Goal: Task Accomplishment & Management: Manage account settings

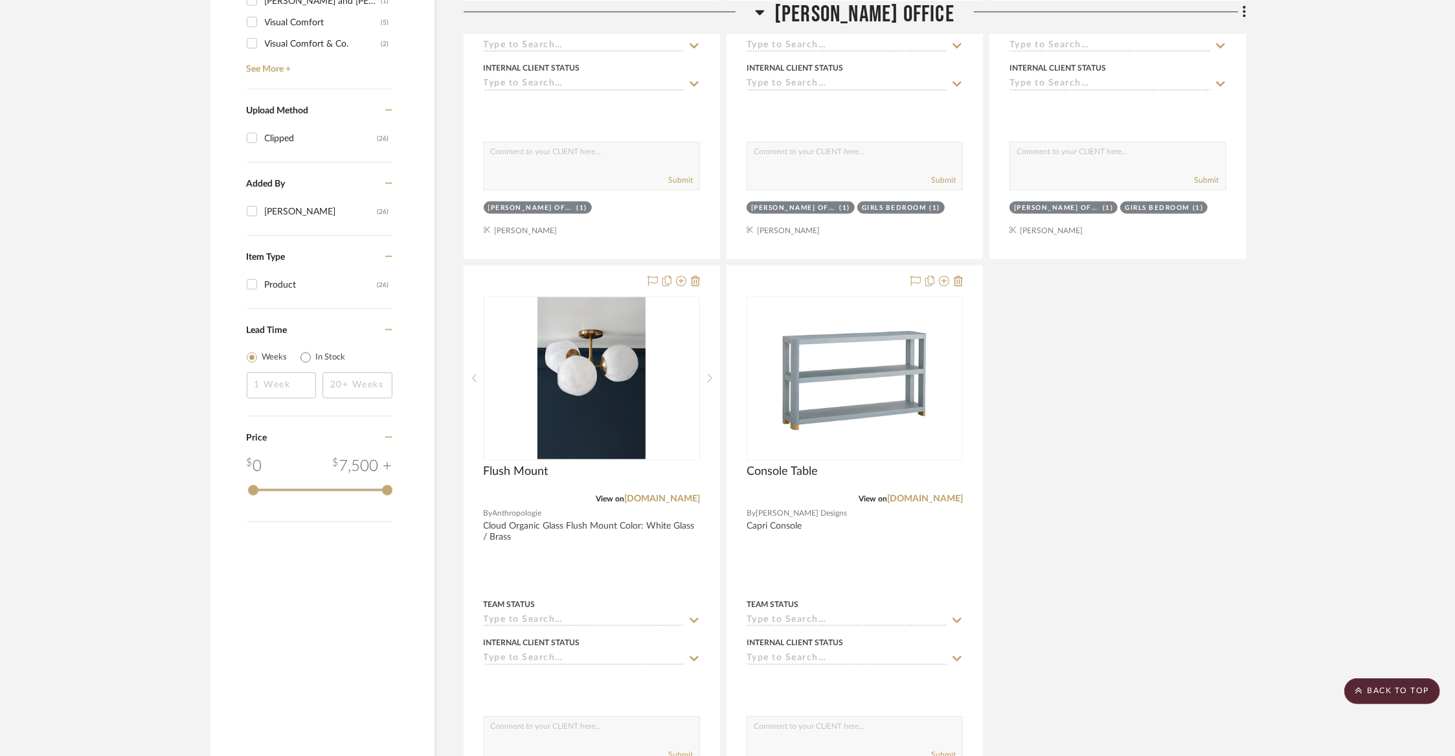
scroll to position [1241, 0]
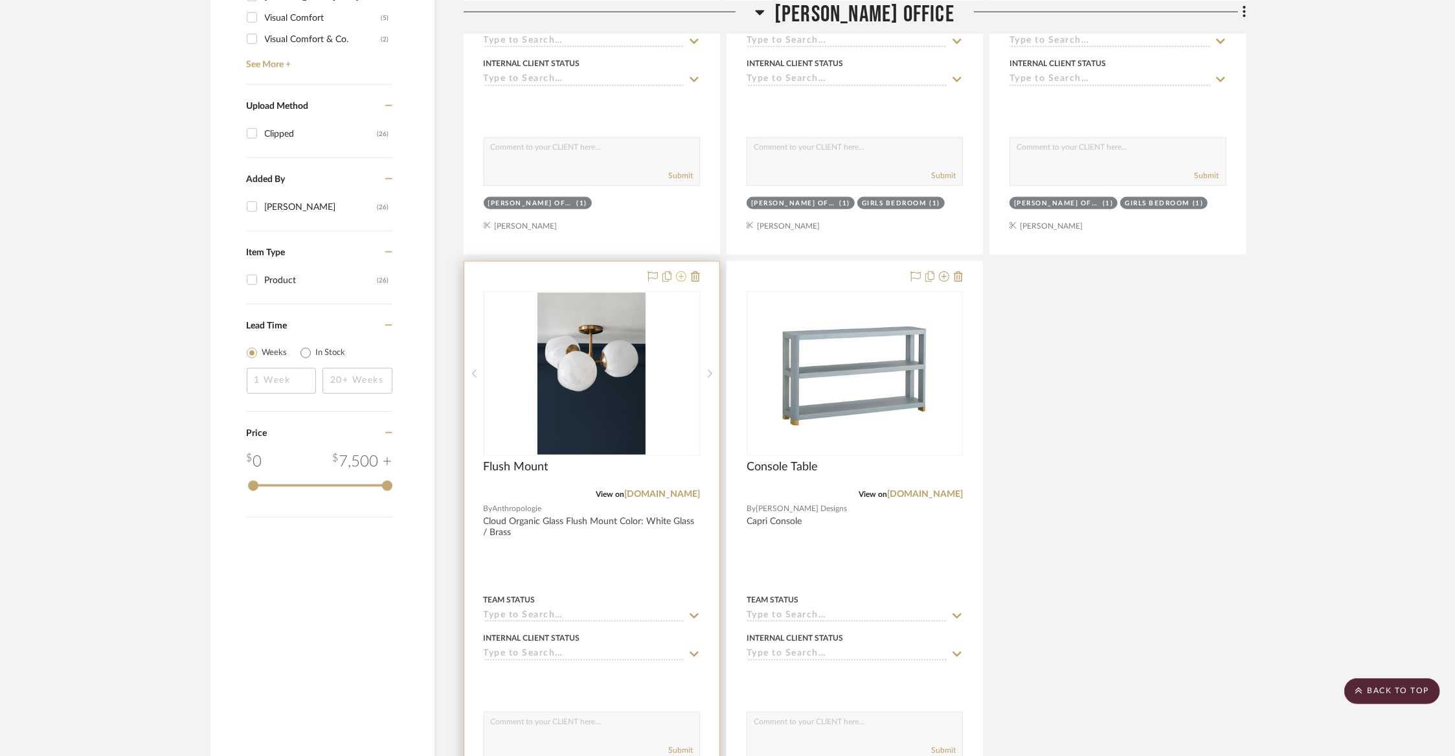
click at [685, 271] on icon at bounding box center [681, 276] width 10 height 10
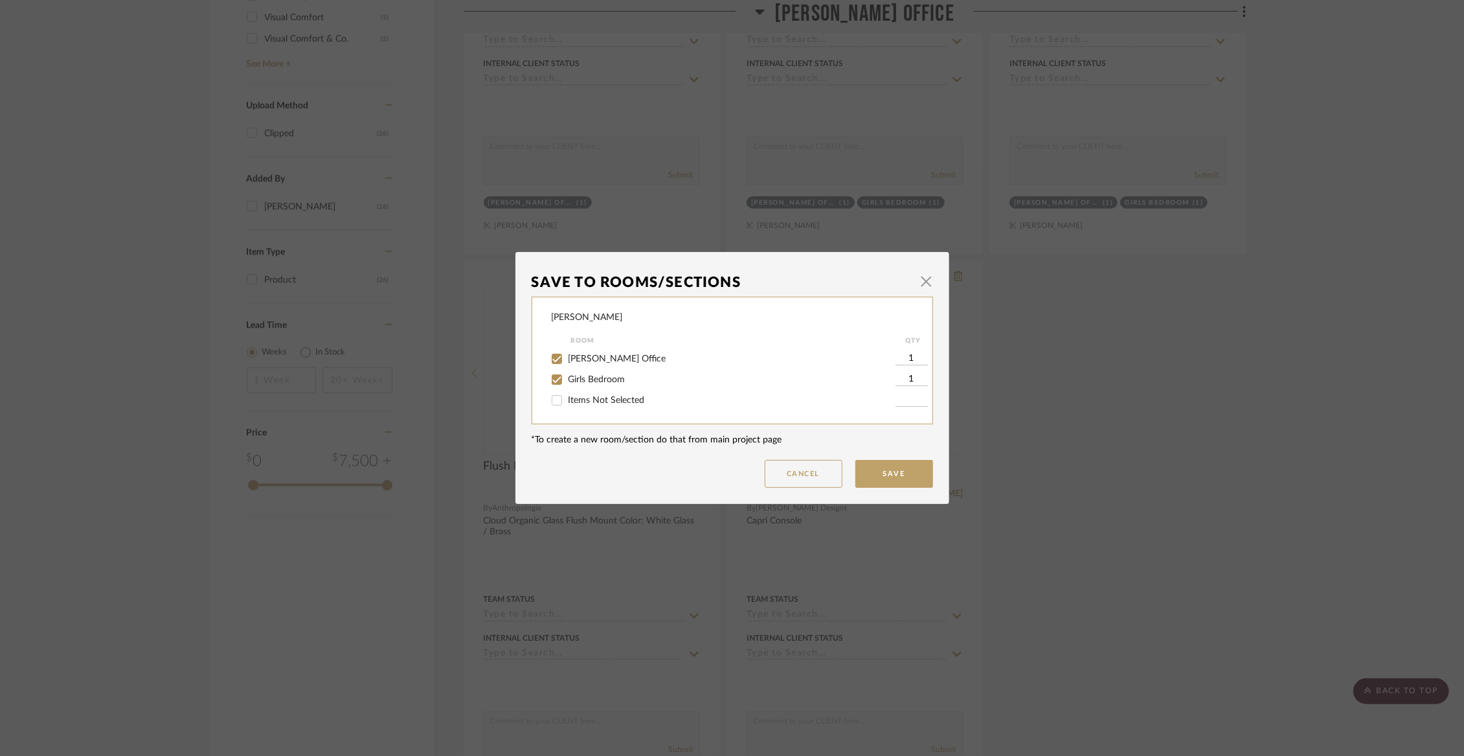
click at [577, 357] on span "[PERSON_NAME] Office" at bounding box center [618, 358] width 98 height 9
click at [567, 357] on input "[PERSON_NAME] Office" at bounding box center [557, 358] width 21 height 21
checkbox input "false"
click at [876, 466] on button "Save" at bounding box center [894, 474] width 78 height 28
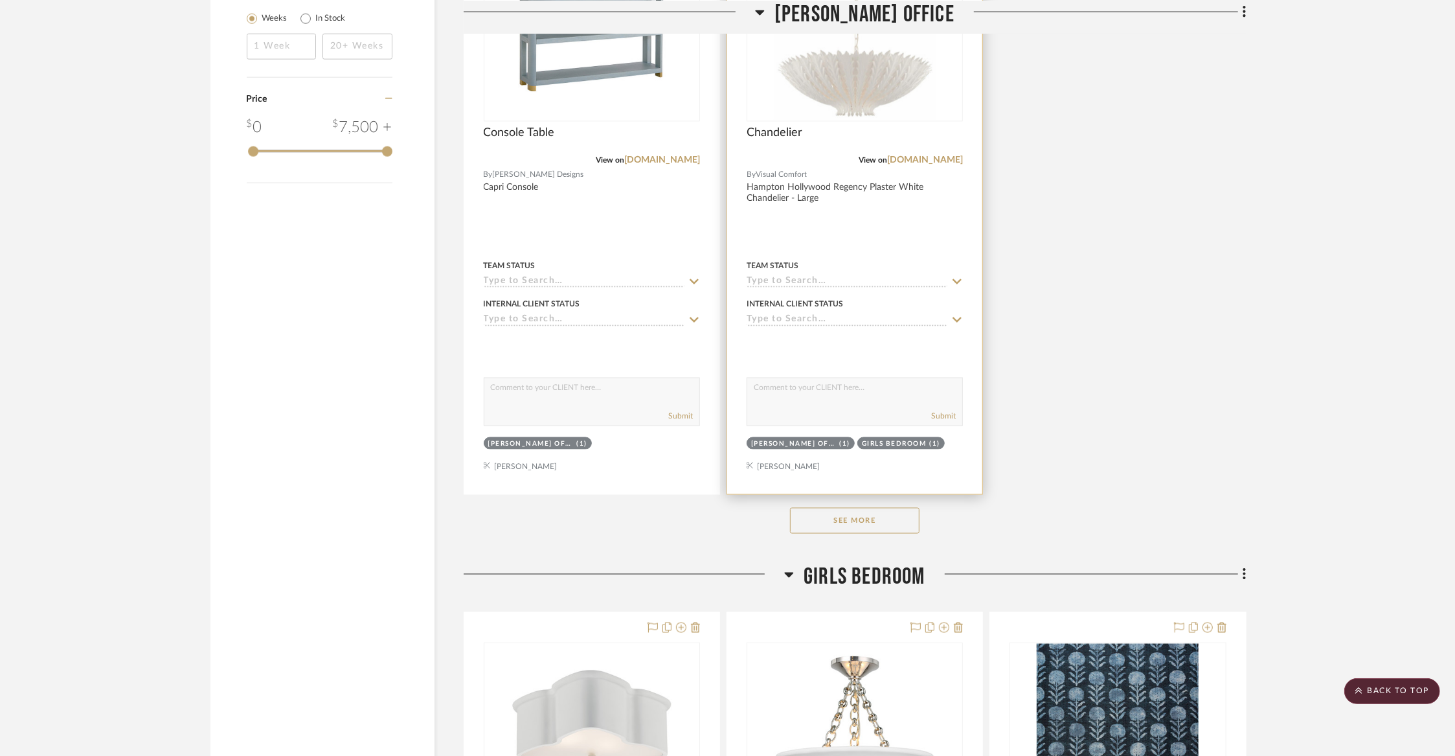
scroll to position [1599, 0]
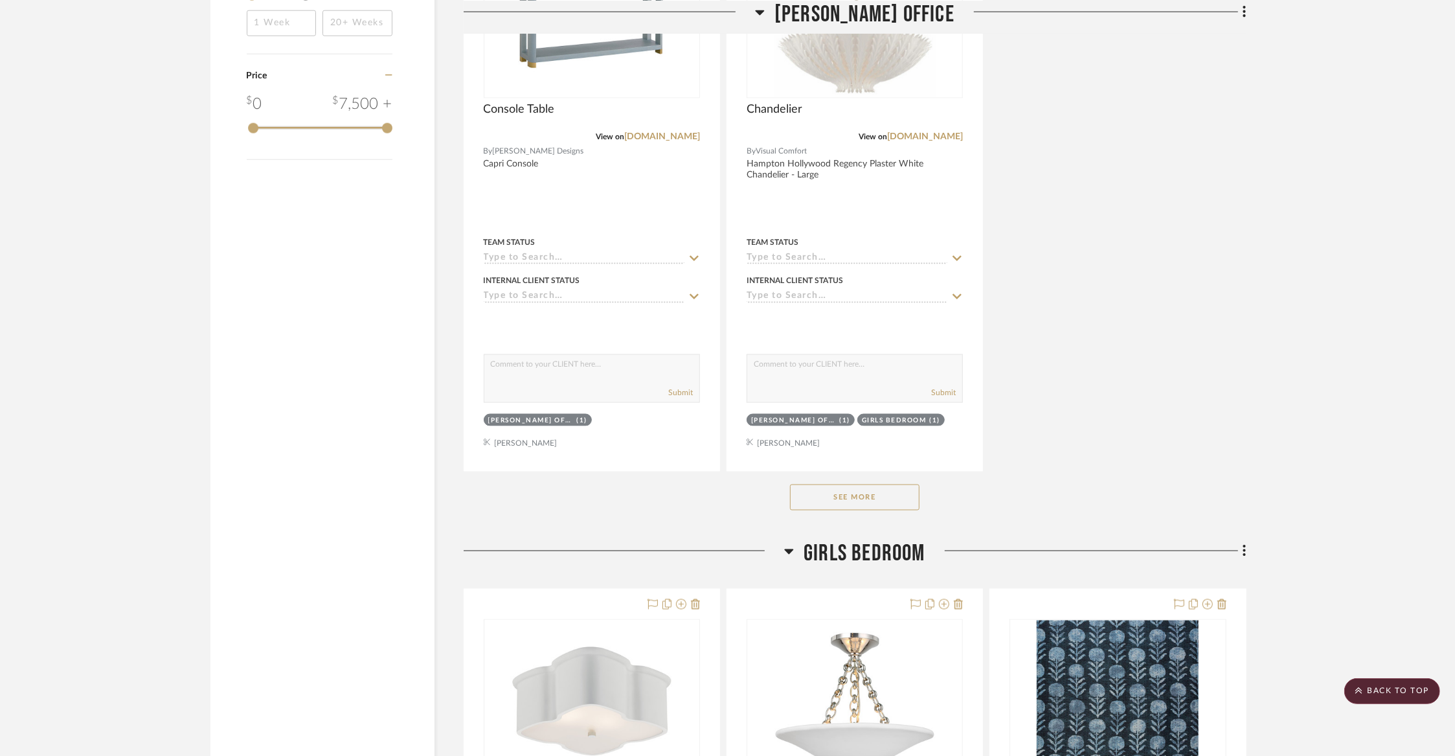
click at [873, 500] on button "See More" at bounding box center [855, 497] width 130 height 26
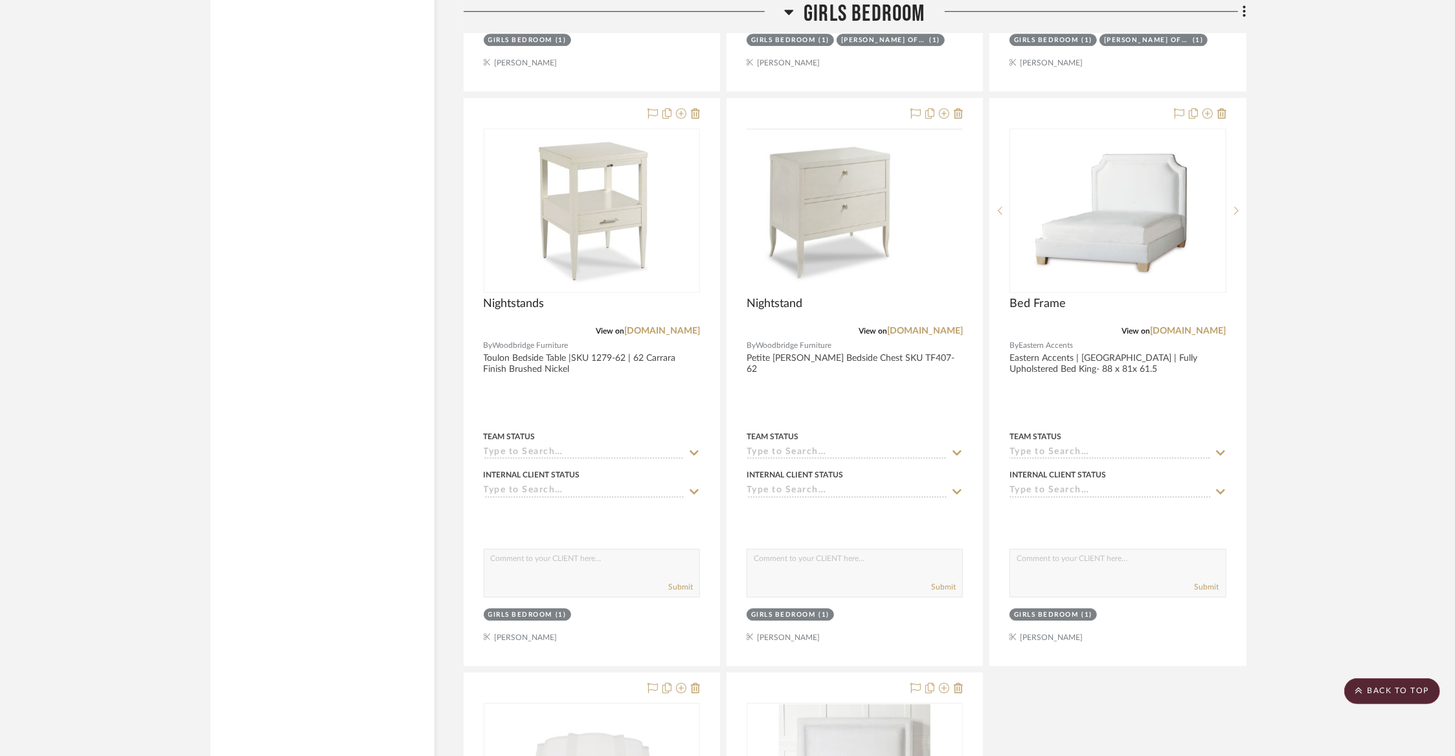
scroll to position [3272, 0]
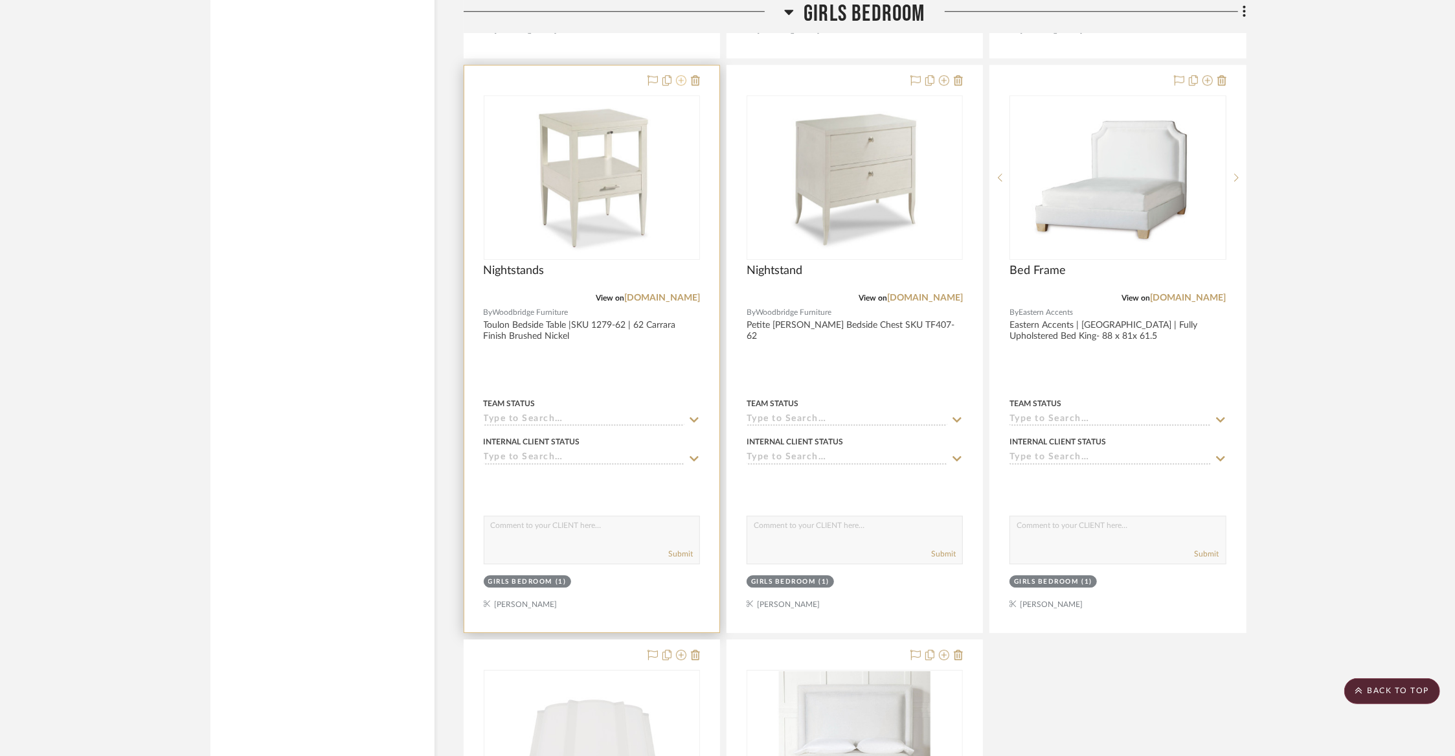
click at [685, 75] on icon at bounding box center [681, 80] width 10 height 10
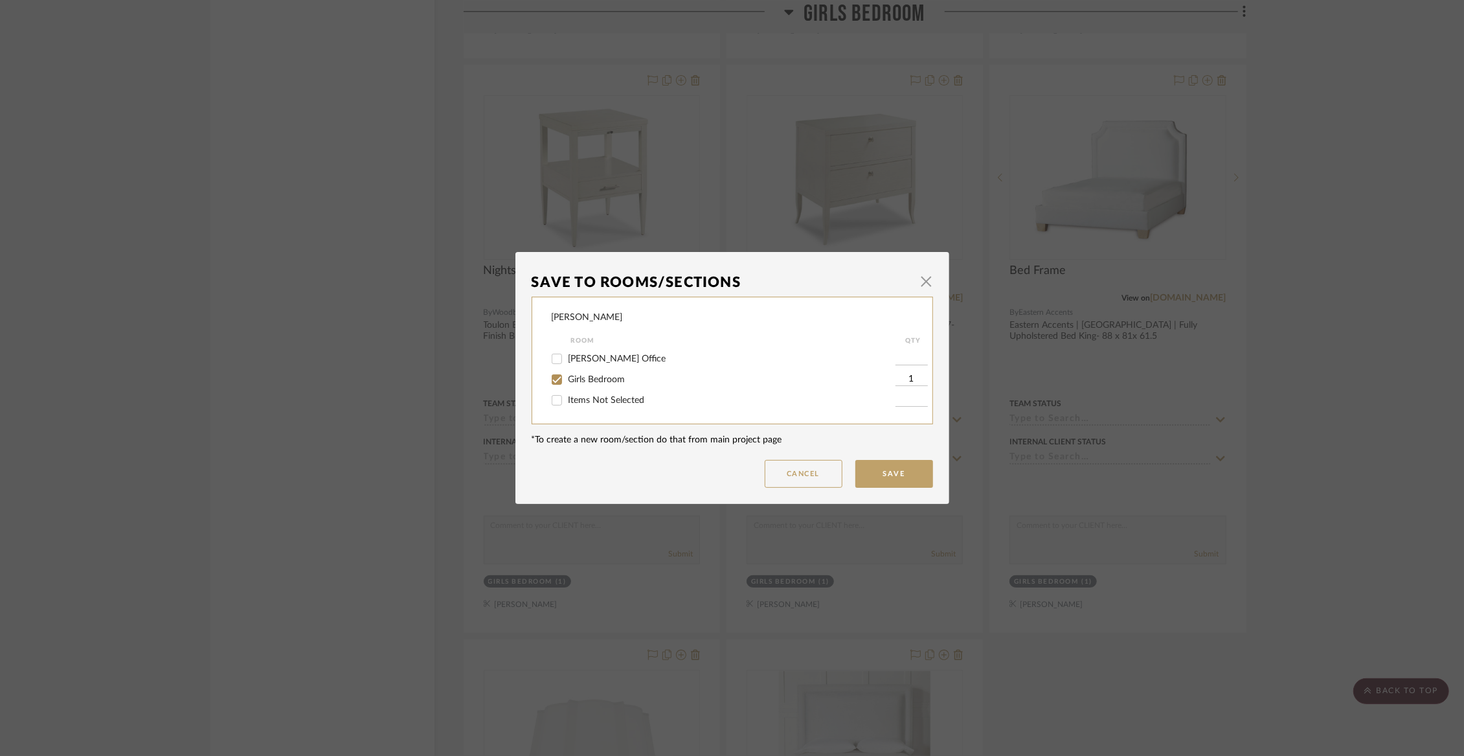
click at [594, 376] on span "Girls Bedroom" at bounding box center [597, 379] width 57 height 9
click at [567, 376] on input "Girls Bedroom" at bounding box center [557, 379] width 21 height 21
checkbox input "false"
click at [594, 376] on span "Girls Bedroom" at bounding box center [597, 379] width 57 height 9
click at [567, 376] on input "Girls Bedroom" at bounding box center [557, 379] width 21 height 21
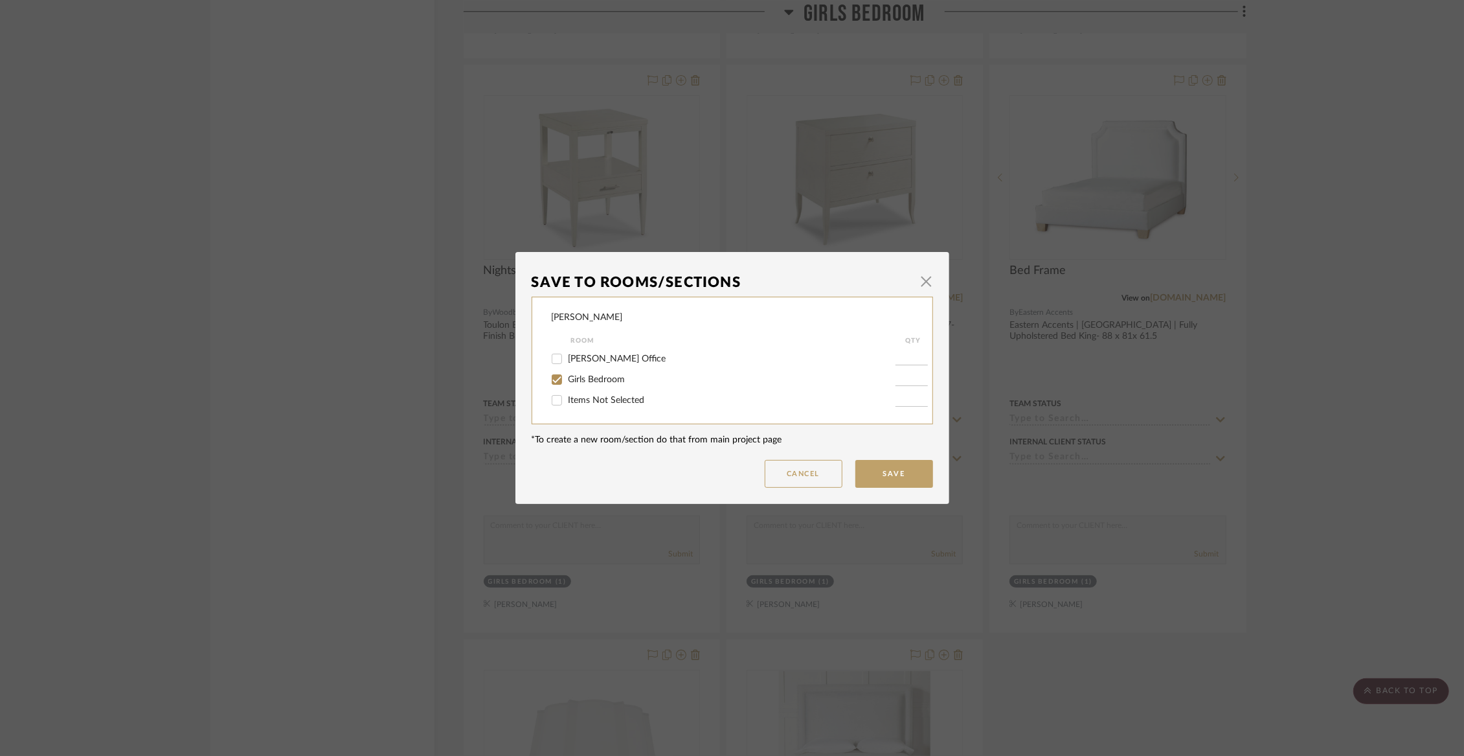
checkbox input "true"
type input "1"
click at [911, 475] on button "Save" at bounding box center [894, 474] width 78 height 28
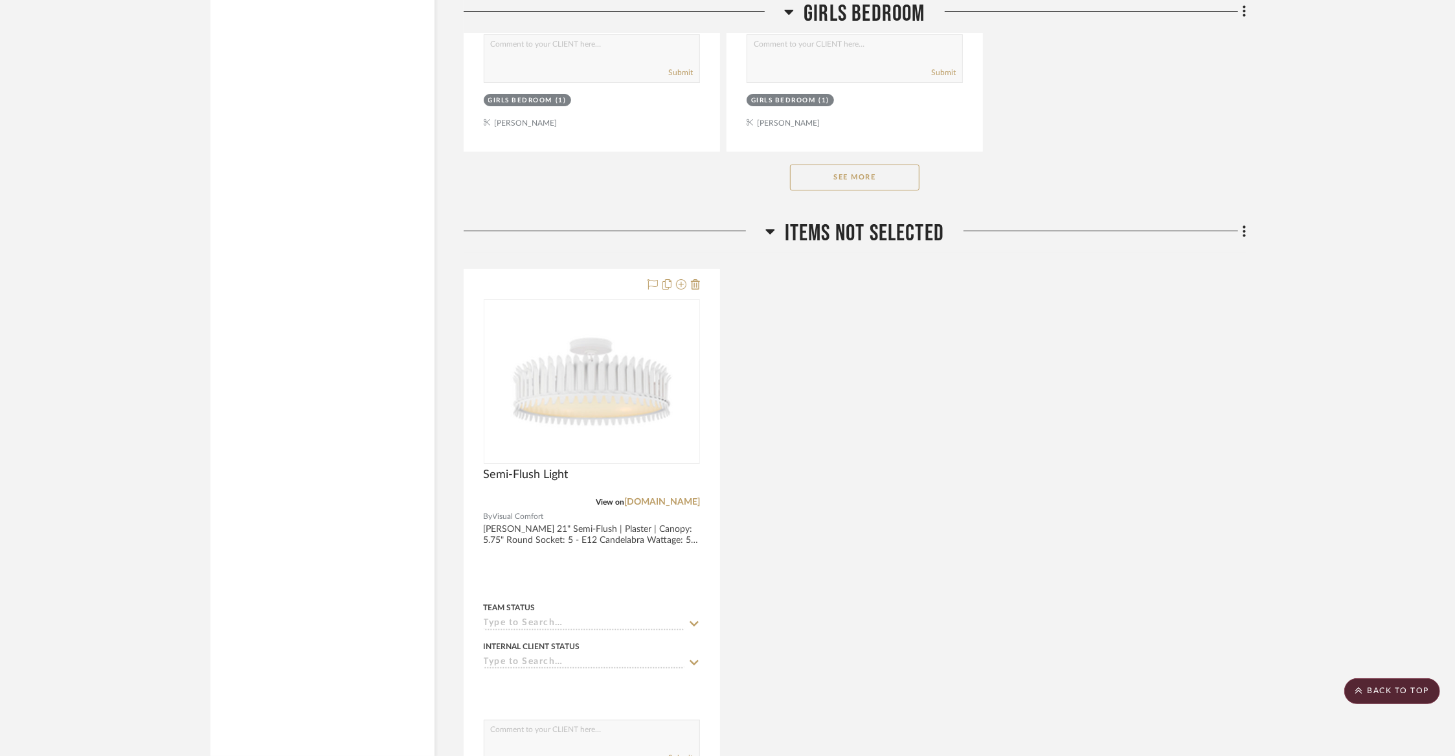
scroll to position [4378, 0]
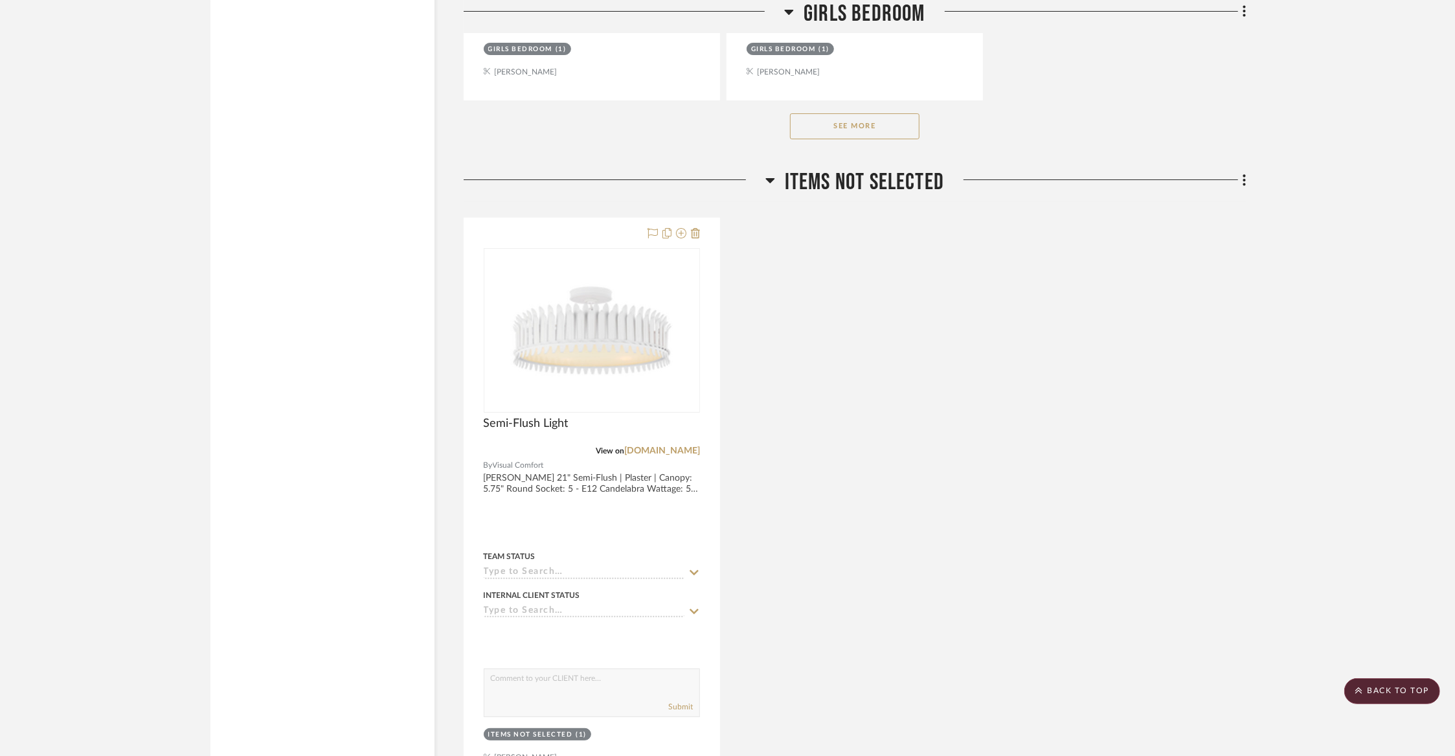
click at [867, 168] on span "Items Not Selected" at bounding box center [865, 182] width 160 height 28
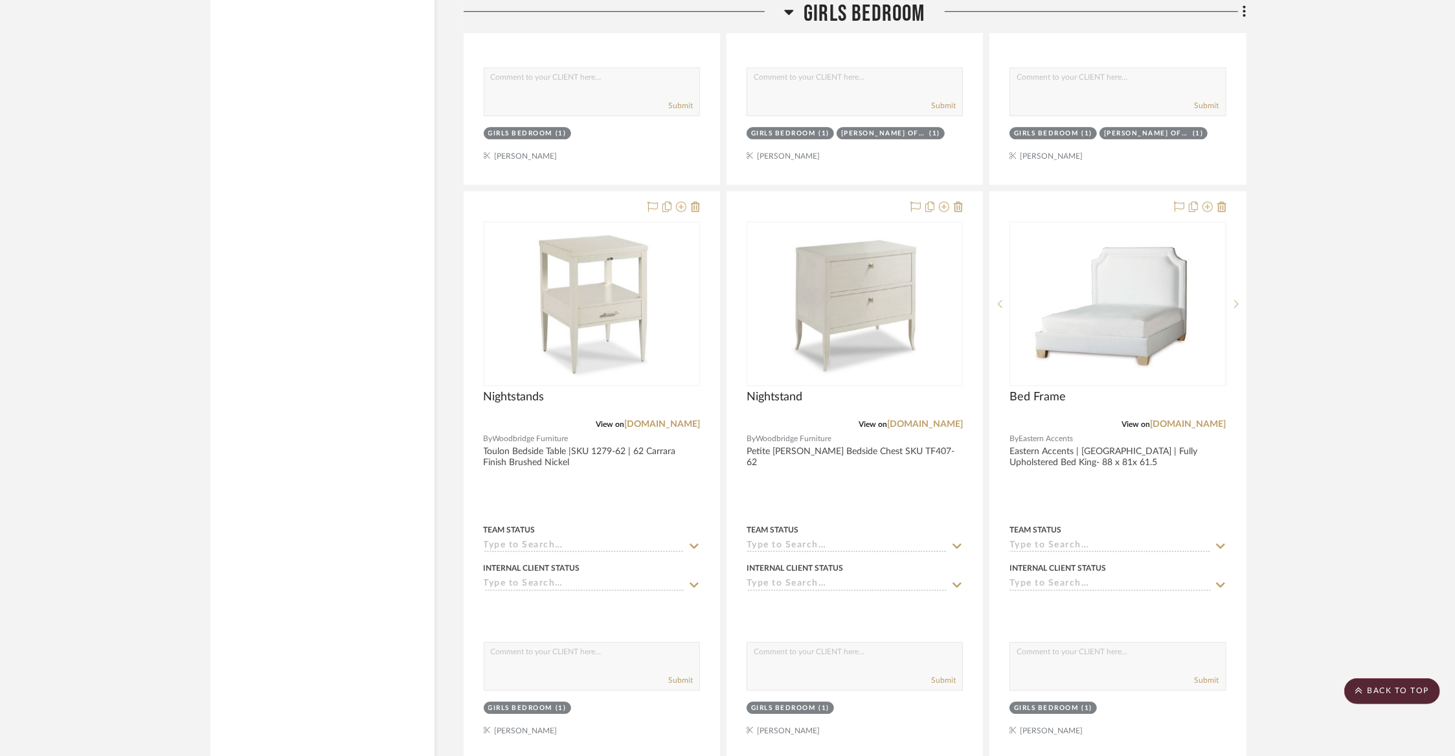
scroll to position [3145, 0]
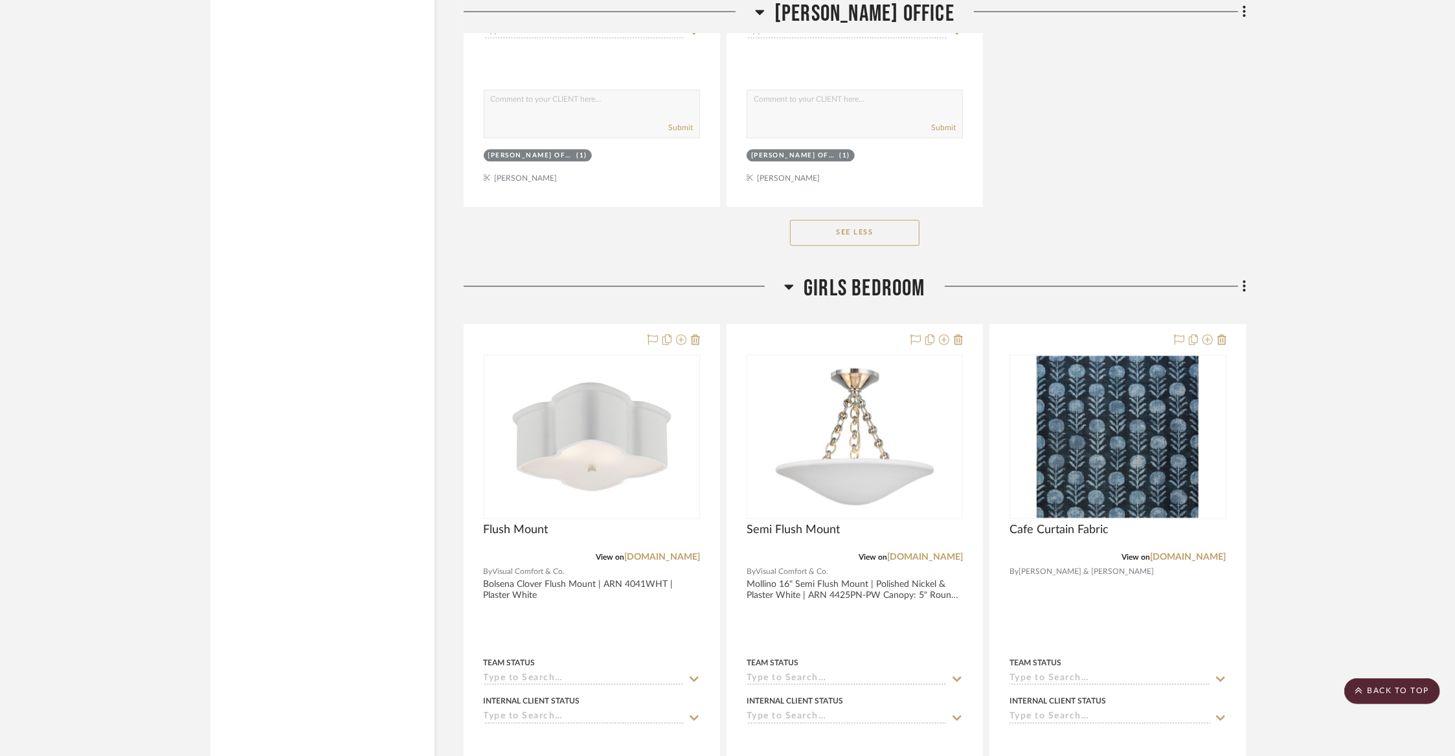
click at [843, 275] on span "Girls Bedroom" at bounding box center [865, 289] width 122 height 28
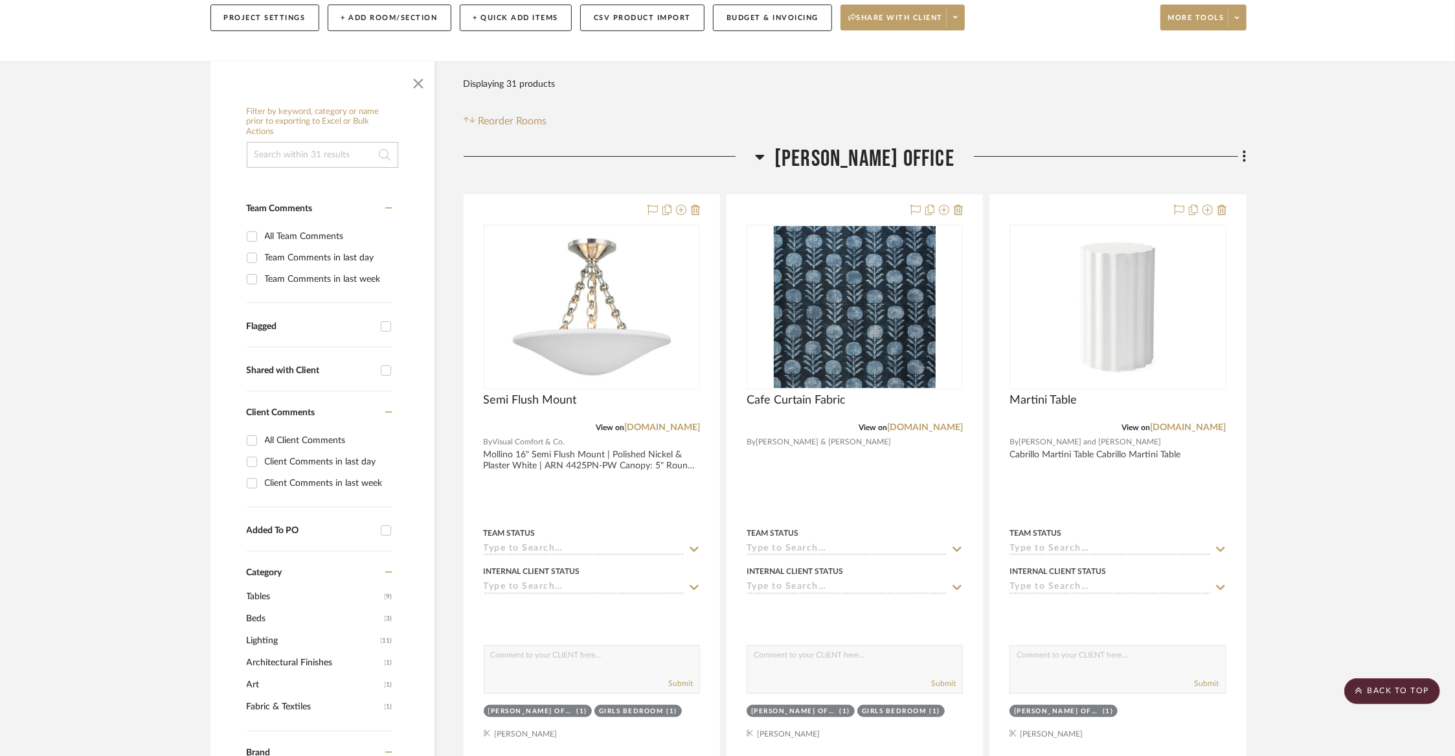
scroll to position [155, 0]
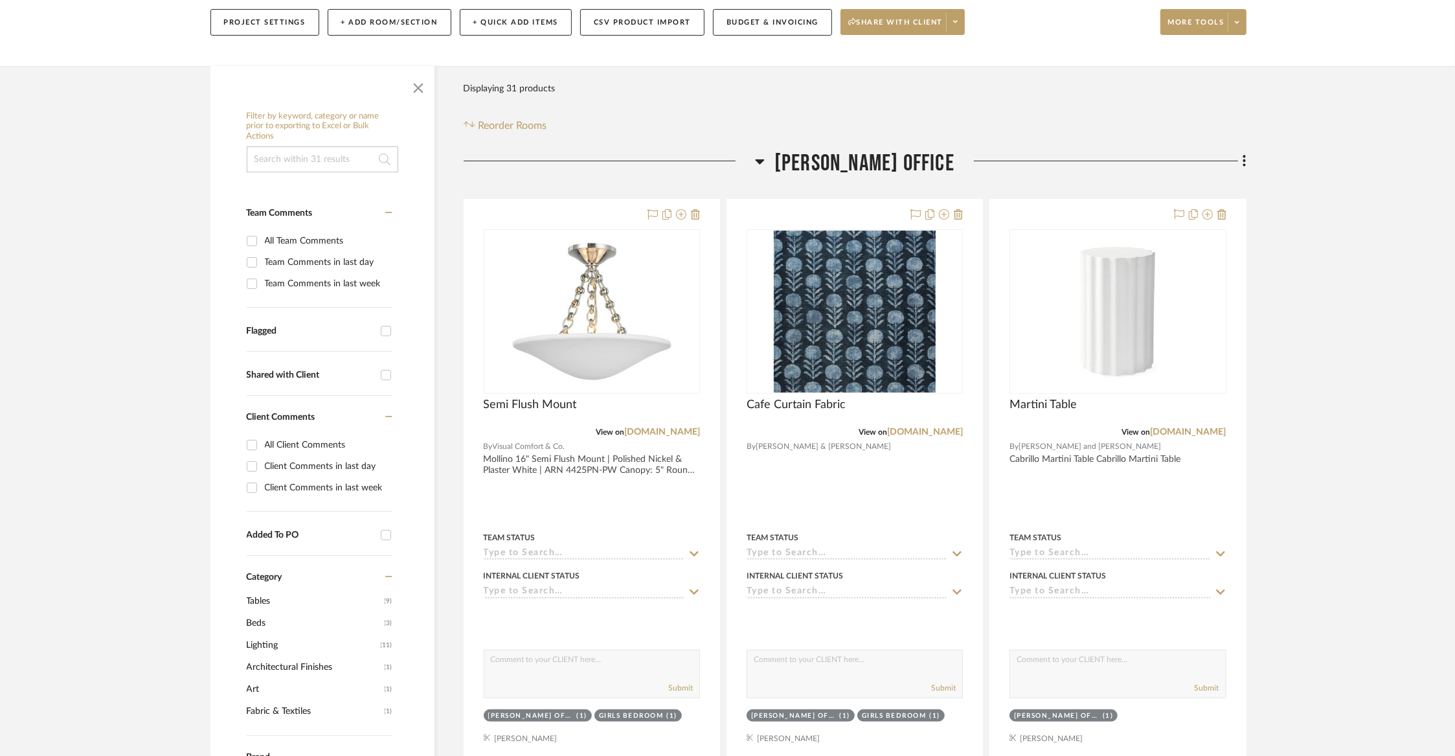
click at [818, 166] on span "[PERSON_NAME] Office" at bounding box center [865, 164] width 180 height 28
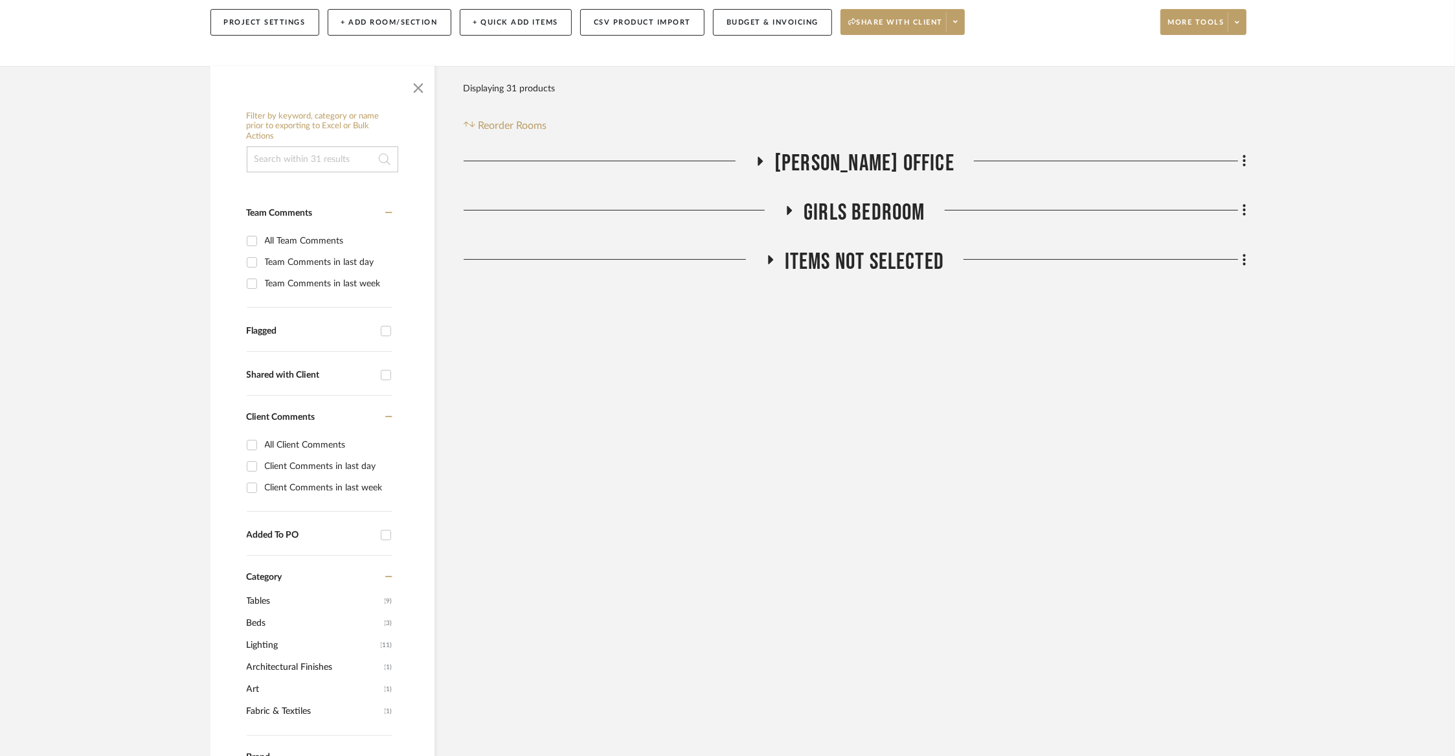
scroll to position [0, 0]
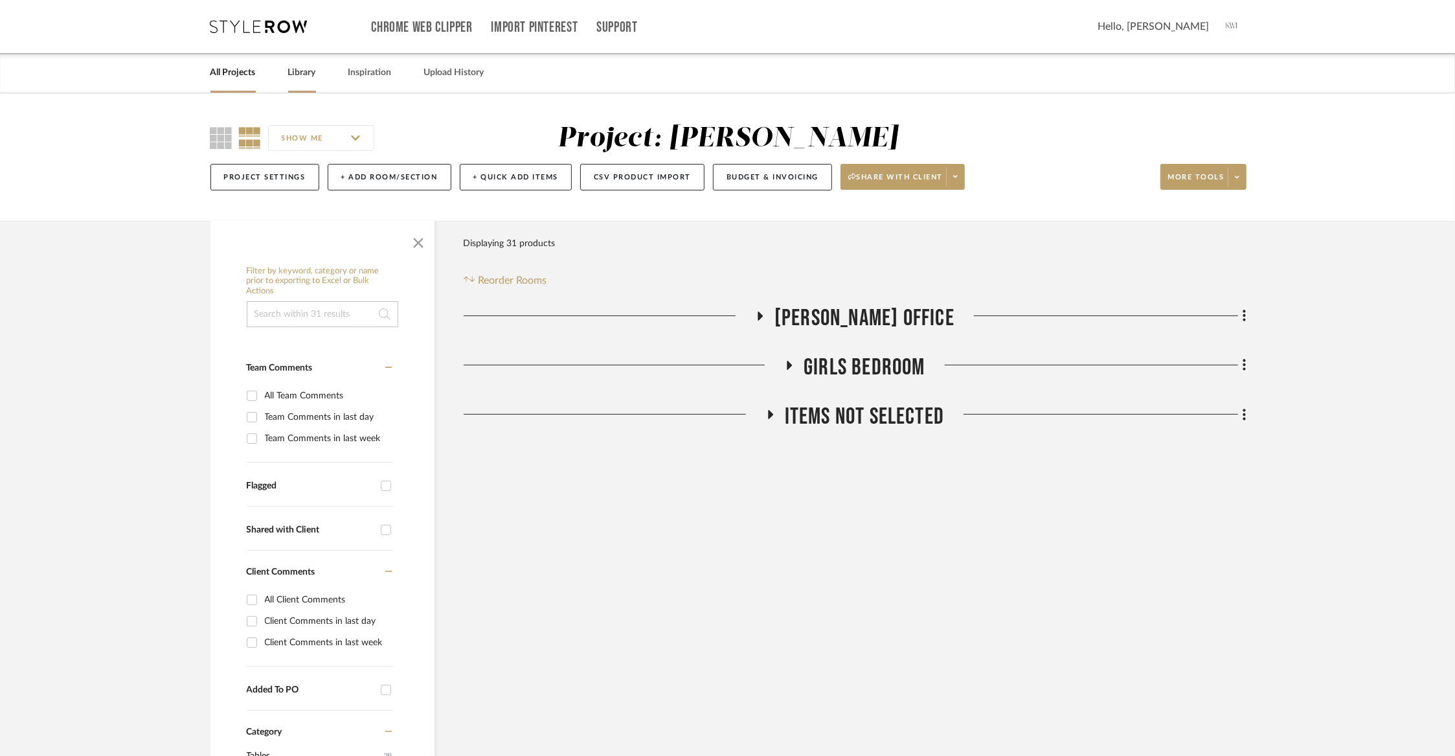
click at [310, 72] on link "Library" at bounding box center [302, 72] width 28 height 17
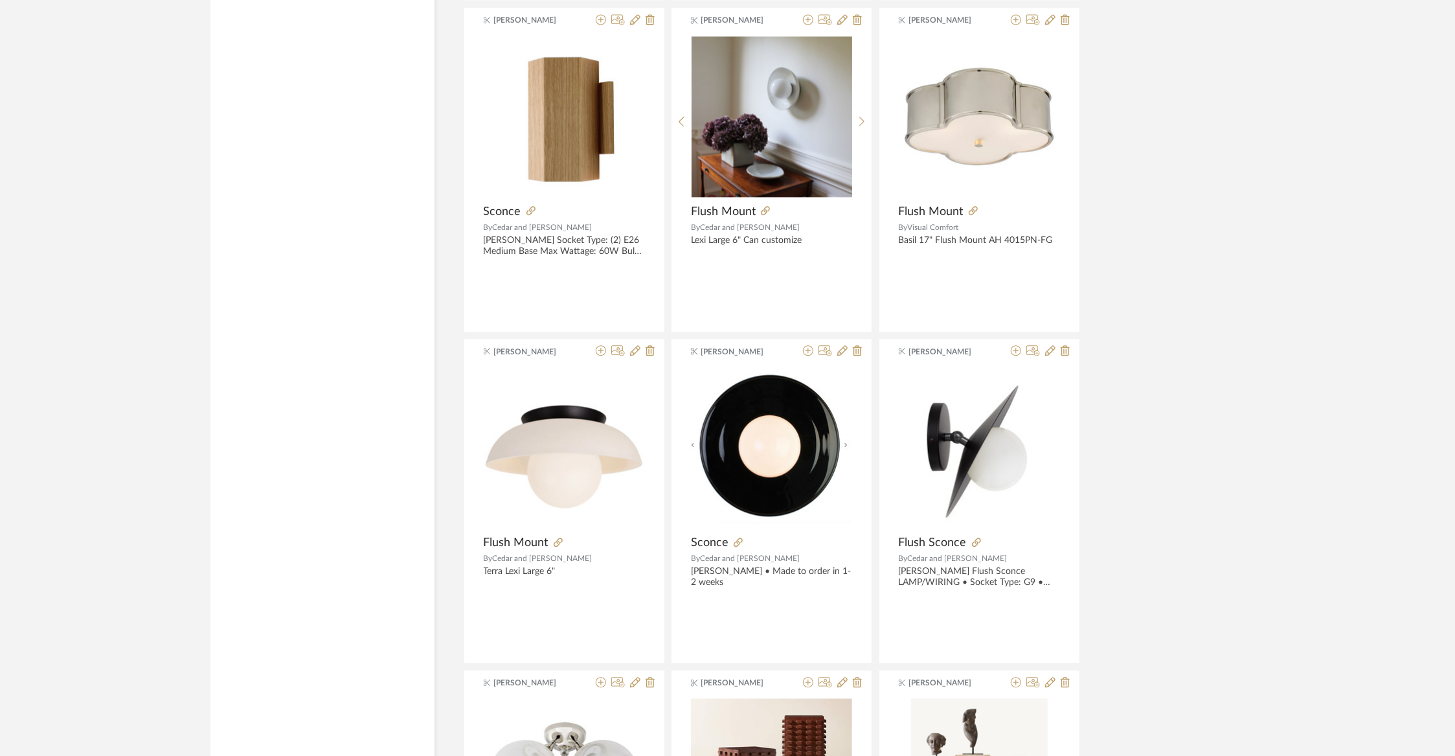
scroll to position [2514, 0]
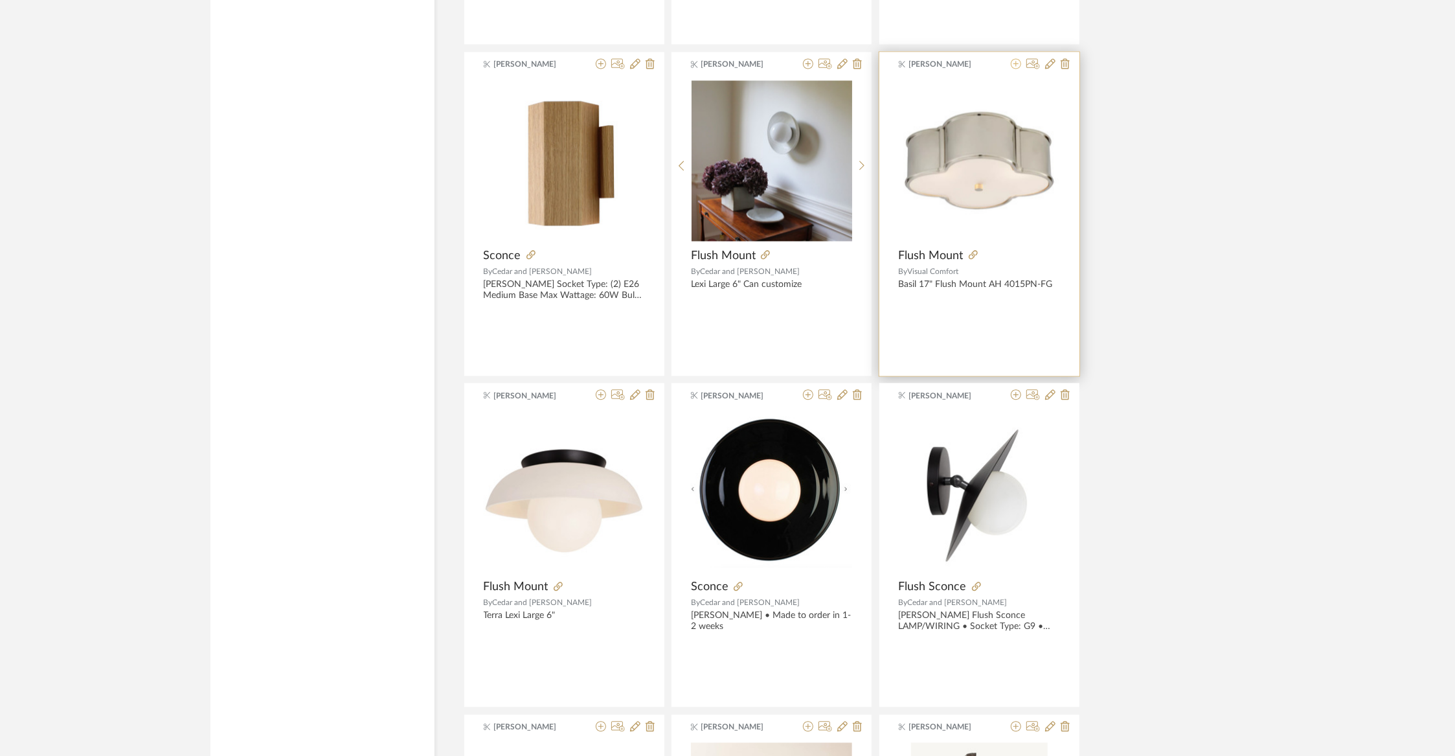
click at [1015, 62] on icon at bounding box center [1016, 63] width 10 height 10
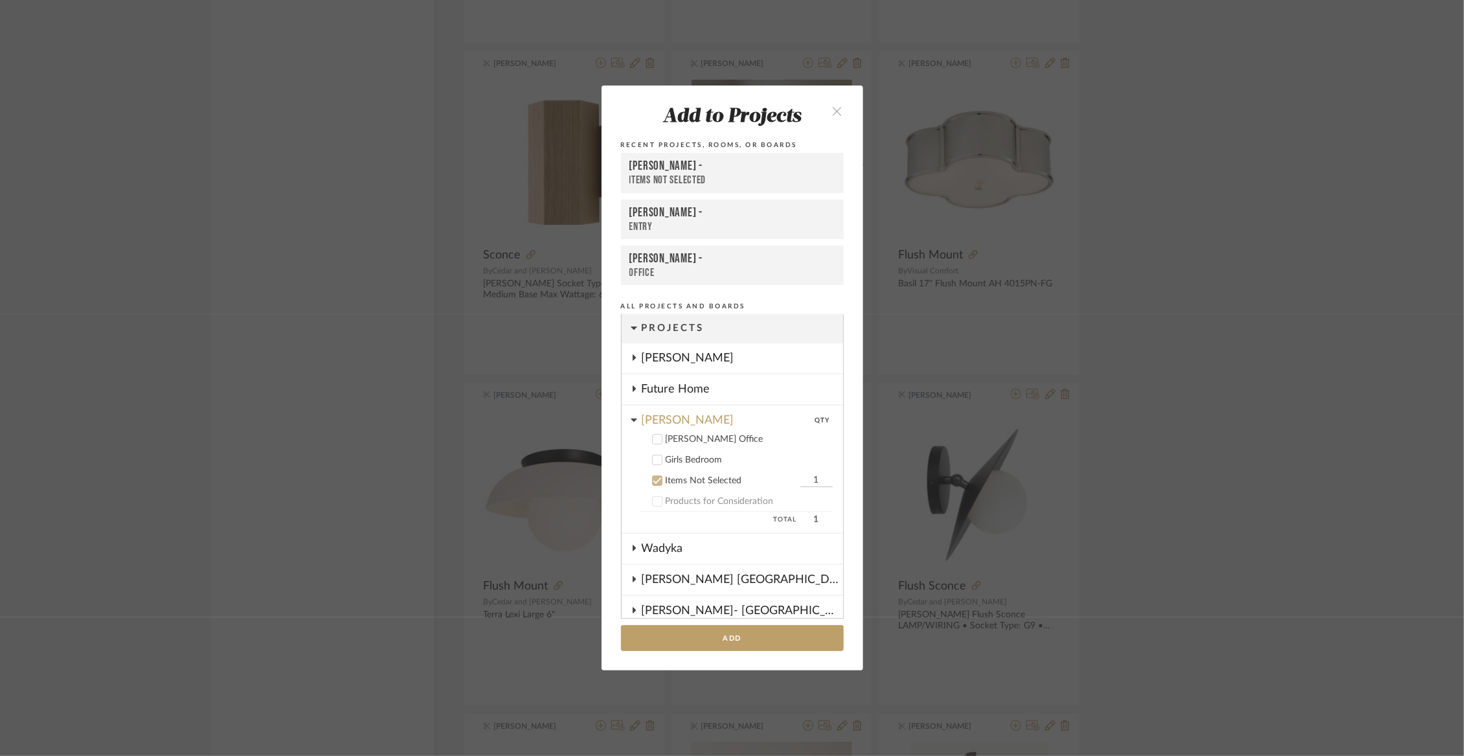
scroll to position [0, 0]
click at [667, 460] on div "Girls Bedroom" at bounding box center [749, 461] width 167 height 11
click at [657, 481] on div at bounding box center [657, 482] width 10 height 10
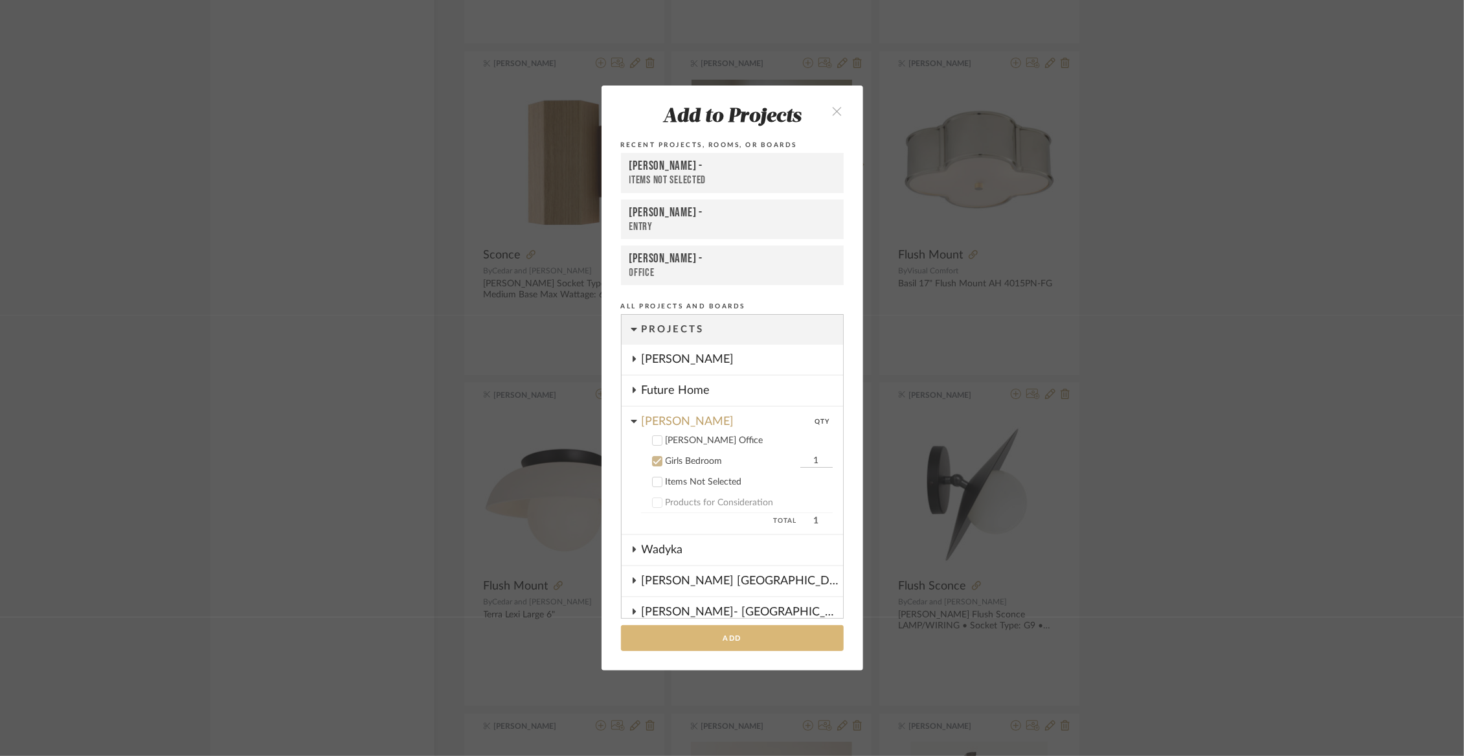
click at [704, 642] on button "Add" at bounding box center [732, 638] width 223 height 27
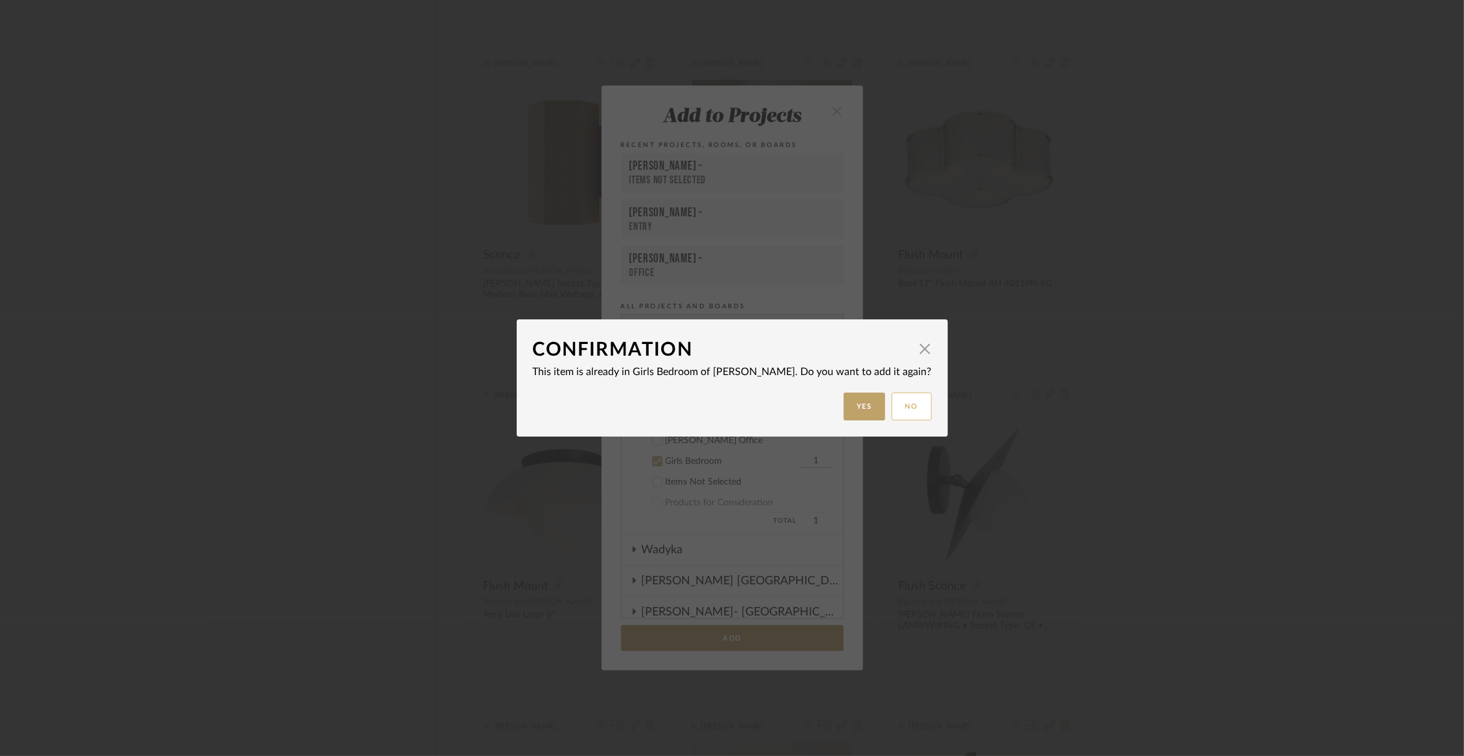
click at [894, 403] on button "No" at bounding box center [912, 406] width 40 height 28
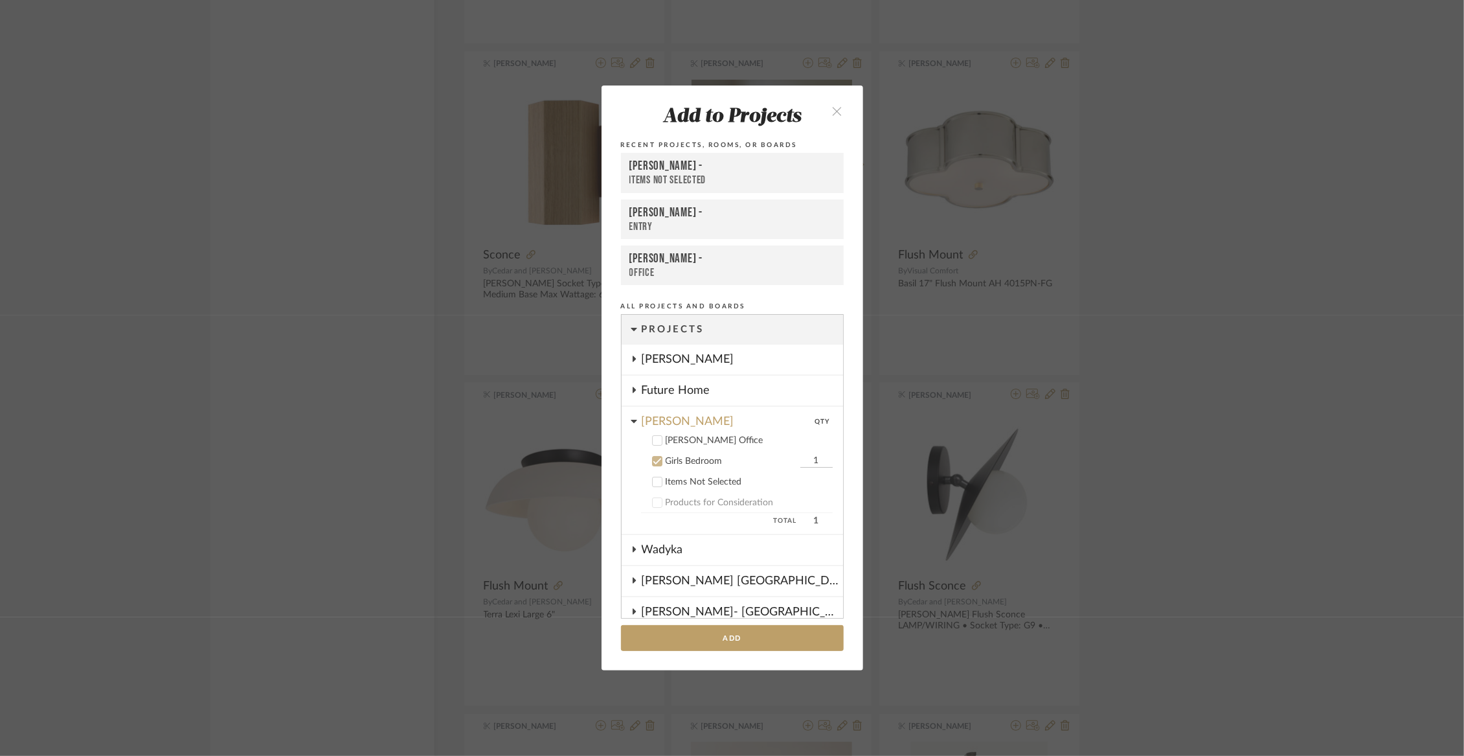
click at [832, 107] on icon "close" at bounding box center [837, 111] width 11 height 11
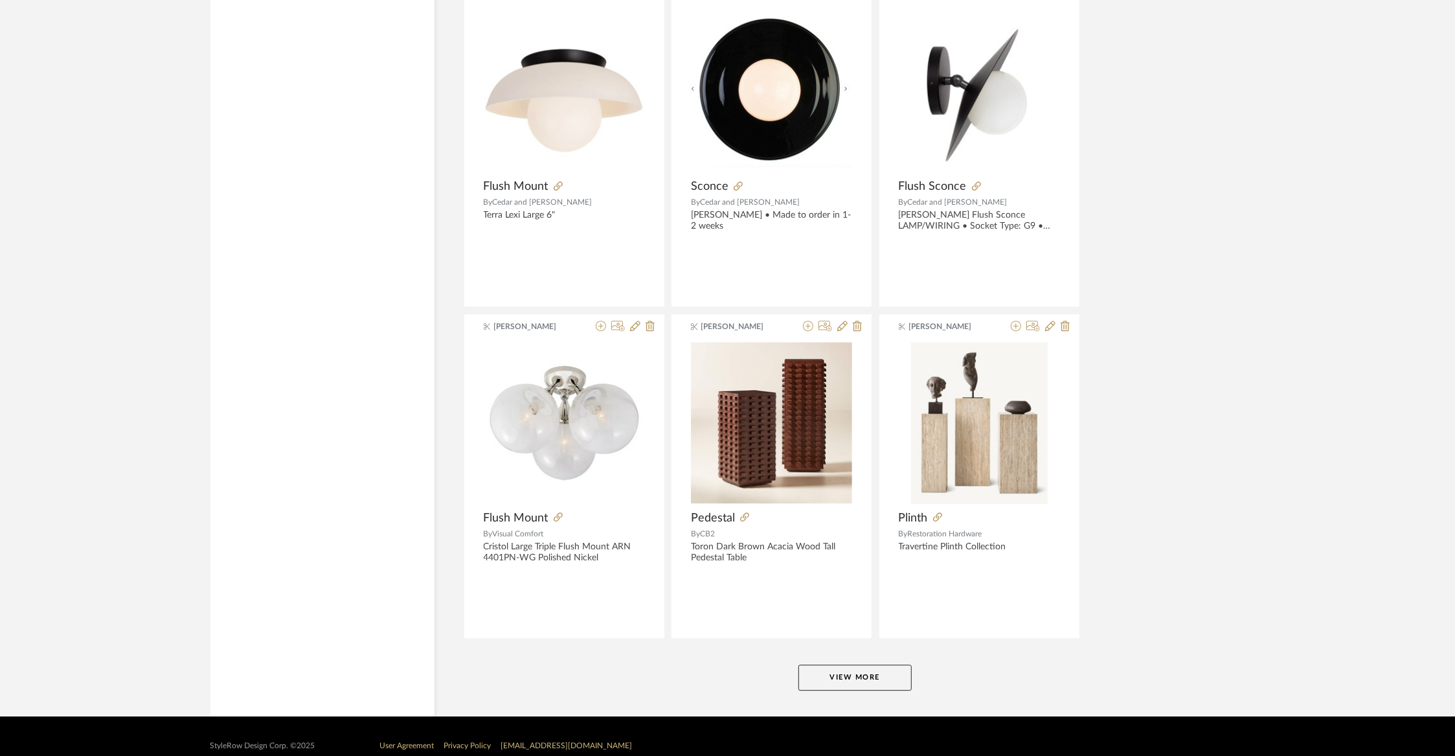
scroll to position [2930, 0]
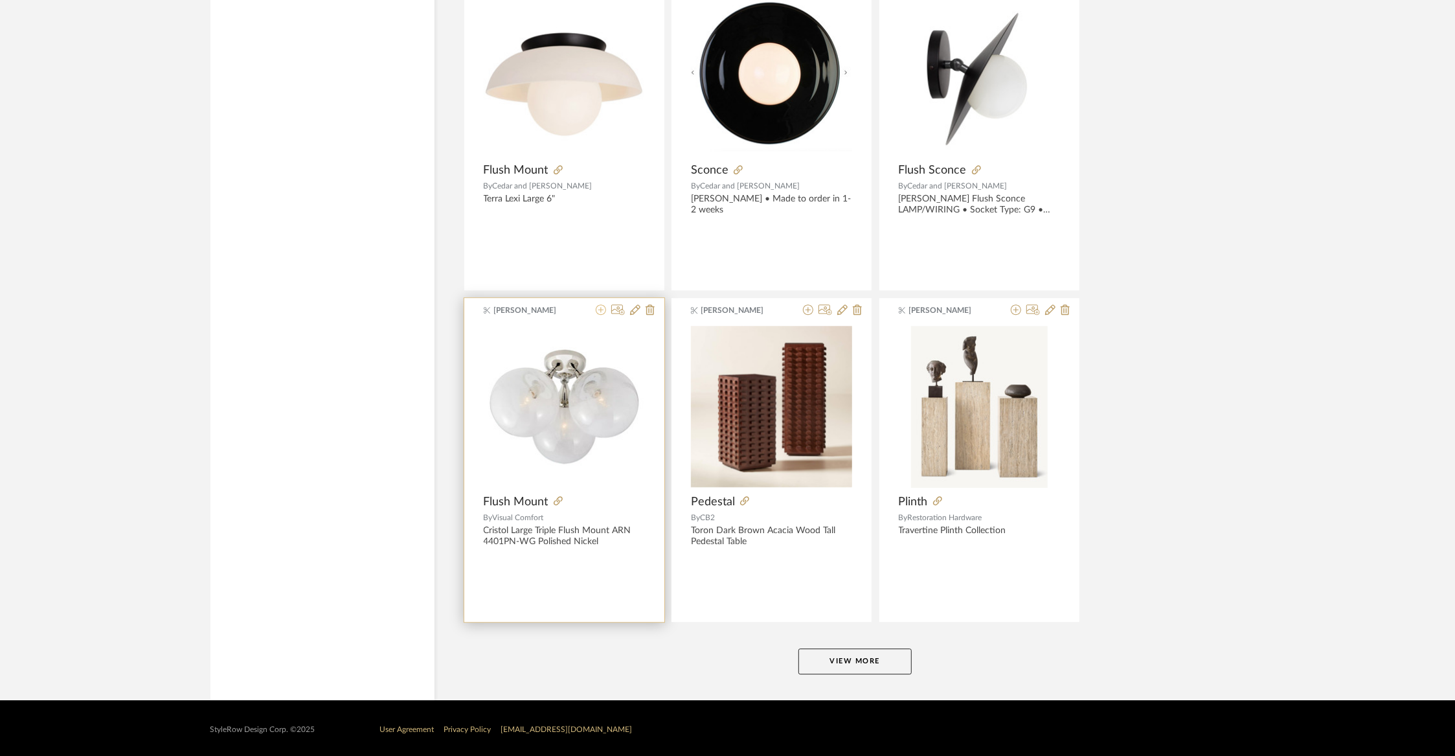
click at [601, 306] on icon at bounding box center [601, 309] width 10 height 10
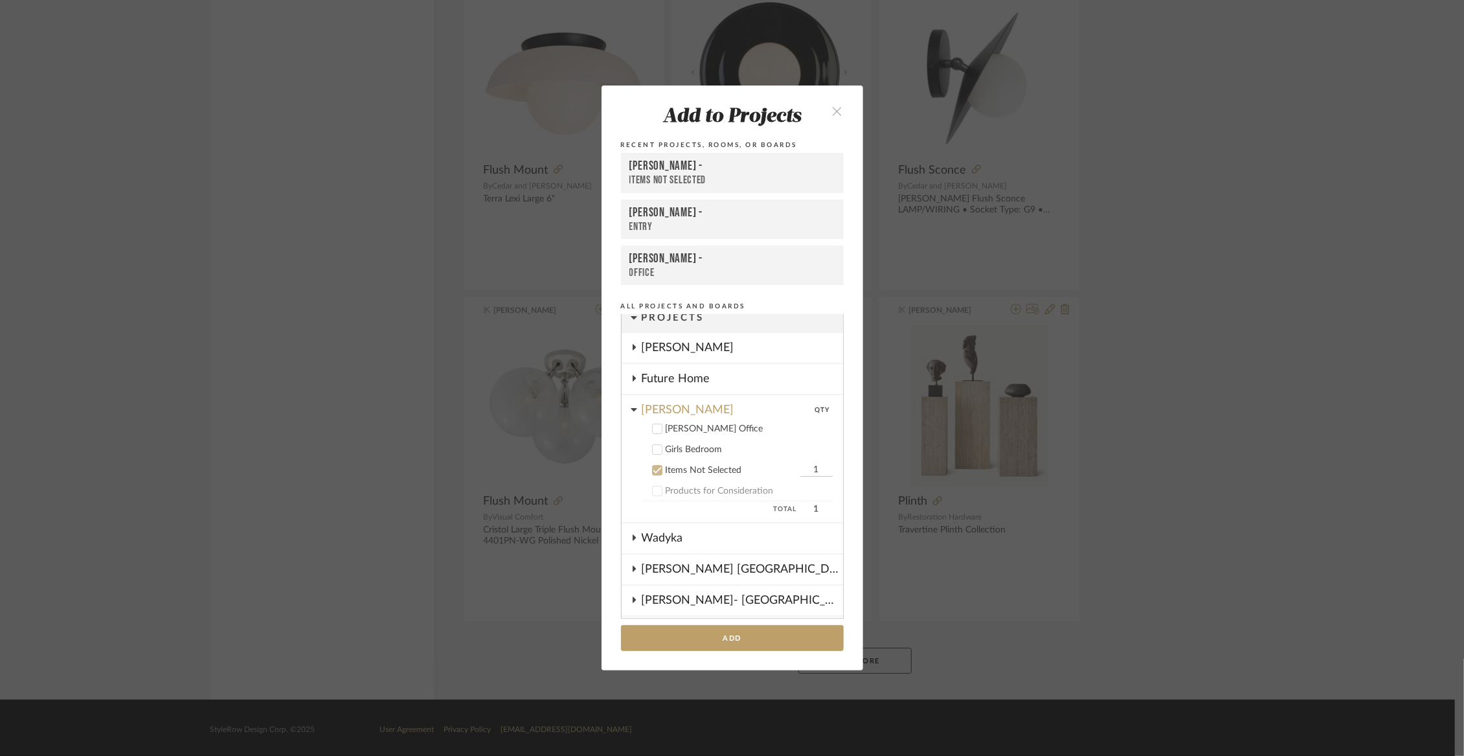
scroll to position [10, 0]
click at [705, 444] on cdk-nested-tree-node "Girls Bedroom" at bounding box center [727, 450] width 211 height 21
click at [698, 453] on div "Girls Bedroom" at bounding box center [749, 451] width 167 height 11
click at [692, 470] on div "Items Not Selected" at bounding box center [731, 471] width 131 height 11
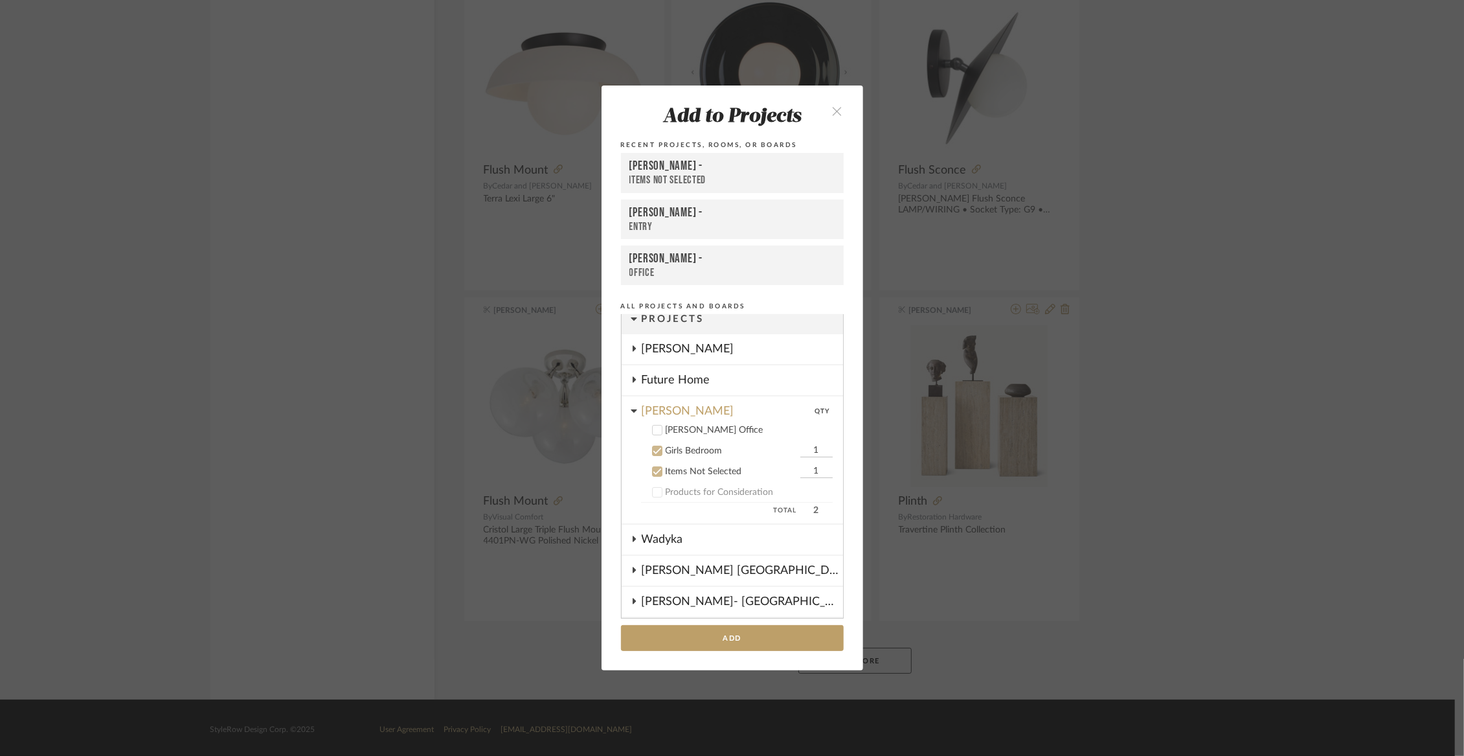
click at [721, 633] on button "Add" at bounding box center [732, 638] width 223 height 27
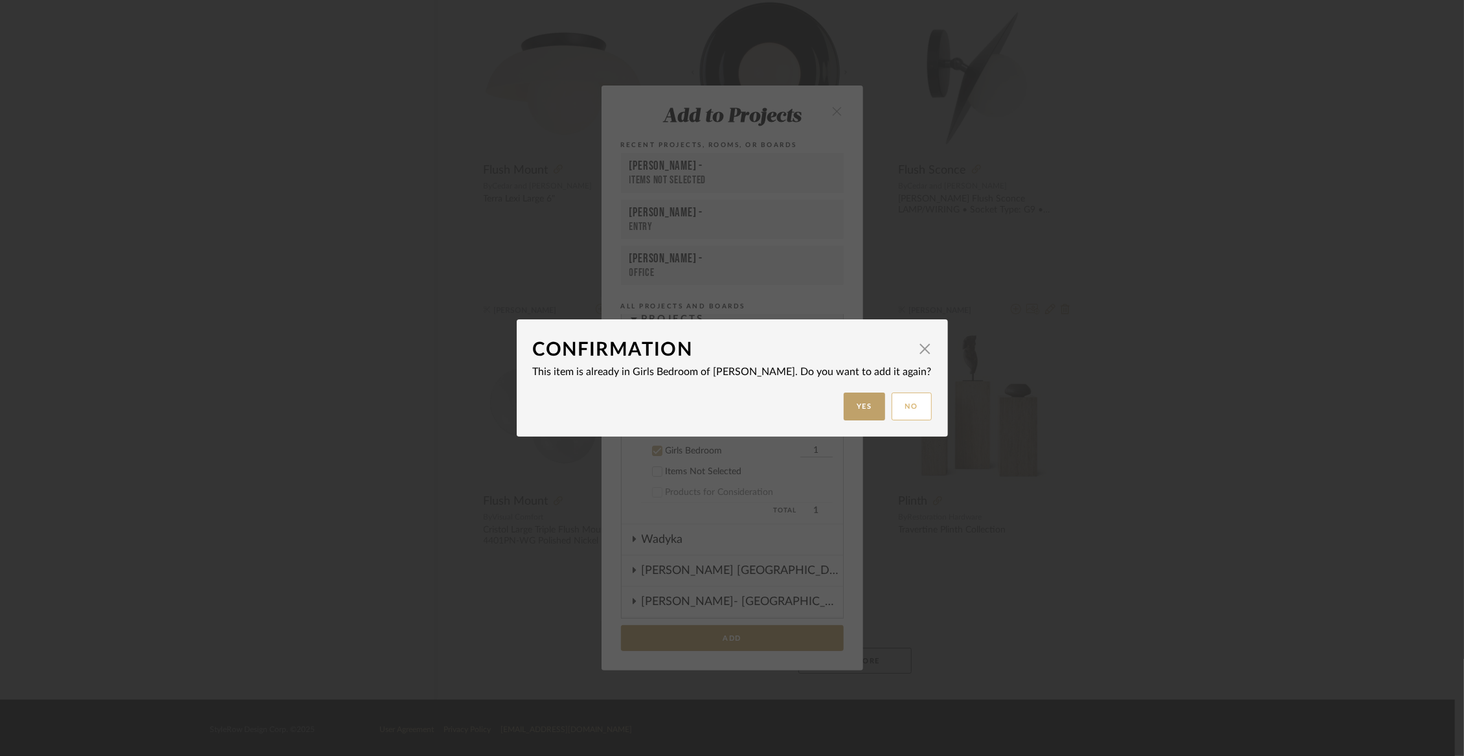
click at [893, 407] on button "No" at bounding box center [912, 406] width 40 height 28
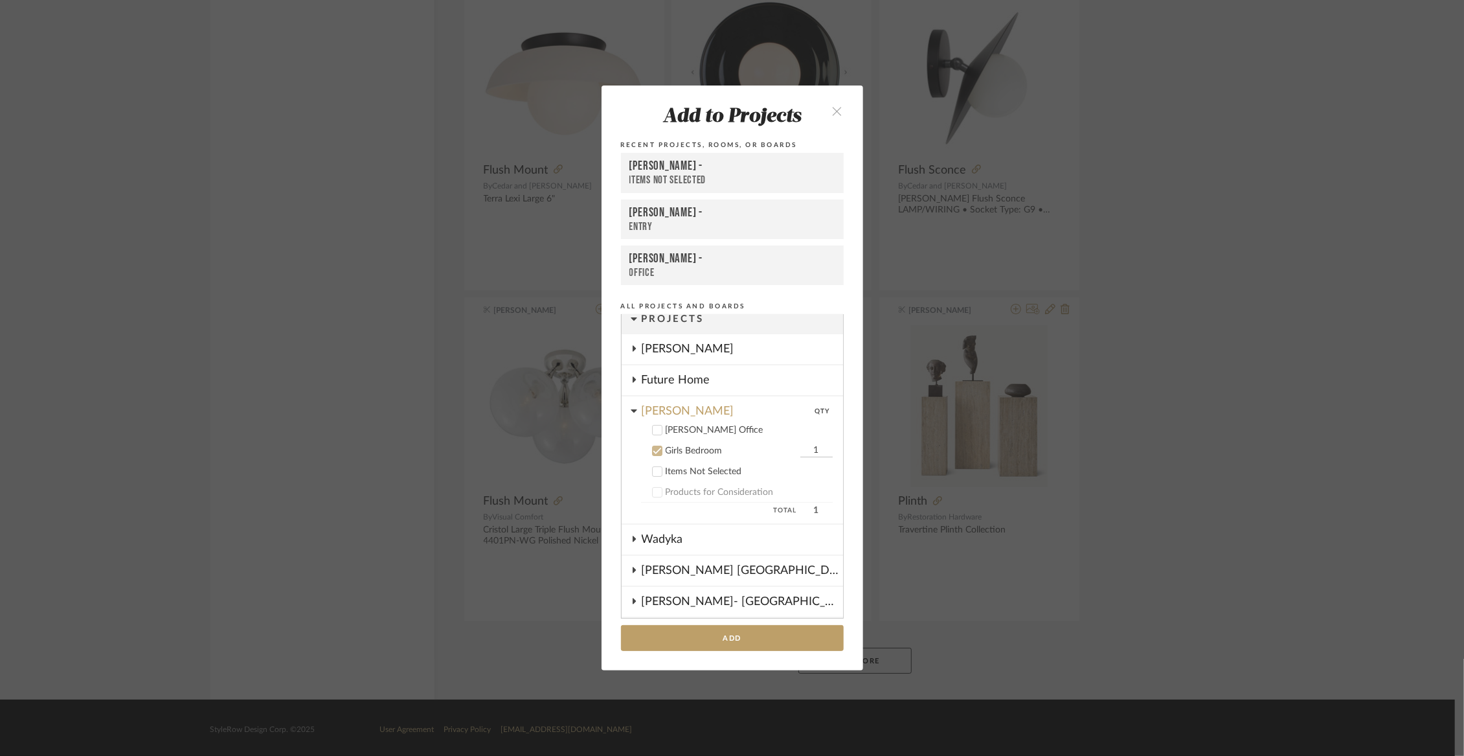
click at [837, 111] on icon "close" at bounding box center [837, 111] width 11 height 11
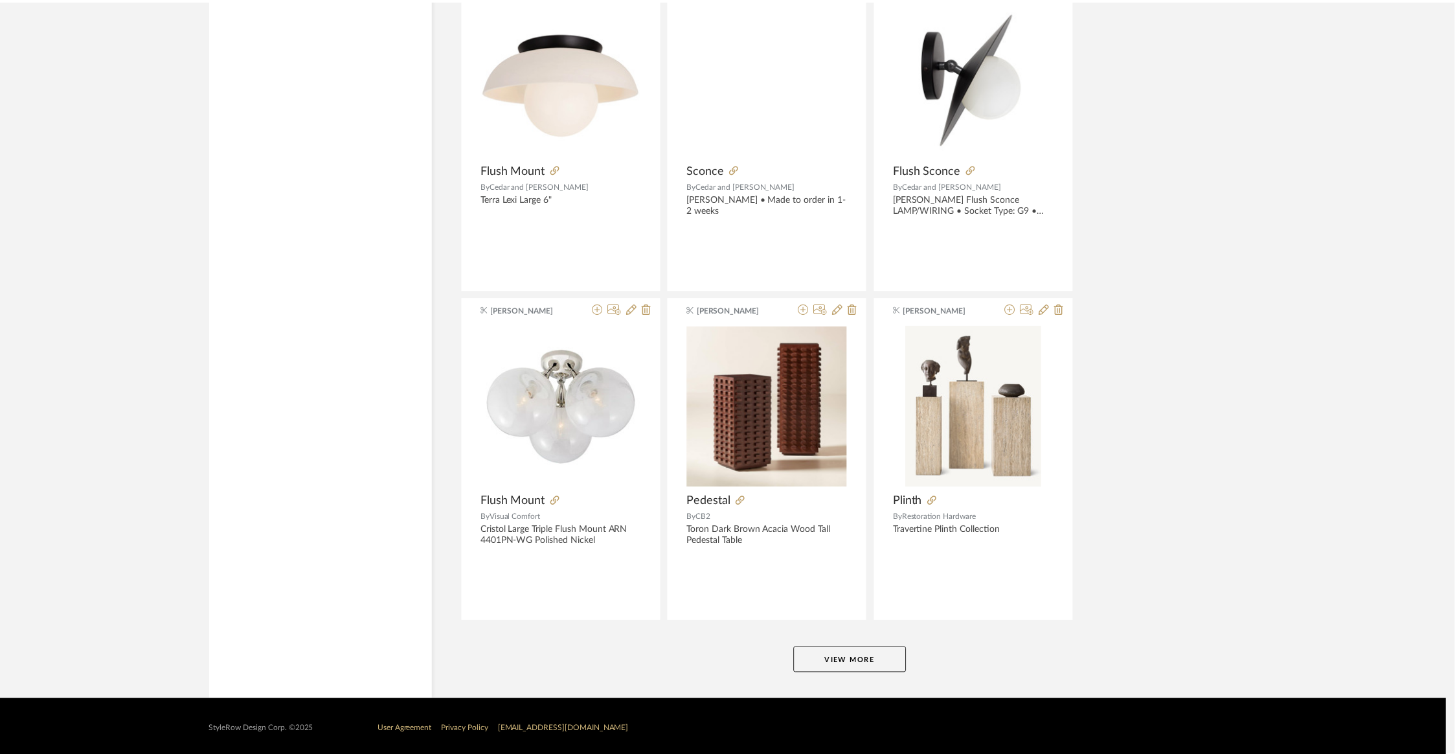
scroll to position [2930, 0]
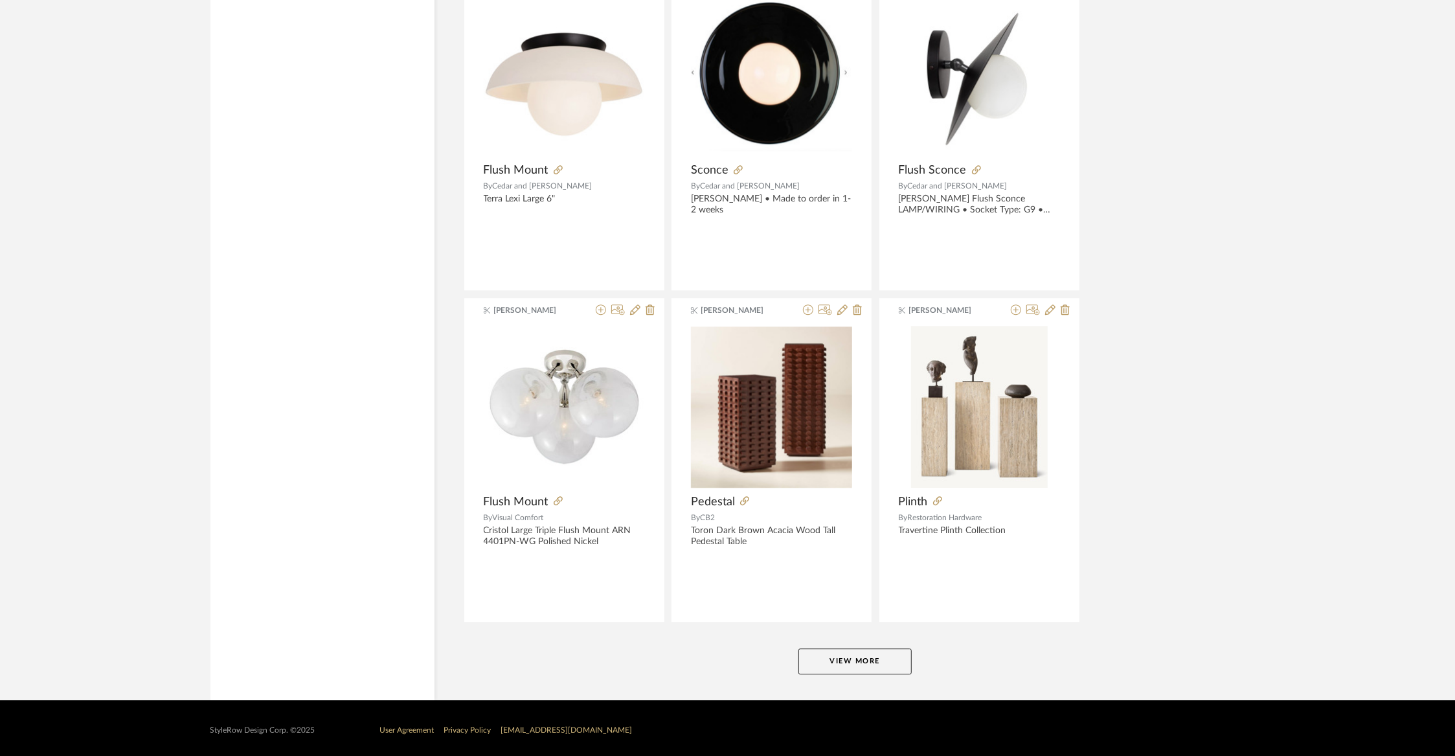
click at [834, 655] on button "View More" at bounding box center [854, 661] width 113 height 26
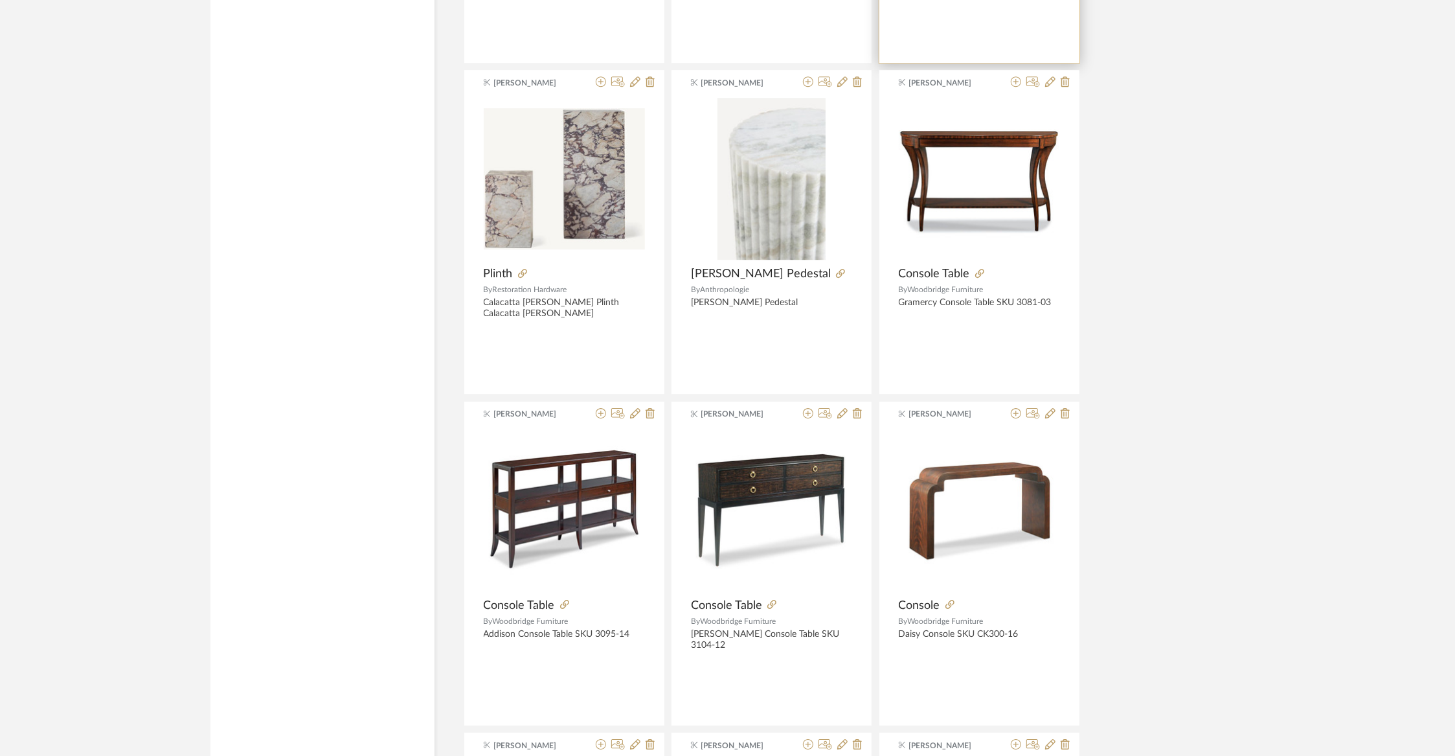
scroll to position [3474, 0]
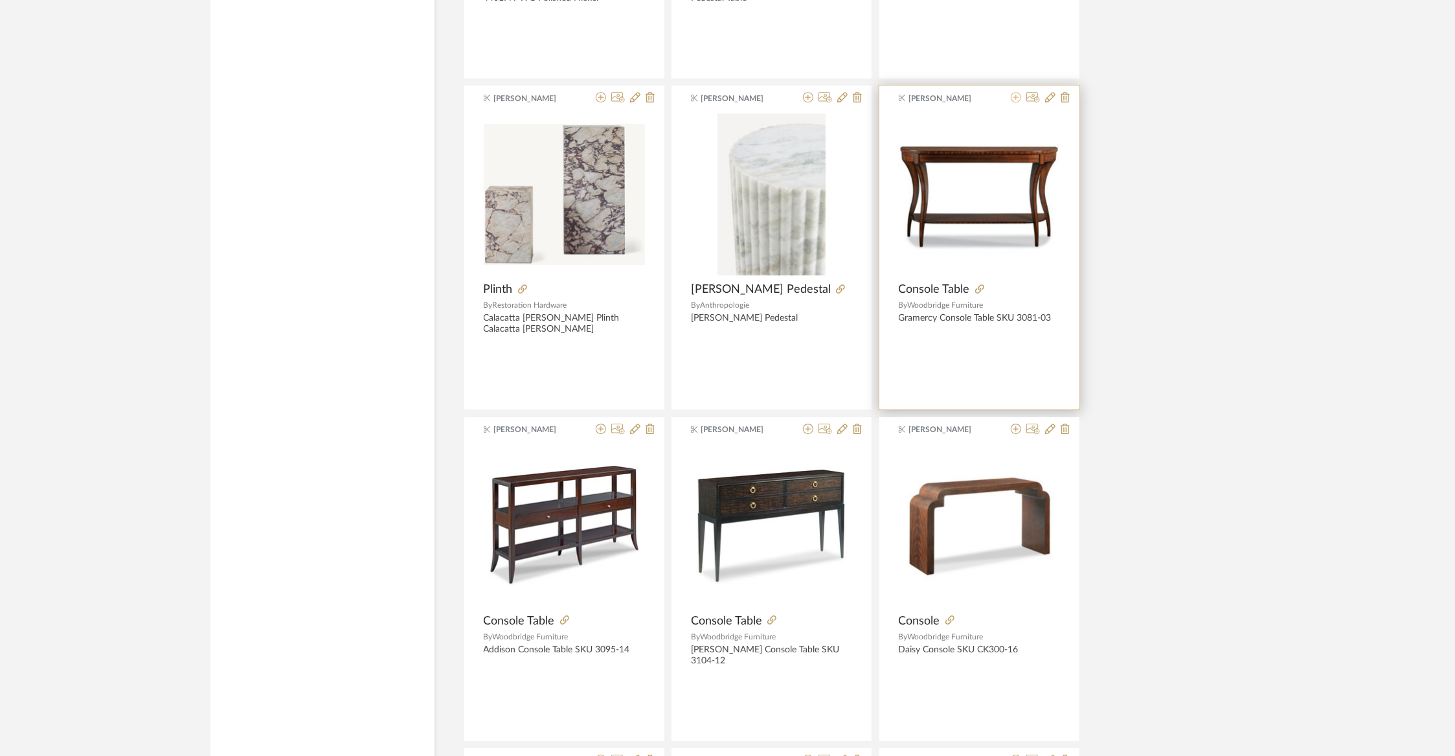
click at [1015, 93] on icon at bounding box center [1016, 97] width 10 height 10
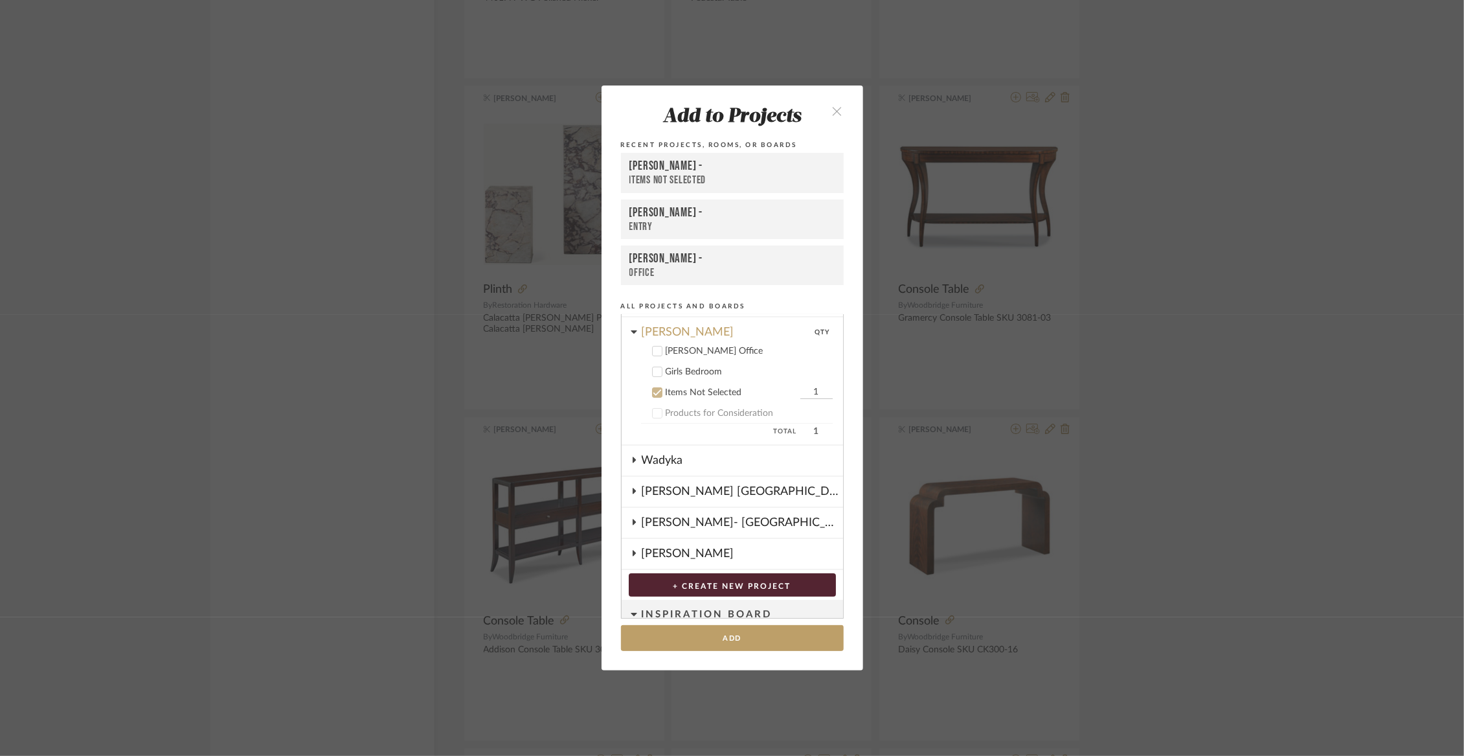
scroll to position [76, 0]
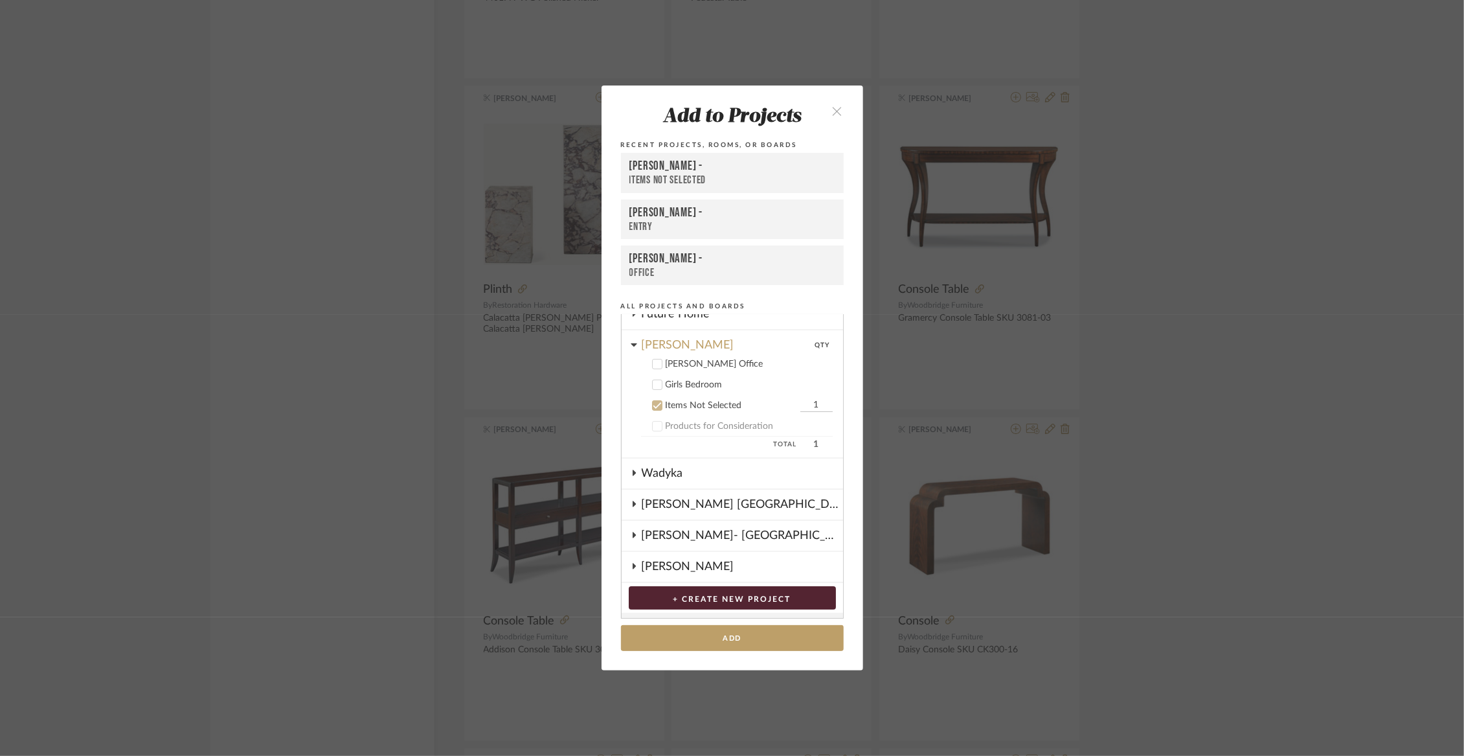
click at [700, 364] on div "[PERSON_NAME] Office" at bounding box center [749, 364] width 167 height 11
click at [681, 403] on div "Items Not Selected" at bounding box center [731, 405] width 131 height 11
click at [681, 626] on button "Add" at bounding box center [732, 638] width 223 height 27
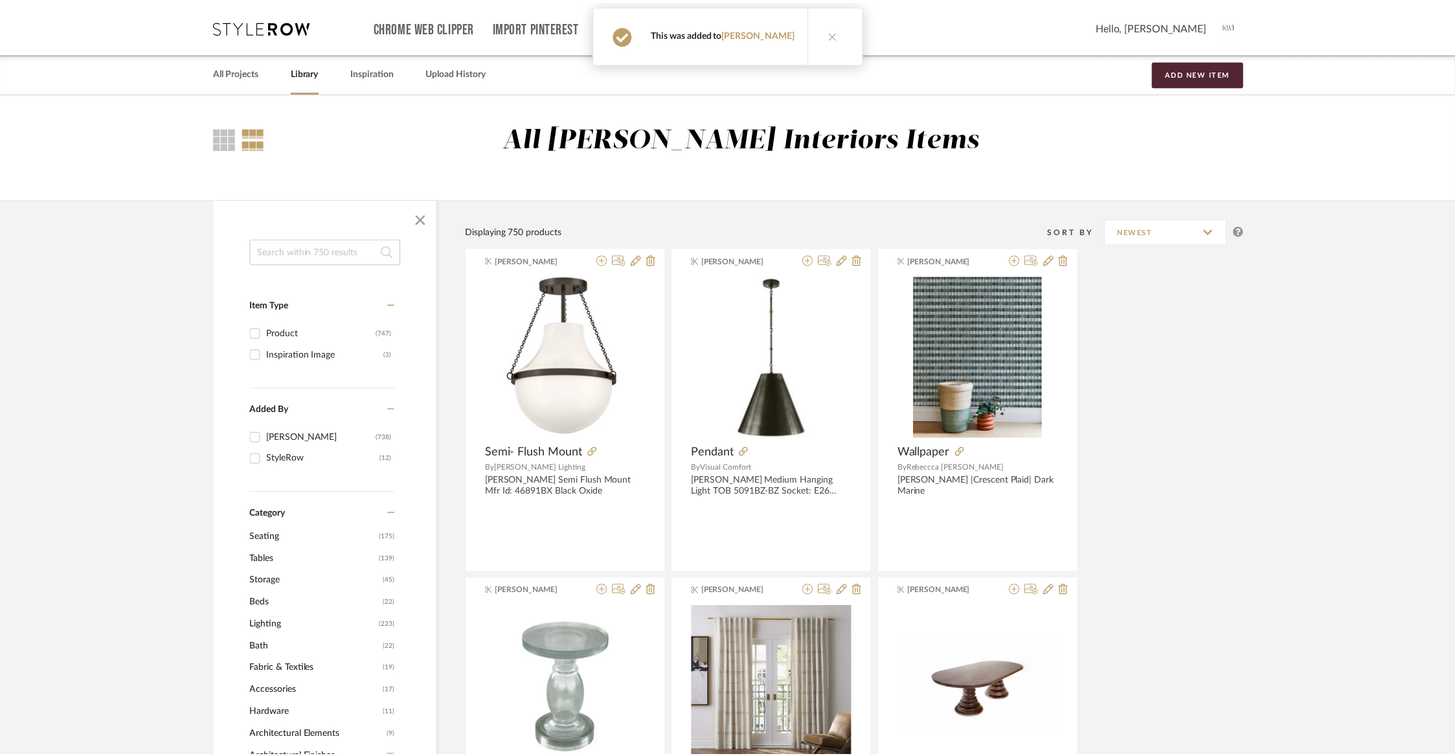
scroll to position [3474, 0]
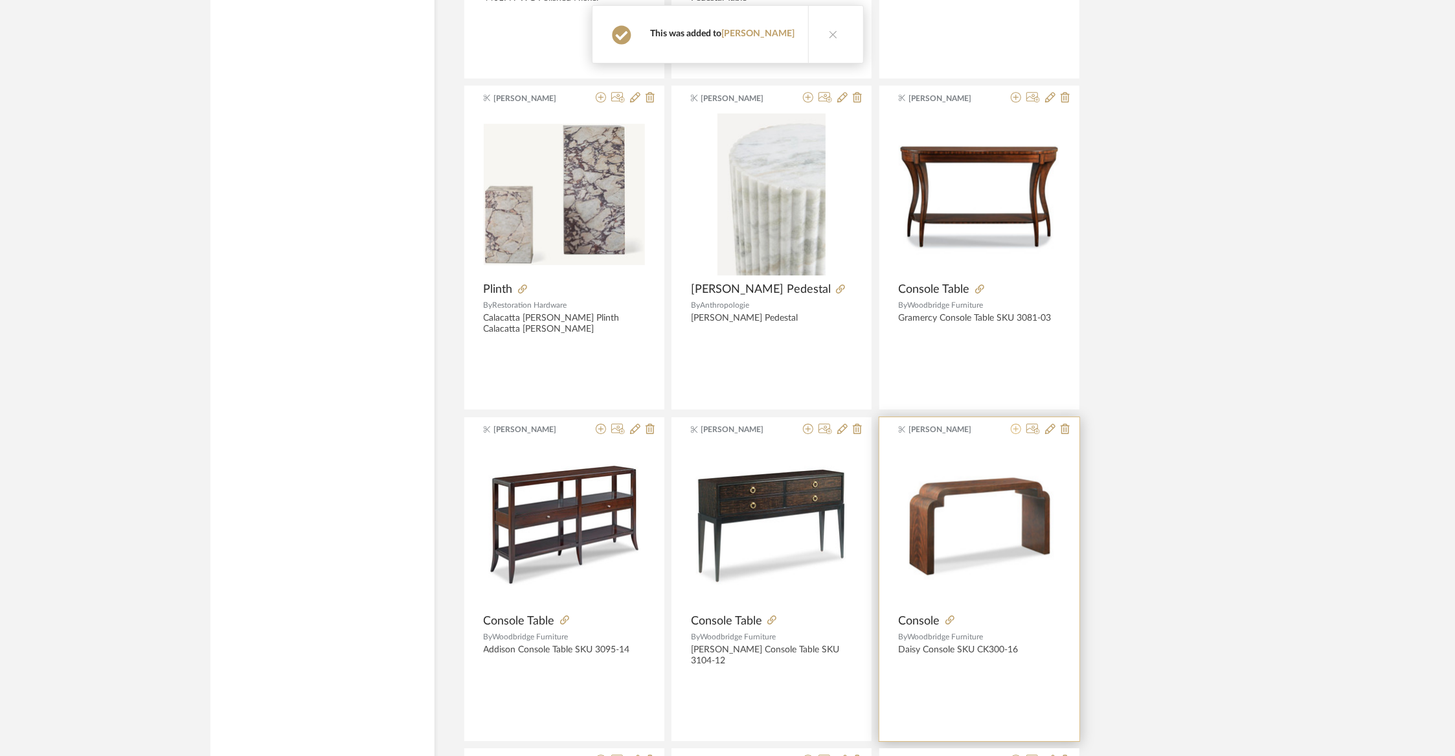
click at [1016, 425] on icon at bounding box center [1016, 429] width 10 height 10
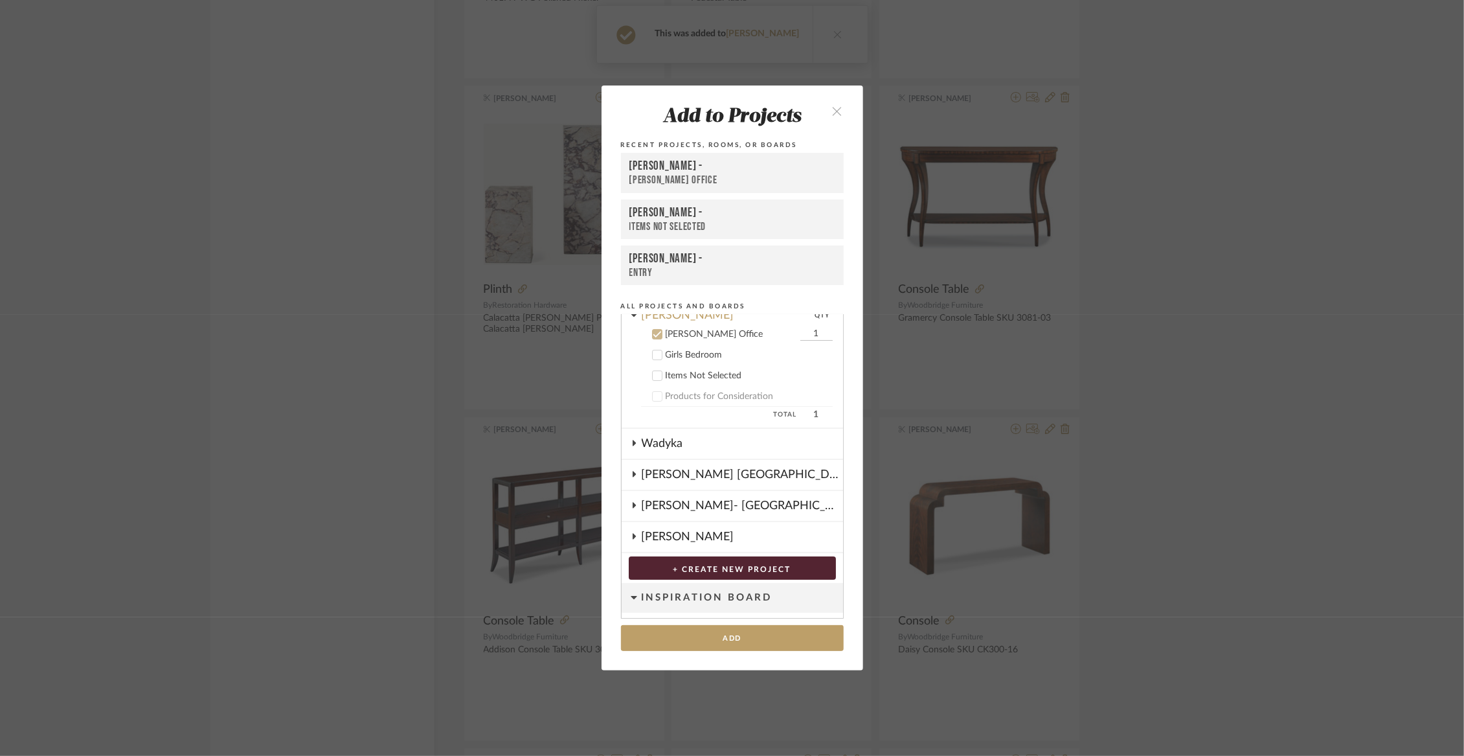
scroll to position [115, 0]
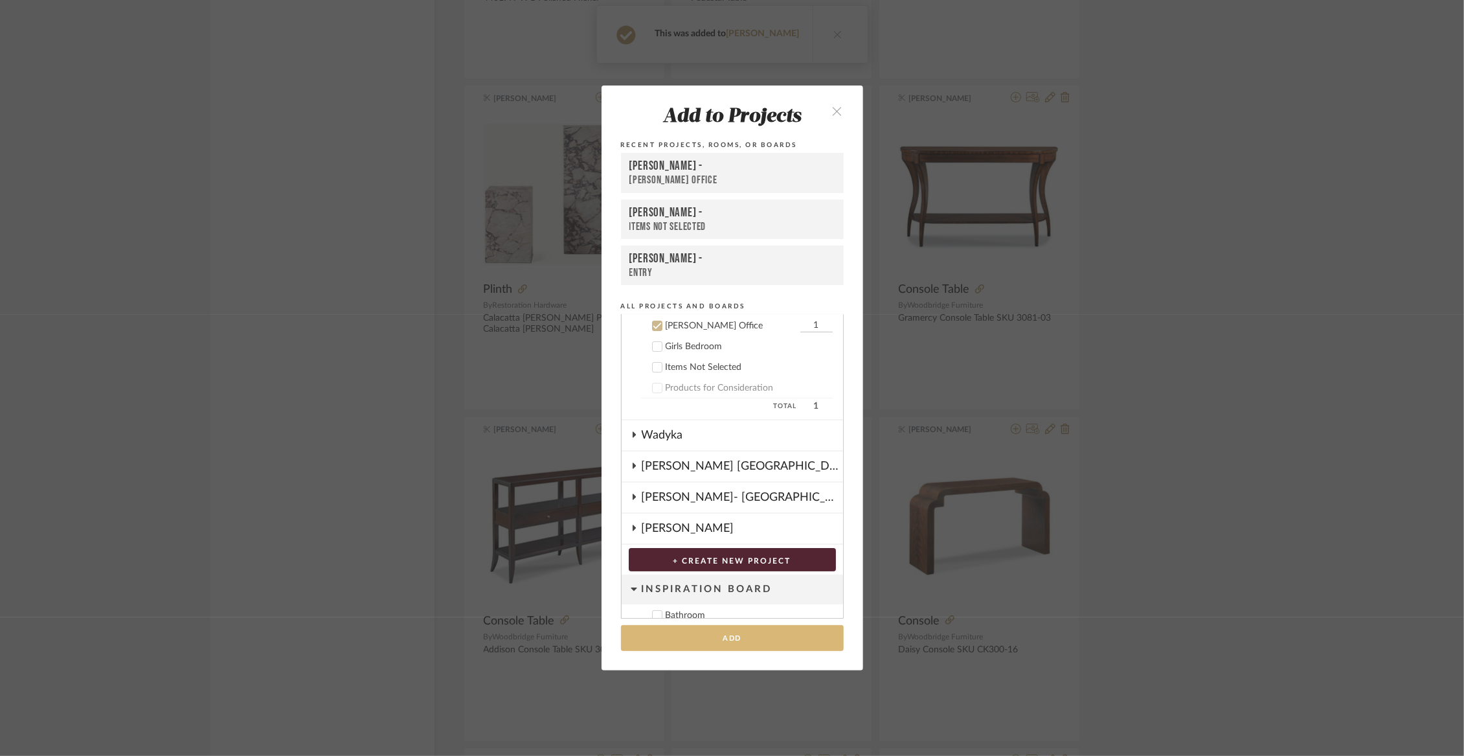
click at [712, 640] on button "Add" at bounding box center [732, 638] width 223 height 27
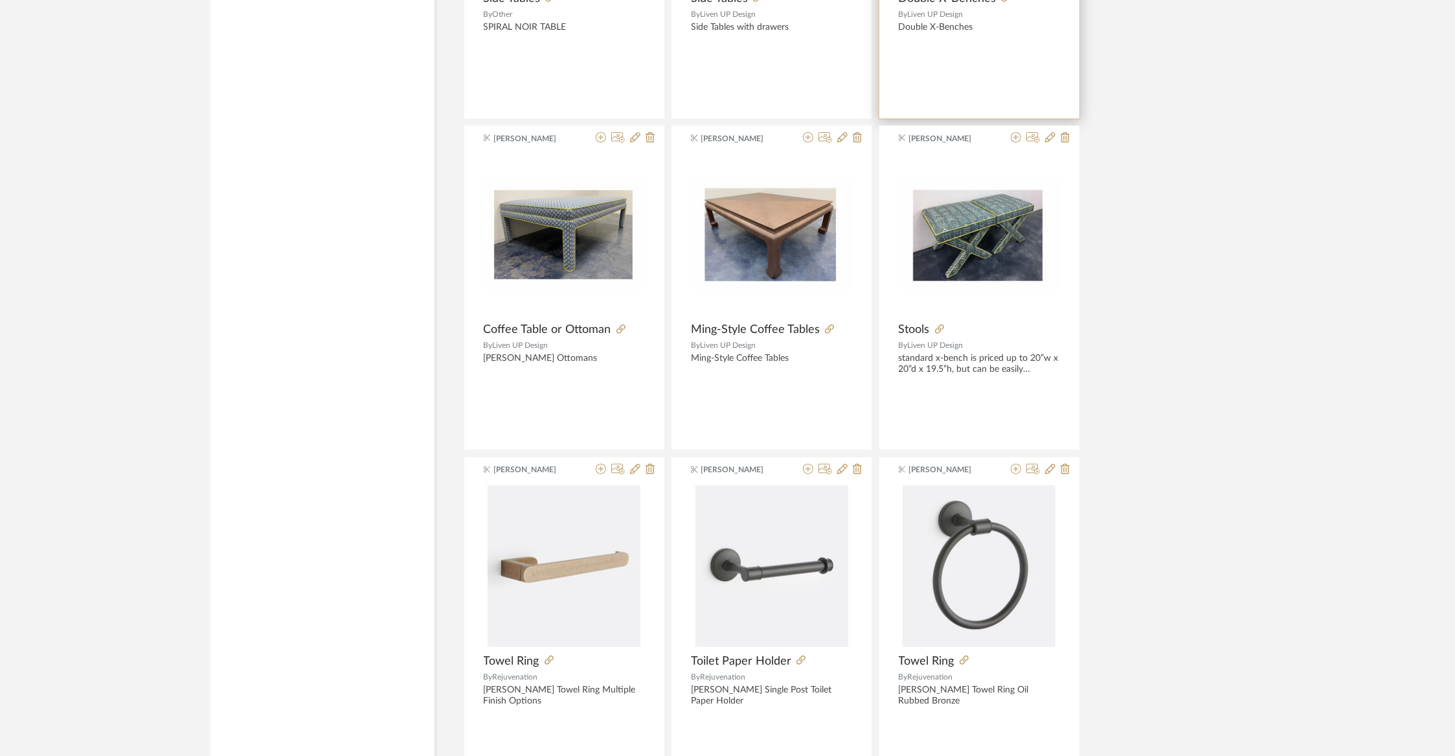
scroll to position [4761, 0]
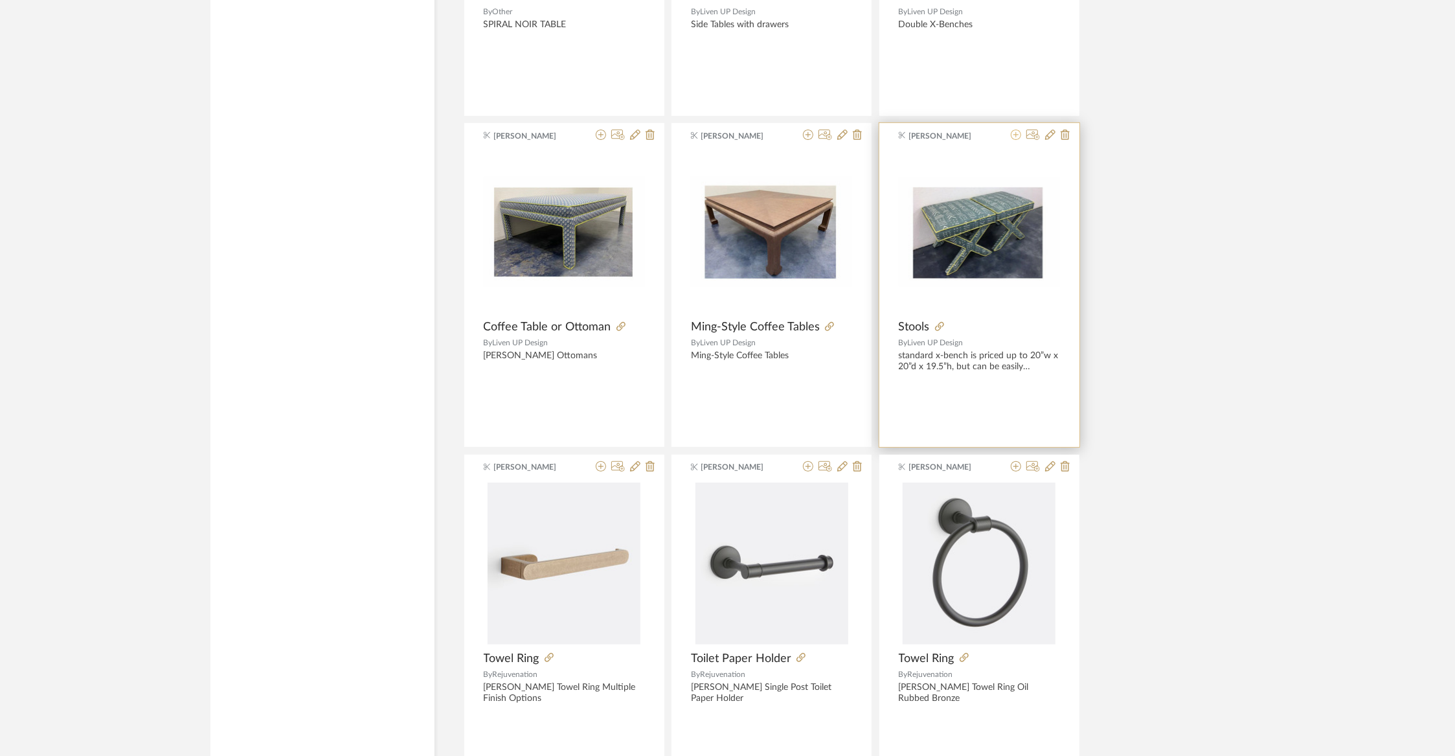
click at [1014, 133] on icon at bounding box center [1016, 135] width 10 height 10
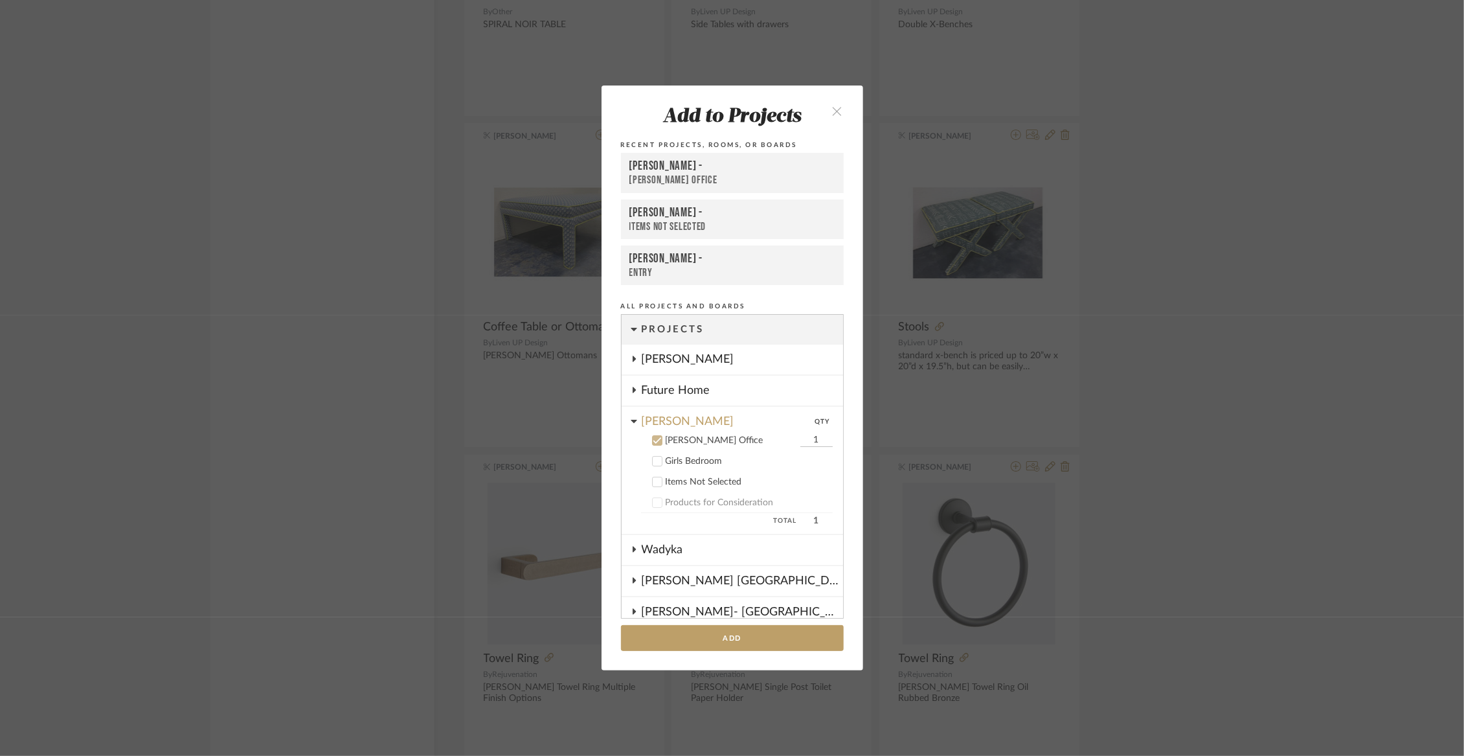
scroll to position [114, 0]
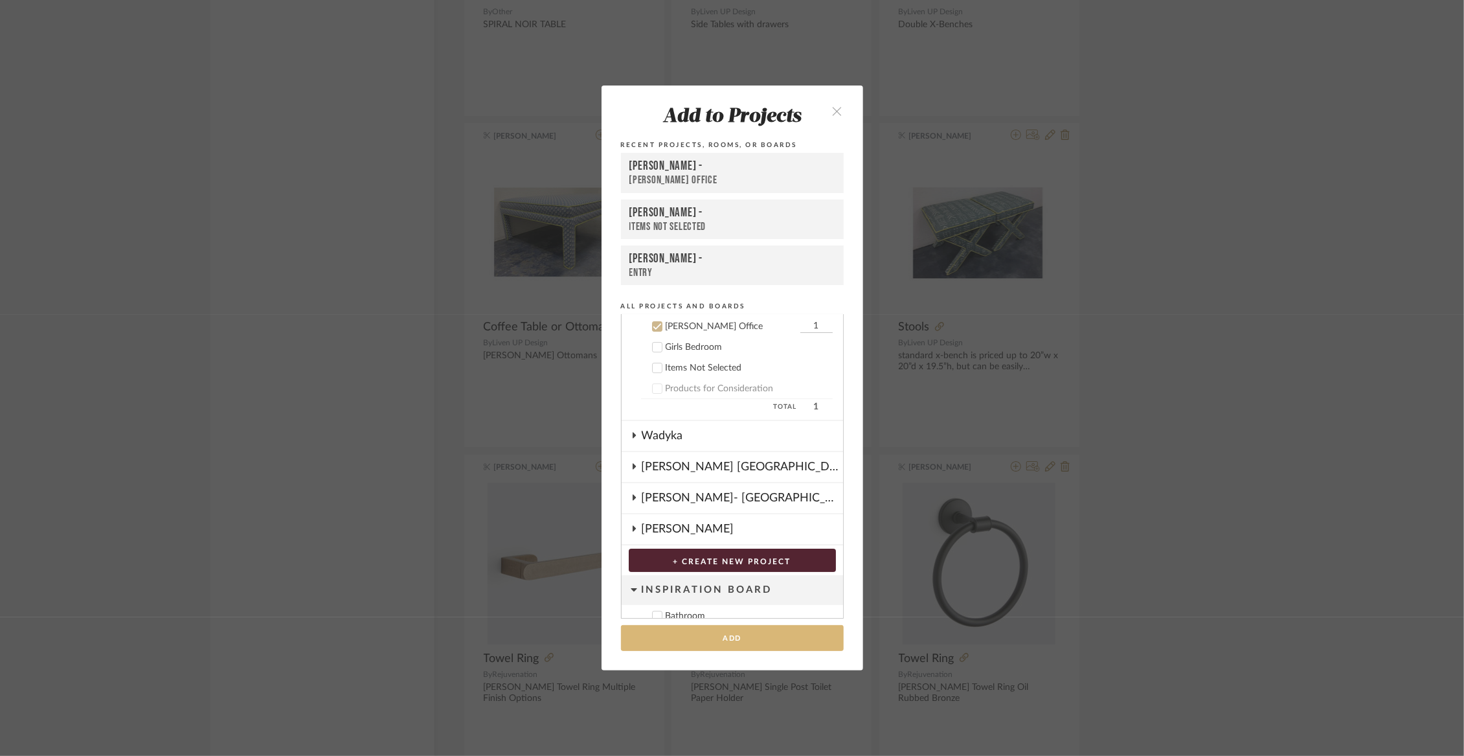
click at [704, 635] on button "Add" at bounding box center [732, 638] width 223 height 27
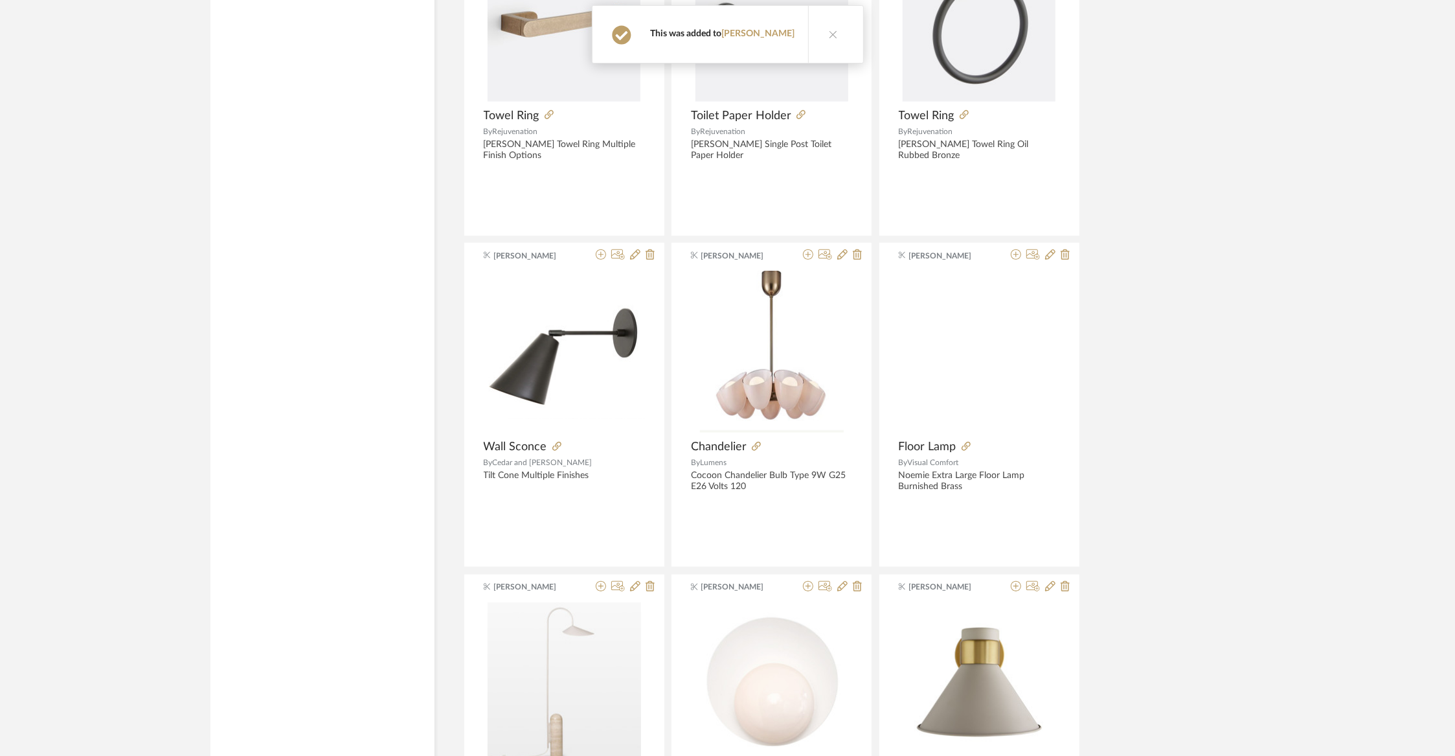
scroll to position [5441, 0]
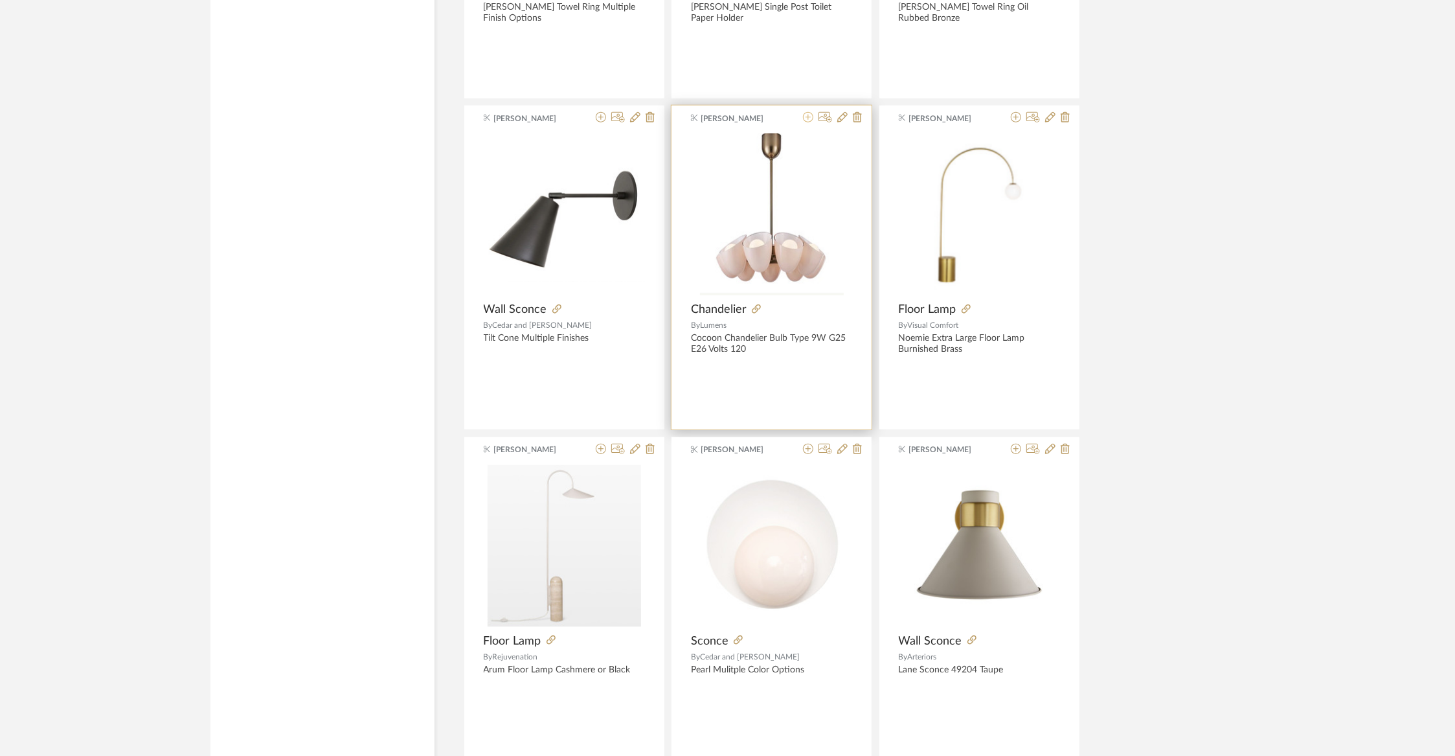
click at [808, 115] on icon at bounding box center [808, 117] width 10 height 10
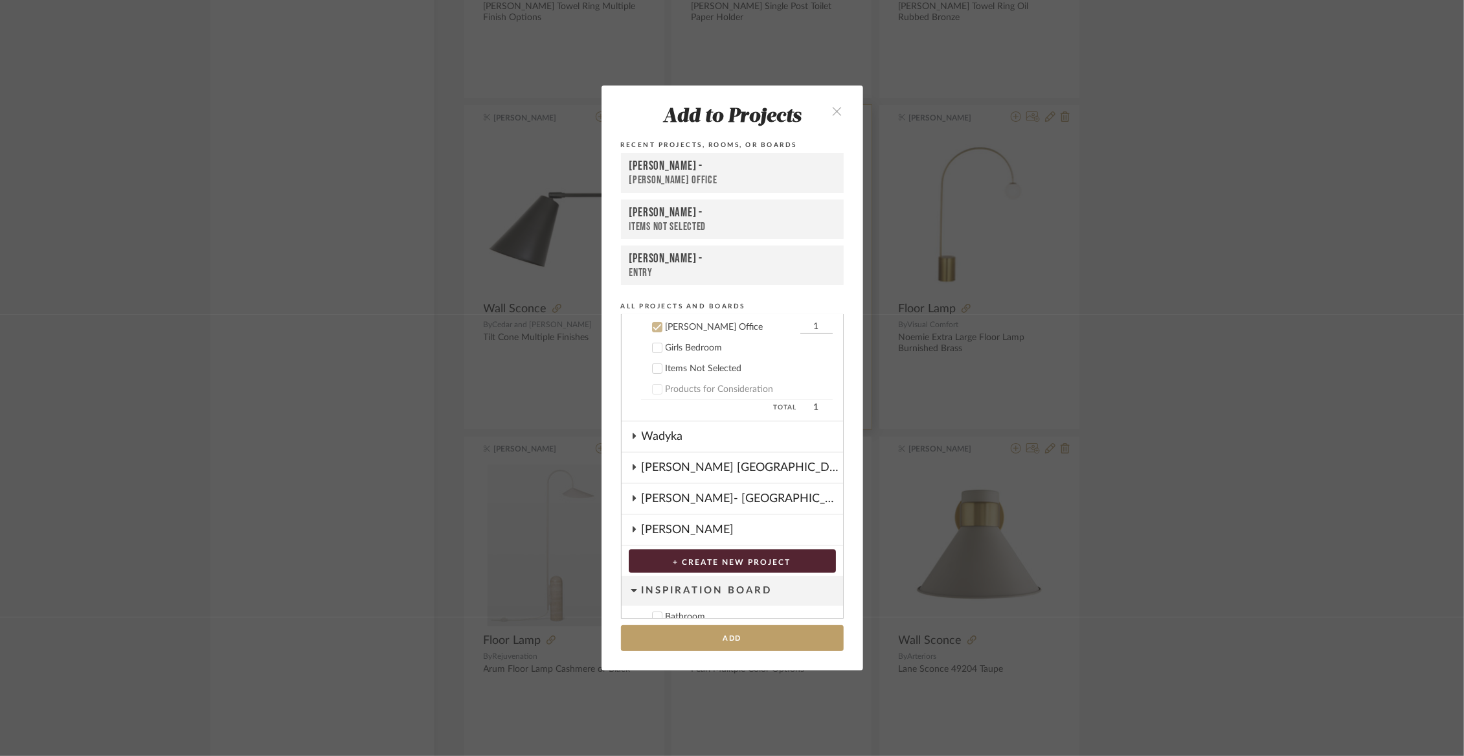
scroll to position [114, 0]
click at [707, 636] on button "Add" at bounding box center [732, 638] width 223 height 27
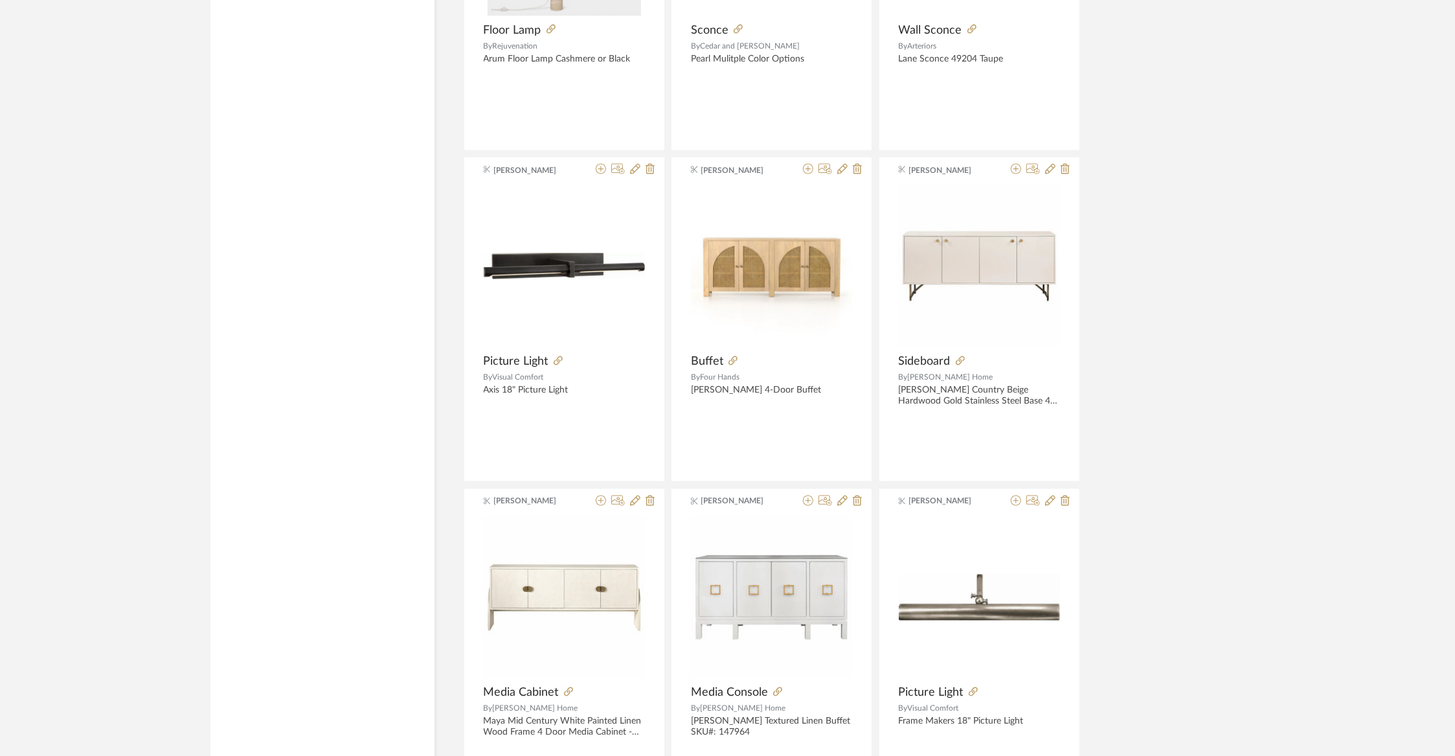
scroll to position [6238, 0]
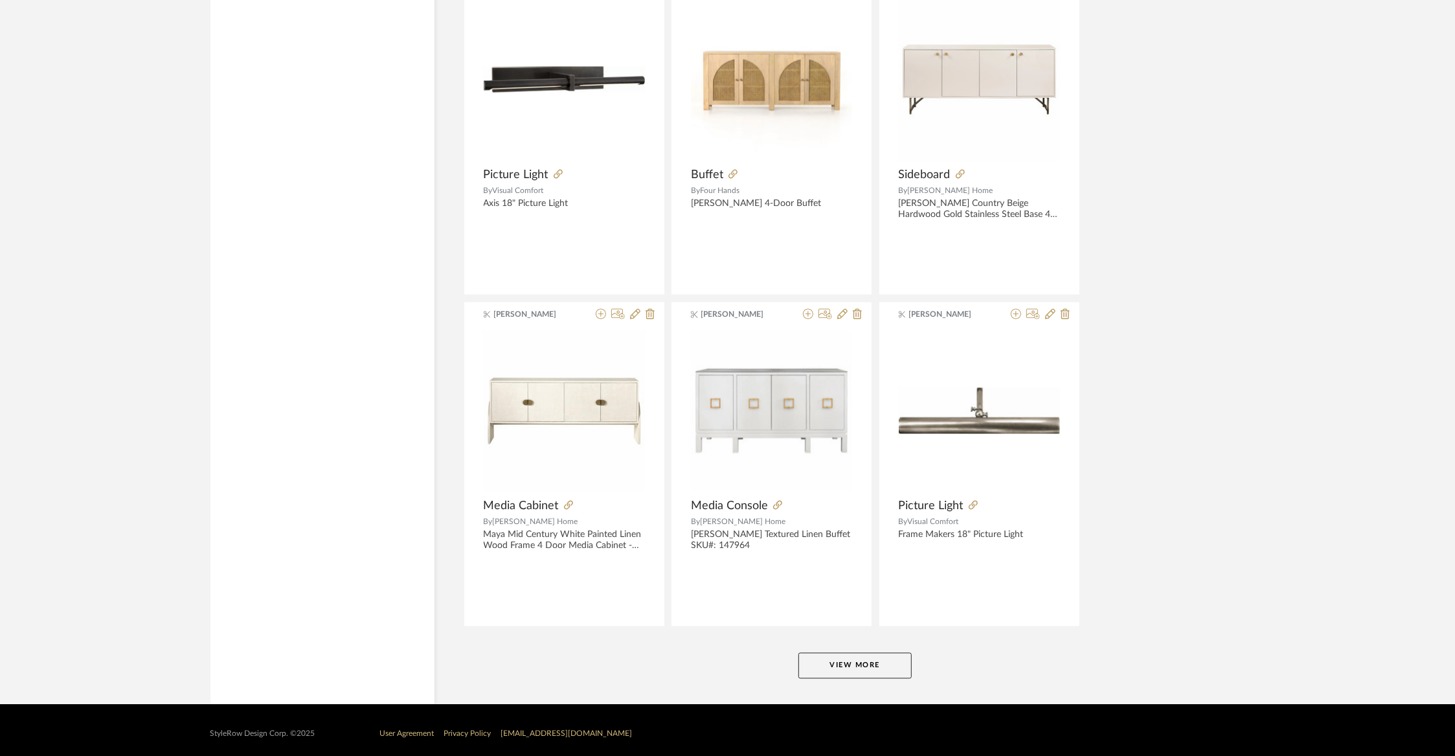
click at [851, 653] on button "View More" at bounding box center [854, 666] width 113 height 26
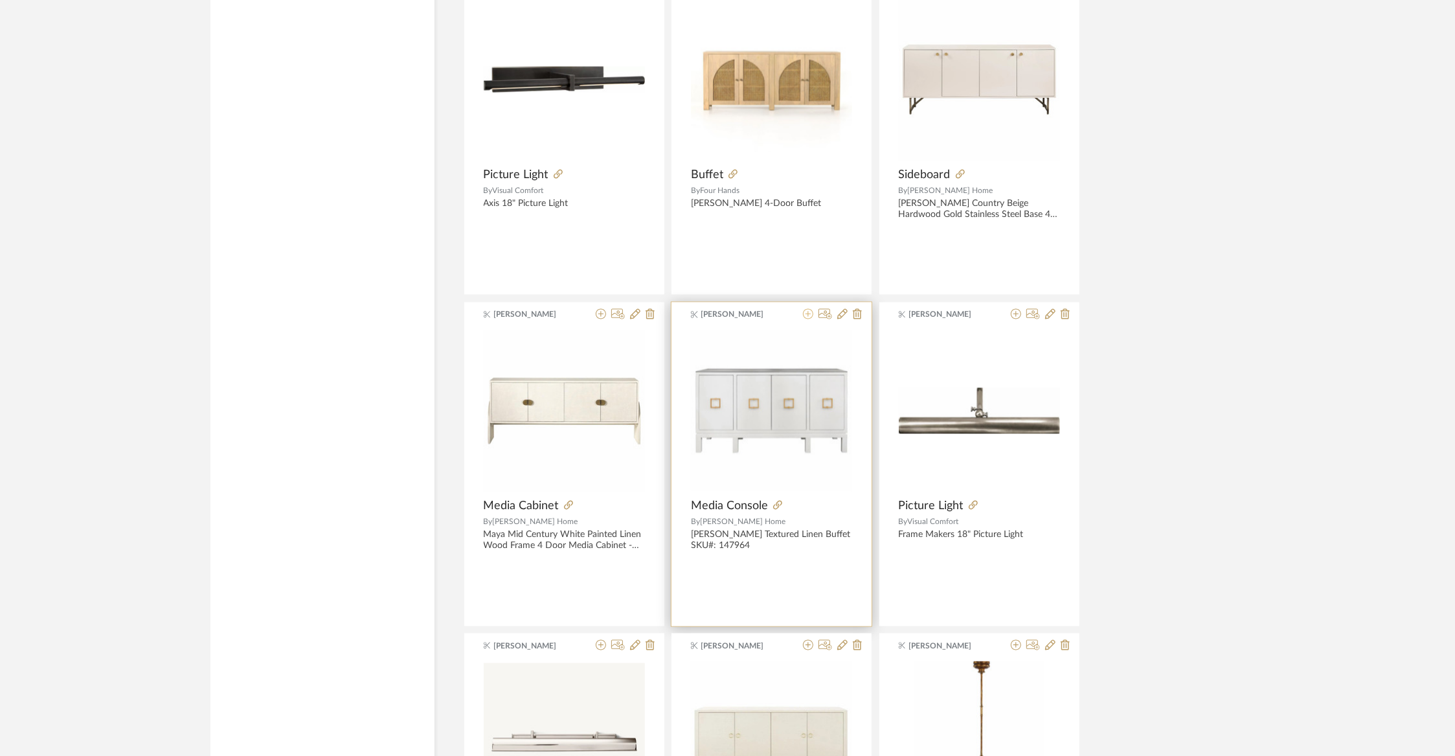
click at [810, 309] on icon at bounding box center [808, 314] width 10 height 10
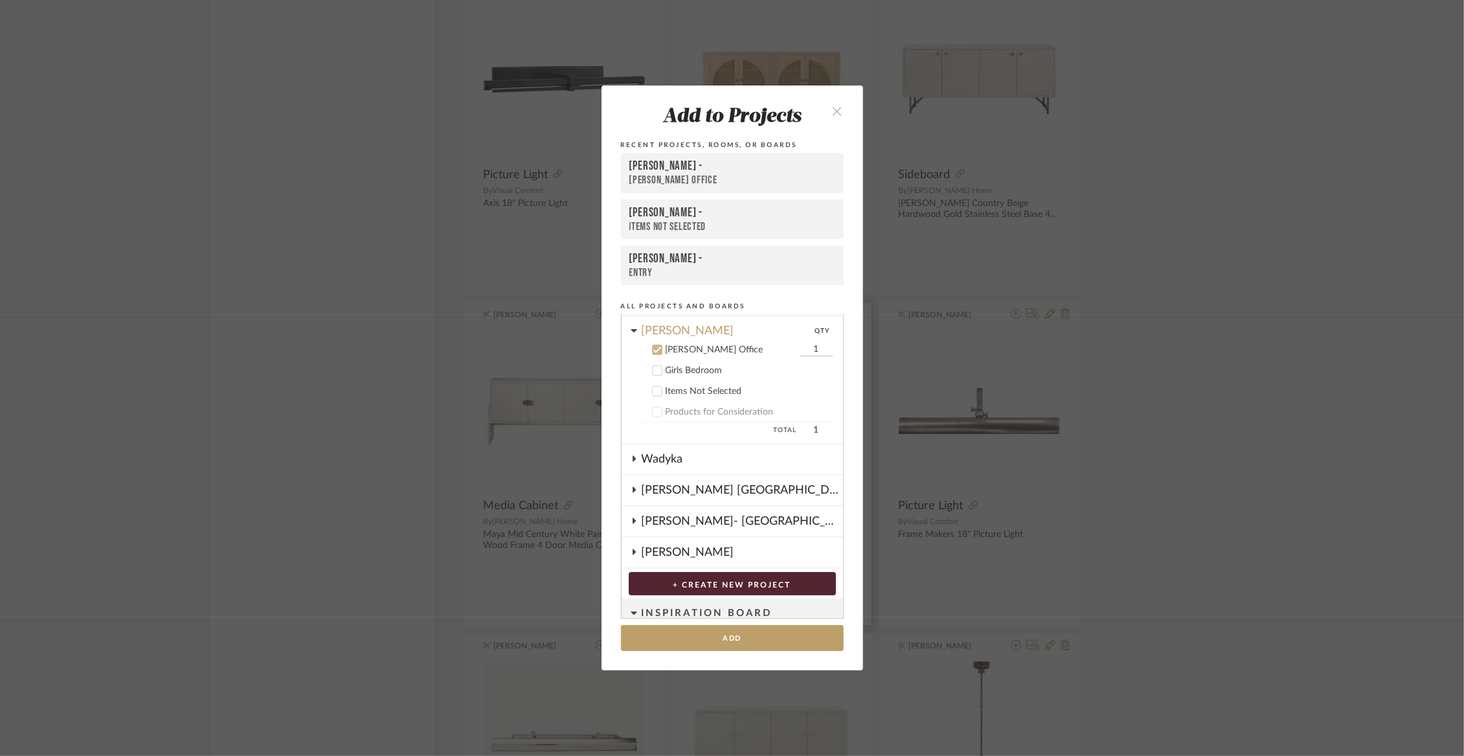
scroll to position [114, 0]
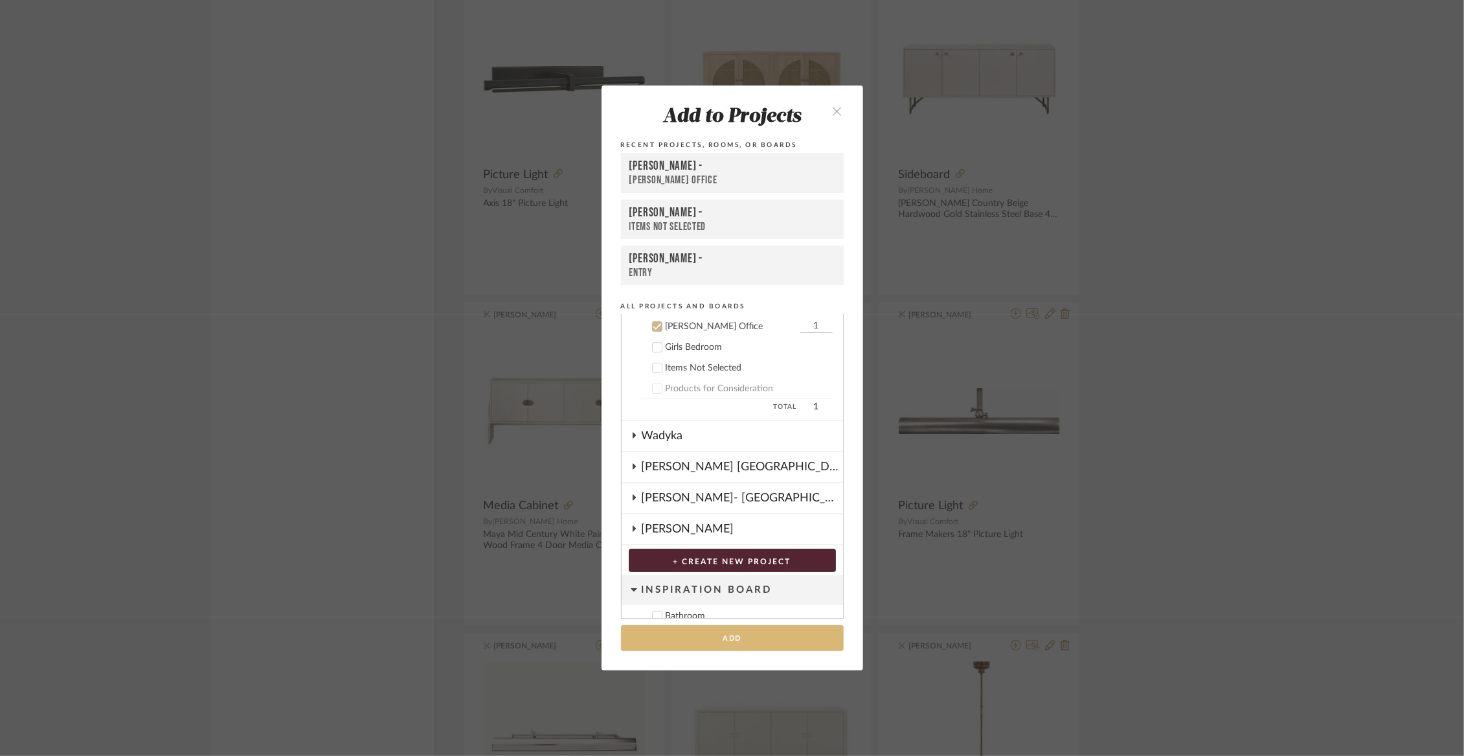
click at [712, 636] on button "Add" at bounding box center [732, 638] width 223 height 27
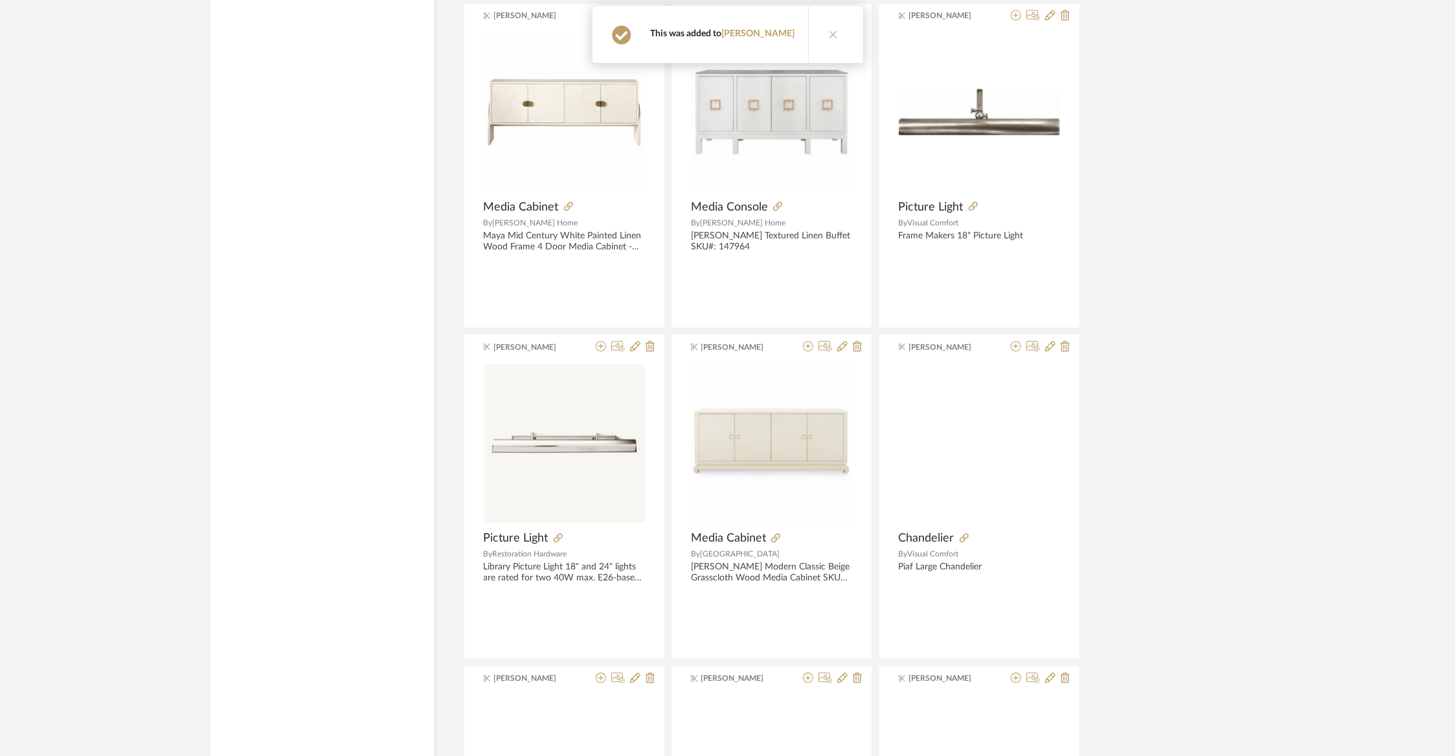
scroll to position [6607, 0]
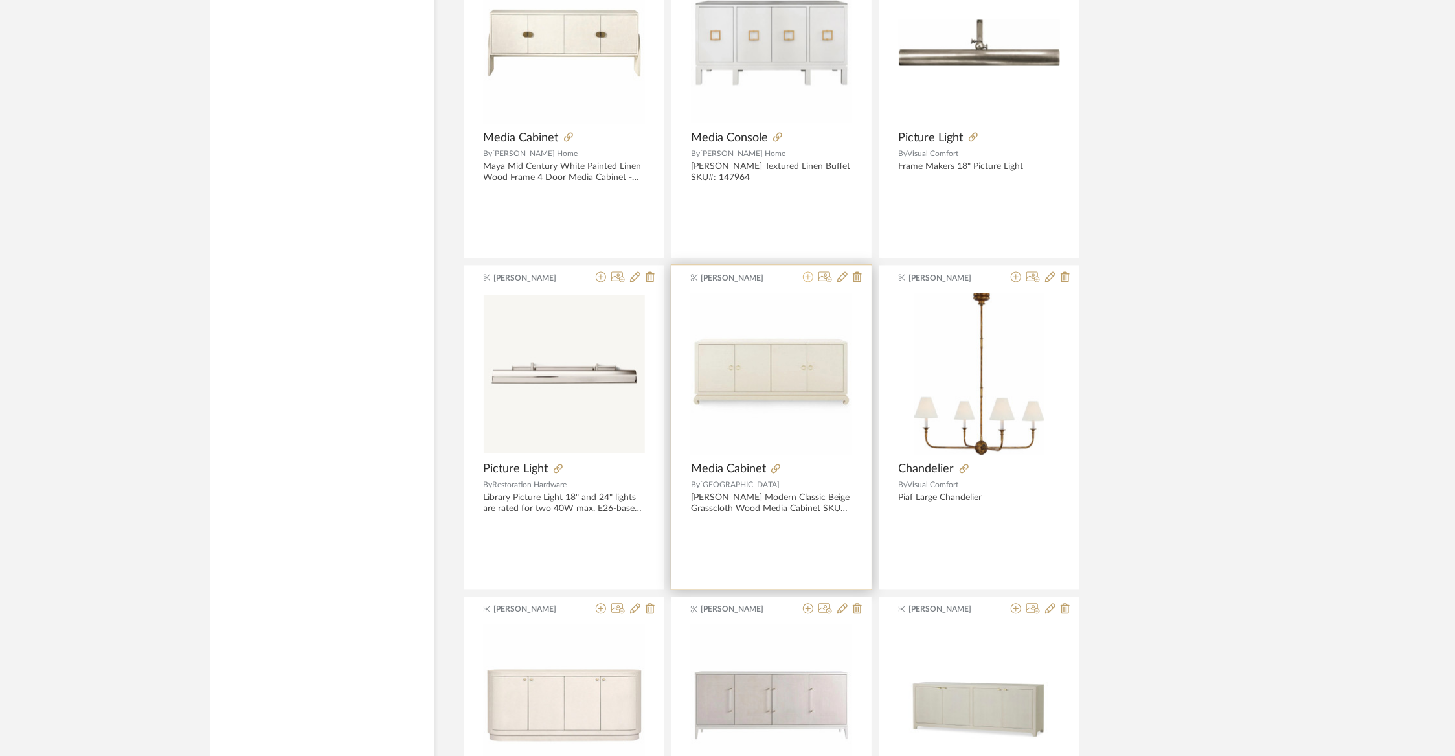
click at [806, 271] on icon at bounding box center [808, 276] width 10 height 10
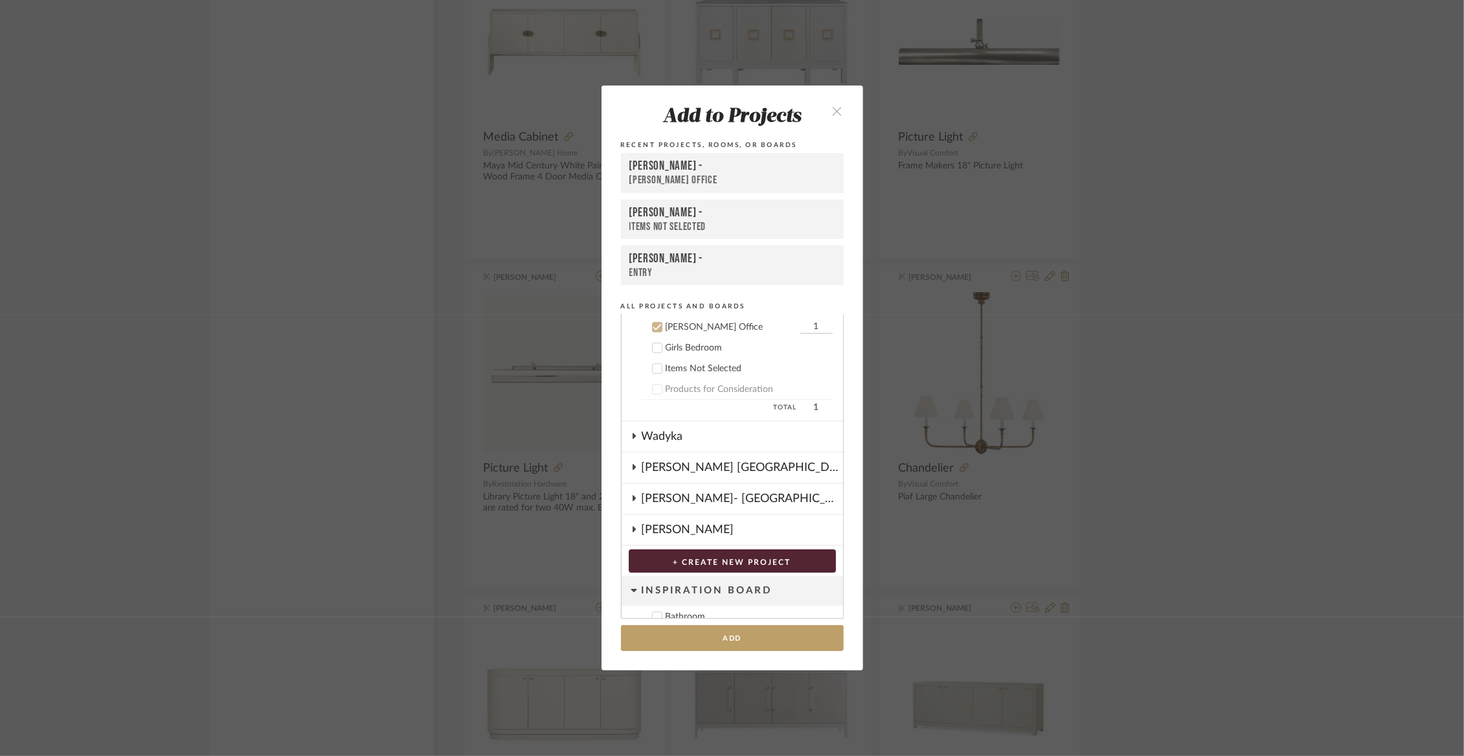
scroll to position [114, 0]
click at [712, 634] on button "Add" at bounding box center [732, 638] width 223 height 27
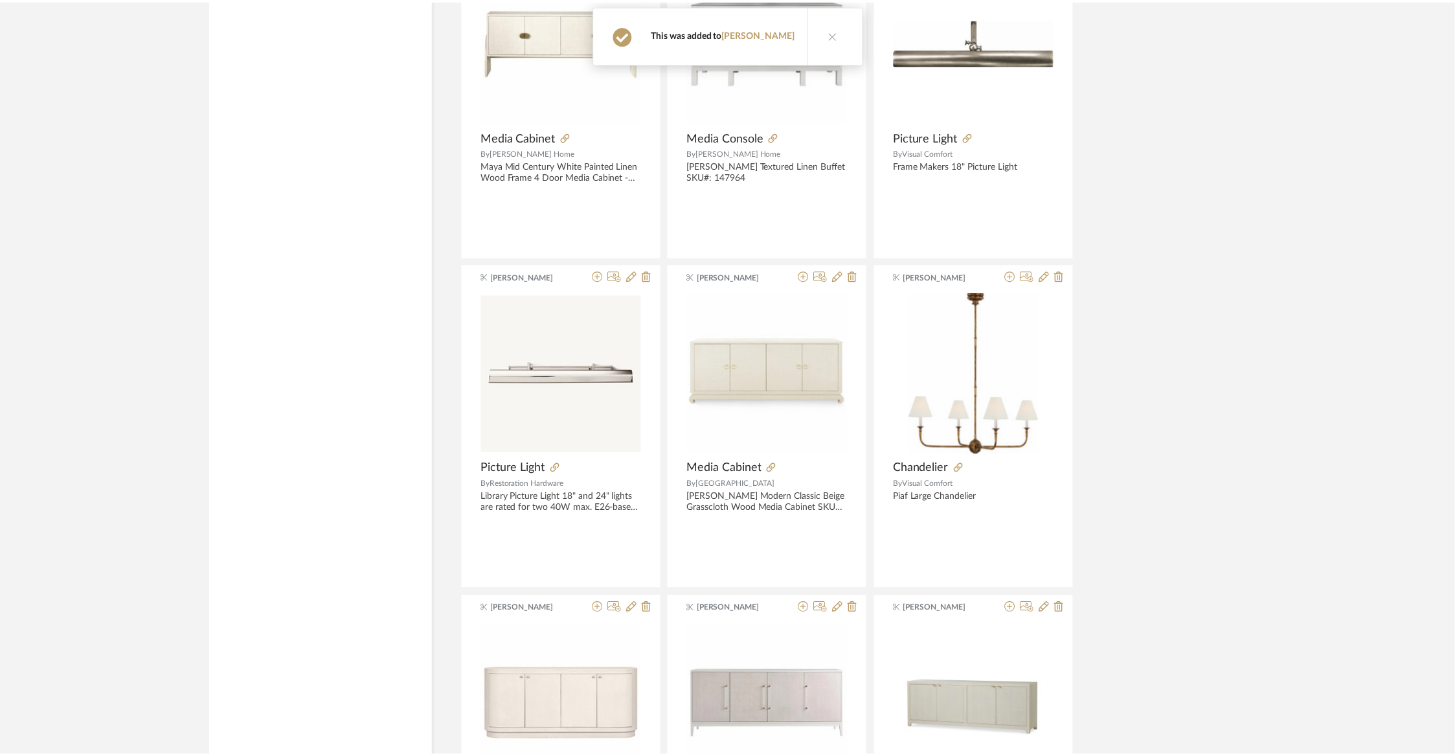
scroll to position [6607, 0]
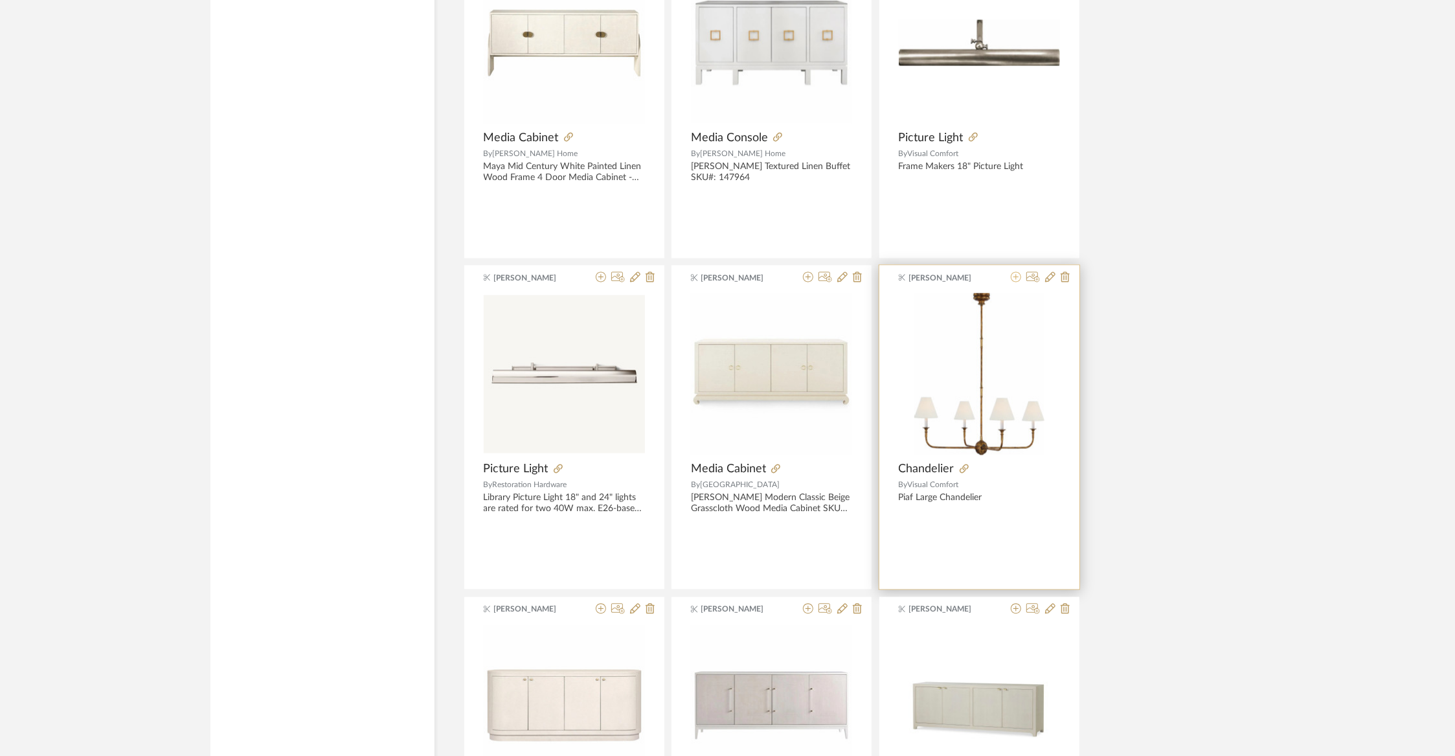
click at [1015, 271] on icon at bounding box center [1016, 276] width 10 height 10
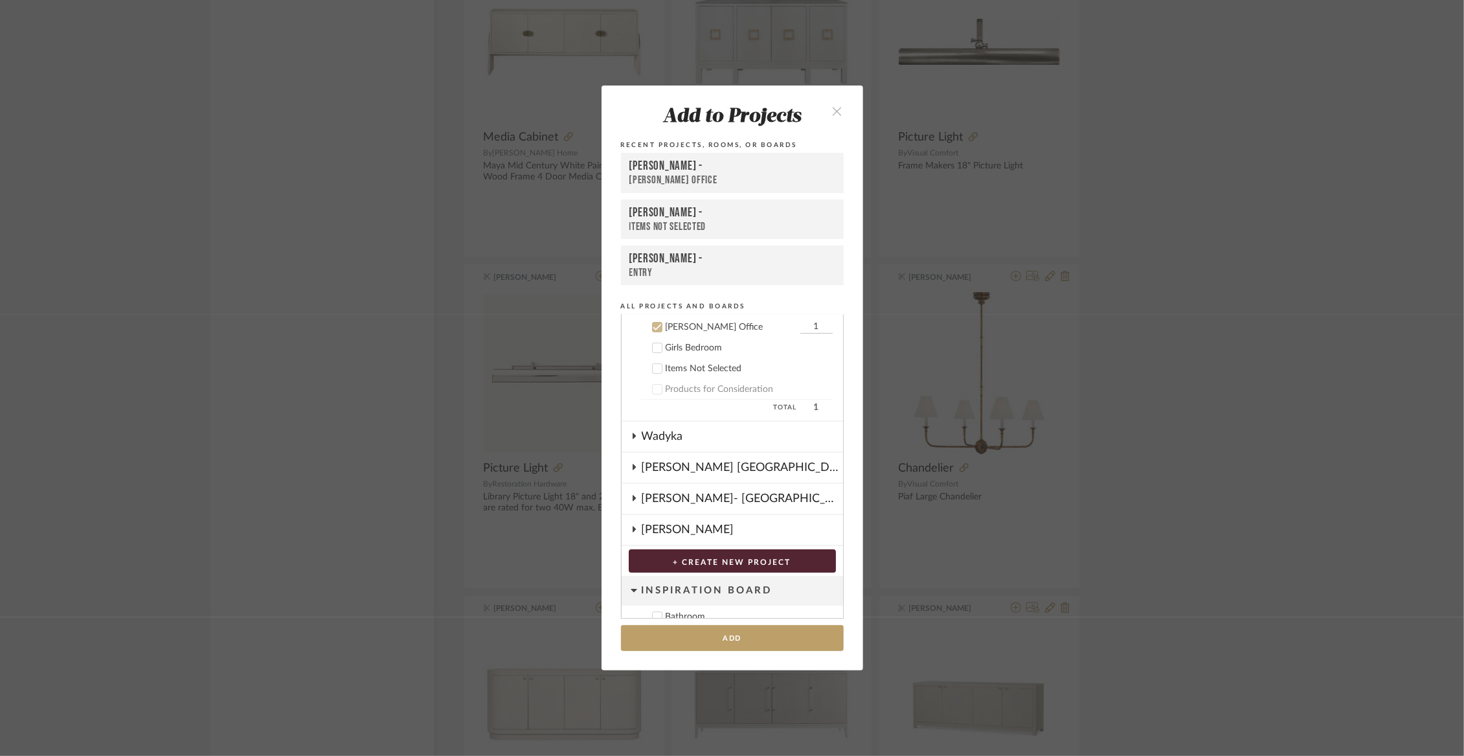
scroll to position [114, 0]
click at [754, 639] on button "Add" at bounding box center [732, 638] width 223 height 27
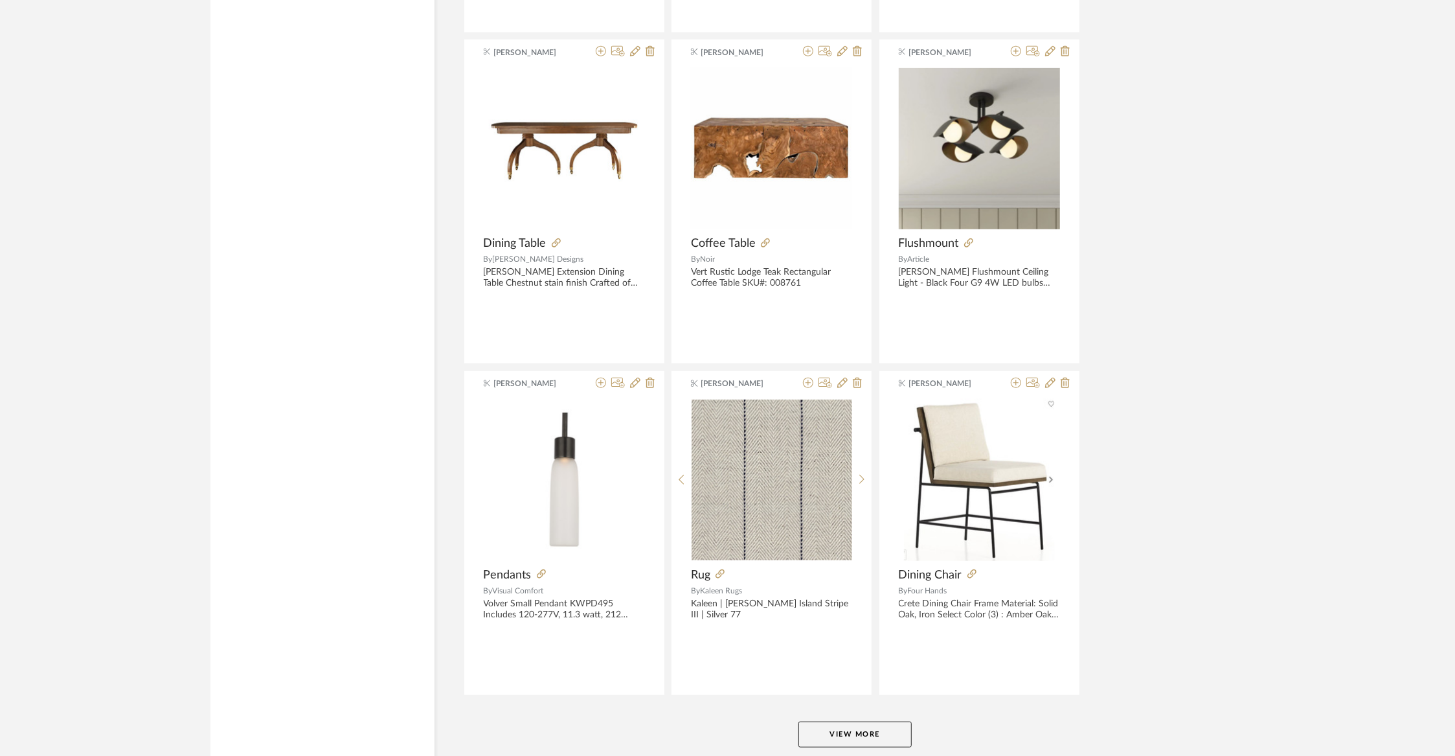
scroll to position [9547, 0]
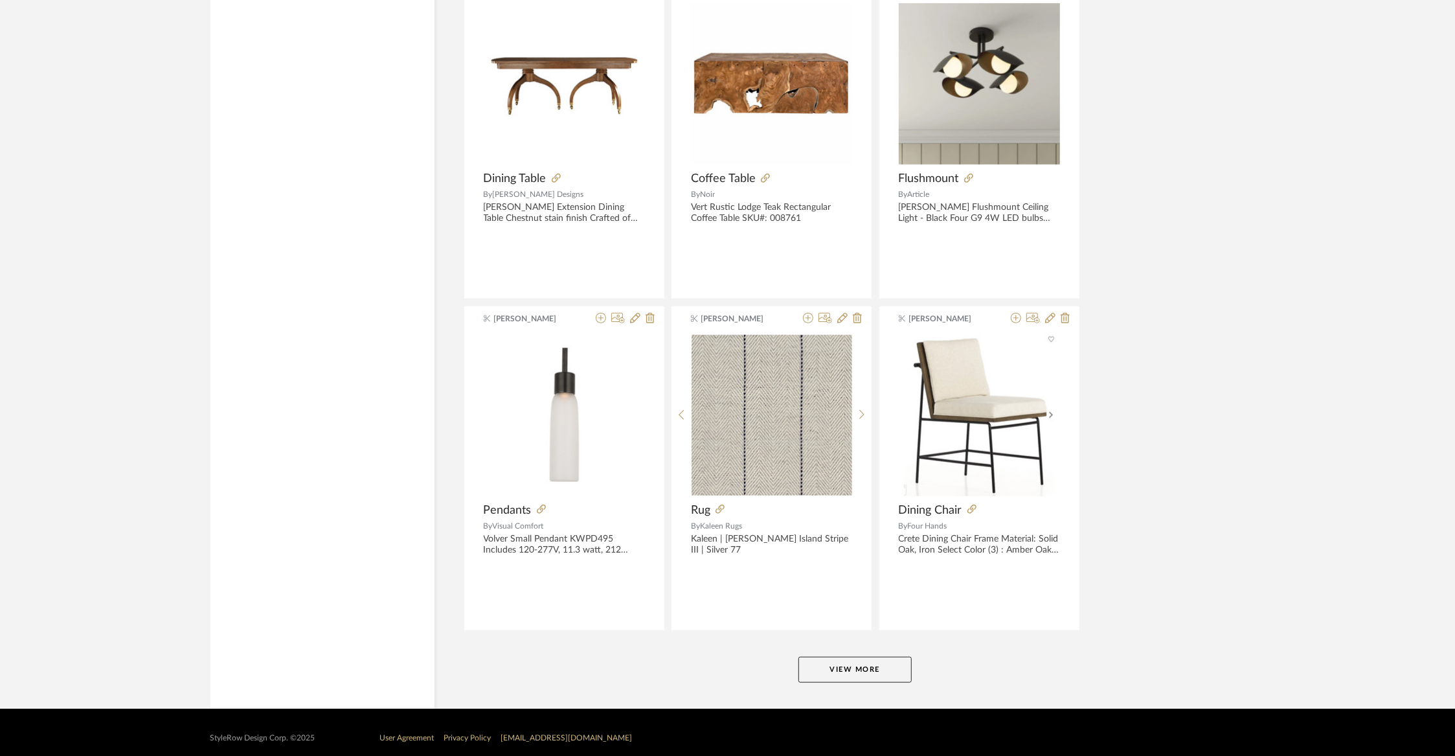
click at [824, 664] on button "View More" at bounding box center [854, 670] width 113 height 26
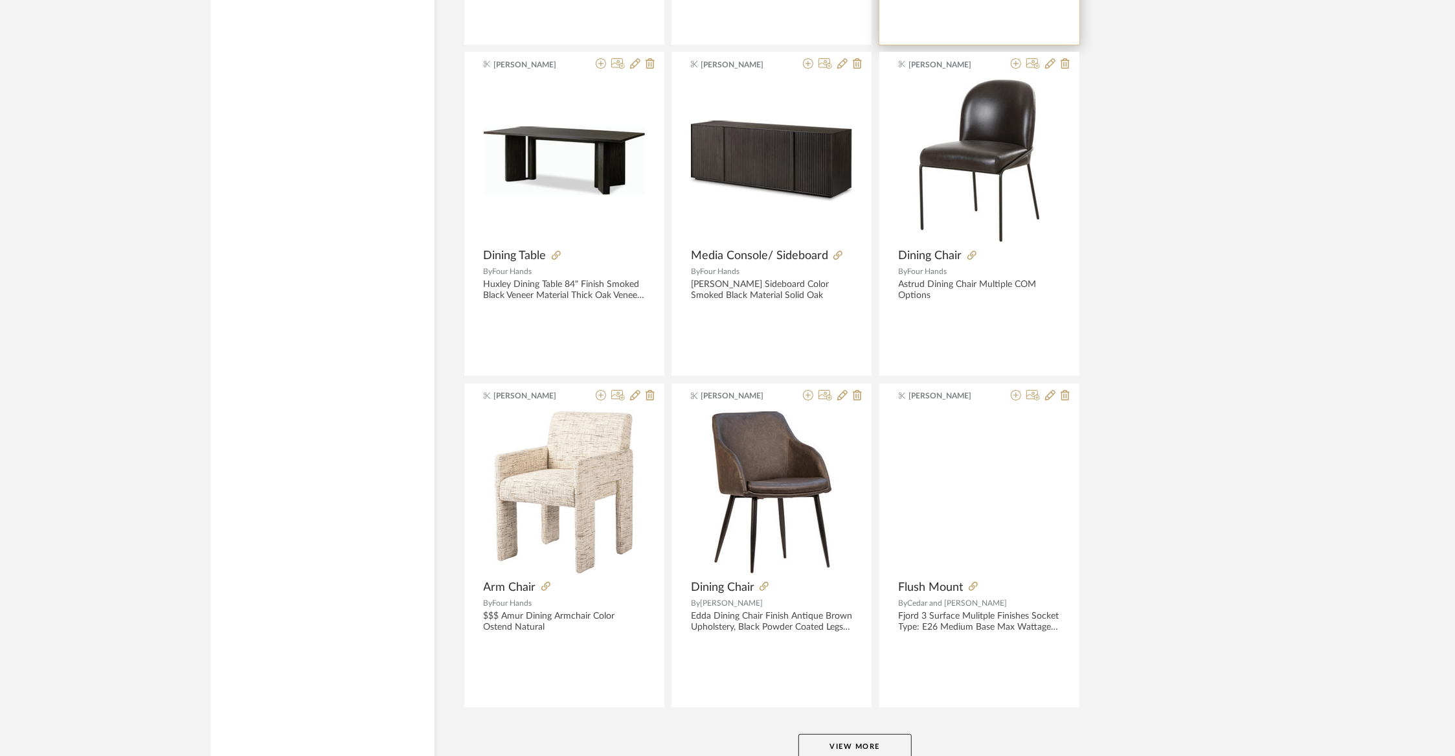
scroll to position [12844, 0]
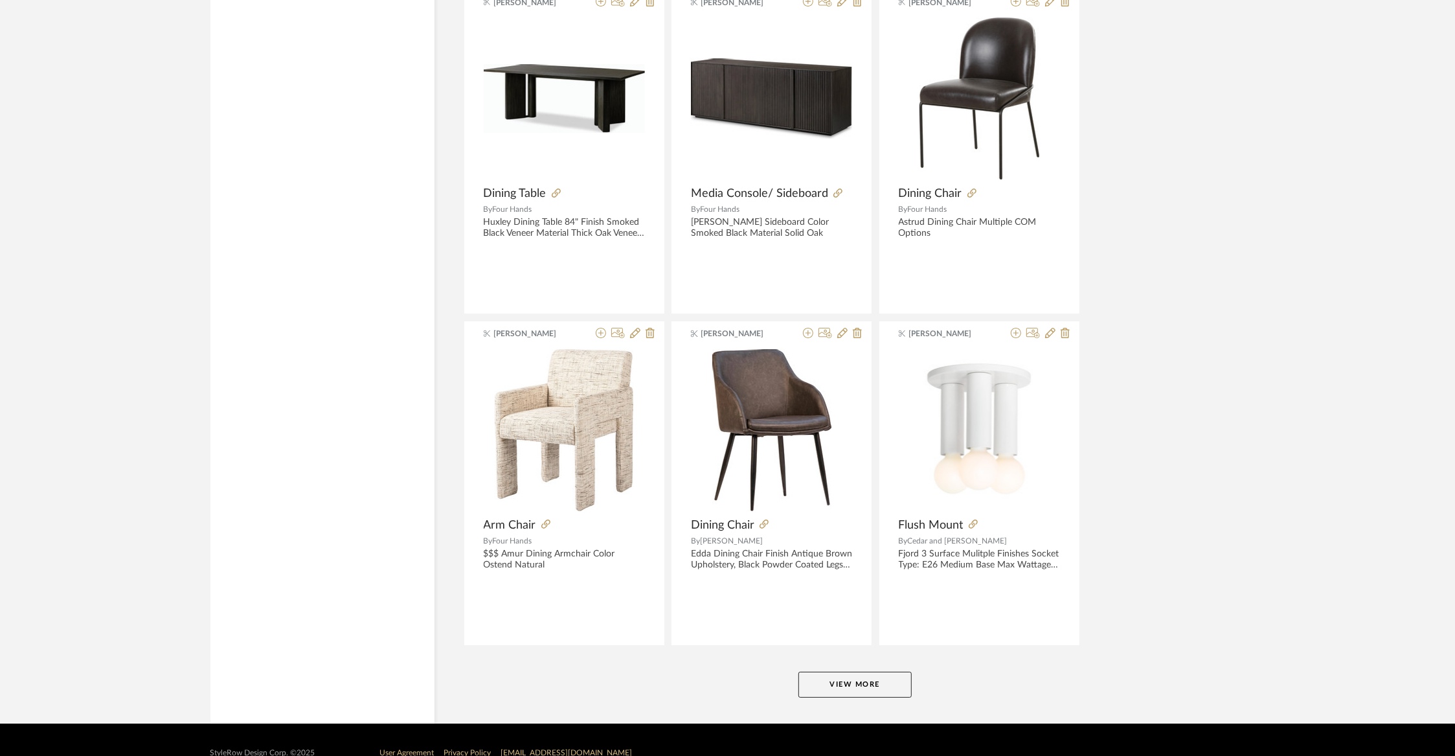
click at [821, 672] on button "View More" at bounding box center [854, 685] width 113 height 26
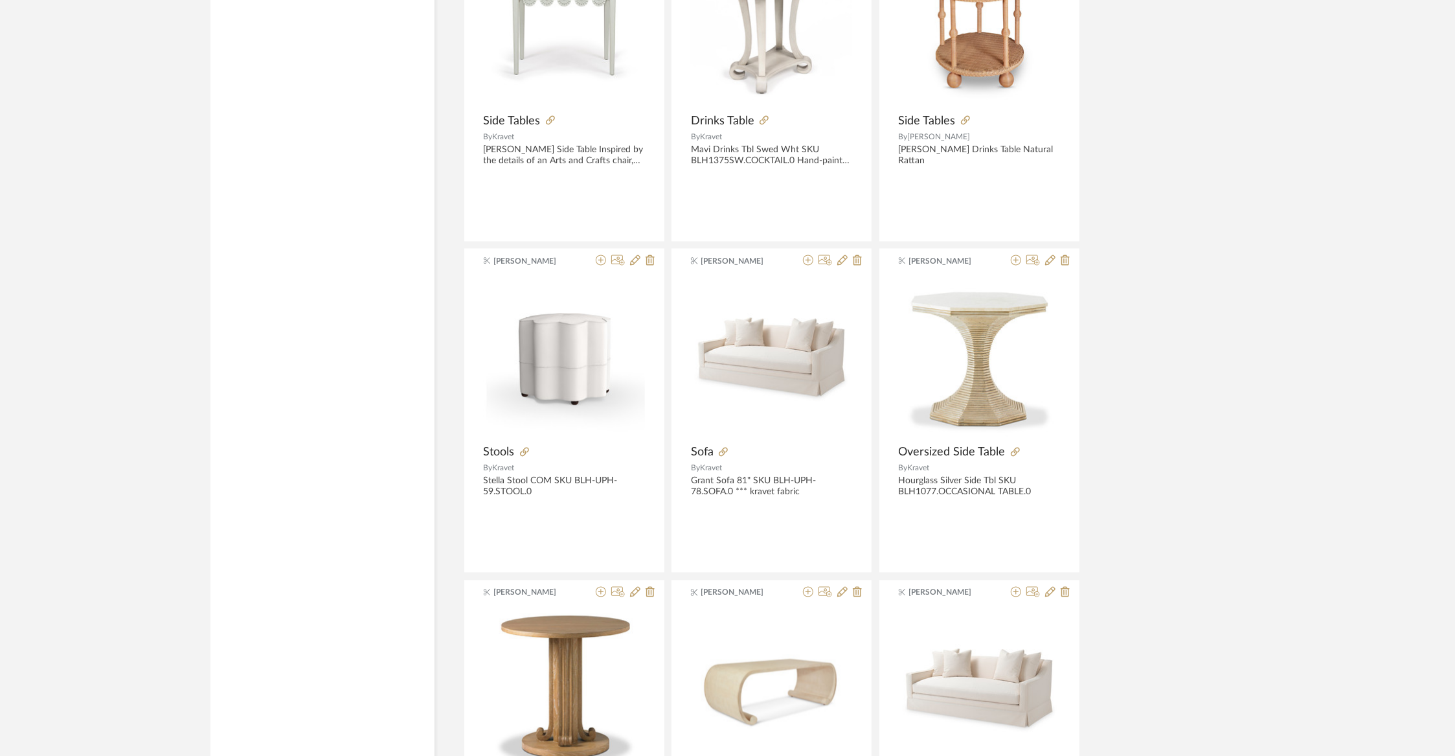
scroll to position [15236, 0]
click at [602, 255] on icon at bounding box center [601, 260] width 10 height 10
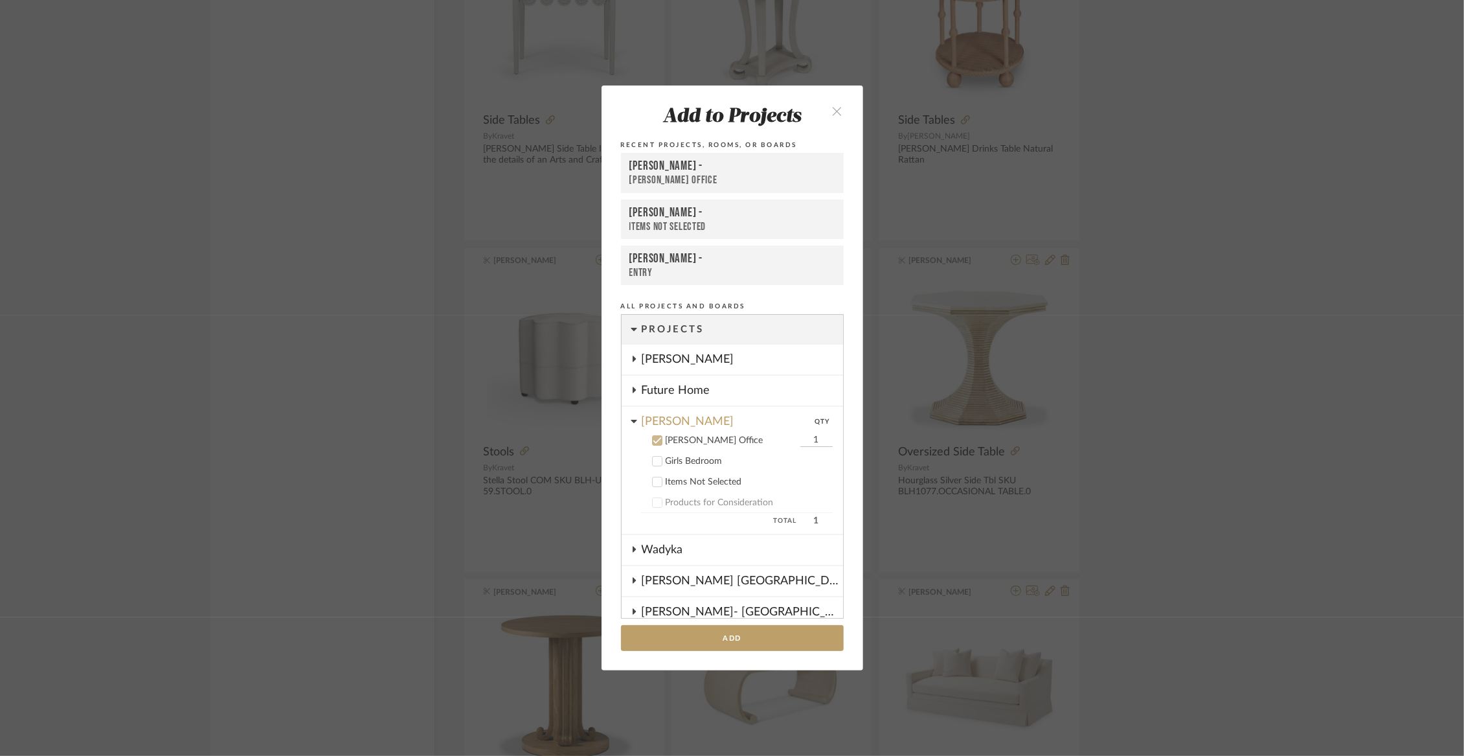
scroll to position [115, 0]
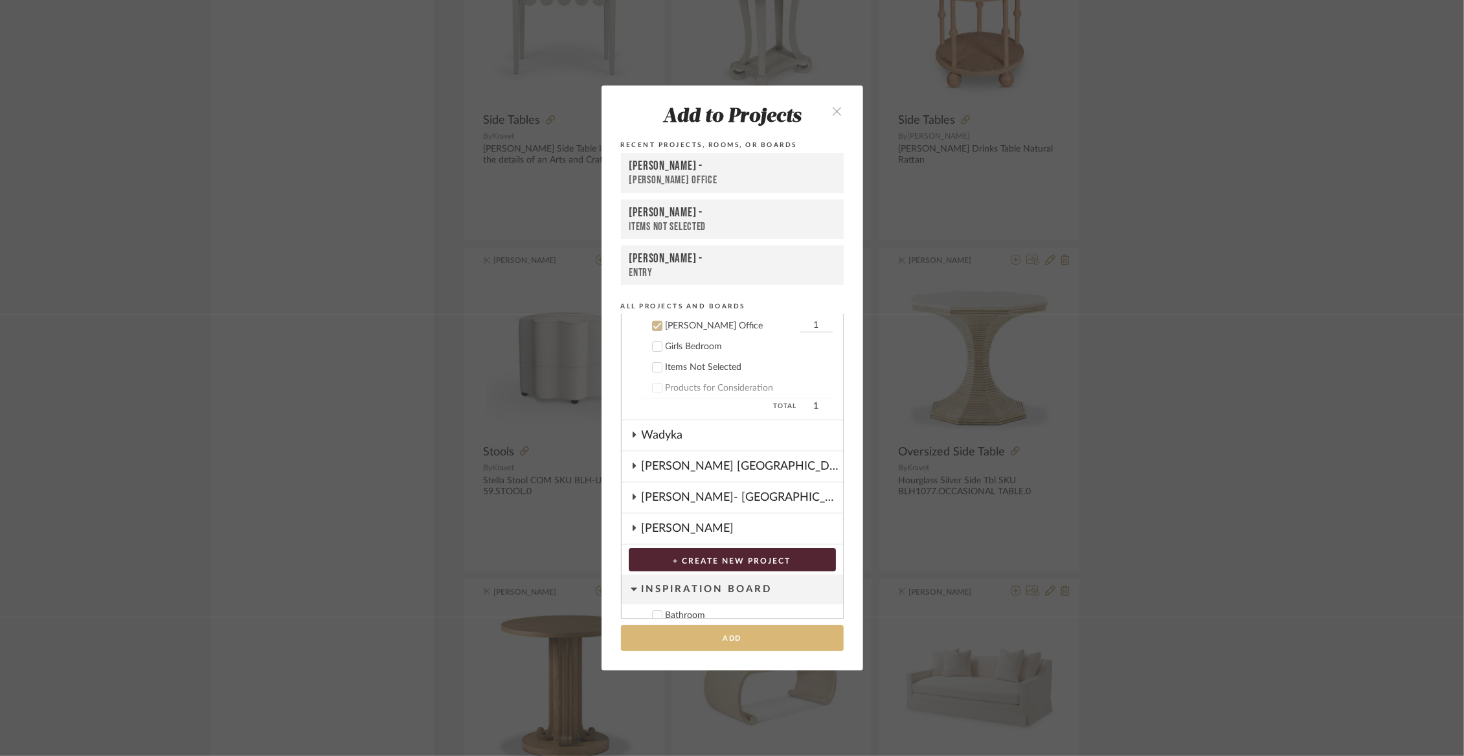
click at [700, 648] on button "Add" at bounding box center [732, 638] width 223 height 27
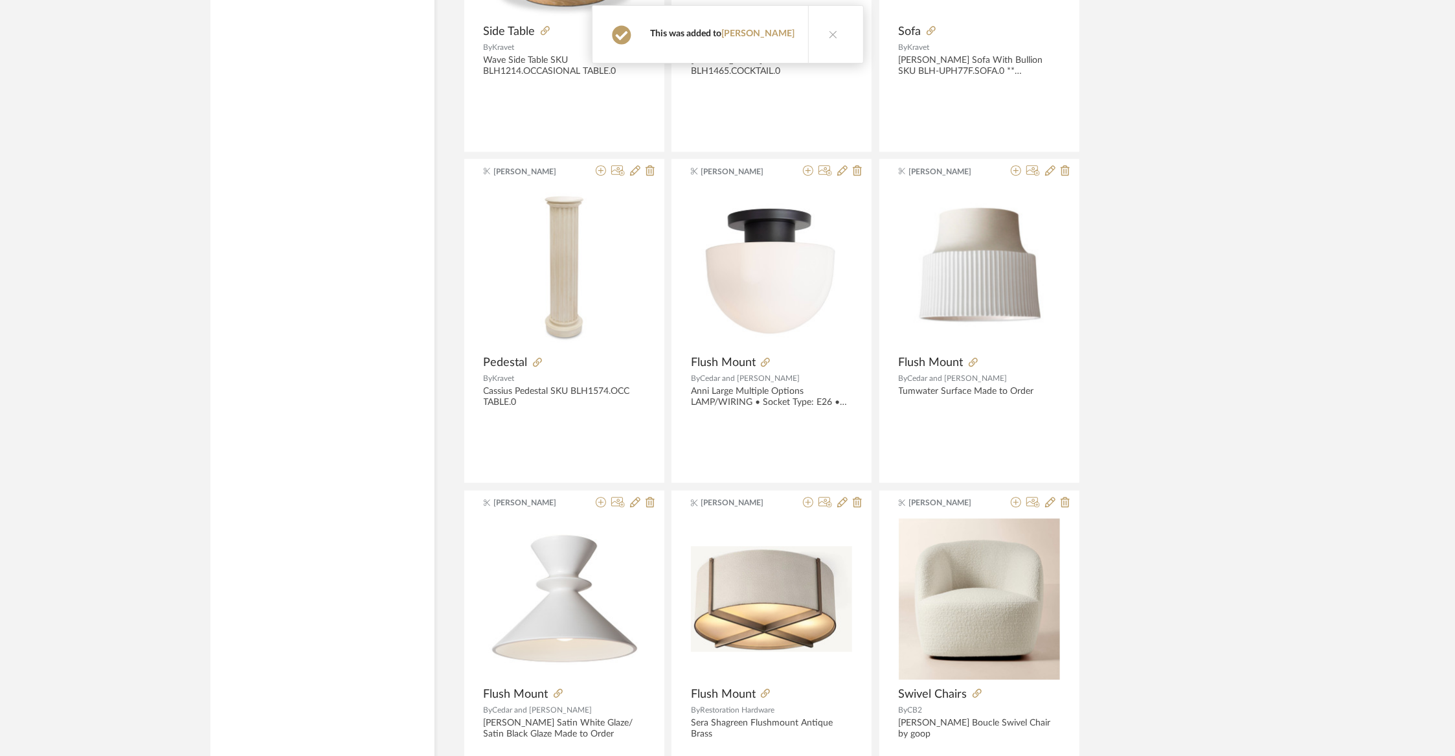
scroll to position [16162, 0]
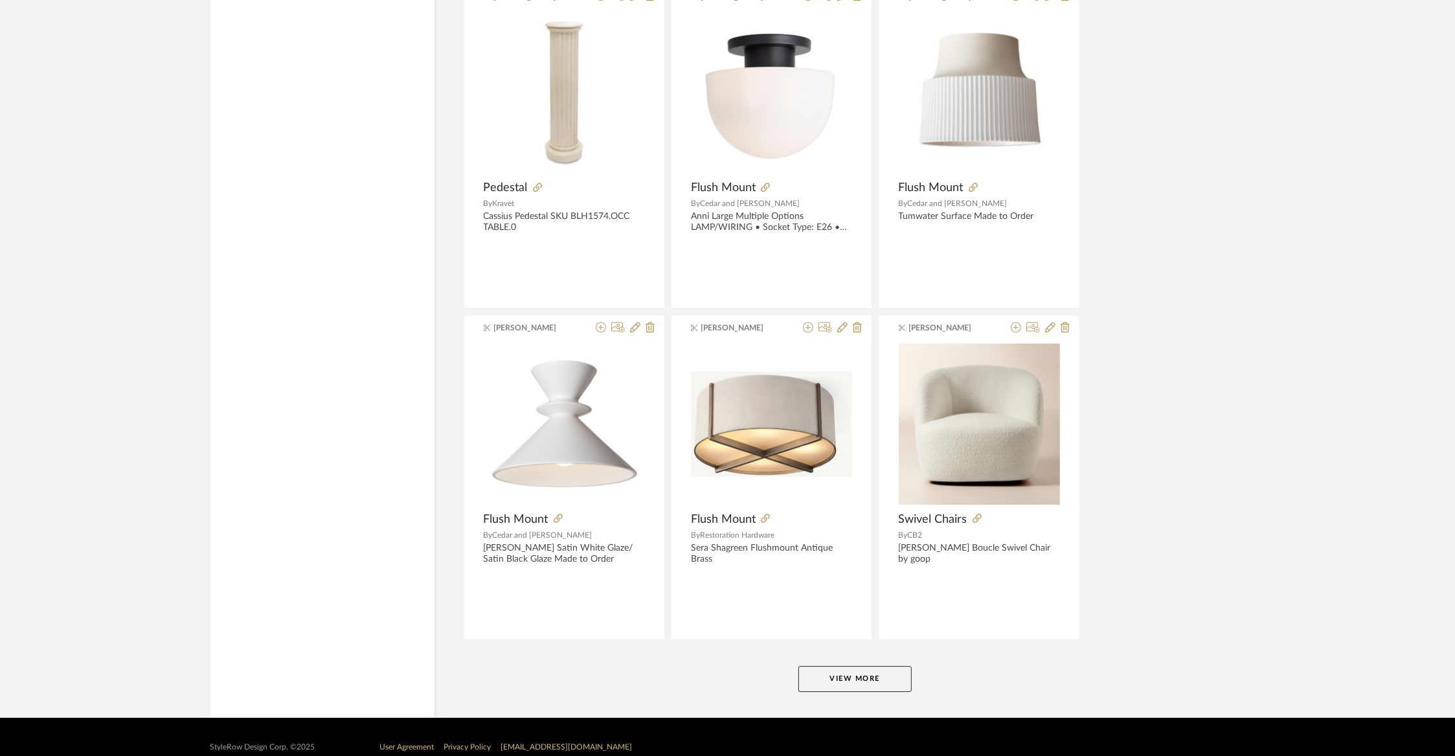
click at [842, 666] on button "View More" at bounding box center [854, 679] width 113 height 26
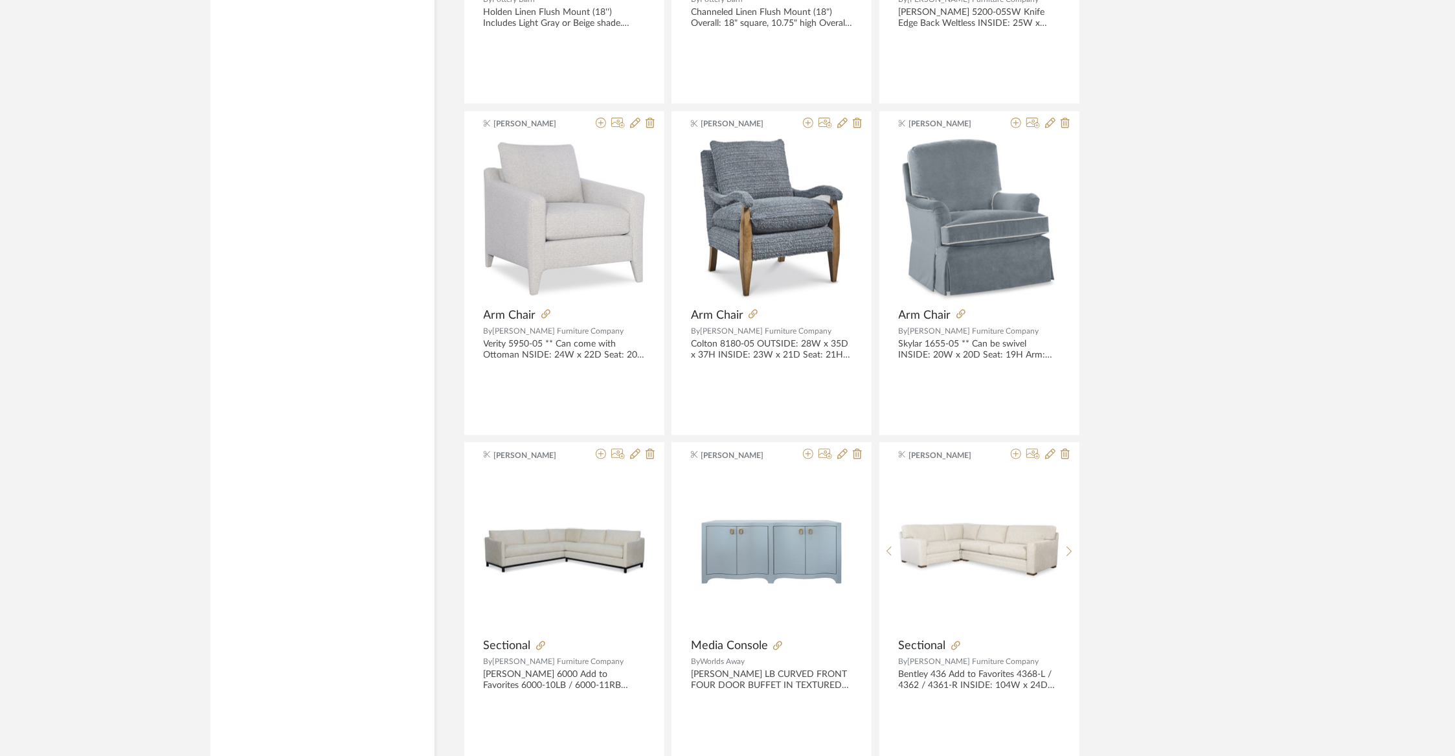
scroll to position [19019, 0]
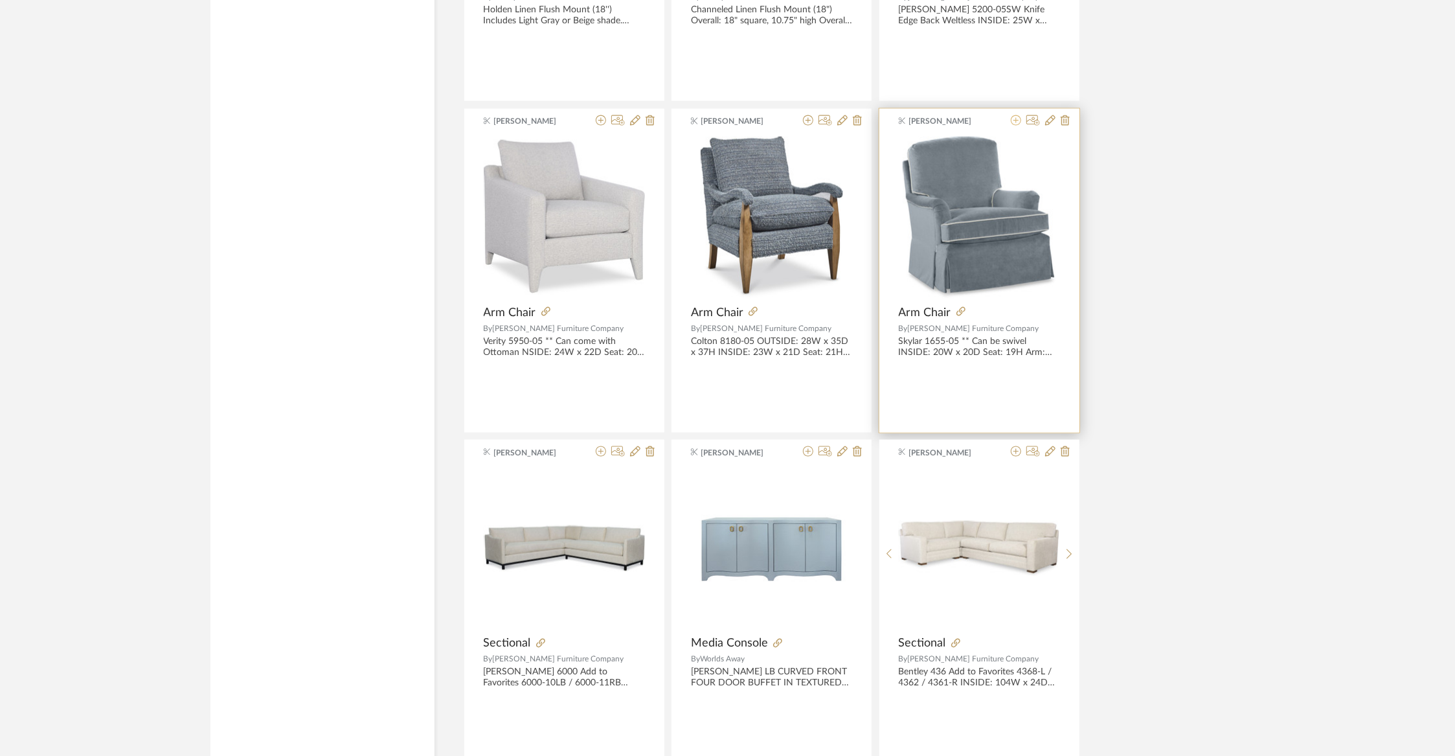
click at [1019, 115] on icon at bounding box center [1016, 120] width 10 height 10
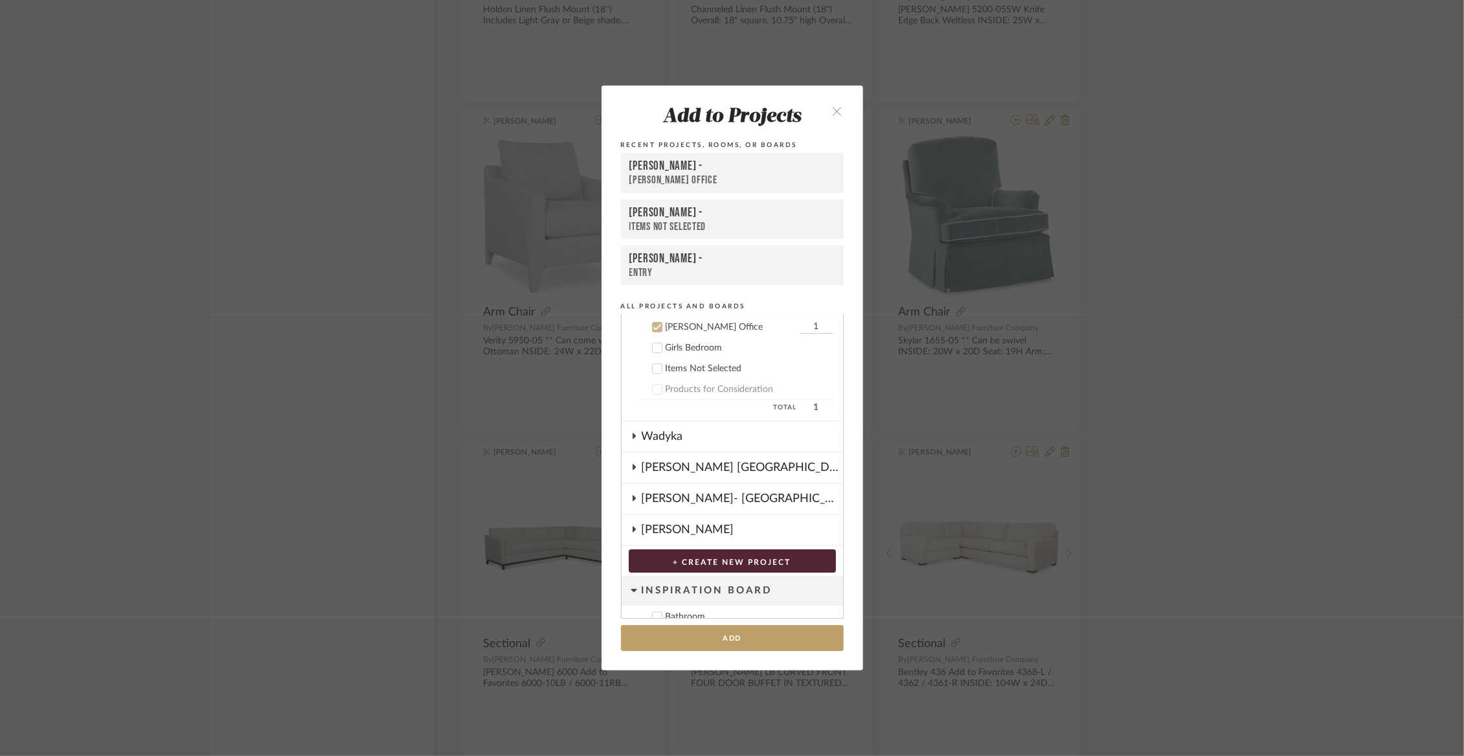
scroll to position [114, 0]
click at [705, 639] on button "Add" at bounding box center [732, 638] width 223 height 27
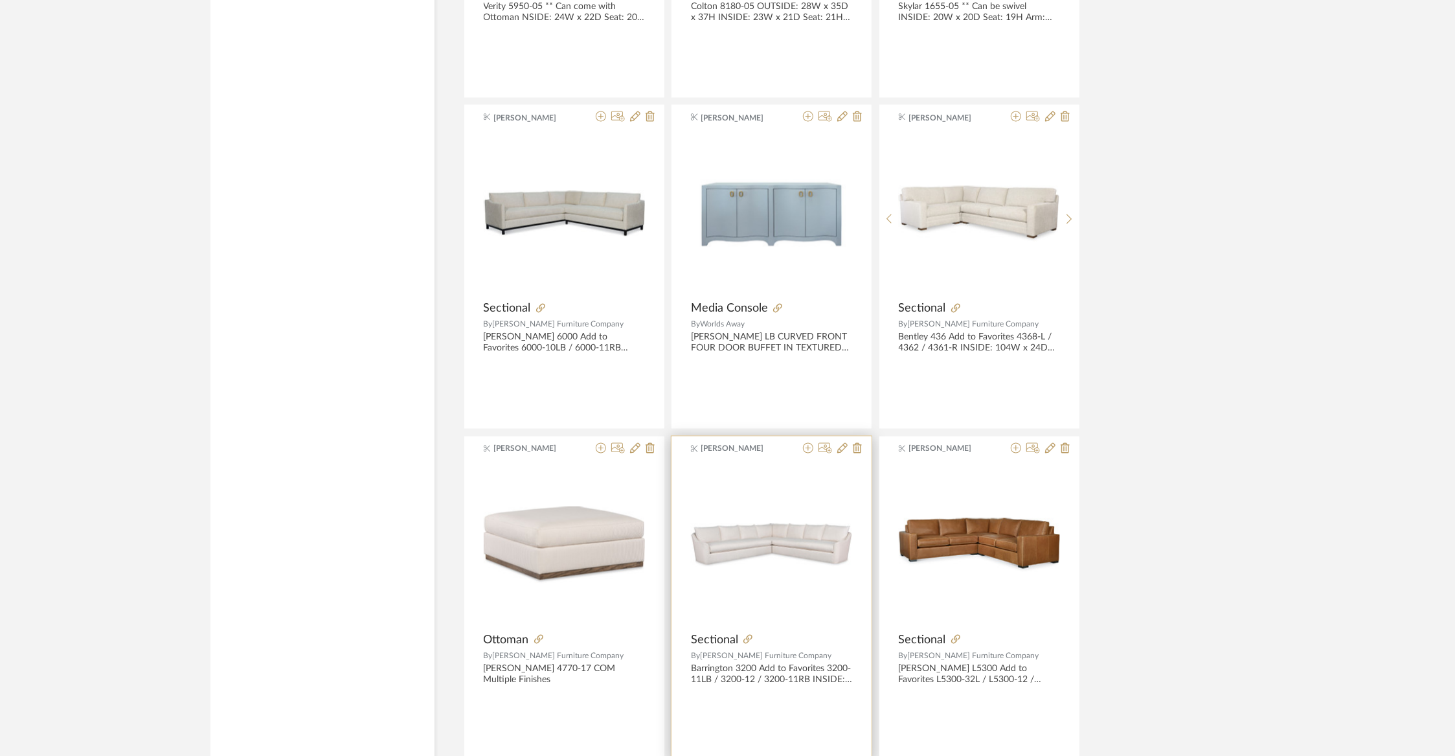
scroll to position [19349, 0]
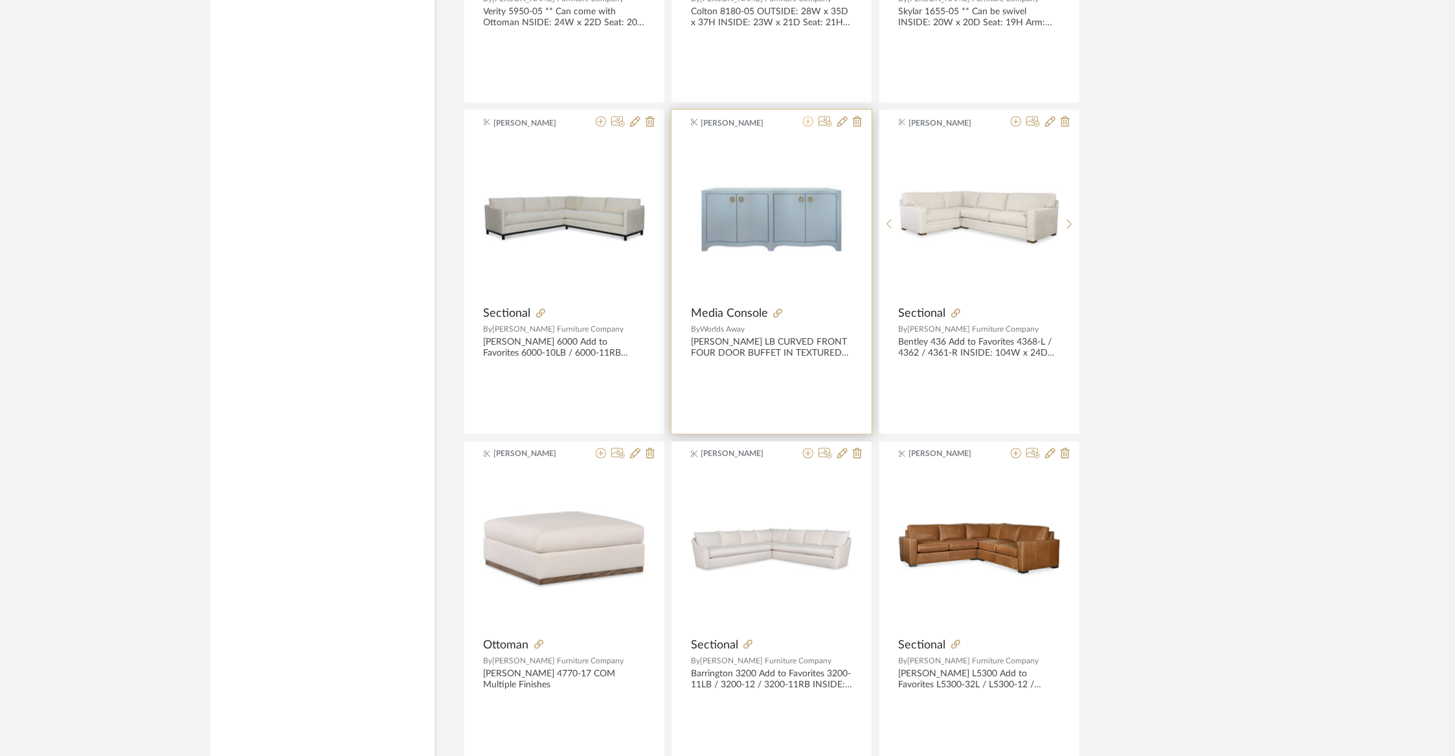
click at [811, 117] on icon at bounding box center [808, 122] width 10 height 10
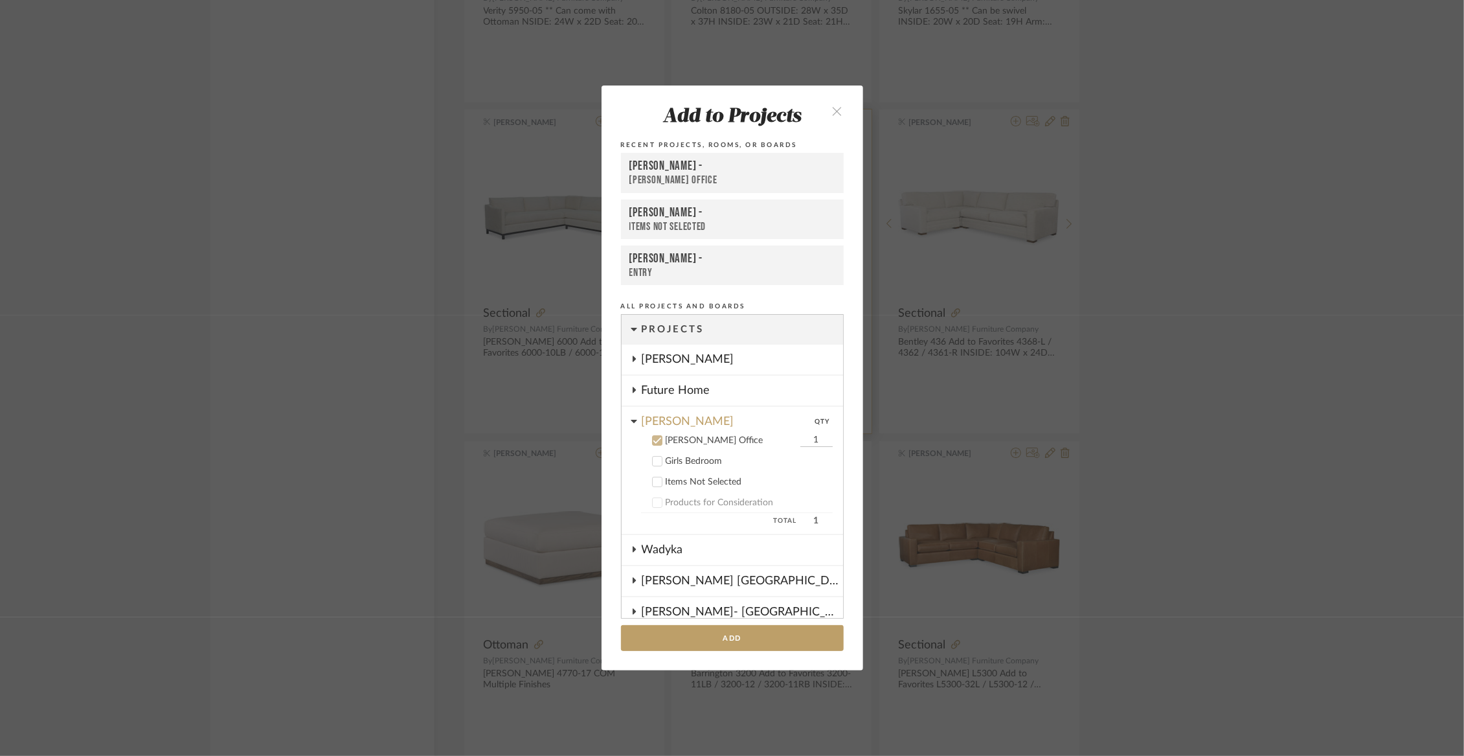
scroll to position [114, 0]
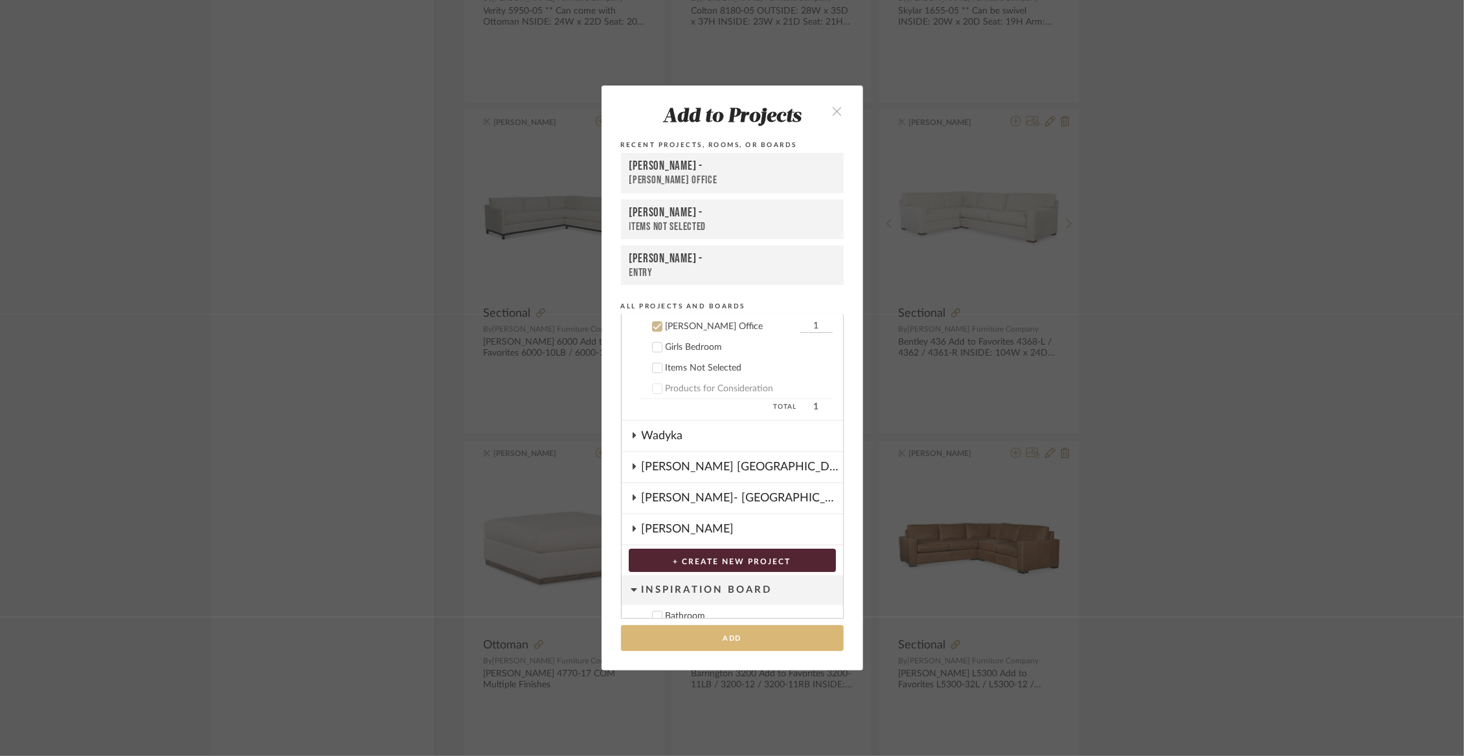
click at [739, 643] on button "Add" at bounding box center [732, 638] width 223 height 27
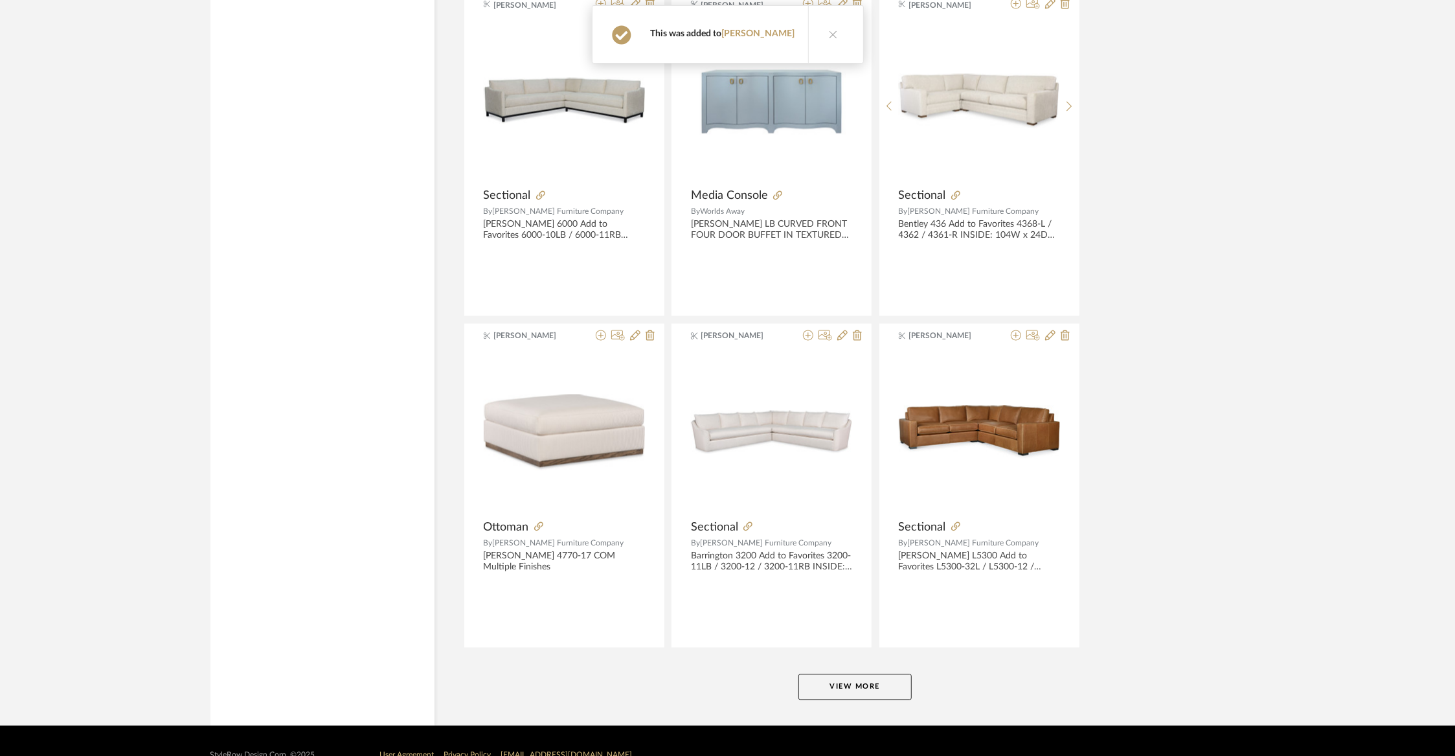
scroll to position [19470, 0]
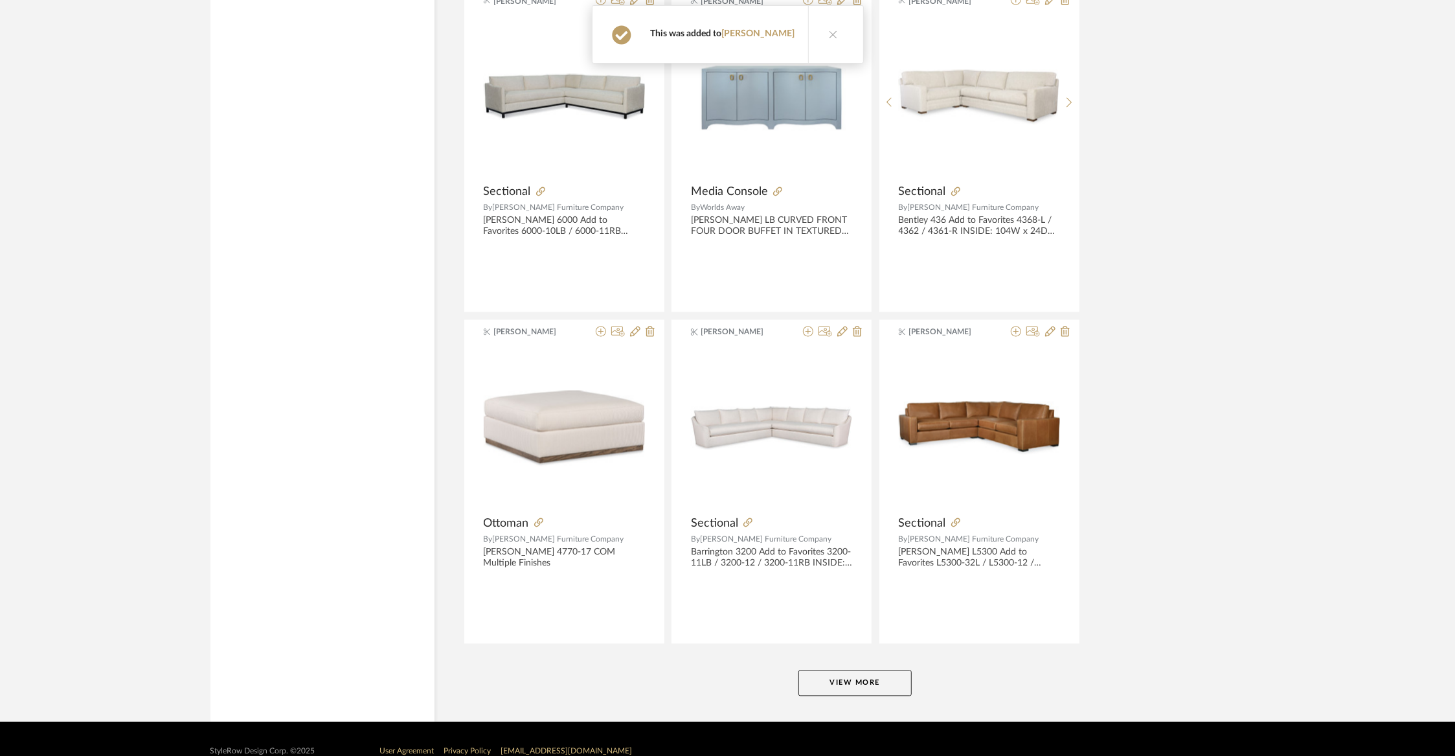
click at [872, 670] on button "View More" at bounding box center [854, 683] width 113 height 26
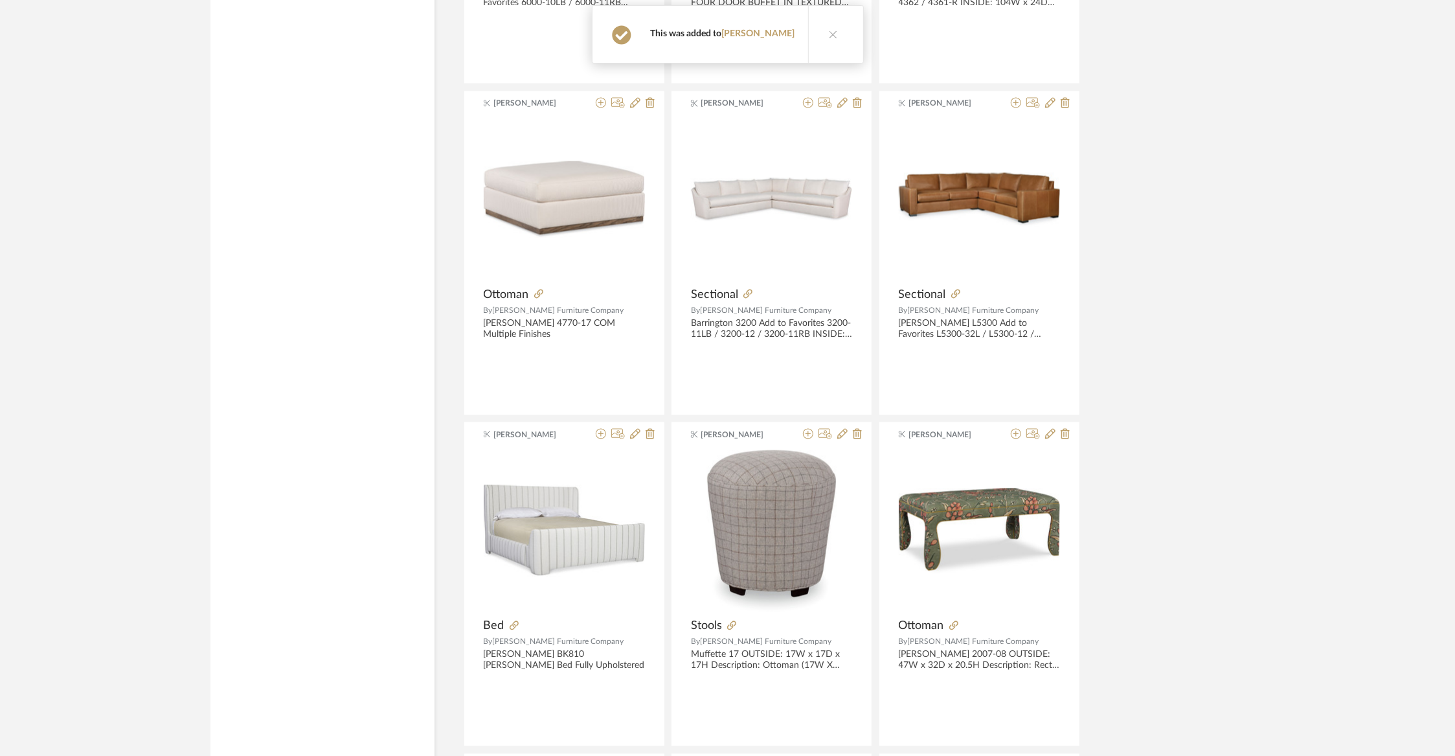
scroll to position [19949, 0]
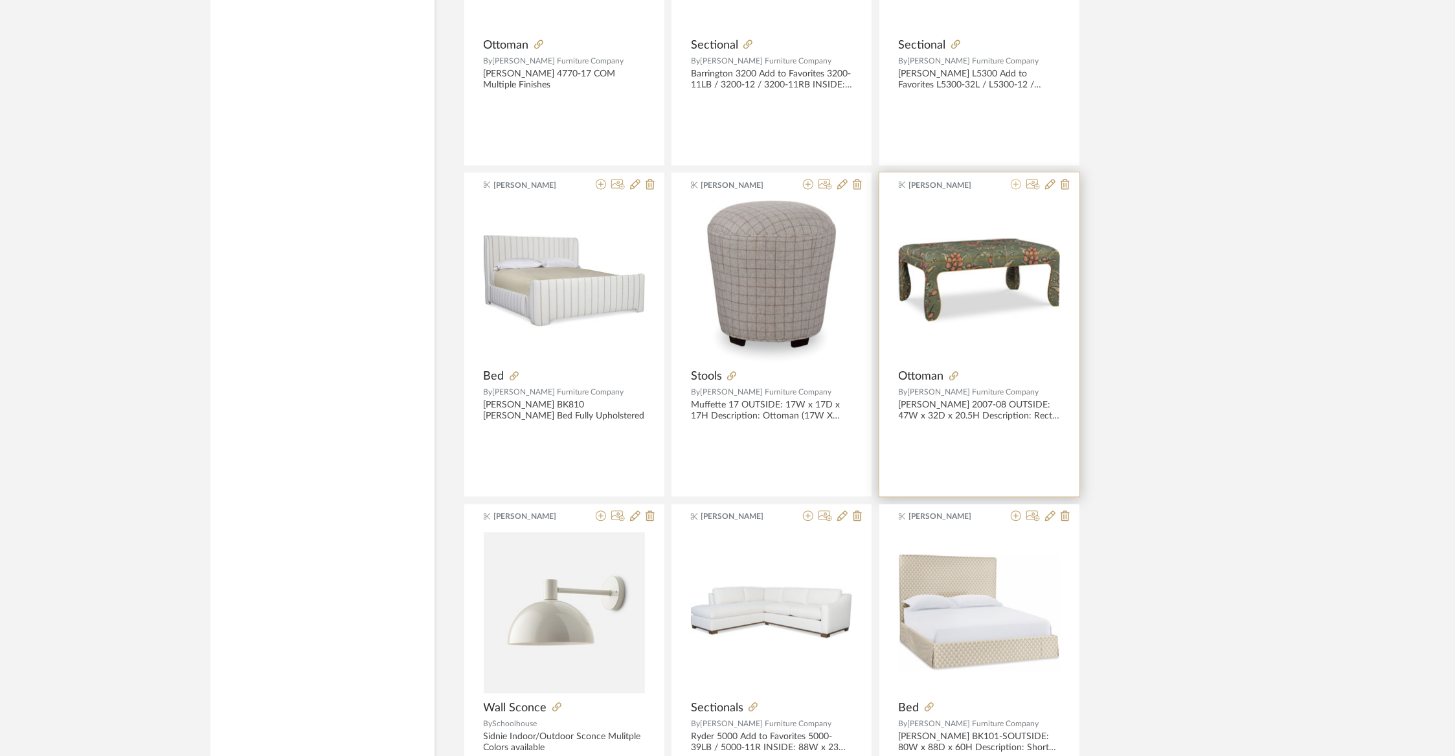
click at [1015, 179] on icon at bounding box center [1016, 184] width 10 height 10
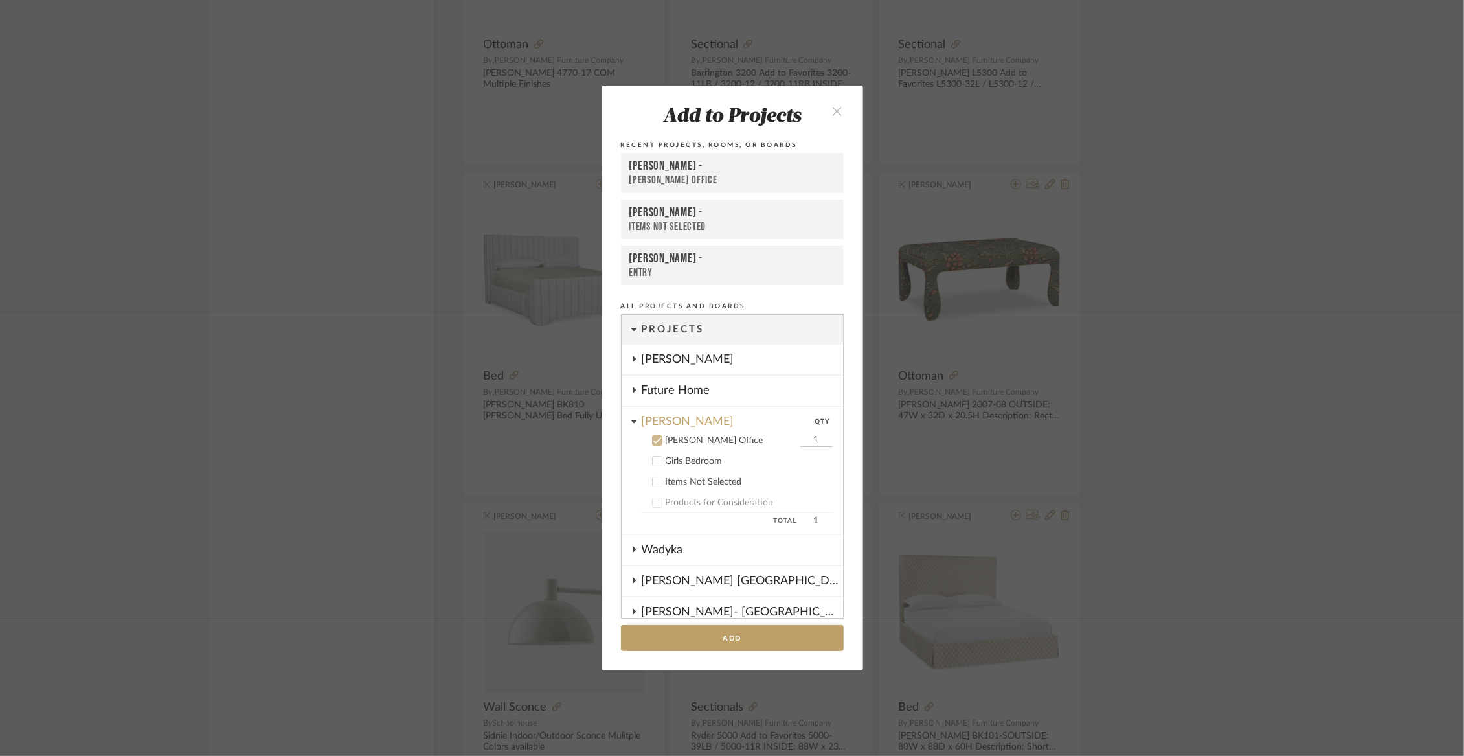
scroll to position [114, 0]
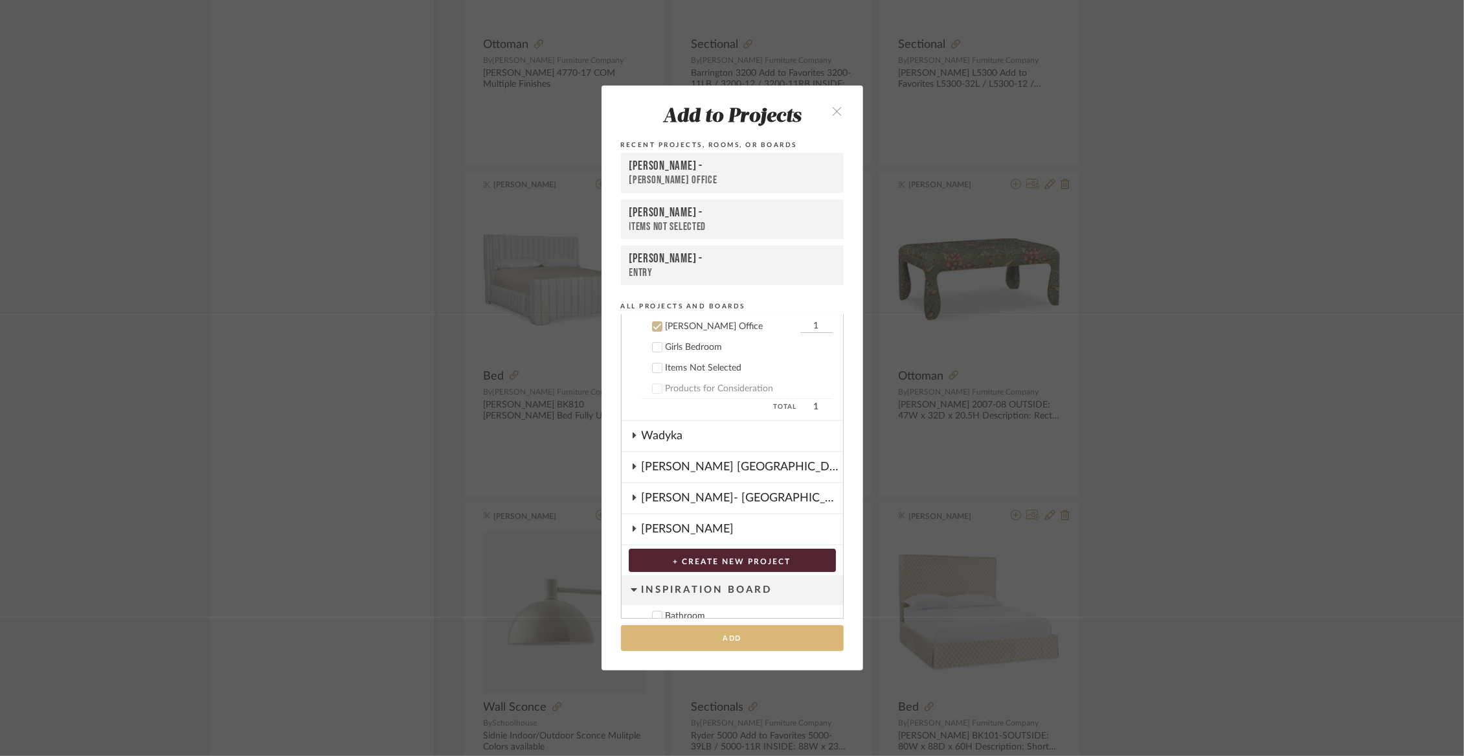
click at [738, 639] on button "Add" at bounding box center [732, 638] width 223 height 27
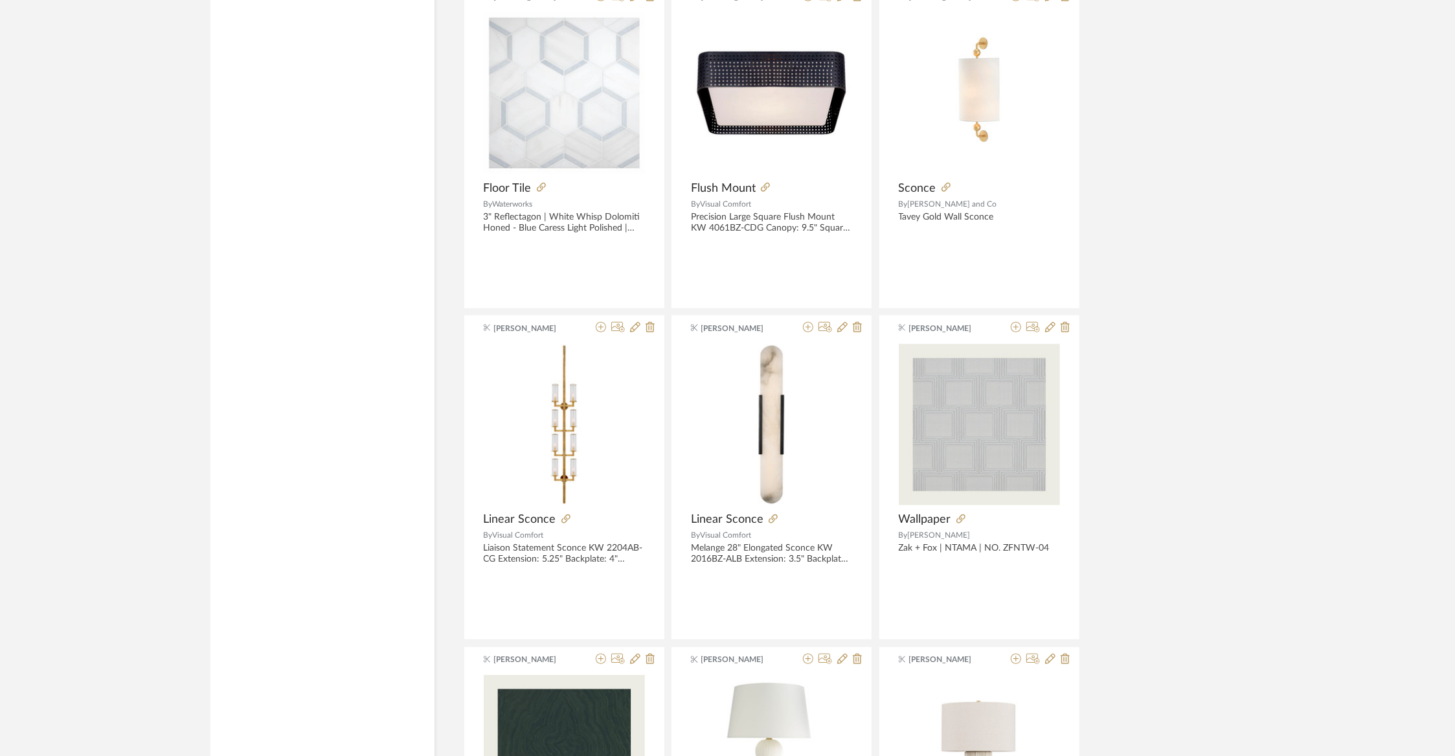
scroll to position [22779, 0]
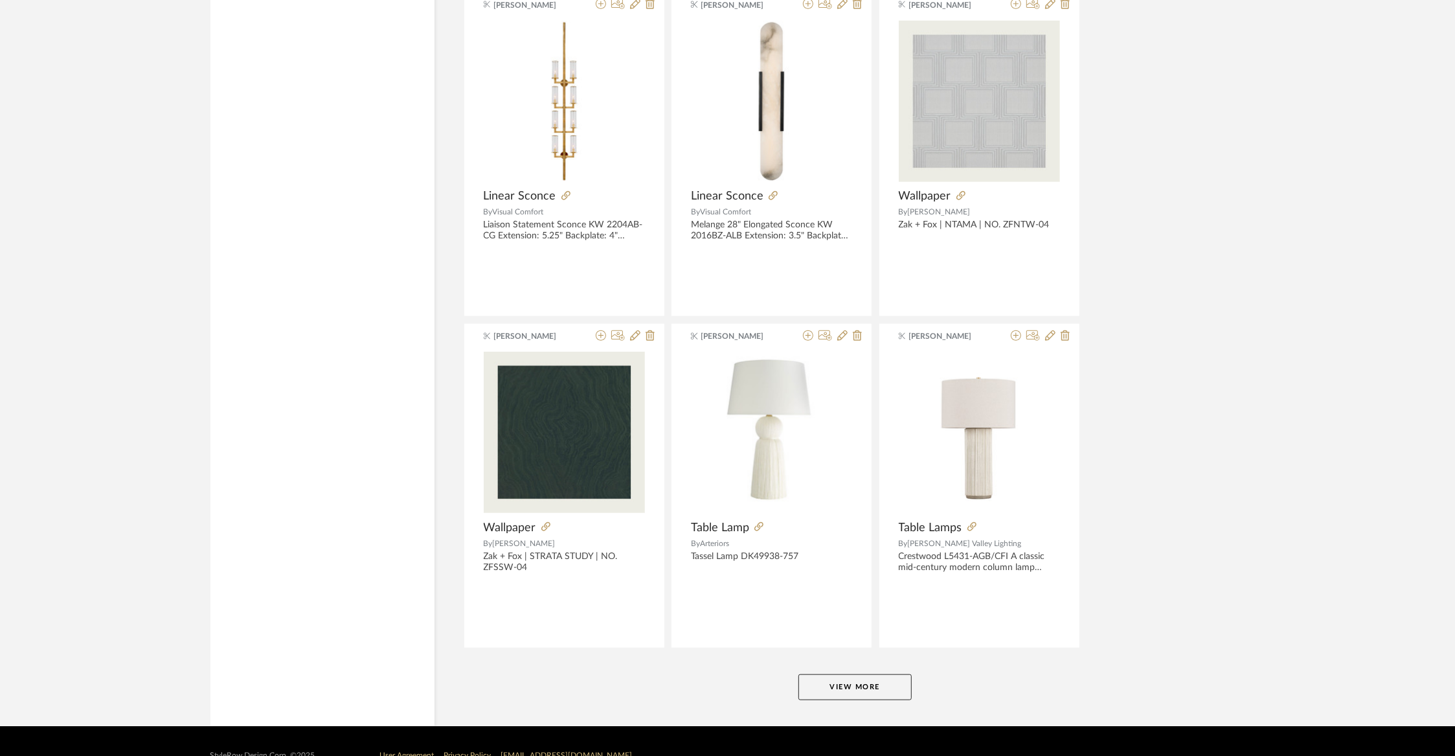
click at [853, 674] on button "View More" at bounding box center [854, 687] width 113 height 26
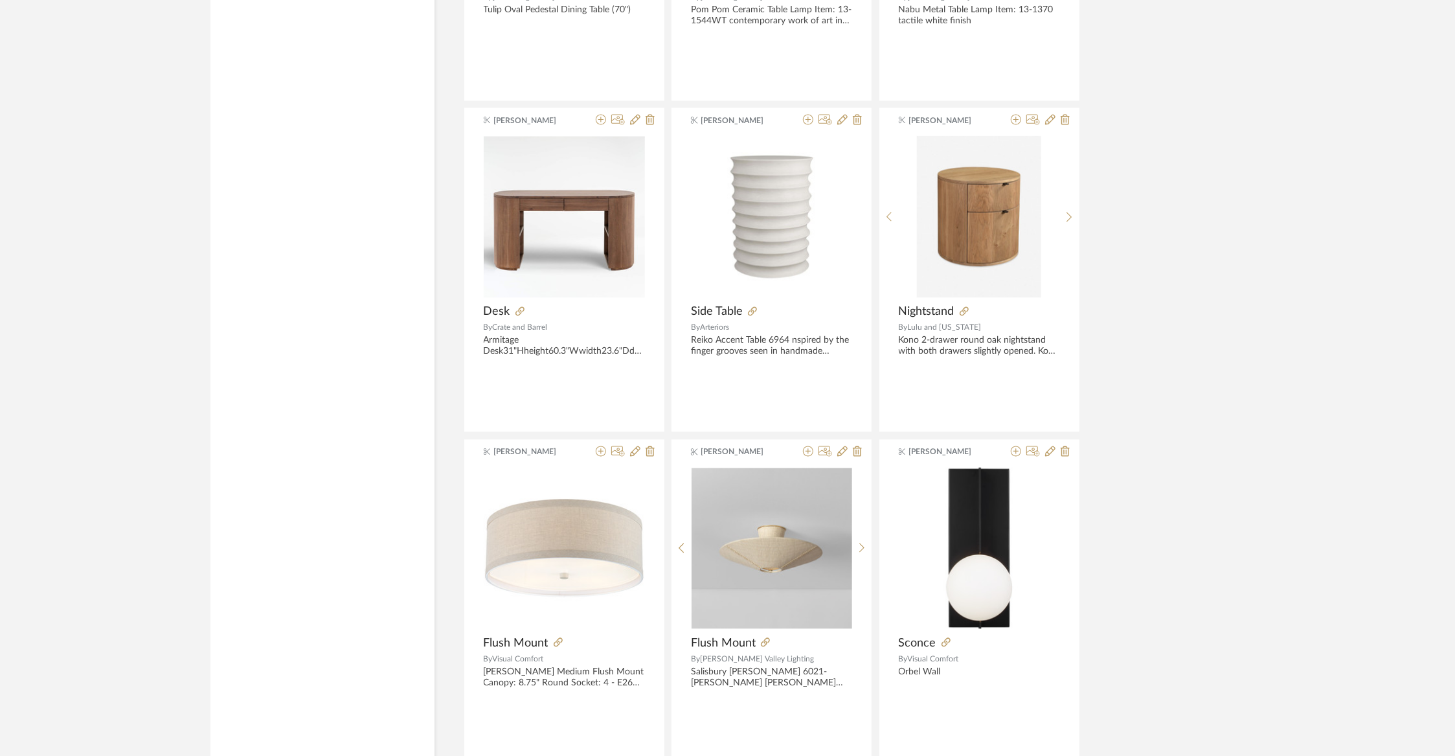
scroll to position [23987, 0]
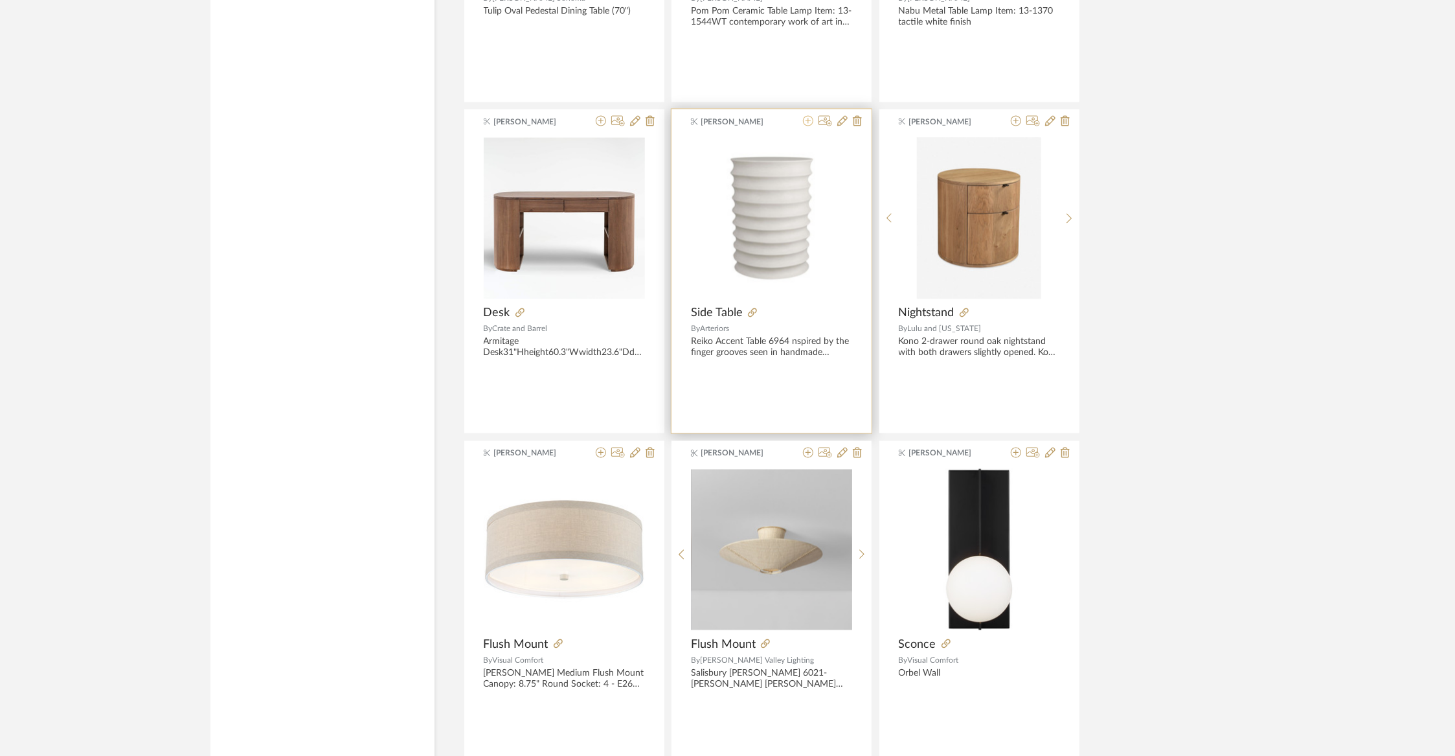
click at [806, 117] on fa-icon at bounding box center [808, 122] width 10 height 10
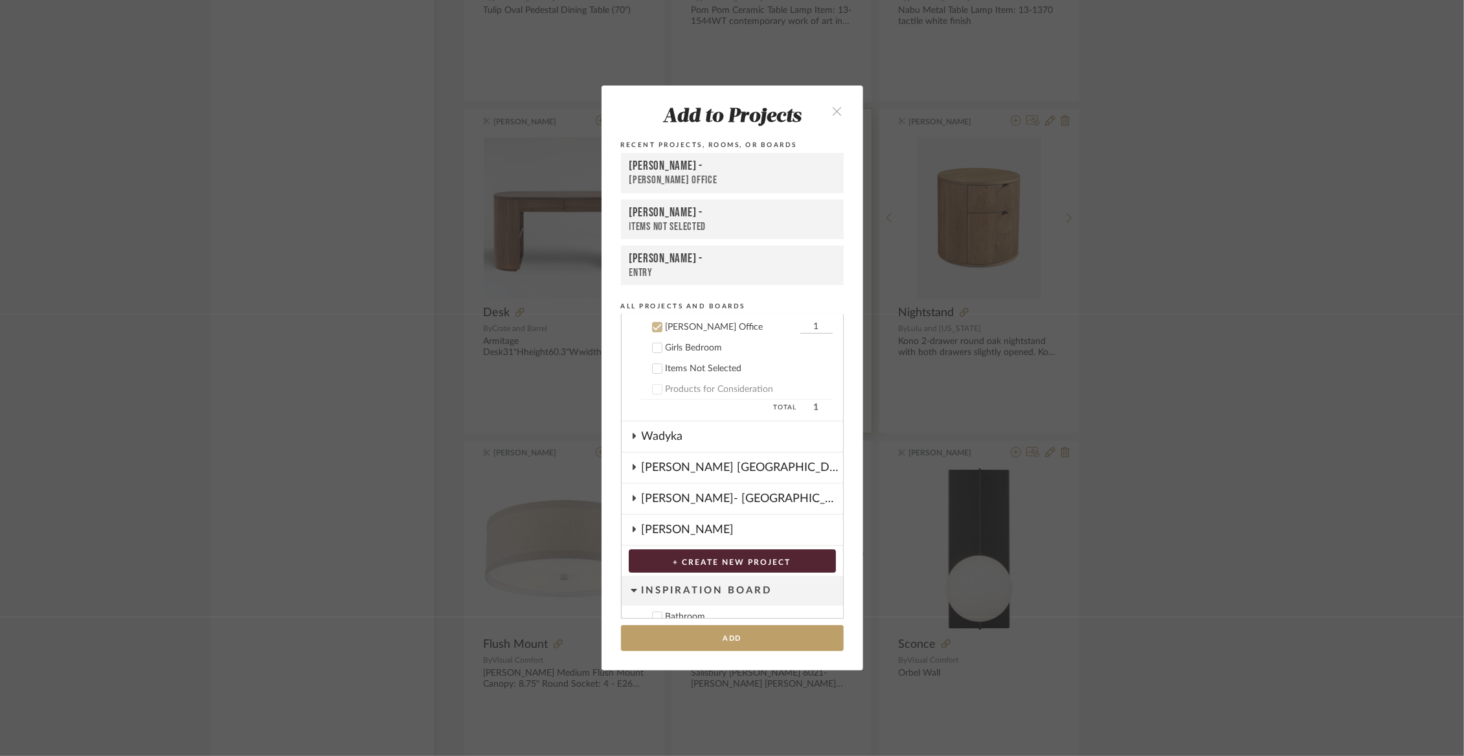
scroll to position [114, 0]
click at [712, 644] on button "Add" at bounding box center [732, 638] width 223 height 27
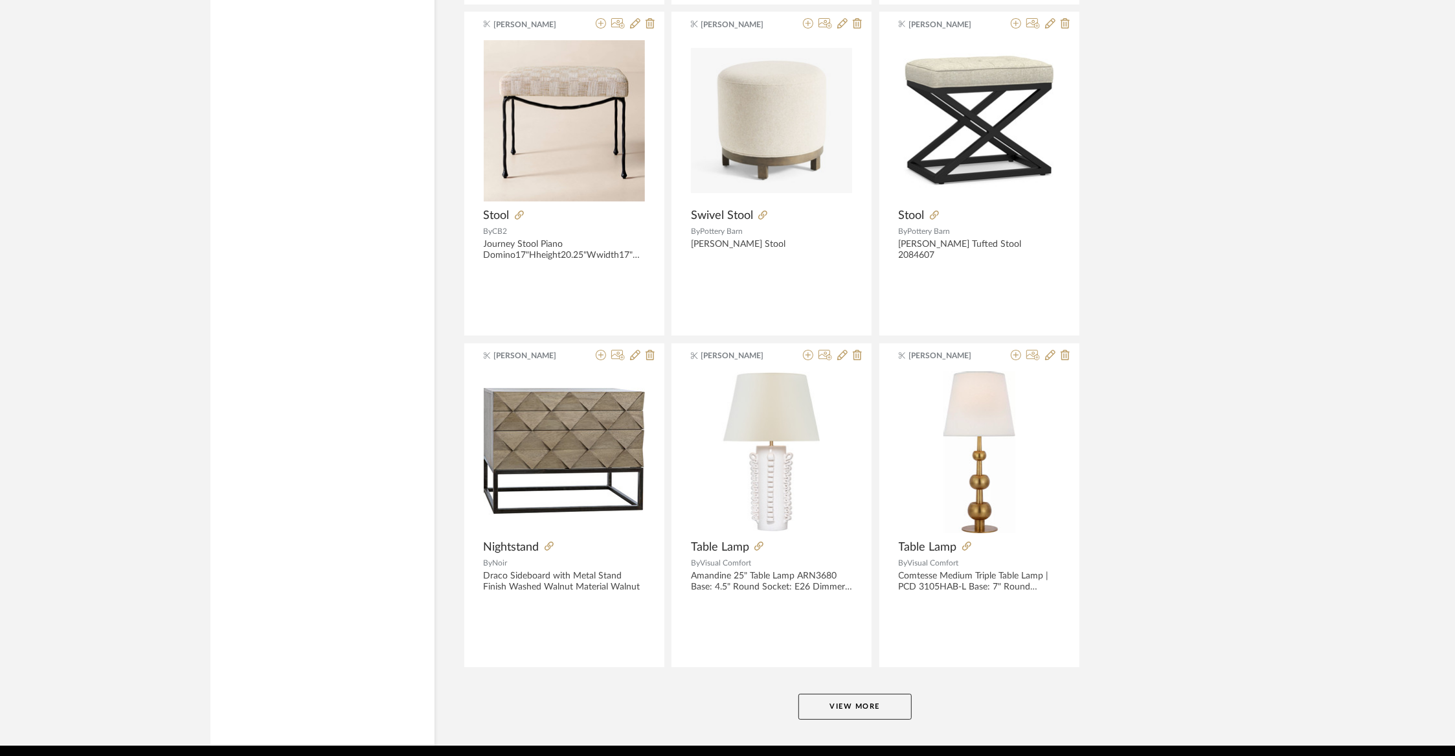
scroll to position [26087, 0]
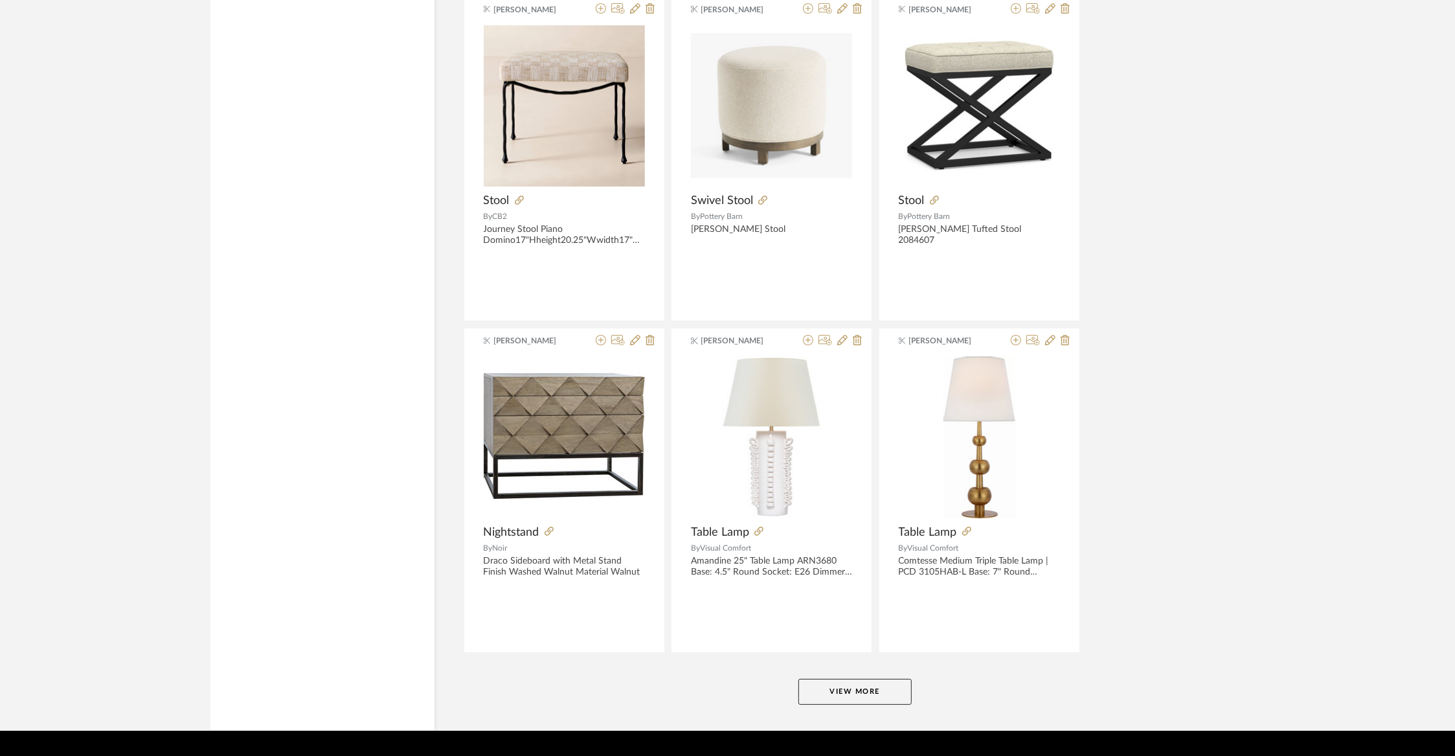
click at [830, 679] on button "View More" at bounding box center [854, 692] width 113 height 26
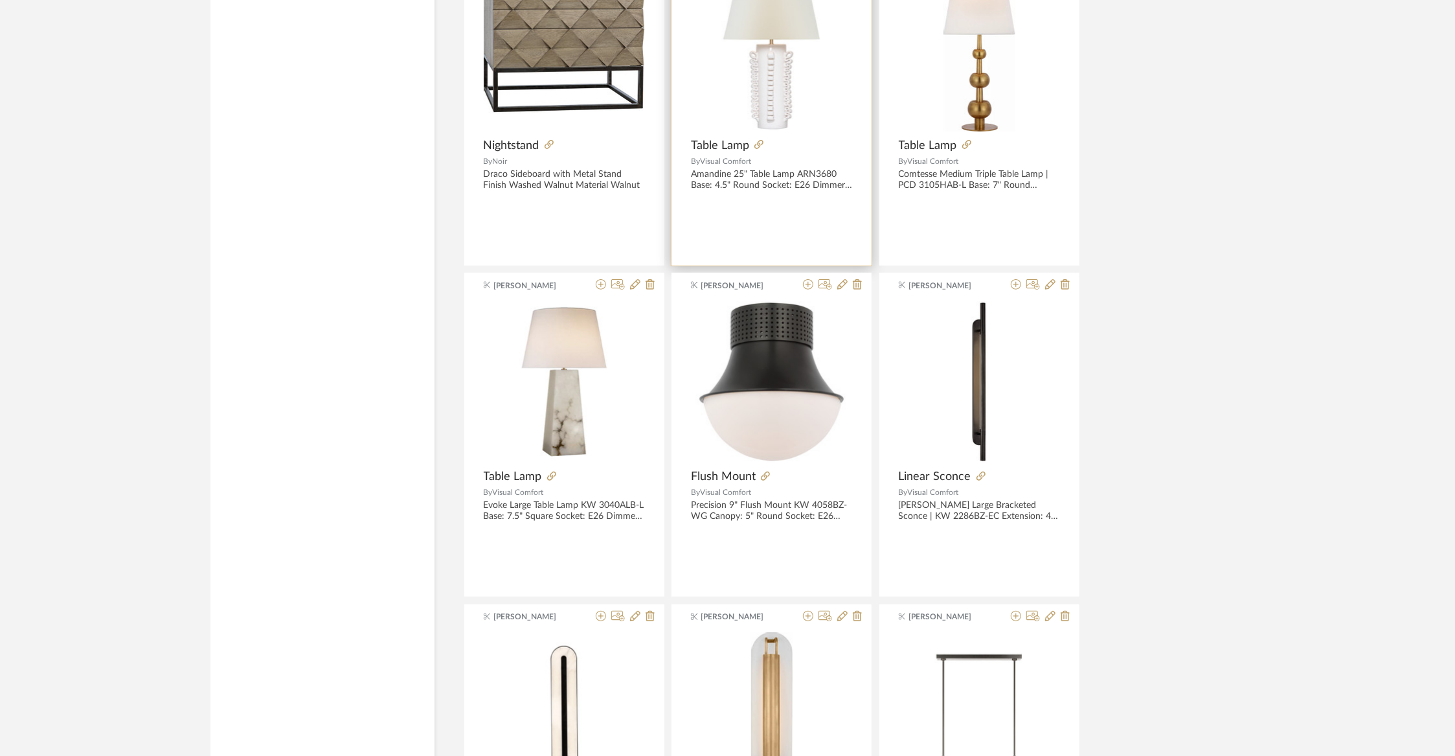
scroll to position [26471, 0]
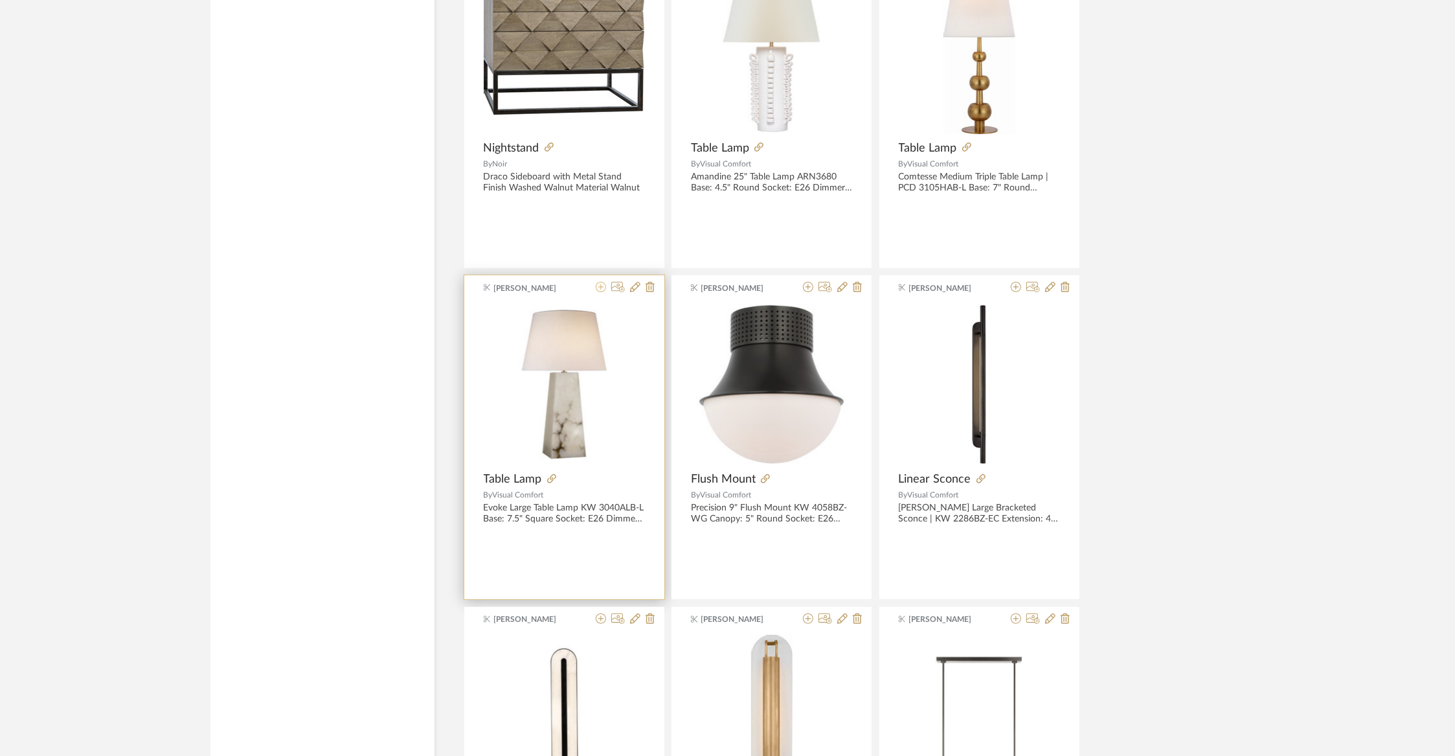
click at [602, 282] on icon at bounding box center [601, 287] width 10 height 10
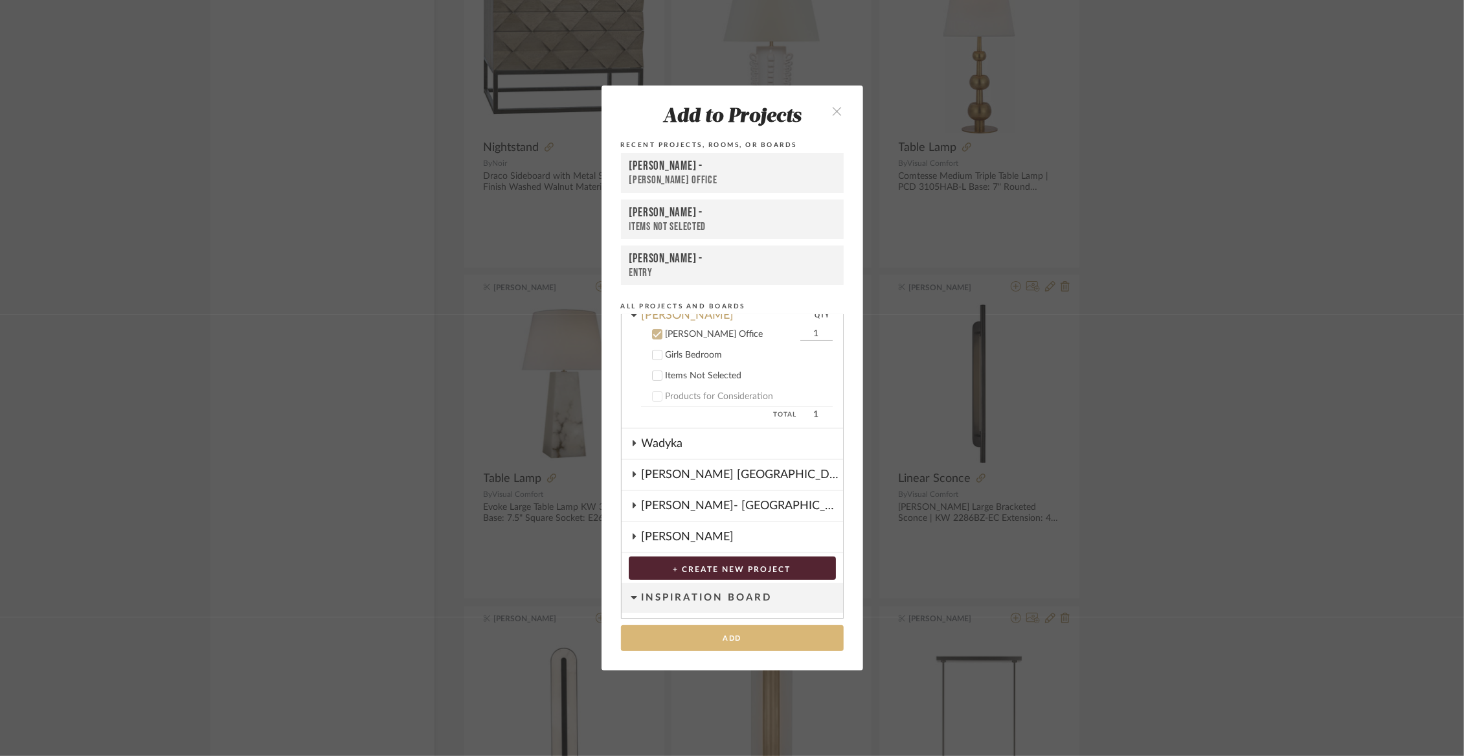
scroll to position [114, 0]
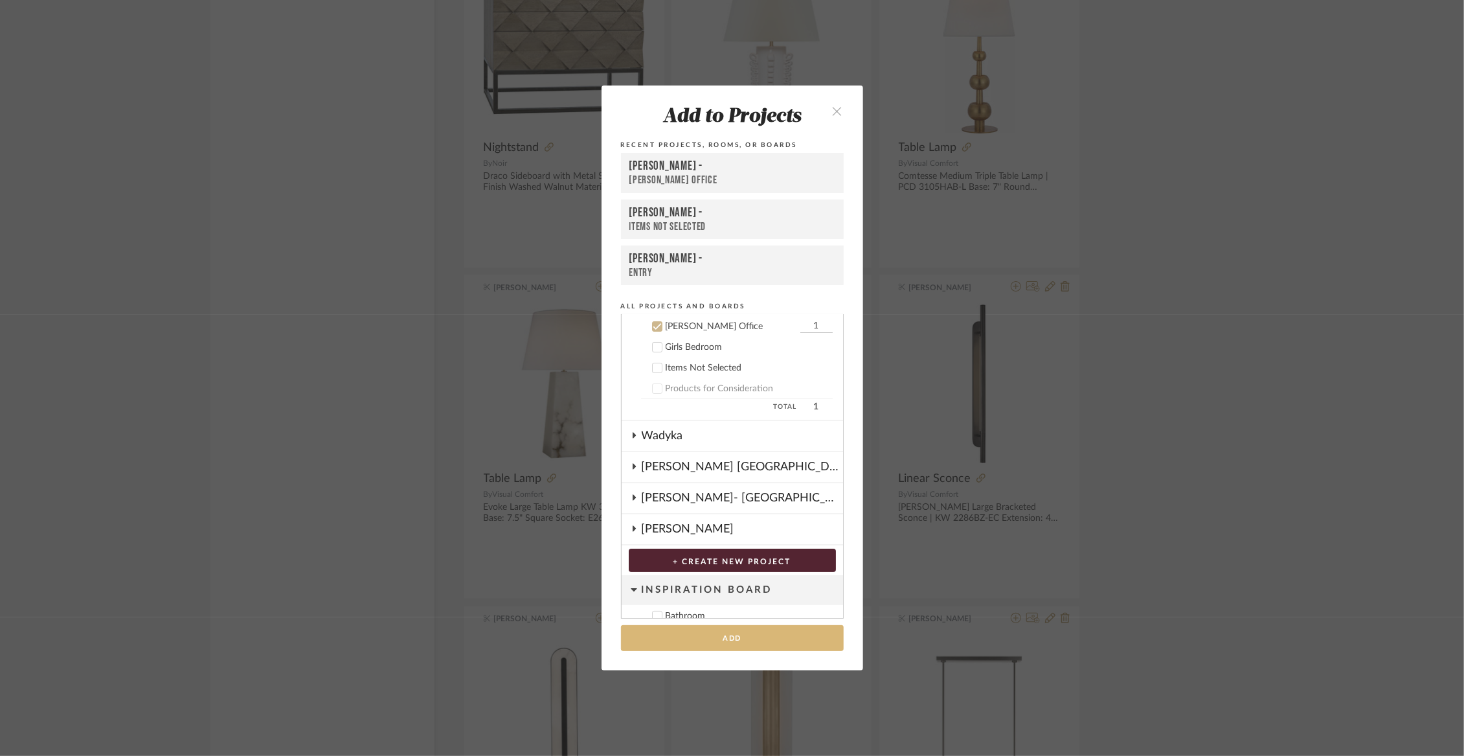
click at [692, 640] on button "Add" at bounding box center [732, 638] width 223 height 27
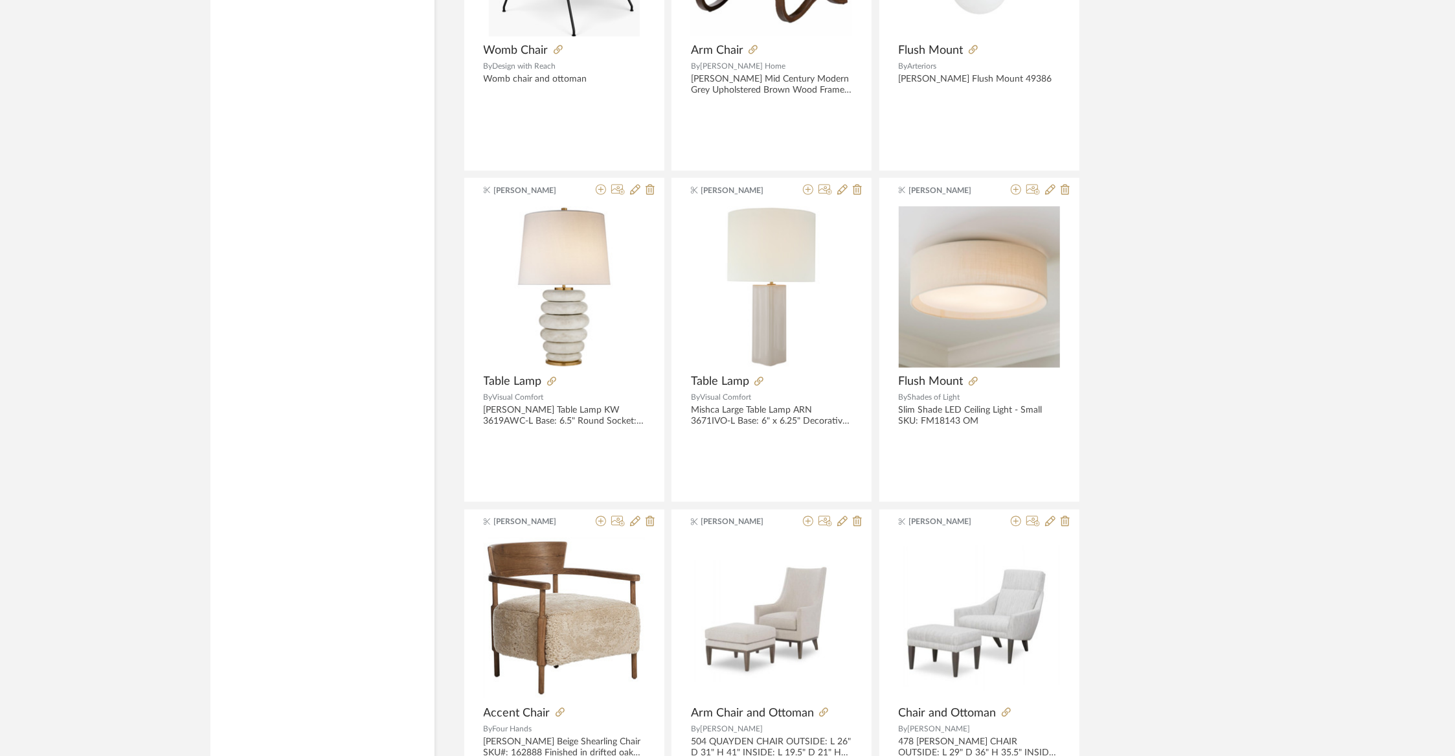
scroll to position [28562, 0]
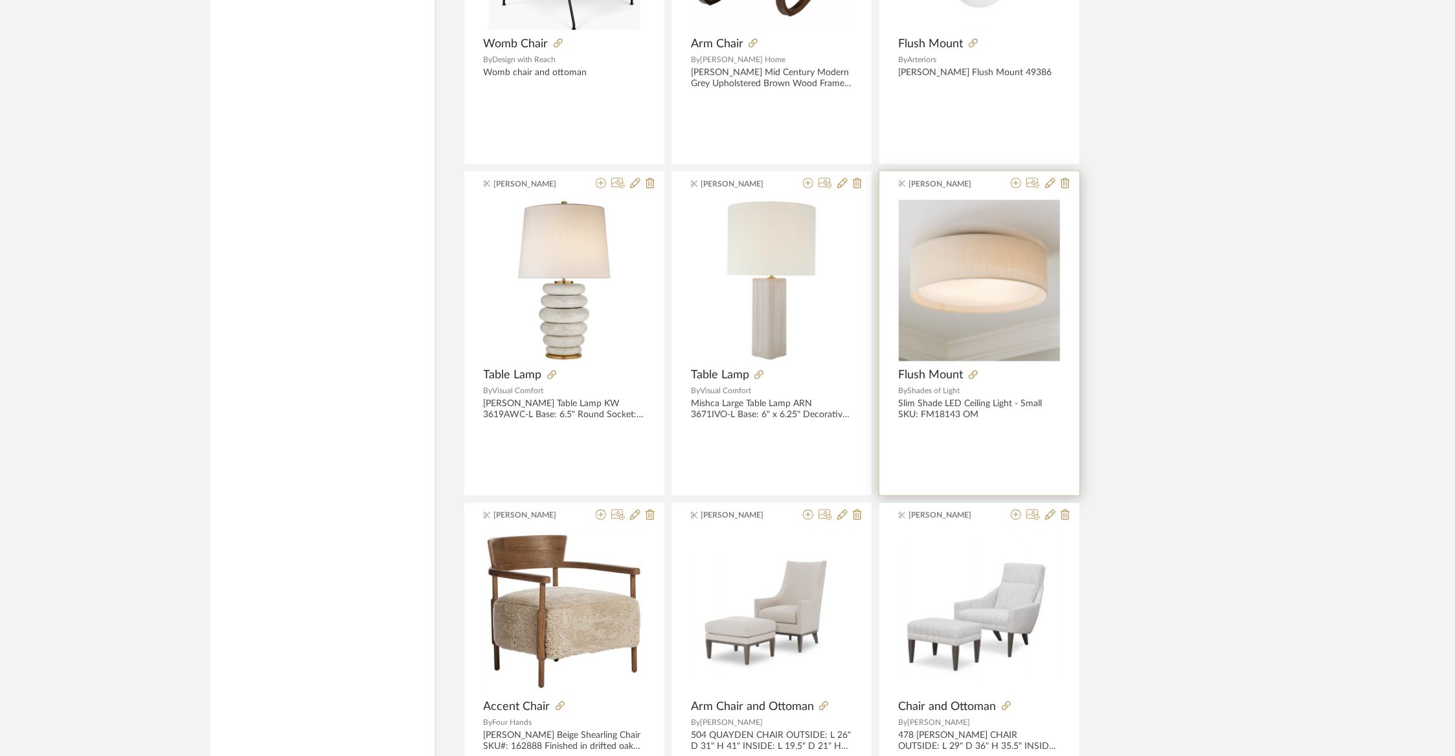
click at [1024, 177] on div at bounding box center [1038, 183] width 64 height 12
click at [1018, 177] on icon at bounding box center [1016, 182] width 10 height 10
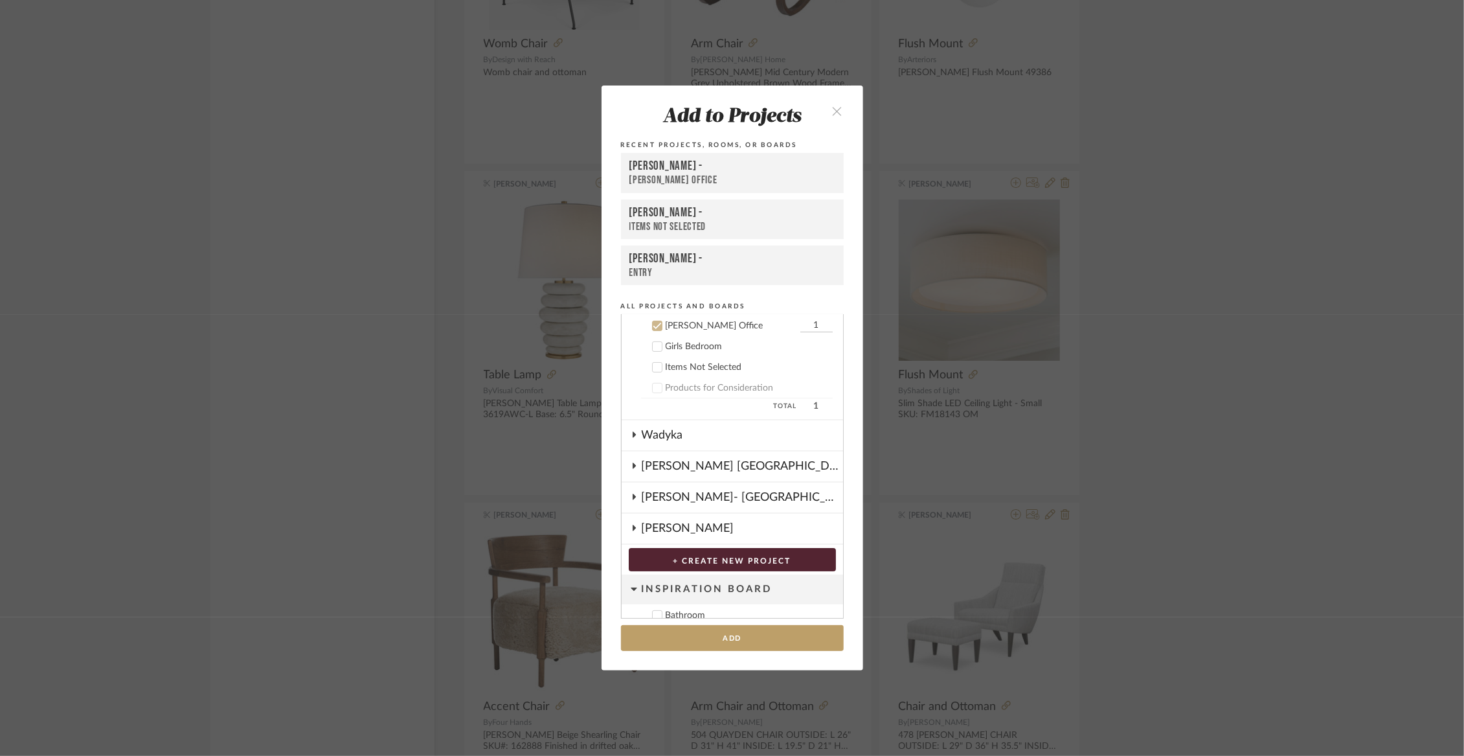
scroll to position [74, 0]
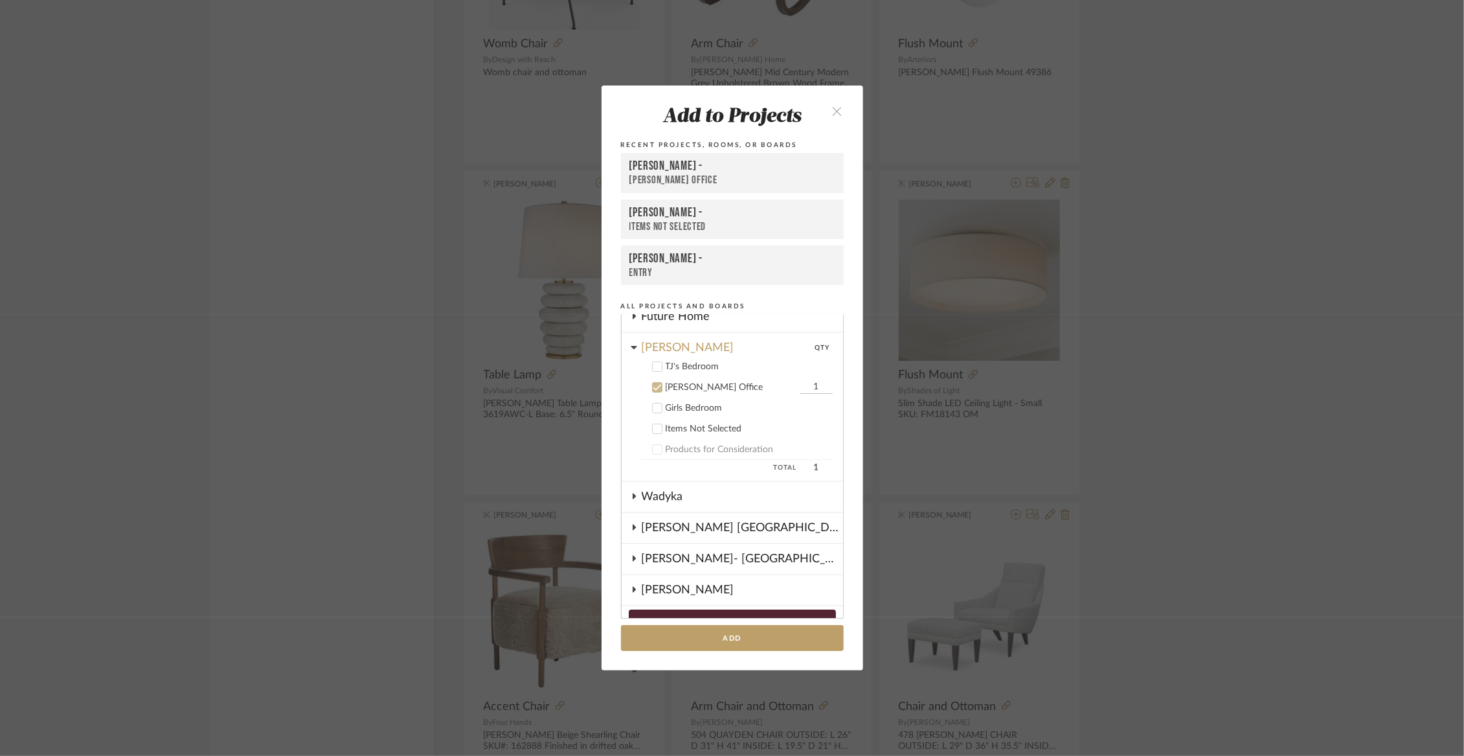
click at [699, 369] on div "TJ's Bedroom" at bounding box center [749, 366] width 167 height 11
click at [696, 382] on div "[PERSON_NAME] Office" at bounding box center [731, 387] width 131 height 11
click at [696, 628] on button "Add" at bounding box center [732, 638] width 223 height 27
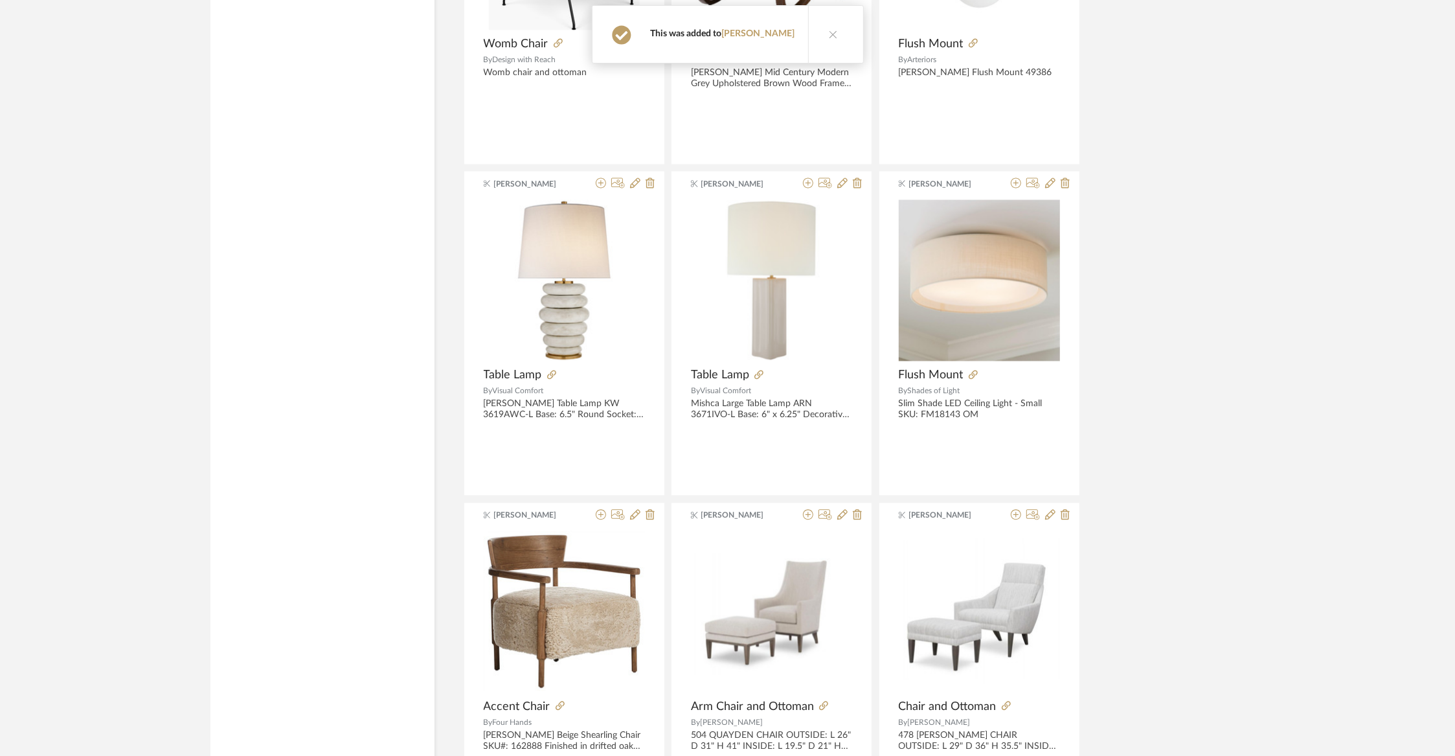
scroll to position [28568, 0]
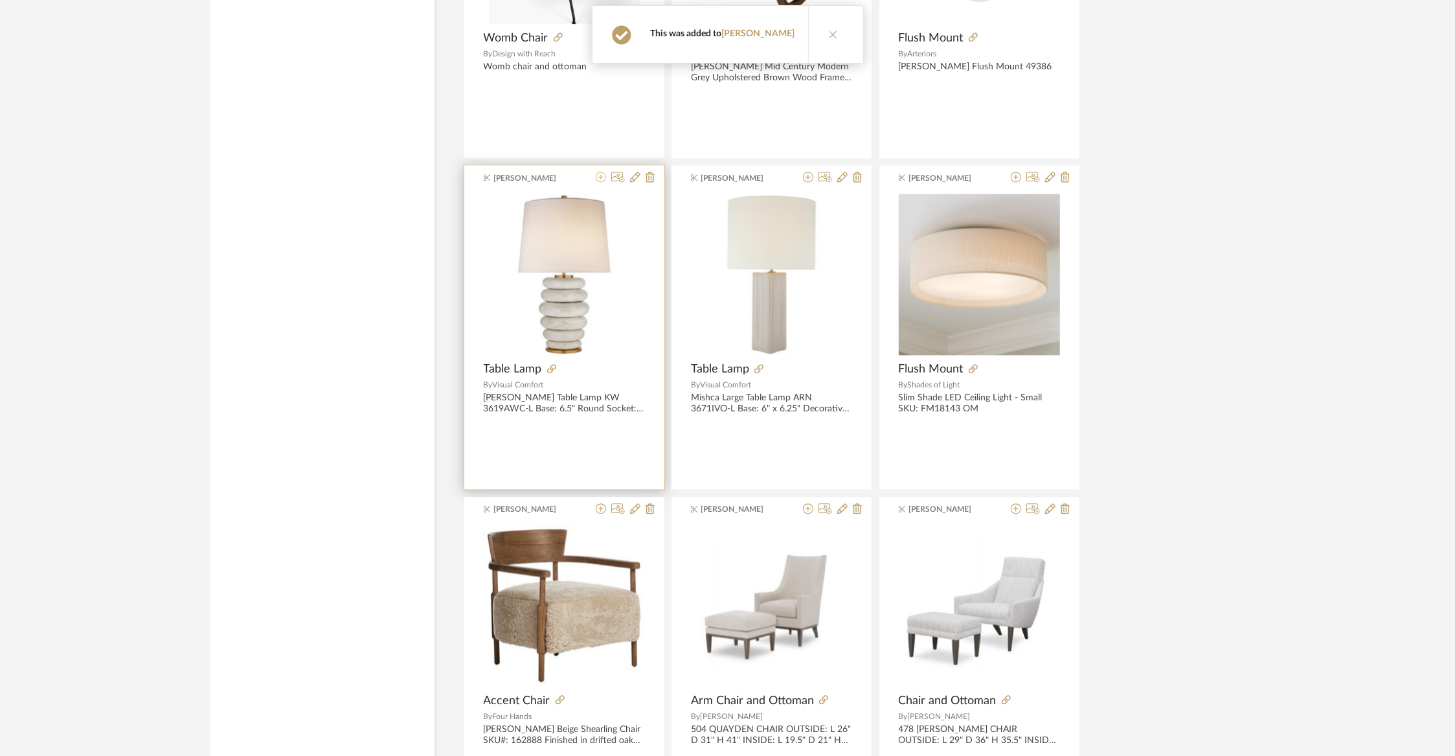
click at [600, 172] on icon at bounding box center [601, 177] width 10 height 10
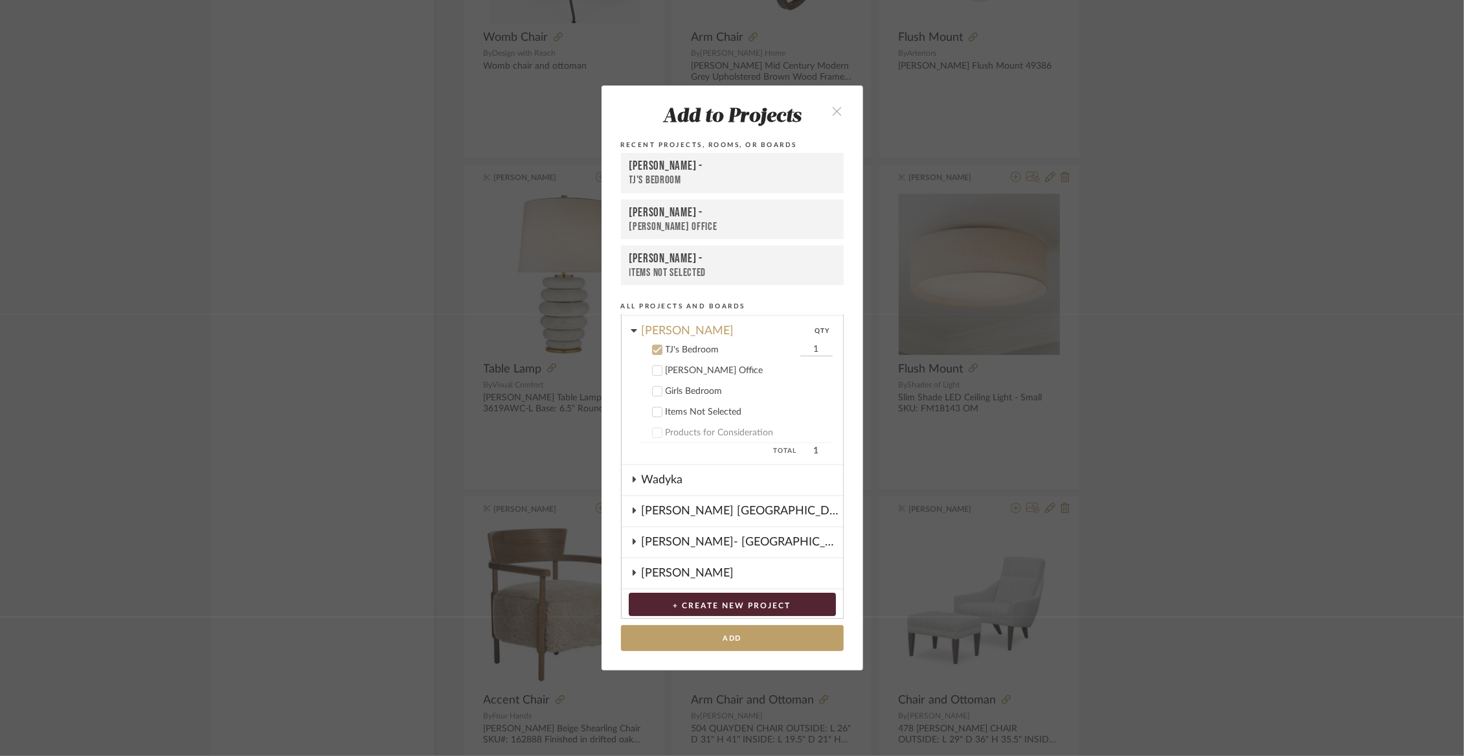
scroll to position [114, 0]
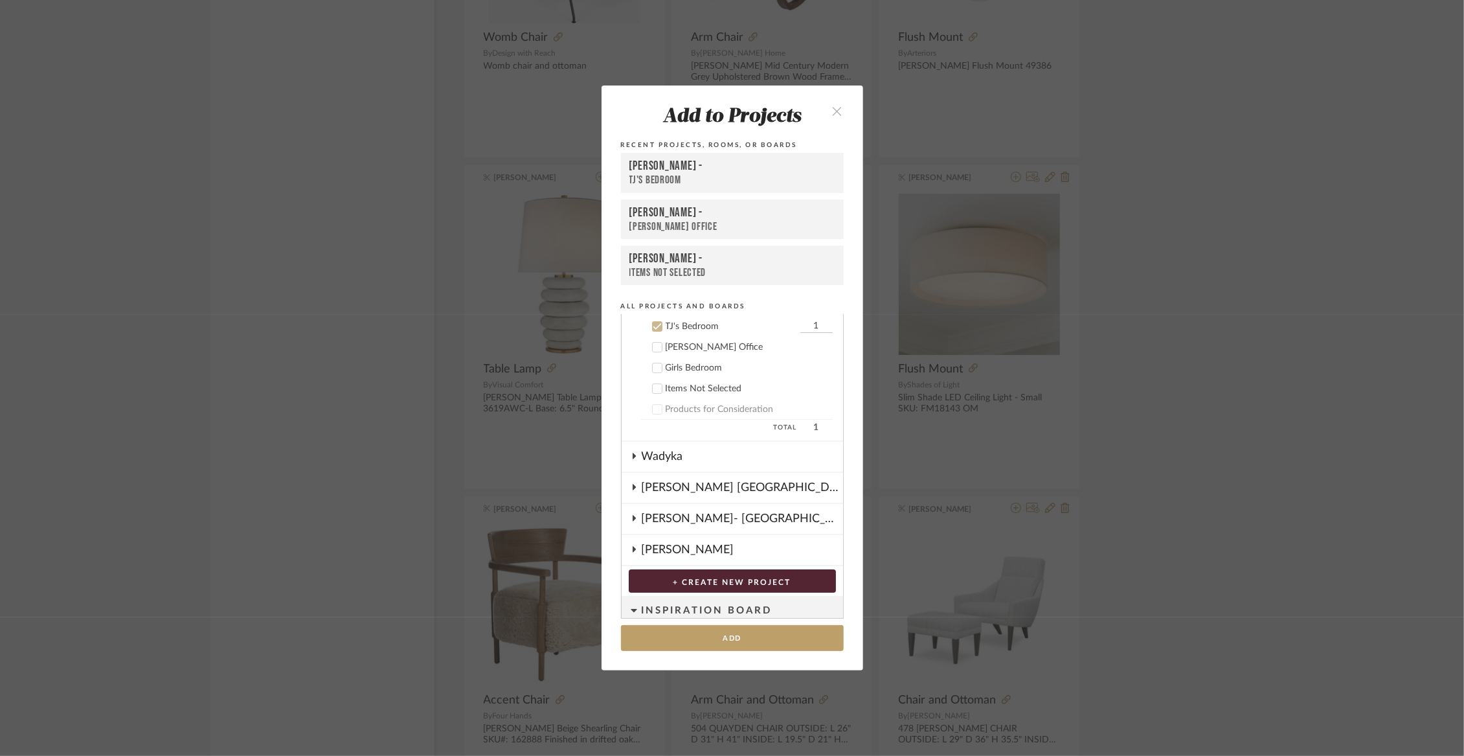
click at [686, 341] on label "[PERSON_NAME] Office" at bounding box center [737, 347] width 192 height 13
click at [675, 325] on div "TJ's Bedroom" at bounding box center [731, 326] width 131 height 11
click at [711, 633] on button "Add" at bounding box center [732, 638] width 223 height 27
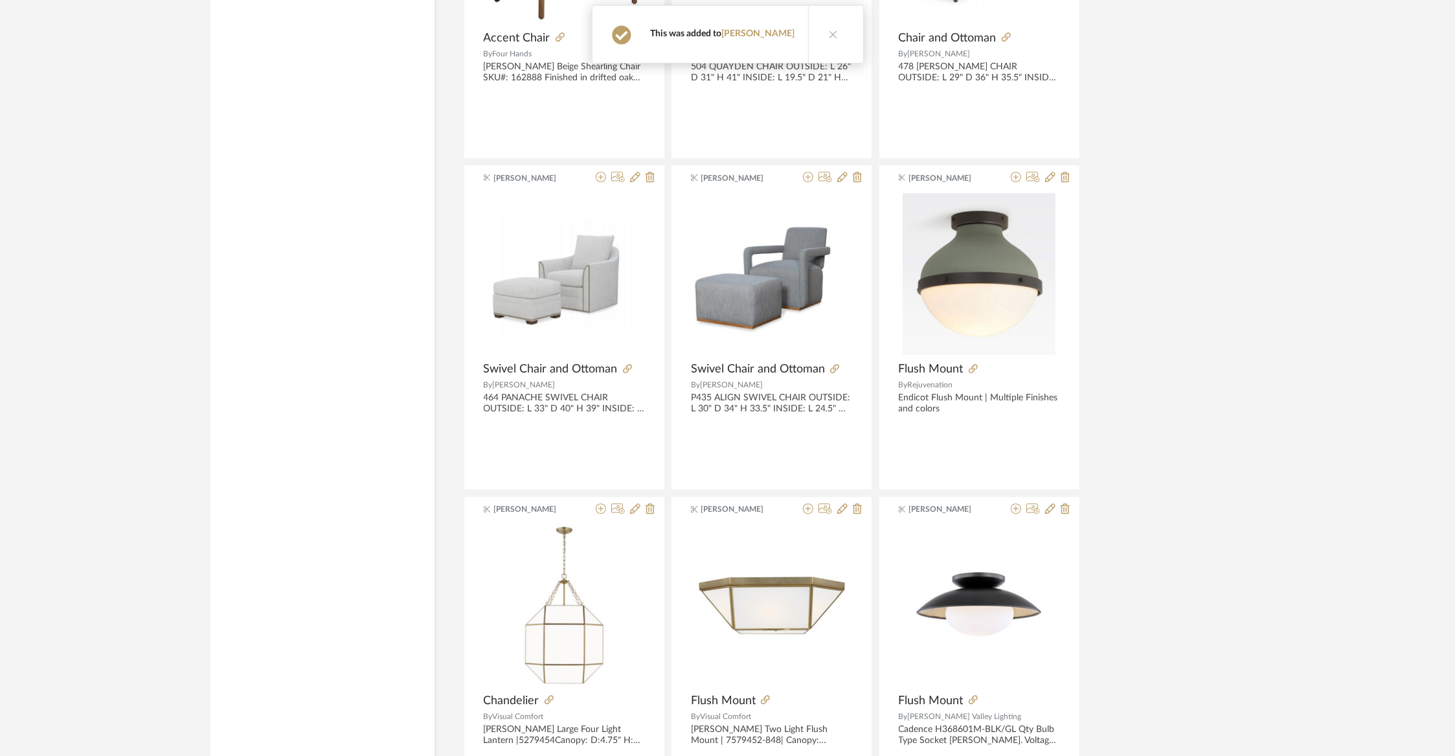
scroll to position [29395, 0]
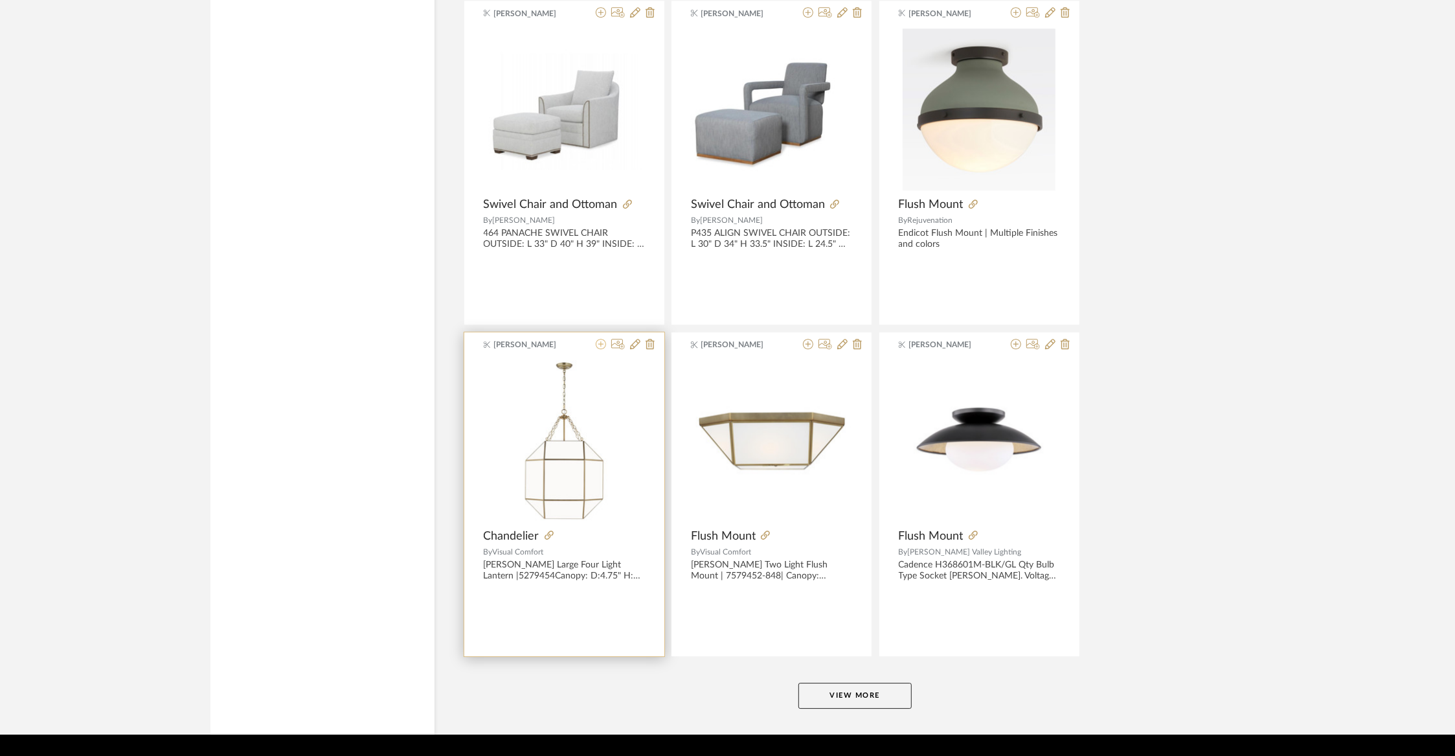
click at [598, 339] on icon at bounding box center [601, 344] width 10 height 10
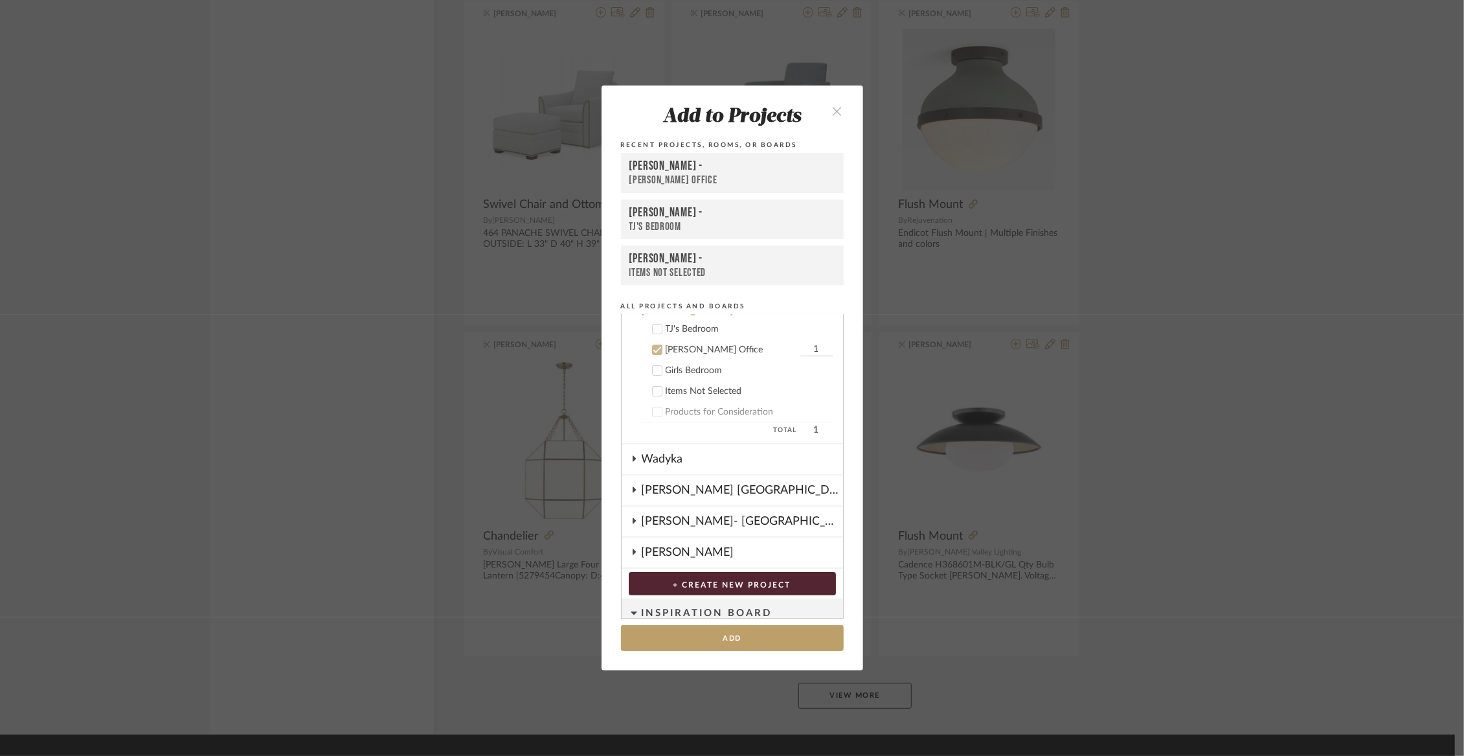
scroll to position [106, 0]
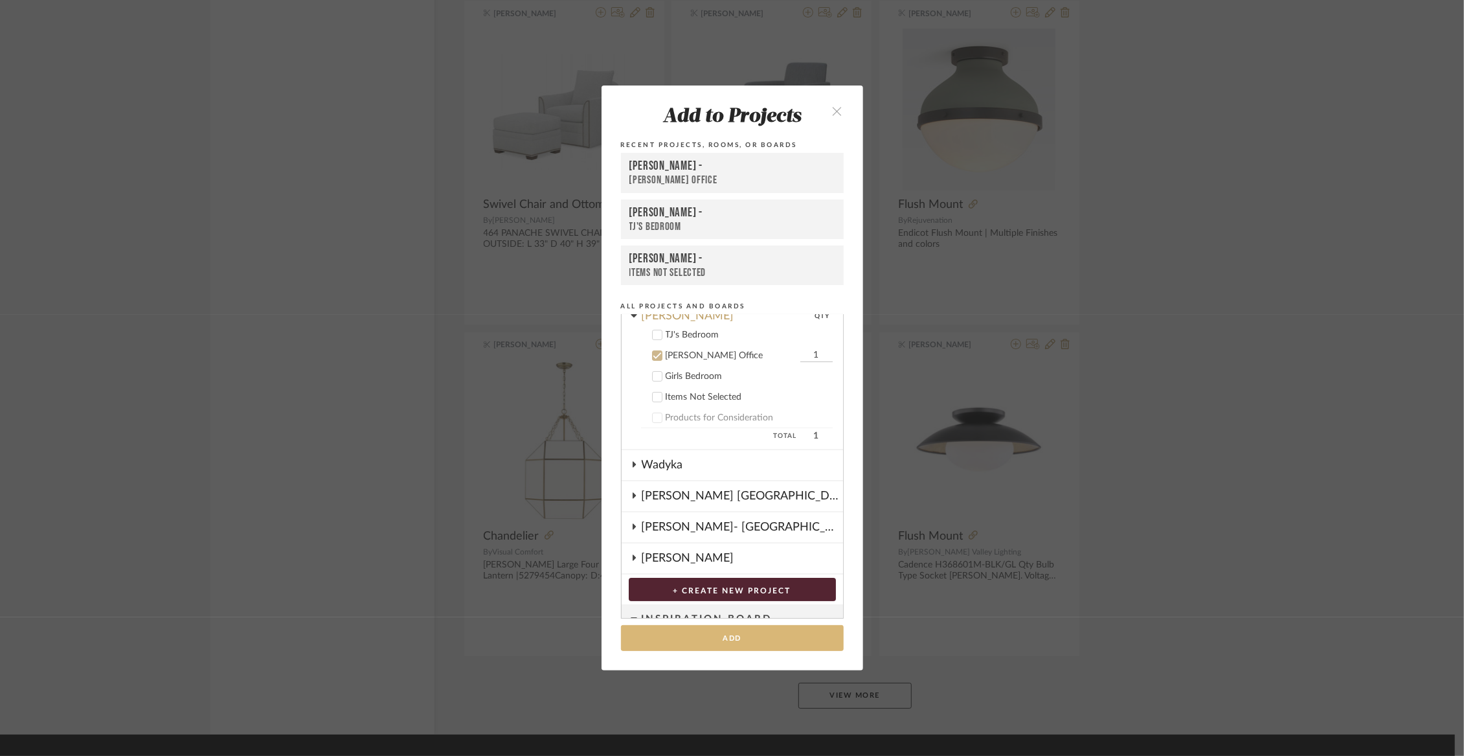
click at [710, 635] on button "Add" at bounding box center [732, 638] width 223 height 27
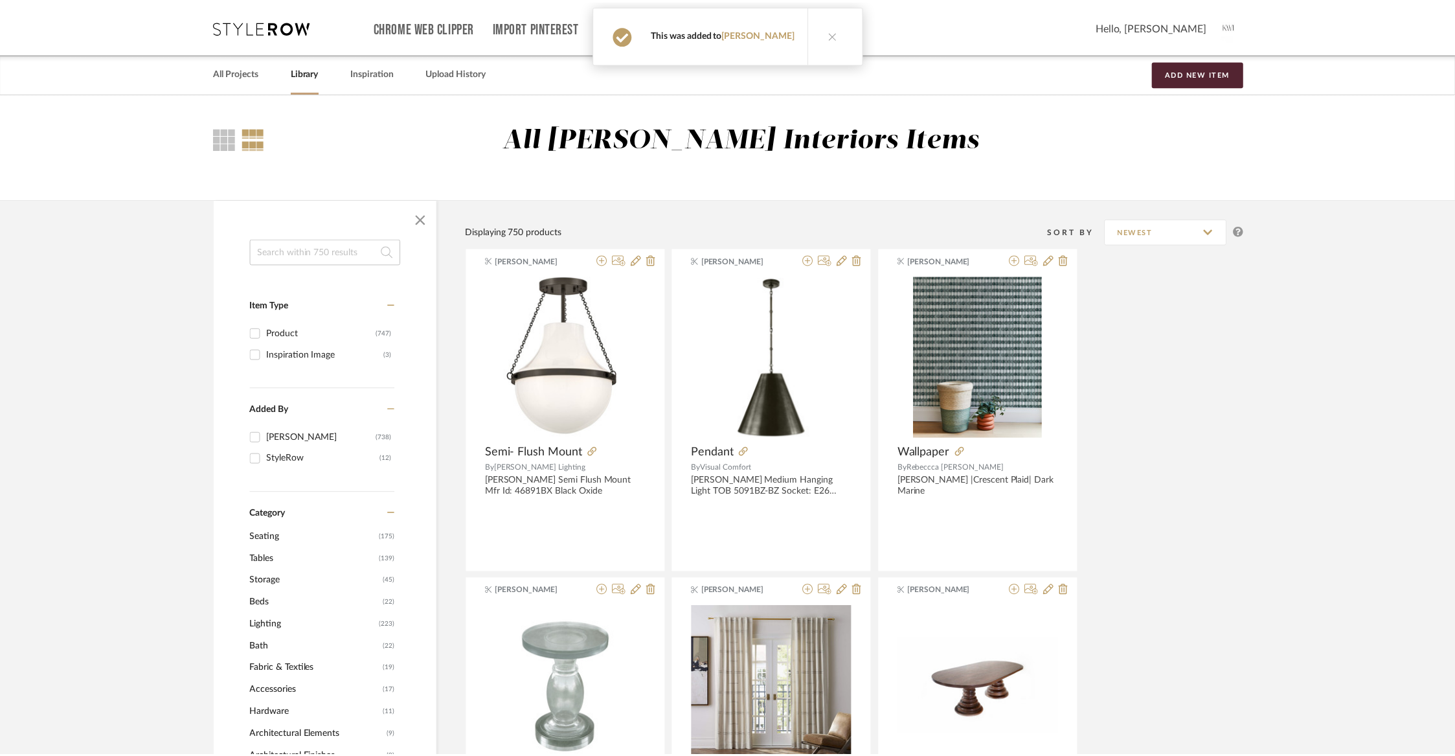
scroll to position [29395, 0]
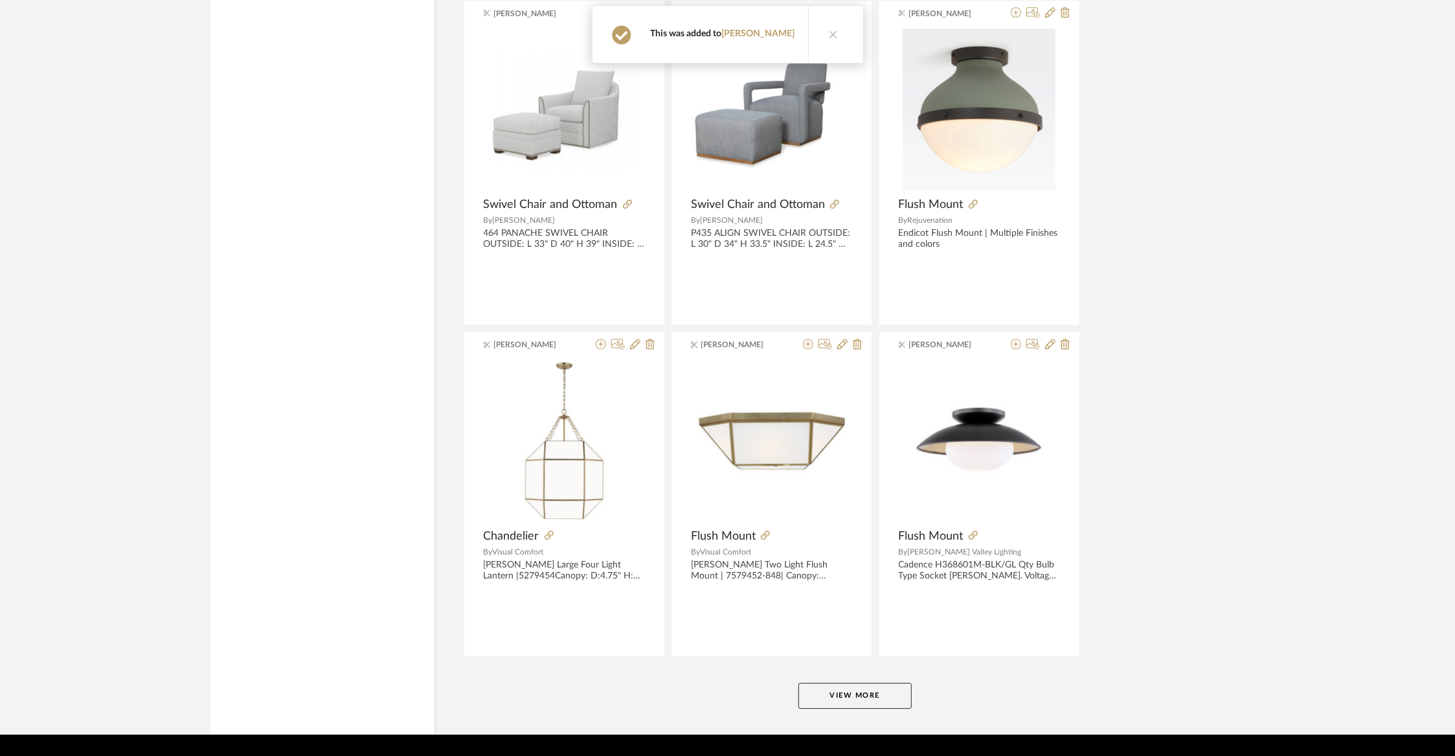
click at [871, 683] on button "View More" at bounding box center [854, 696] width 113 height 26
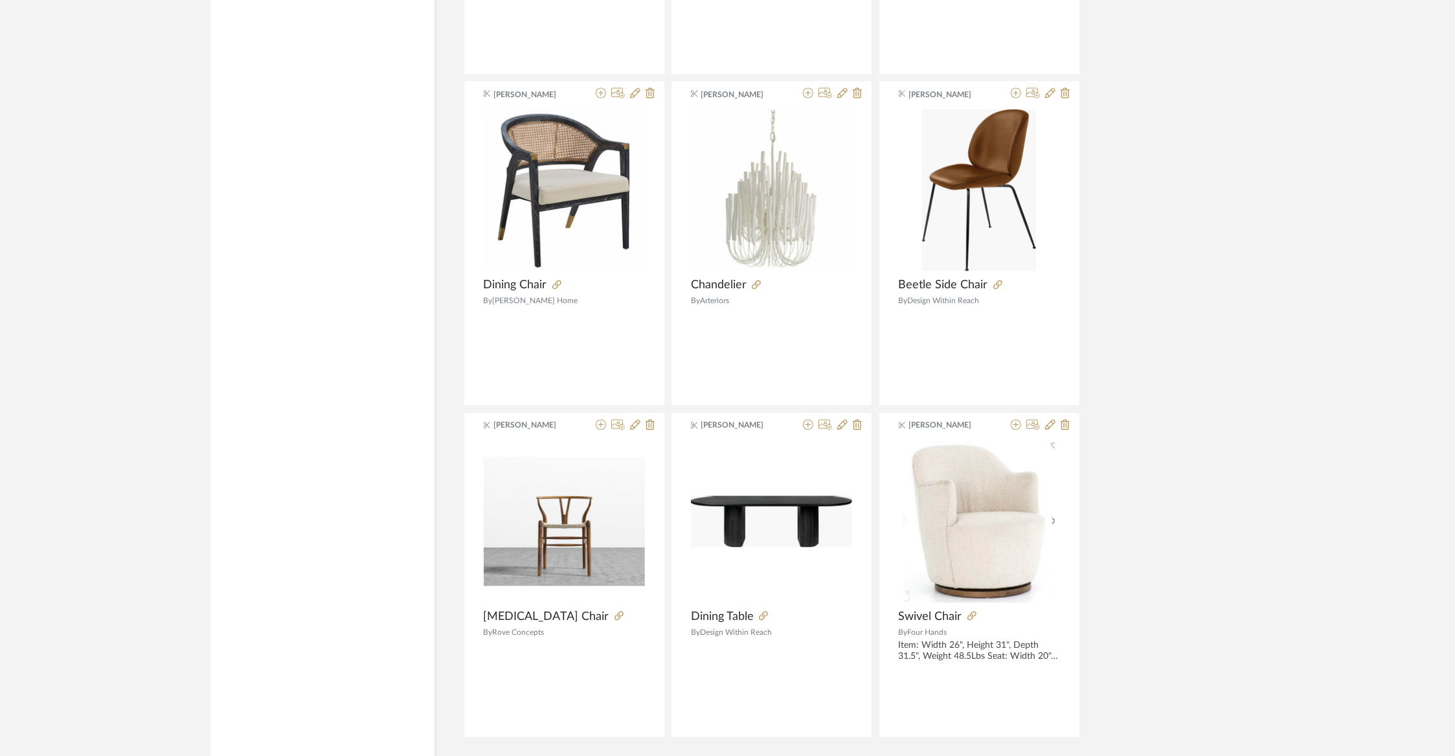
scroll to position [32703, 0]
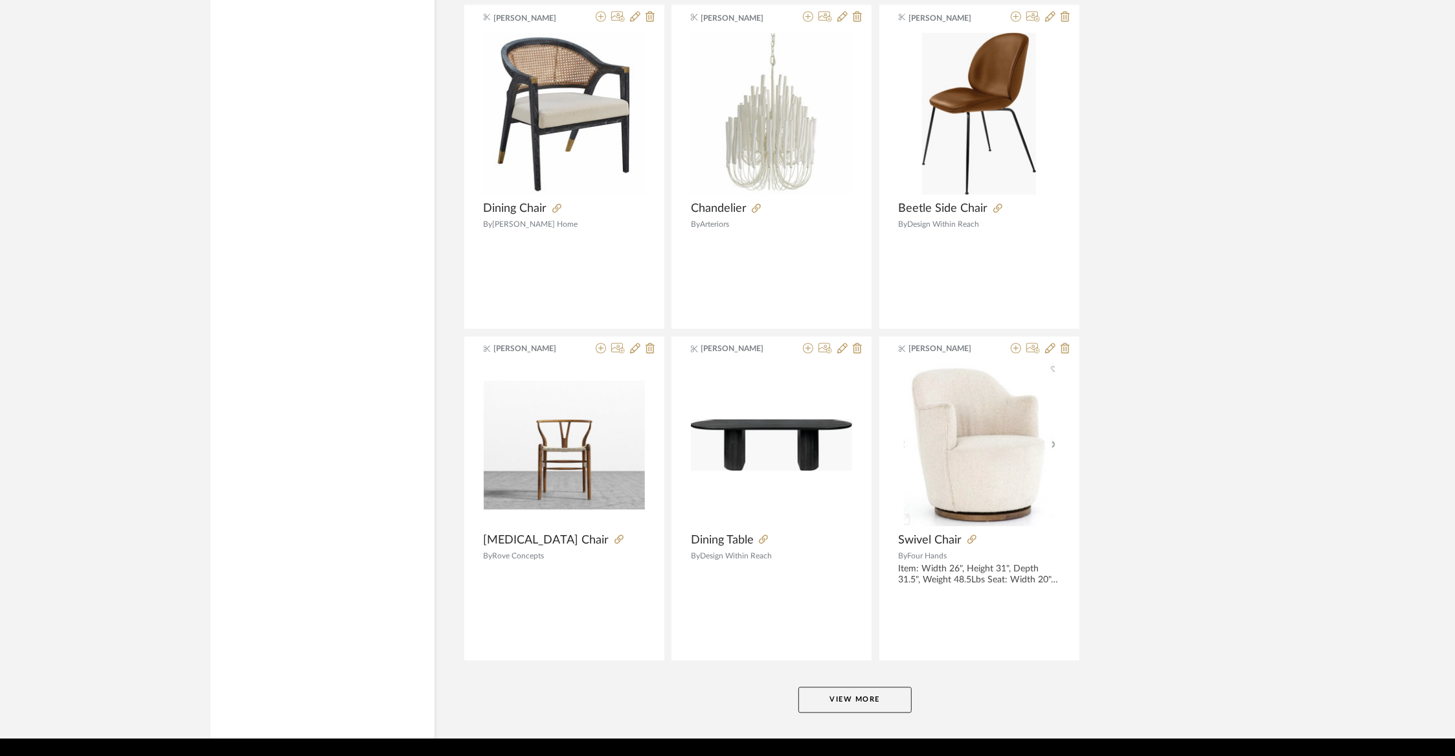
click at [871, 687] on button "View More" at bounding box center [854, 700] width 113 height 26
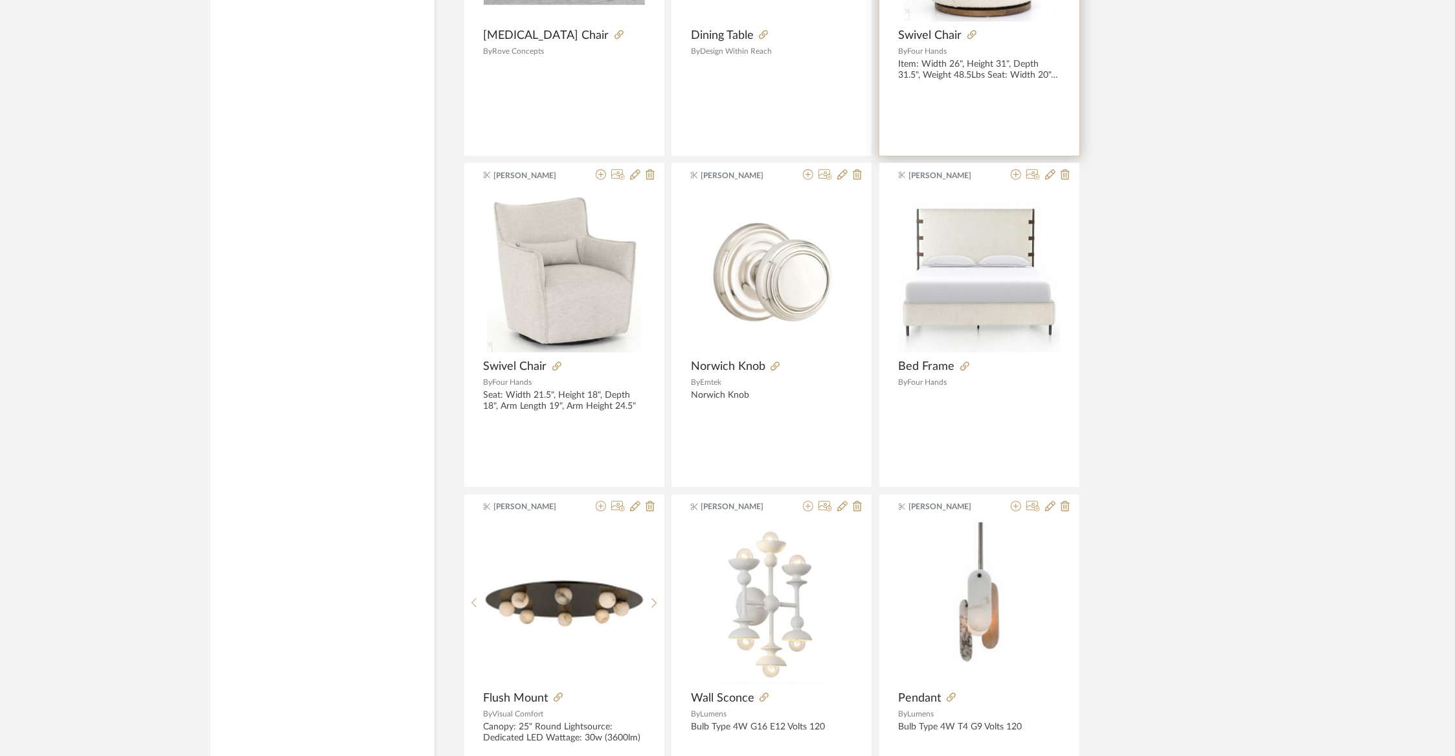
scroll to position [33175, 0]
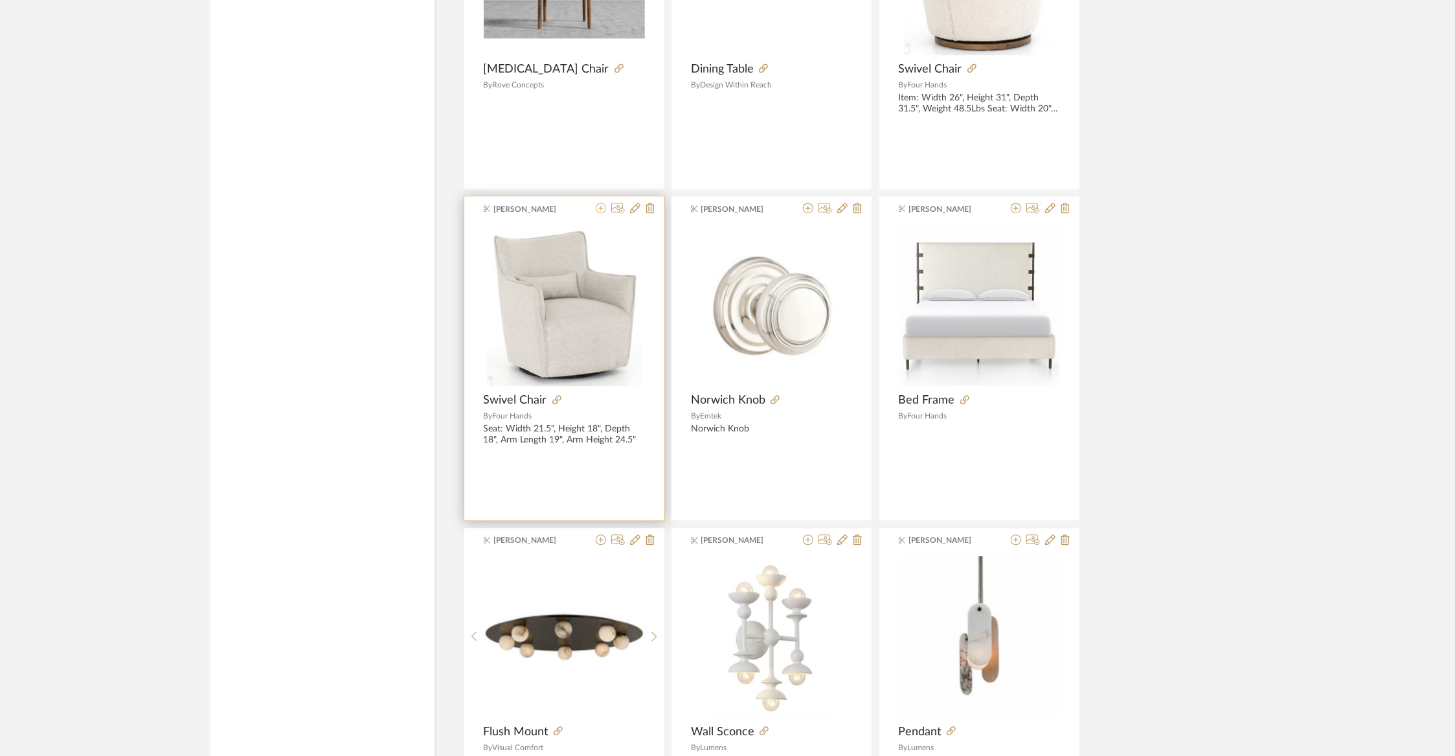
click at [602, 203] on icon at bounding box center [601, 208] width 10 height 10
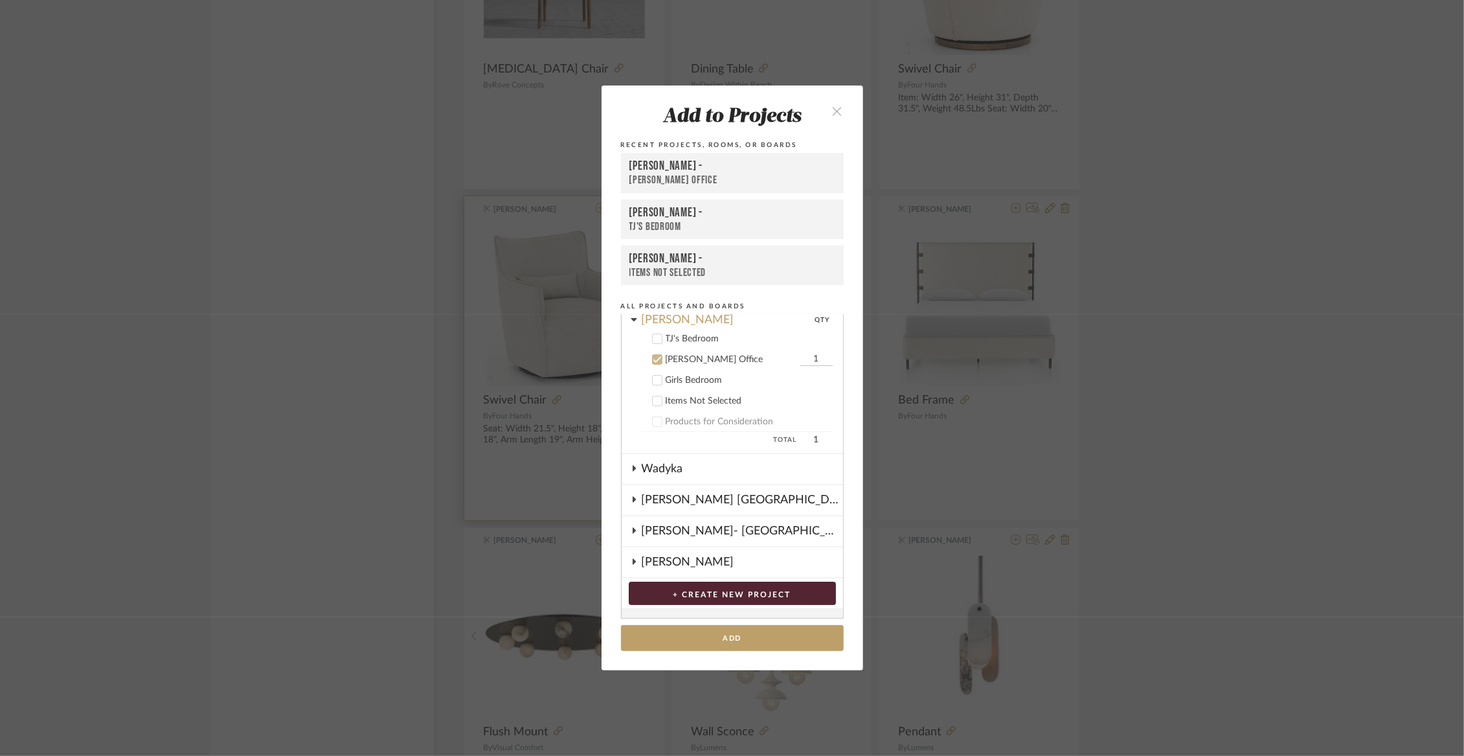
scroll to position [135, 0]
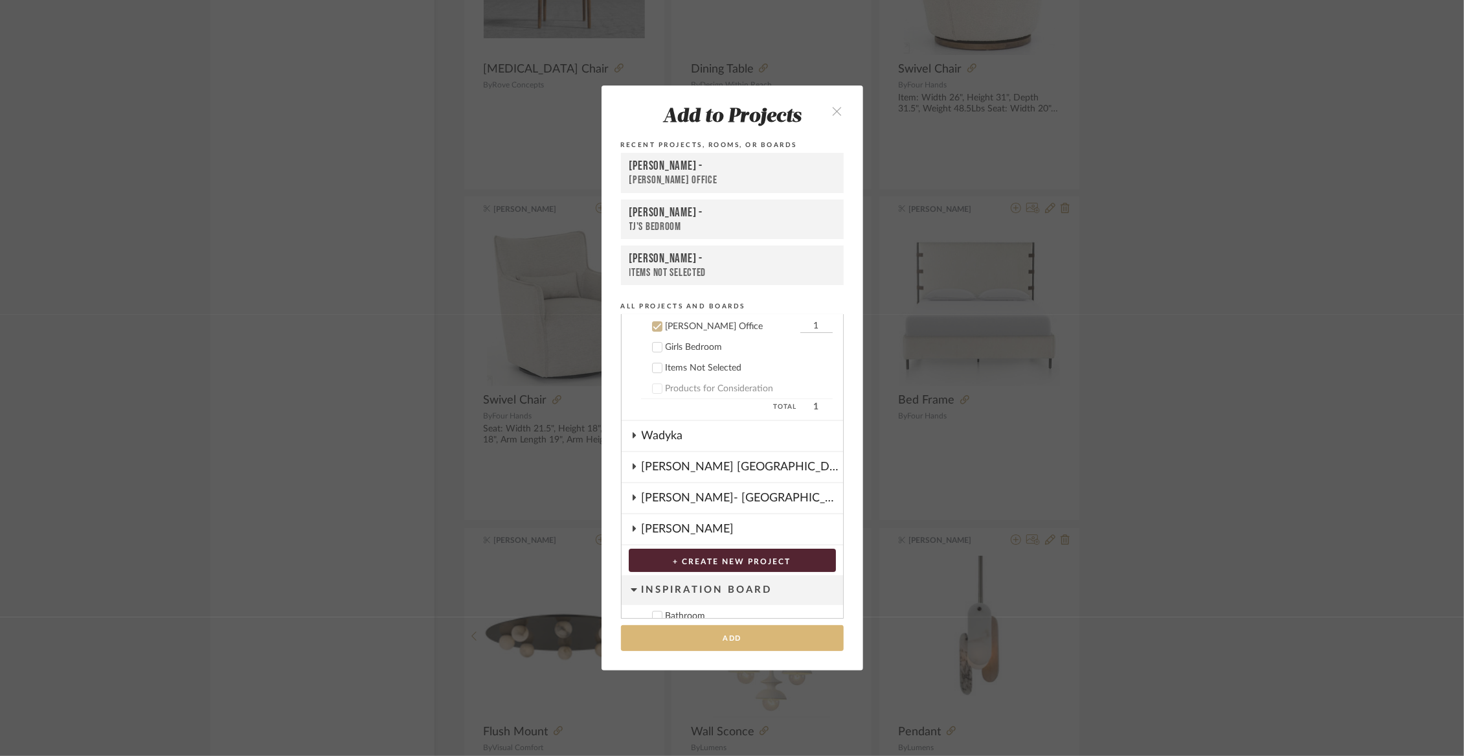
click at [713, 634] on button "Add" at bounding box center [732, 638] width 223 height 27
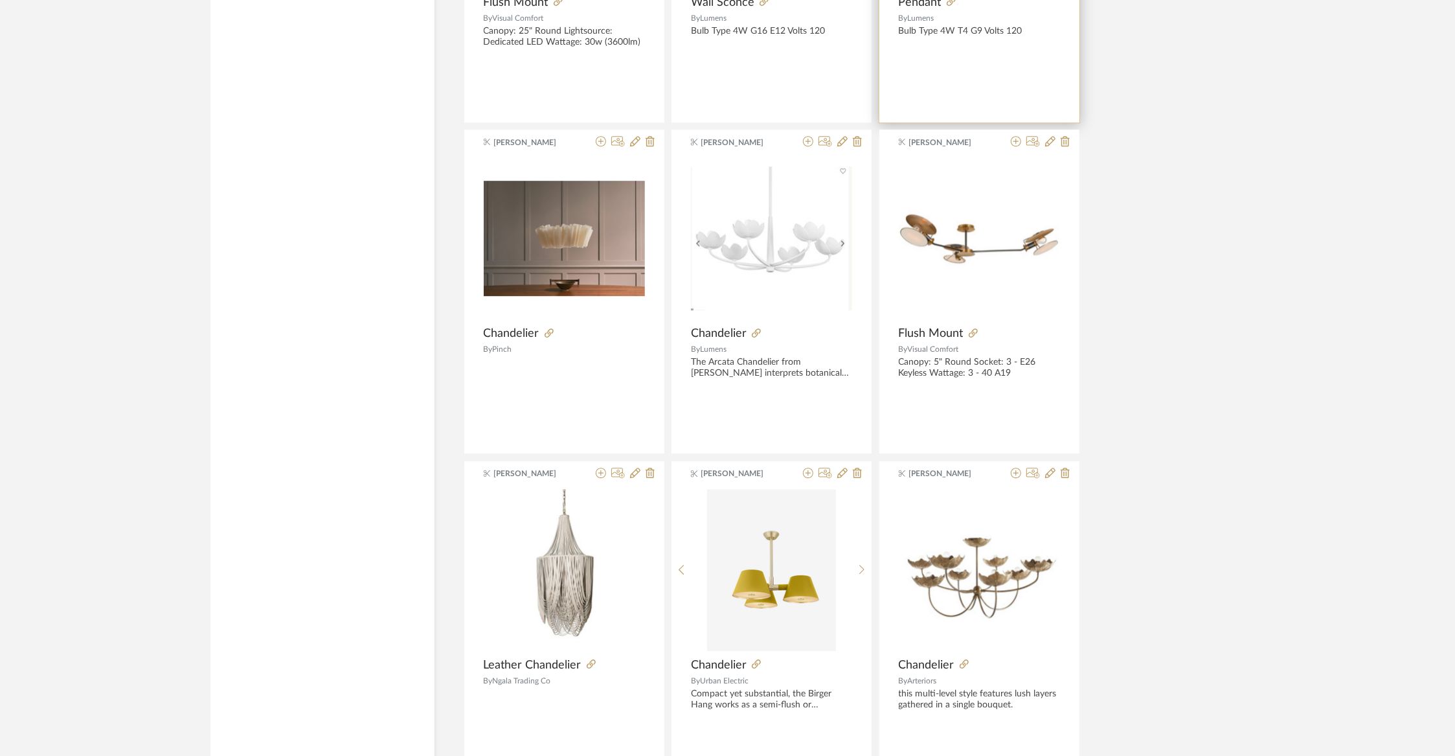
scroll to position [33902, 0]
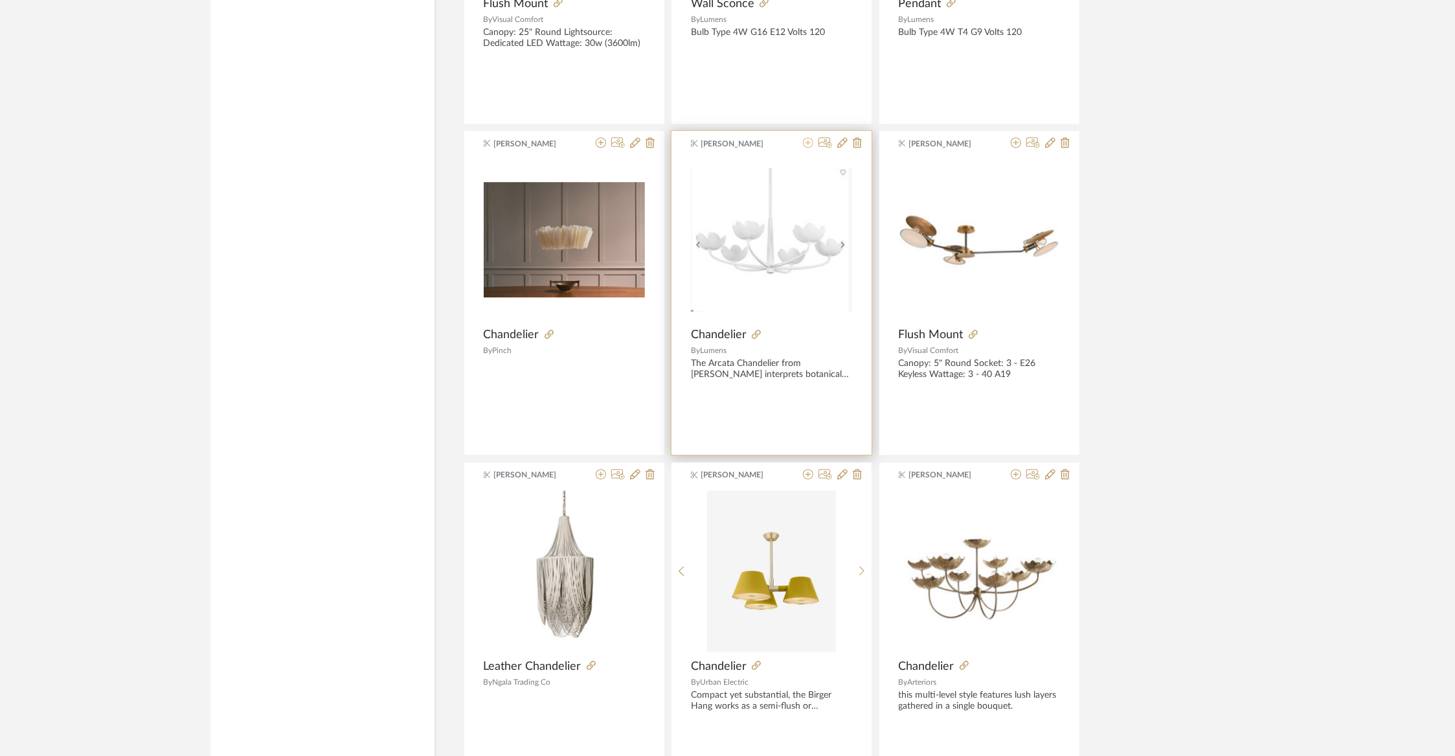
click at [808, 137] on icon at bounding box center [808, 142] width 10 height 10
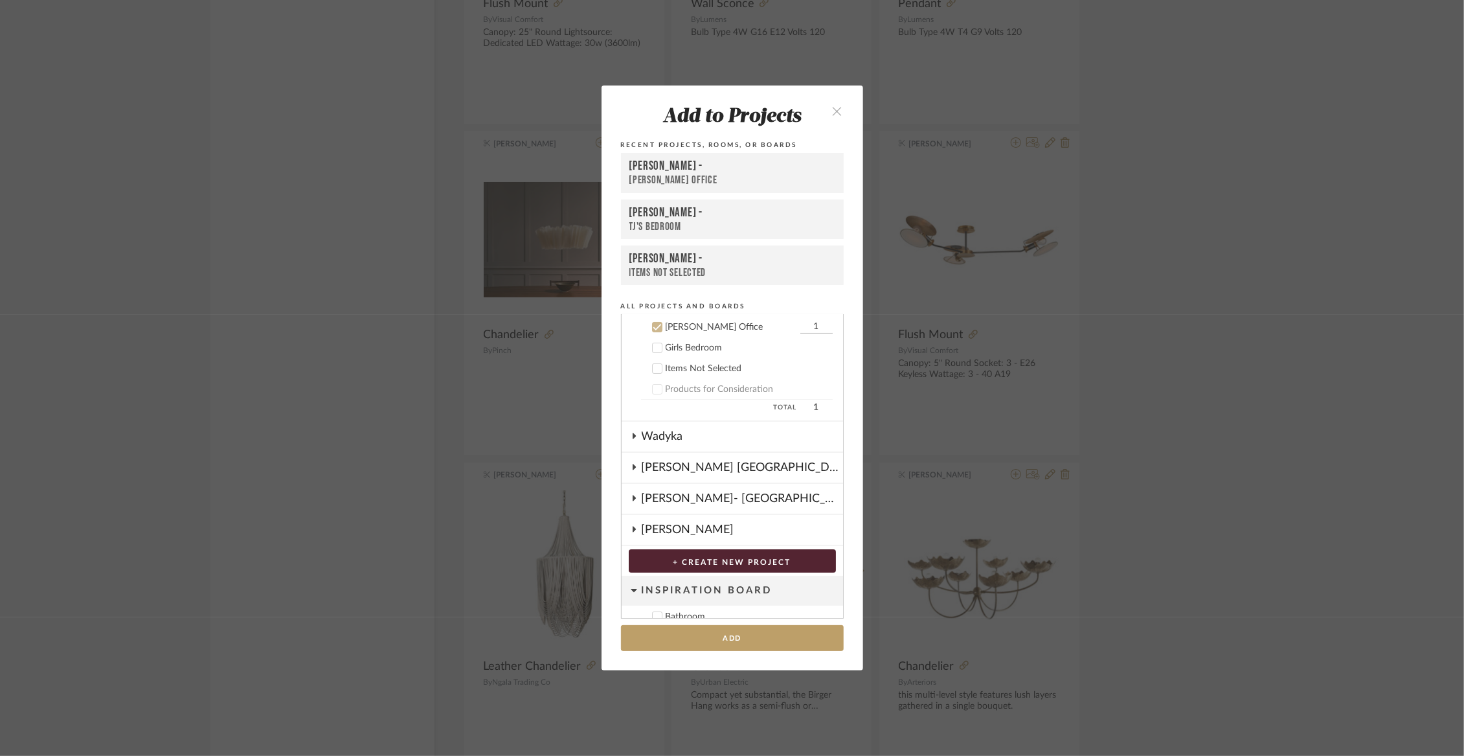
scroll to position [135, 0]
click at [727, 637] on button "Add" at bounding box center [732, 638] width 223 height 27
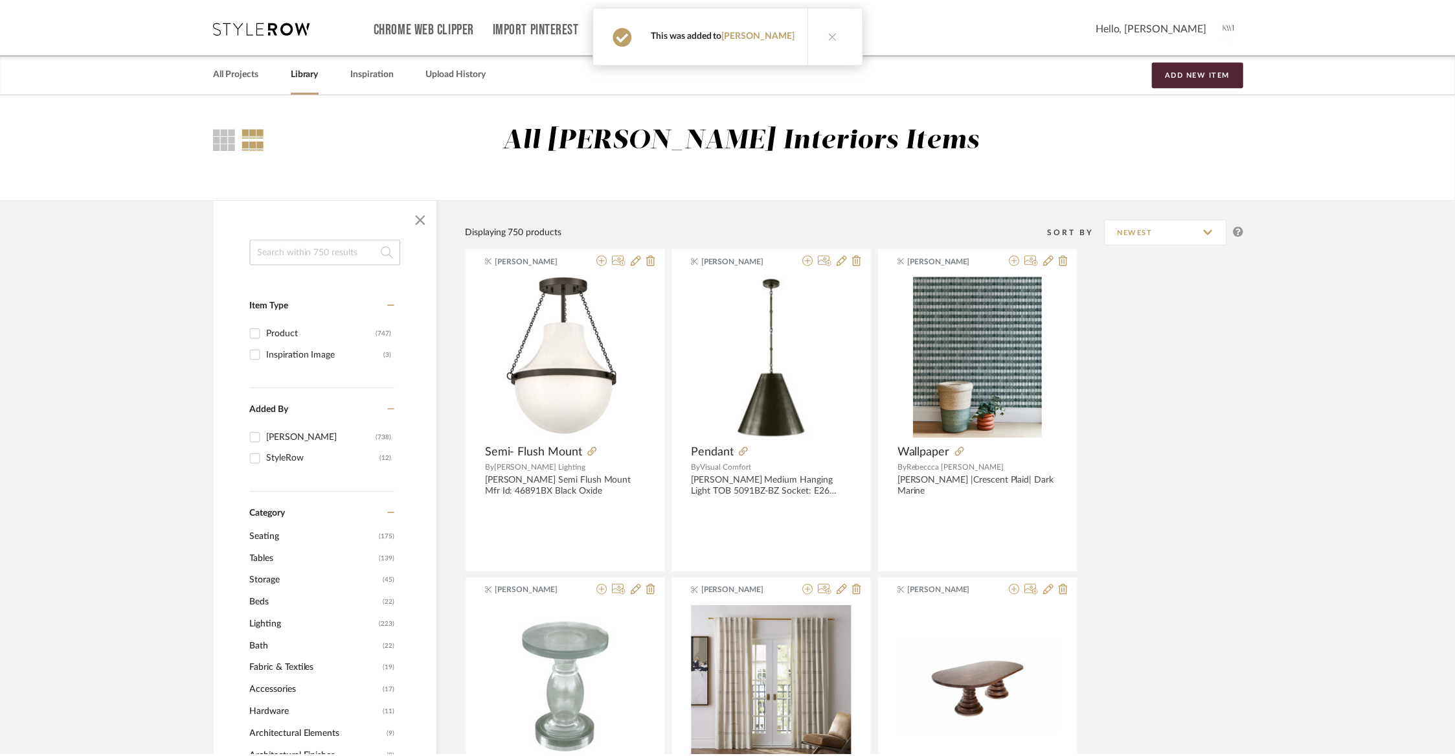
scroll to position [33902, 0]
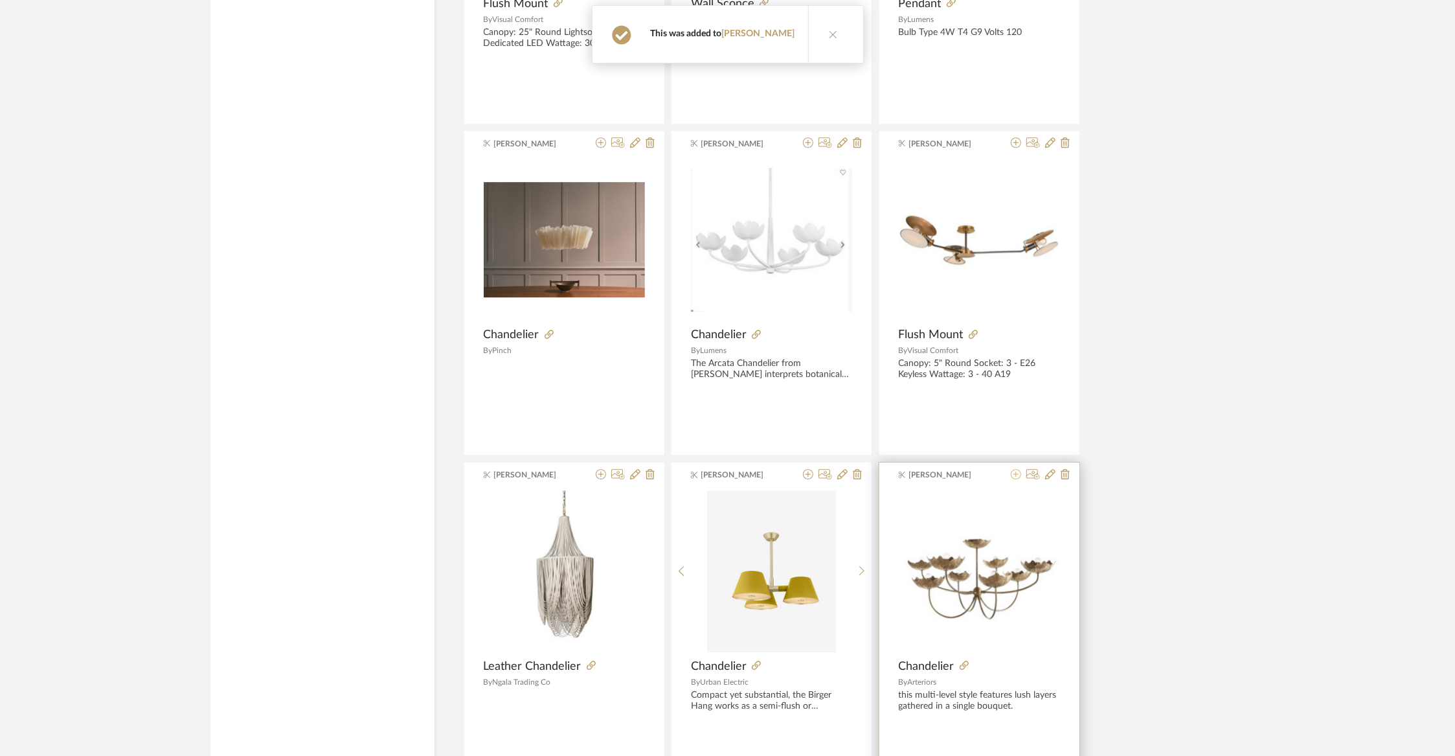
click at [1013, 469] on icon at bounding box center [1016, 474] width 10 height 10
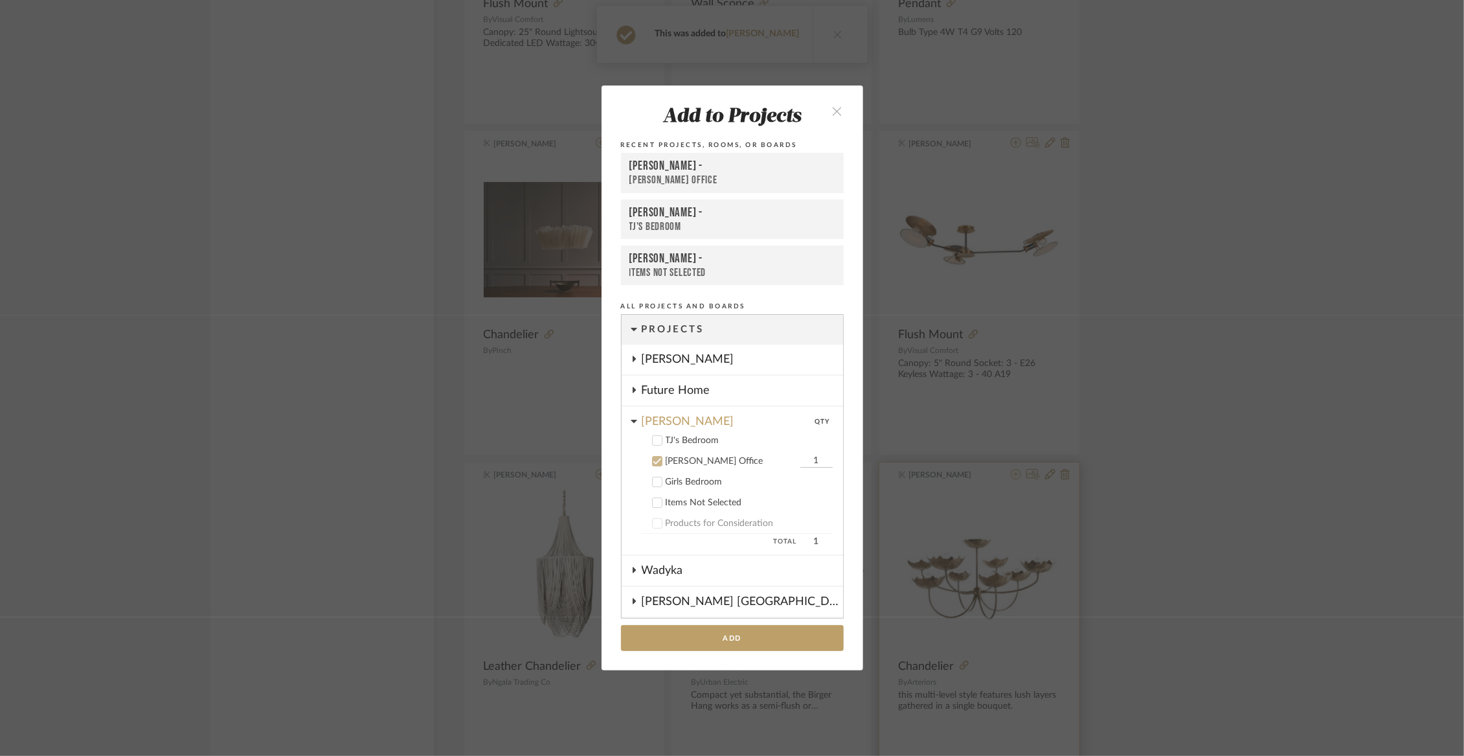
scroll to position [0, 0]
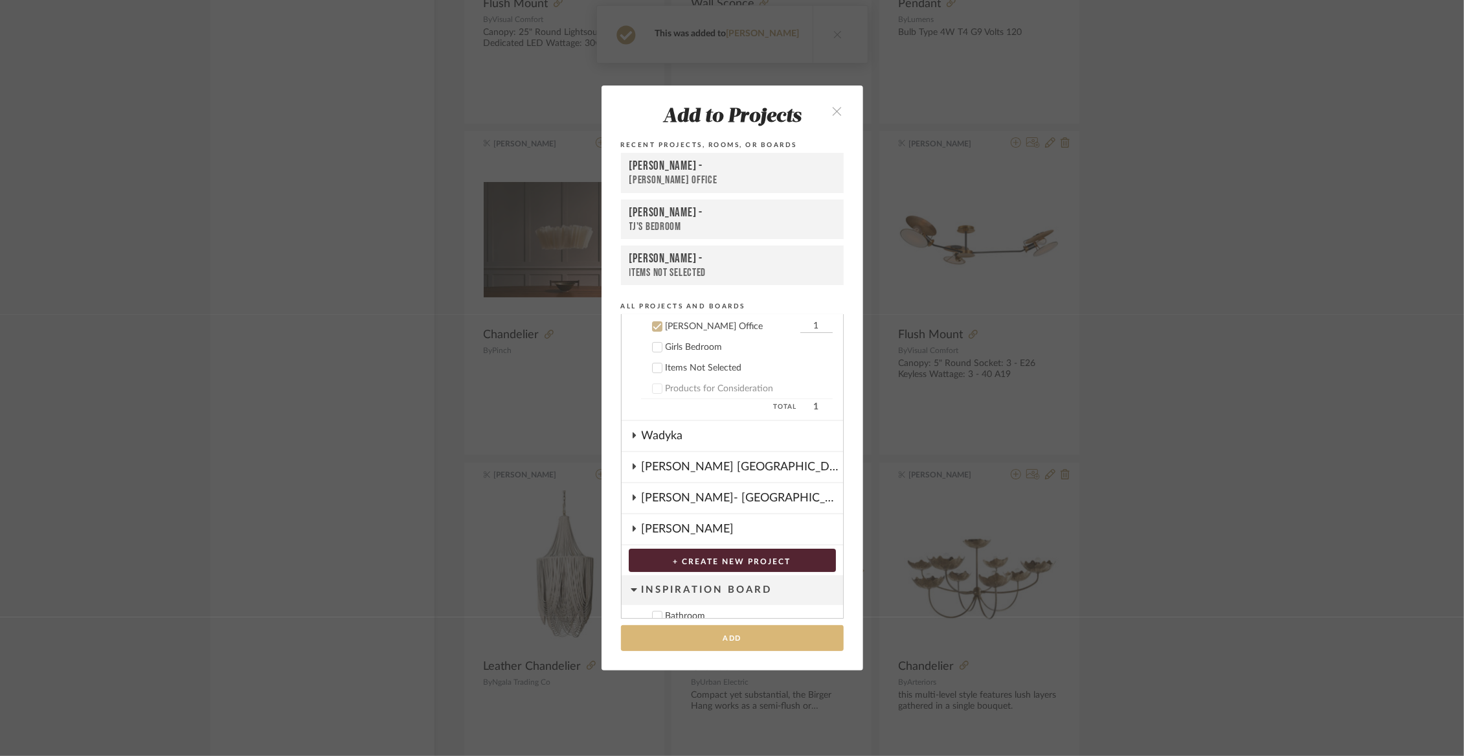
click at [751, 640] on button "Add" at bounding box center [732, 638] width 223 height 27
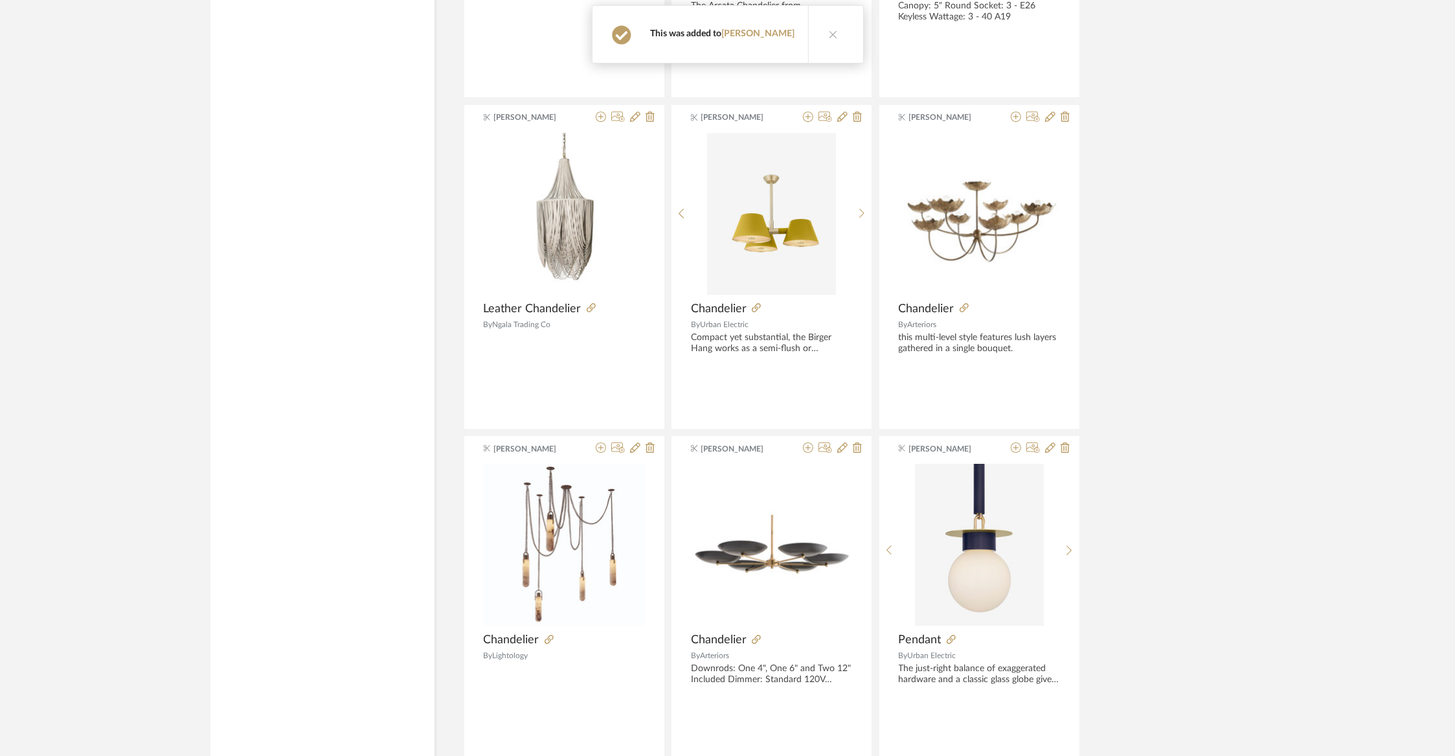
scroll to position [34504, 0]
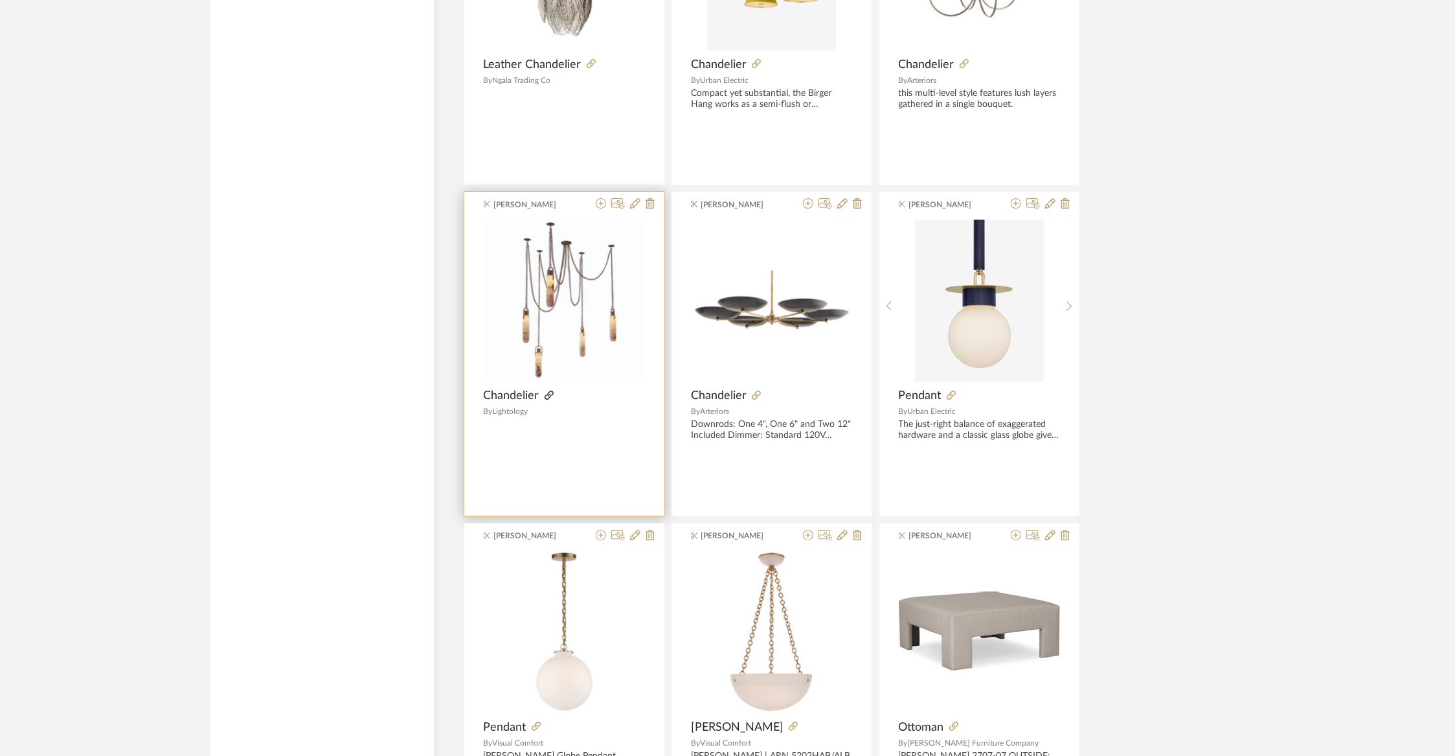
click at [548, 390] on icon at bounding box center [549, 394] width 9 height 9
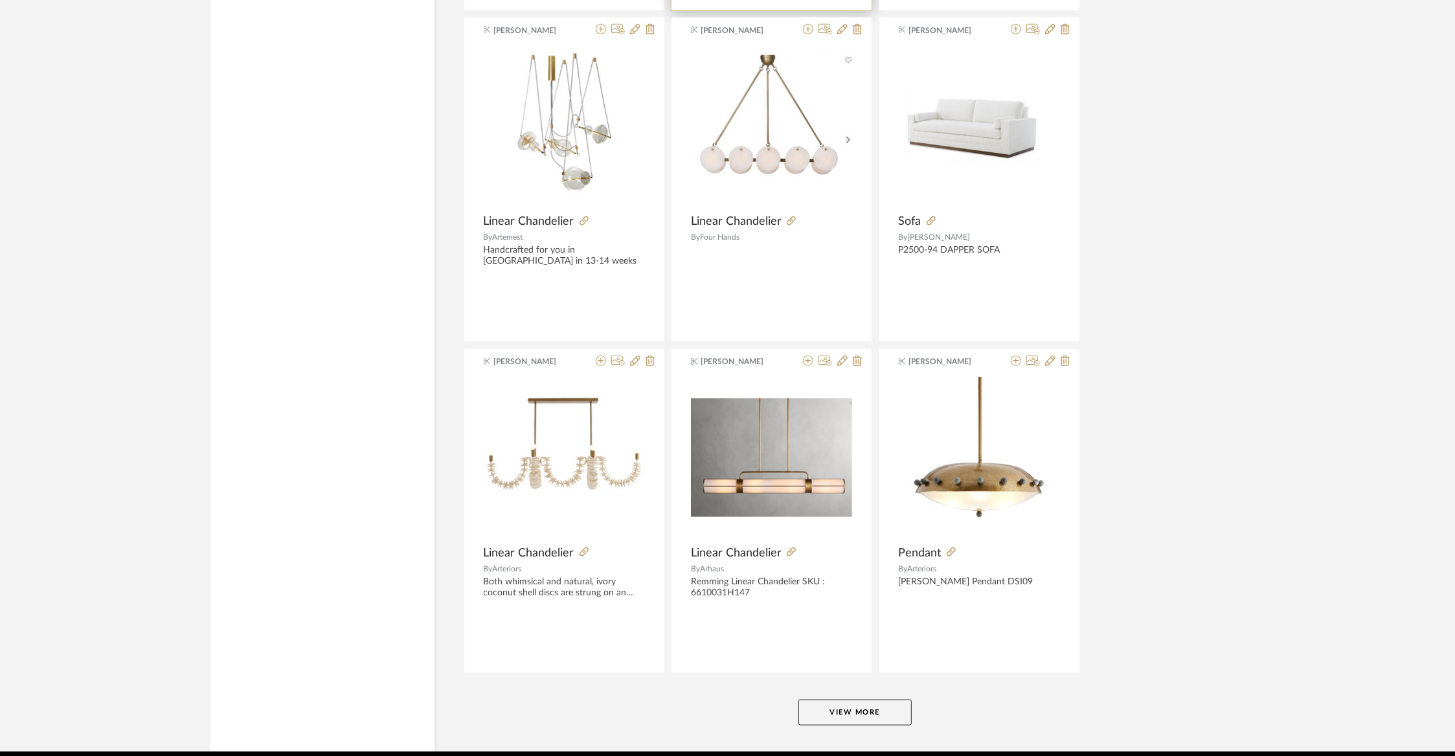
scroll to position [36011, 0]
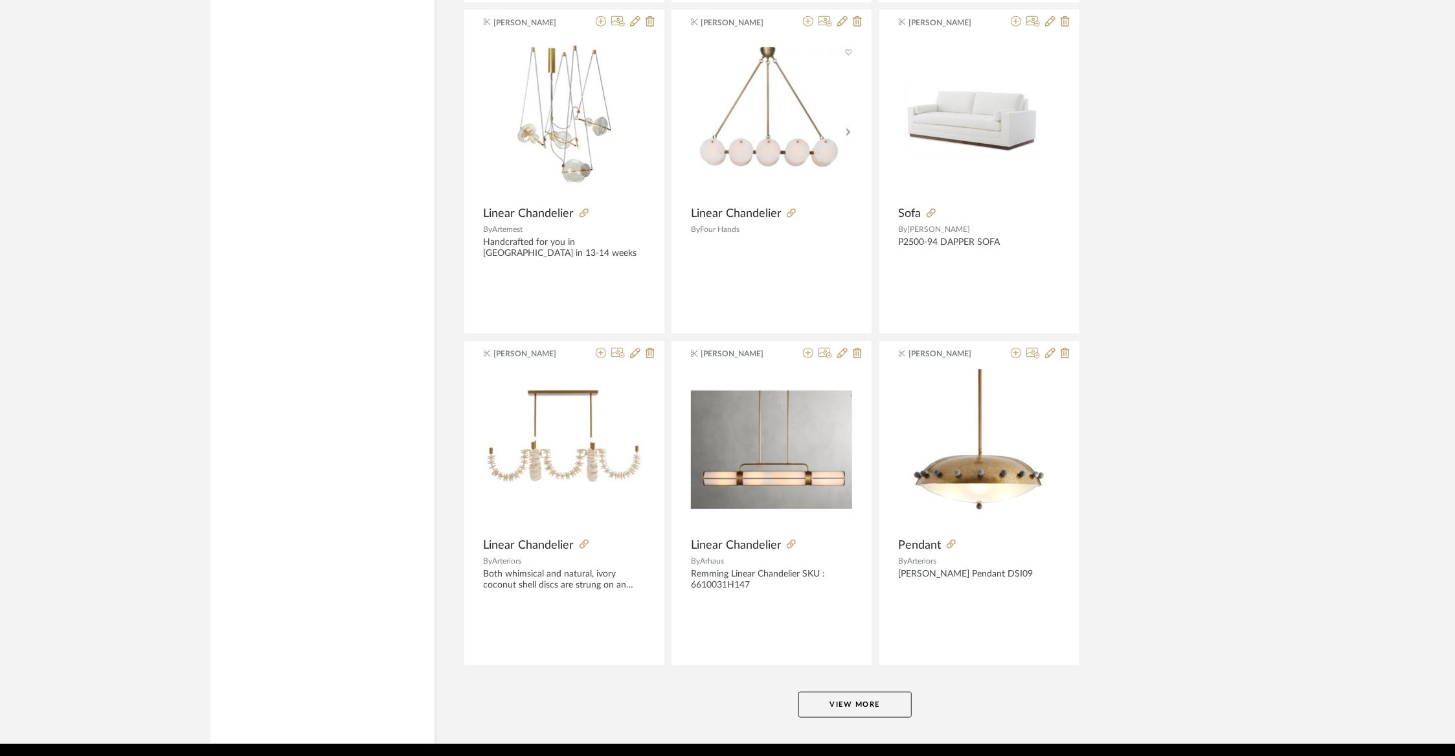
click at [866, 692] on button "View More" at bounding box center [854, 705] width 113 height 26
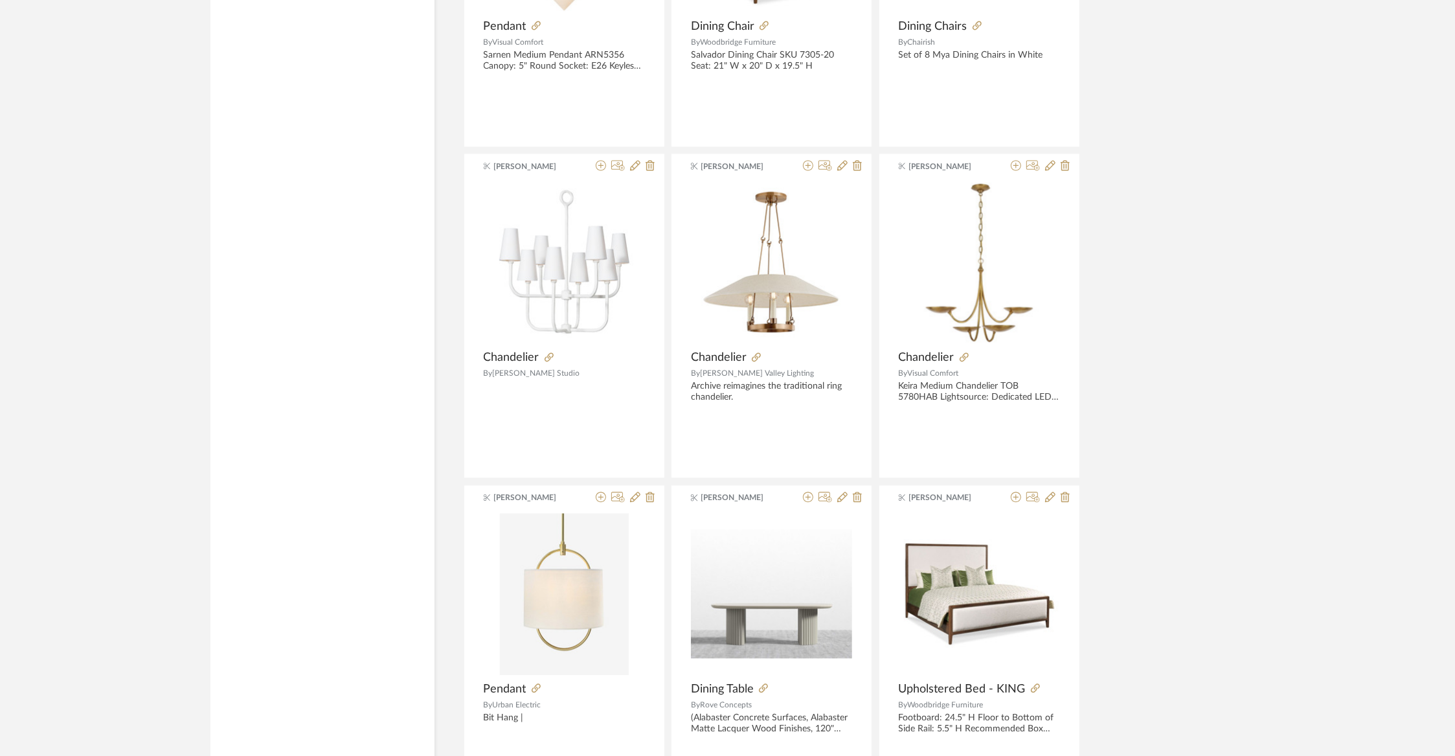
scroll to position [37194, 0]
click at [1015, 159] on icon at bounding box center [1016, 164] width 10 height 10
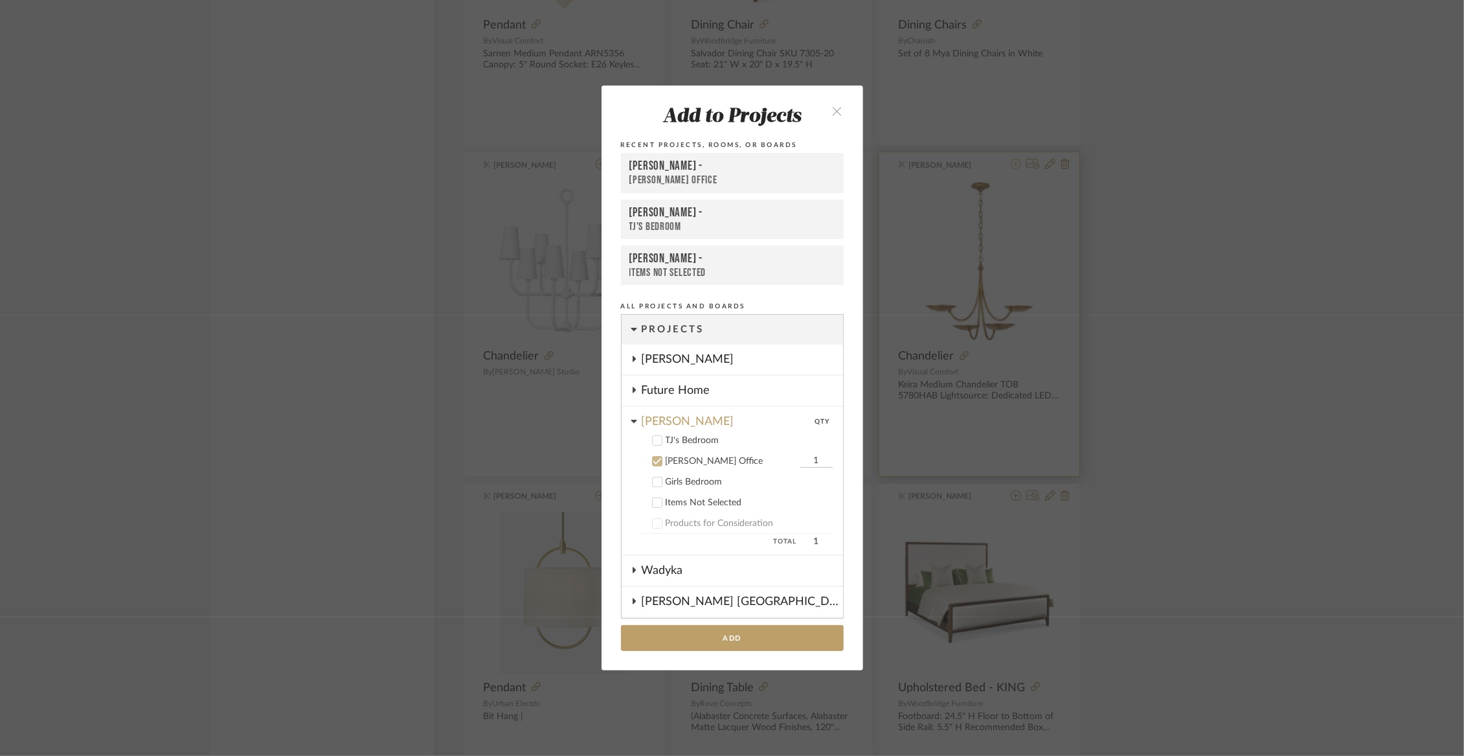
scroll to position [135, 0]
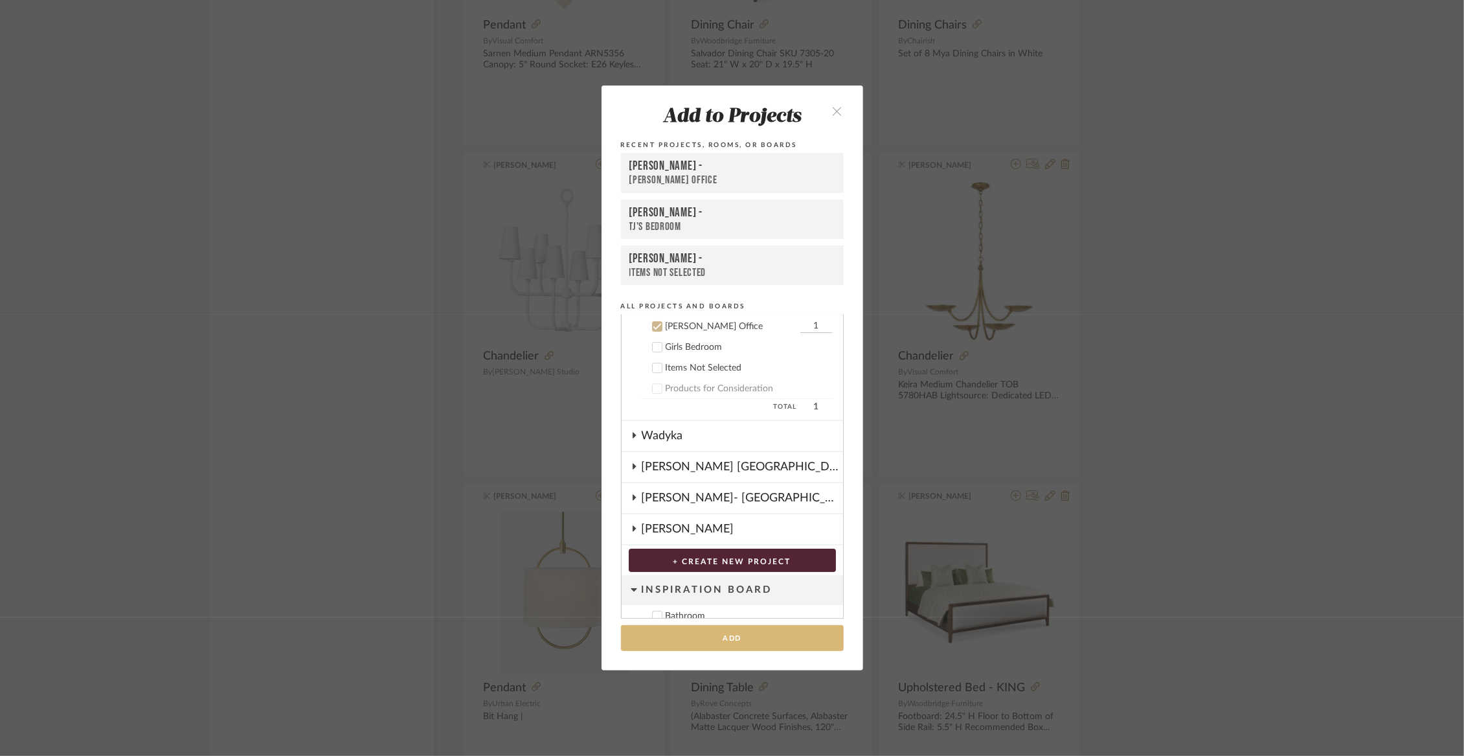
click at [747, 642] on button "Add" at bounding box center [732, 638] width 223 height 27
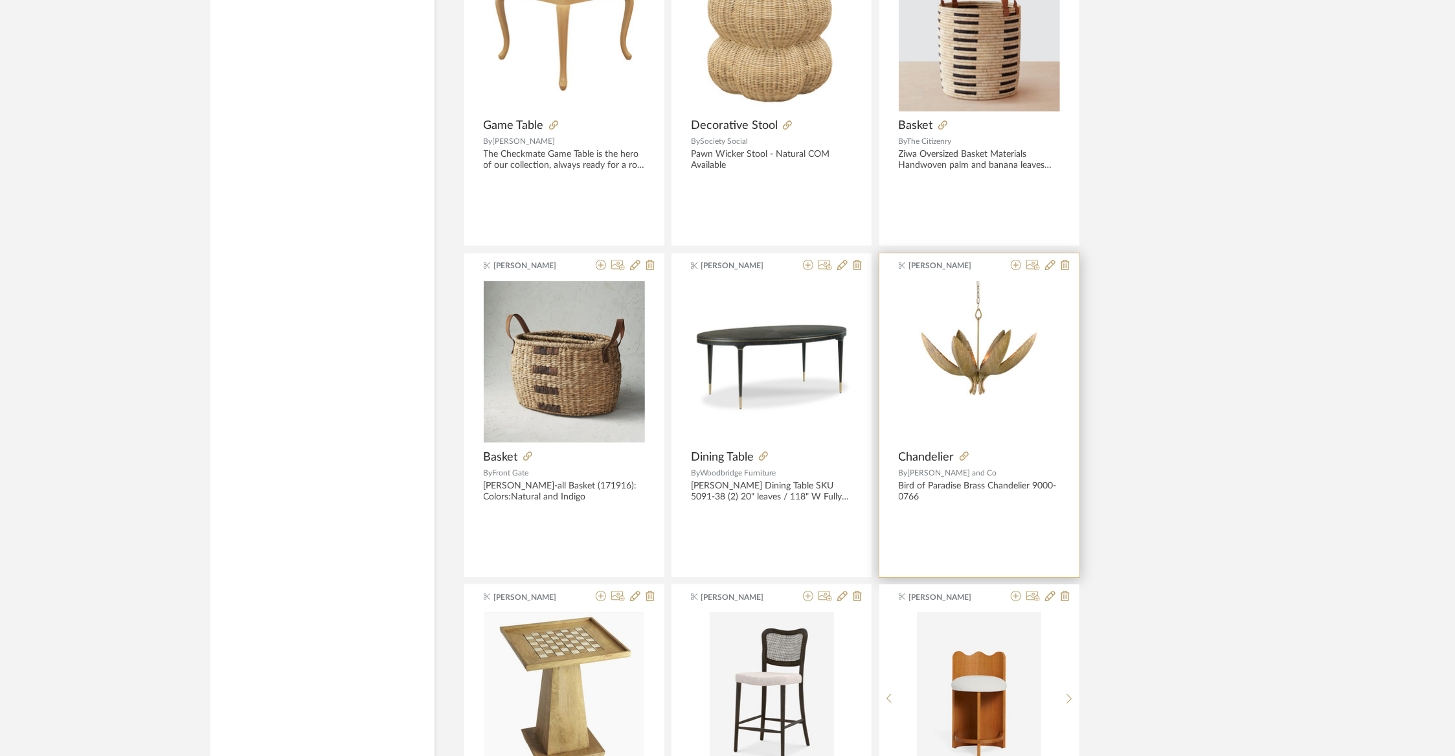
scroll to position [38744, 0]
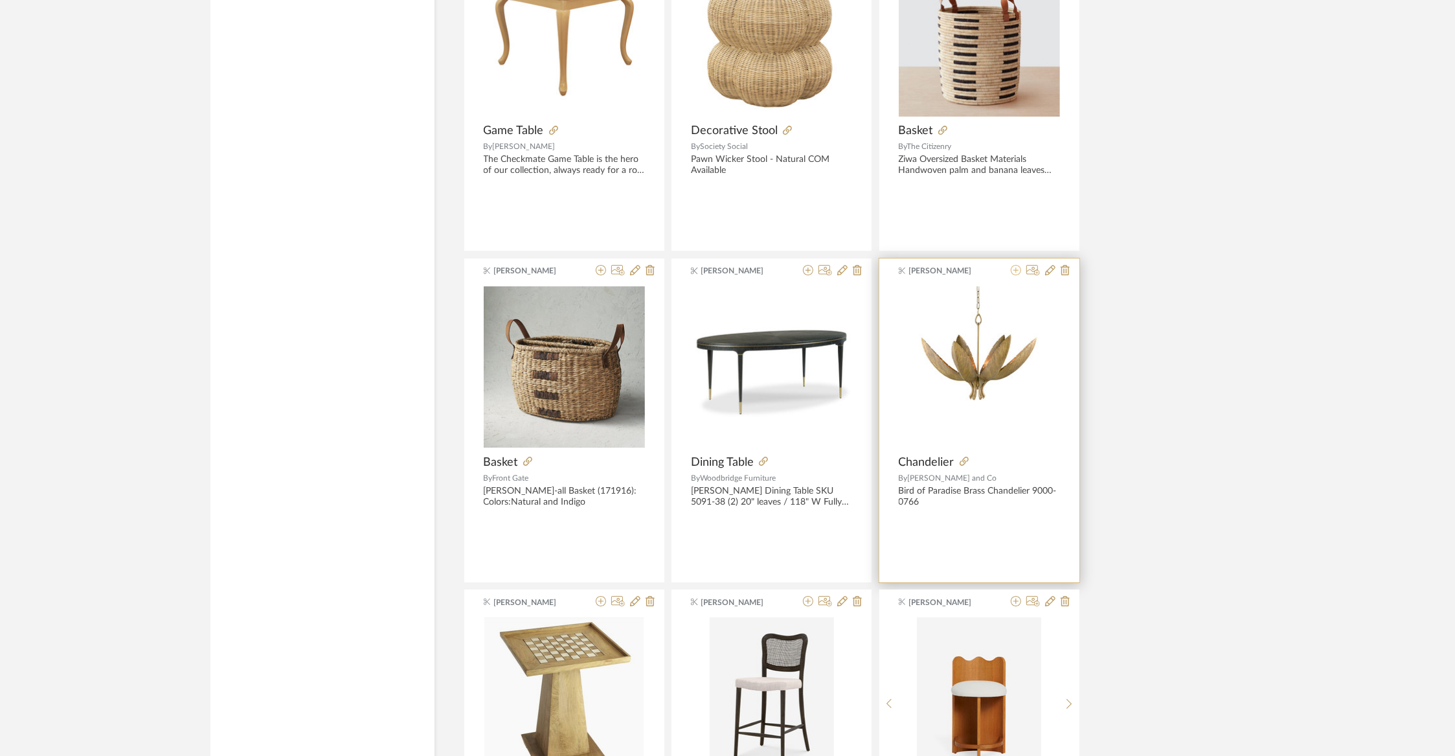
click at [1013, 265] on icon at bounding box center [1016, 270] width 10 height 10
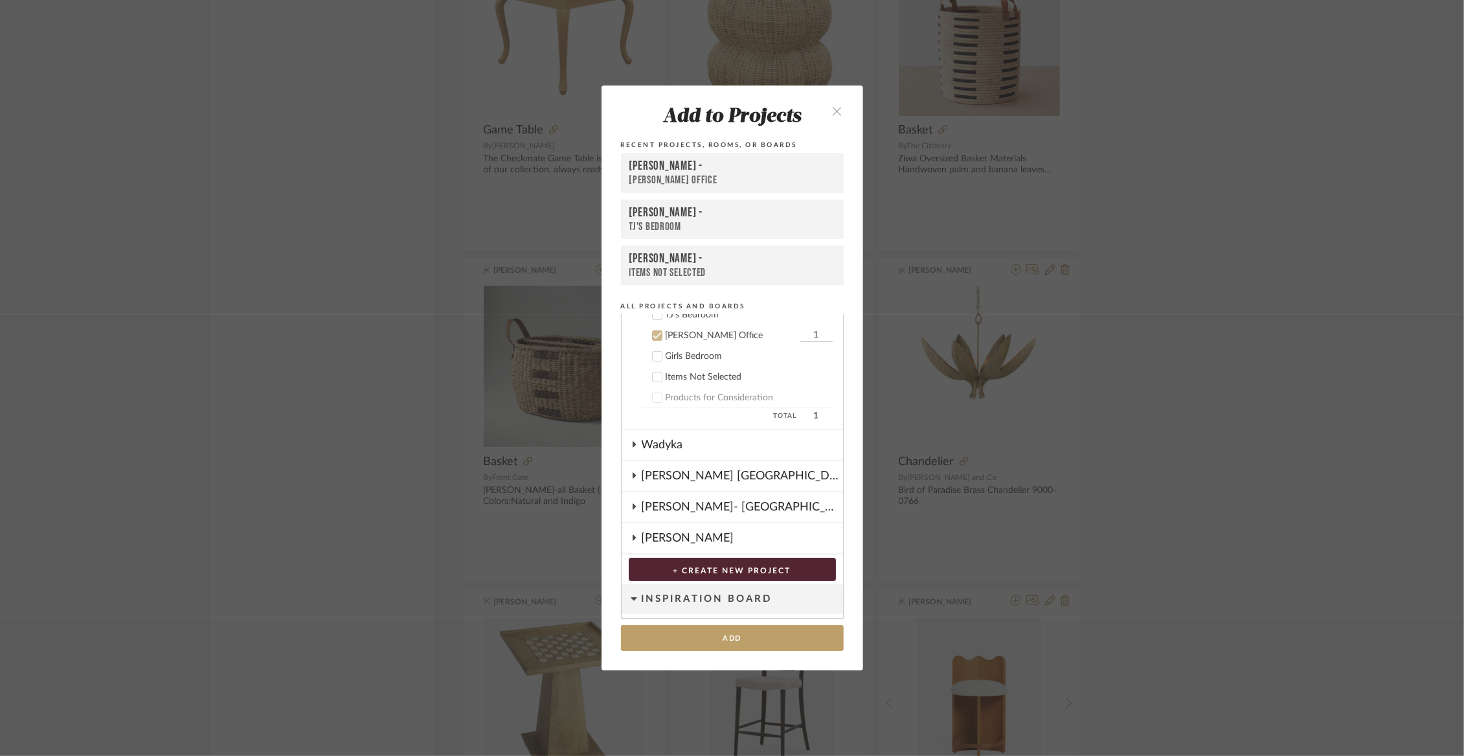
scroll to position [135, 0]
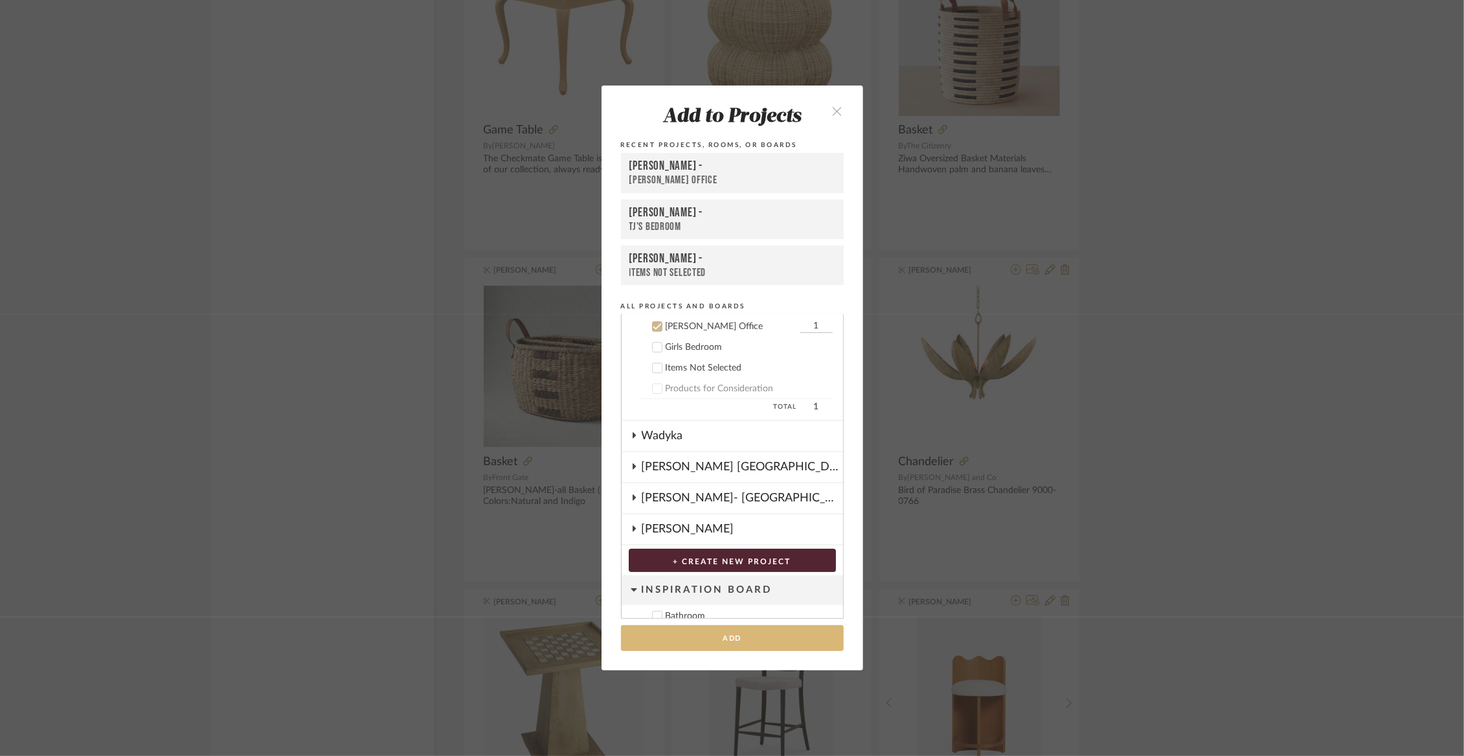
click at [711, 633] on button "Add" at bounding box center [732, 638] width 223 height 27
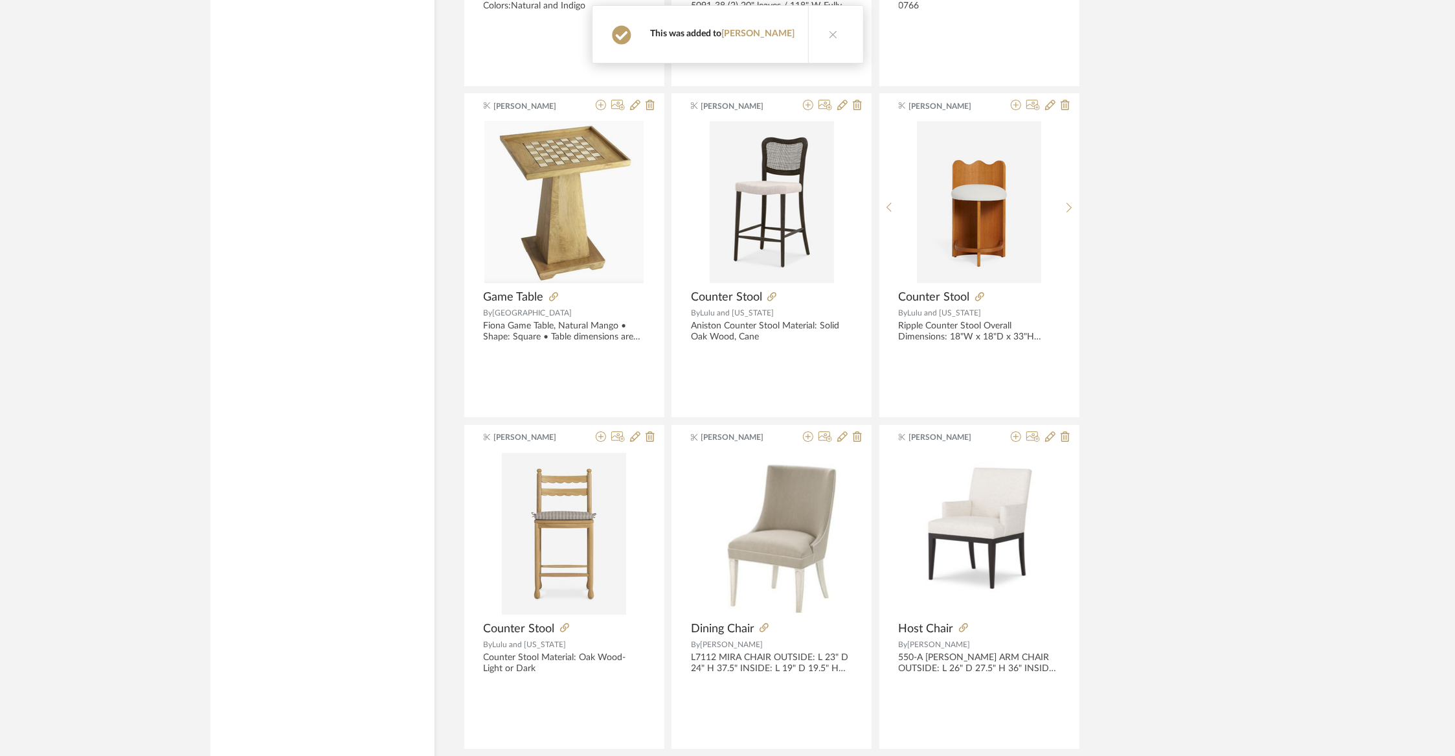
scroll to position [39319, 0]
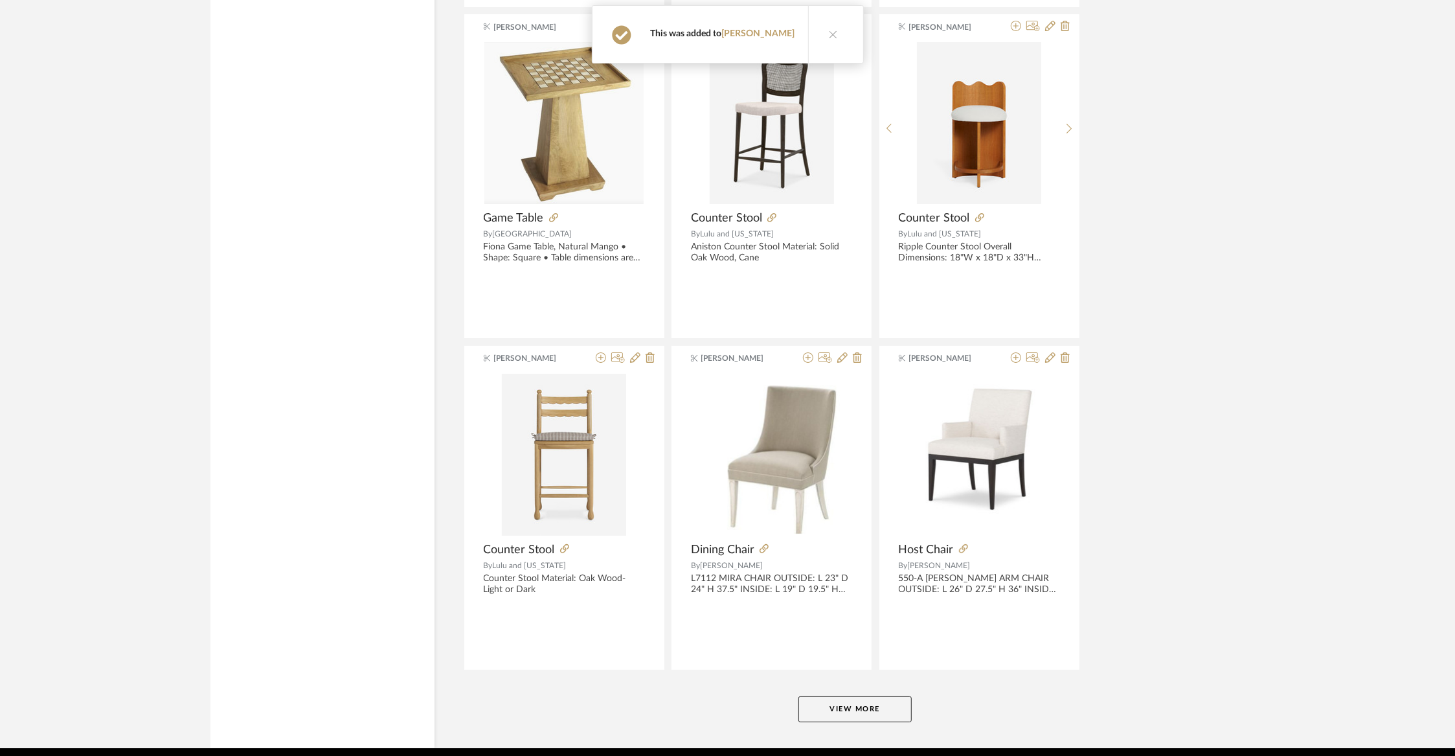
click at [903, 696] on button "View More" at bounding box center [854, 709] width 113 height 26
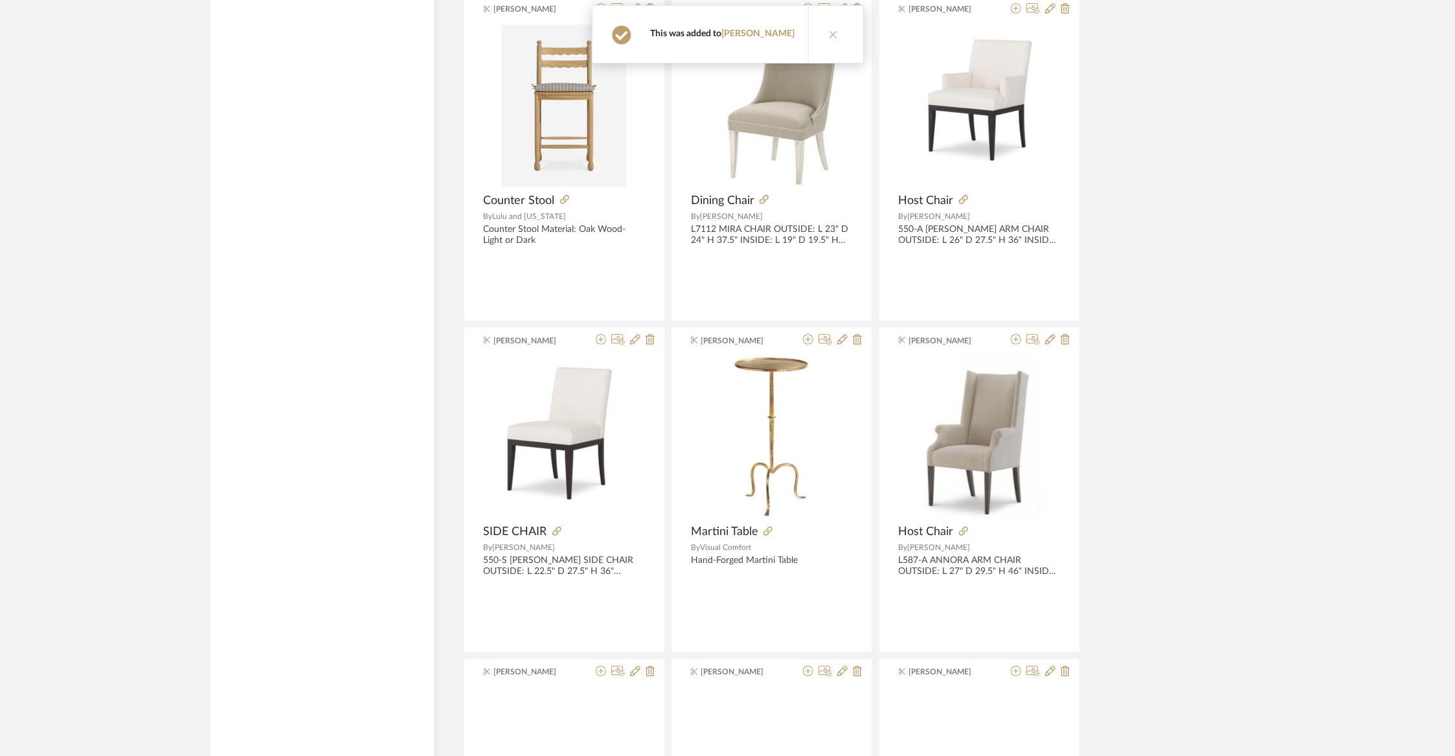
scroll to position [39792, 0]
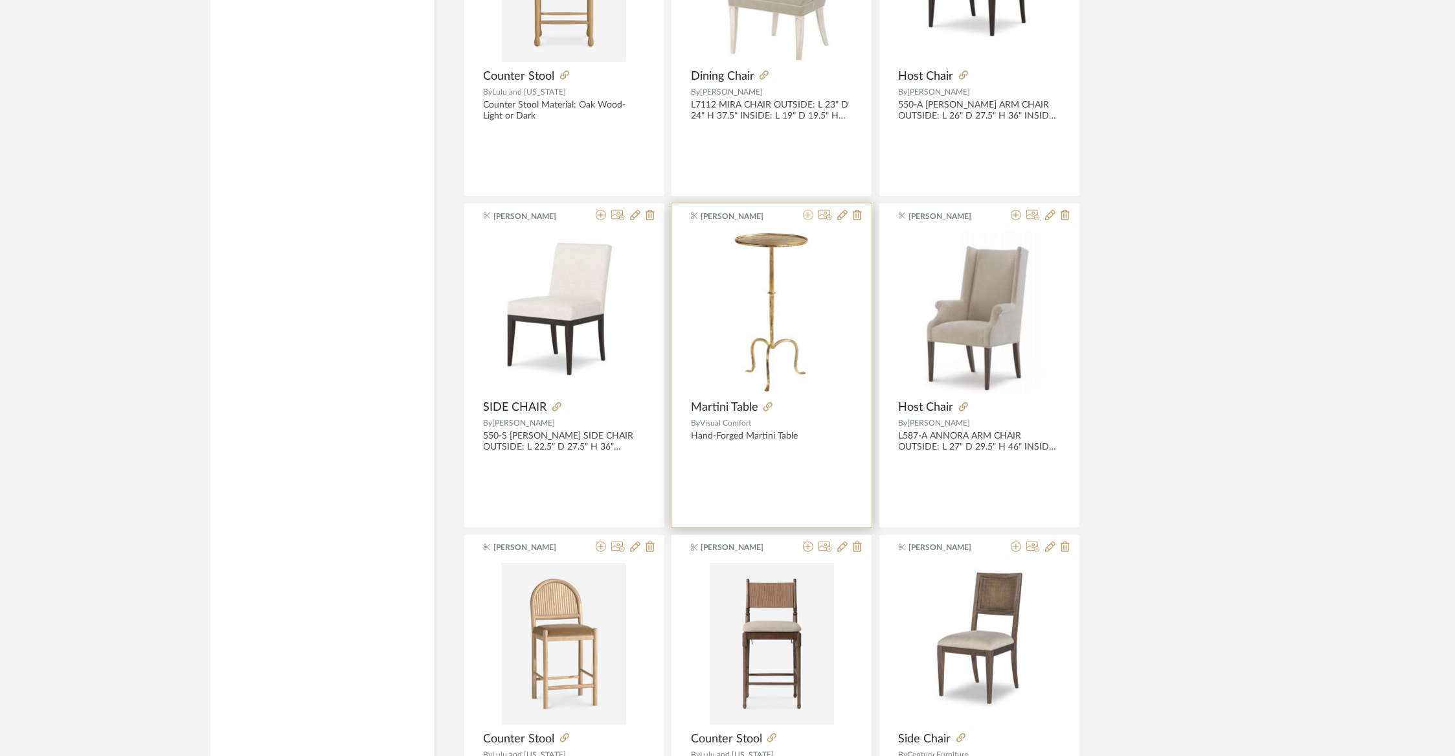
click at [809, 210] on icon at bounding box center [808, 215] width 10 height 10
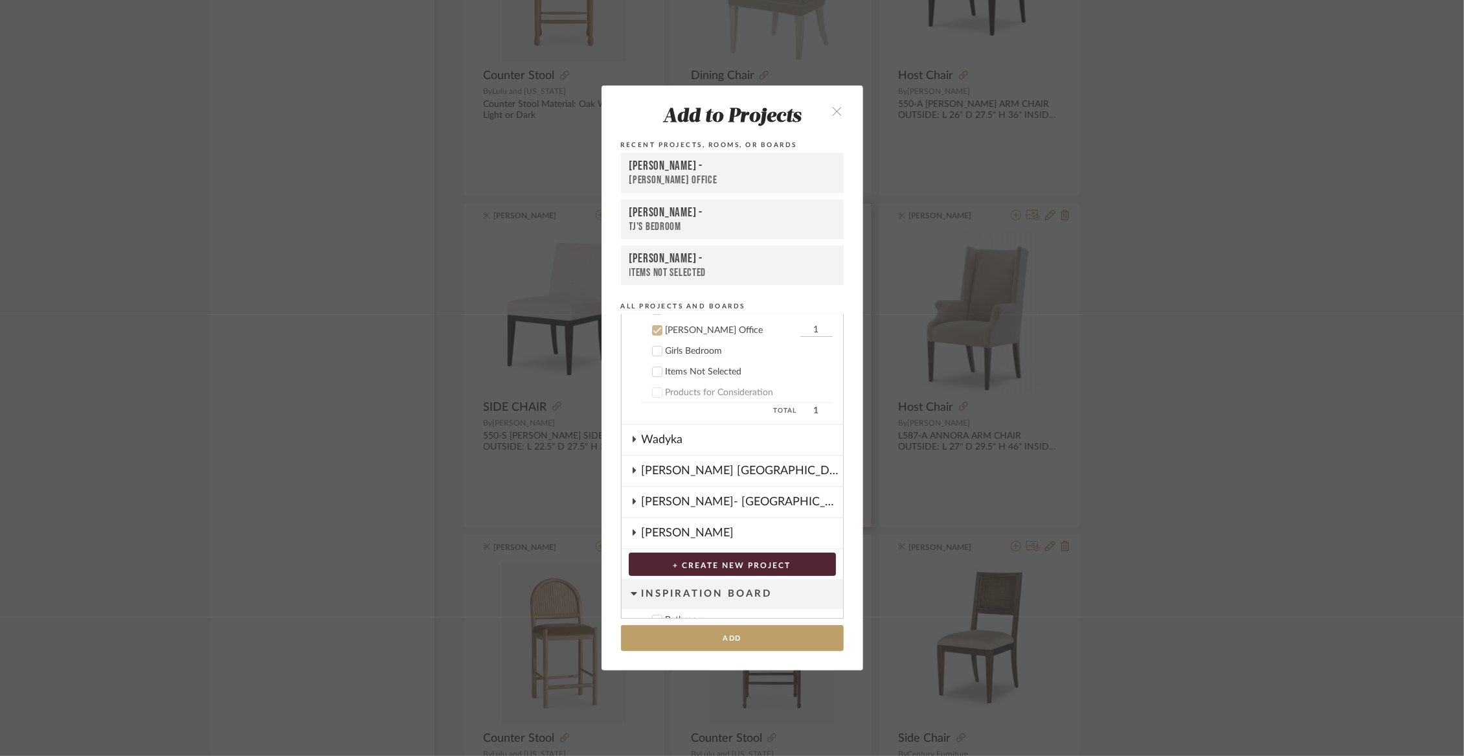
scroll to position [135, 0]
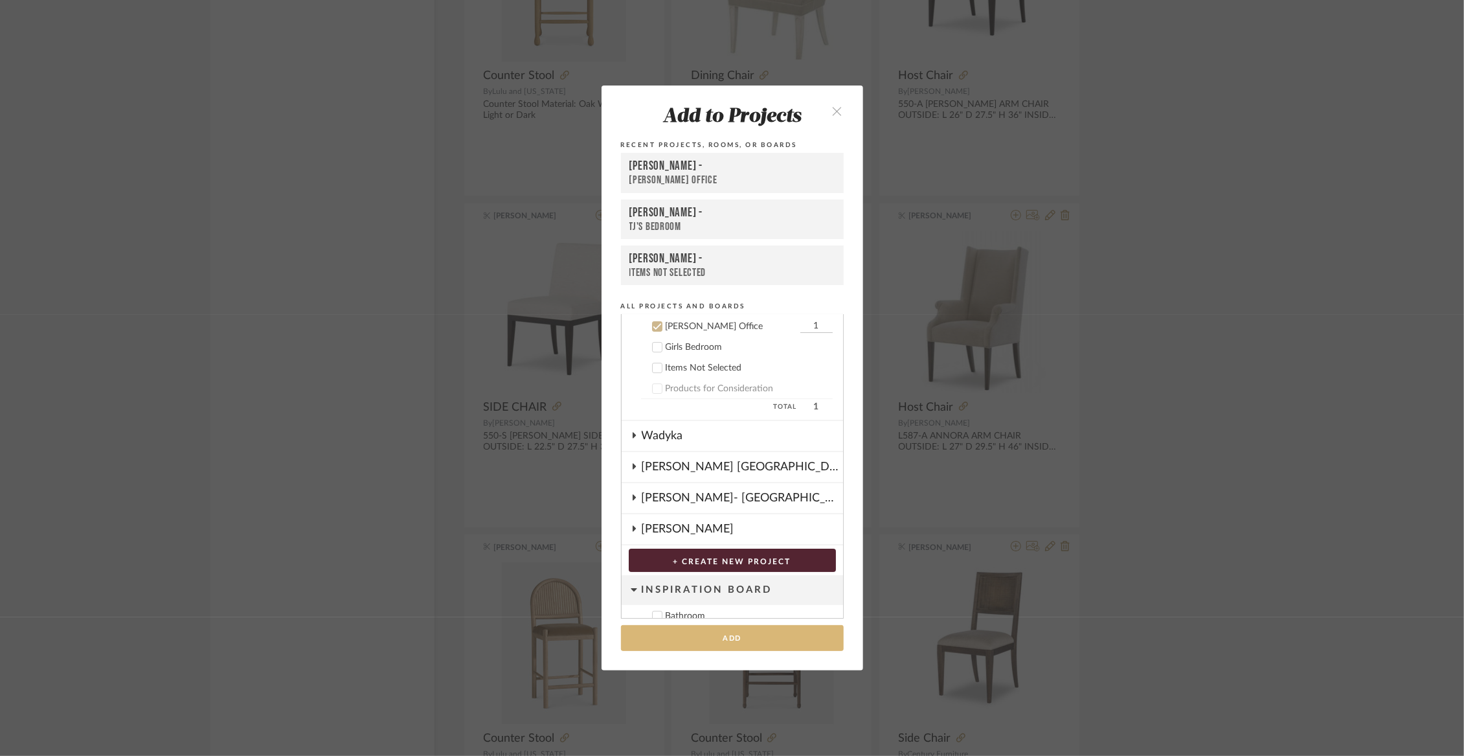
click at [707, 637] on button "Add" at bounding box center [732, 638] width 223 height 27
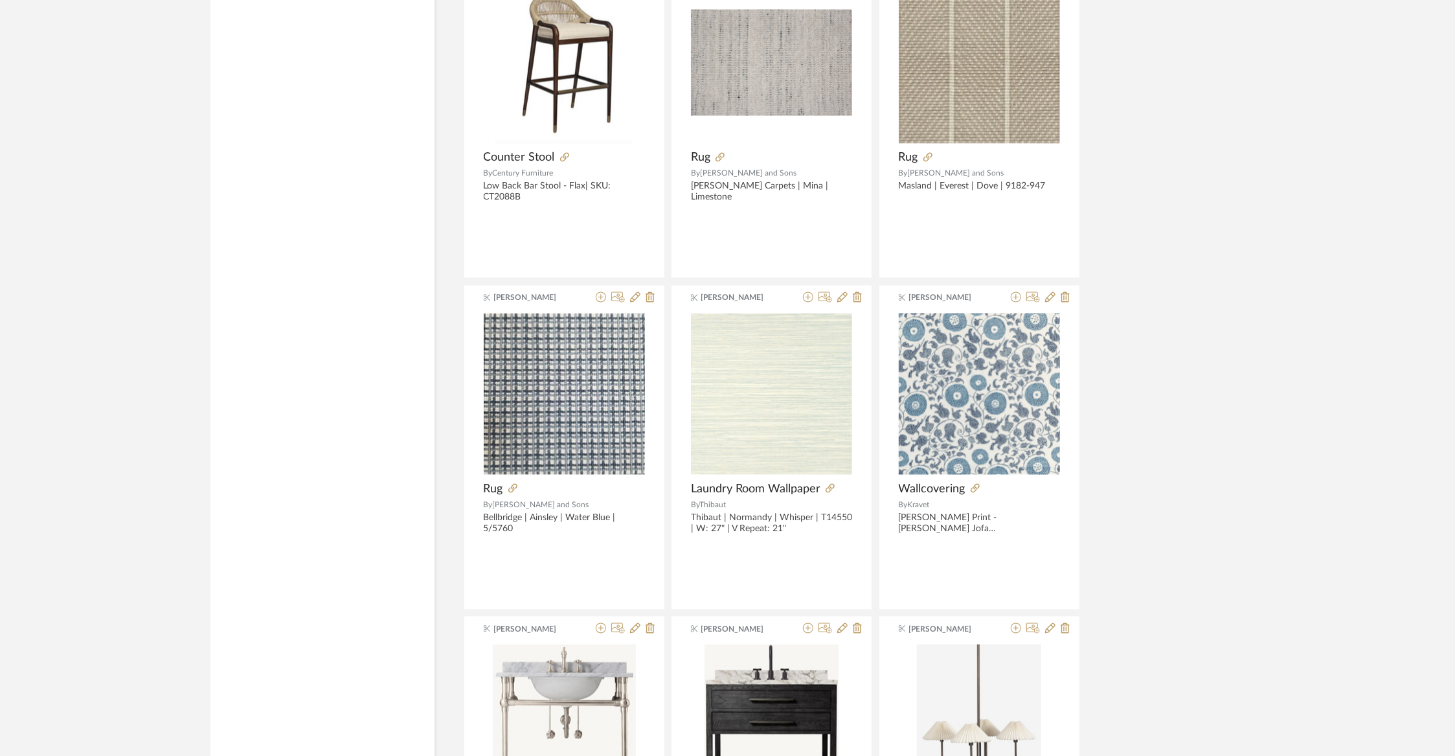
scroll to position [41367, 0]
click at [1017, 291] on icon at bounding box center [1016, 296] width 10 height 10
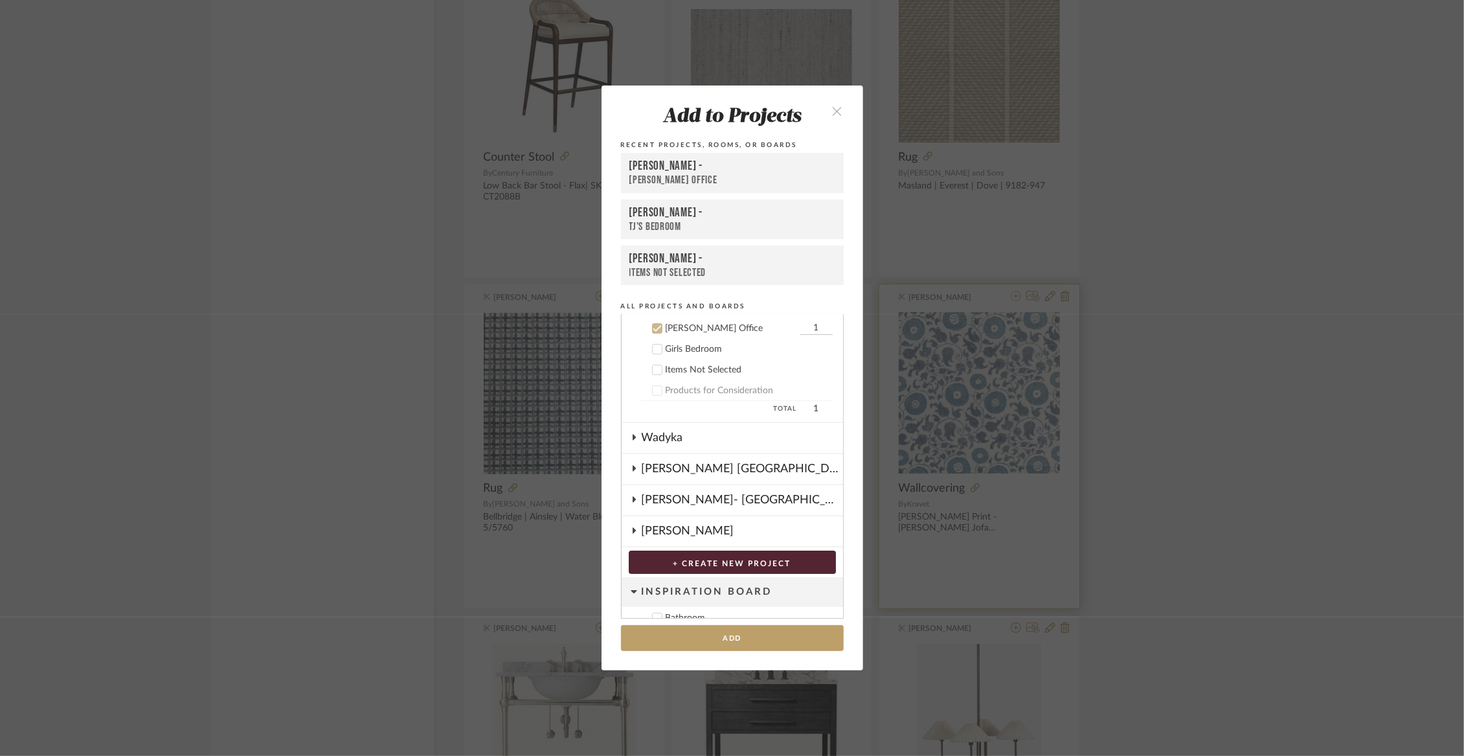
scroll to position [135, 0]
click at [734, 642] on button "Add" at bounding box center [732, 638] width 223 height 27
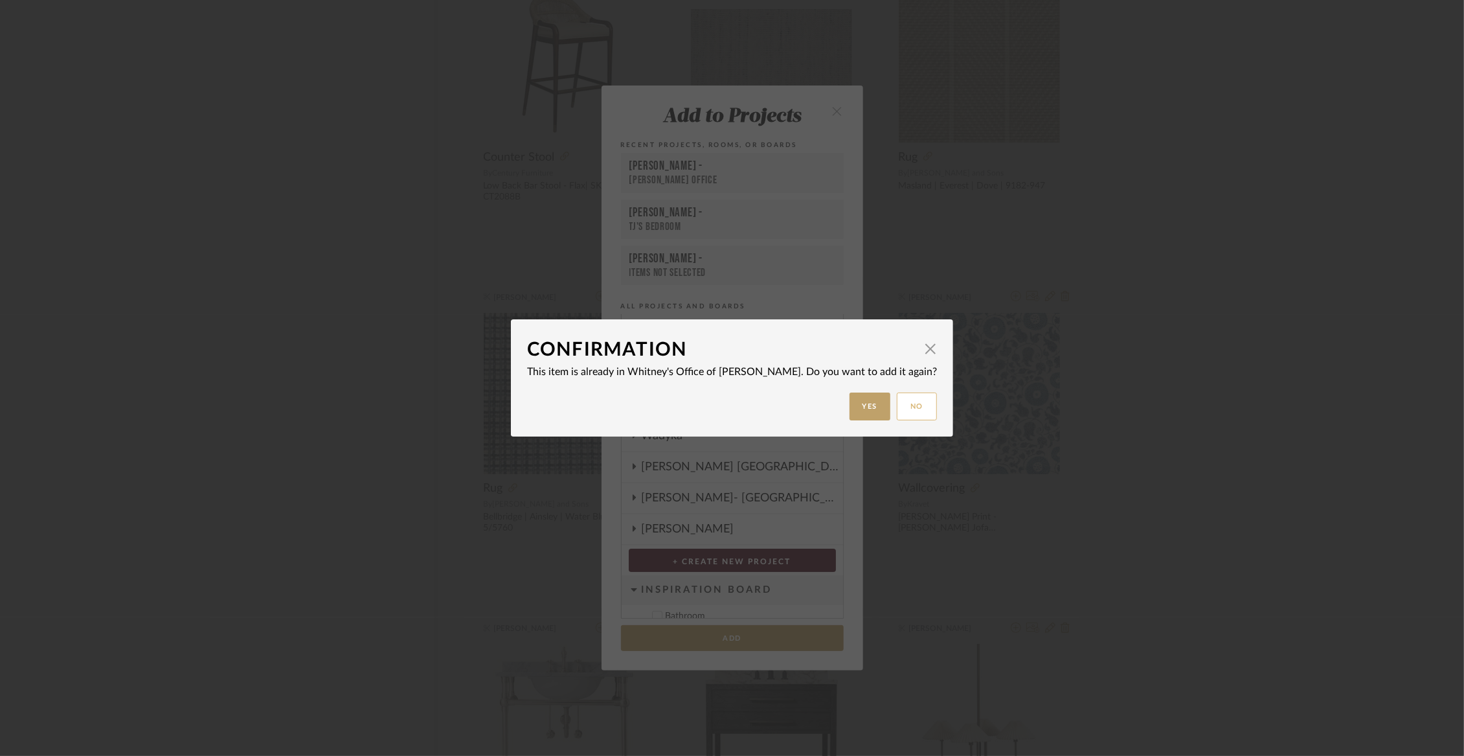
click at [899, 403] on button "No" at bounding box center [917, 406] width 40 height 28
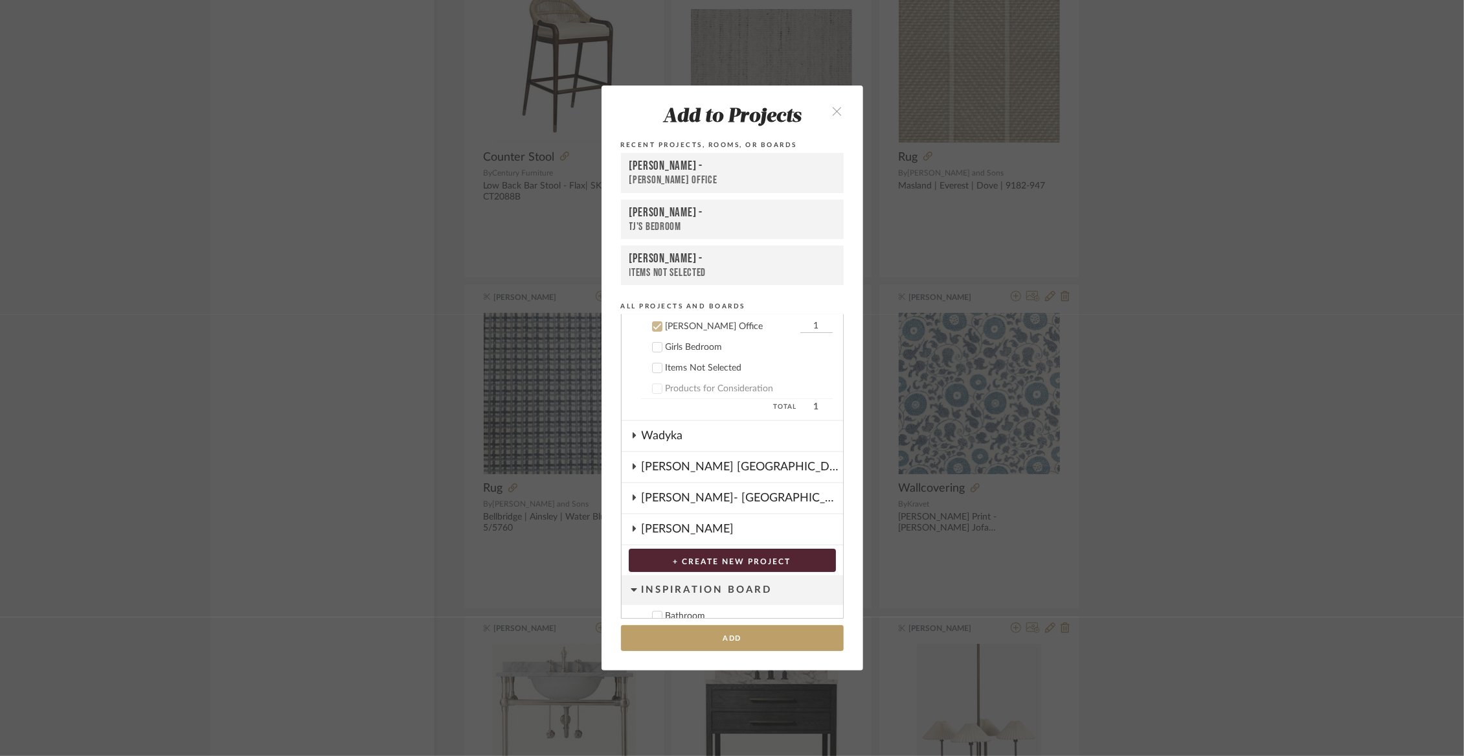
click at [837, 106] on icon "close" at bounding box center [837, 111] width 11 height 11
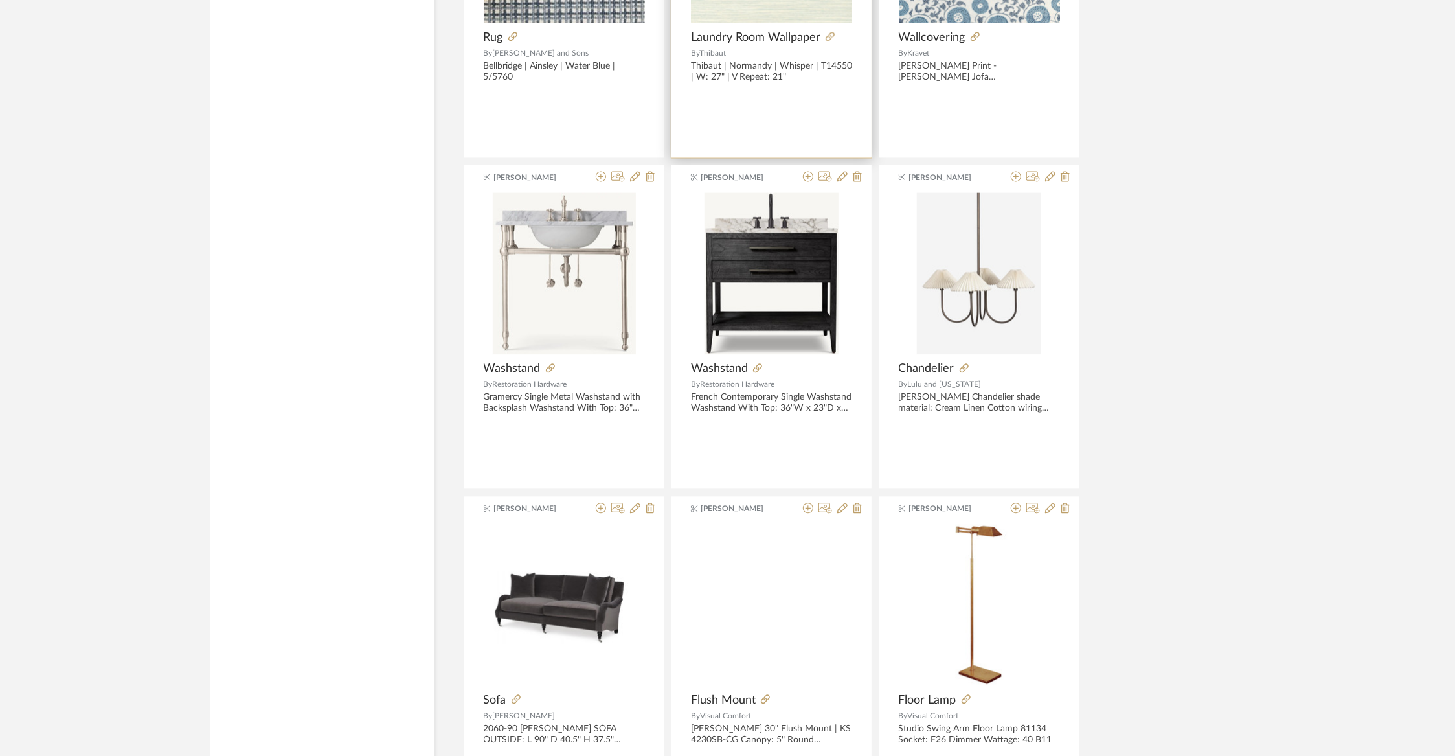
scroll to position [42084, 0]
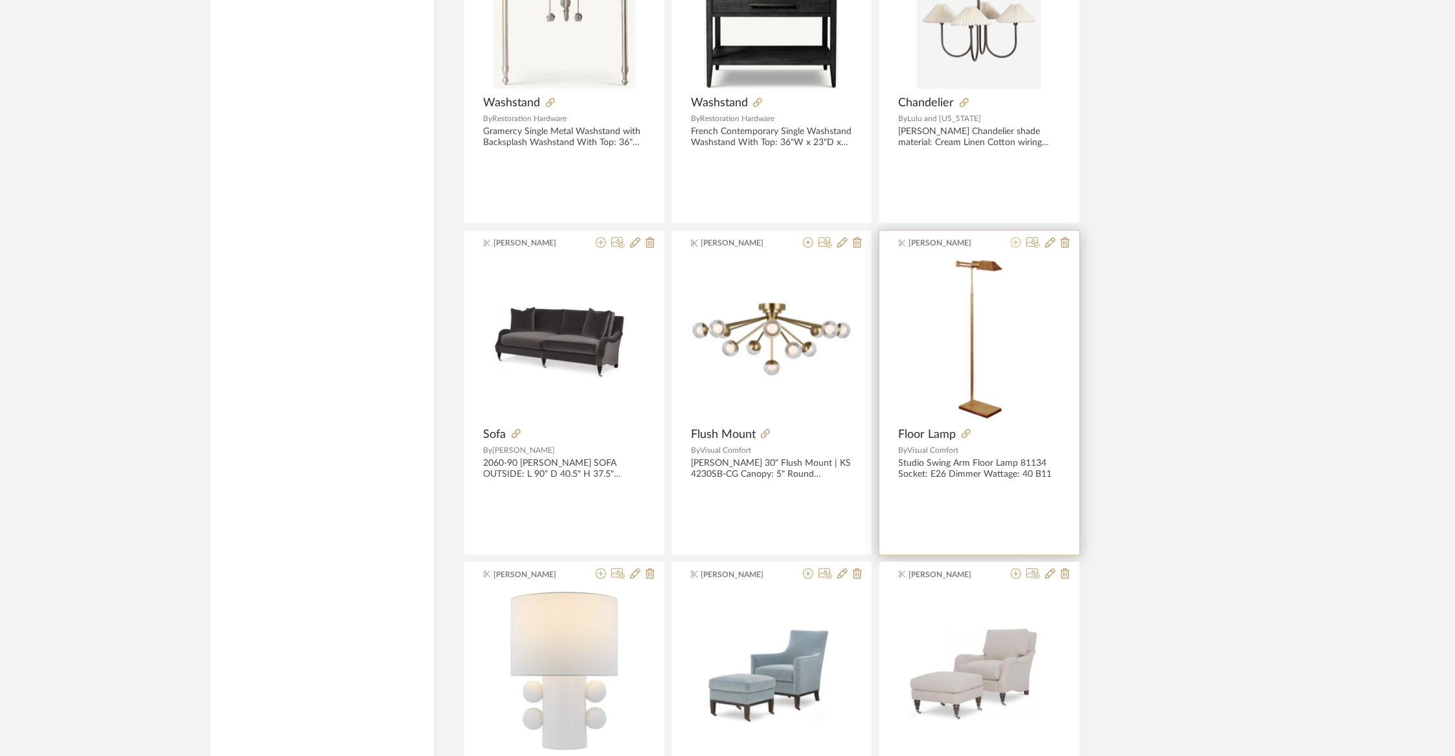
click at [1015, 237] on icon at bounding box center [1016, 242] width 10 height 10
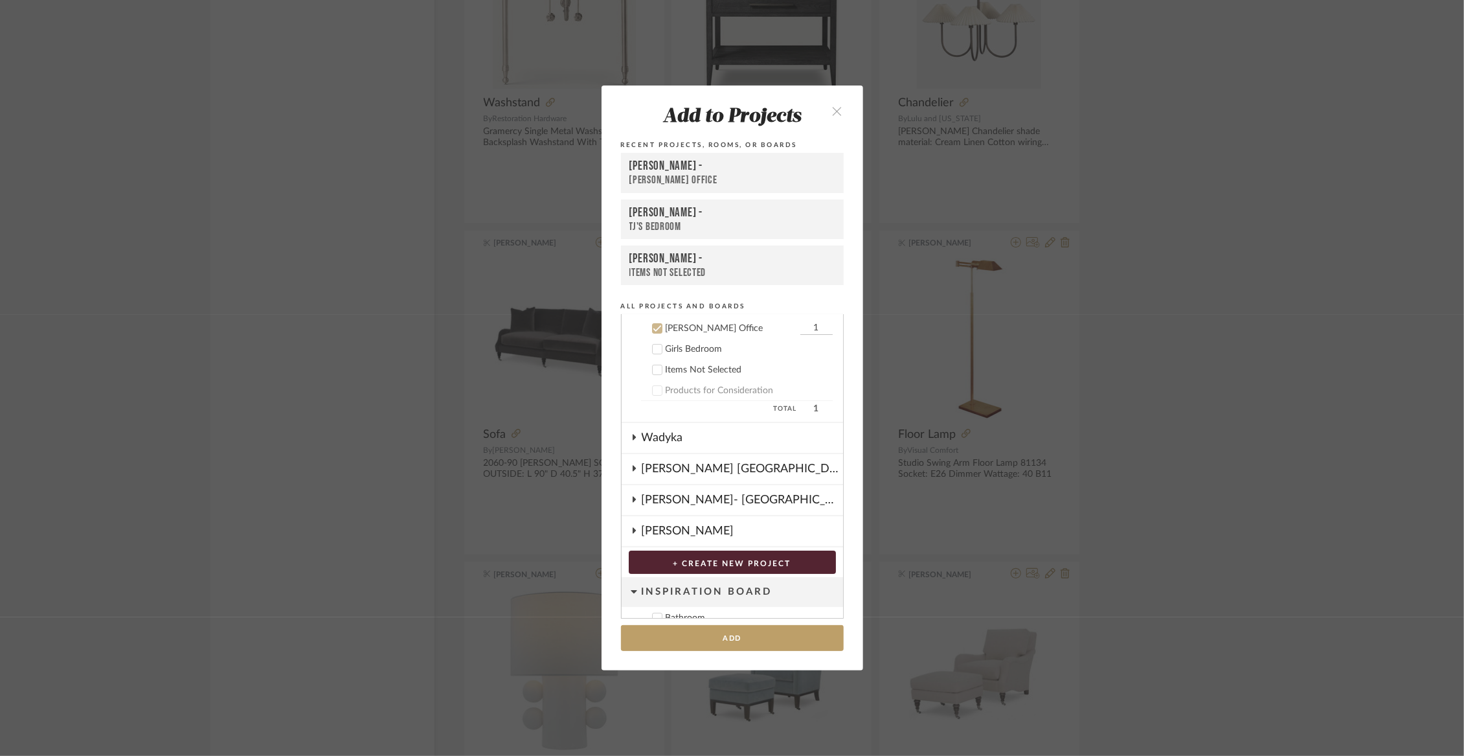
scroll to position [135, 0]
click at [691, 634] on button "Add" at bounding box center [732, 638] width 223 height 27
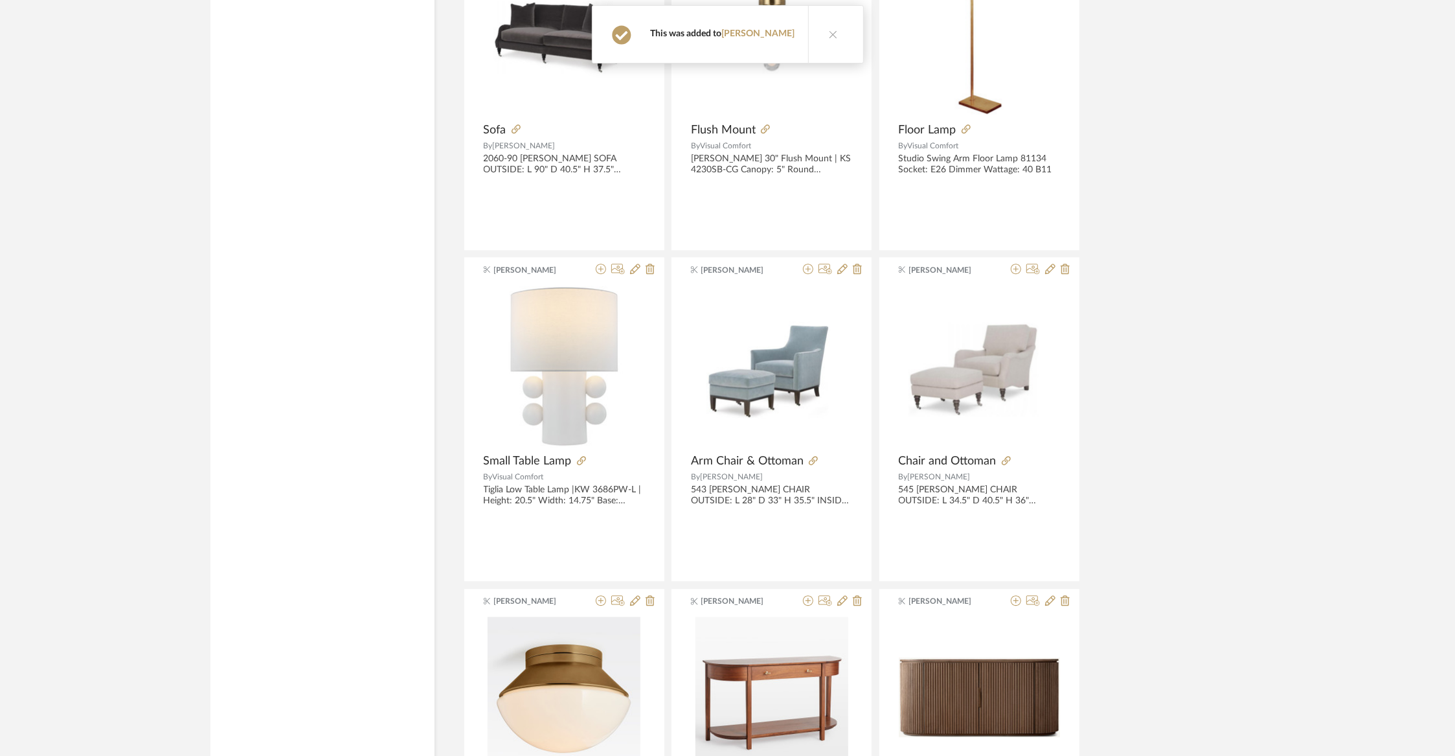
scroll to position [42627, 0]
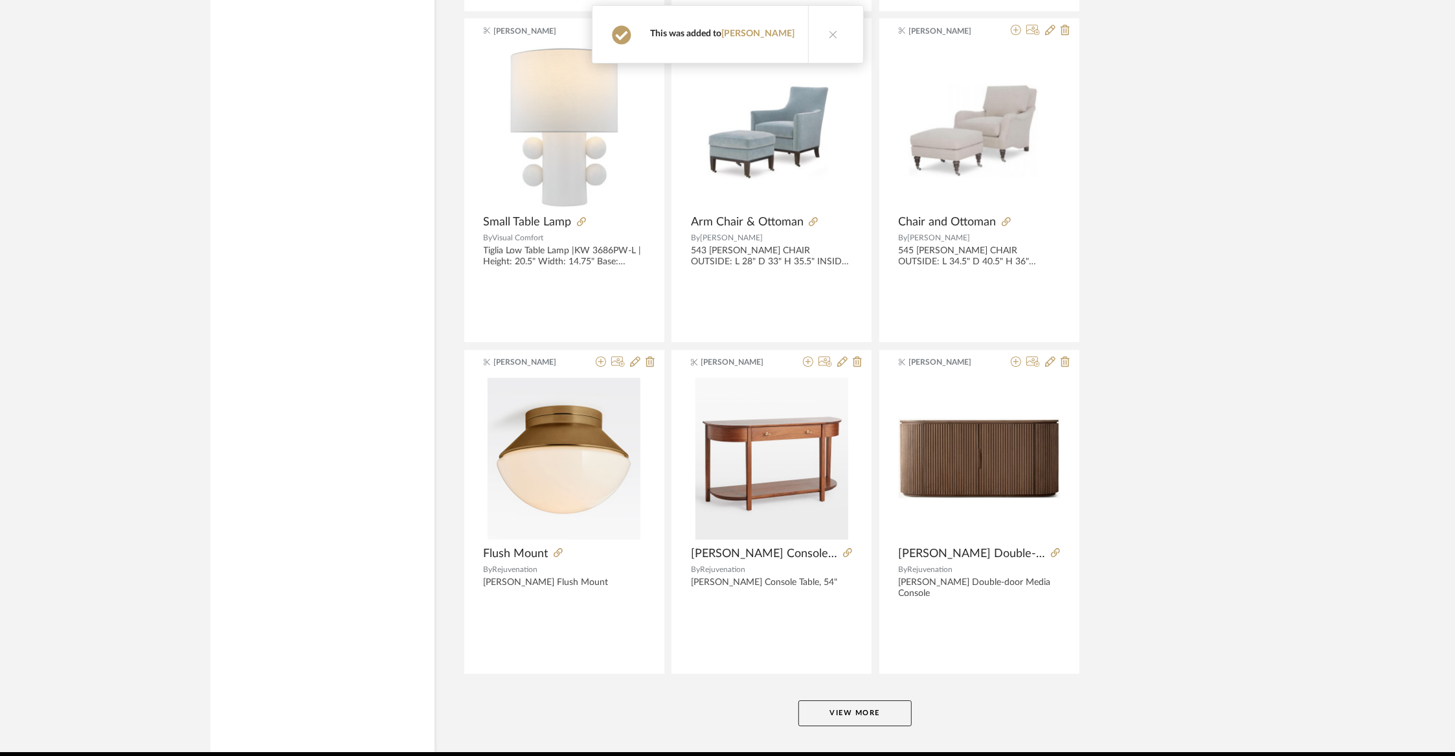
click at [843, 700] on button "View More" at bounding box center [854, 713] width 113 height 26
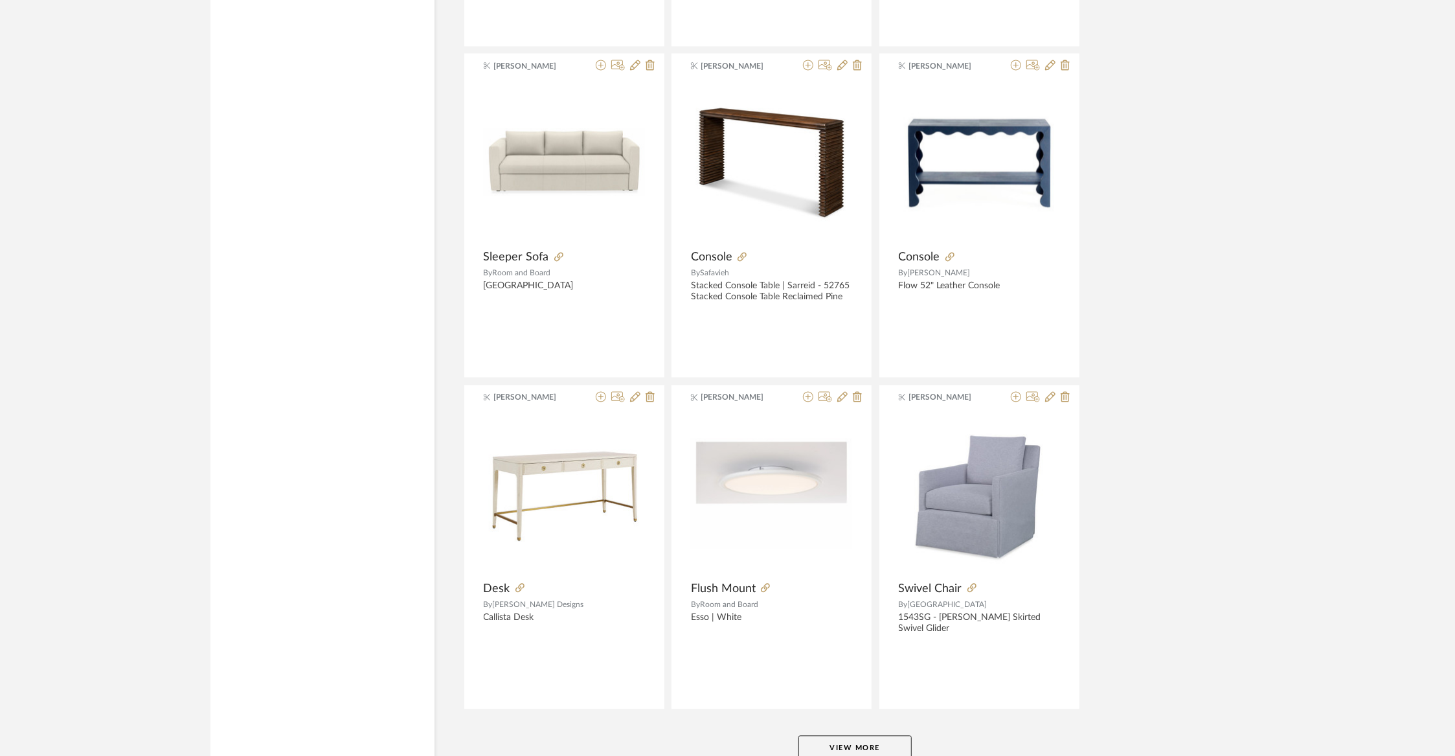
scroll to position [45911, 0]
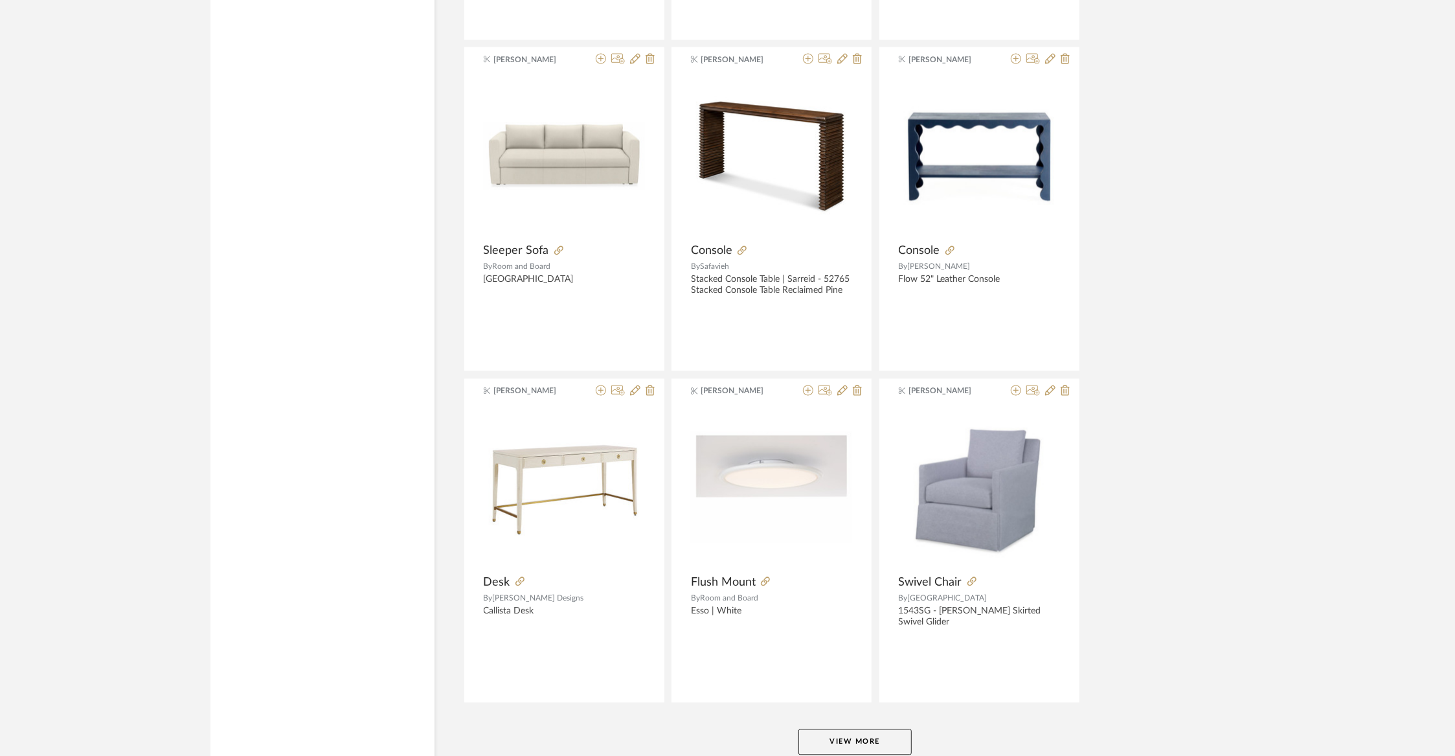
click at [874, 729] on button "View More" at bounding box center [854, 742] width 113 height 26
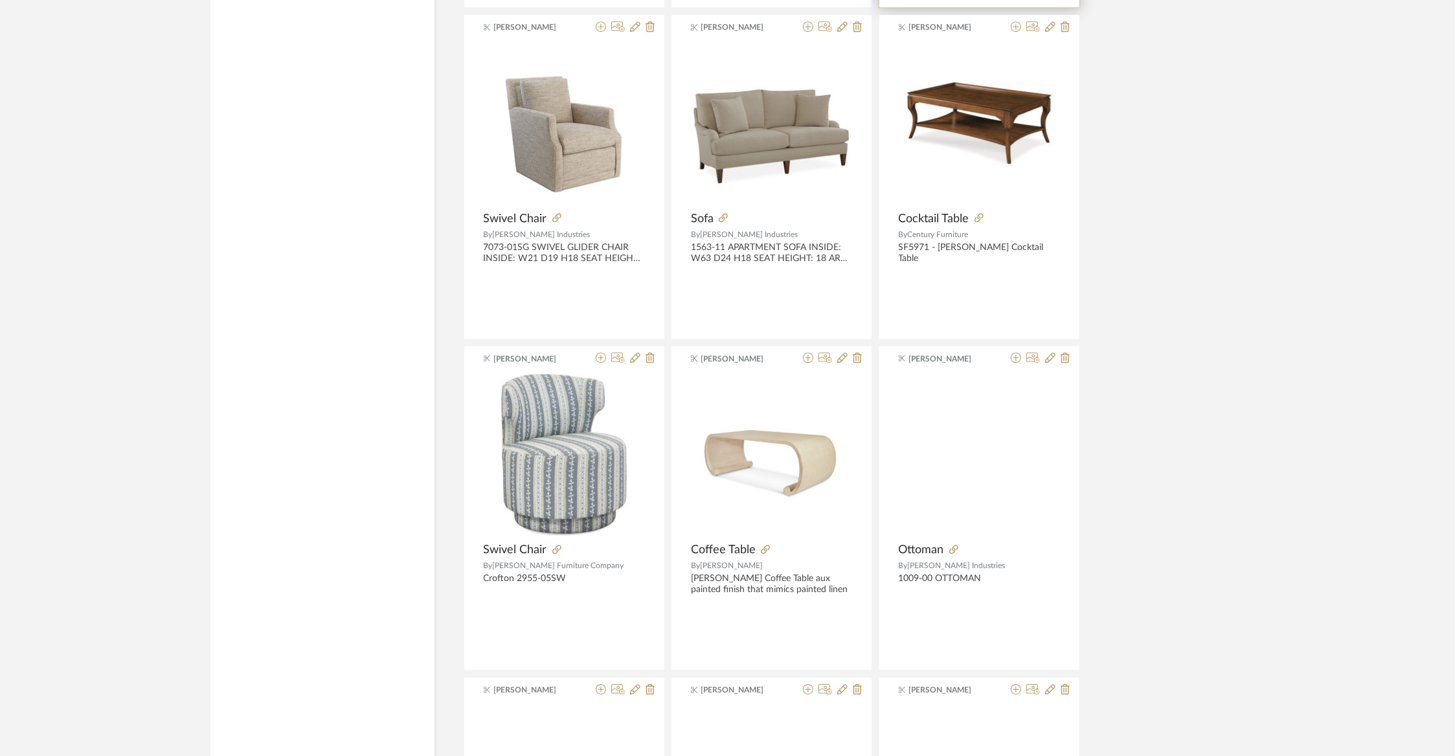
scroll to position [46938, 0]
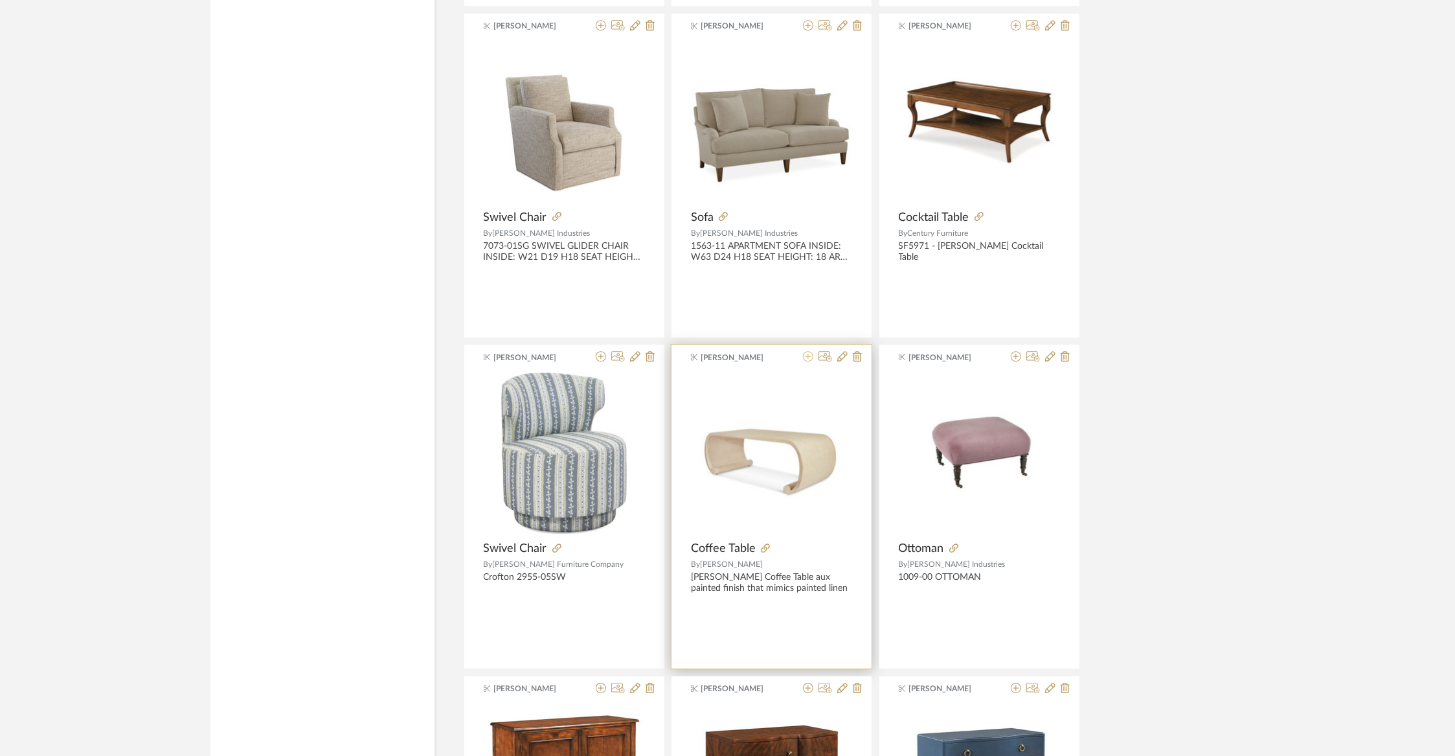
click at [806, 351] on icon at bounding box center [808, 356] width 10 height 10
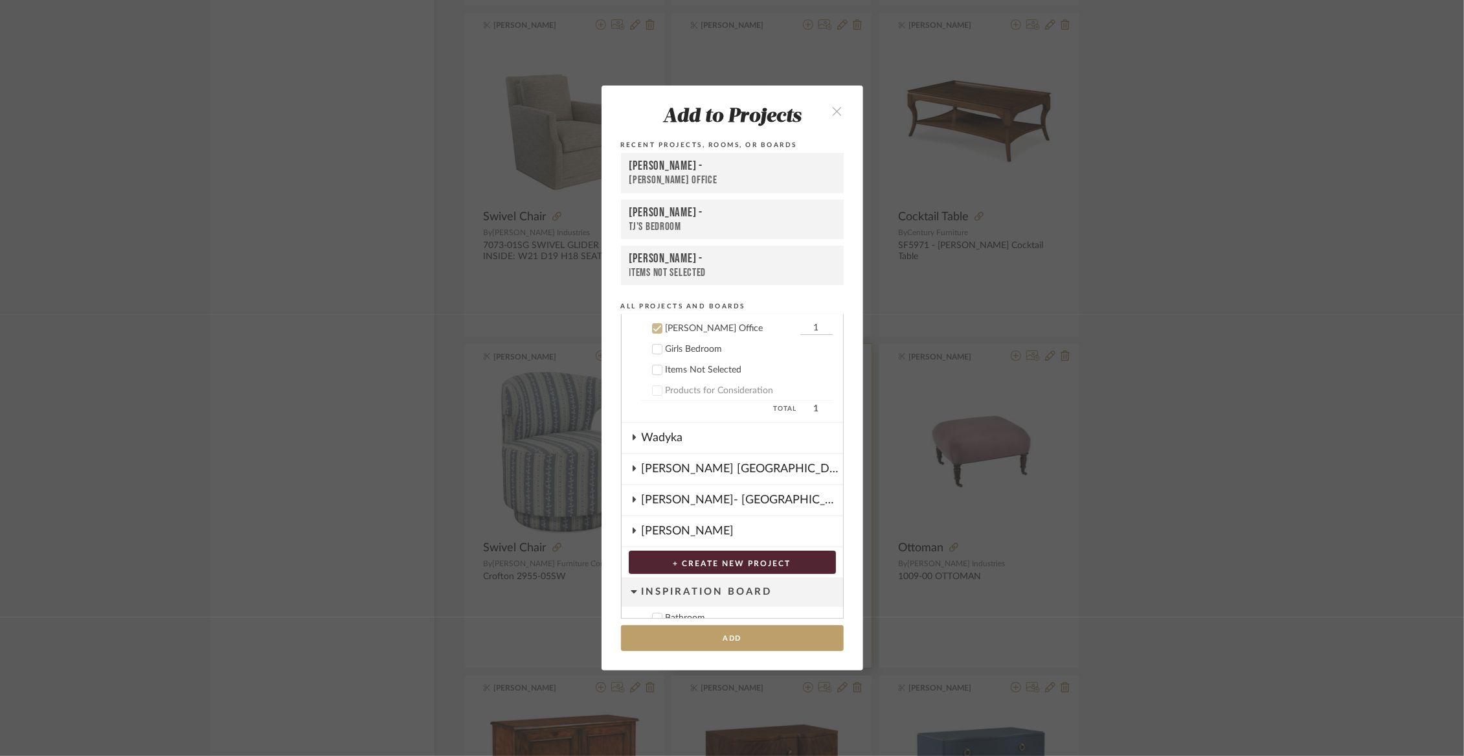
scroll to position [135, 0]
click at [701, 642] on button "Add" at bounding box center [732, 638] width 223 height 27
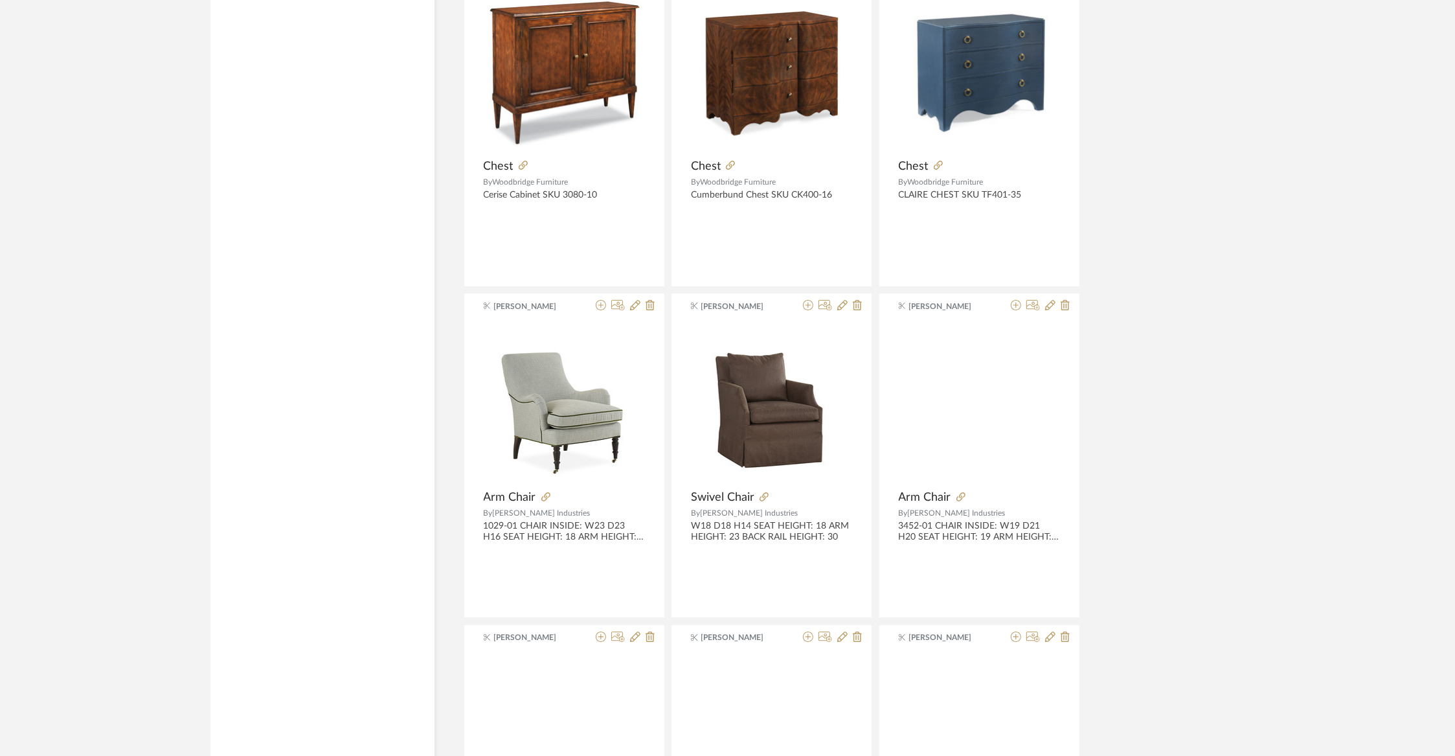
scroll to position [47688, 0]
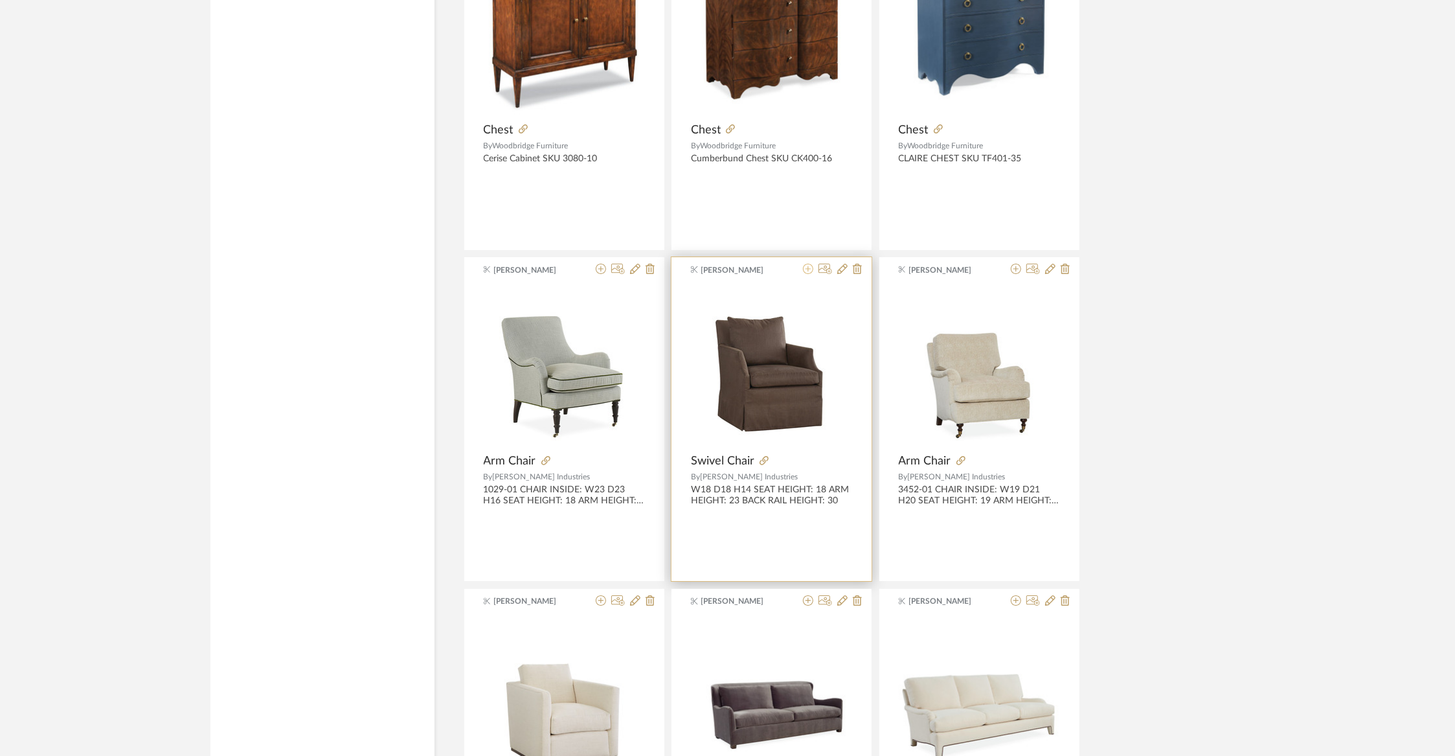
click at [809, 264] on icon at bounding box center [808, 269] width 10 height 10
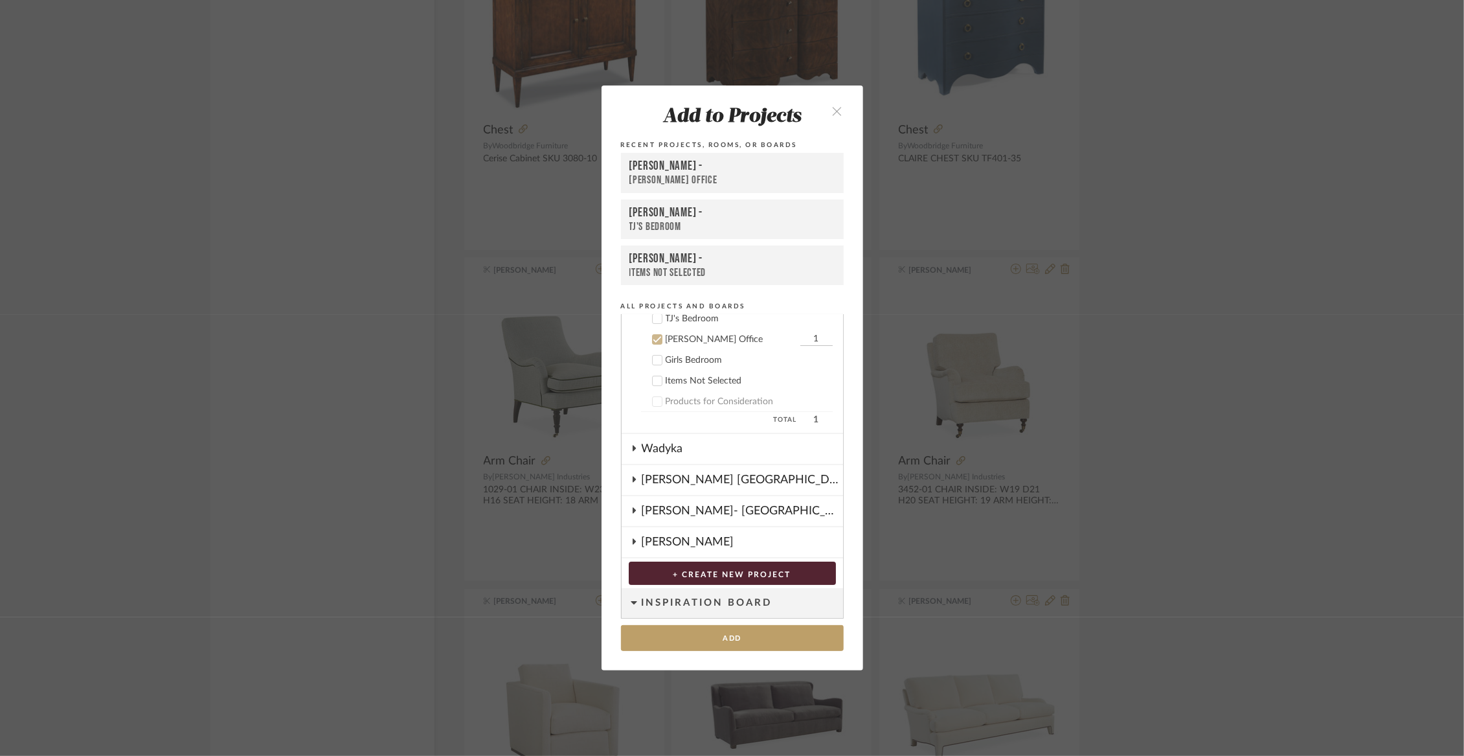
scroll to position [135, 0]
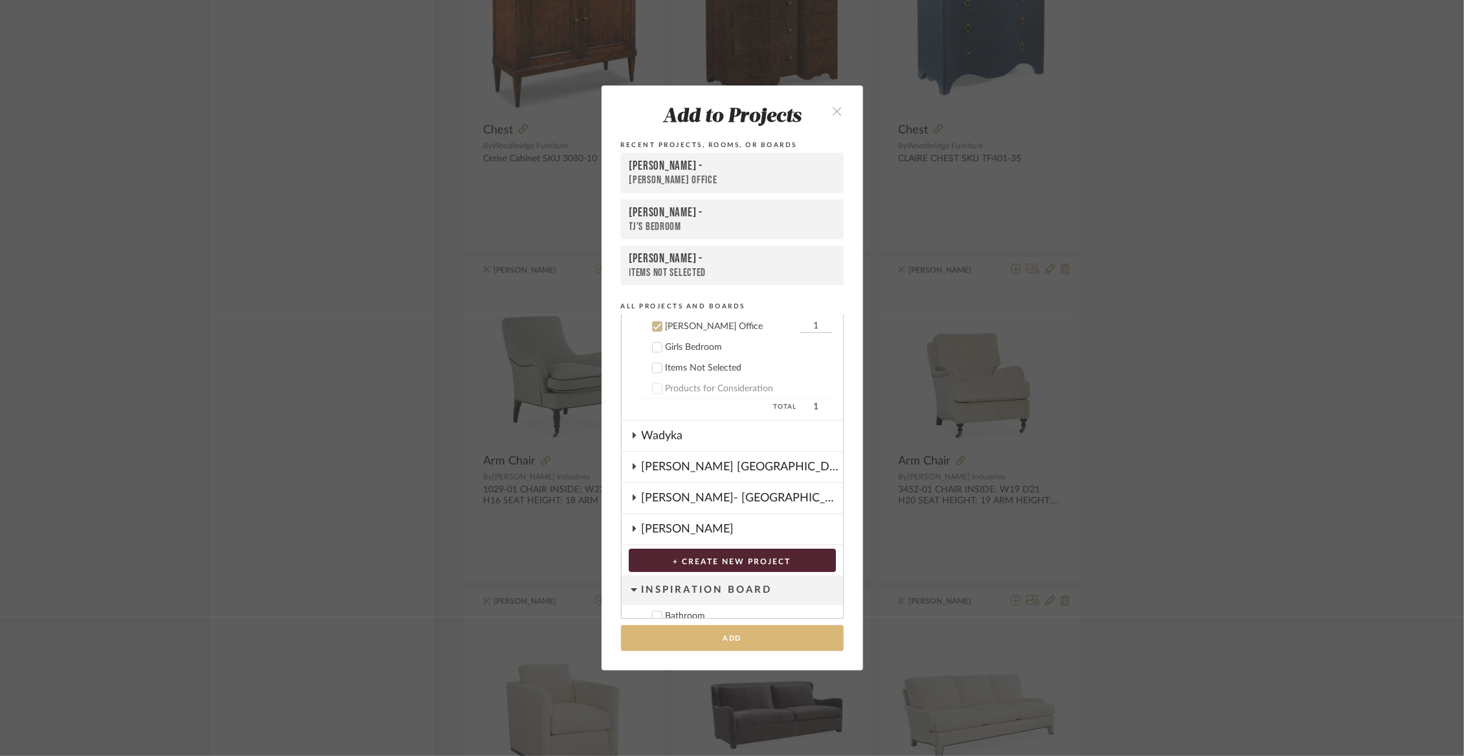
click at [699, 644] on button "Add" at bounding box center [732, 638] width 223 height 27
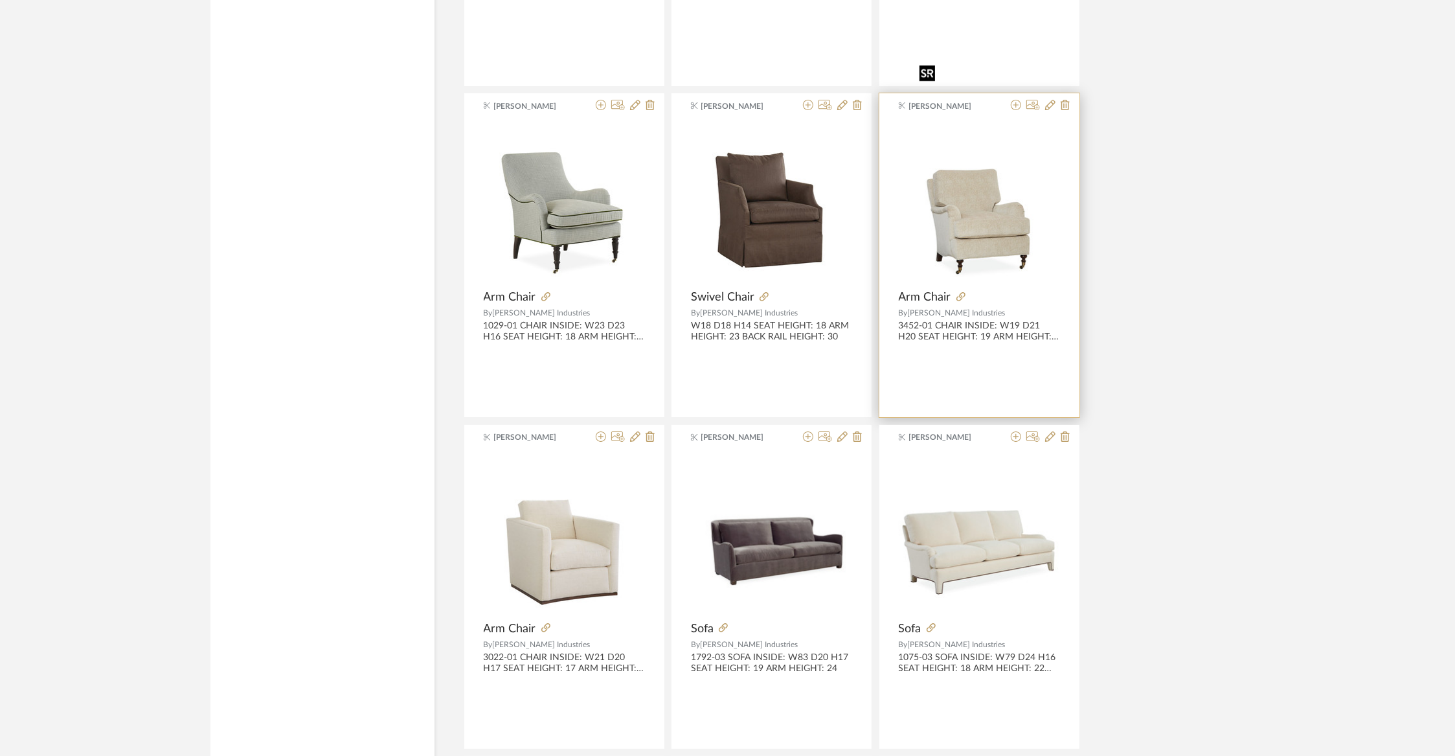
scroll to position [47857, 0]
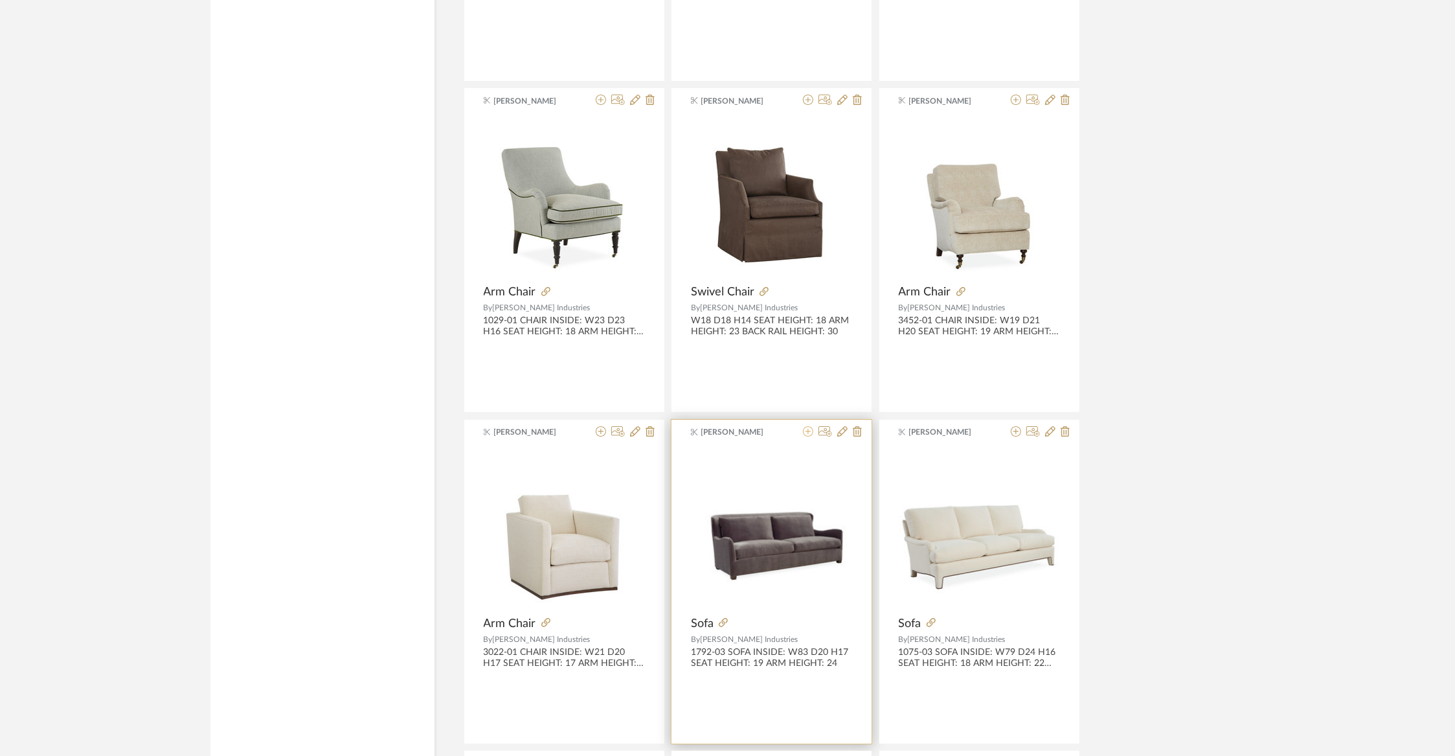
click at [809, 426] on icon at bounding box center [808, 431] width 10 height 10
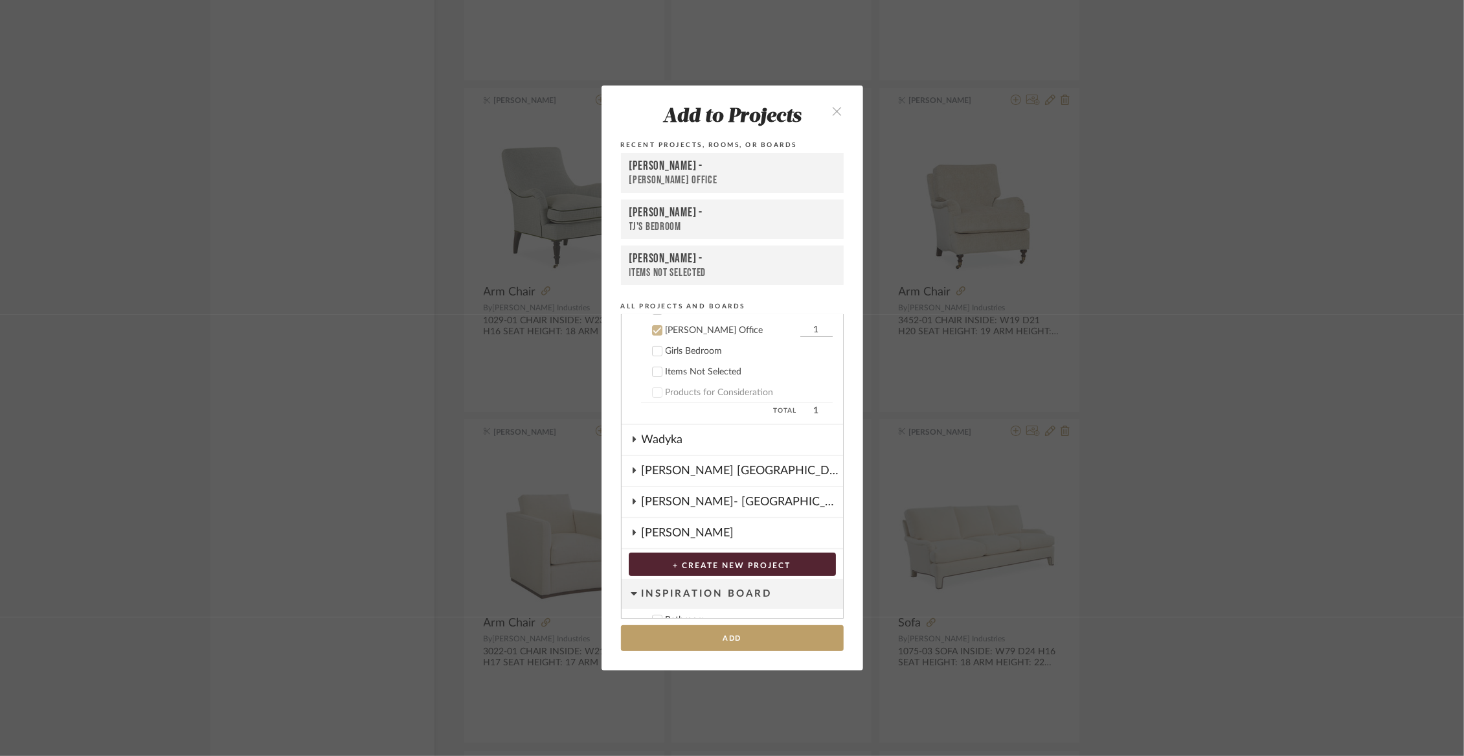
scroll to position [135, 0]
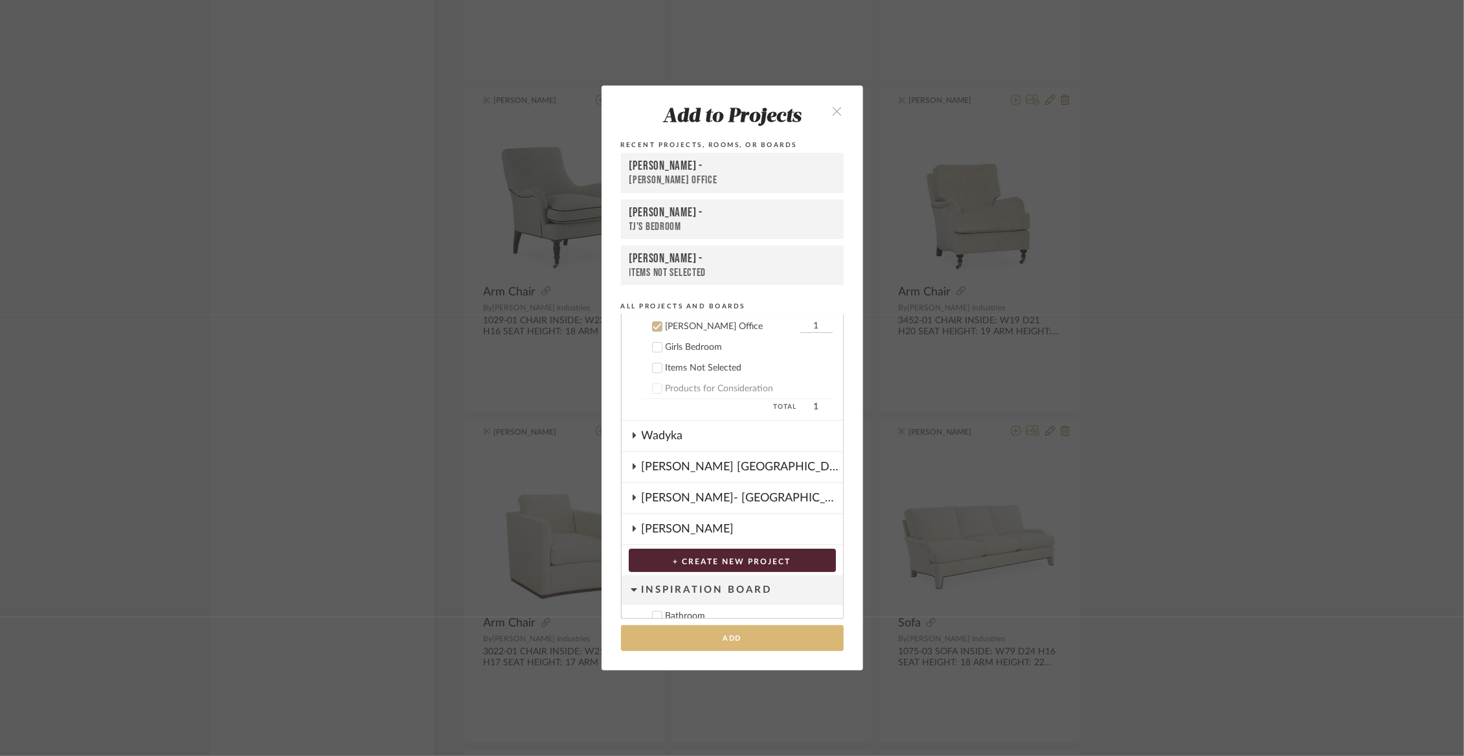
click at [756, 642] on button "Add" at bounding box center [732, 638] width 223 height 27
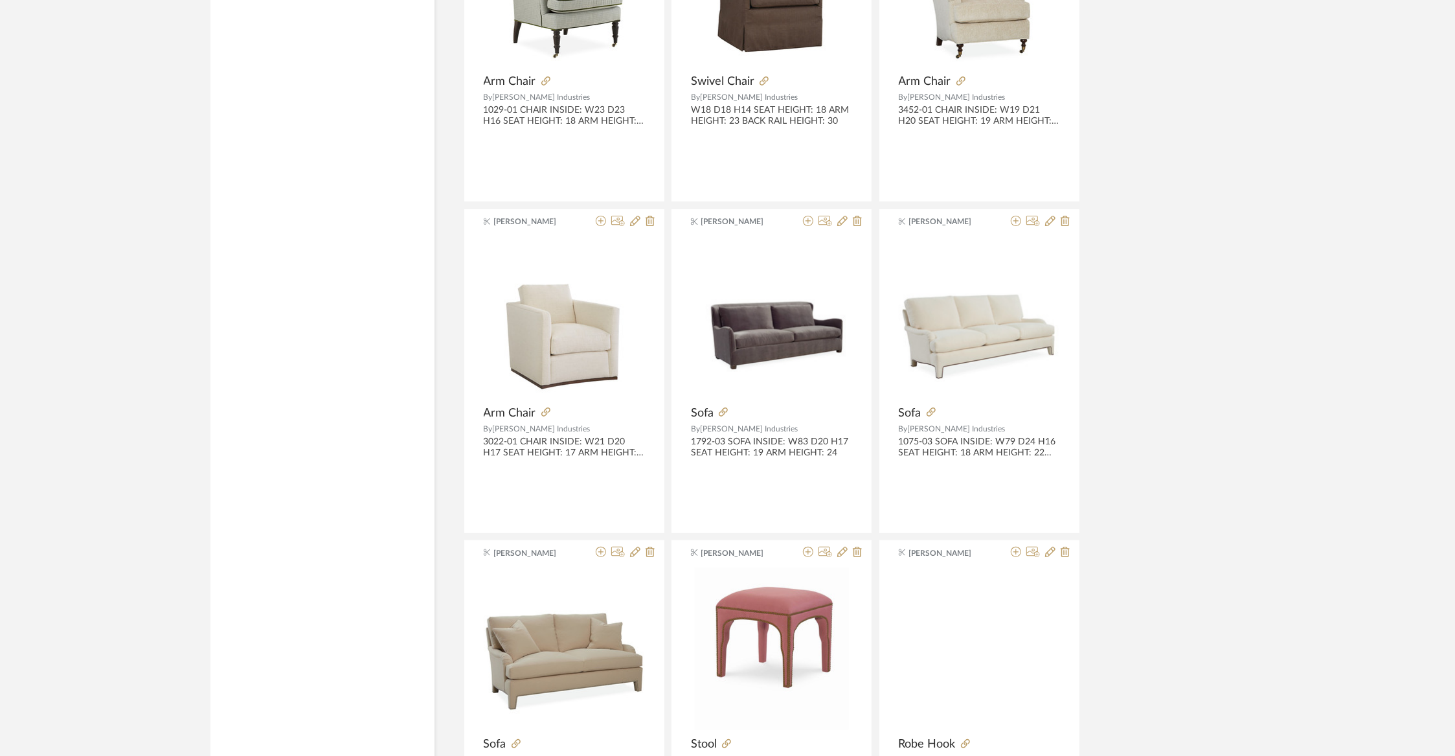
scroll to position [48316, 0]
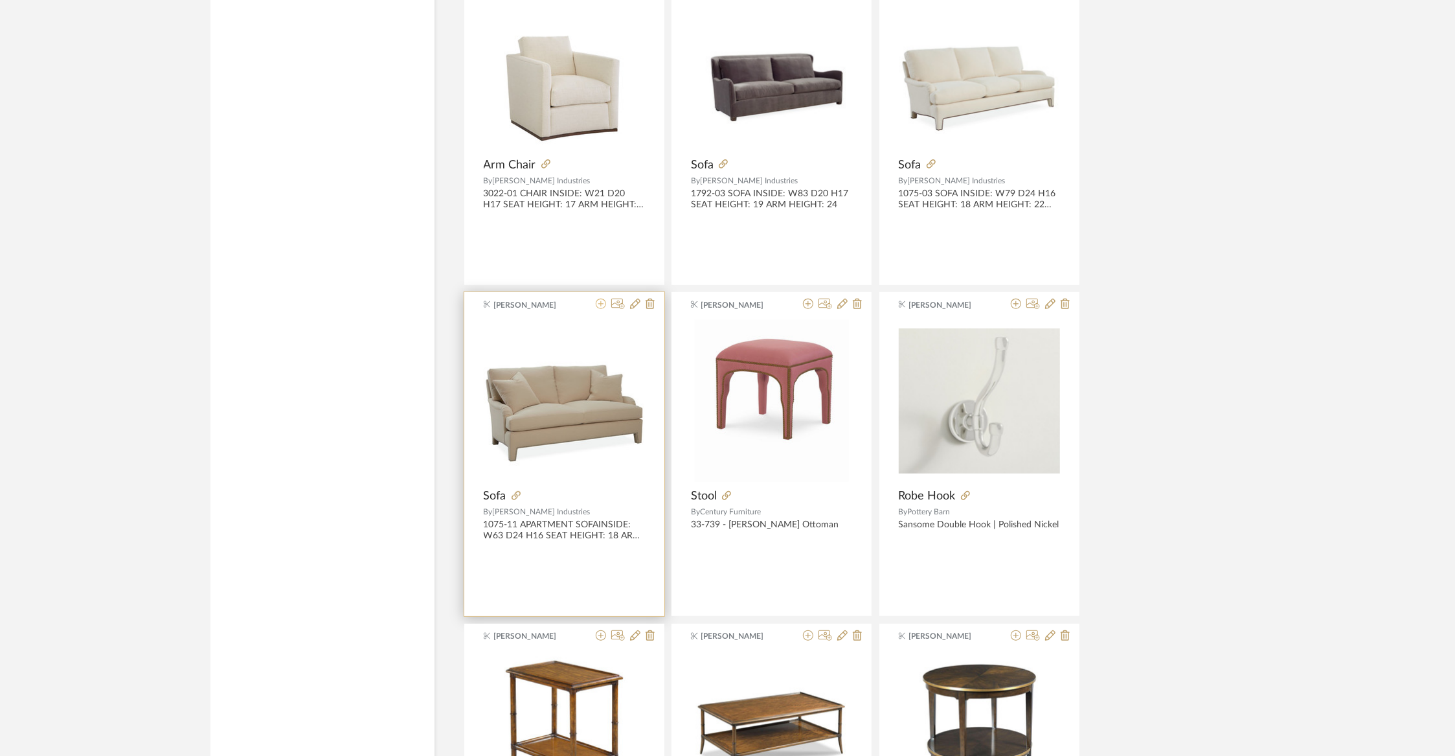
click at [604, 299] on icon at bounding box center [601, 304] width 10 height 10
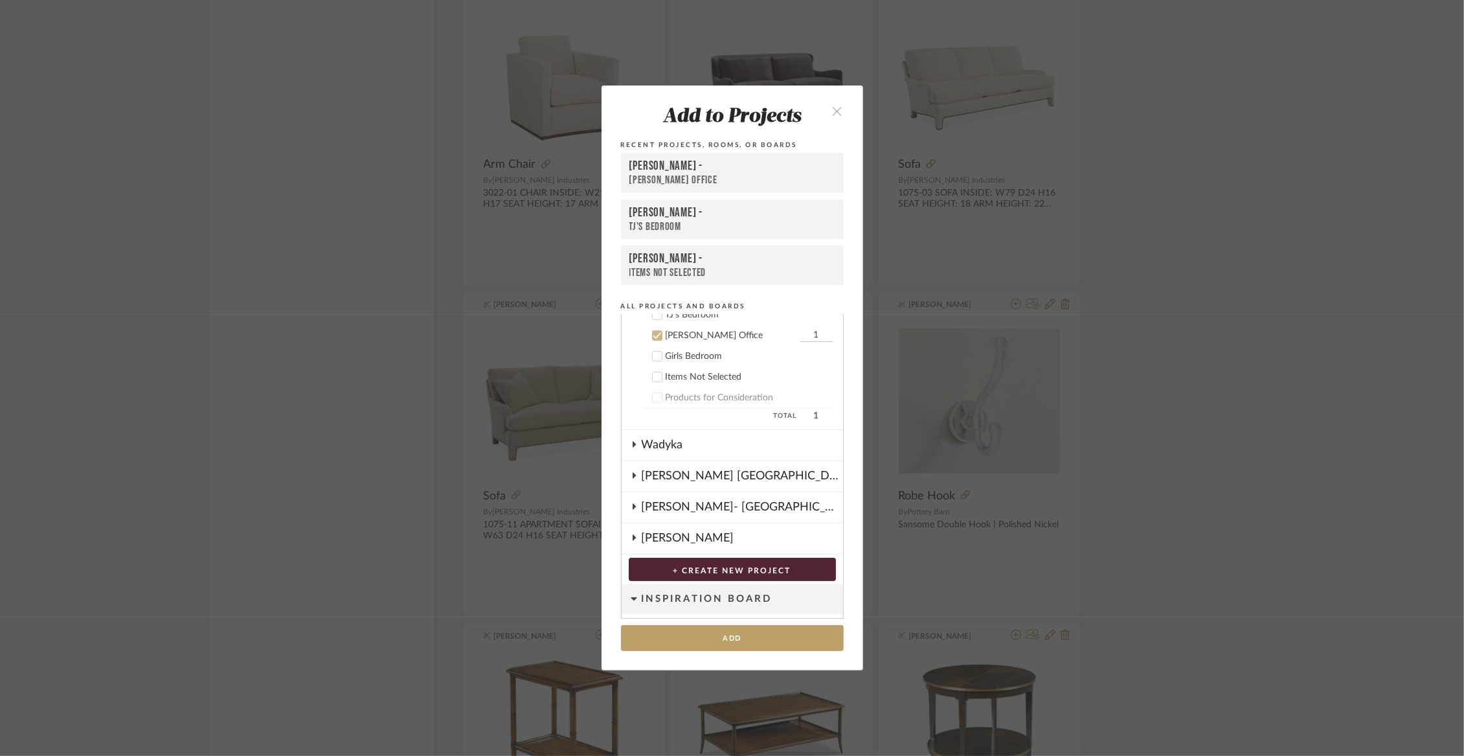
scroll to position [135, 0]
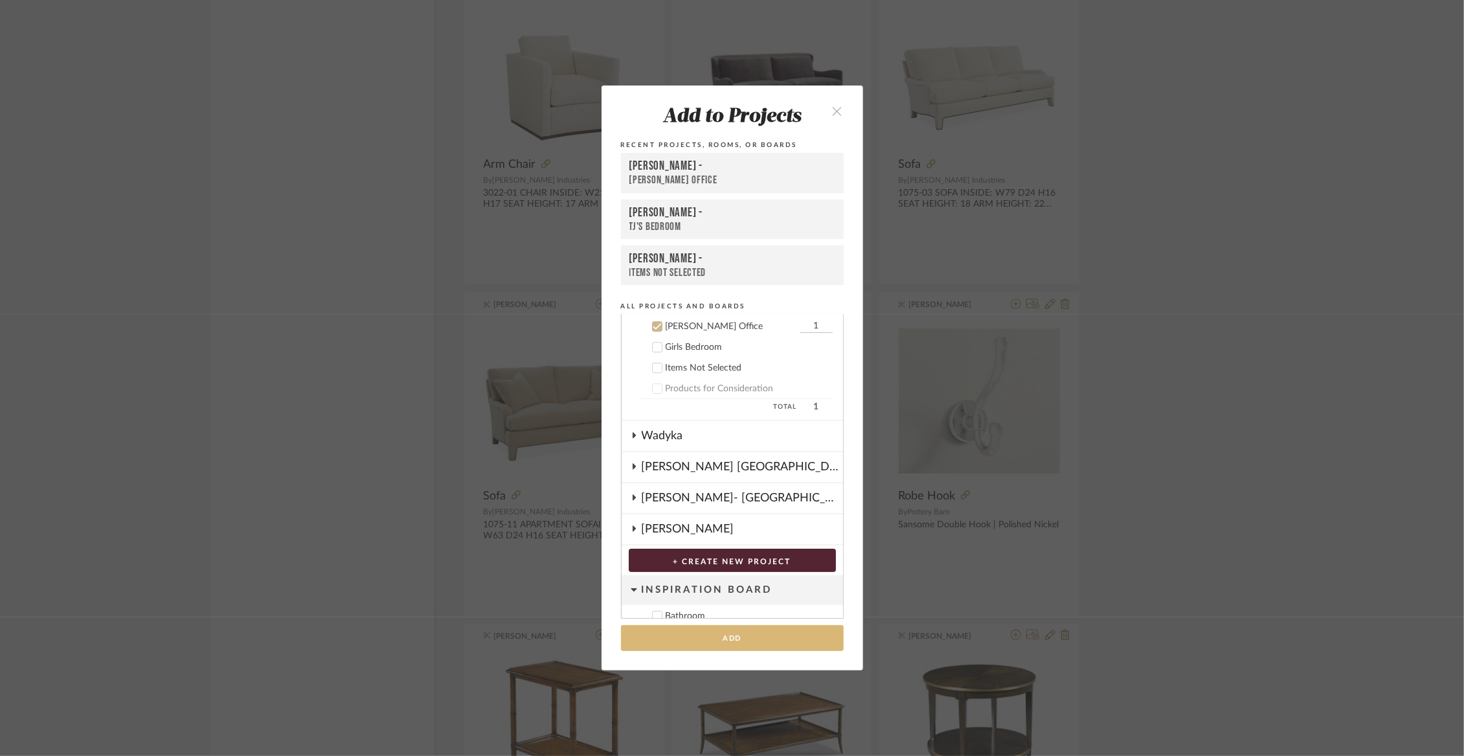
click at [697, 638] on button "Add" at bounding box center [732, 638] width 223 height 27
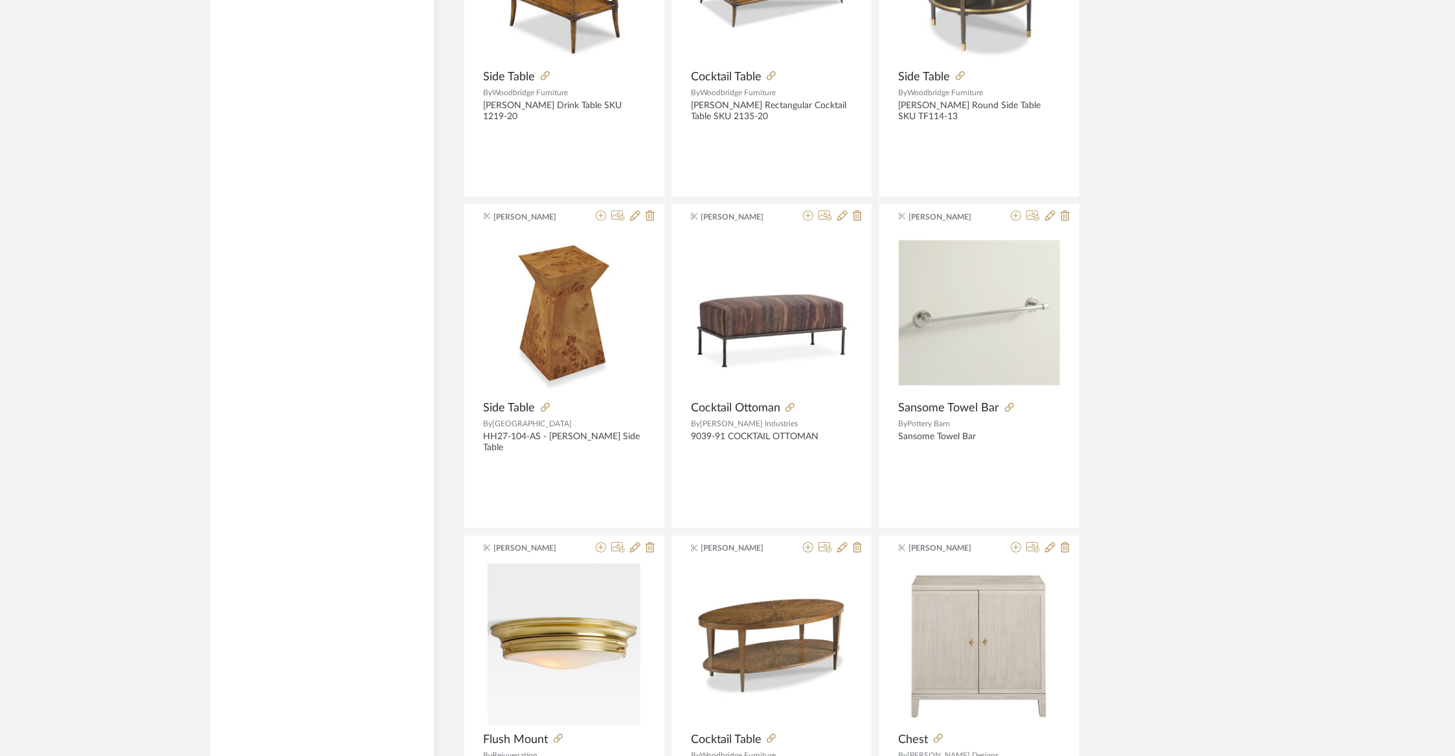
scroll to position [49244, 0]
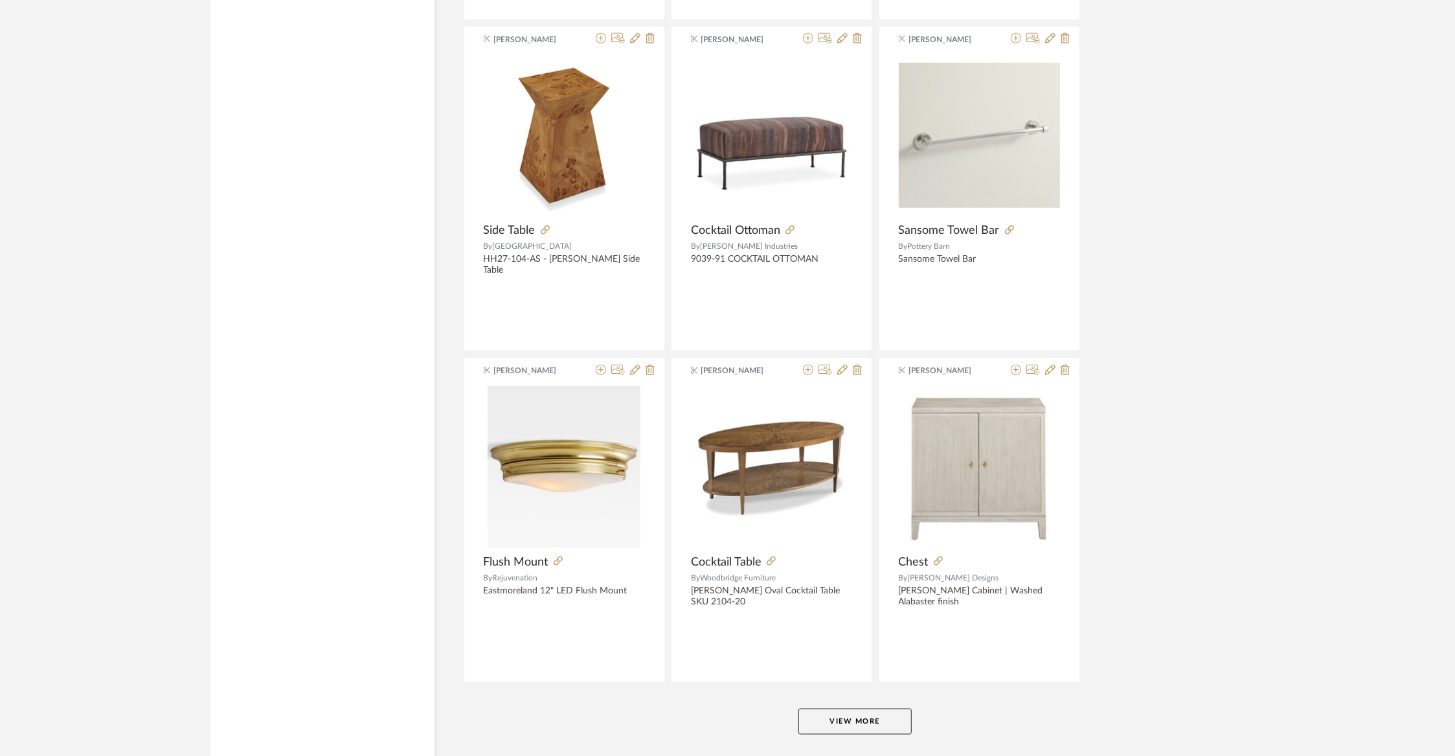
click at [881, 708] on button "View More" at bounding box center [854, 721] width 113 height 26
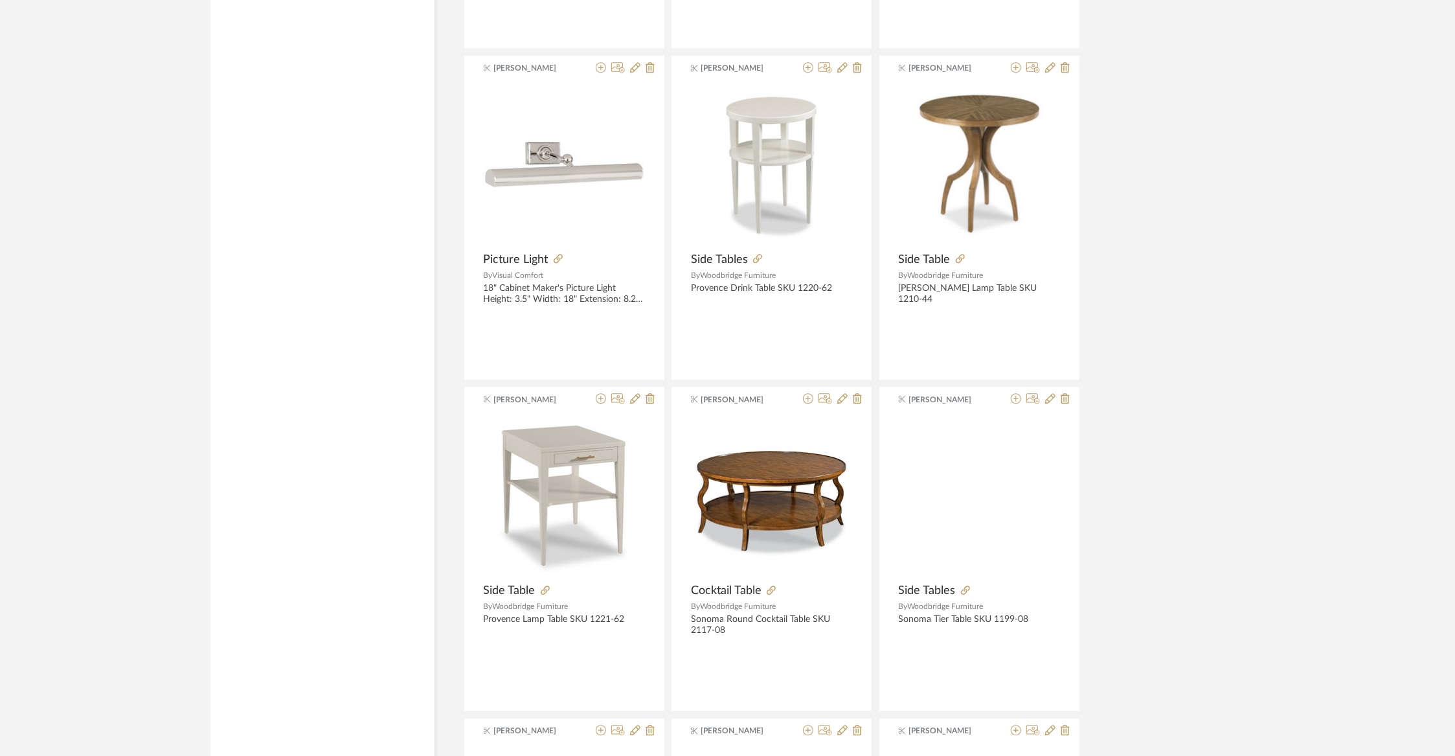
scroll to position [50895, 0]
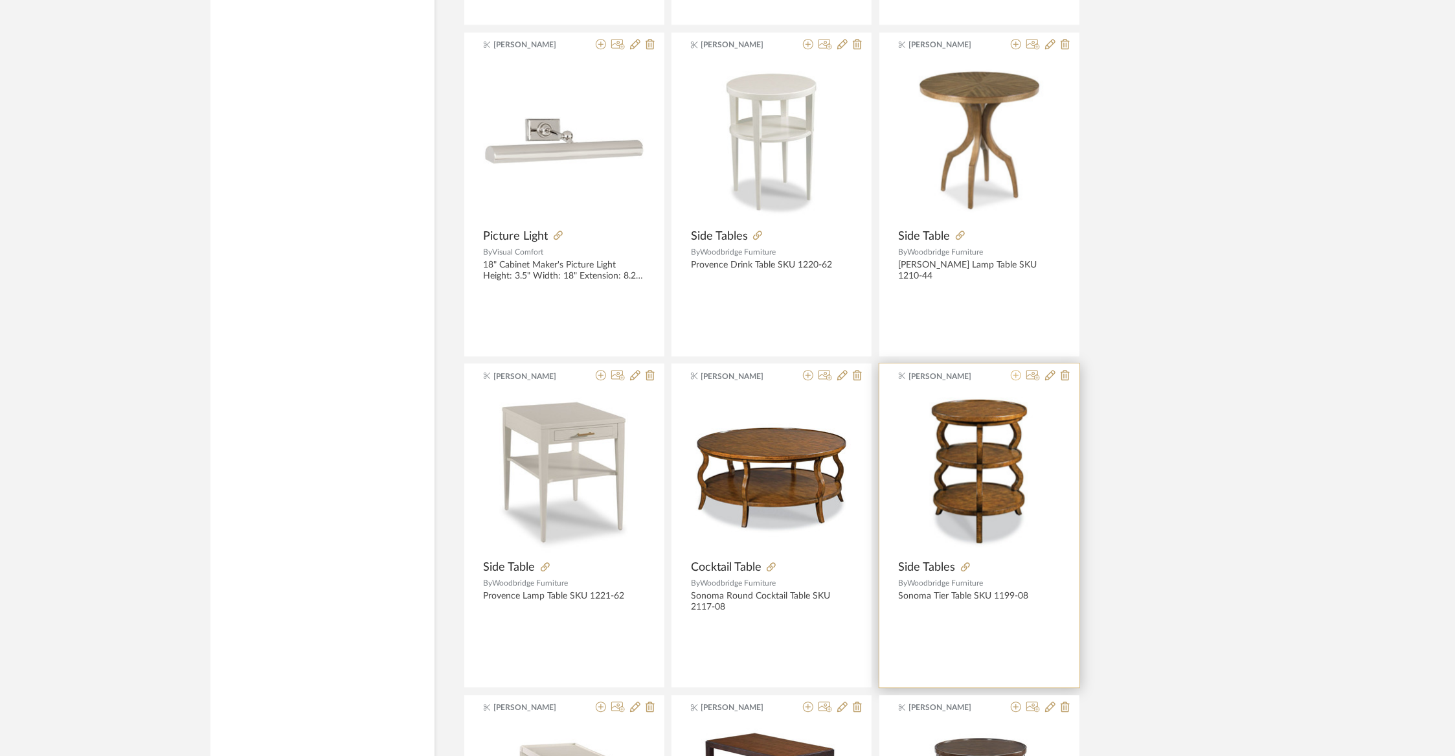
click at [1018, 370] on icon at bounding box center [1016, 375] width 10 height 10
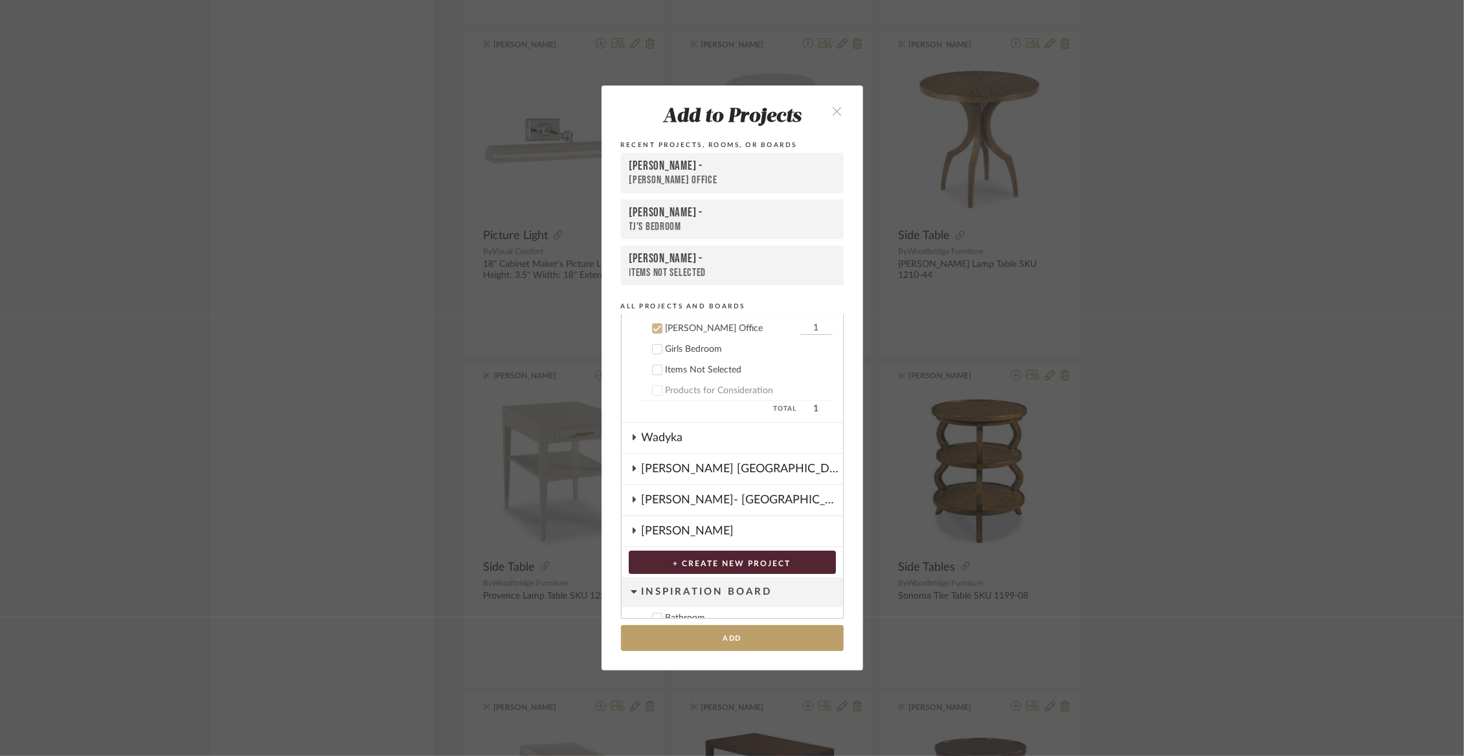
scroll to position [135, 0]
click at [751, 635] on button "Add" at bounding box center [732, 638] width 223 height 27
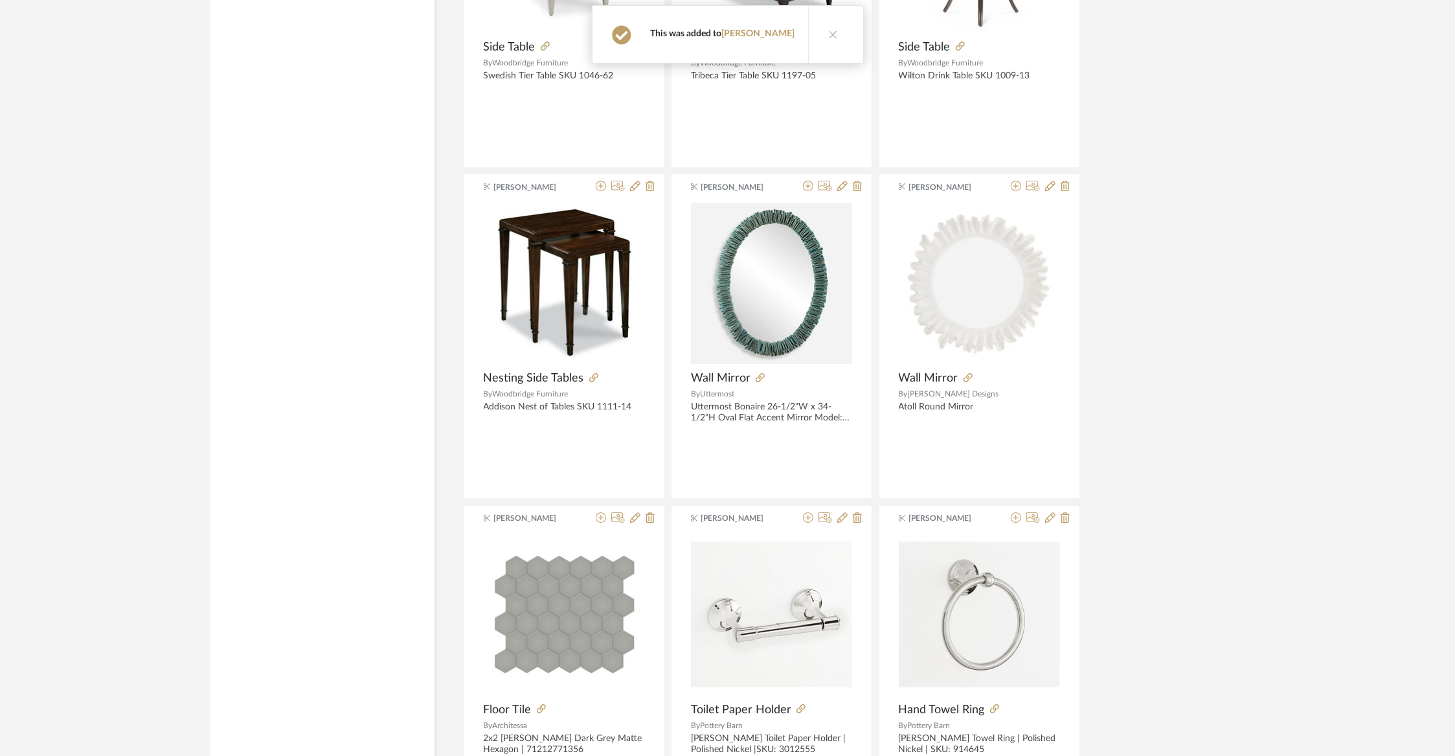
scroll to position [51745, 0]
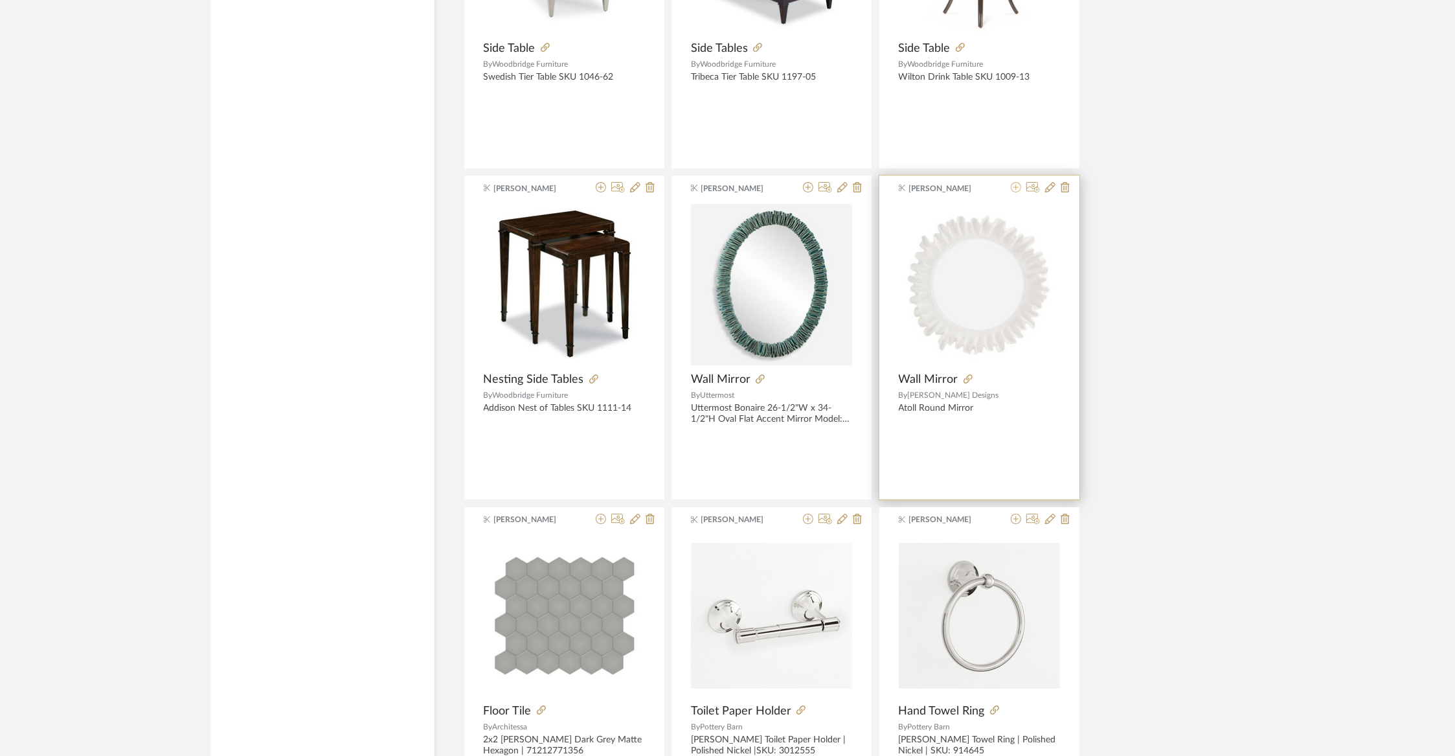
click at [1016, 182] on icon at bounding box center [1016, 187] width 10 height 10
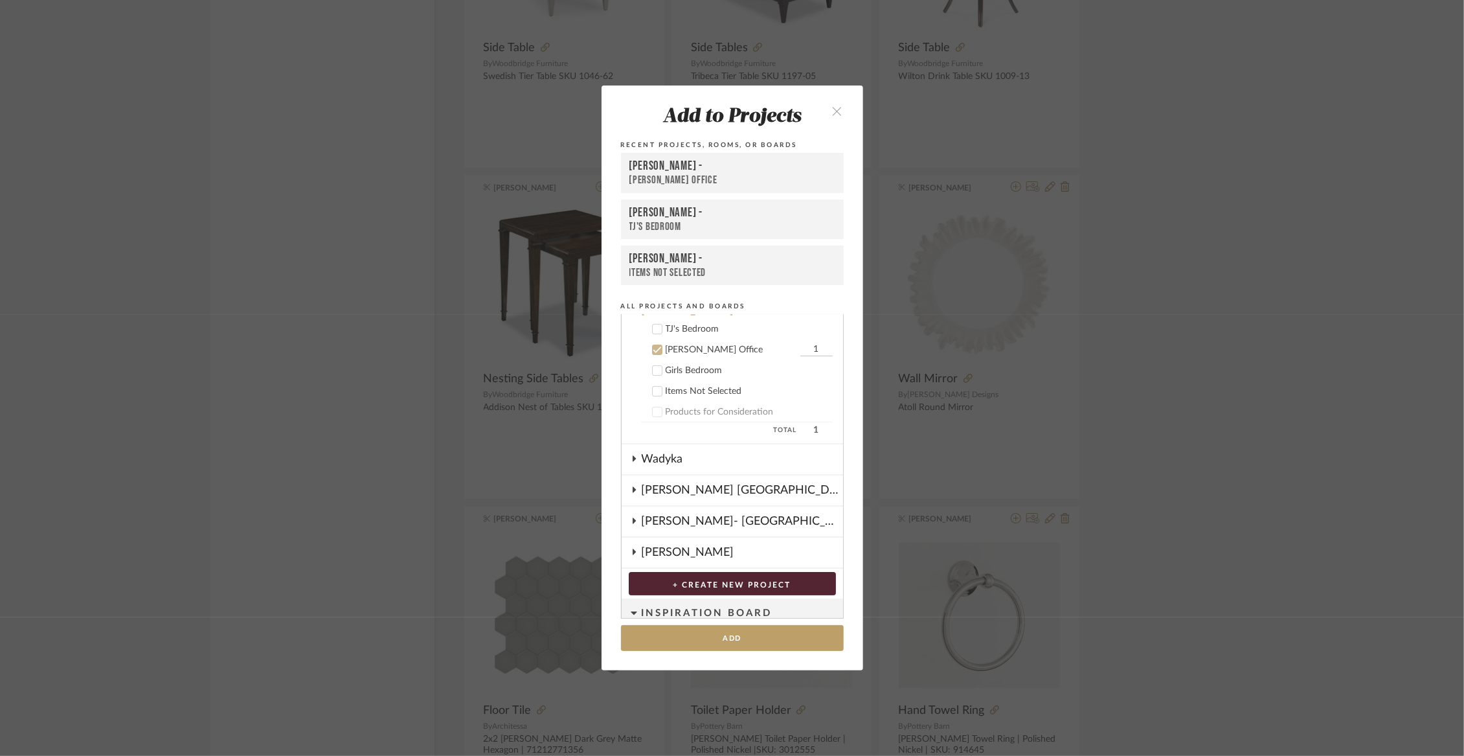
scroll to position [98, 0]
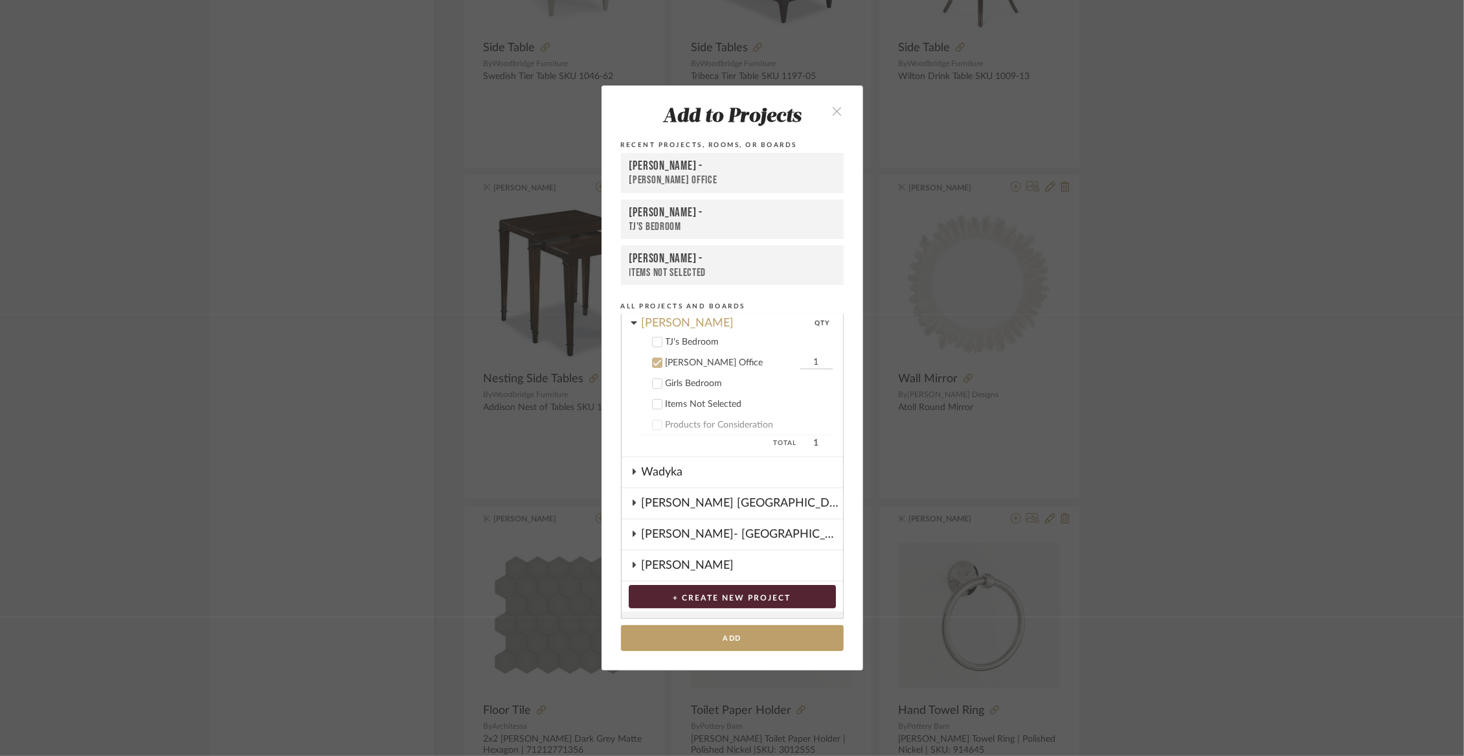
click at [706, 385] on div "Girls Bedroom" at bounding box center [749, 383] width 167 height 11
click at [705, 364] on div "[PERSON_NAME] Office" at bounding box center [731, 362] width 131 height 11
click at [703, 639] on button "Add" at bounding box center [732, 638] width 223 height 27
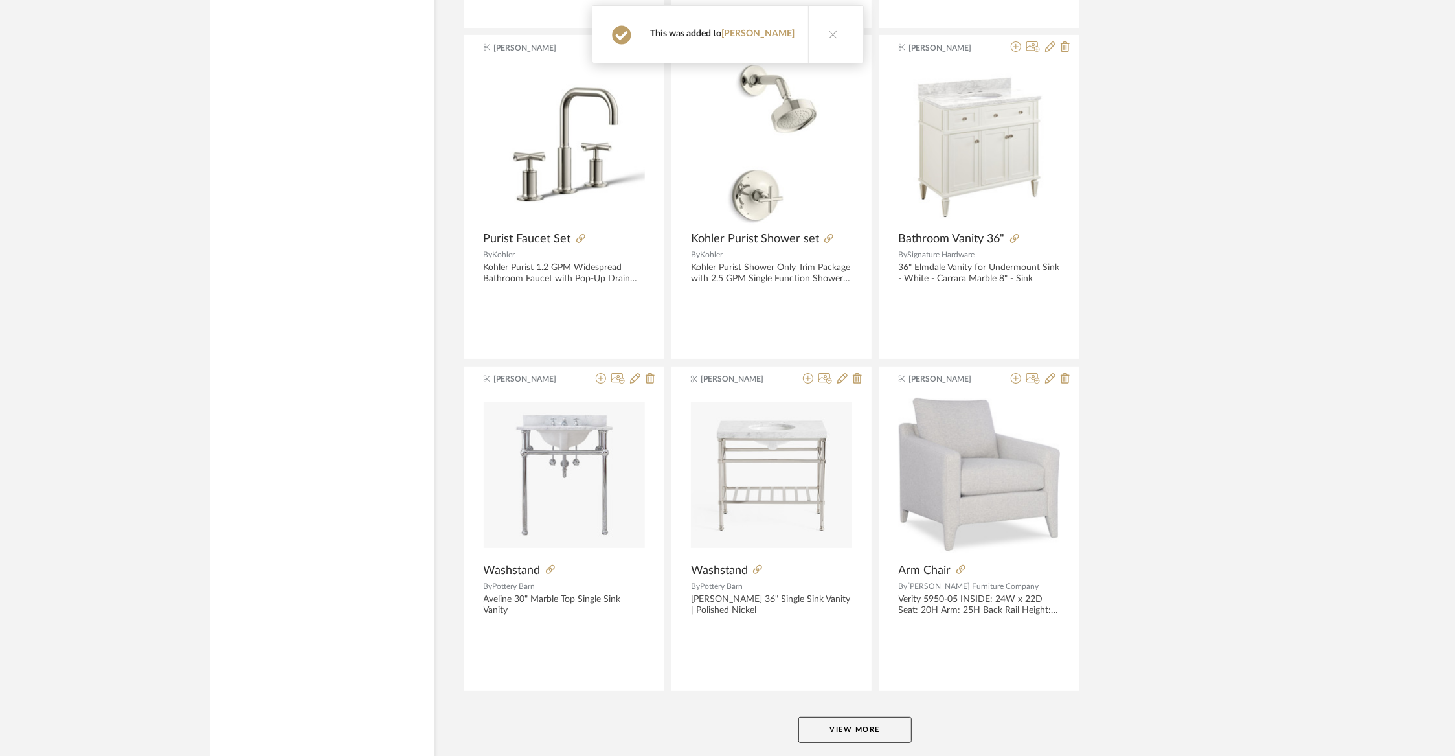
scroll to position [52552, 0]
click at [857, 713] on button "View More" at bounding box center [854, 726] width 113 height 26
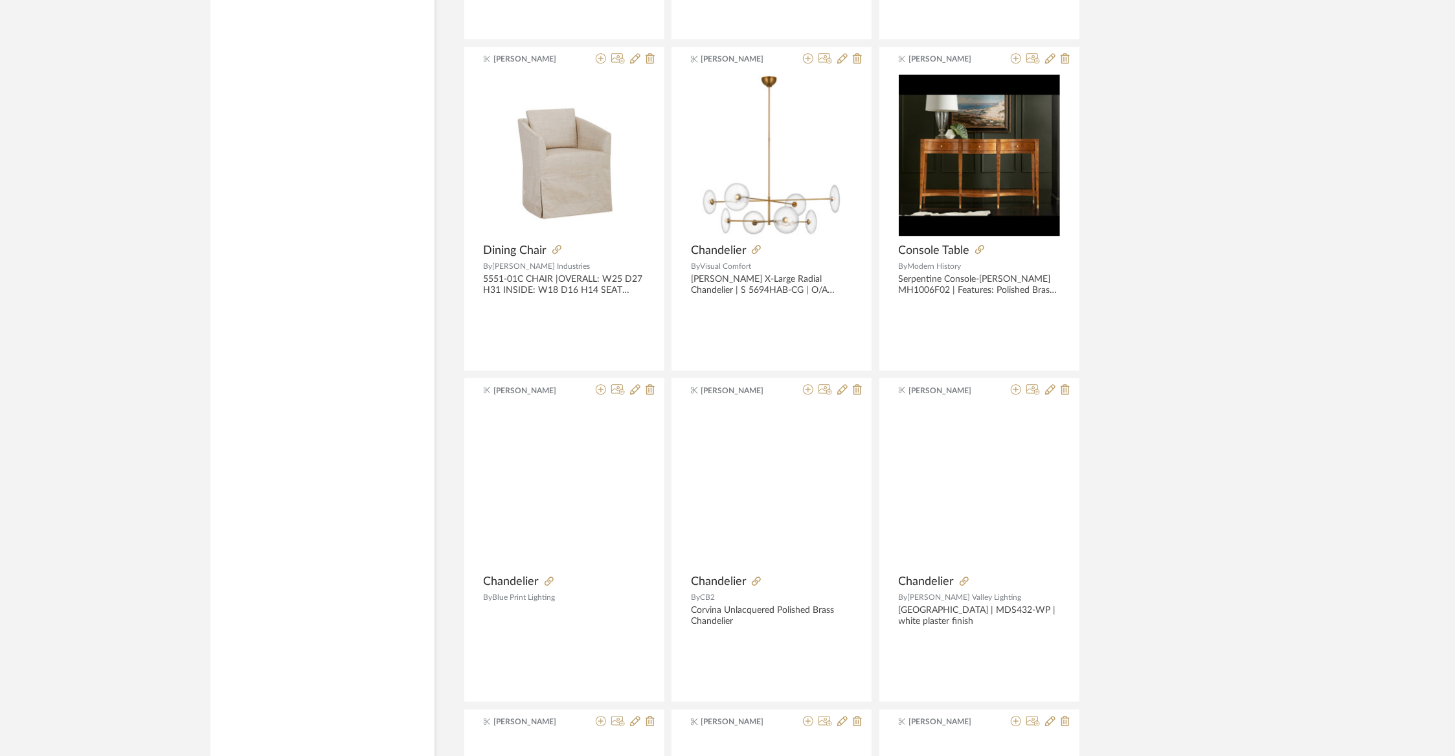
scroll to position [55852, 0]
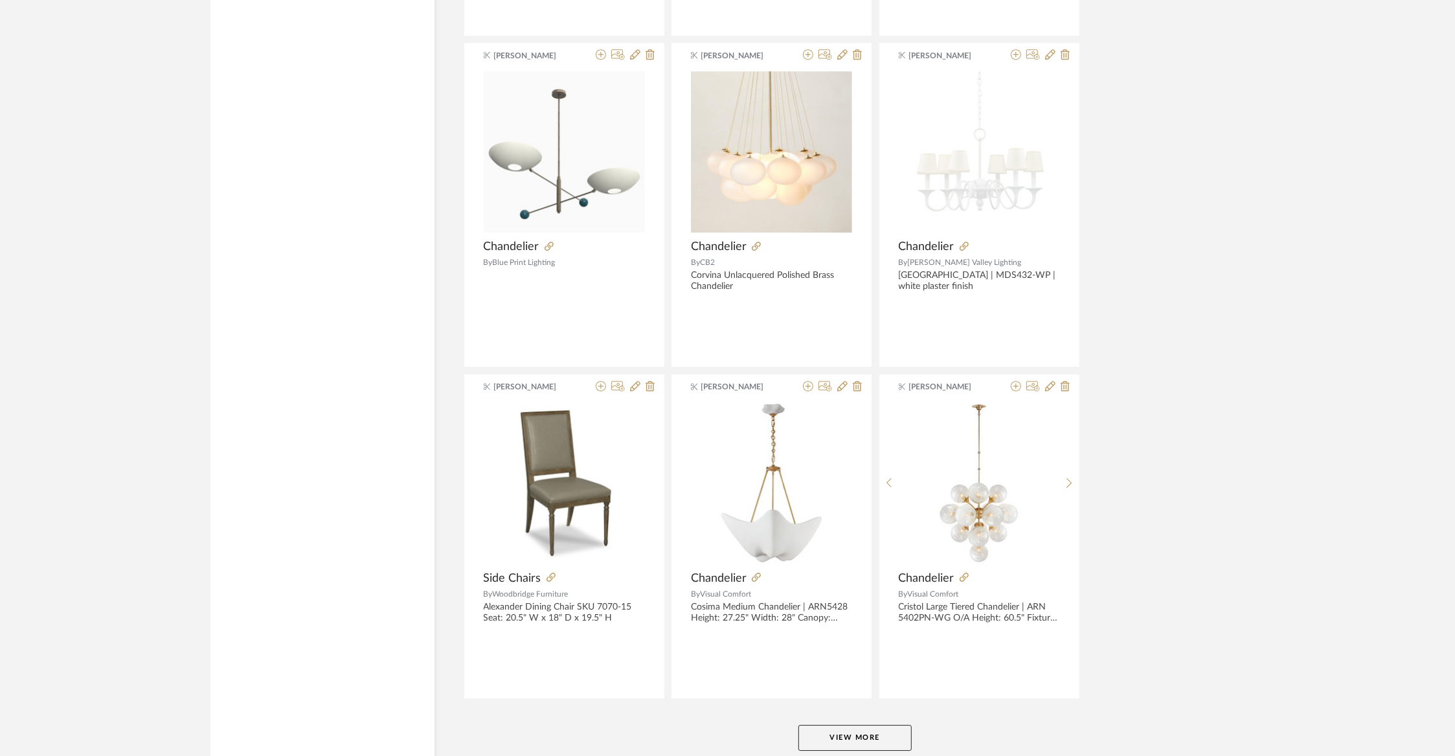
click at [830, 725] on button "View More" at bounding box center [854, 738] width 113 height 26
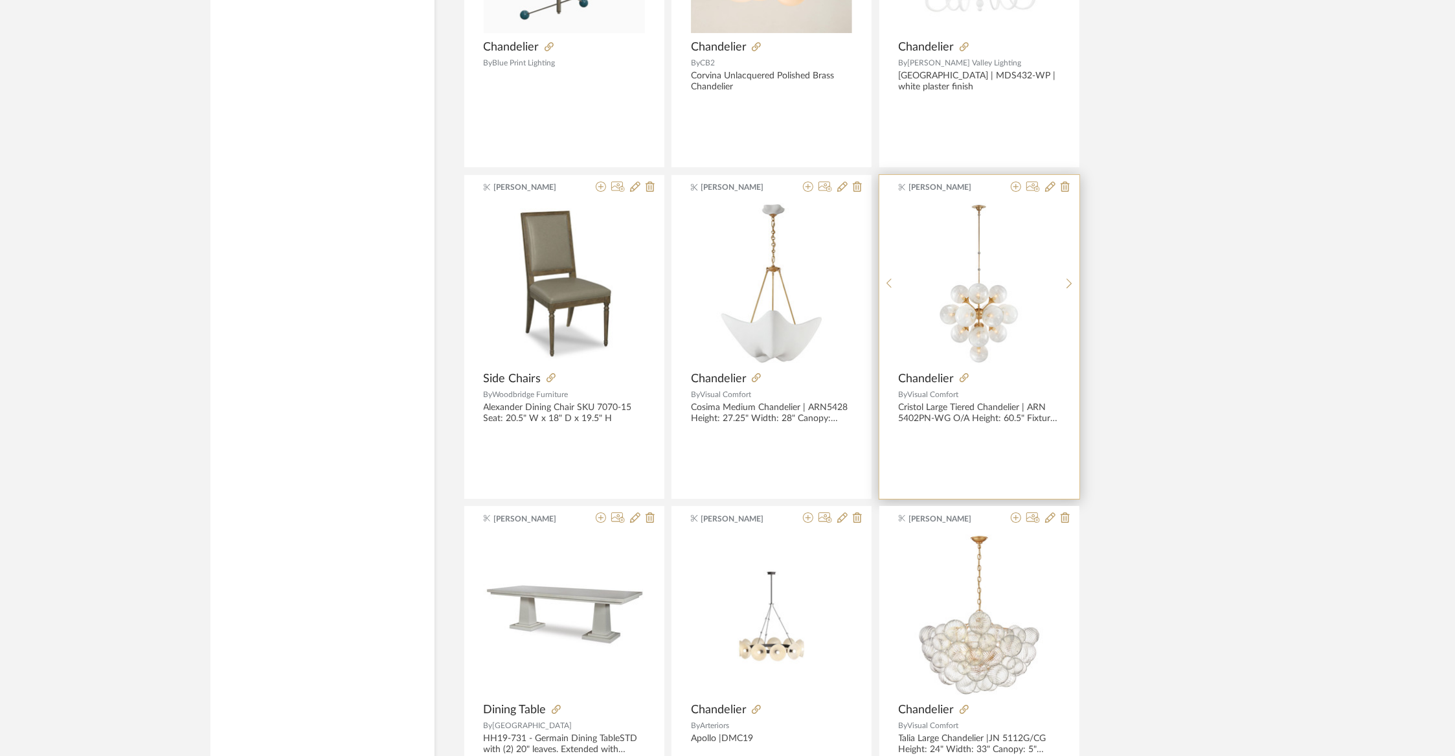
scroll to position [56057, 0]
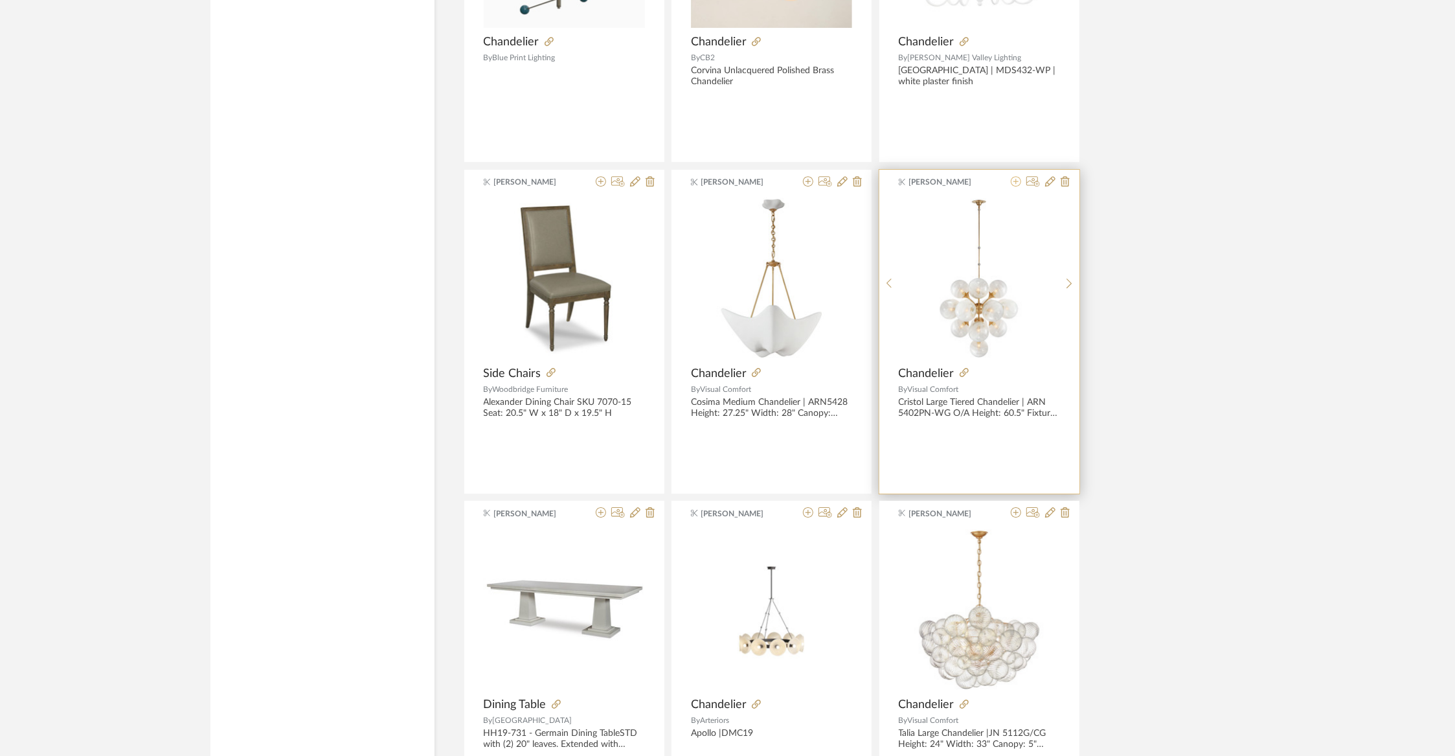
click at [1019, 176] on icon at bounding box center [1016, 181] width 10 height 10
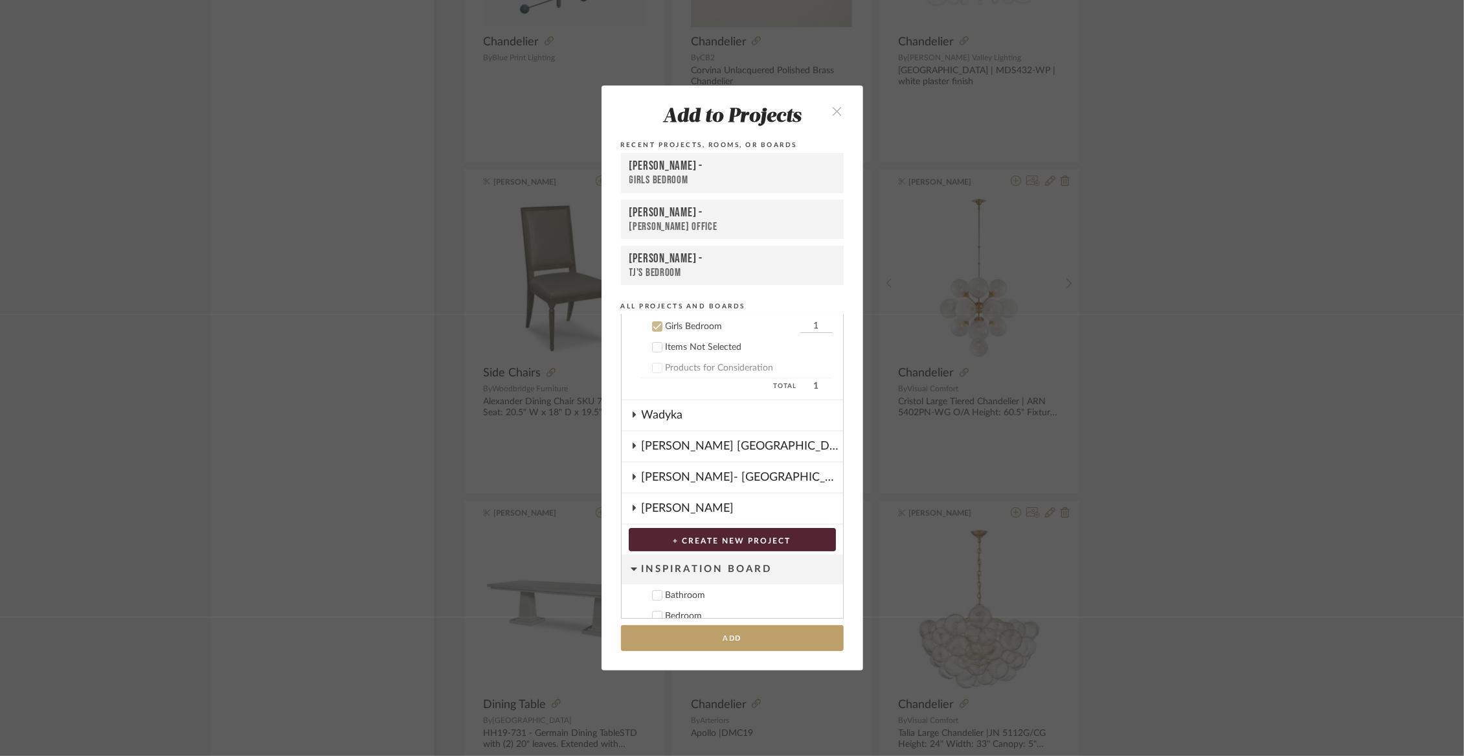
scroll to position [111, 0]
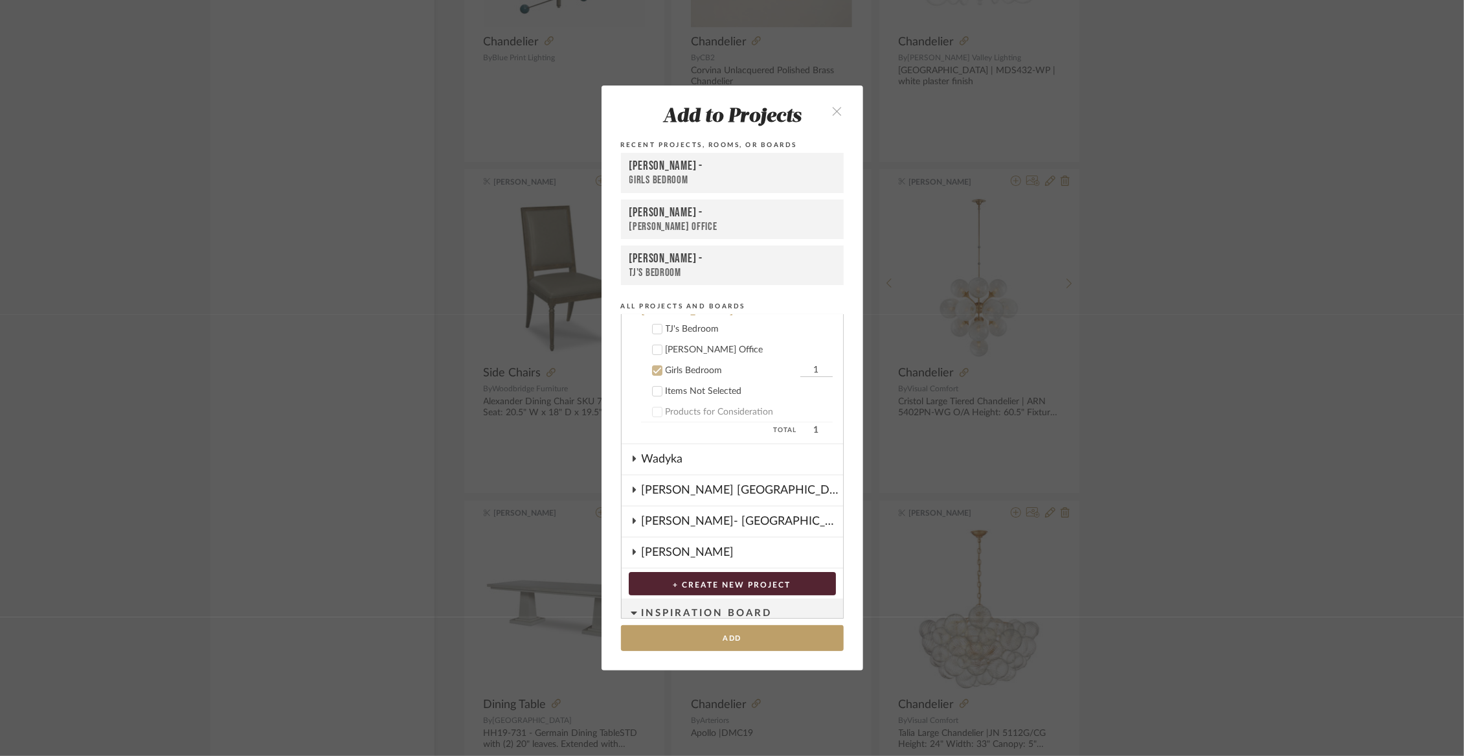
click at [712, 346] on div "[PERSON_NAME] Office" at bounding box center [749, 350] width 167 height 11
click at [698, 377] on cdk-nested-tree-node "Girls Bedroom 1" at bounding box center [727, 369] width 211 height 21
click at [697, 372] on div "Girls Bedroom" at bounding box center [731, 370] width 131 height 11
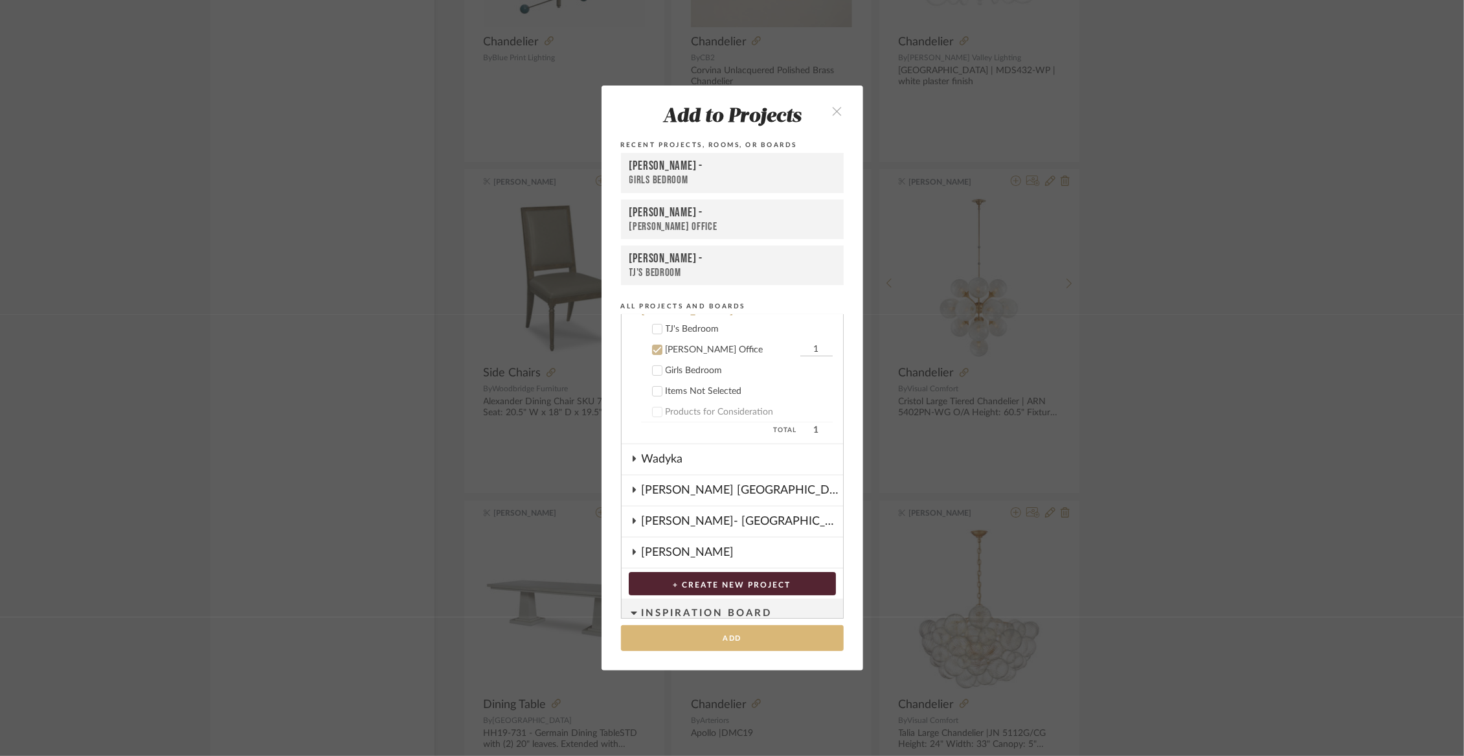
click at [705, 631] on button "Add" at bounding box center [732, 638] width 223 height 27
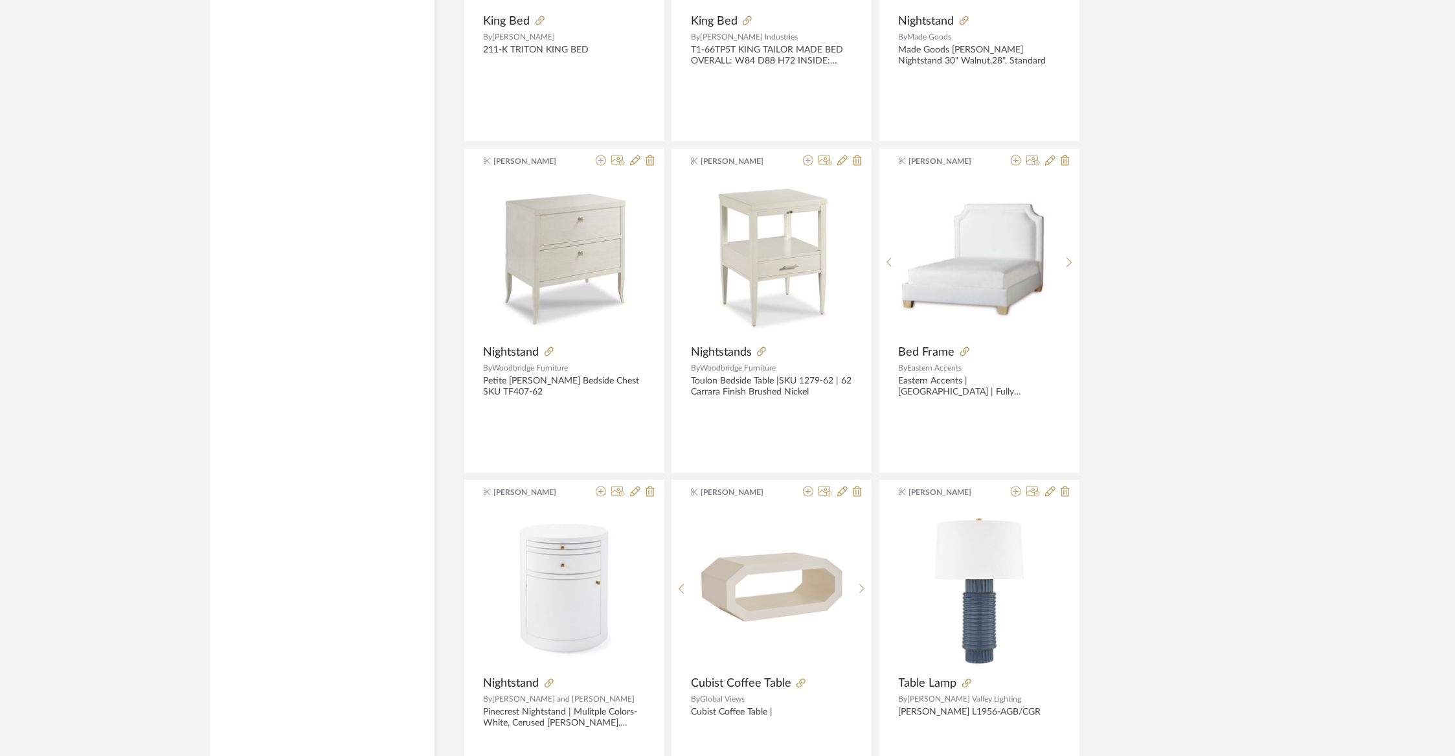
scroll to position [58730, 0]
click at [1013, 153] on icon at bounding box center [1016, 158] width 10 height 10
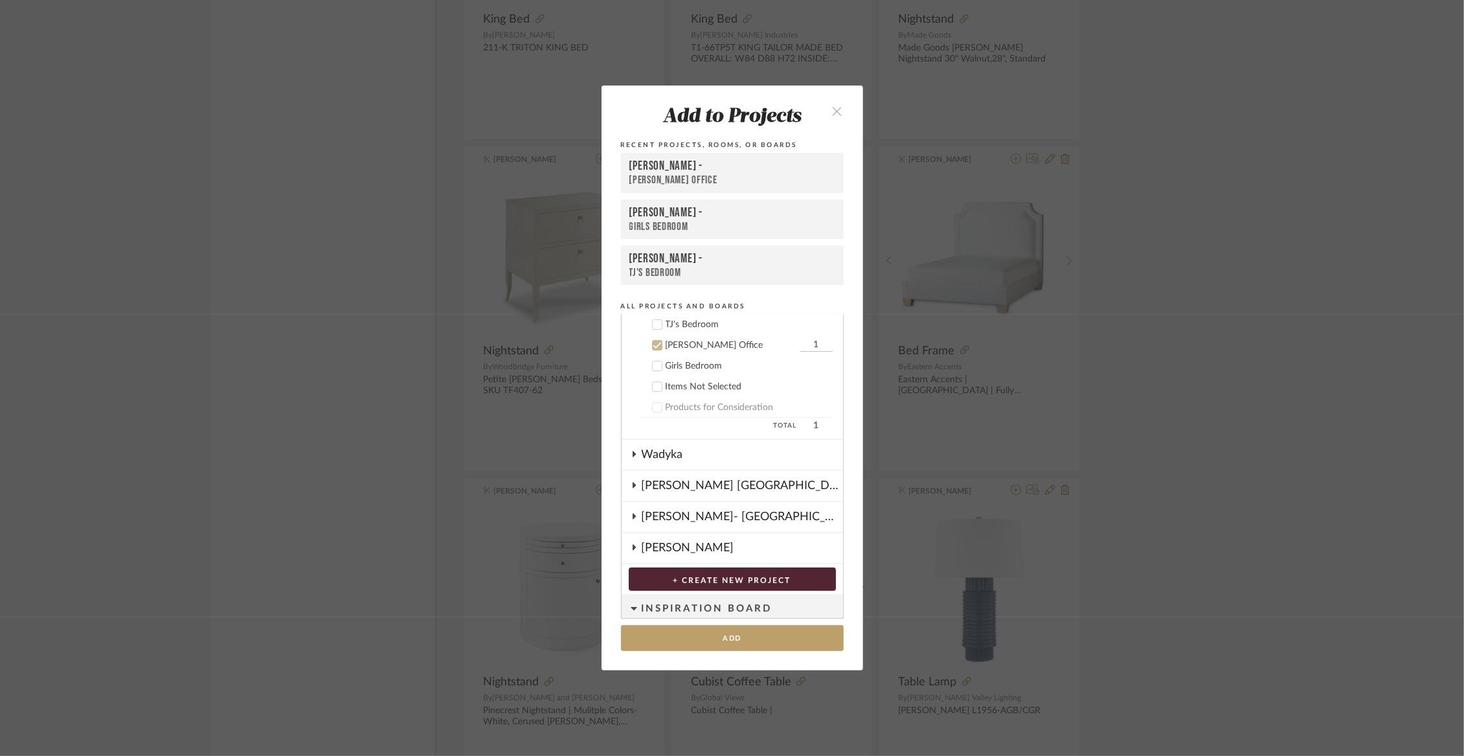
scroll to position [85, 0]
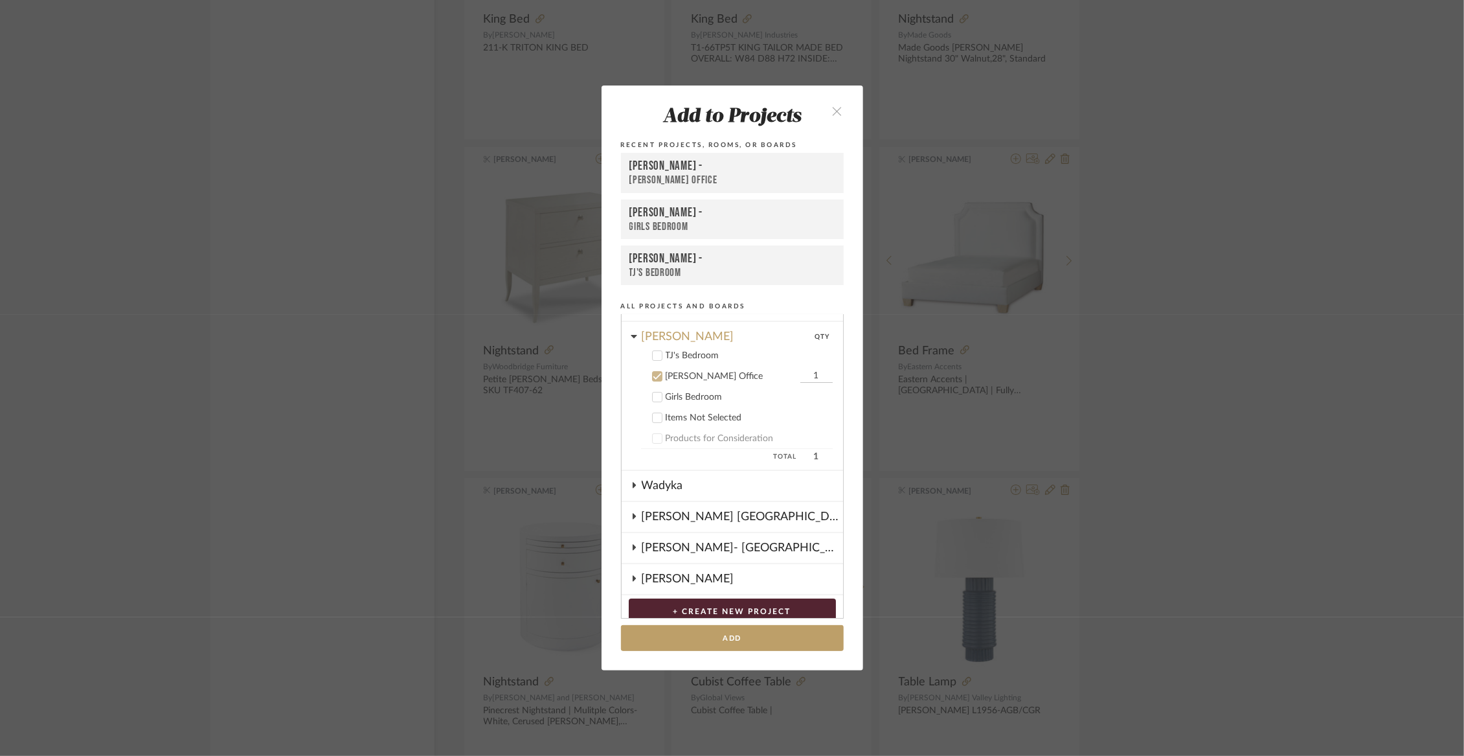
click at [707, 402] on div "Girls Bedroom" at bounding box center [749, 397] width 167 height 11
click at [704, 381] on div "[PERSON_NAME] Office" at bounding box center [731, 376] width 131 height 11
click at [716, 637] on button "Add" at bounding box center [732, 638] width 223 height 27
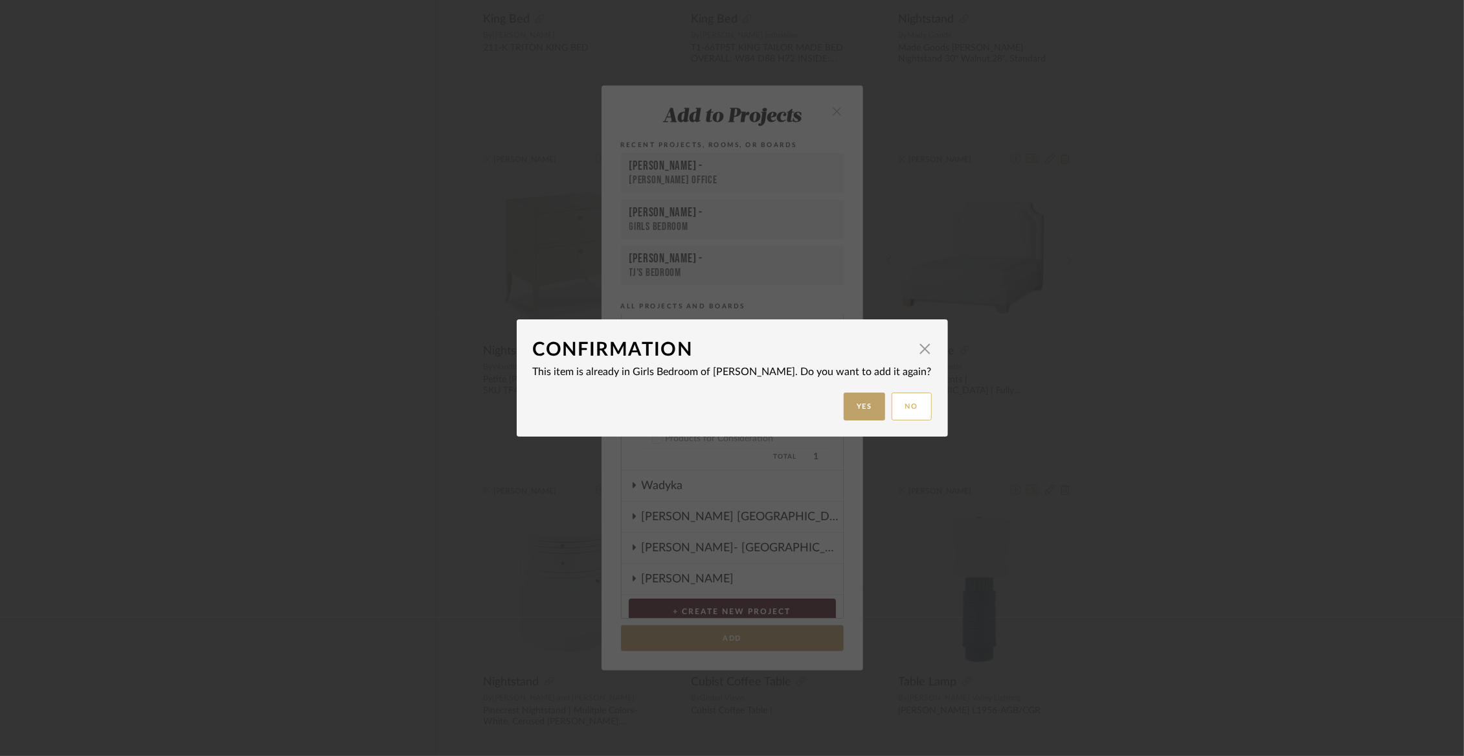
click at [892, 406] on button "No" at bounding box center [912, 406] width 40 height 28
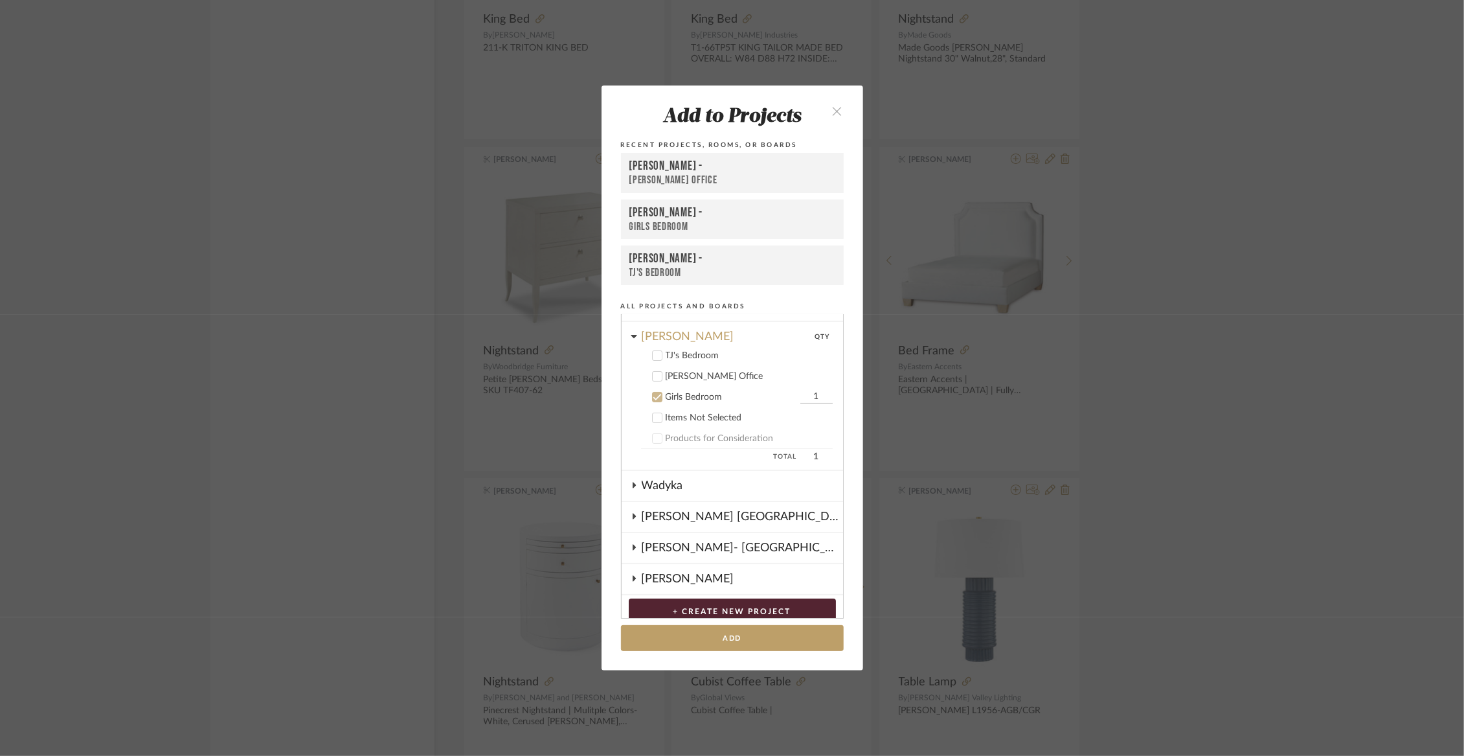
click at [837, 107] on icon "close" at bounding box center [837, 111] width 11 height 11
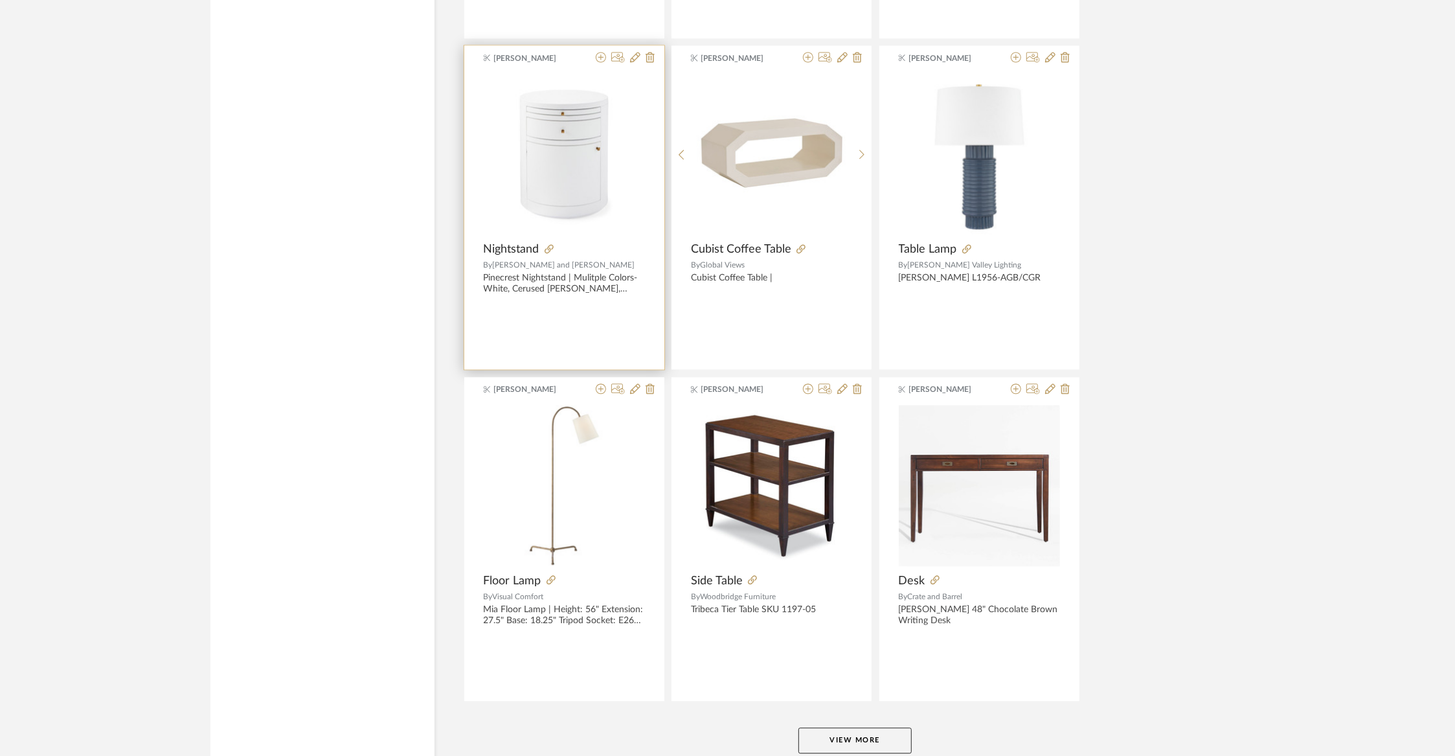
scroll to position [59167, 0]
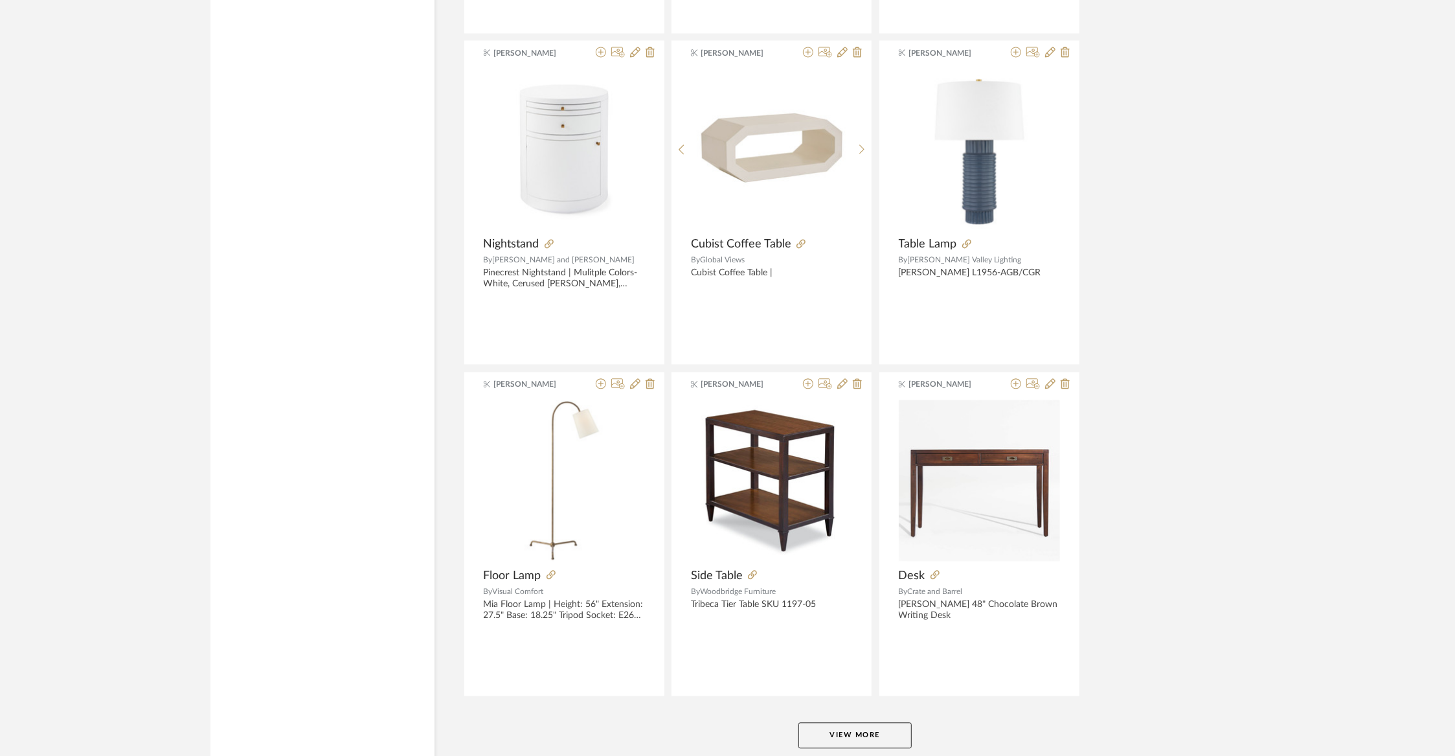
click at [828, 722] on button "View More" at bounding box center [854, 735] width 113 height 26
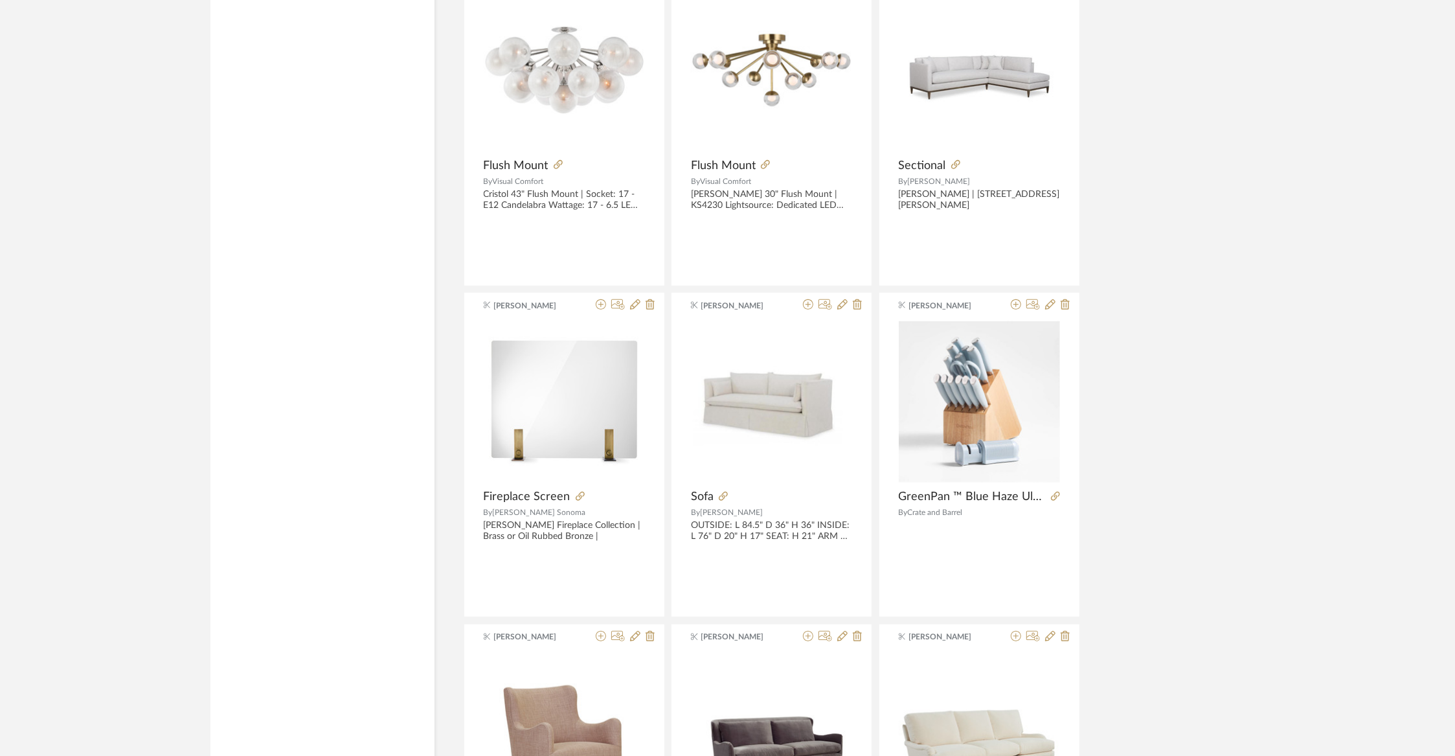
scroll to position [61568, 0]
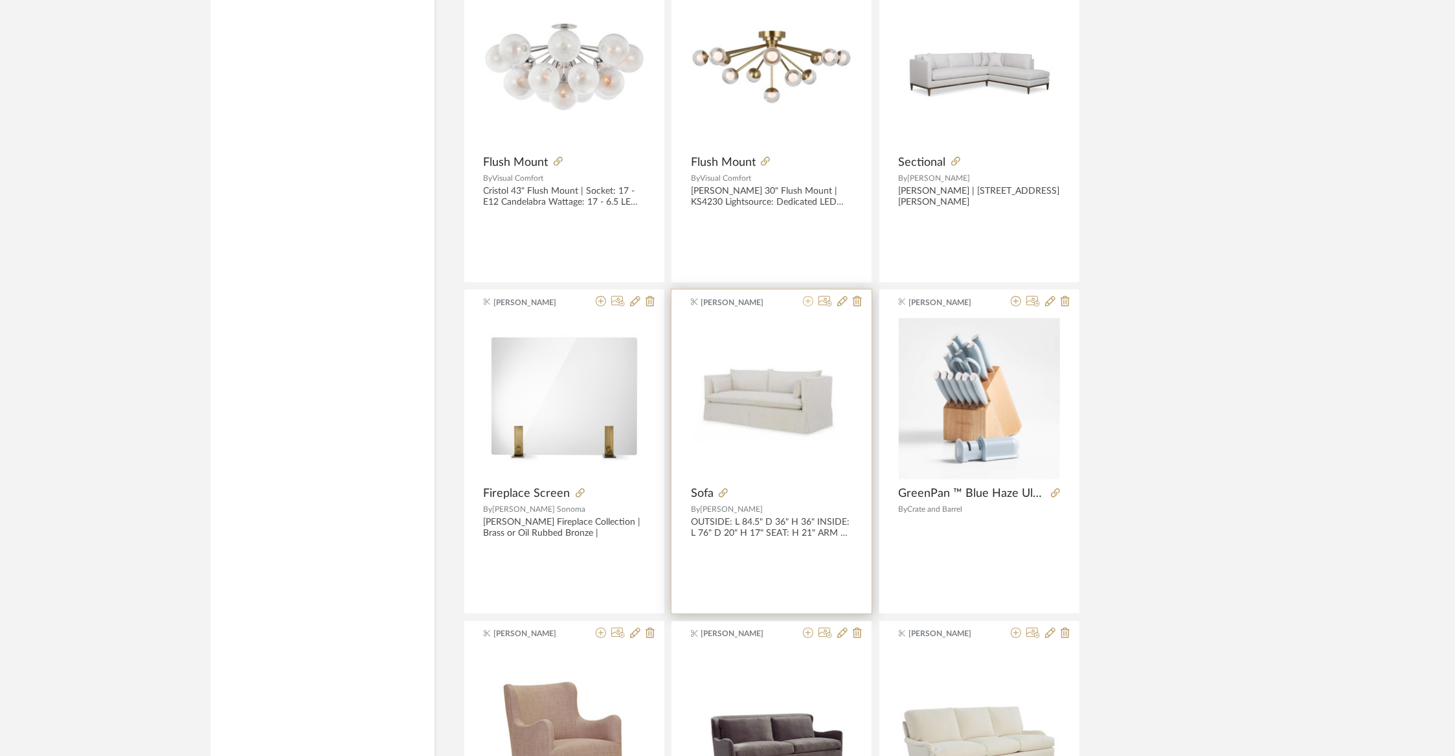
click at [806, 296] on icon at bounding box center [808, 301] width 10 height 10
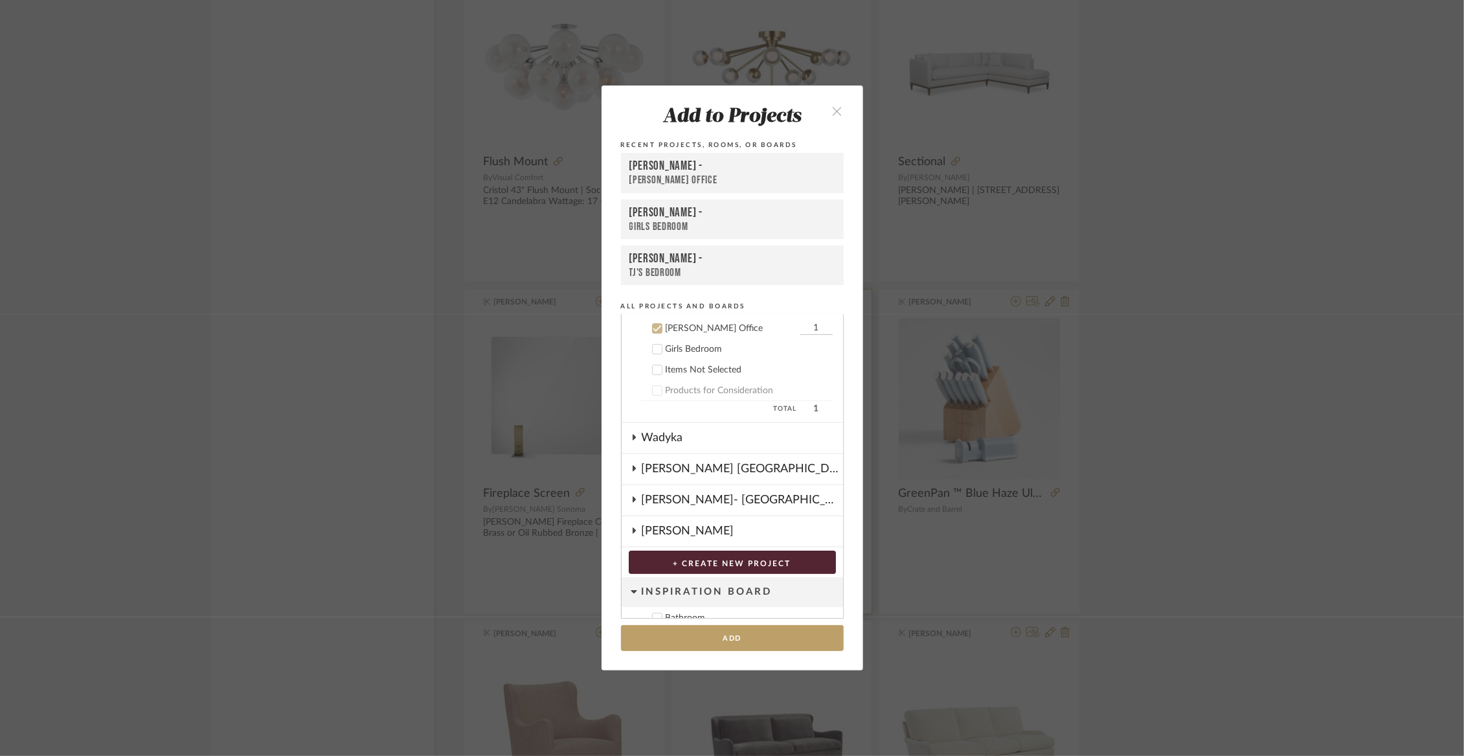
scroll to position [135, 0]
click at [676, 634] on button "Add" at bounding box center [732, 638] width 223 height 27
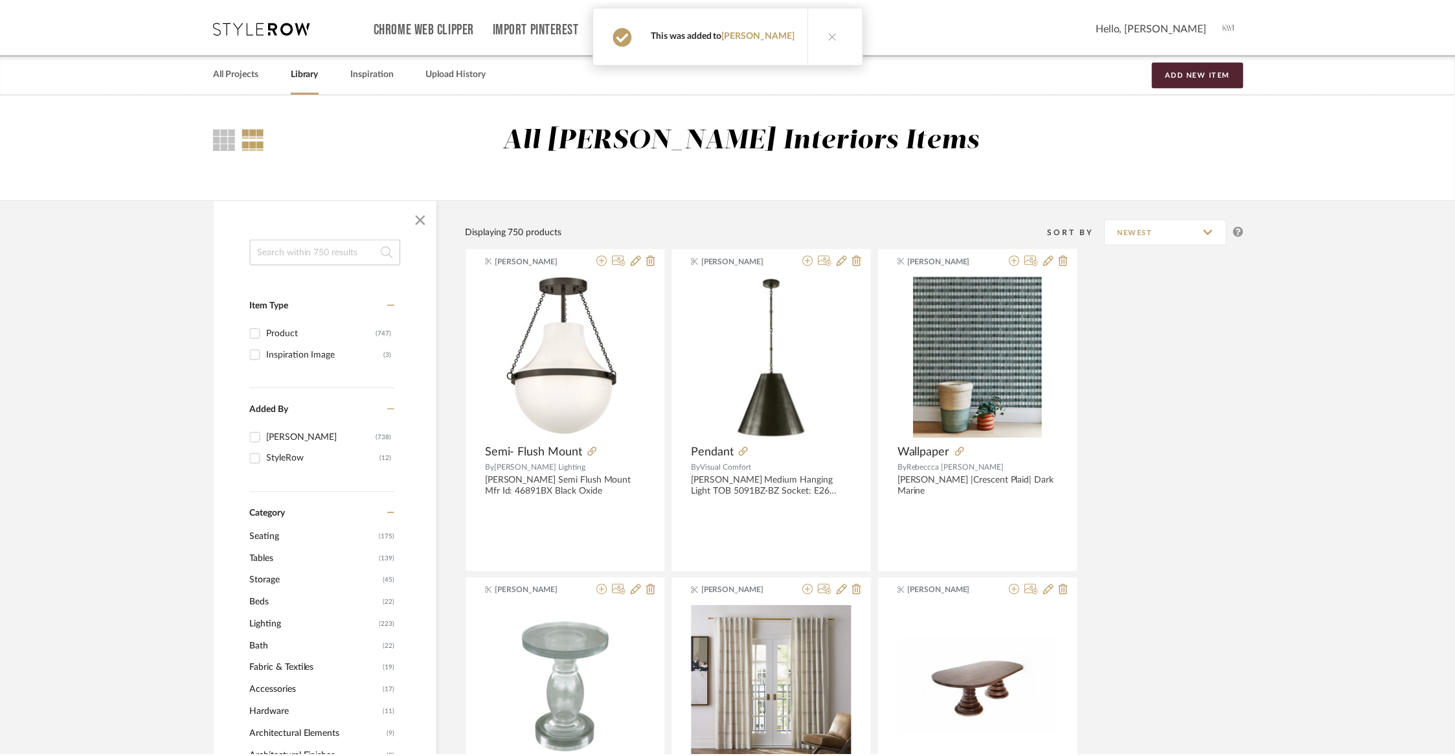
scroll to position [61568, 0]
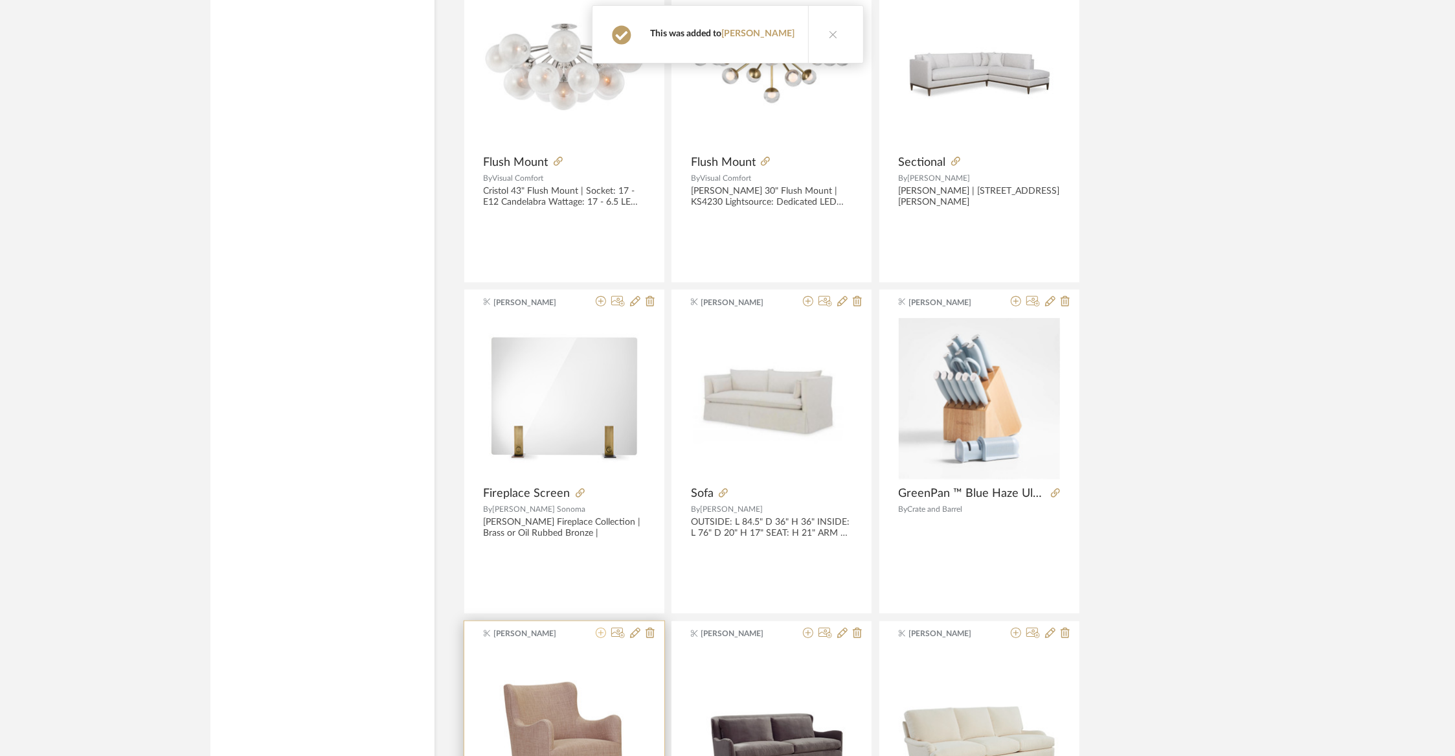
click at [598, 628] on icon at bounding box center [601, 633] width 10 height 10
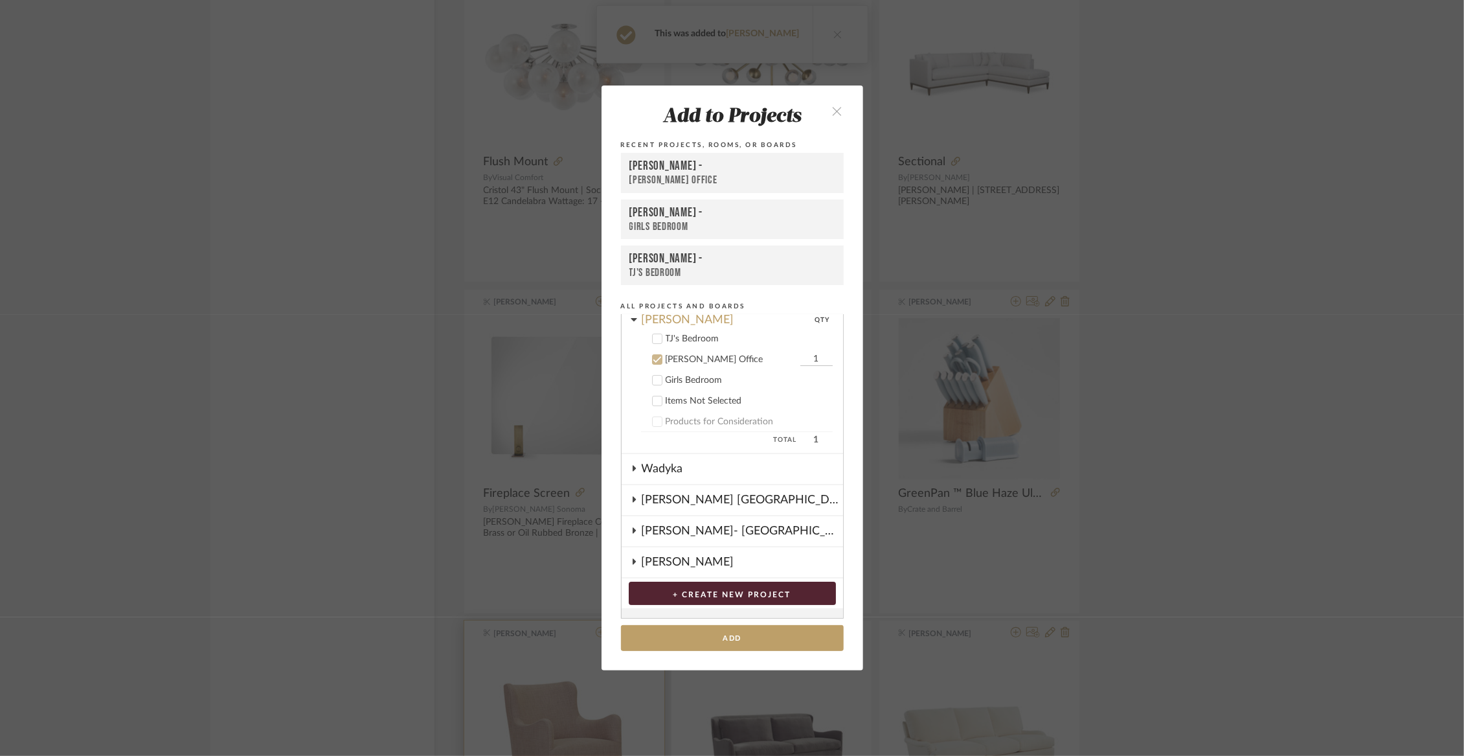
scroll to position [135, 0]
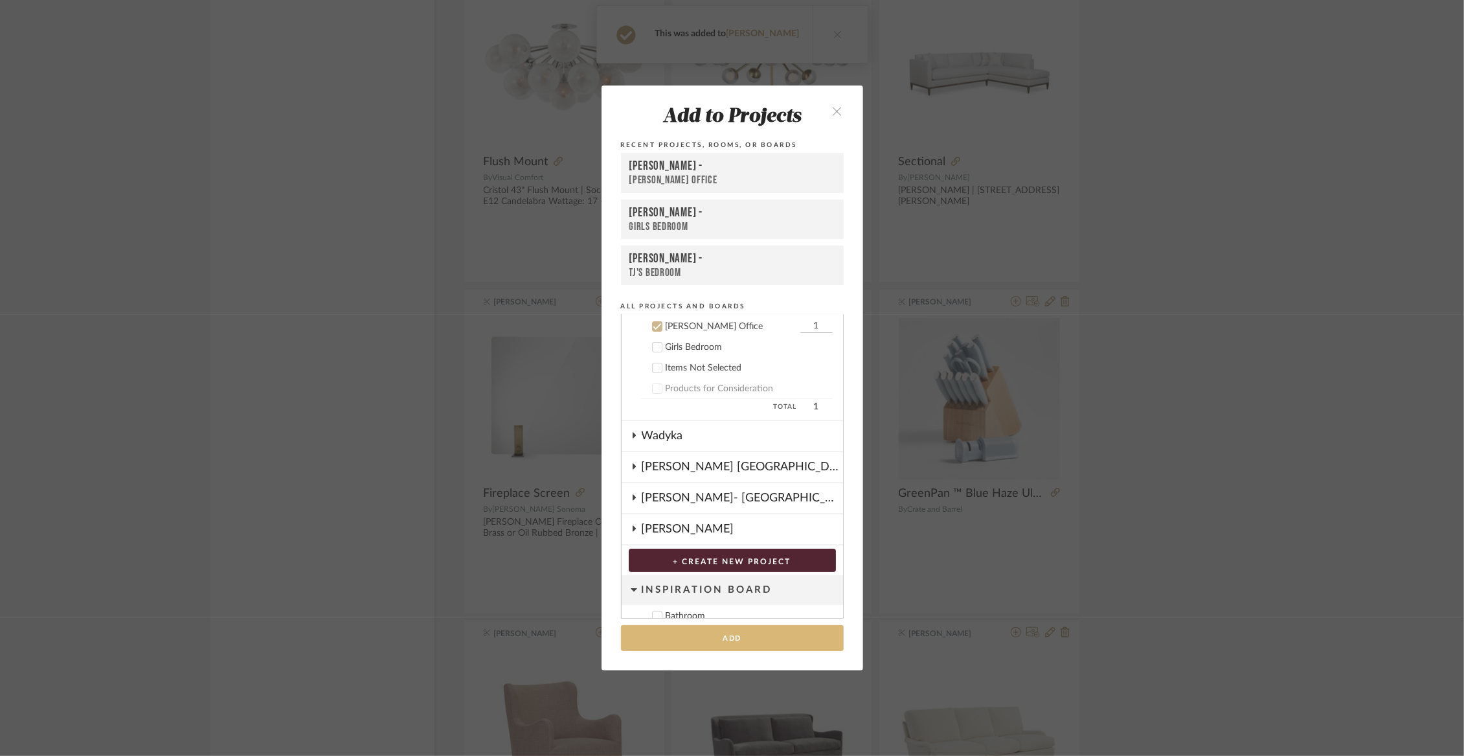
click at [677, 629] on button "Add" at bounding box center [732, 638] width 223 height 27
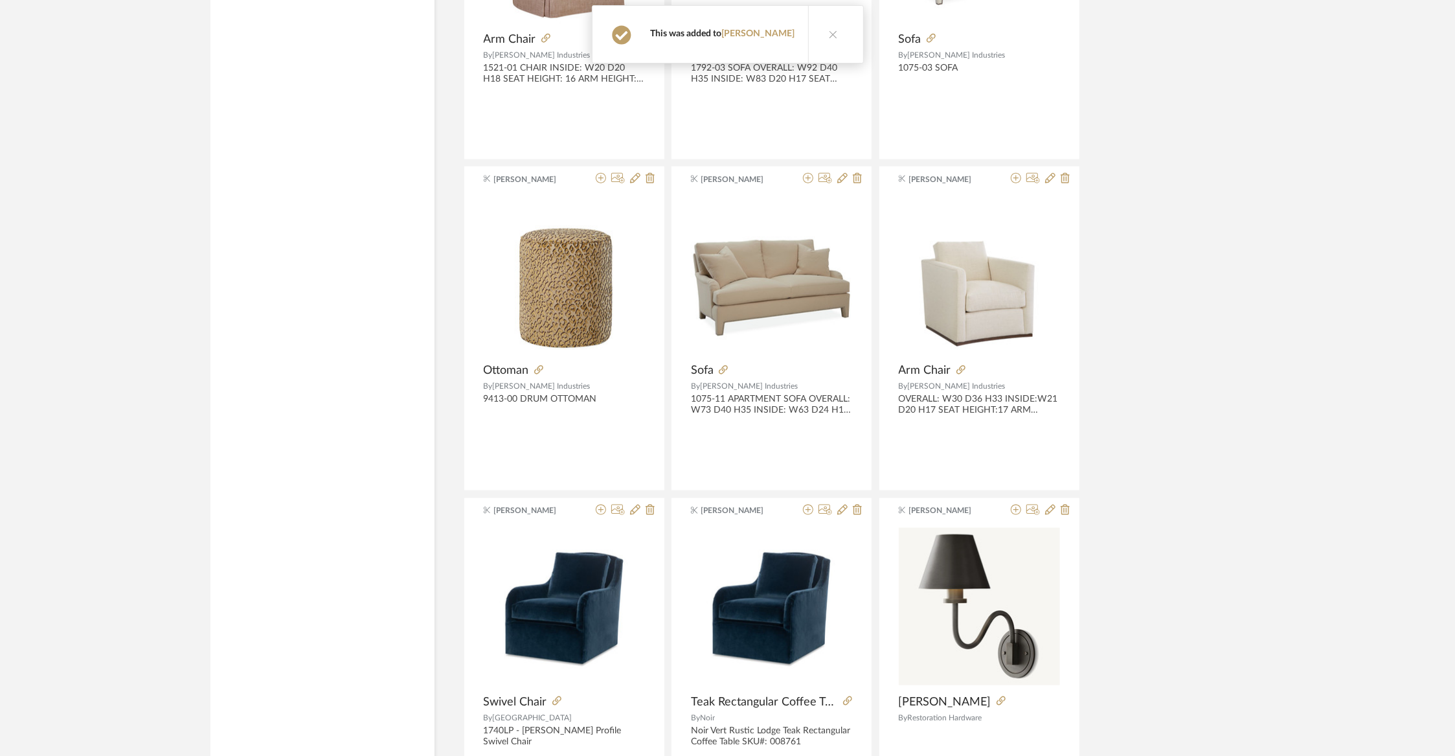
scroll to position [62476, 0]
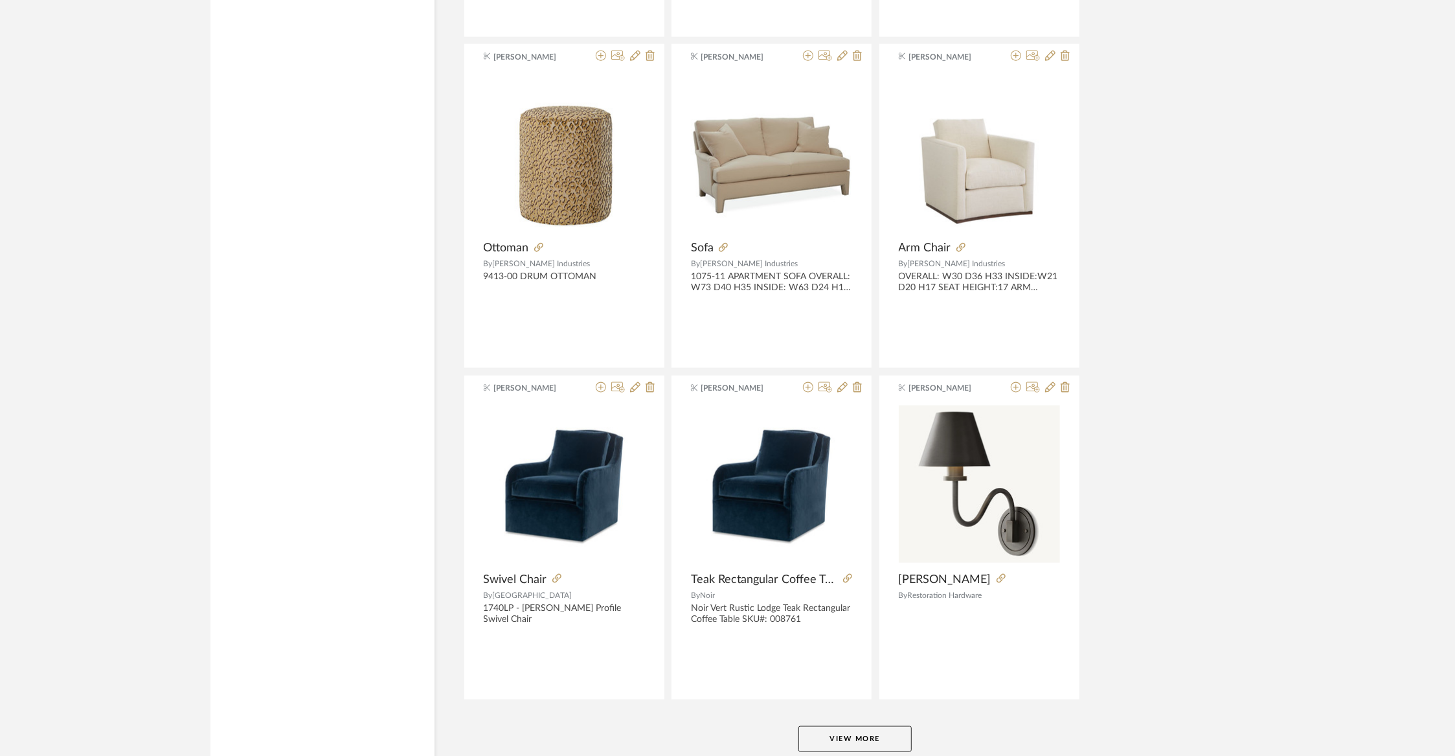
click at [879, 726] on button "View More" at bounding box center [854, 739] width 113 height 26
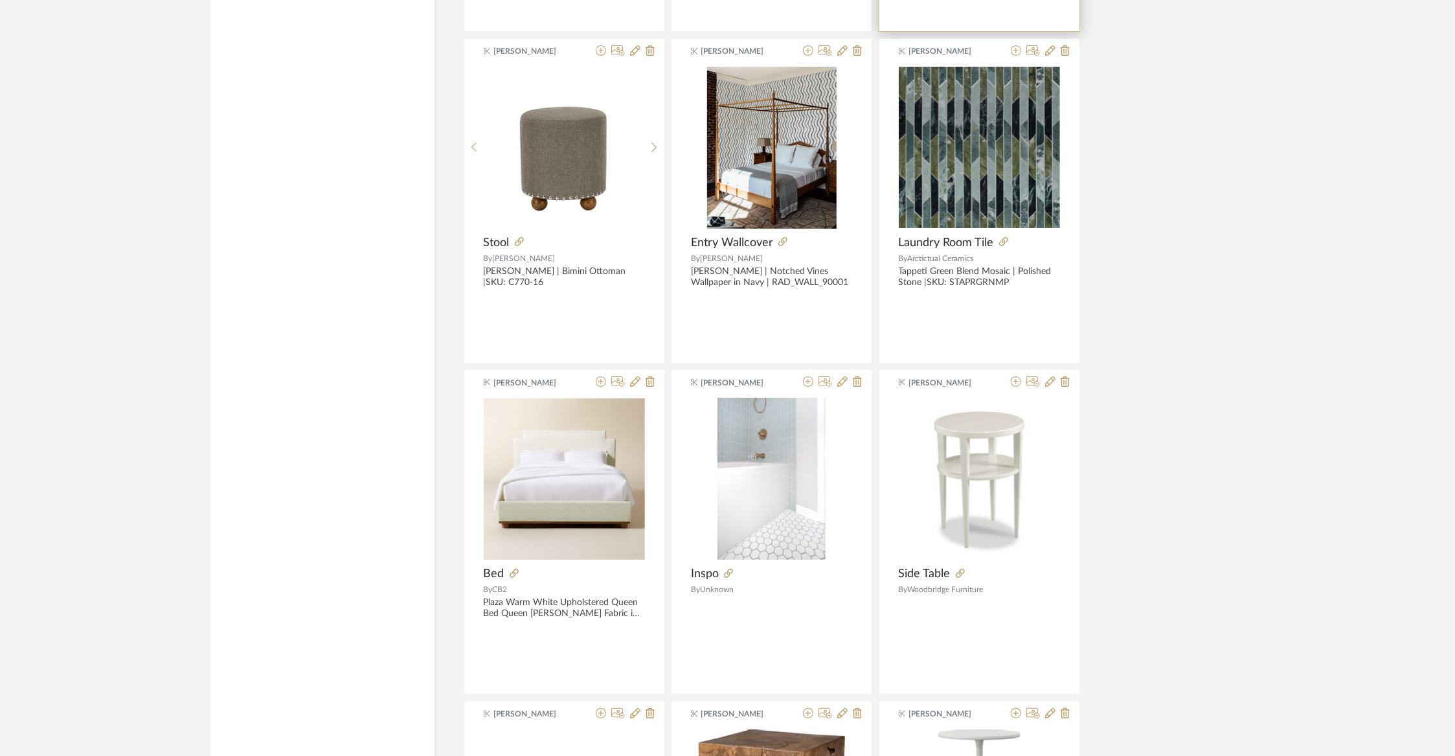
scroll to position [65483, 0]
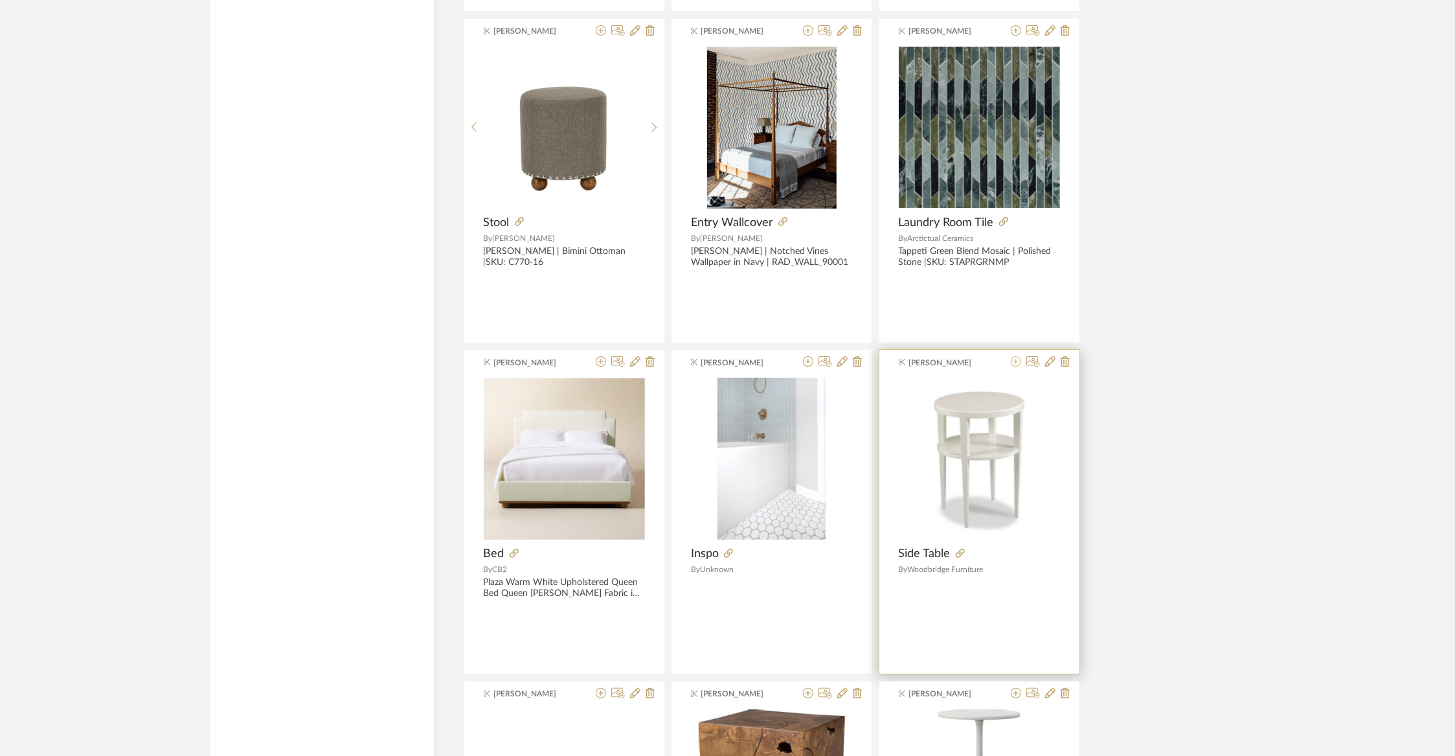
click at [1015, 356] on icon at bounding box center [1016, 361] width 10 height 10
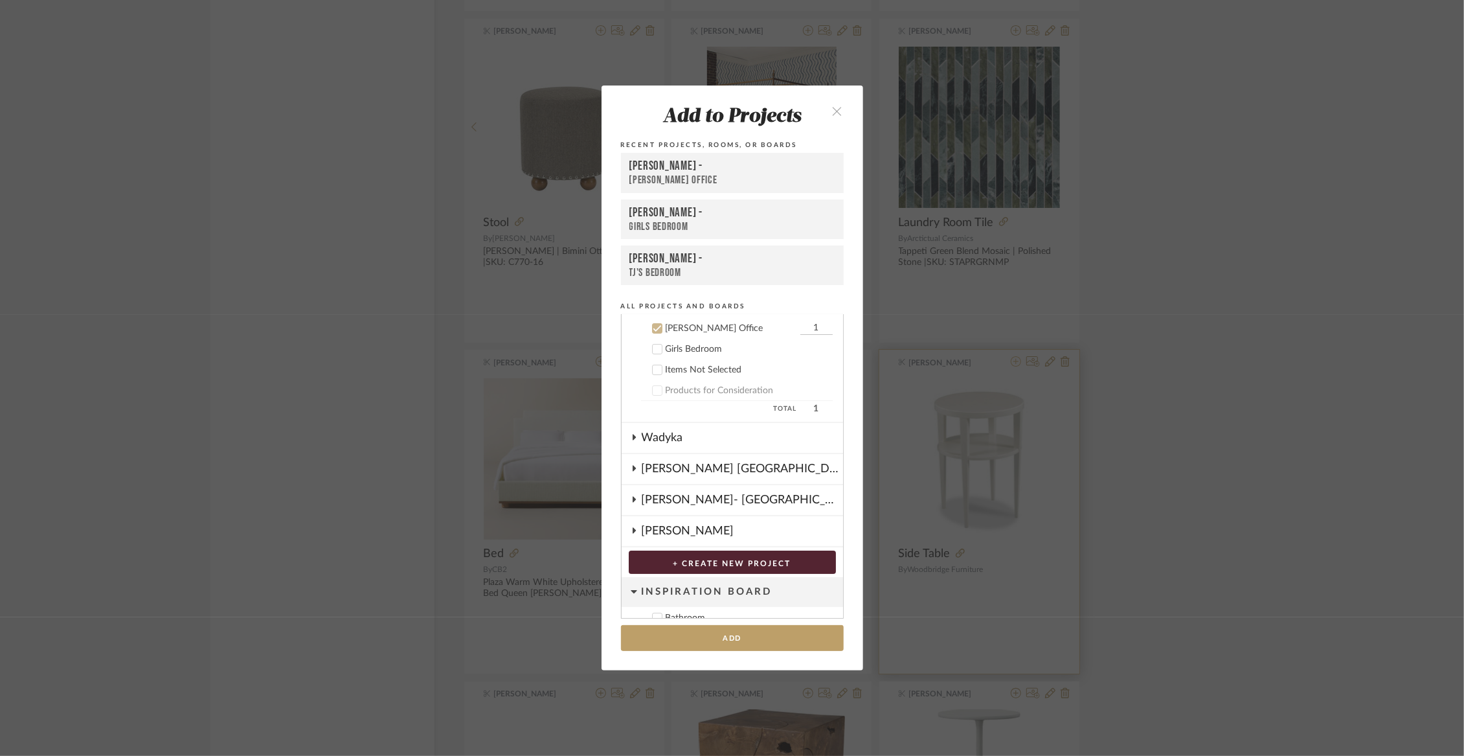
scroll to position [135, 0]
click at [687, 631] on button "Add" at bounding box center [732, 638] width 223 height 27
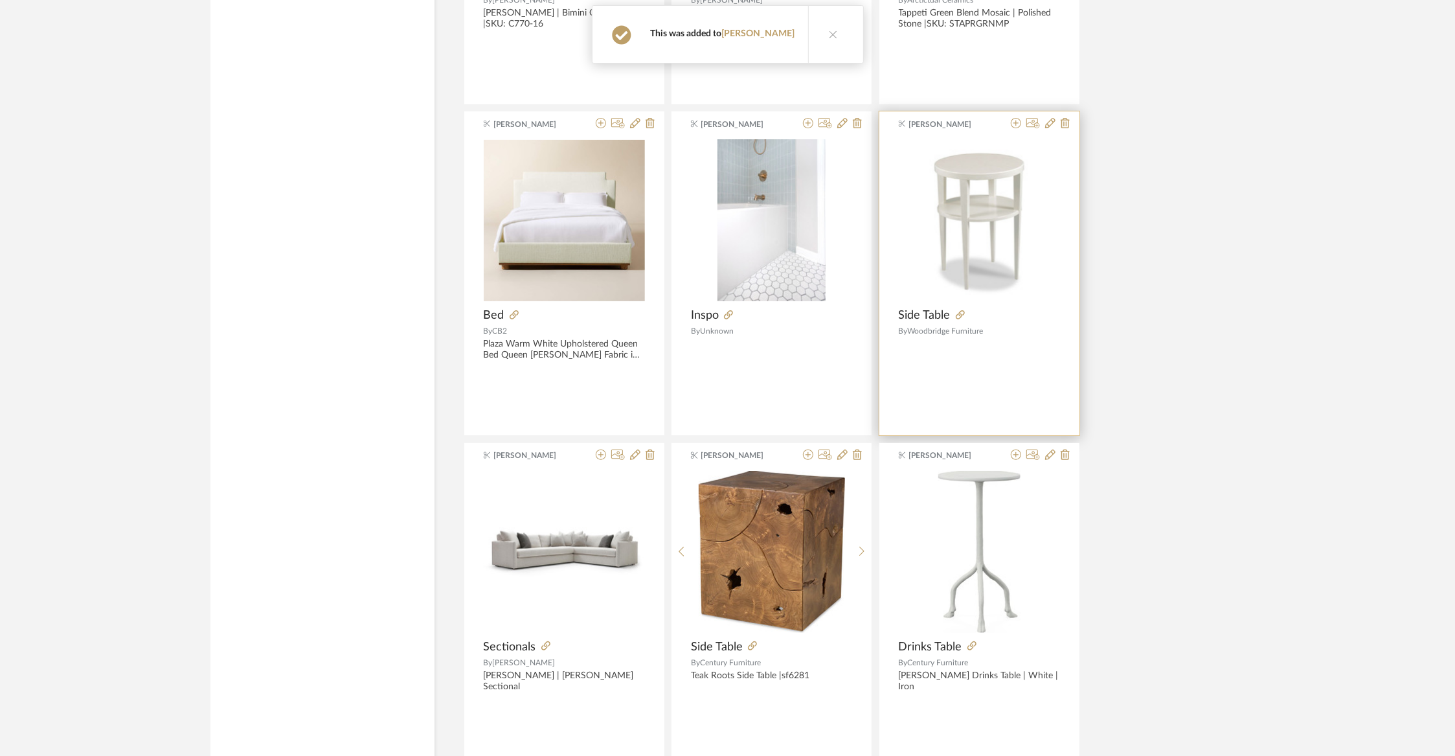
scroll to position [65784, 0]
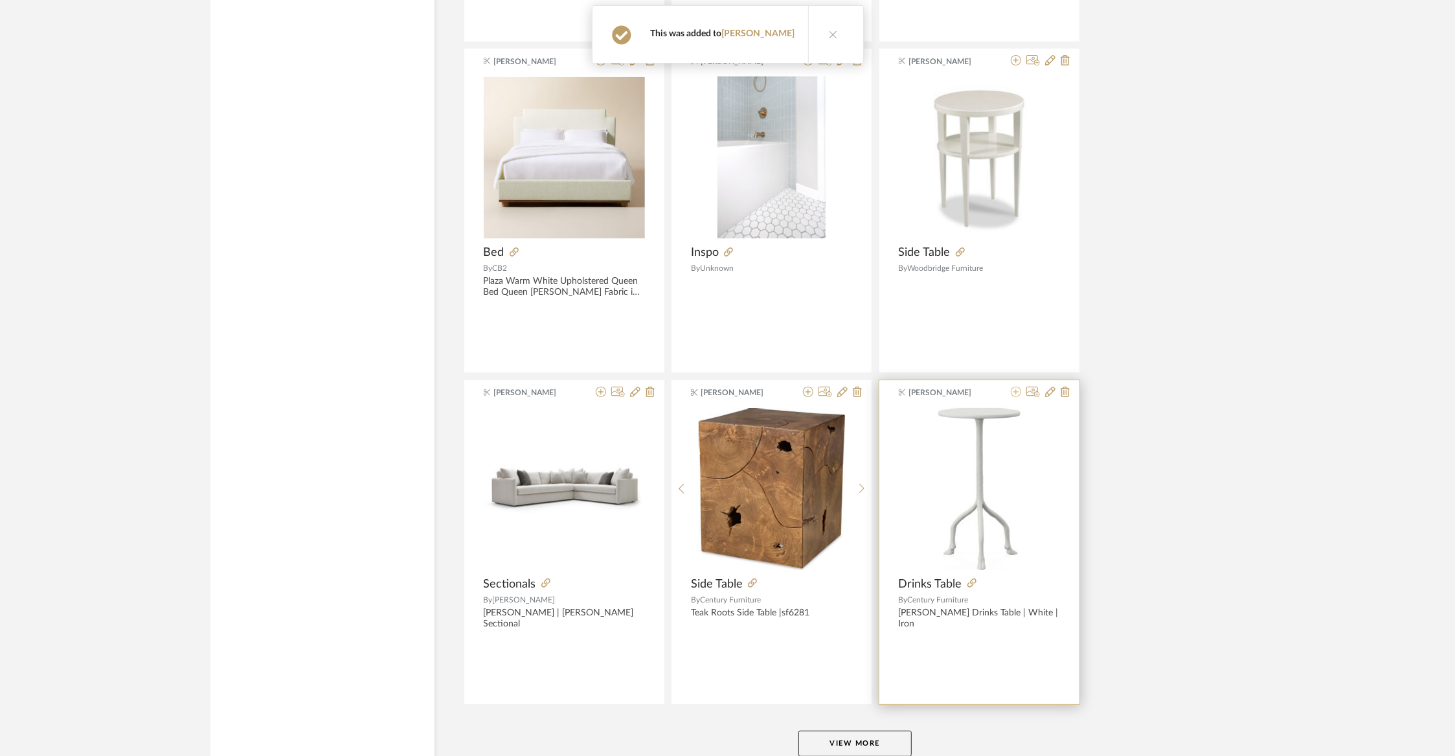
click at [1015, 387] on icon at bounding box center [1016, 392] width 10 height 10
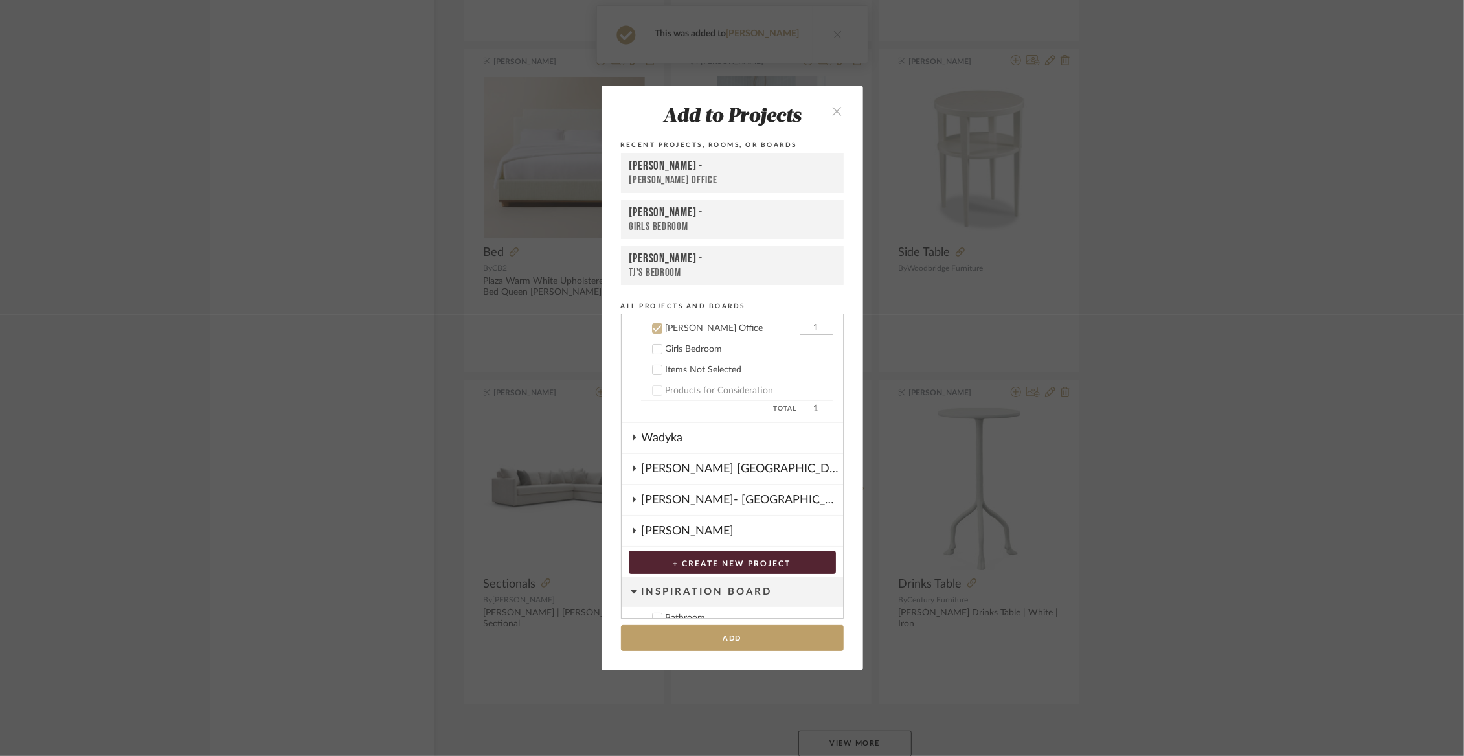
scroll to position [135, 0]
click at [697, 643] on button "Add" at bounding box center [732, 638] width 223 height 27
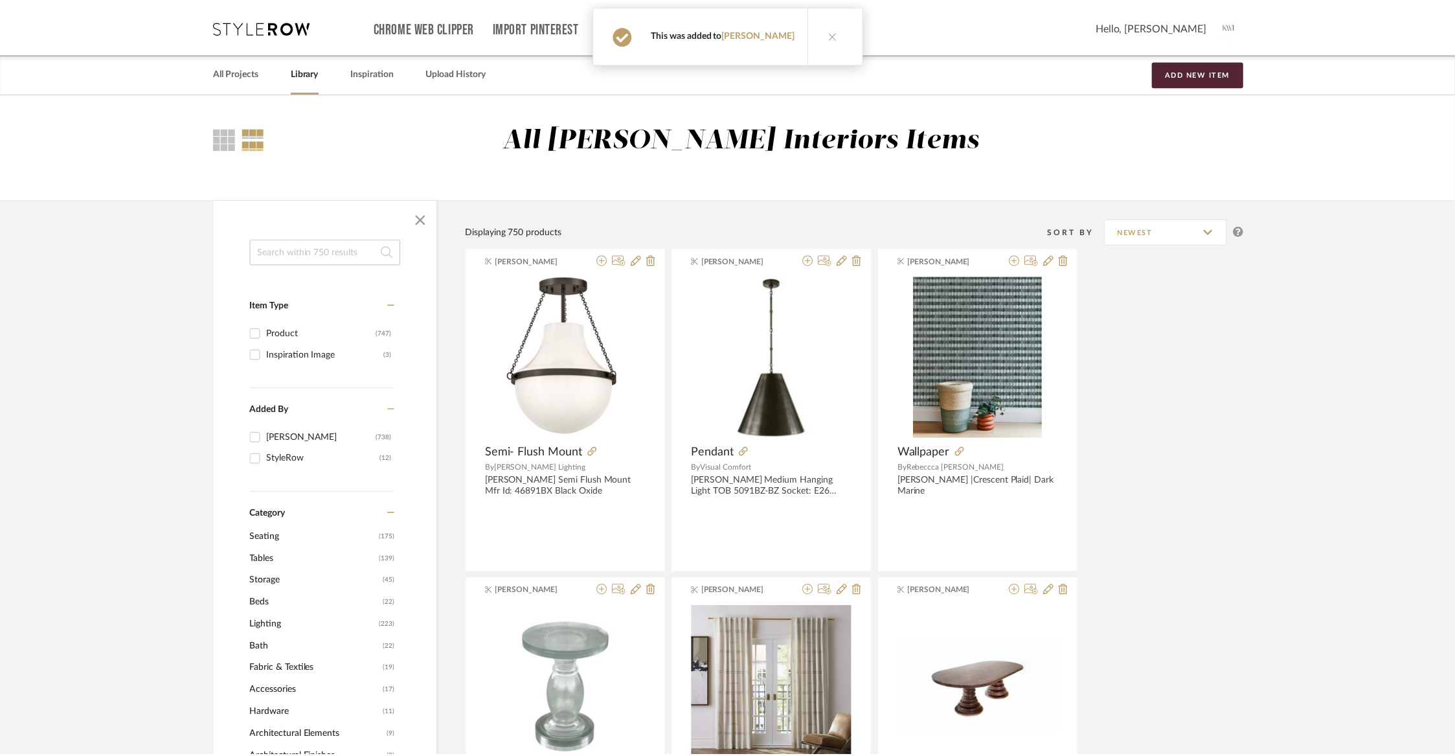
scroll to position [65784, 0]
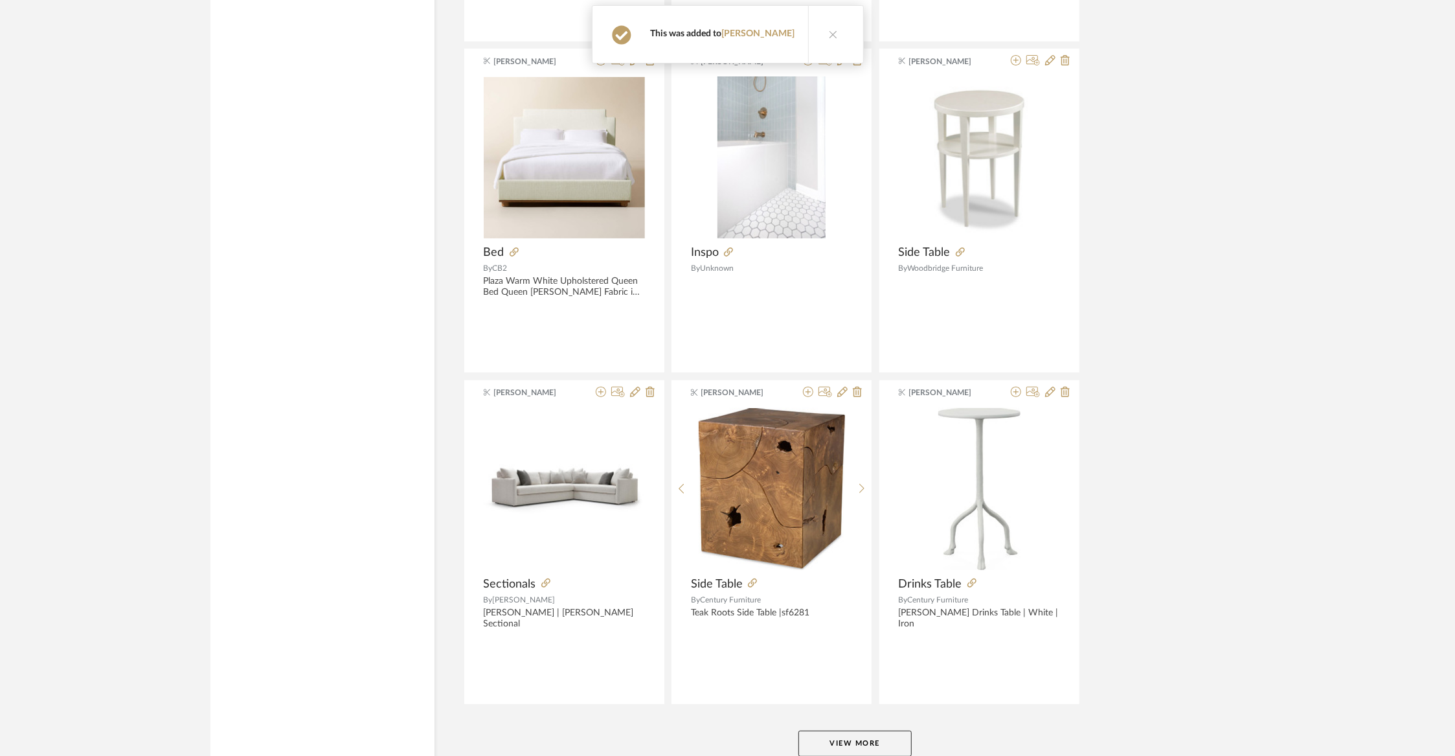
click at [844, 730] on button "View More" at bounding box center [854, 743] width 113 height 26
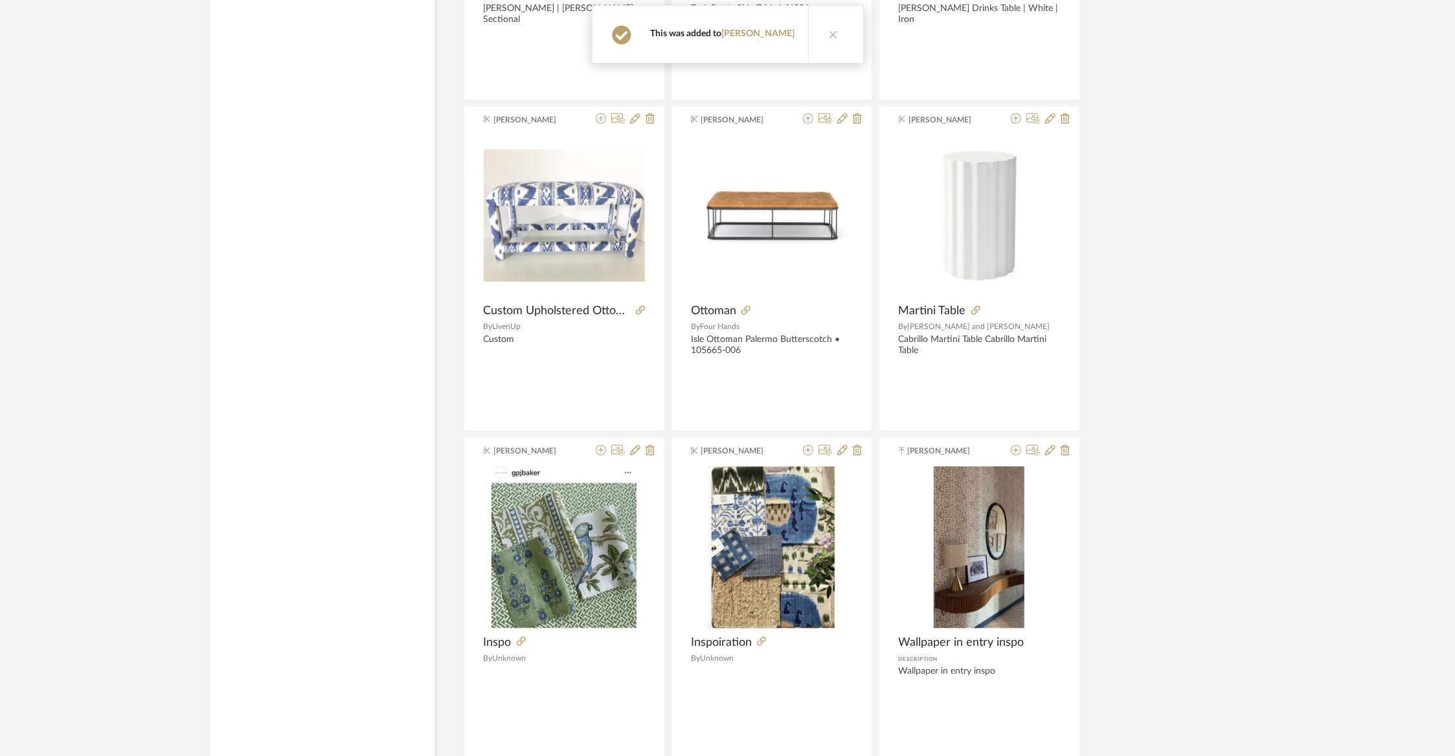
scroll to position [66387, 0]
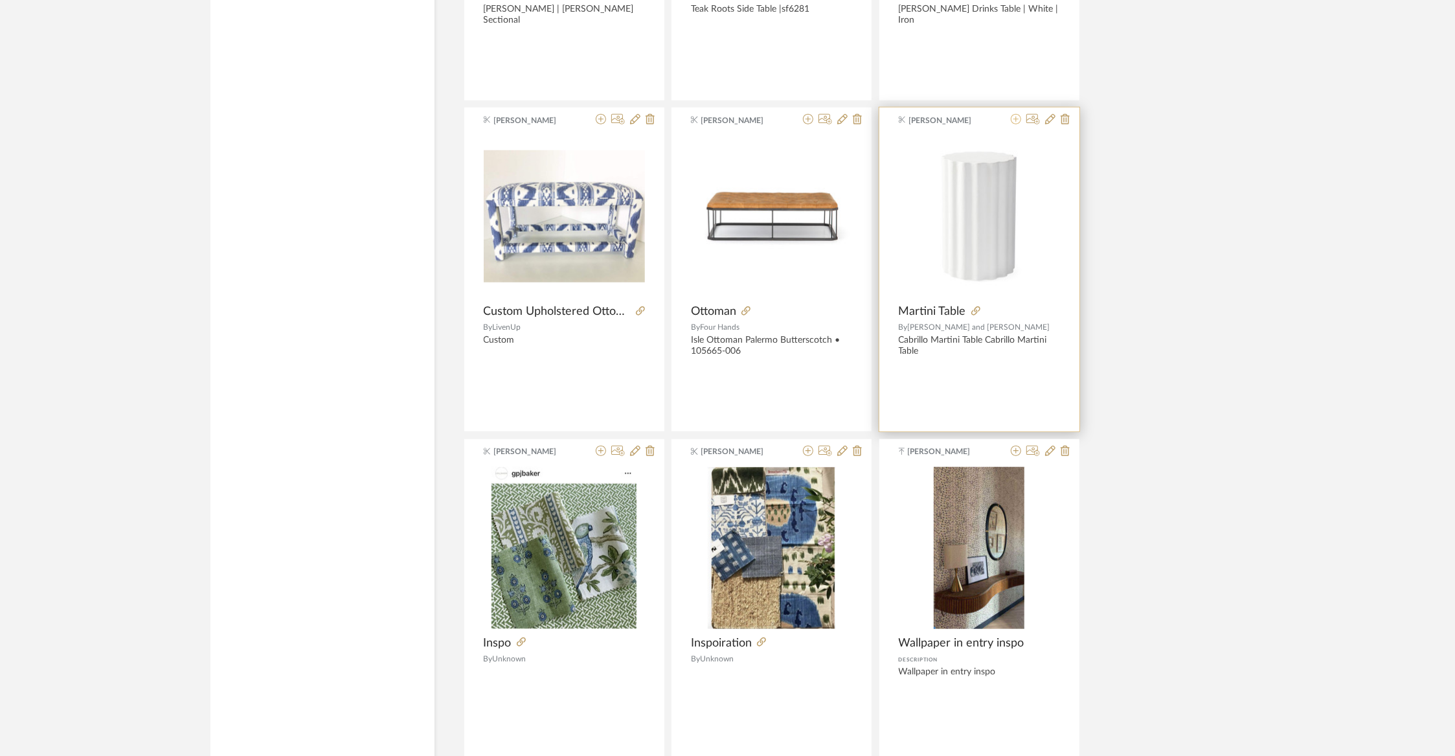
click at [1015, 114] on icon at bounding box center [1016, 119] width 10 height 10
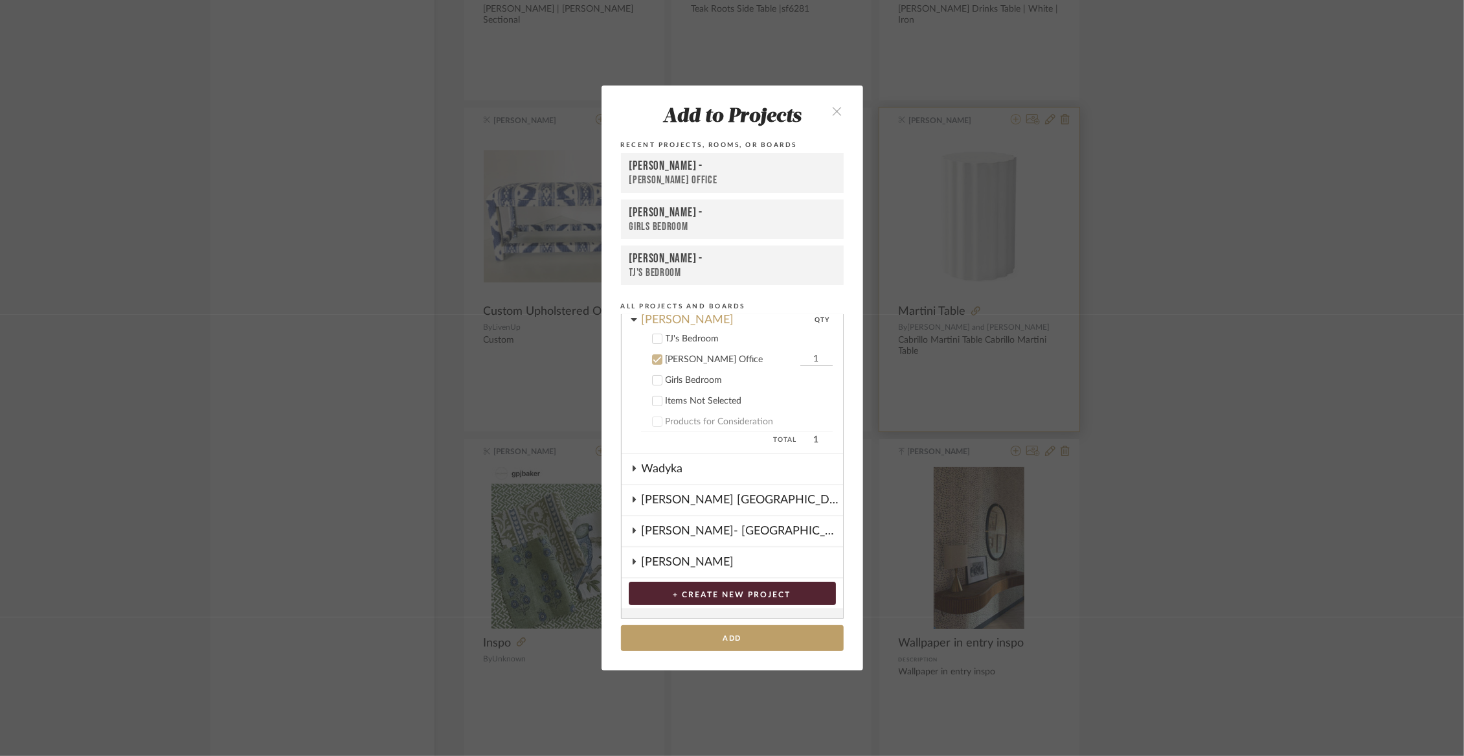
scroll to position [135, 0]
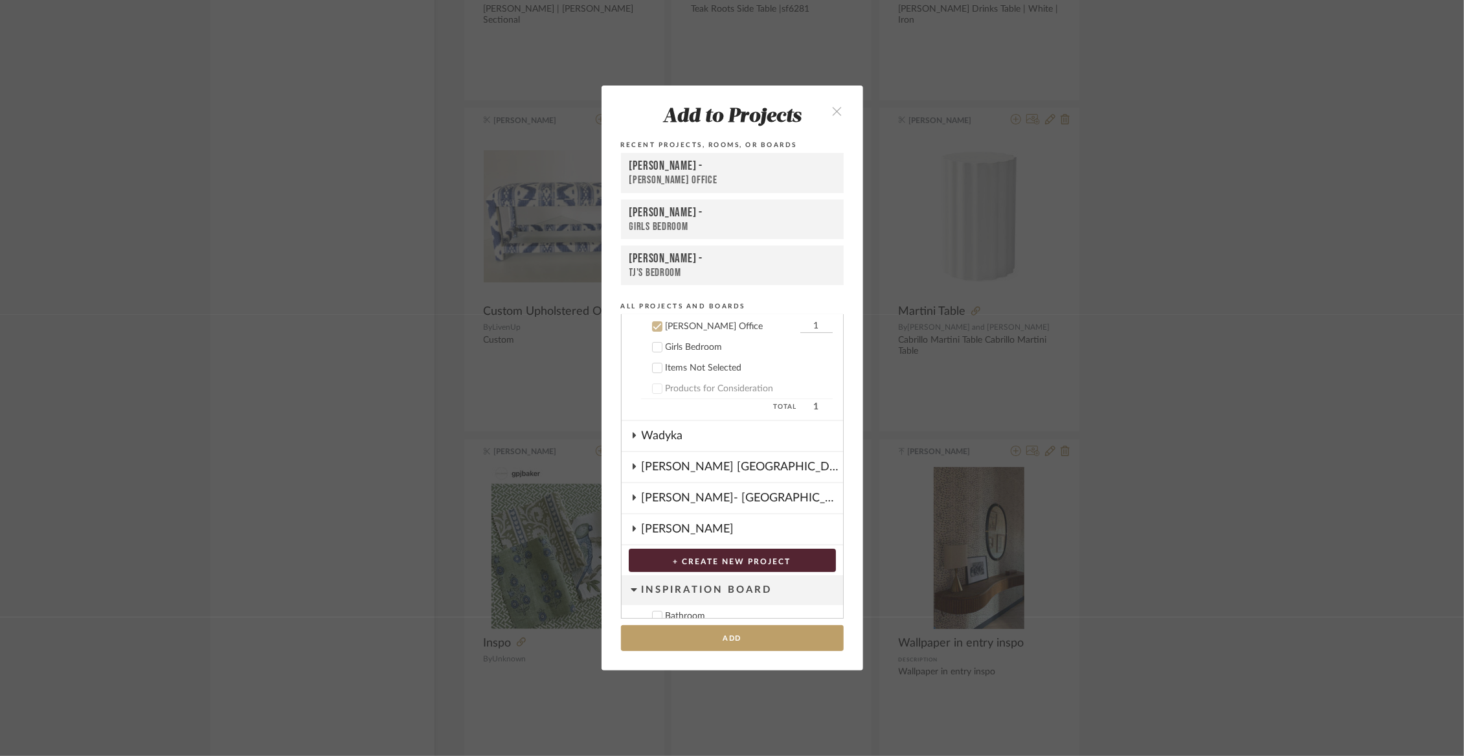
click at [833, 114] on icon "close" at bounding box center [837, 111] width 11 height 11
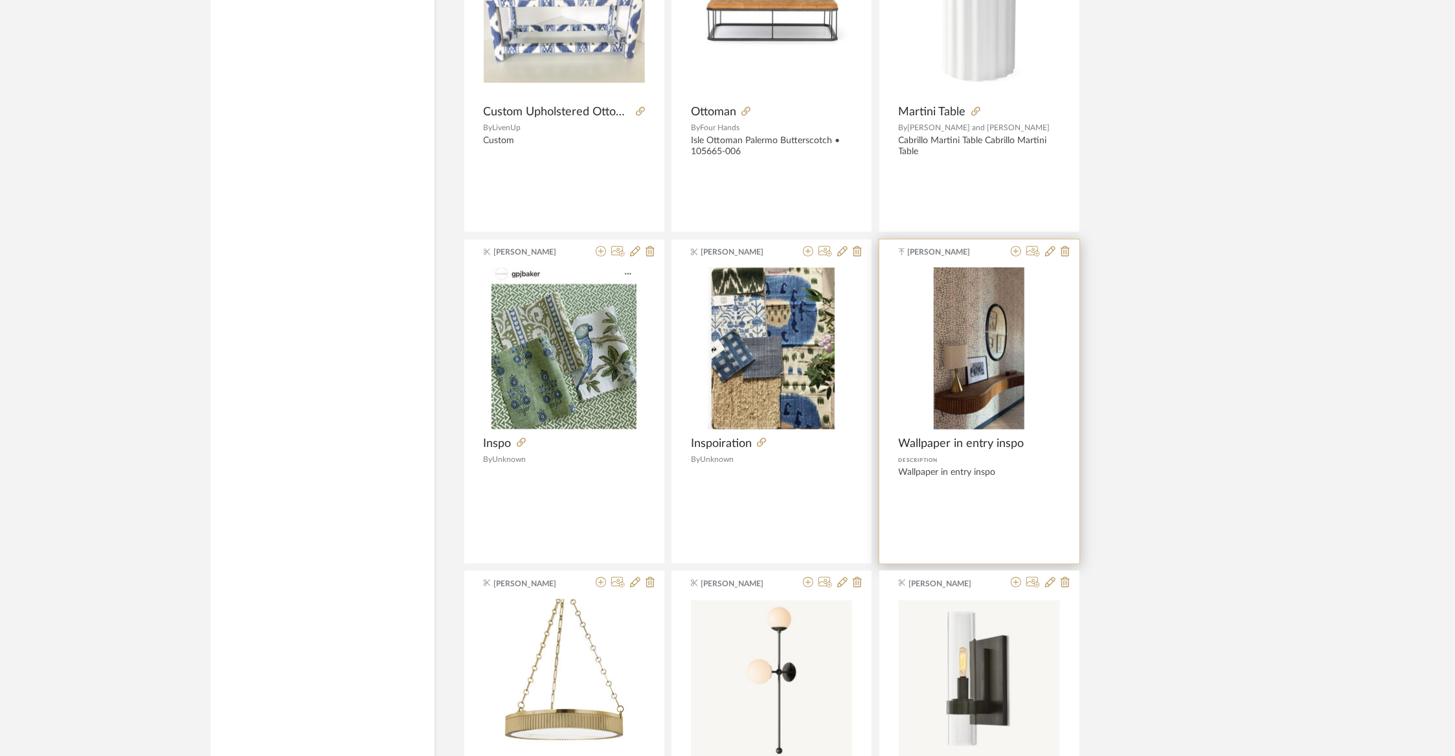
scroll to position [66988, 0]
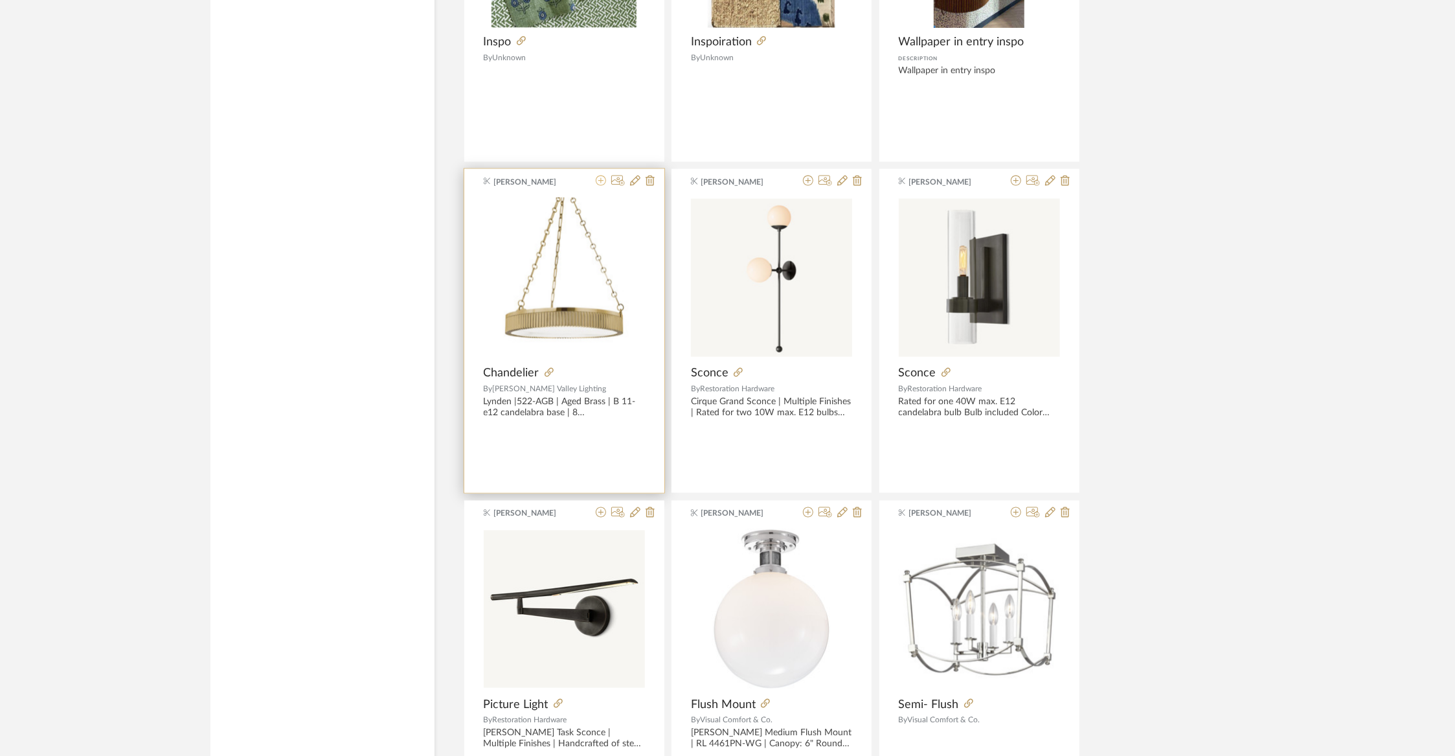
click at [596, 175] on icon at bounding box center [601, 180] width 10 height 10
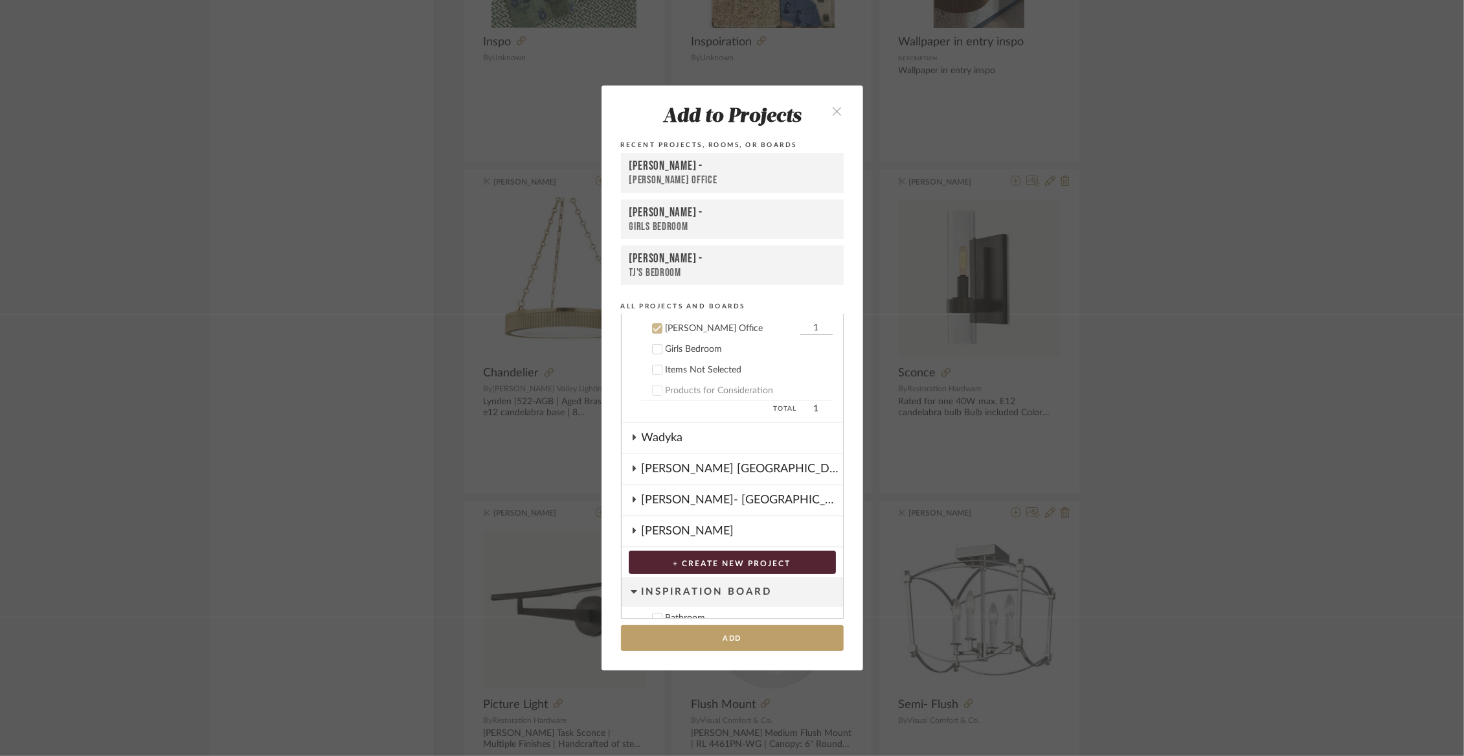
scroll to position [135, 0]
click at [677, 631] on button "Add" at bounding box center [732, 638] width 223 height 27
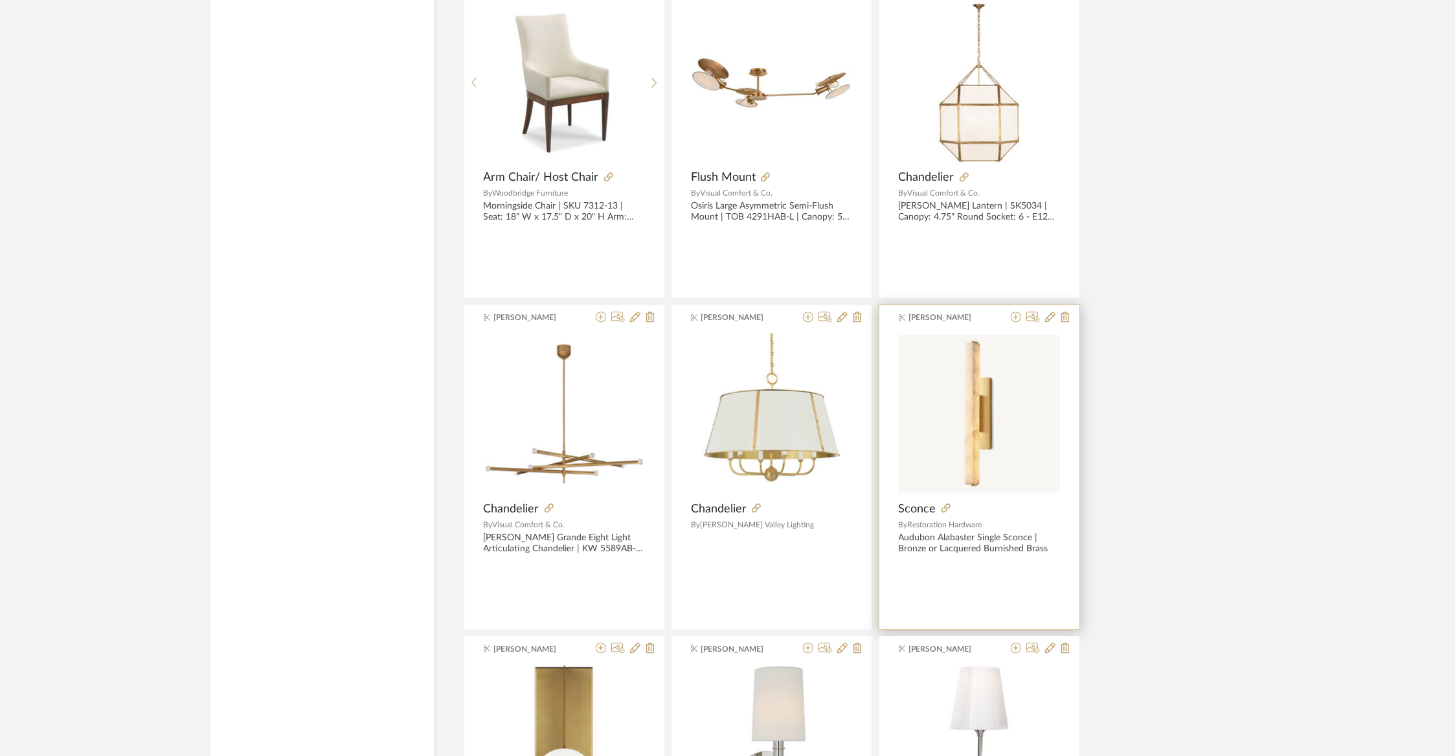
scroll to position [68525, 0]
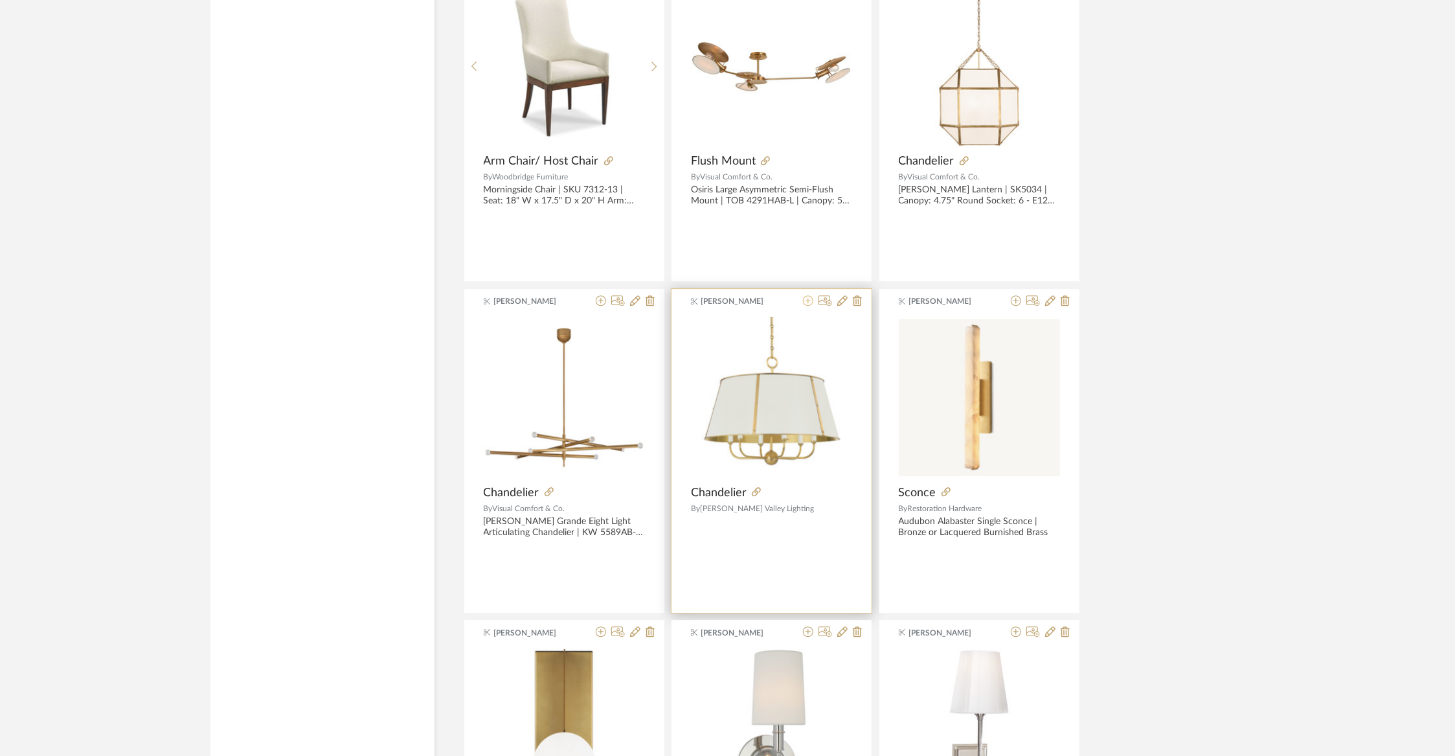
click at [809, 295] on icon at bounding box center [808, 300] width 10 height 10
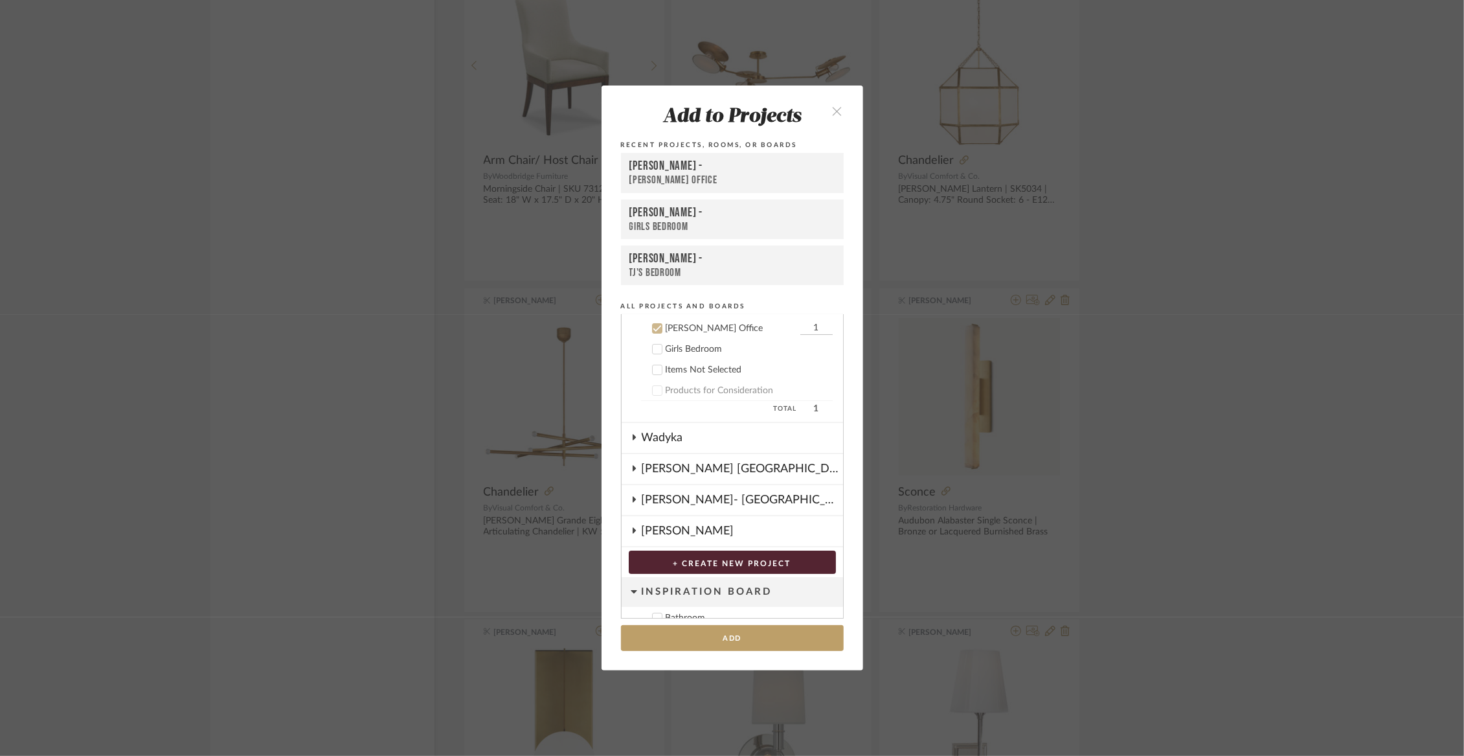
scroll to position [135, 0]
click at [719, 642] on button "Add" at bounding box center [732, 638] width 223 height 27
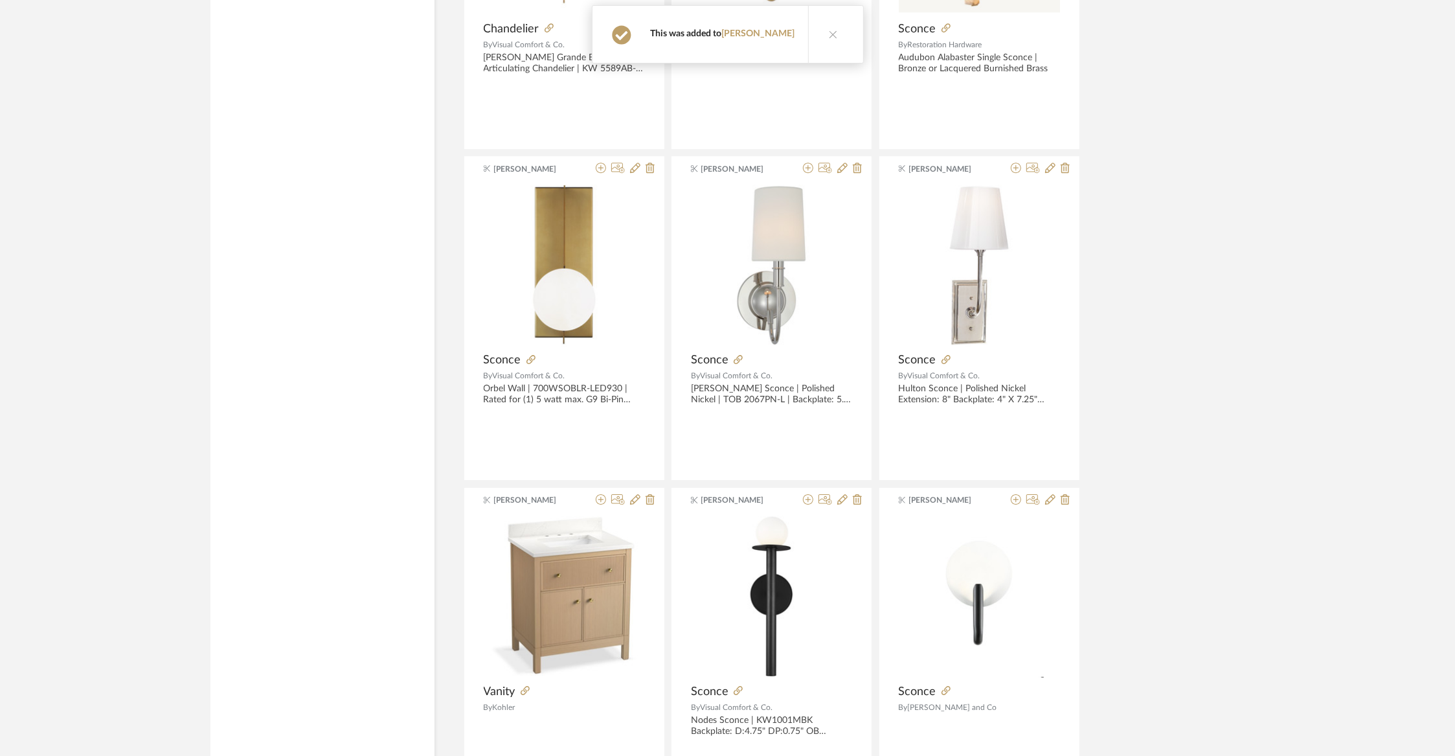
scroll to position [69092, 0]
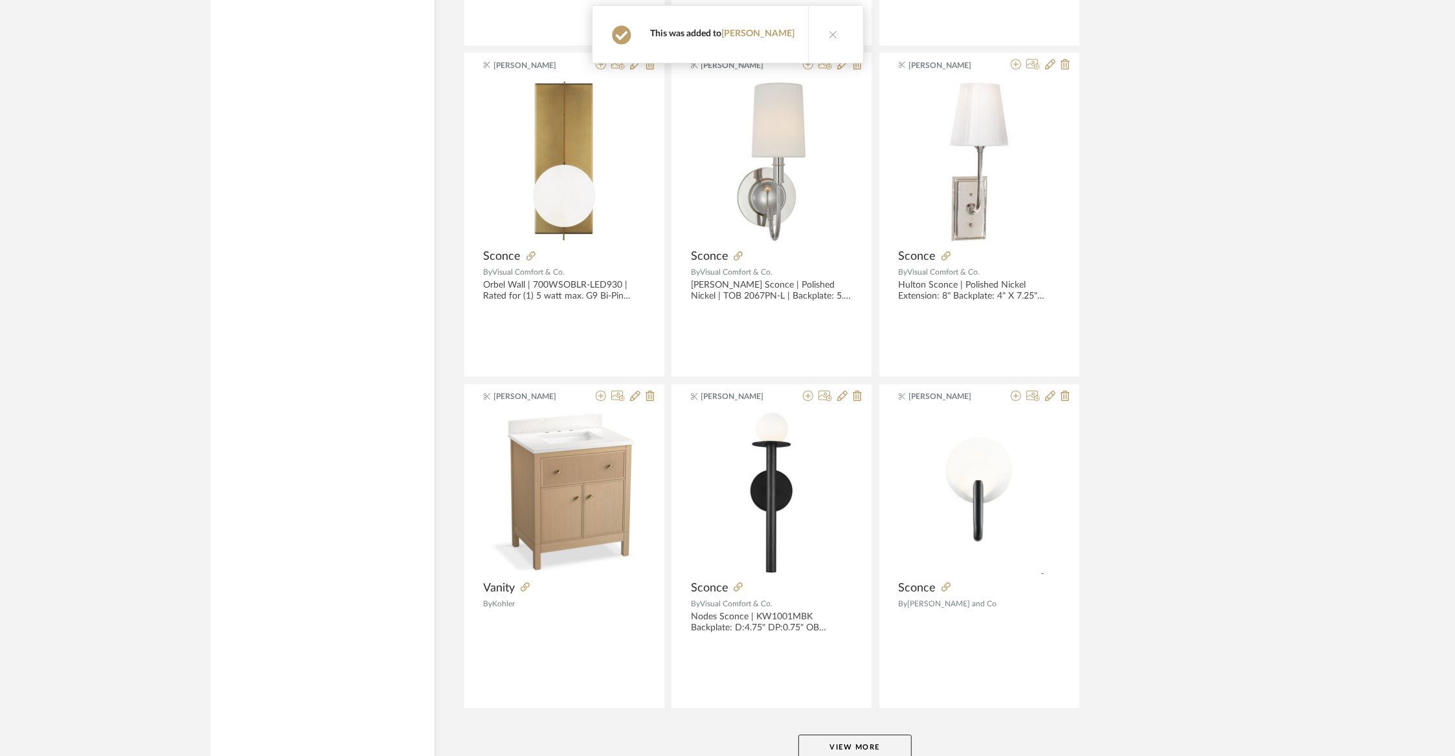
click at [873, 734] on button "View More" at bounding box center [854, 747] width 113 height 26
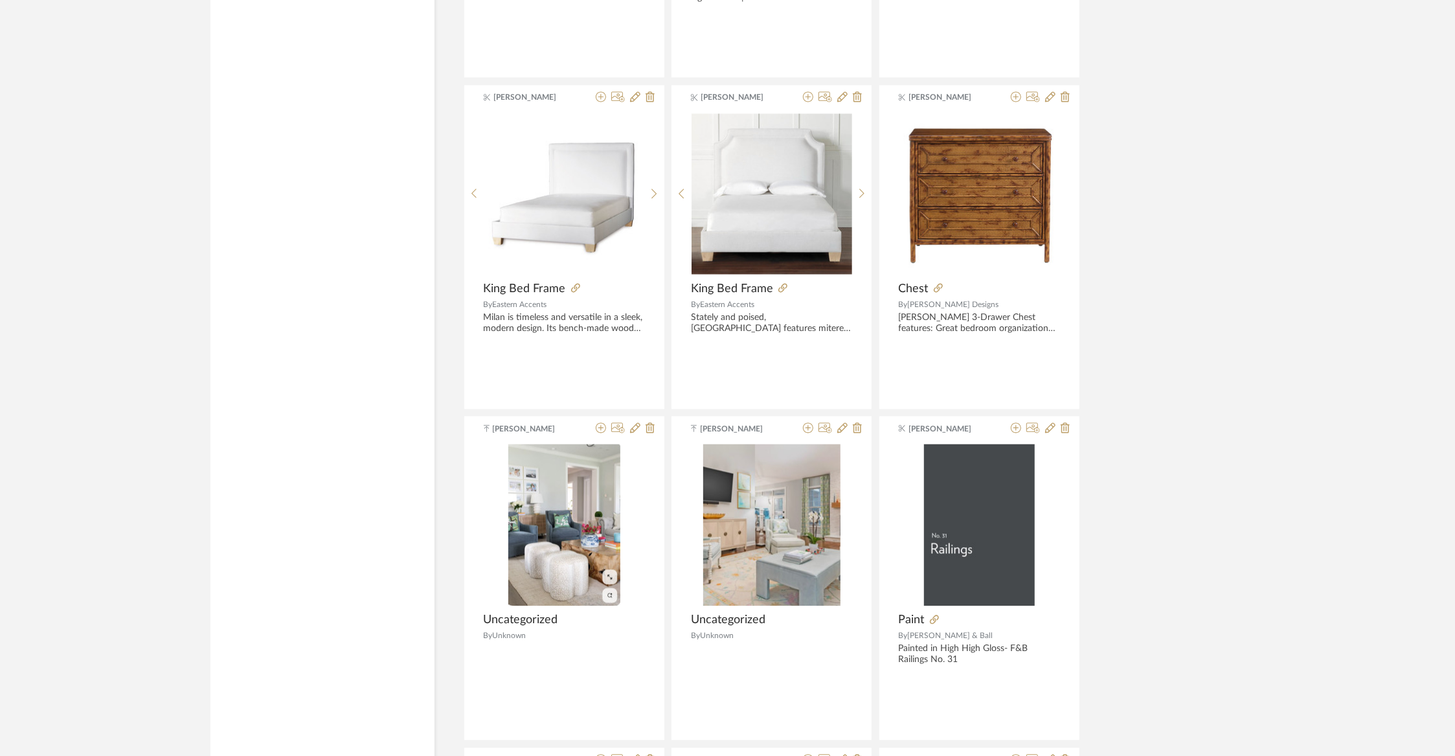
scroll to position [72038, 0]
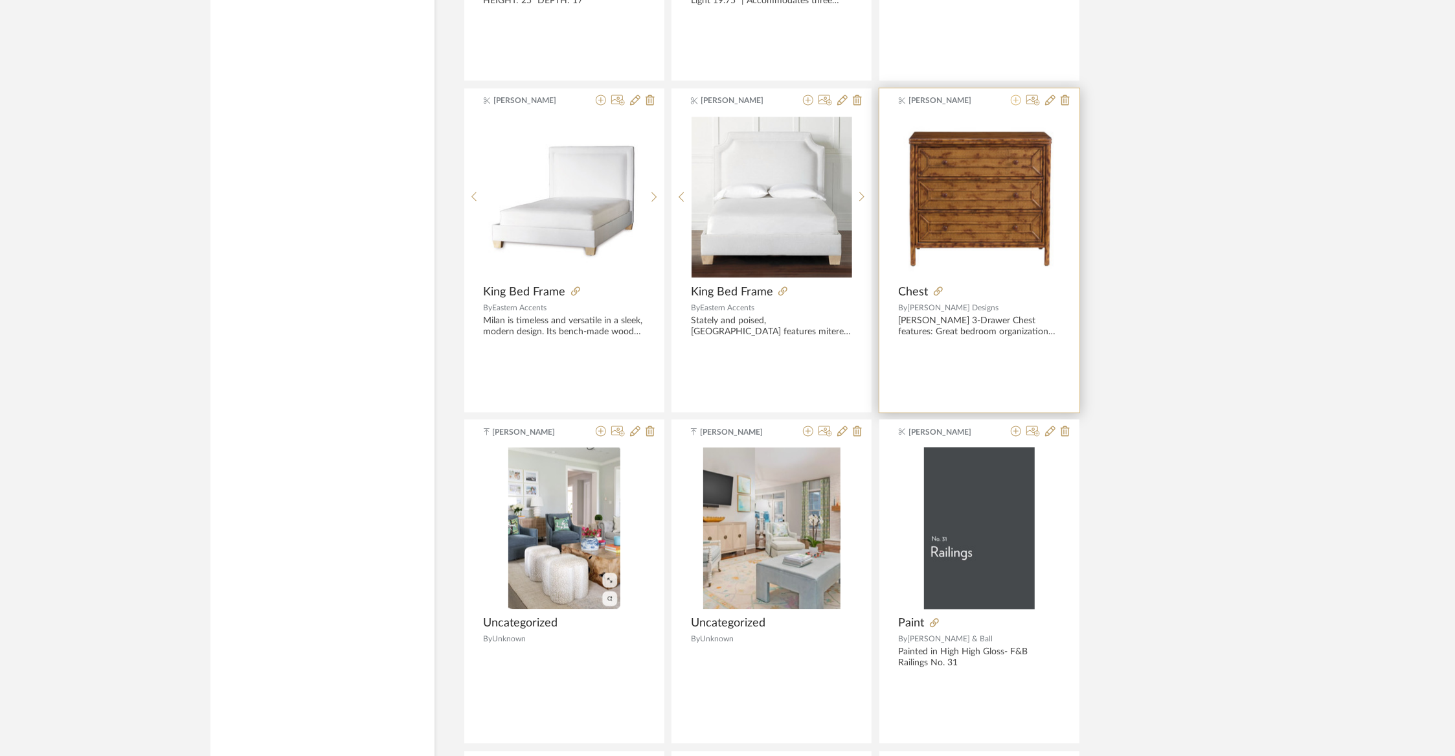
click at [1014, 95] on icon at bounding box center [1016, 100] width 10 height 10
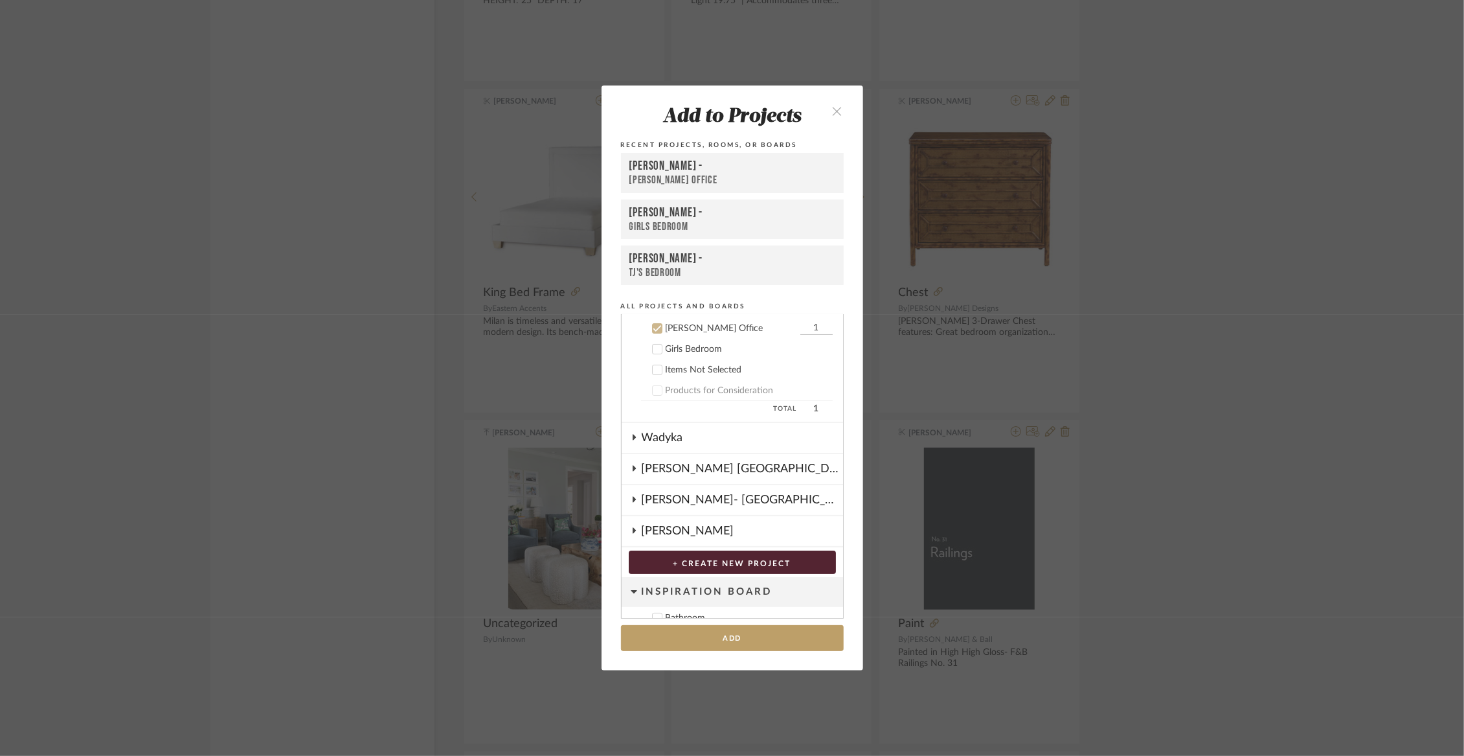
scroll to position [135, 0]
click at [707, 349] on div "Girls Bedroom" at bounding box center [749, 347] width 167 height 11
click at [705, 324] on div "[PERSON_NAME] Office" at bounding box center [731, 326] width 131 height 11
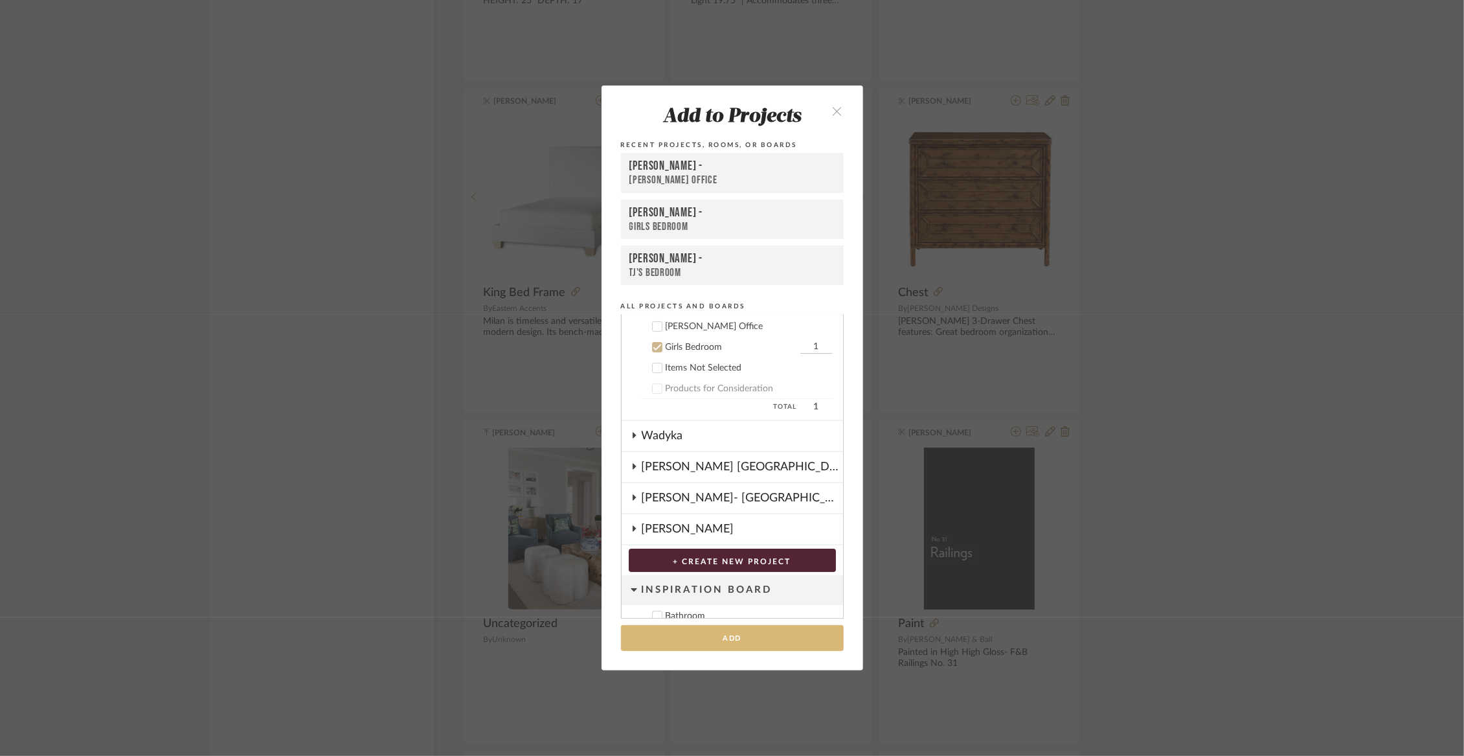
click at [732, 639] on button "Add" at bounding box center [732, 638] width 223 height 27
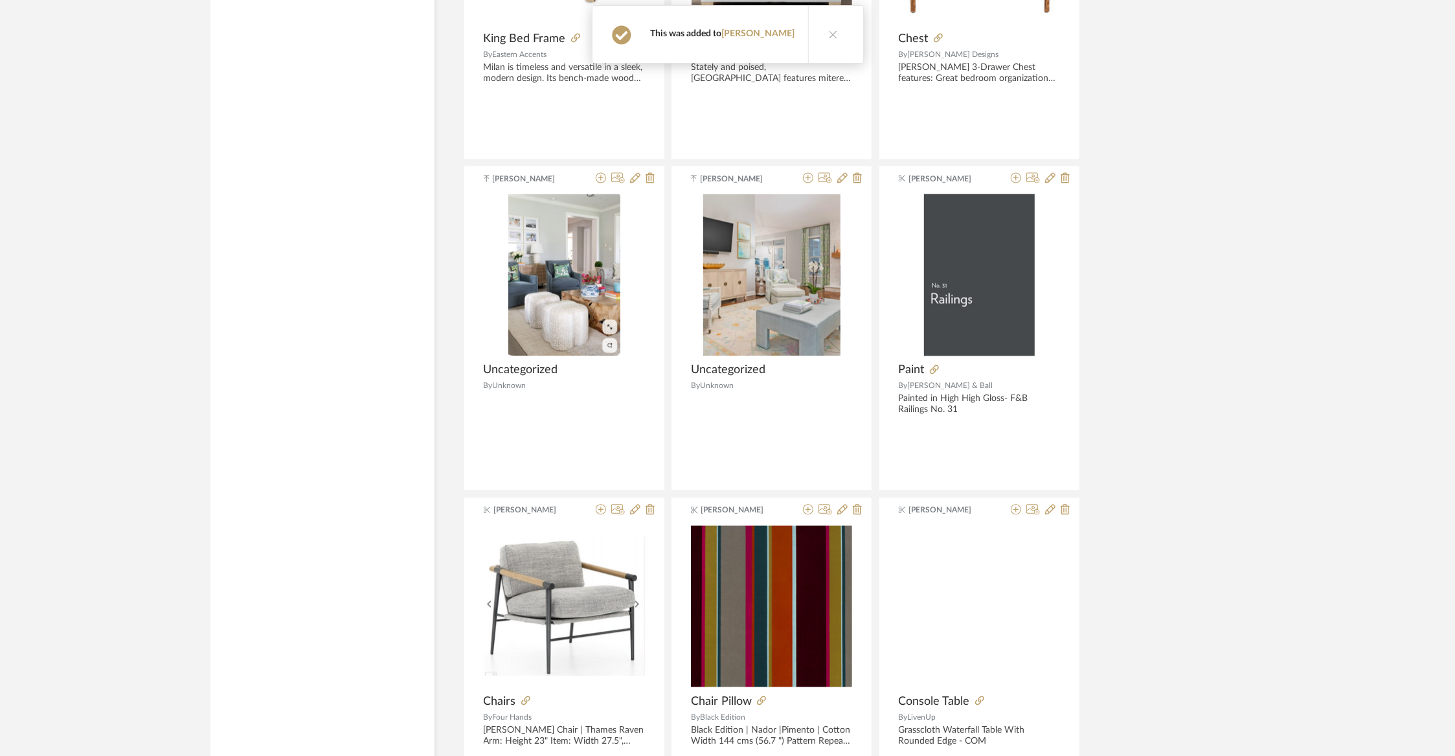
scroll to position [72400, 0]
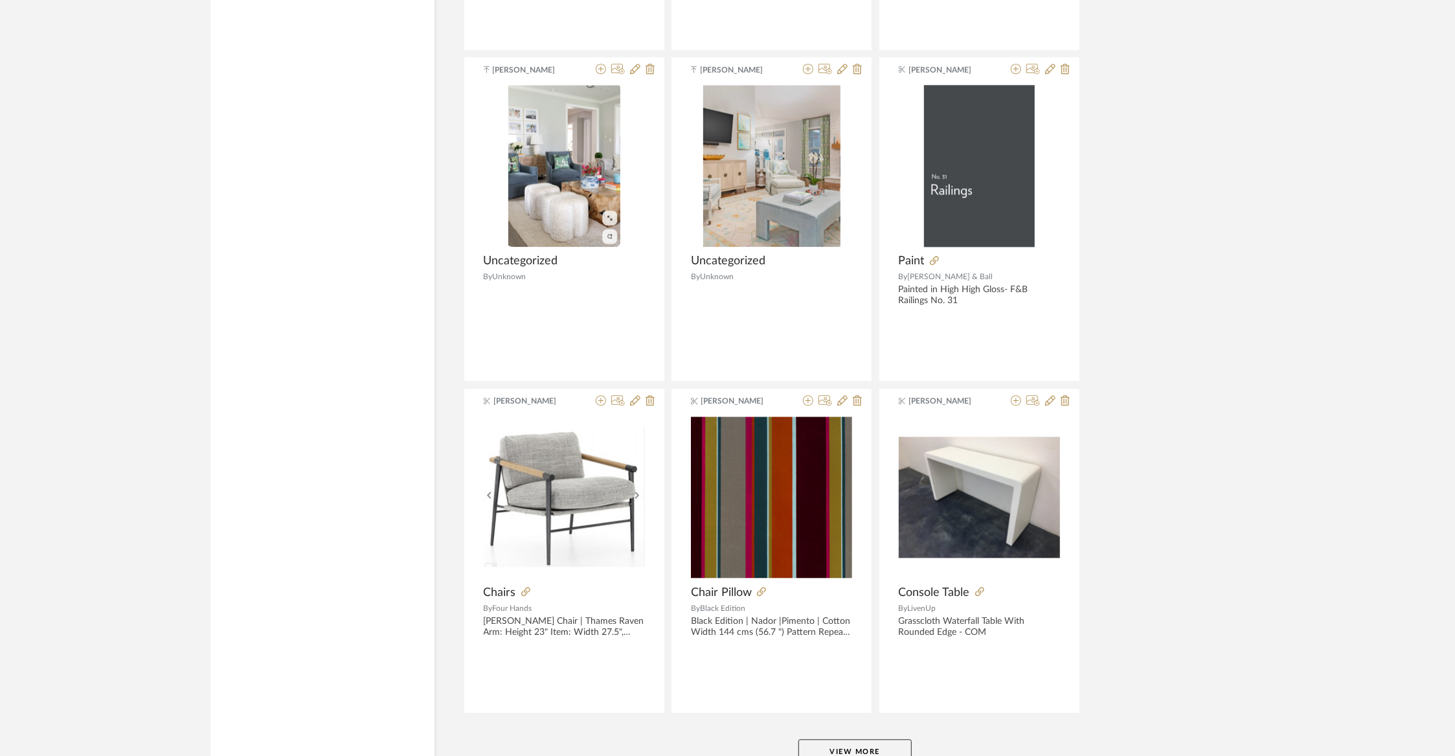
click at [886, 739] on button "View More" at bounding box center [854, 752] width 113 height 26
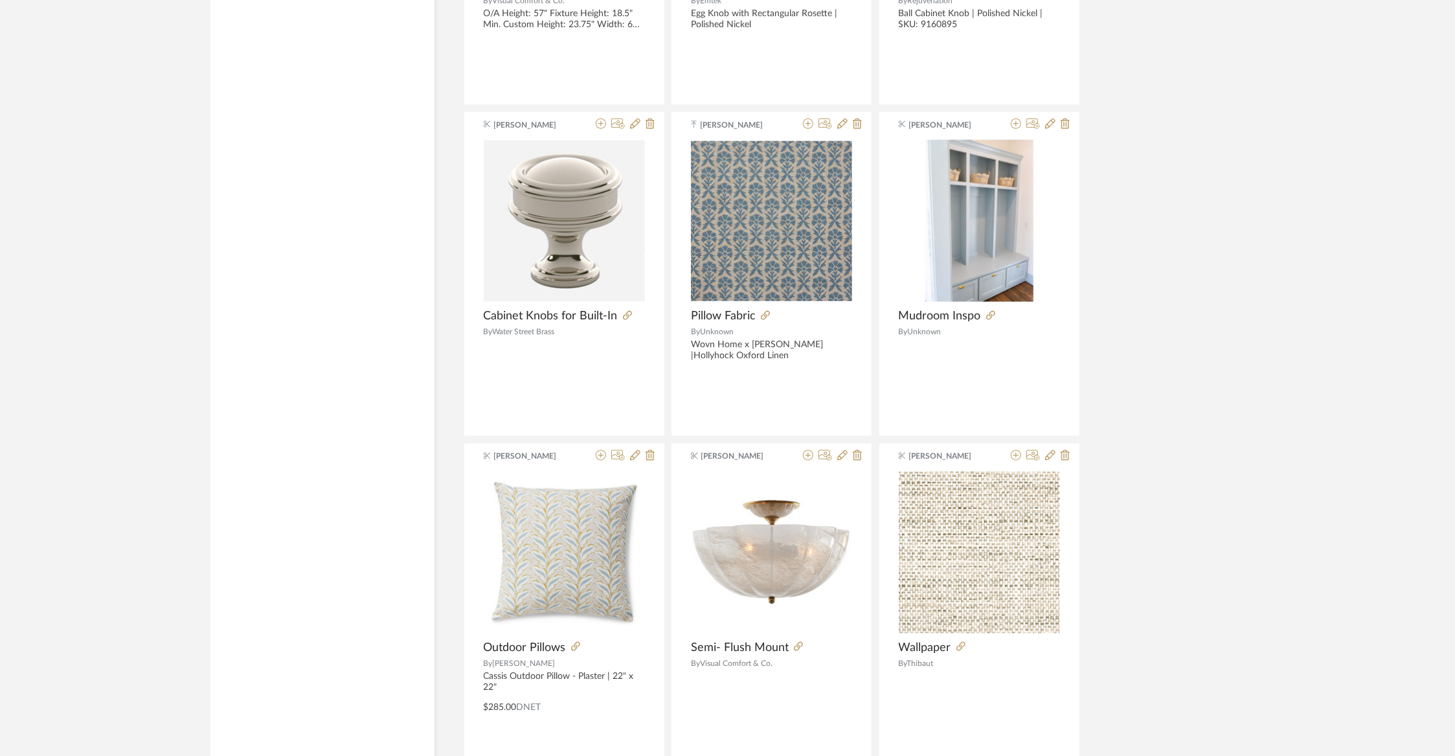
scroll to position [75708, 0]
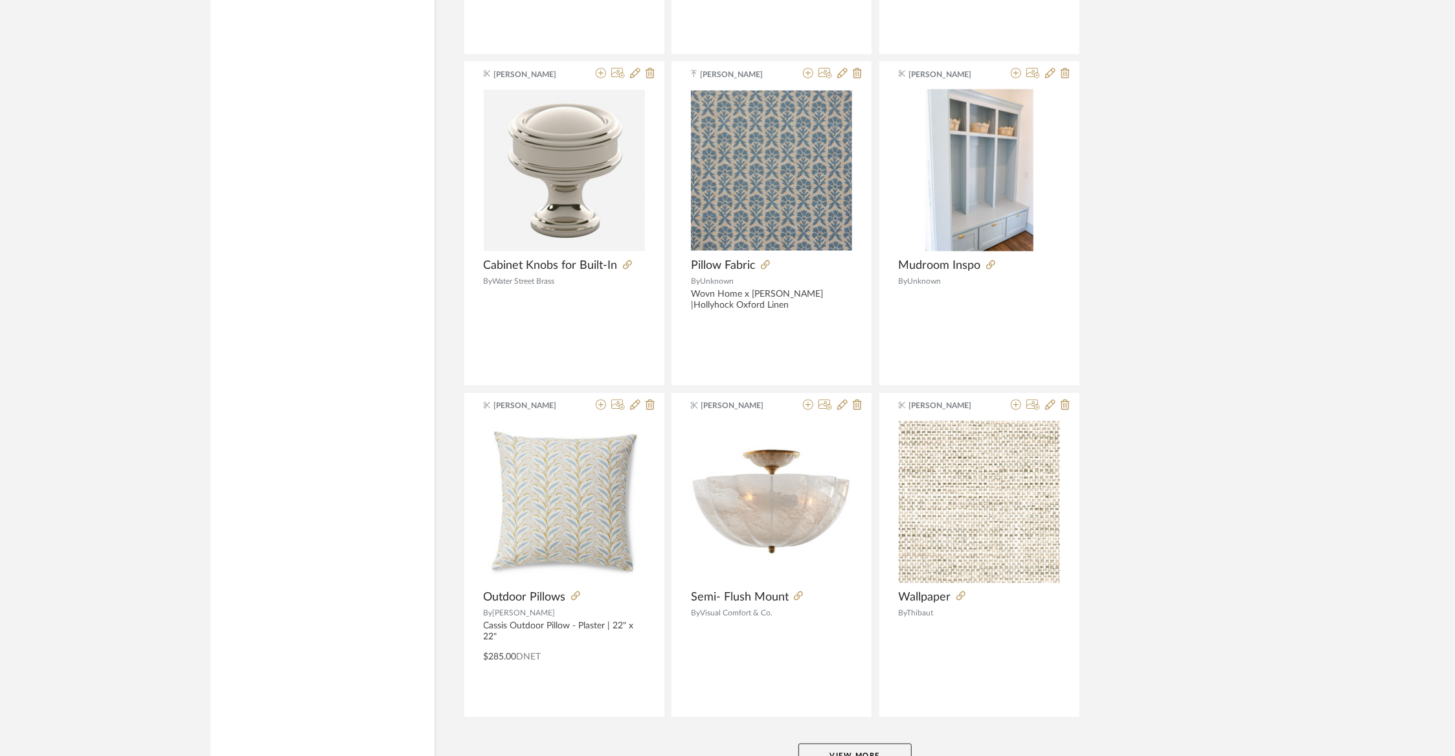
click at [855, 743] on button "View More" at bounding box center [854, 756] width 113 height 26
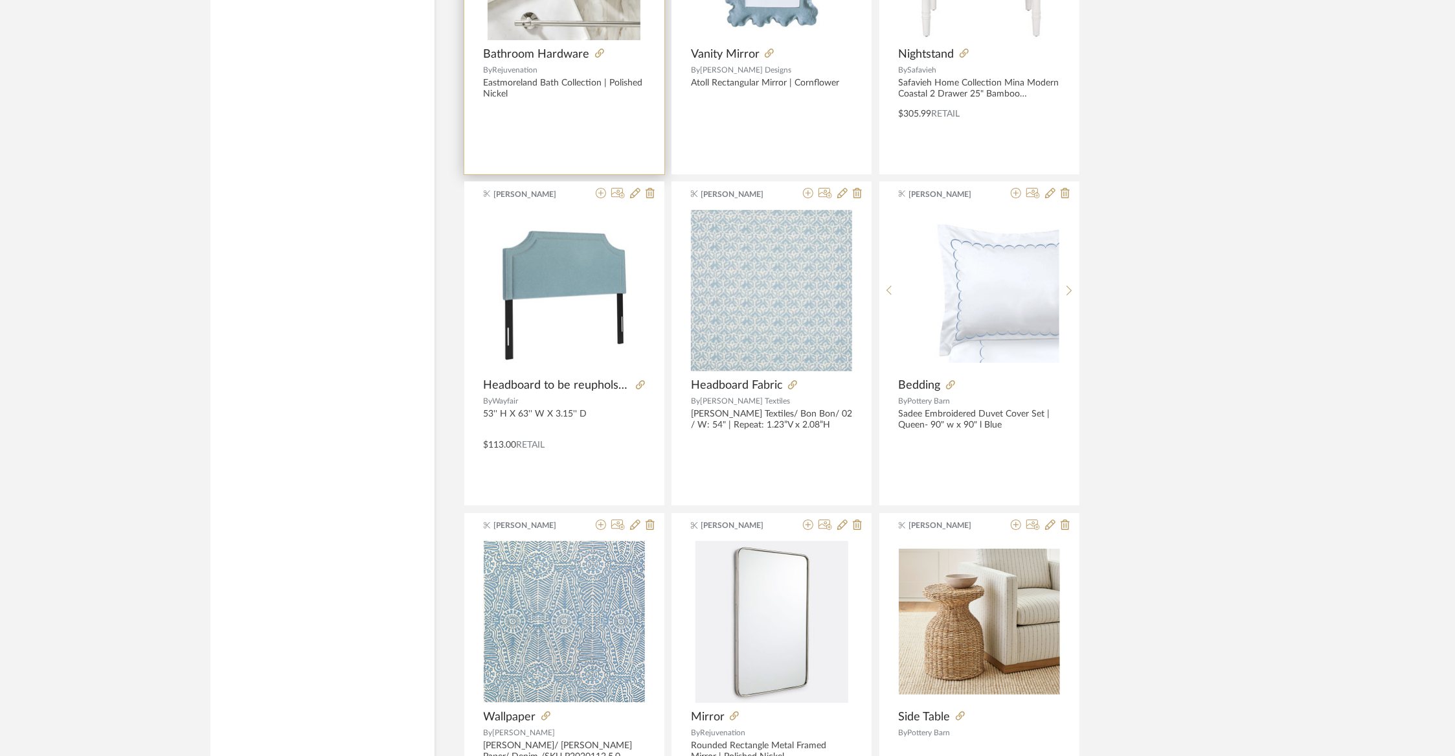
scroll to position [78242, 0]
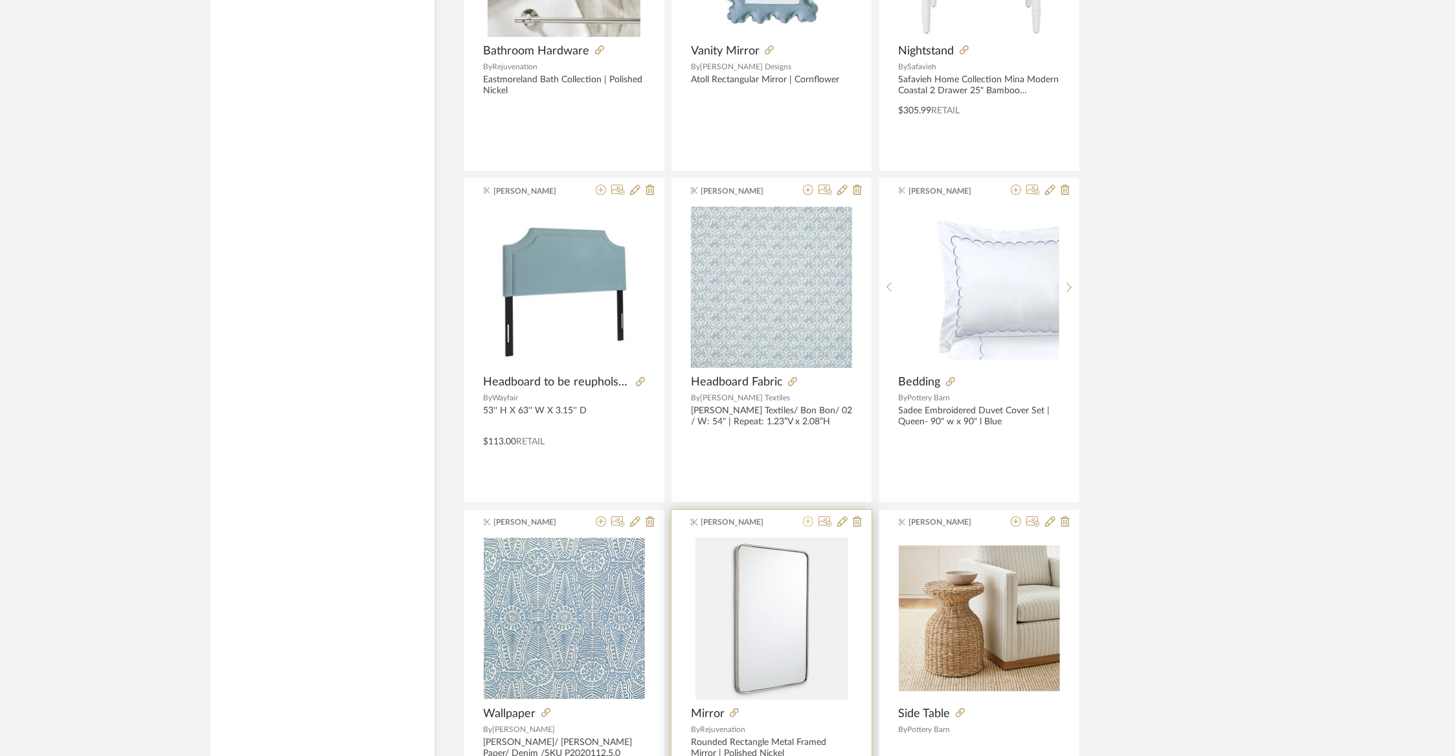
click at [807, 516] on icon at bounding box center [808, 521] width 10 height 10
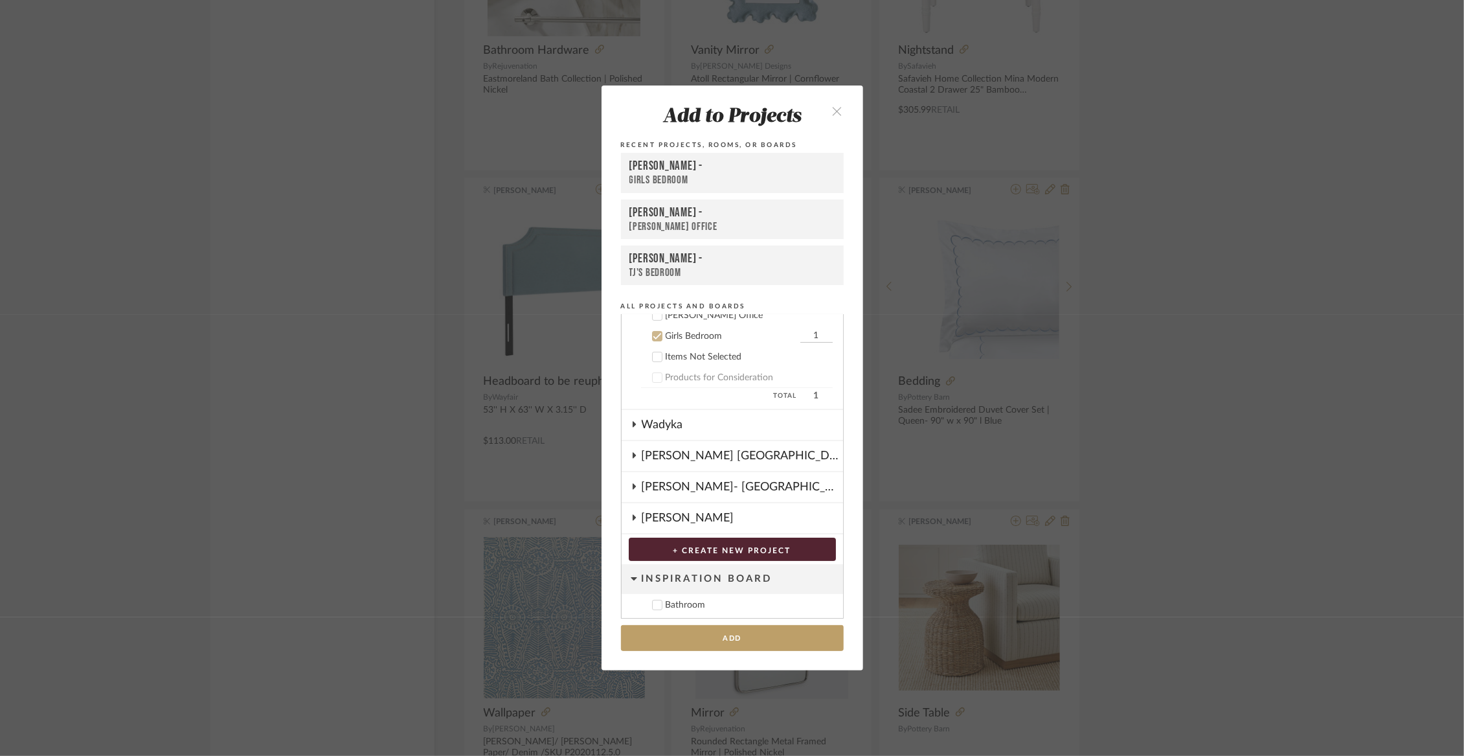
scroll to position [155, 0]
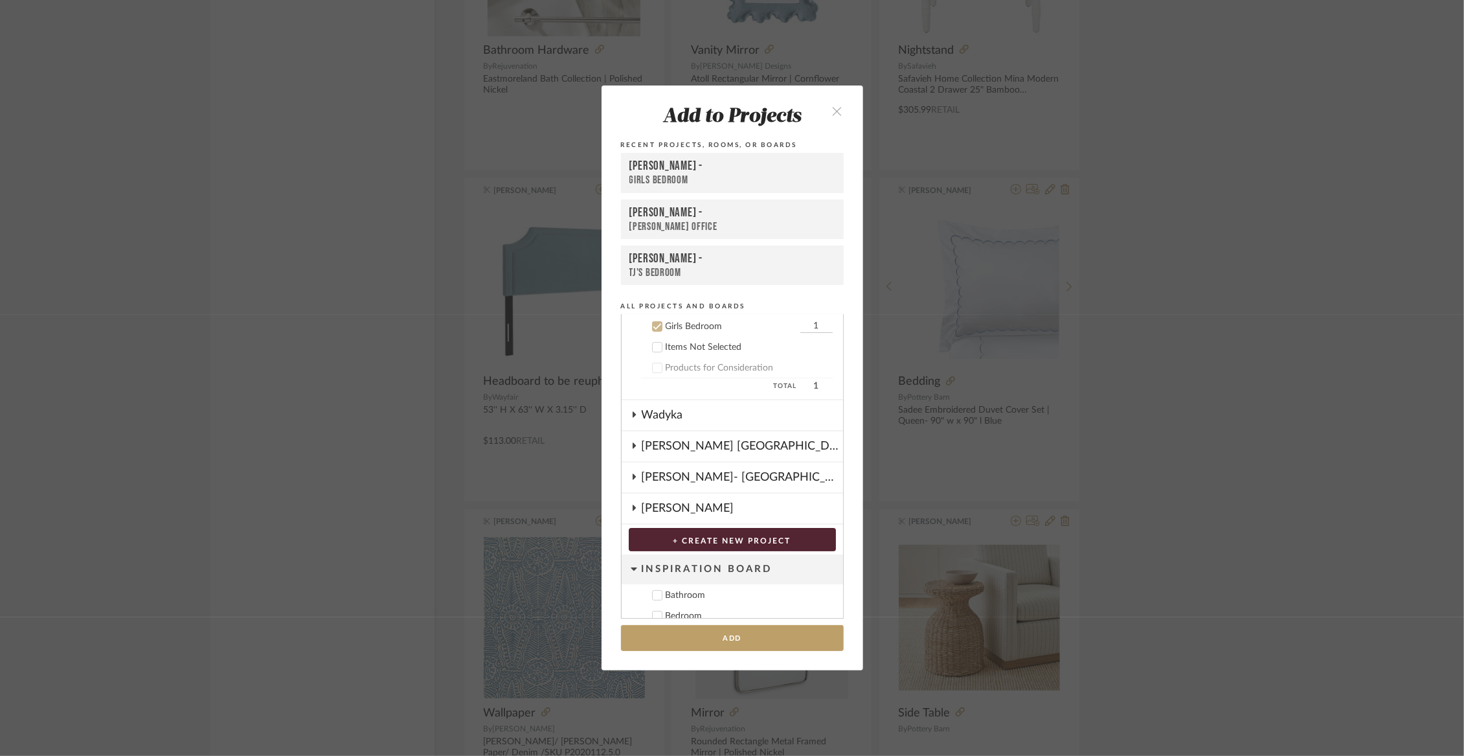
click at [655, 503] on div "[PERSON_NAME]" at bounding box center [742, 508] width 201 height 30
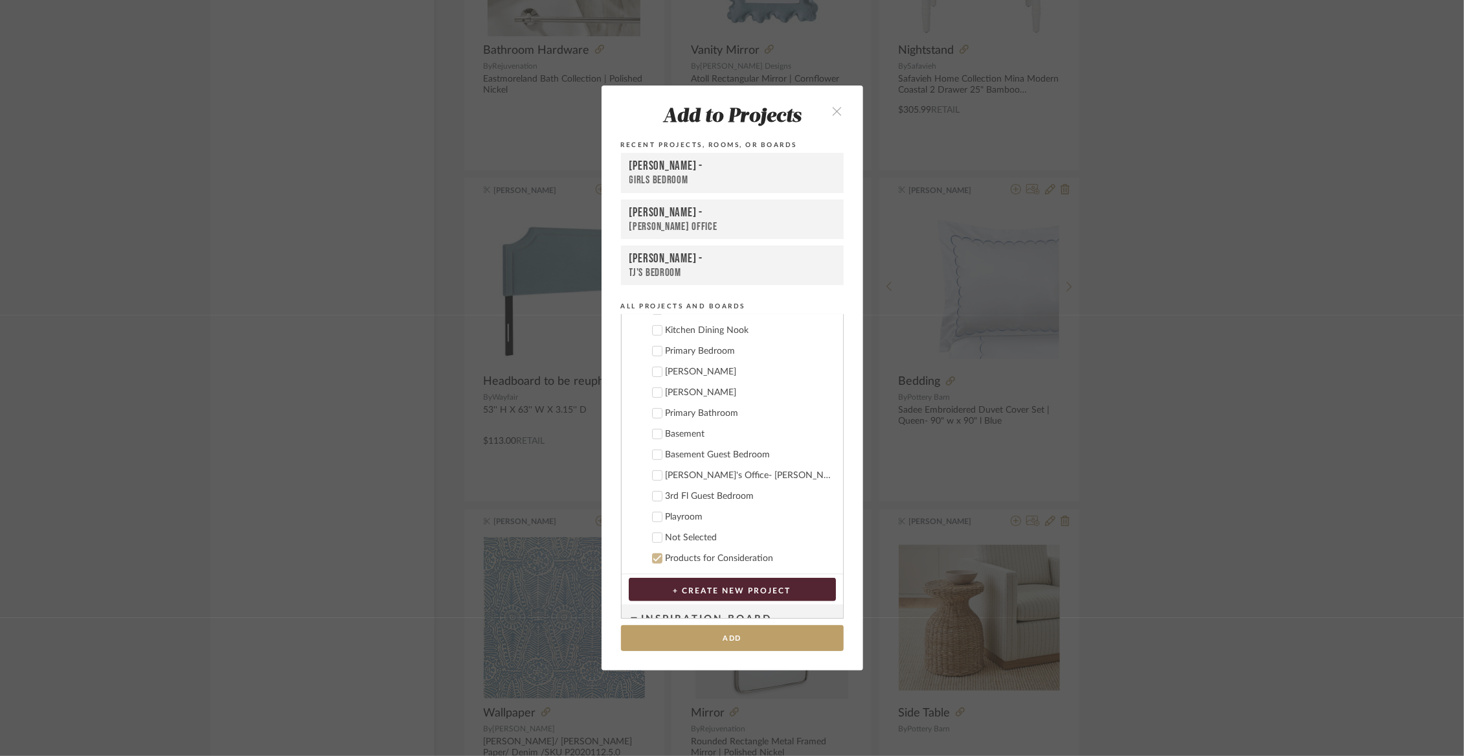
scroll to position [503, 0]
click at [666, 429] on div "Primary Bathroom" at bounding box center [749, 429] width 167 height 11
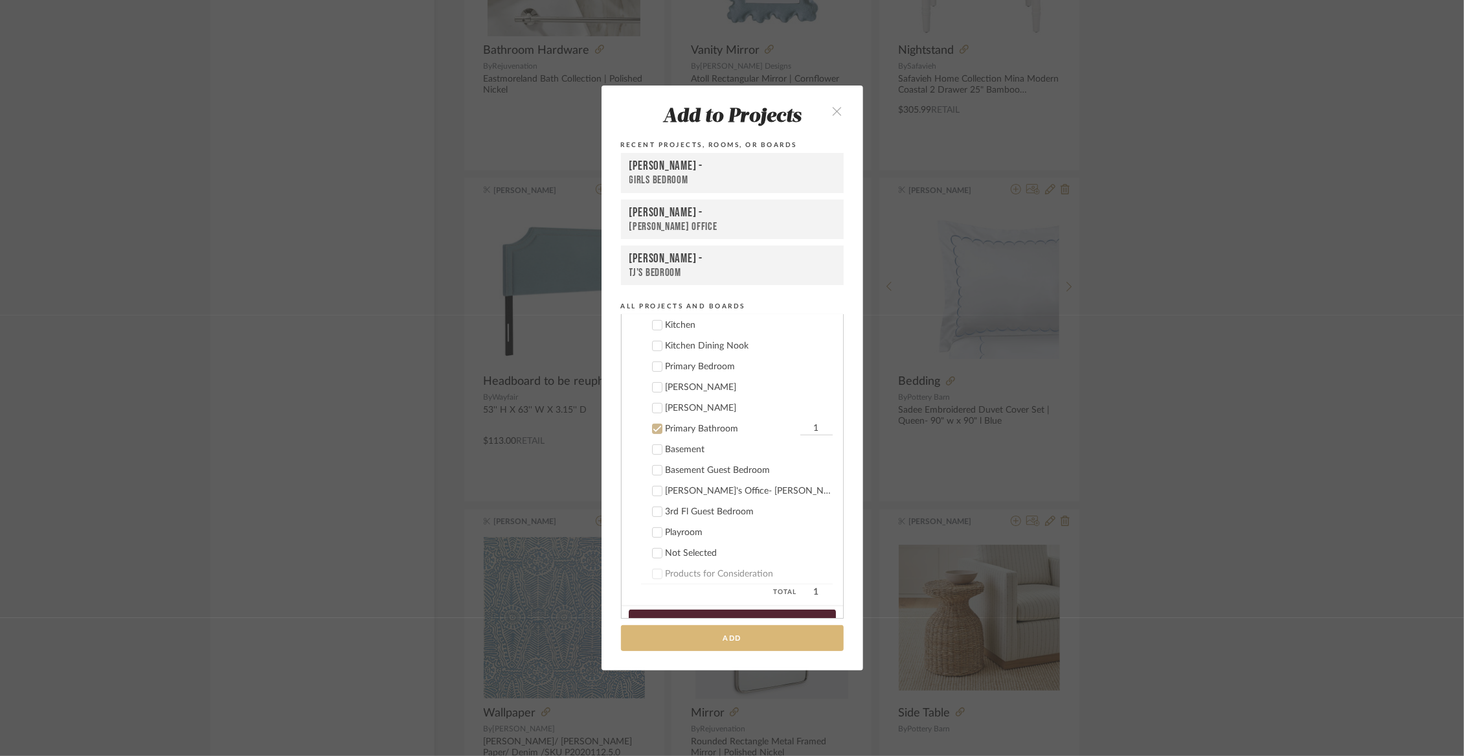
click at [714, 640] on button "Add" at bounding box center [732, 638] width 223 height 27
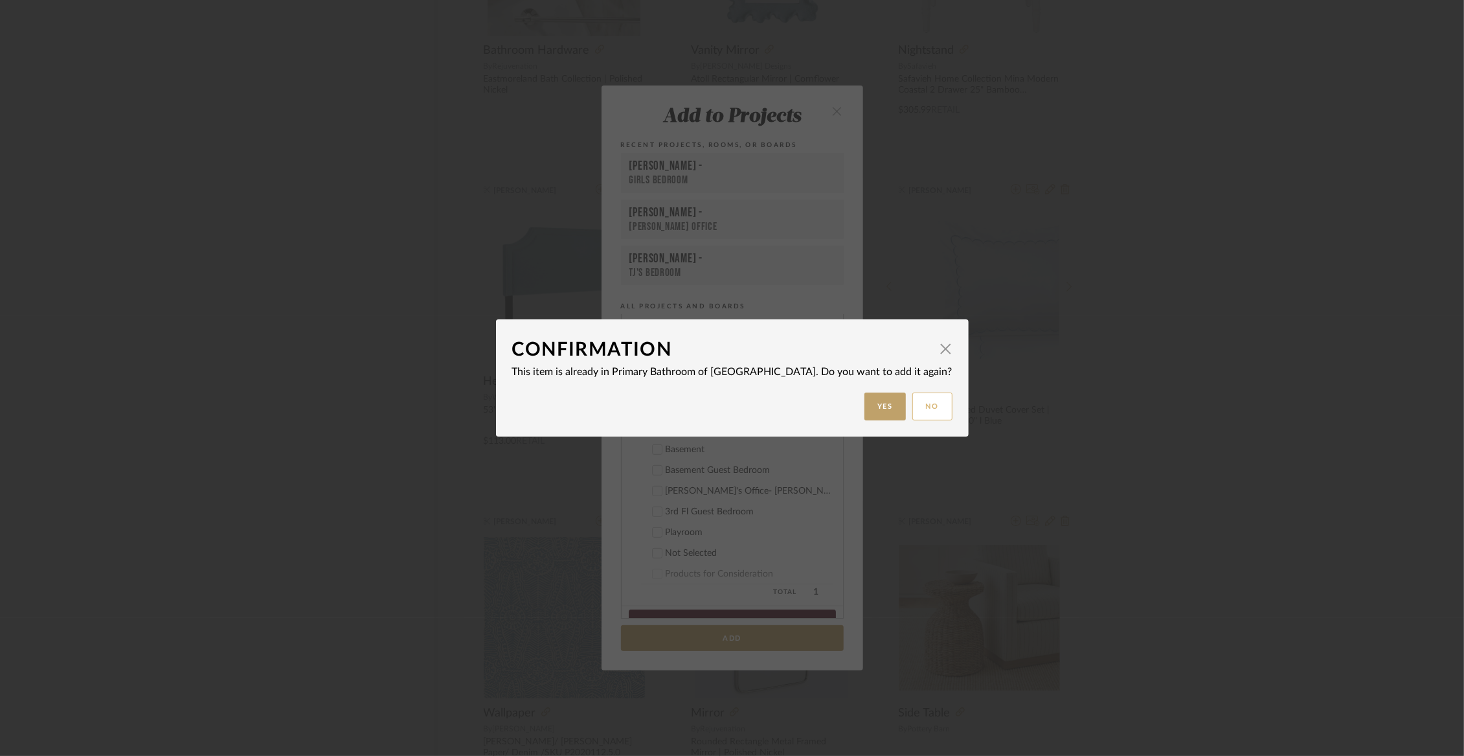
click at [912, 408] on button "No" at bounding box center [932, 406] width 40 height 28
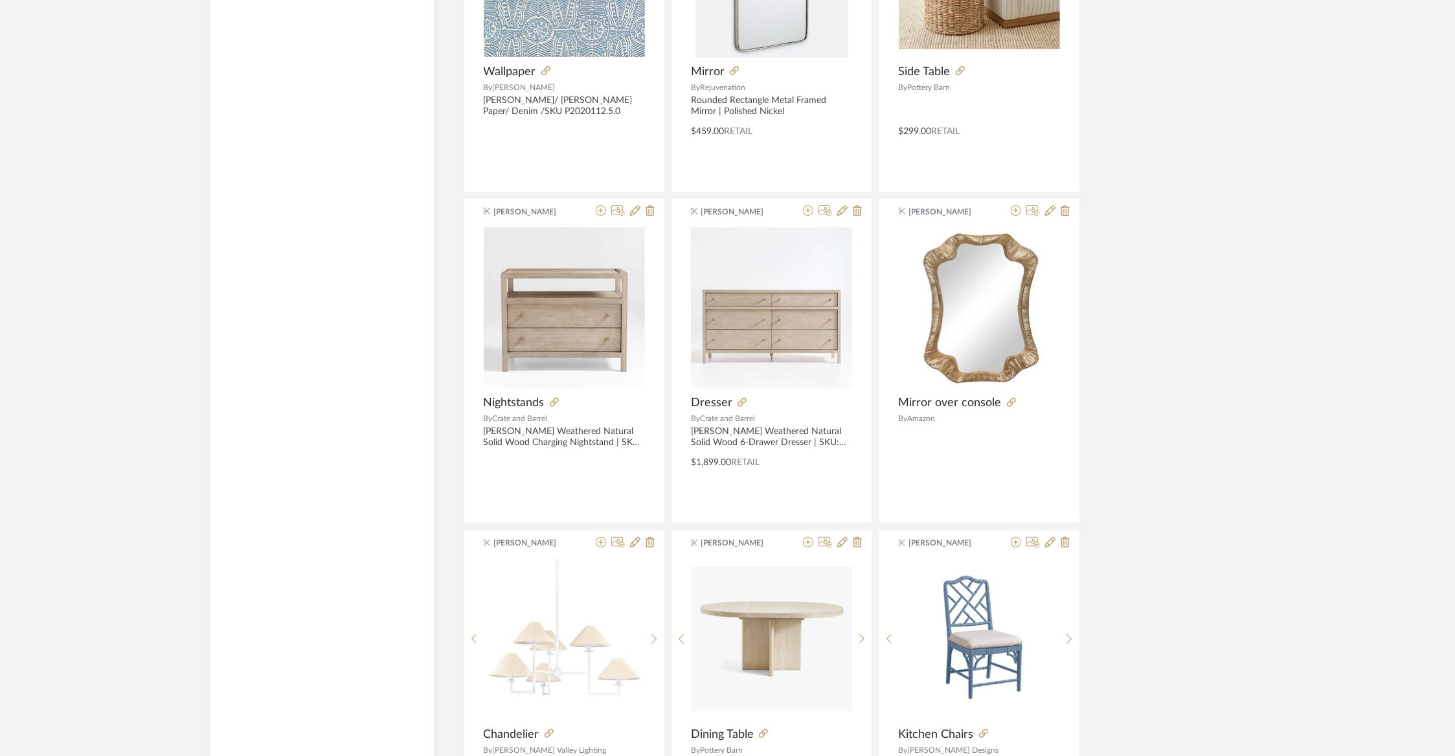
scroll to position [78885, 0]
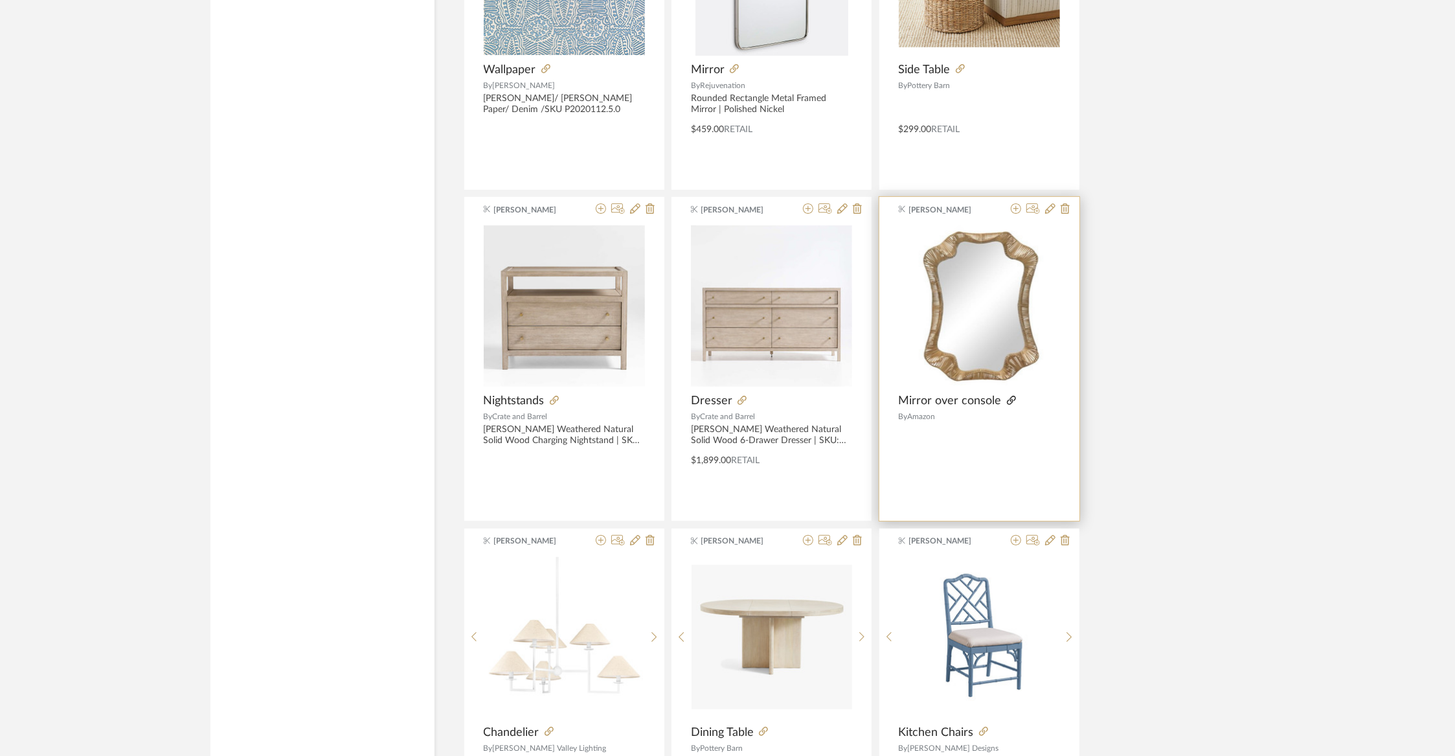
click at [1011, 396] on icon at bounding box center [1011, 400] width 9 height 9
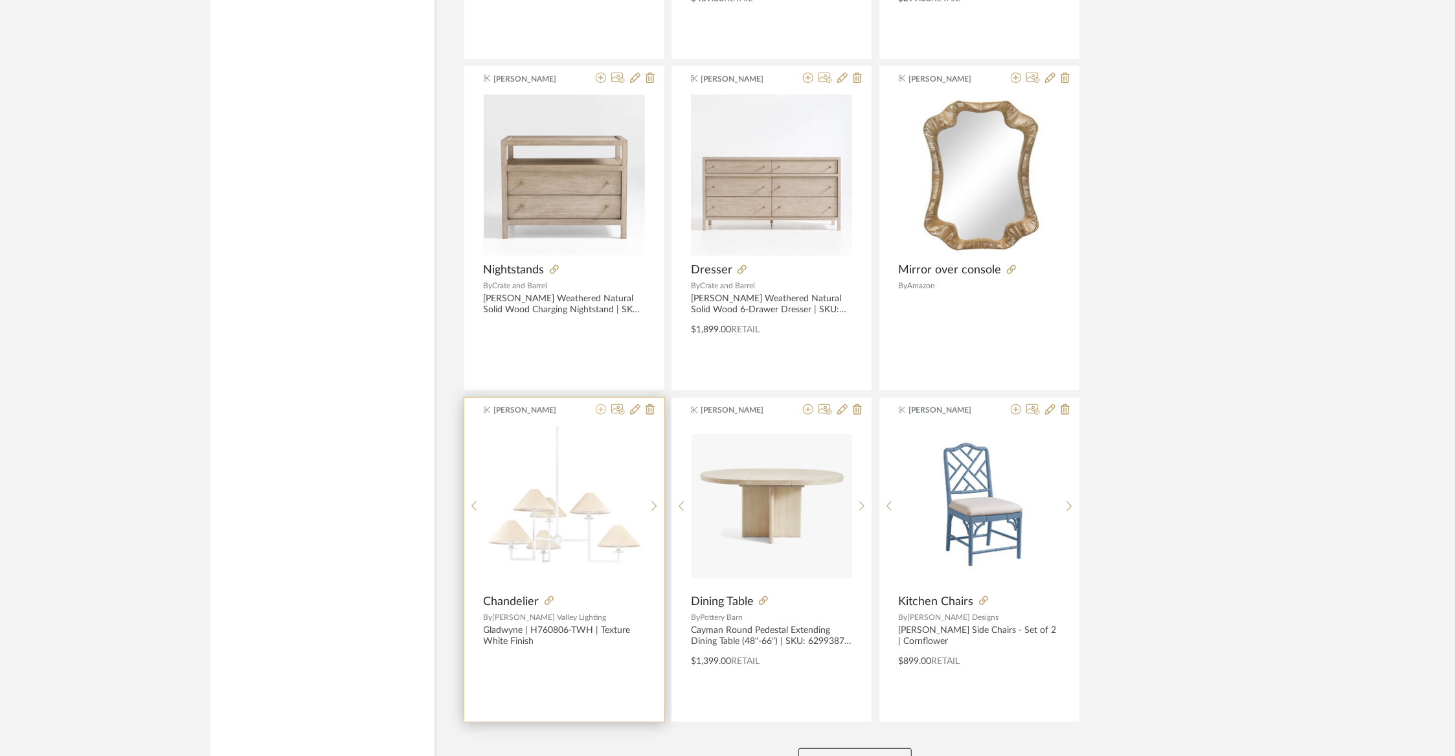
click at [603, 404] on icon at bounding box center [601, 409] width 10 height 10
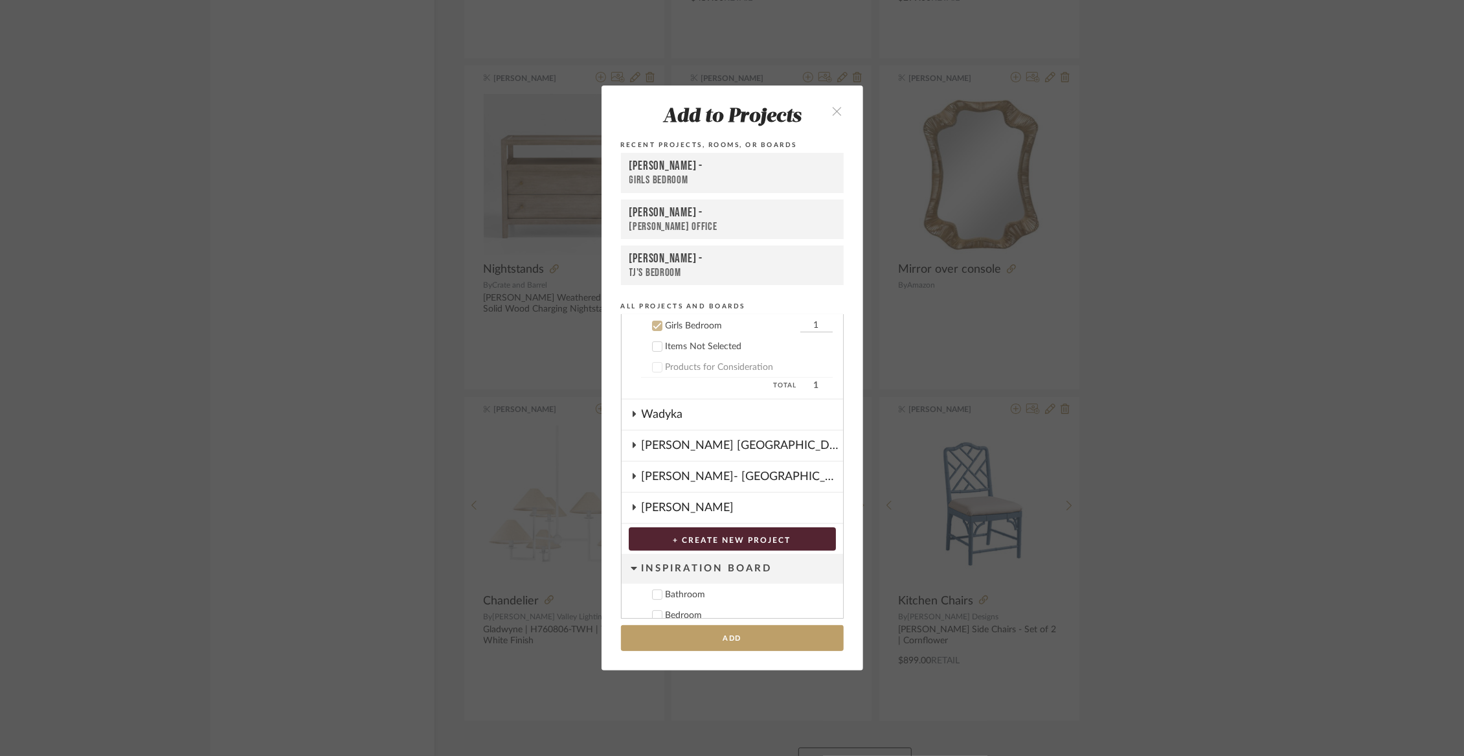
scroll to position [135, 0]
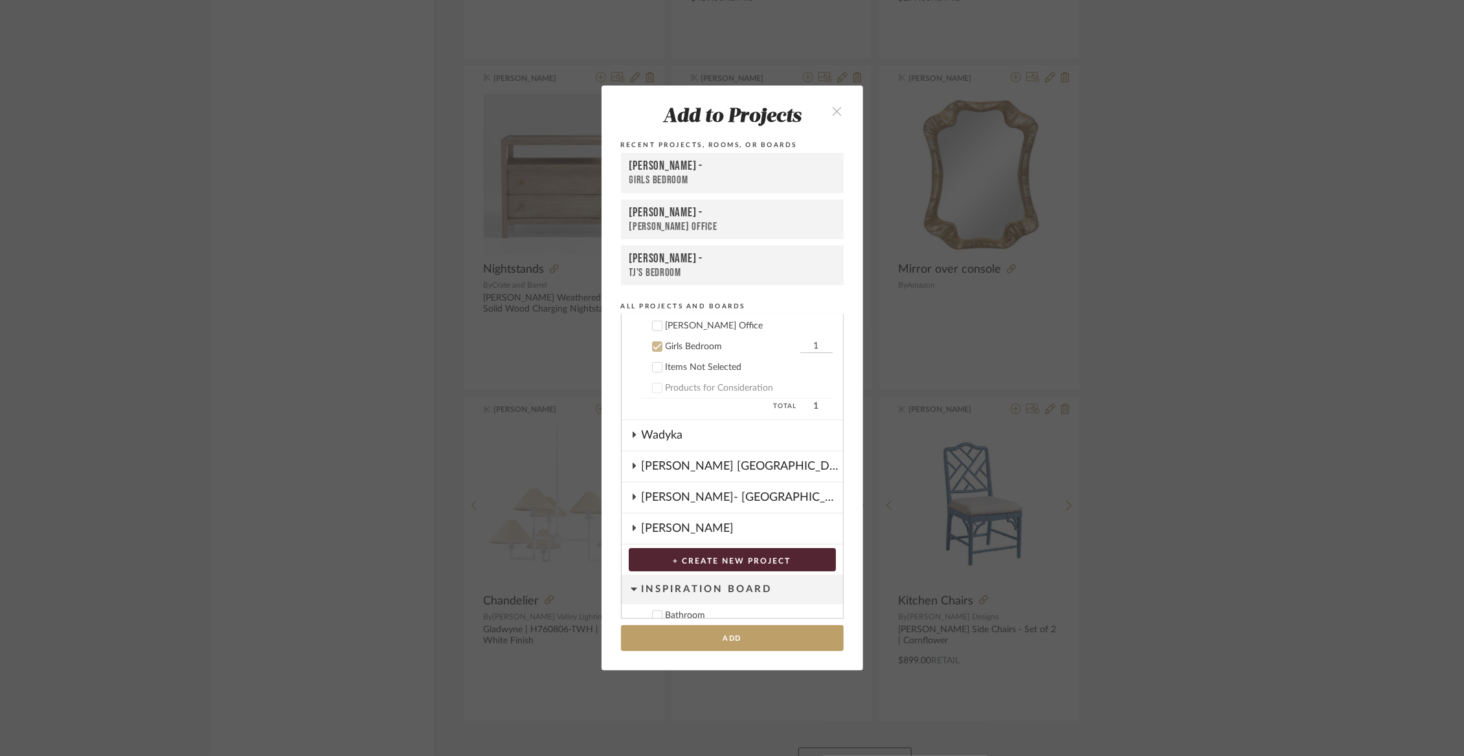
click at [694, 332] on cdk-nested-tree-node "[PERSON_NAME] Office" at bounding box center [727, 325] width 211 height 21
click at [689, 323] on div "[PERSON_NAME] Office" at bounding box center [749, 326] width 167 height 11
click at [688, 343] on div "Girls Bedroom" at bounding box center [731, 346] width 131 height 11
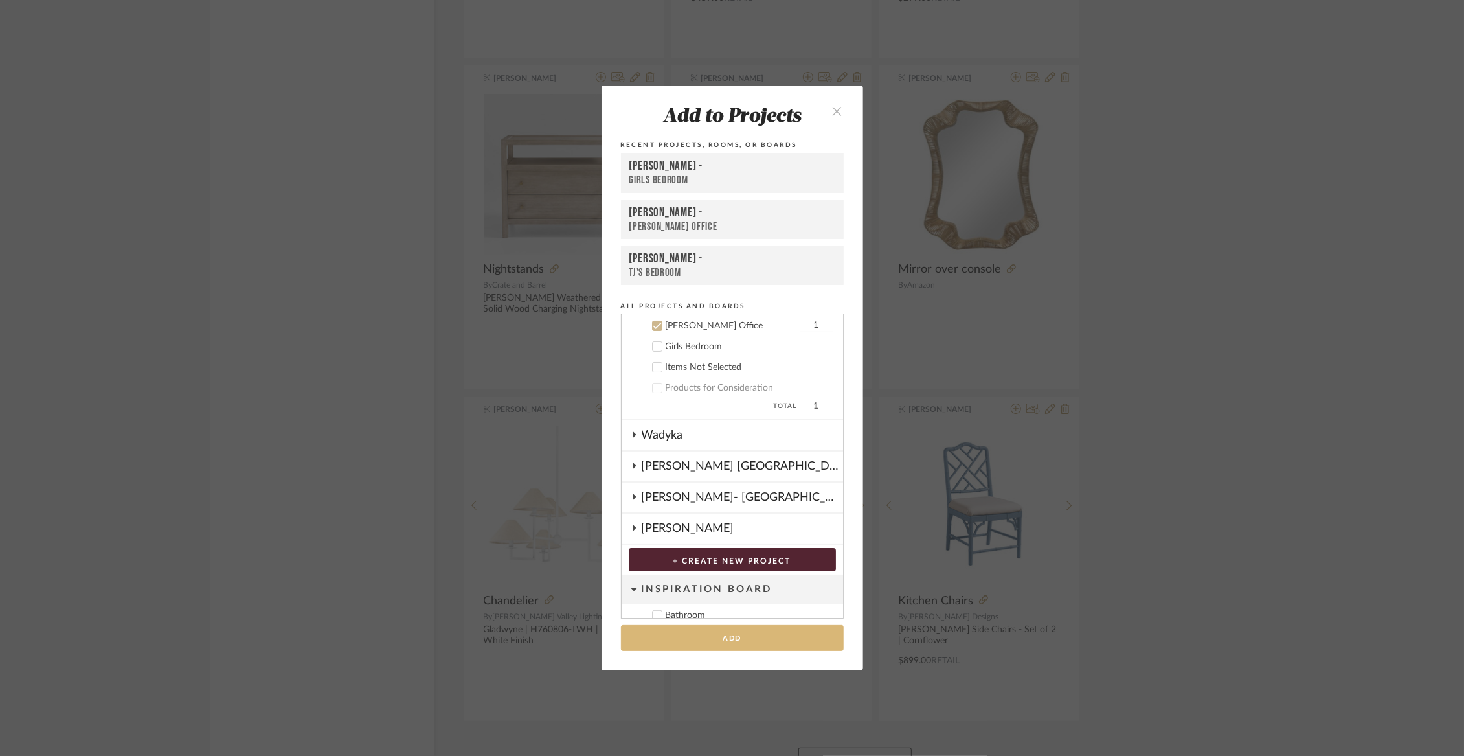
click at [721, 640] on button "Add" at bounding box center [732, 638] width 223 height 27
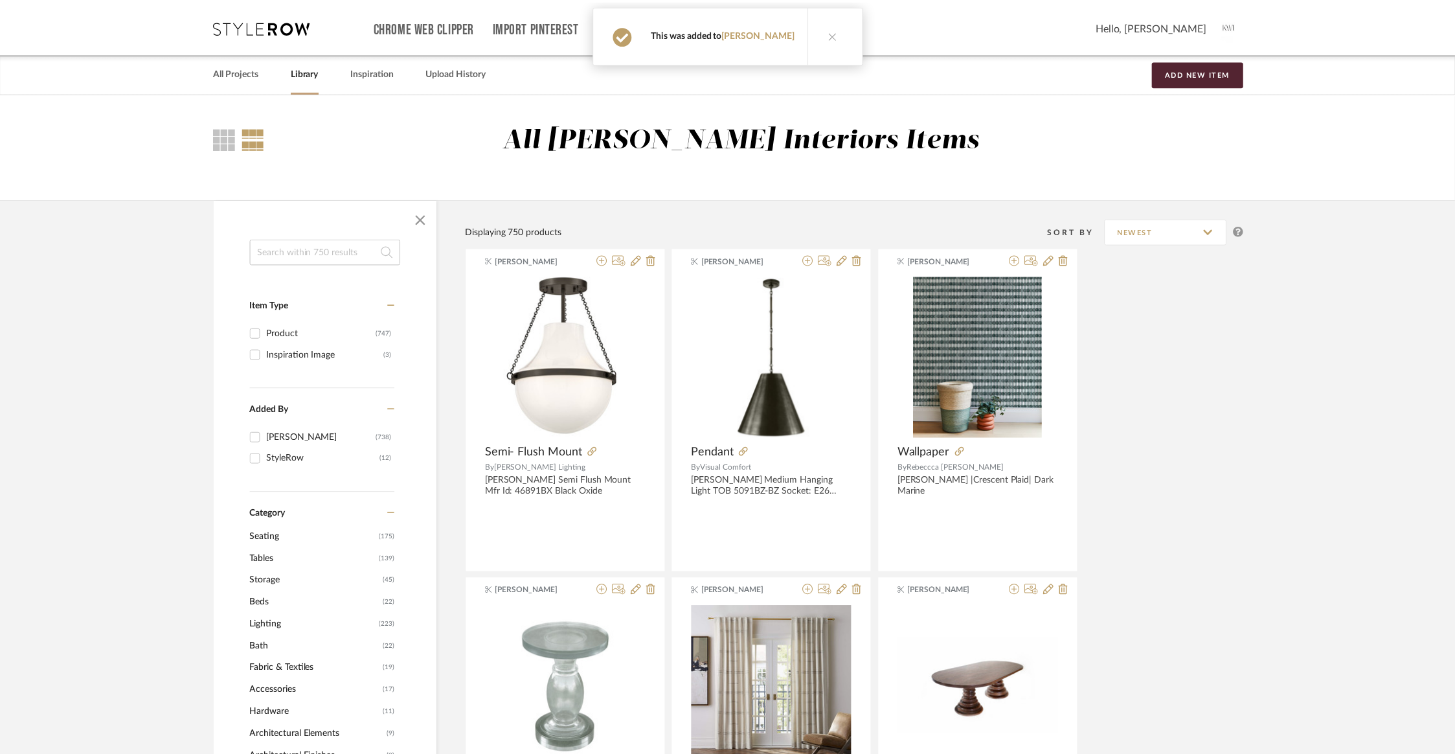
scroll to position [79016, 0]
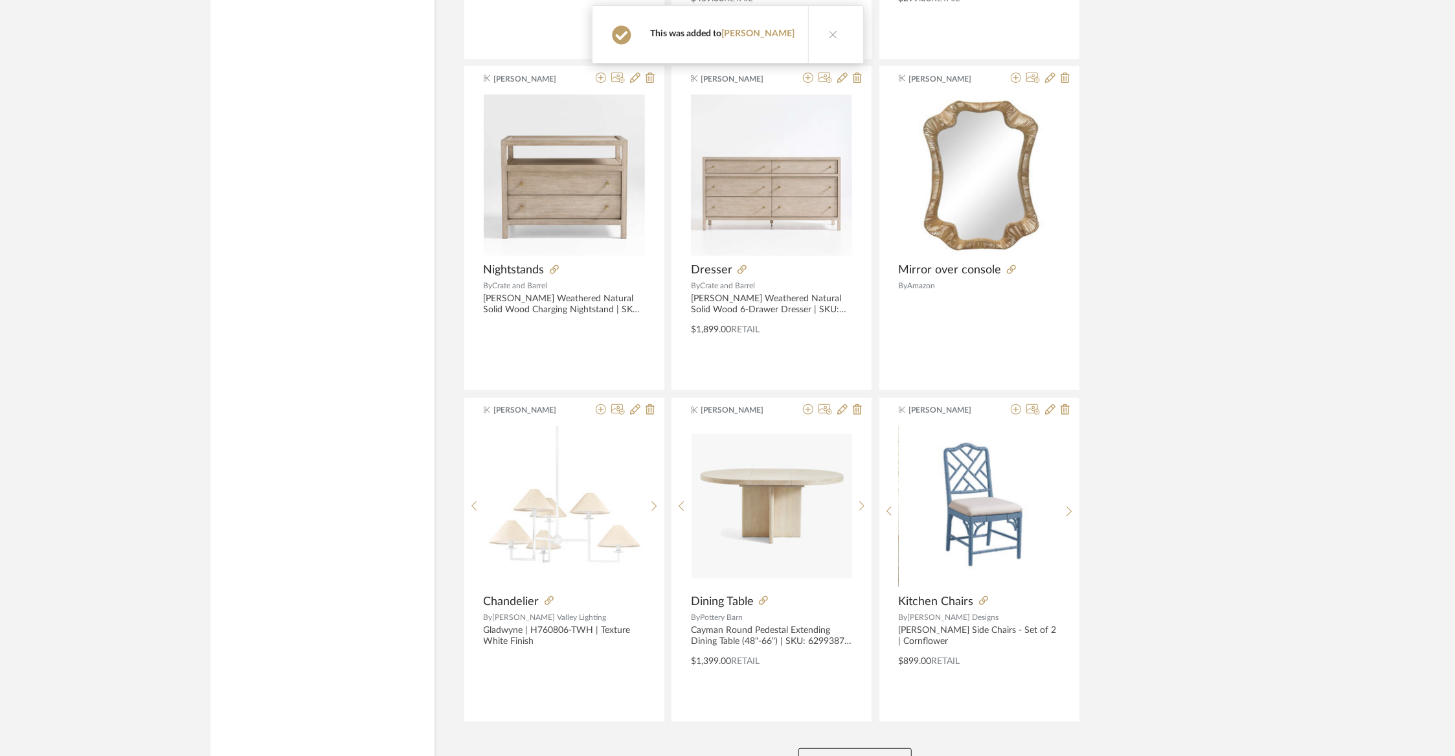
click at [880, 748] on button "View More" at bounding box center [854, 761] width 113 height 26
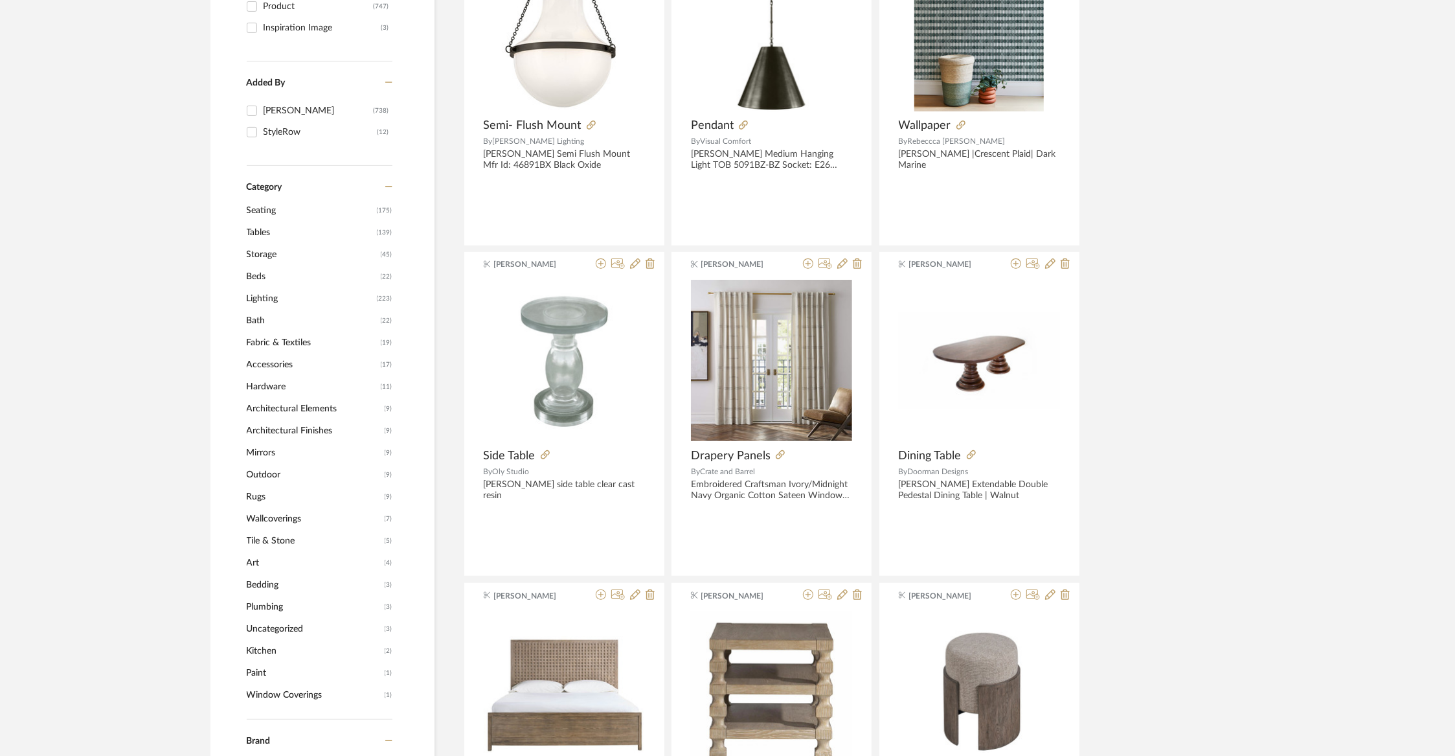
scroll to position [0, 0]
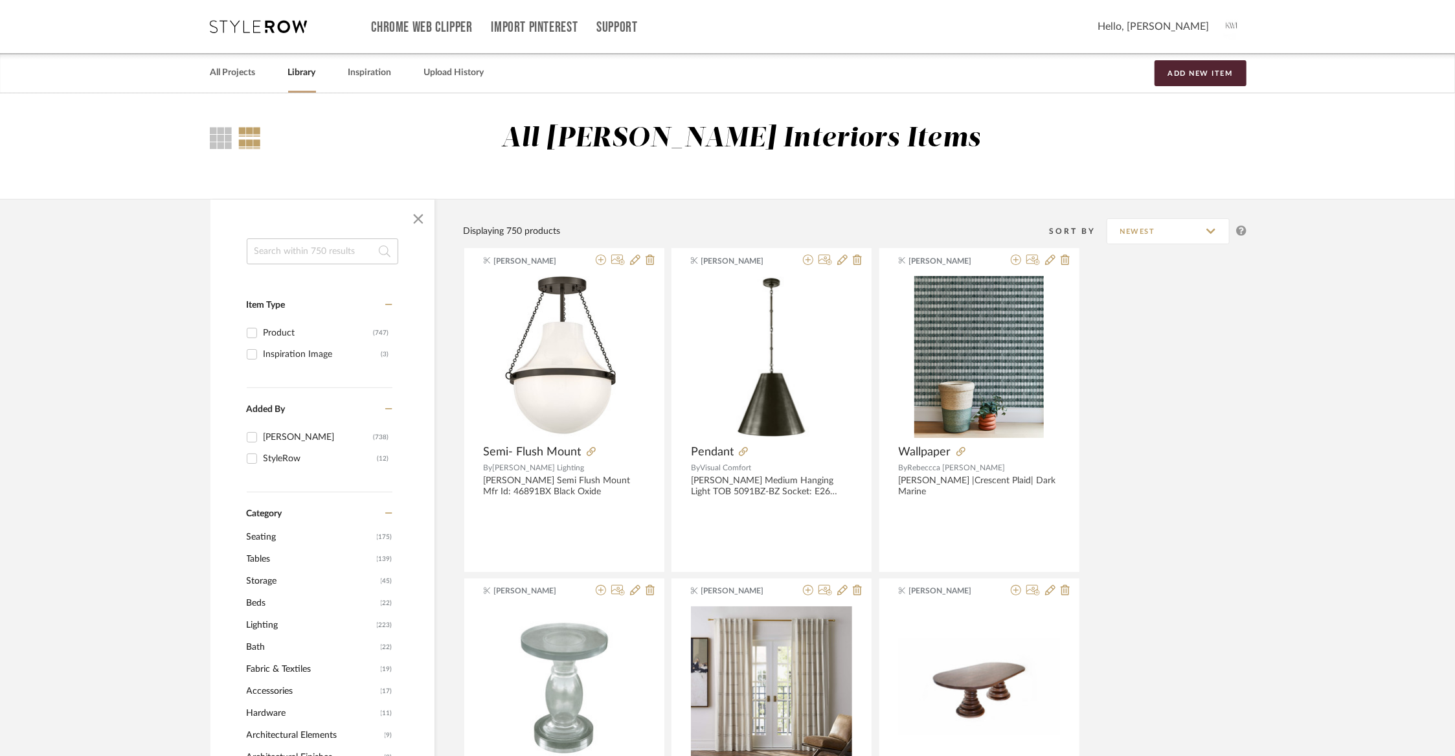
click at [276, 258] on input at bounding box center [323, 251] width 152 height 26
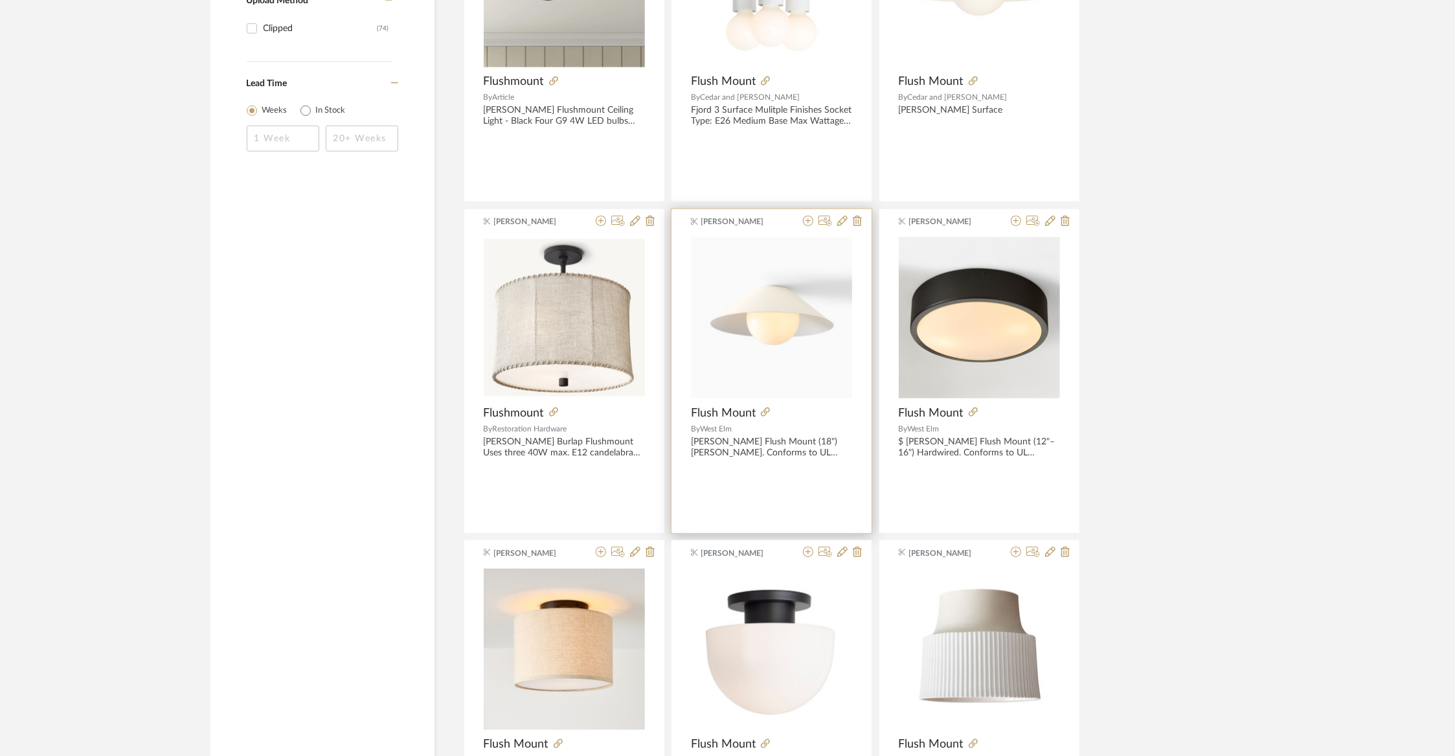
scroll to position [1096, 0]
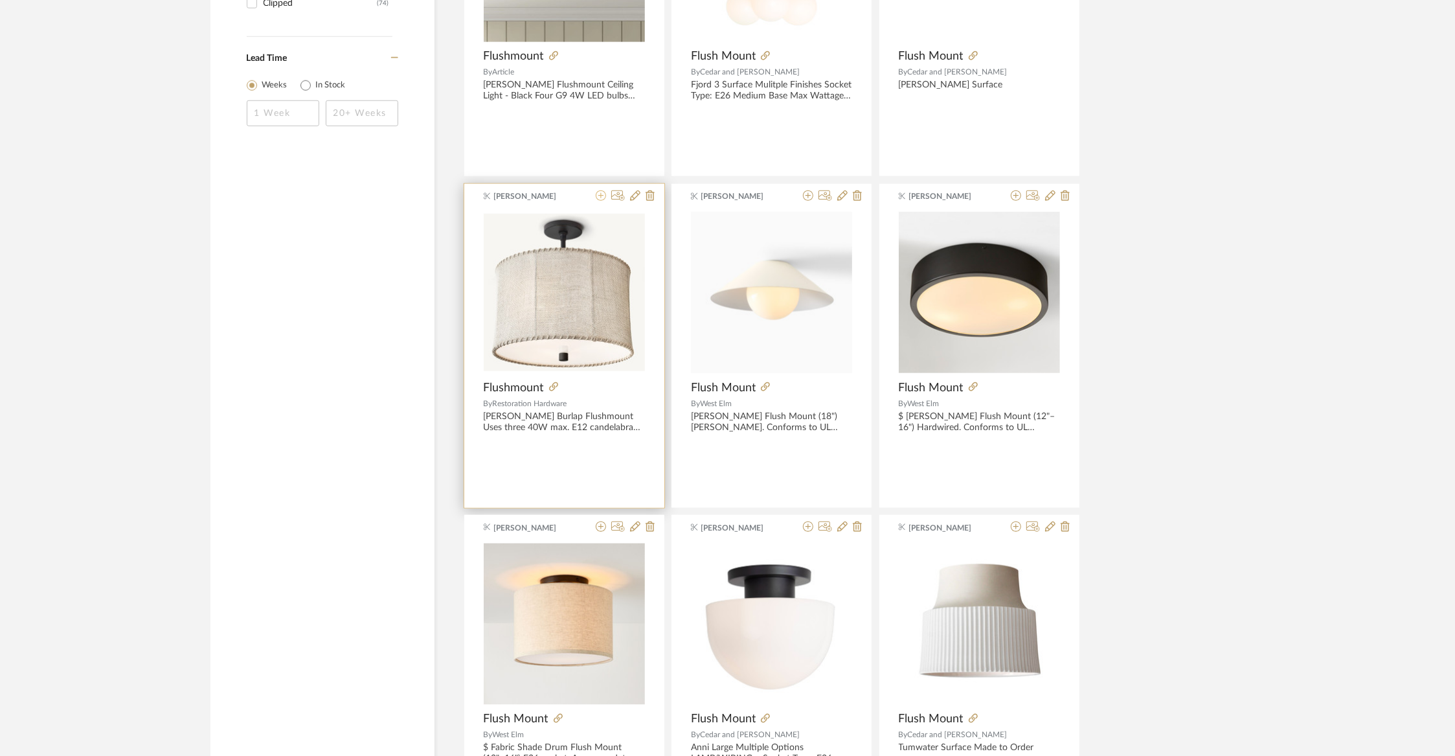
type input "flush"
click at [602, 193] on icon at bounding box center [601, 195] width 10 height 10
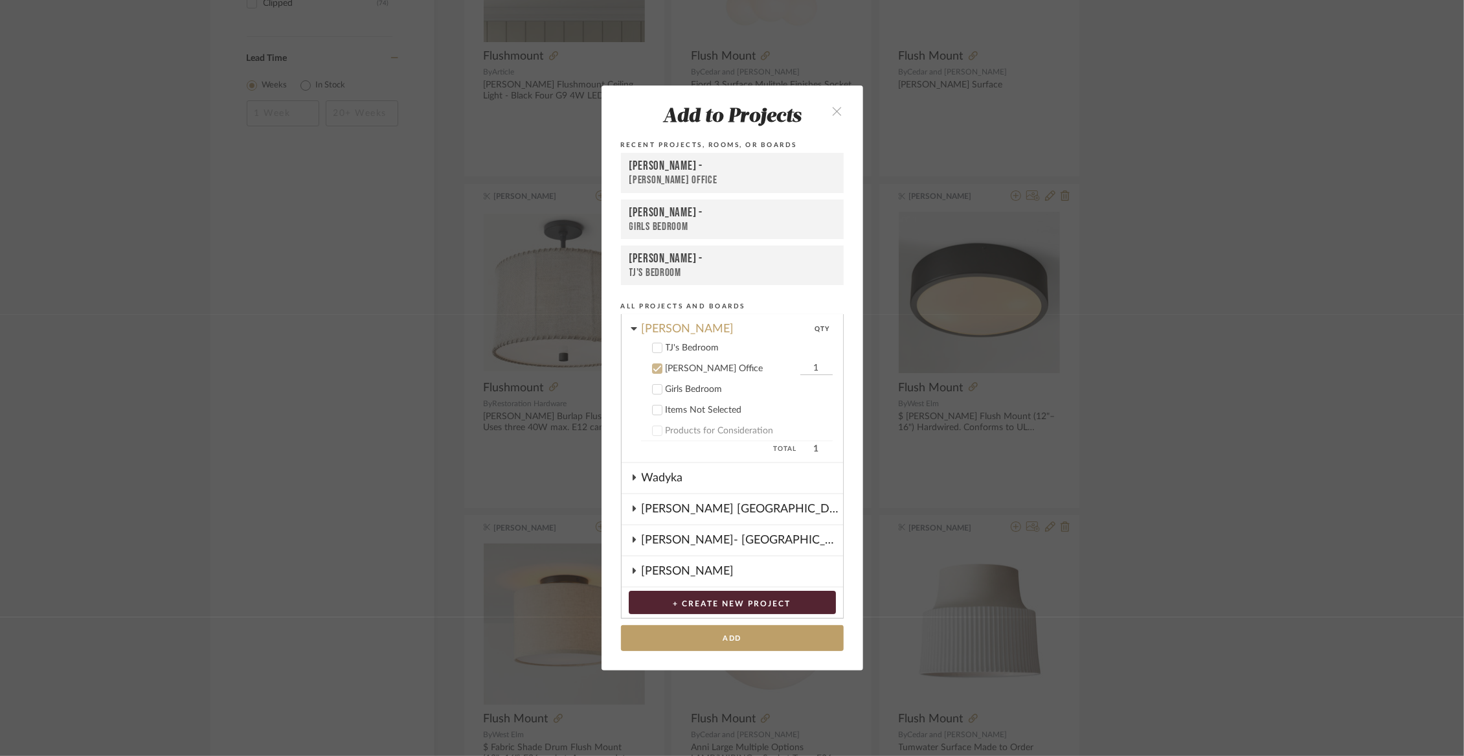
scroll to position [92, 0]
click at [680, 350] on div "TJ's Bedroom" at bounding box center [749, 348] width 167 height 11
click at [675, 371] on div "[PERSON_NAME] Office" at bounding box center [731, 369] width 131 height 11
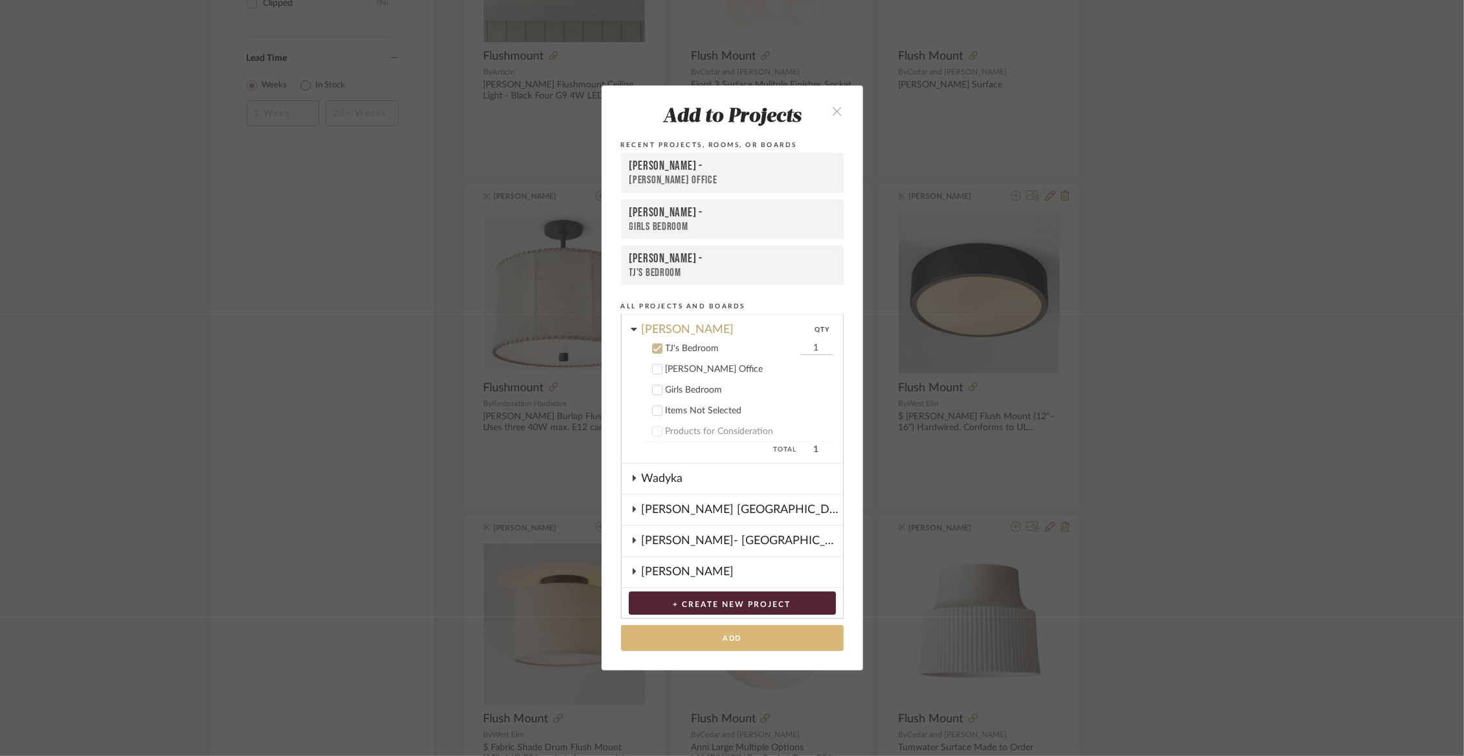
click at [698, 642] on button "Add" at bounding box center [732, 638] width 223 height 27
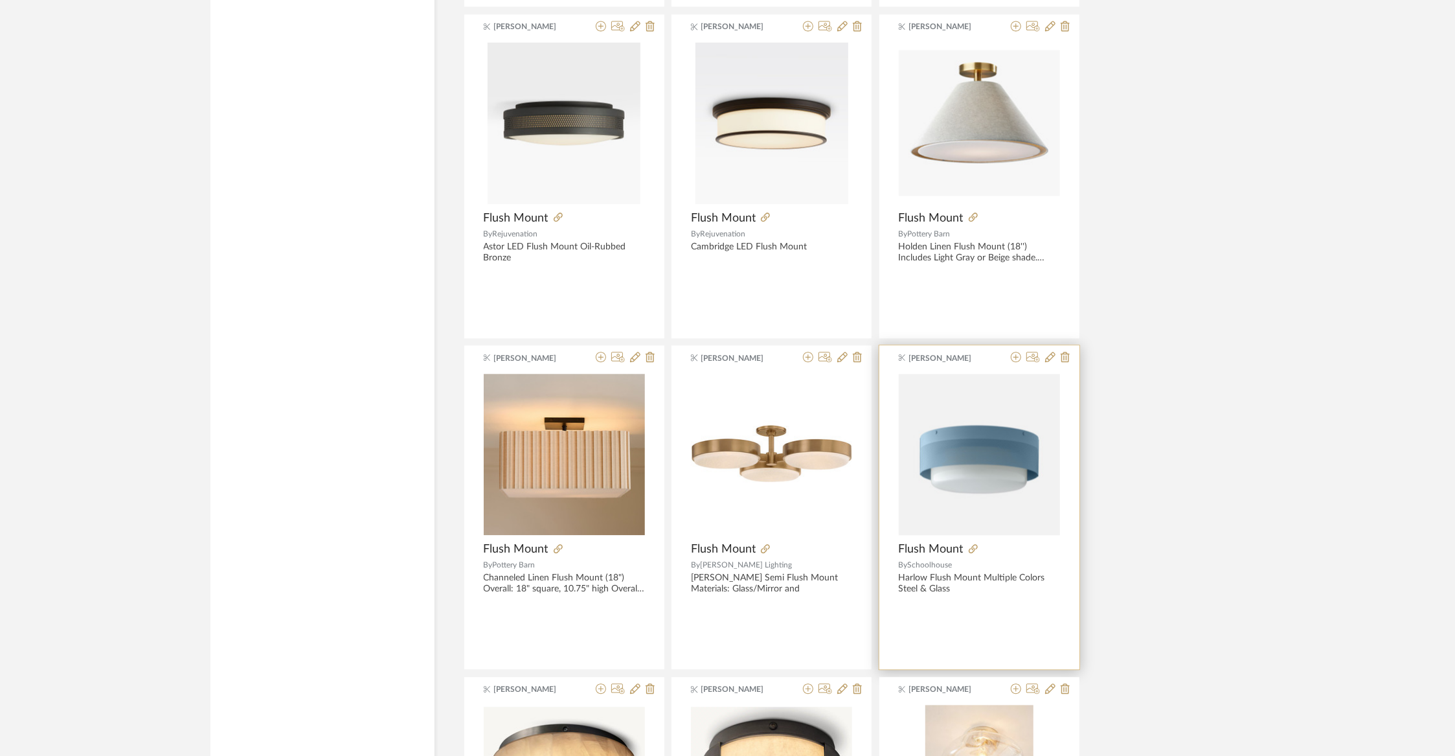
scroll to position [2609, 0]
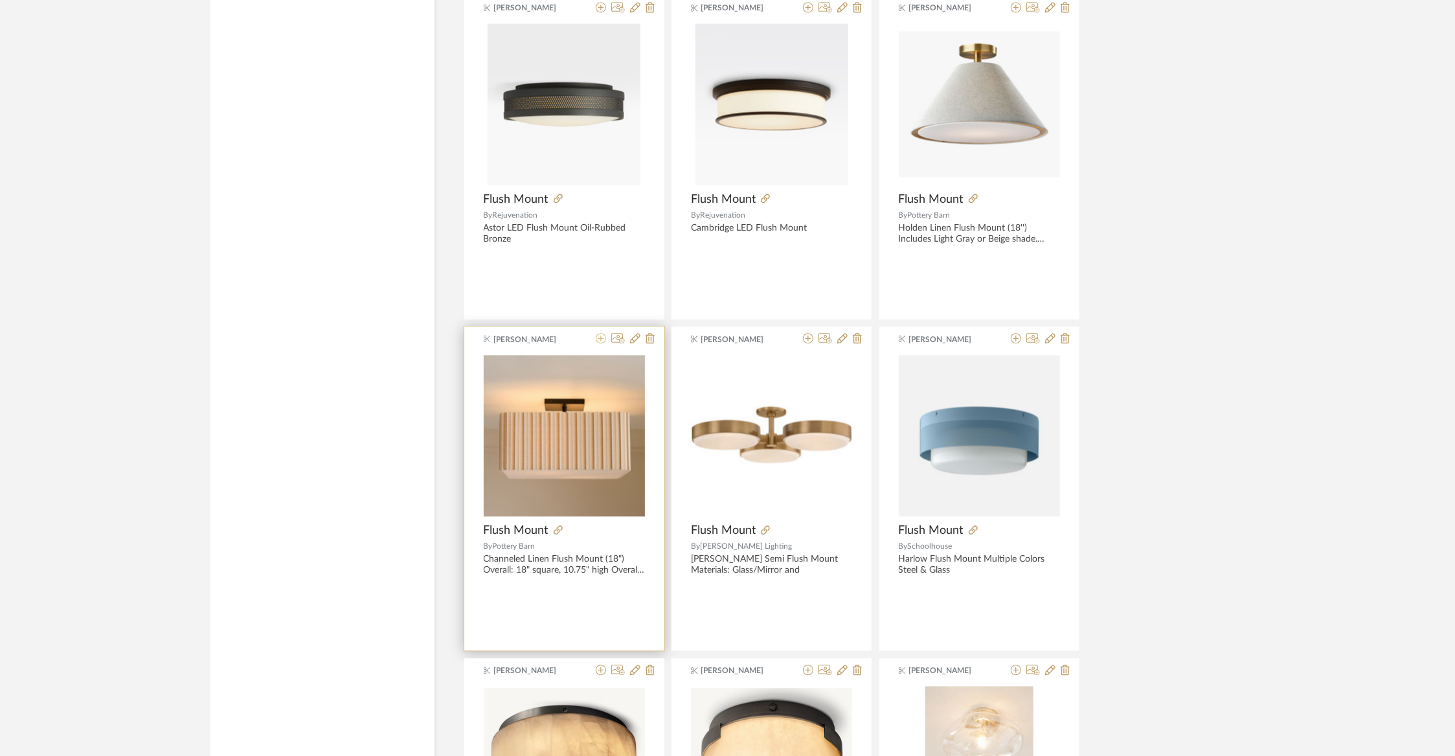
click at [599, 334] on icon at bounding box center [601, 338] width 10 height 10
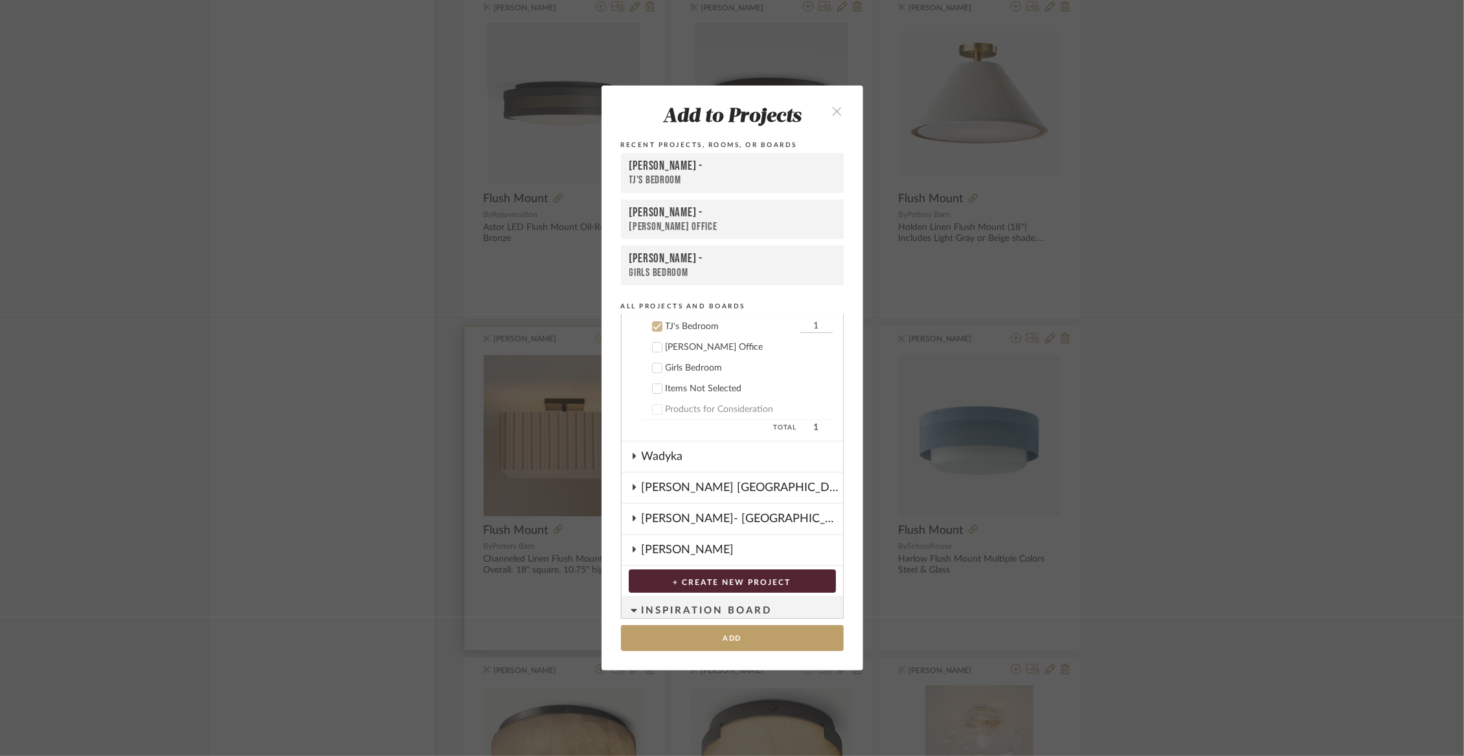
scroll to position [115, 0]
click at [711, 633] on button "Add" at bounding box center [732, 638] width 223 height 27
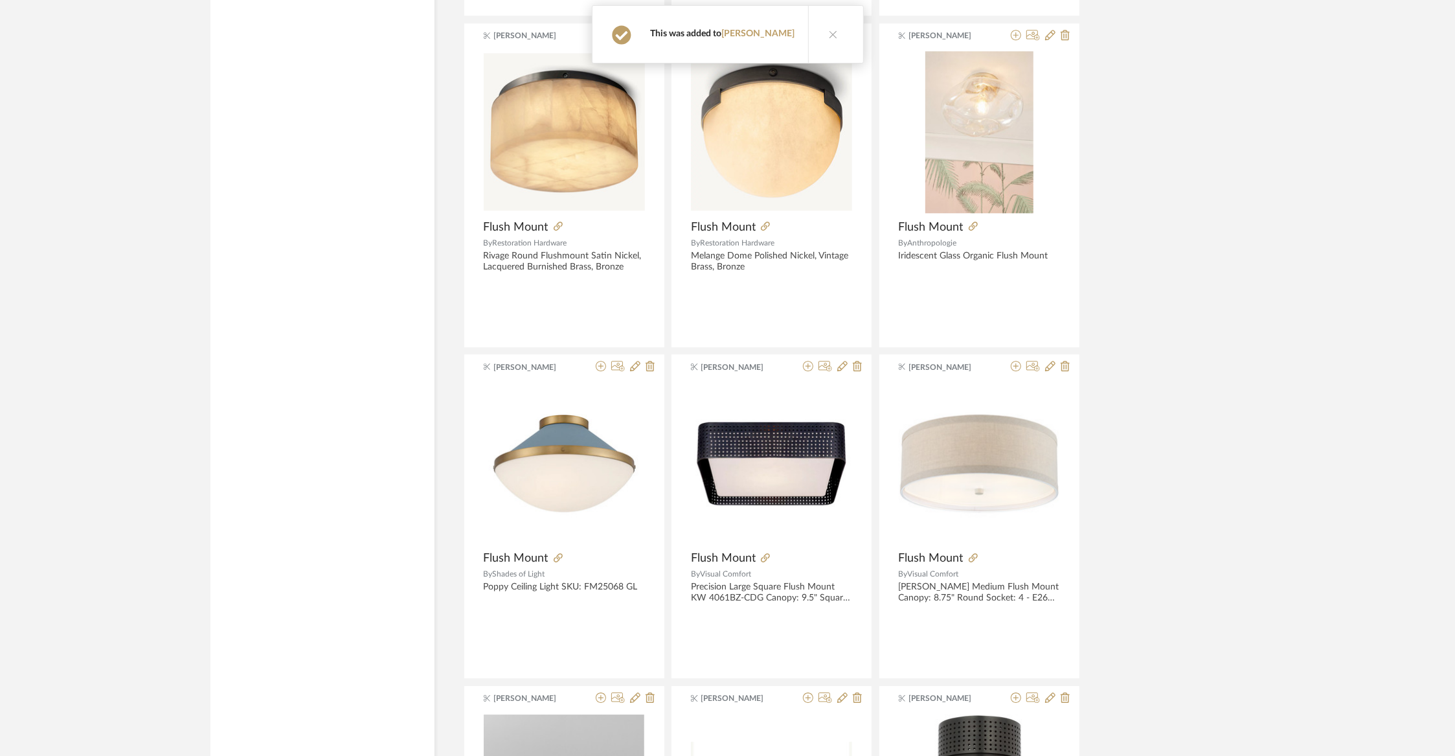
scroll to position [3250, 0]
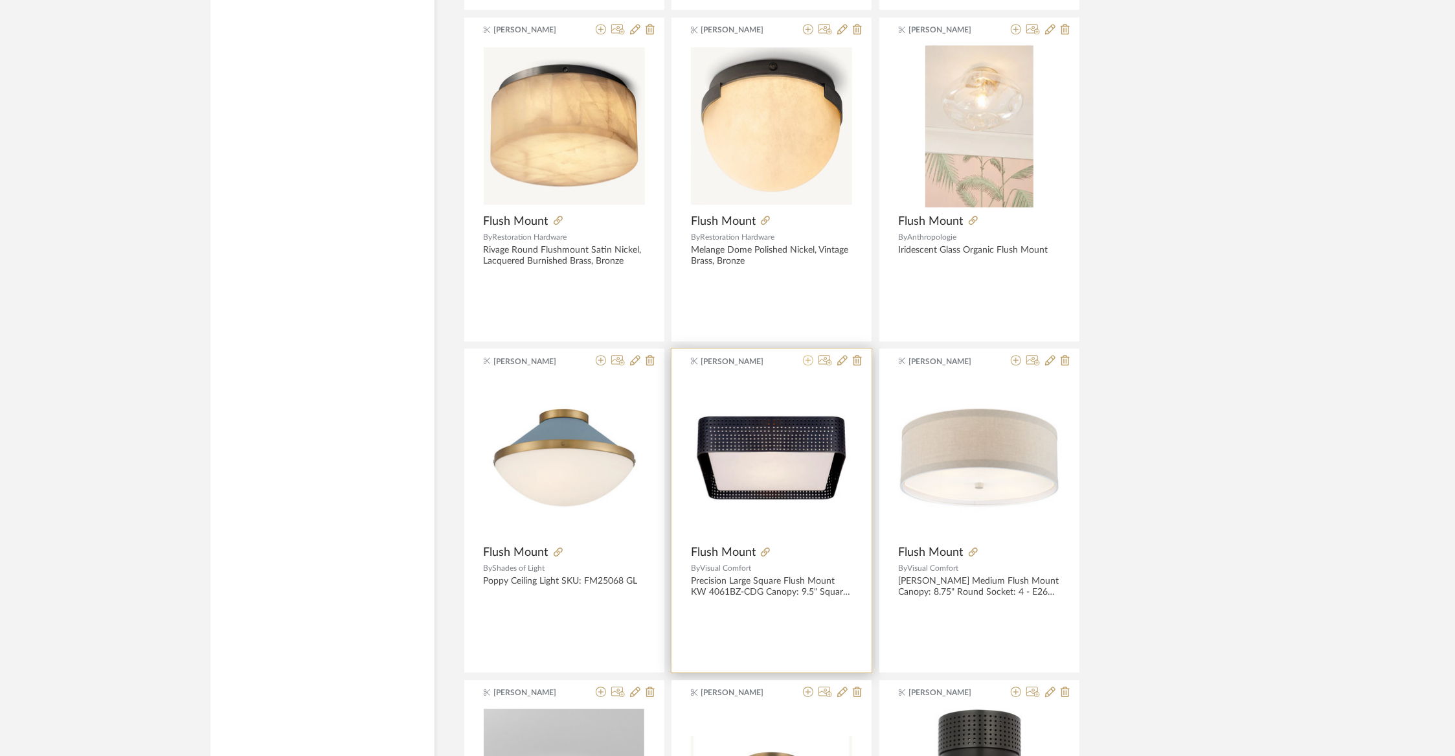
click at [809, 355] on icon at bounding box center [808, 360] width 10 height 10
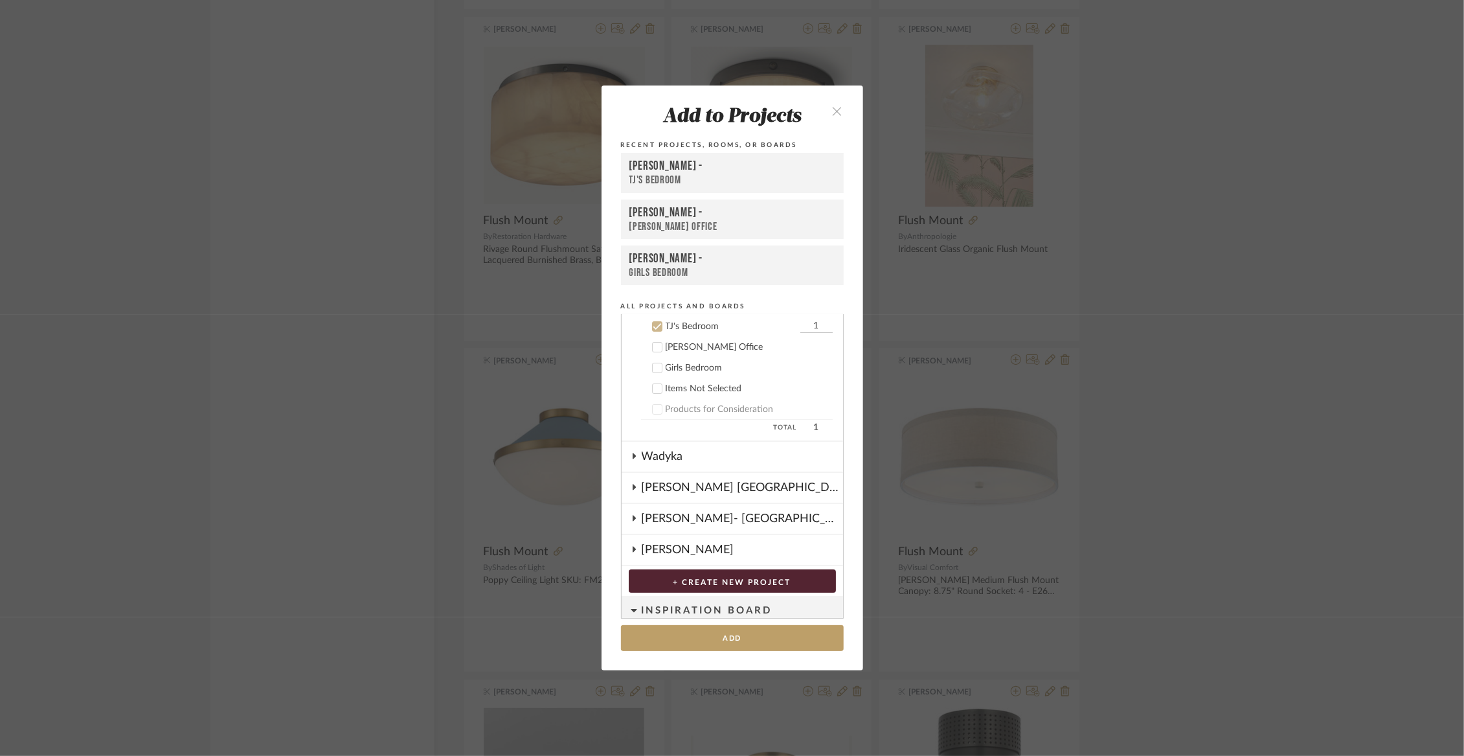
scroll to position [115, 0]
click at [701, 632] on button "Add" at bounding box center [732, 638] width 223 height 27
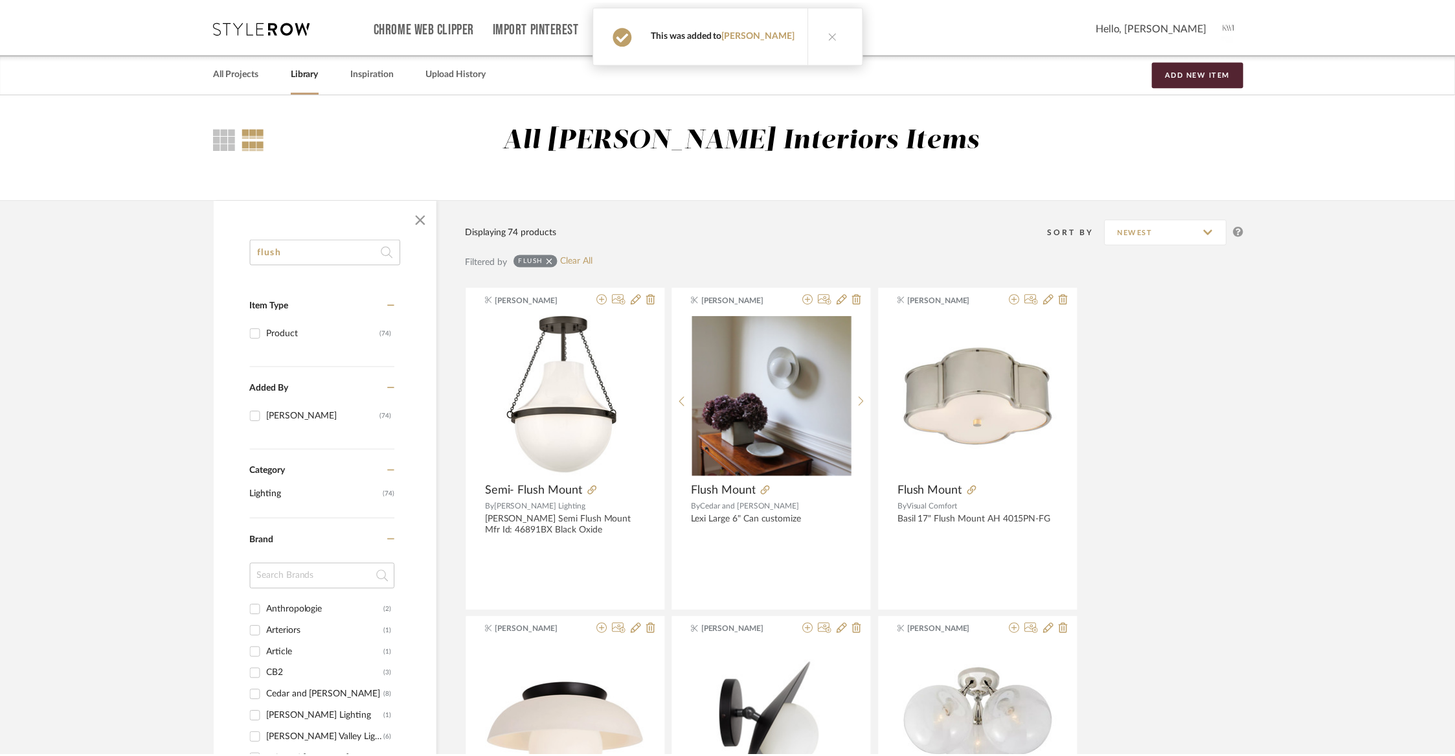
scroll to position [3250, 0]
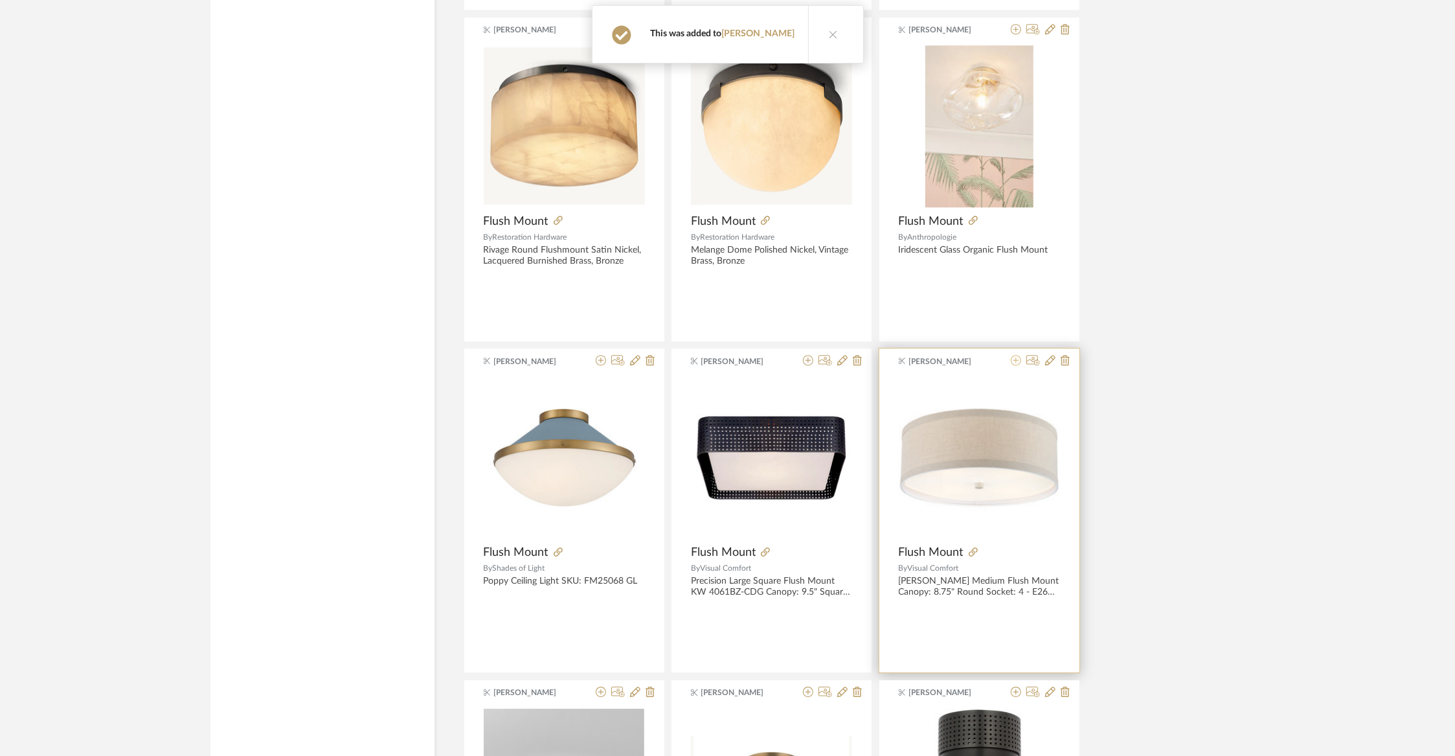
click at [1014, 356] on icon at bounding box center [1016, 360] width 10 height 10
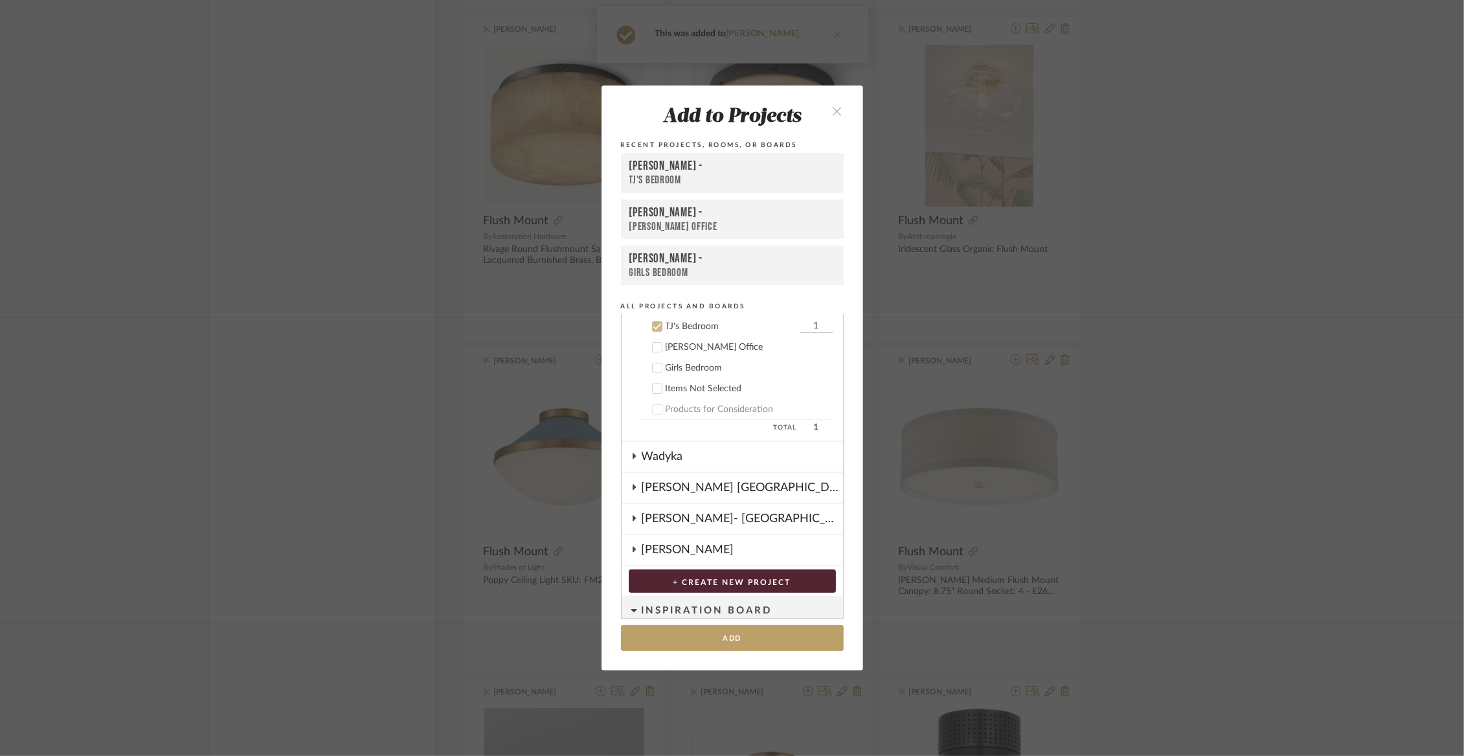
scroll to position [115, 0]
click at [788, 630] on button "Add" at bounding box center [732, 638] width 223 height 27
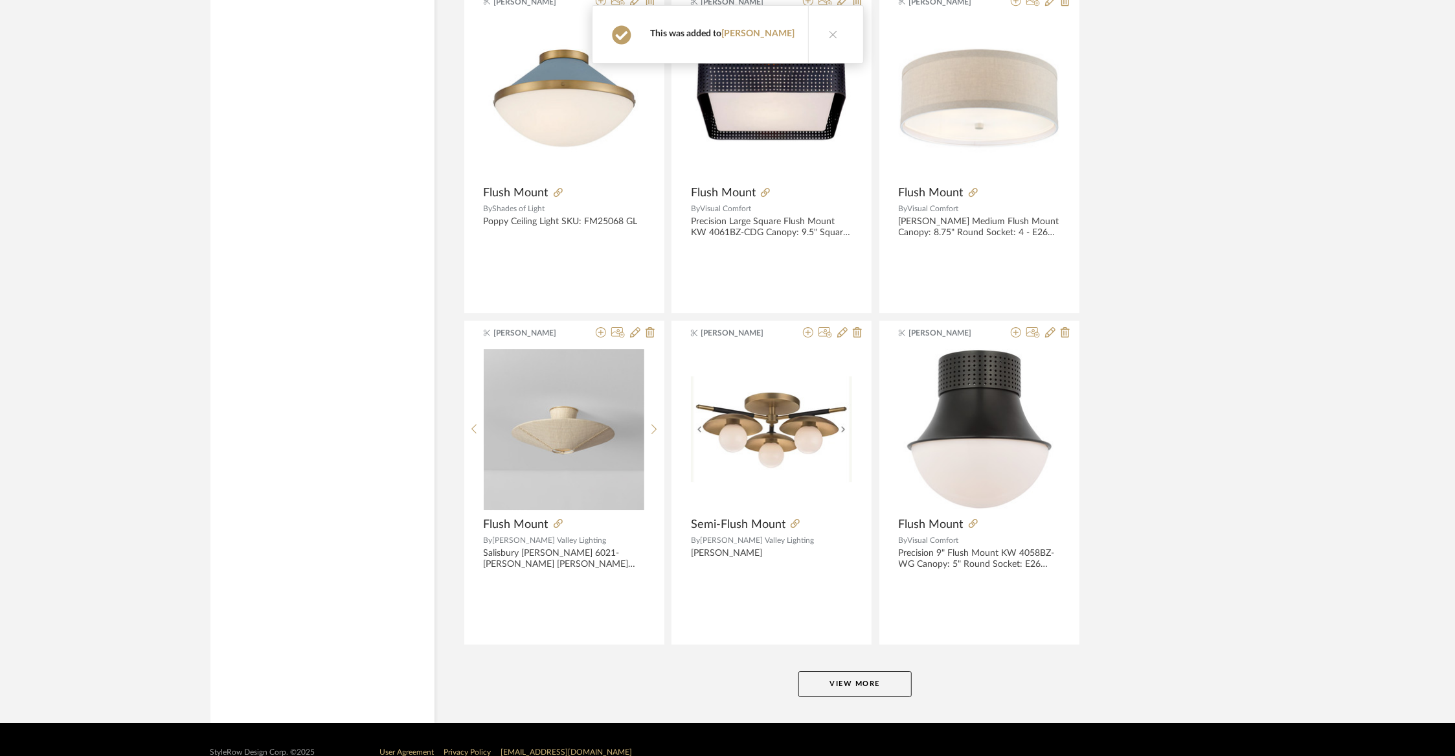
scroll to position [3620, 0]
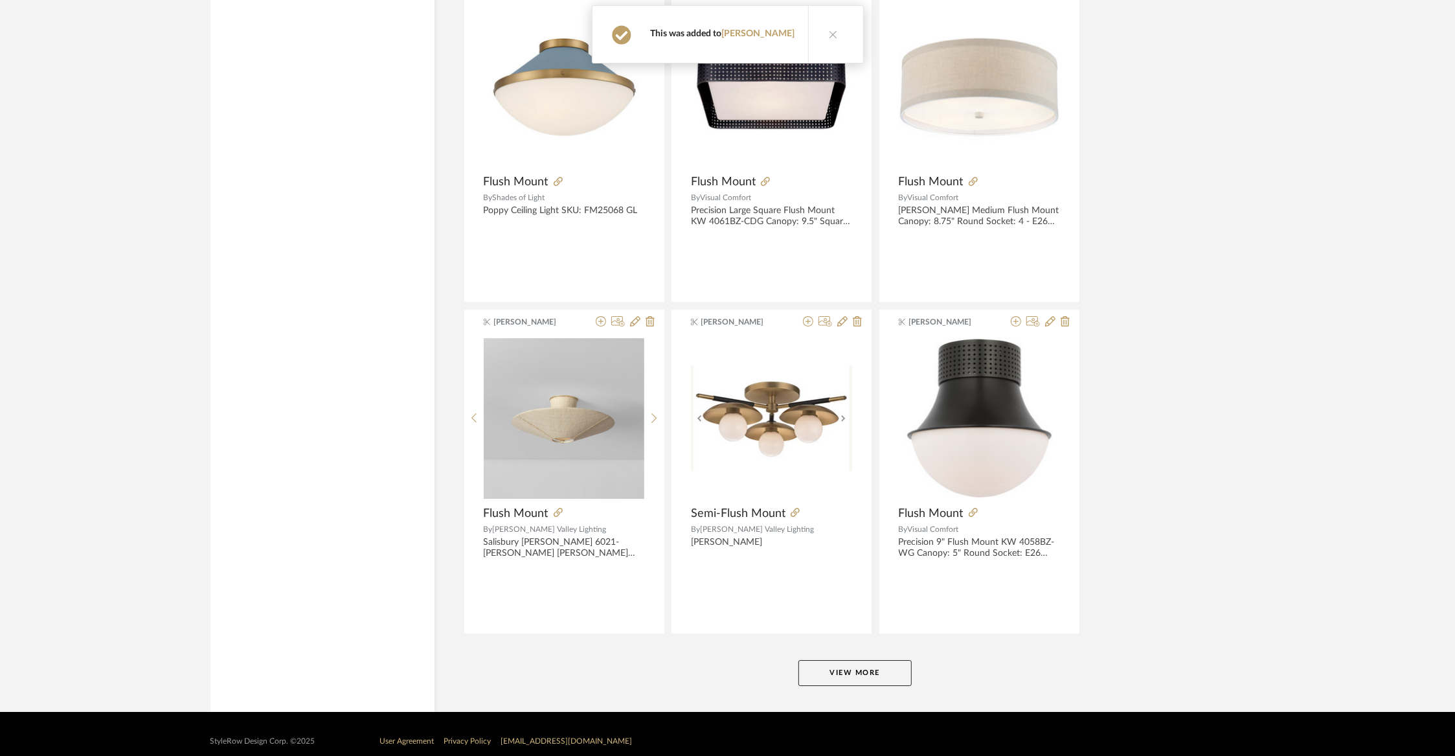
click at [868, 660] on button "View More" at bounding box center [854, 673] width 113 height 26
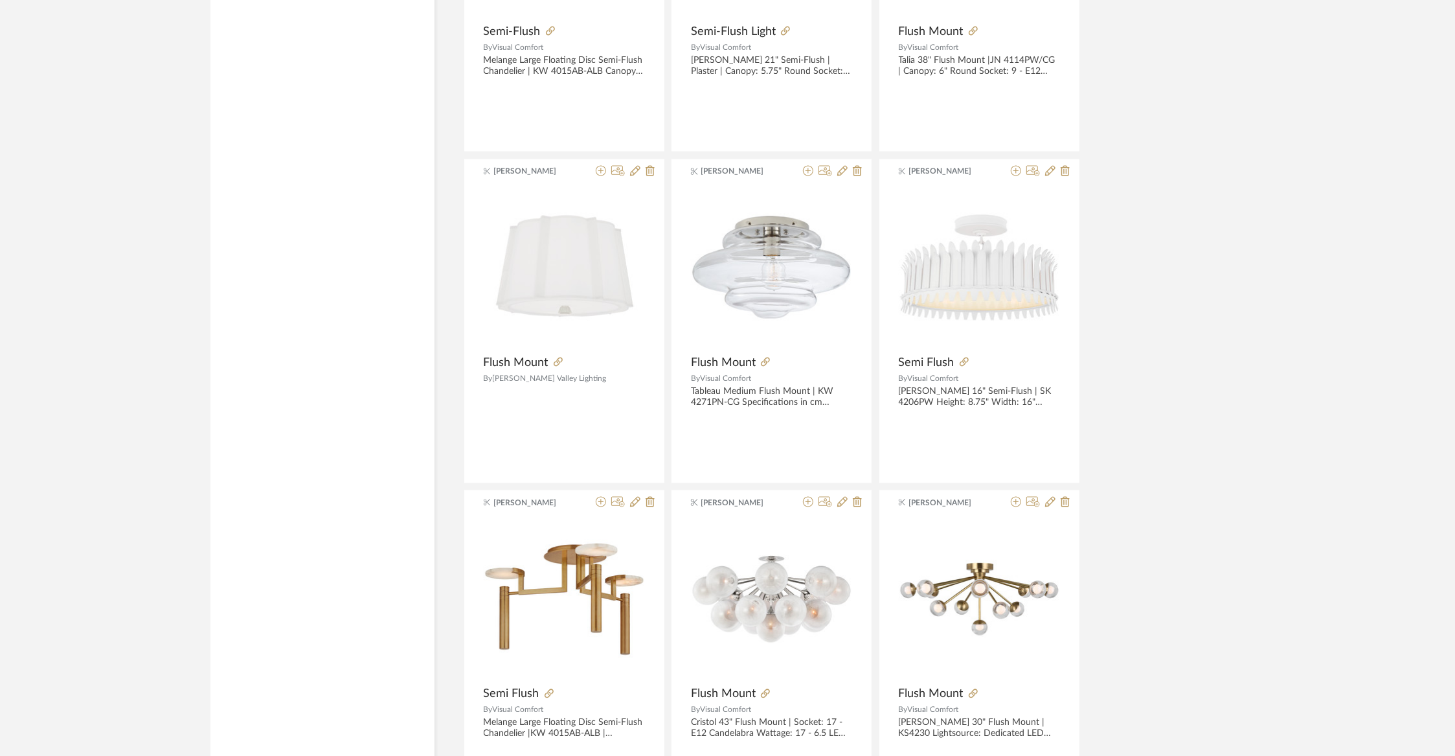
scroll to position [6423, 0]
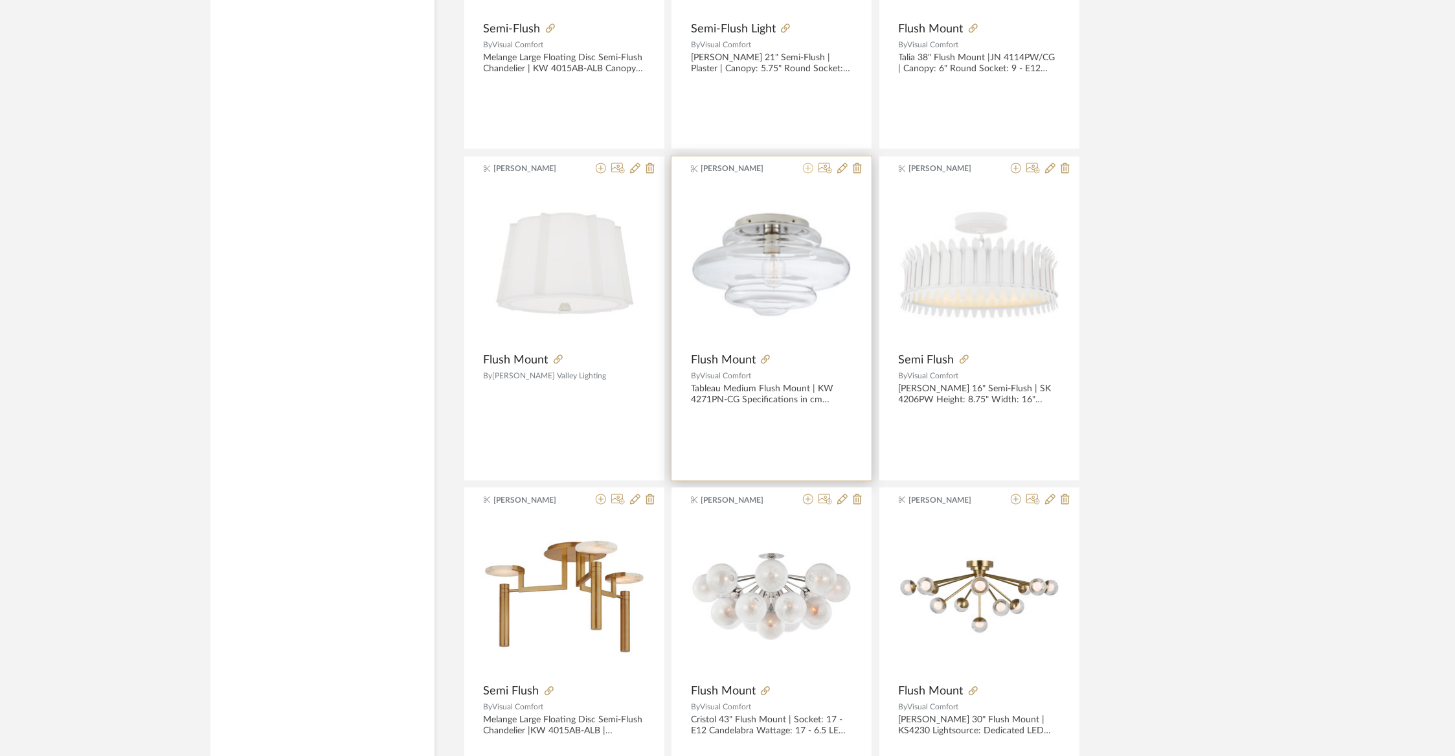
click at [806, 163] on icon at bounding box center [808, 168] width 10 height 10
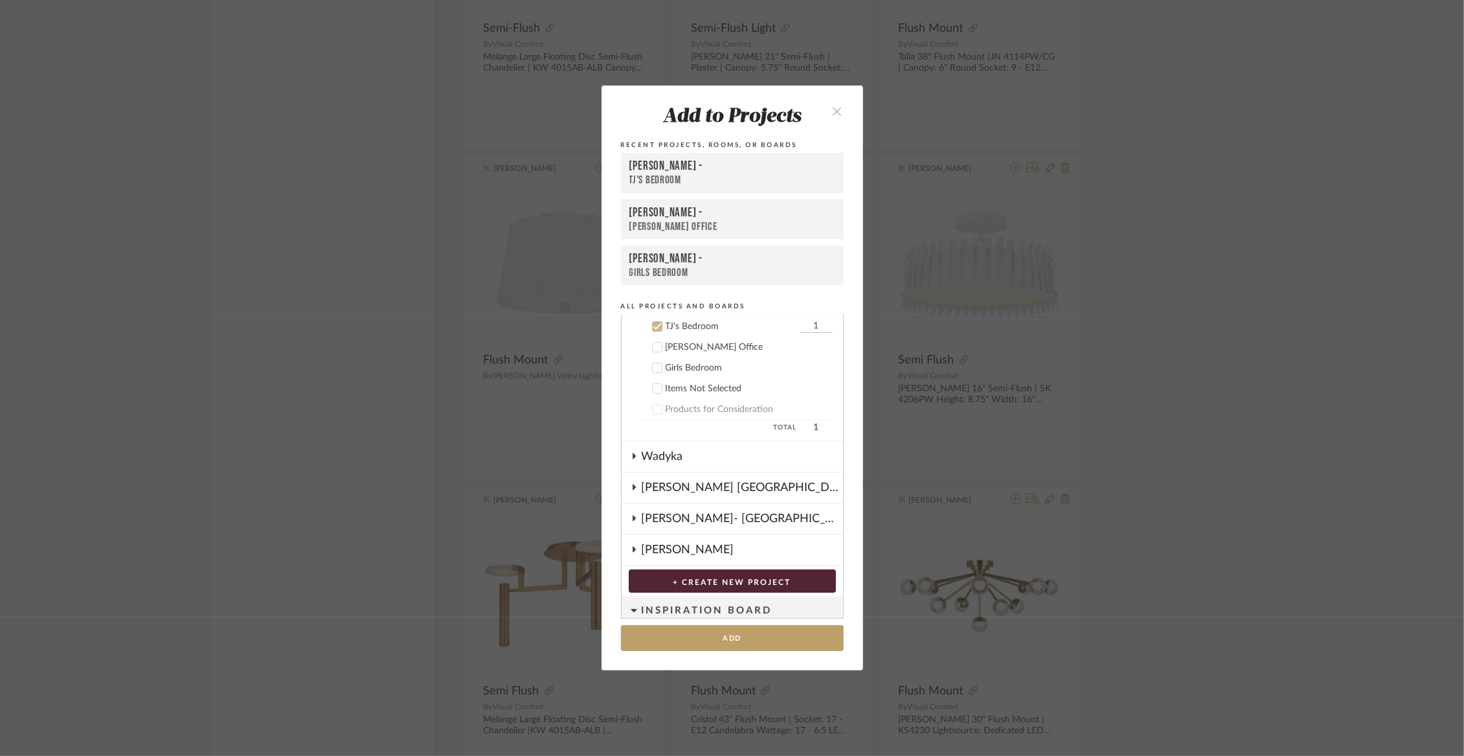
scroll to position [115, 0]
click at [658, 370] on label "Girls Bedroom" at bounding box center [737, 367] width 192 height 13
click at [653, 330] on icon at bounding box center [657, 325] width 9 height 9
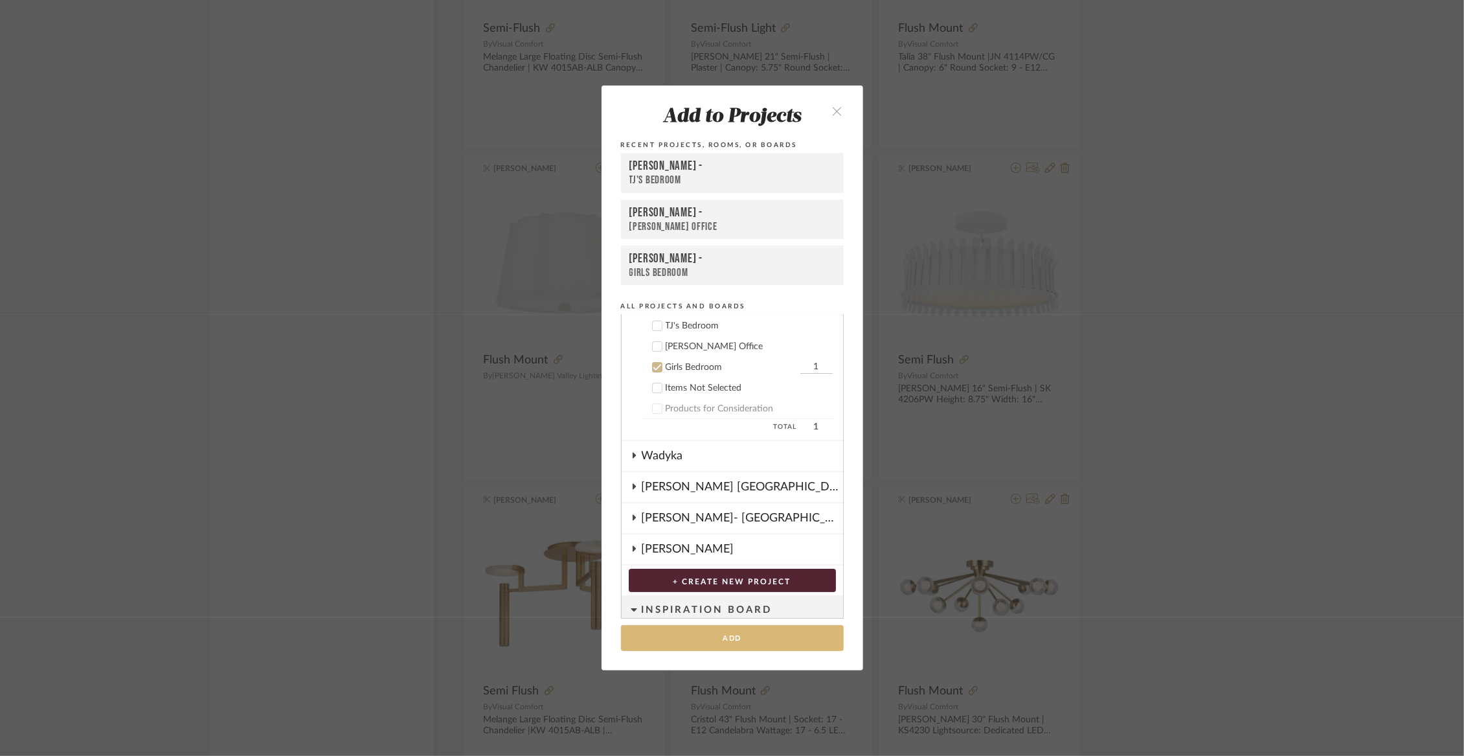
click at [672, 646] on button "Add" at bounding box center [732, 638] width 223 height 27
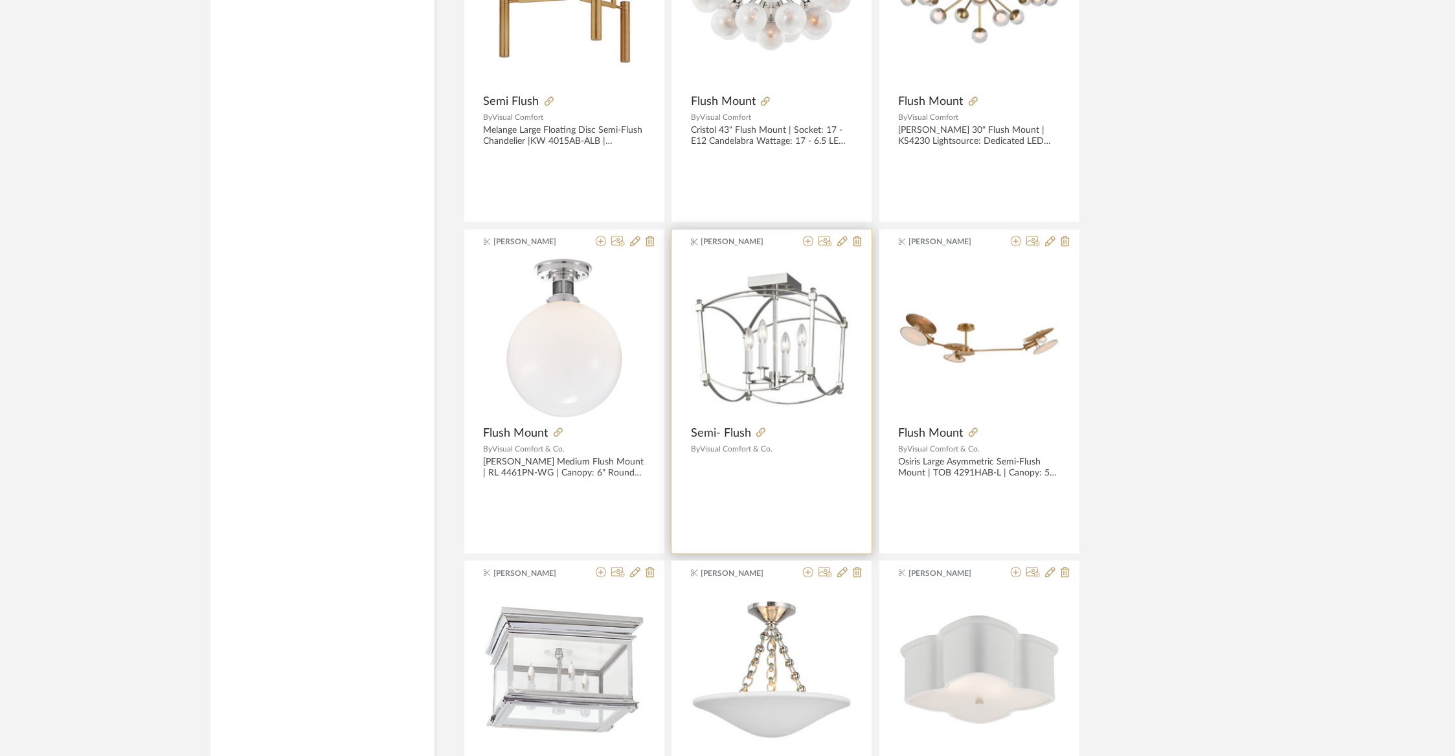
scroll to position [7013, 0]
click at [604, 566] on icon at bounding box center [601, 571] width 10 height 10
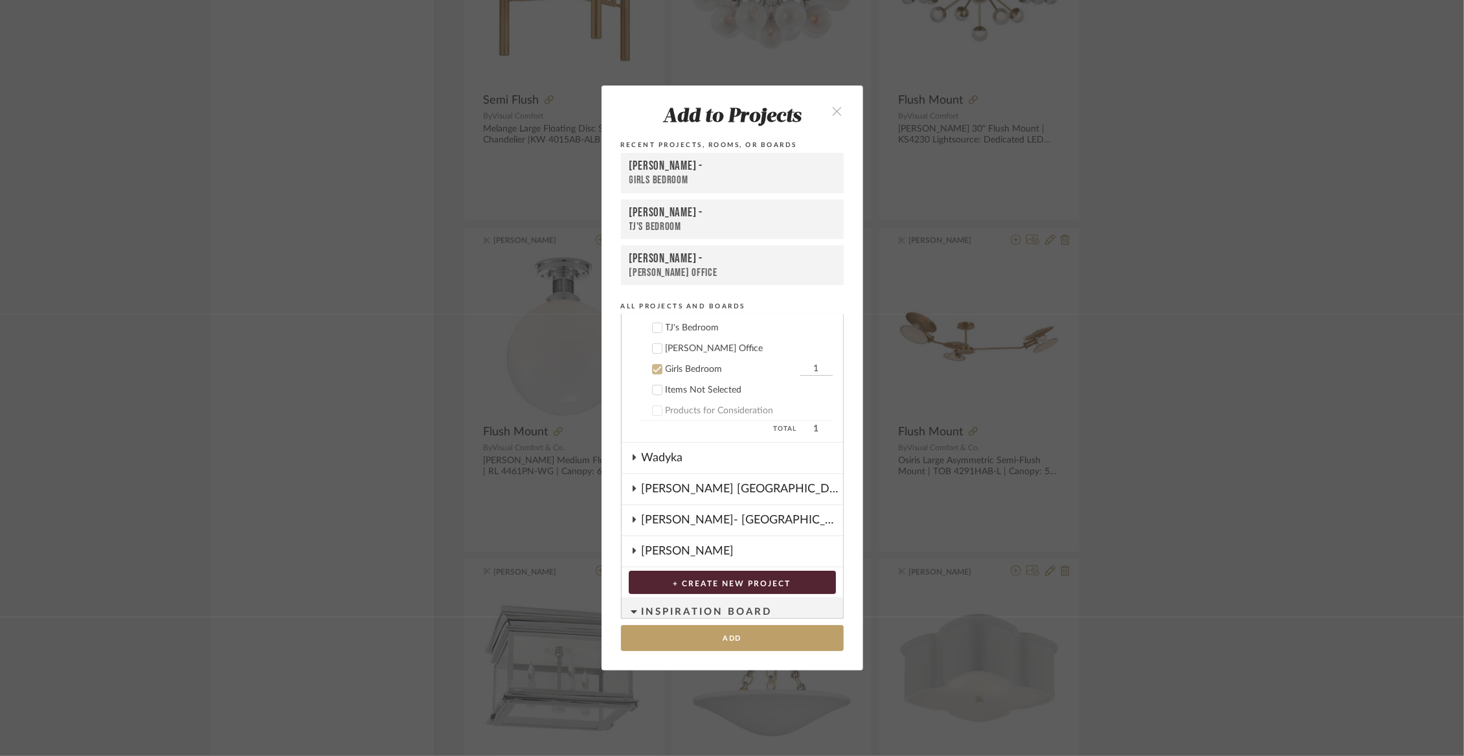
scroll to position [93, 0]
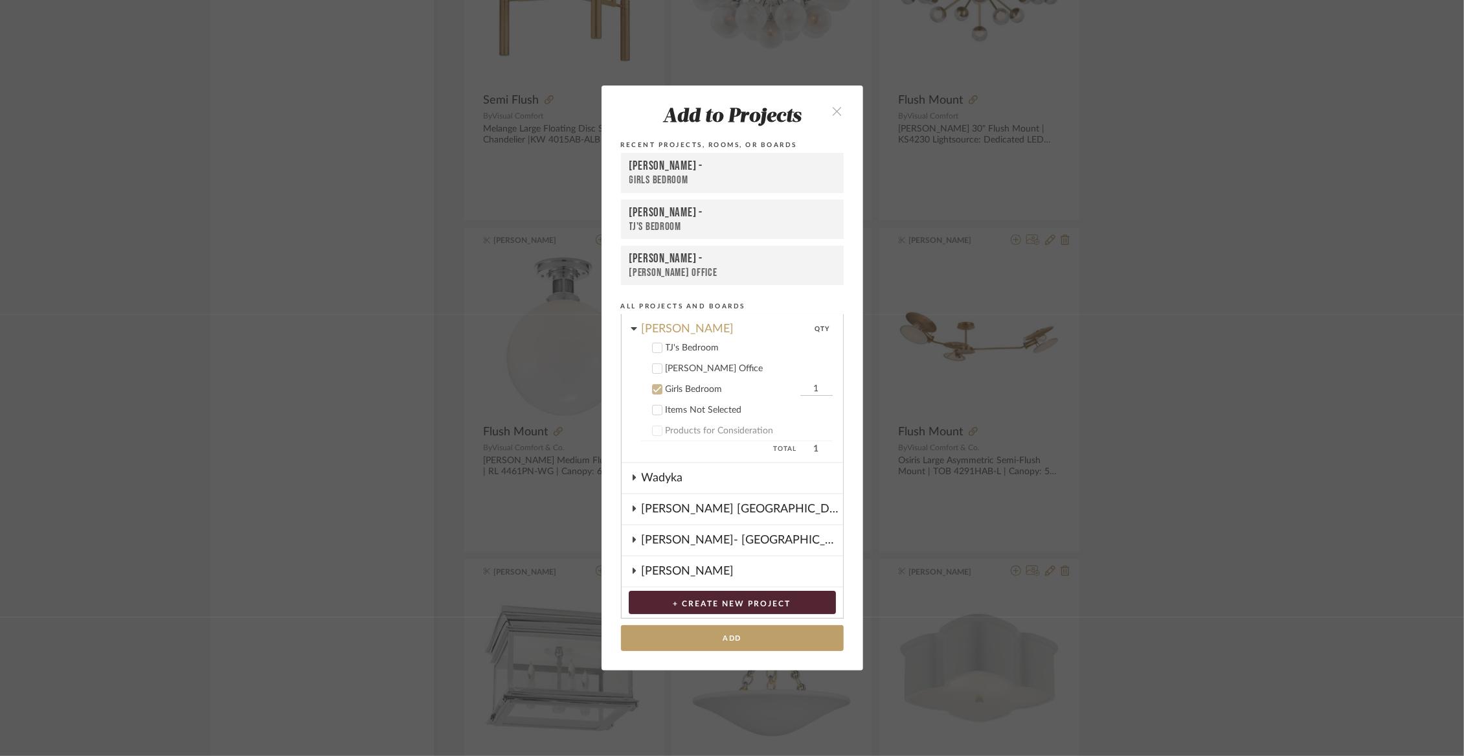
click at [683, 350] on div "TJ's Bedroom" at bounding box center [749, 348] width 167 height 11
click at [681, 388] on div "Girls Bedroom" at bounding box center [731, 389] width 131 height 11
click at [686, 633] on button "Add" at bounding box center [732, 638] width 223 height 27
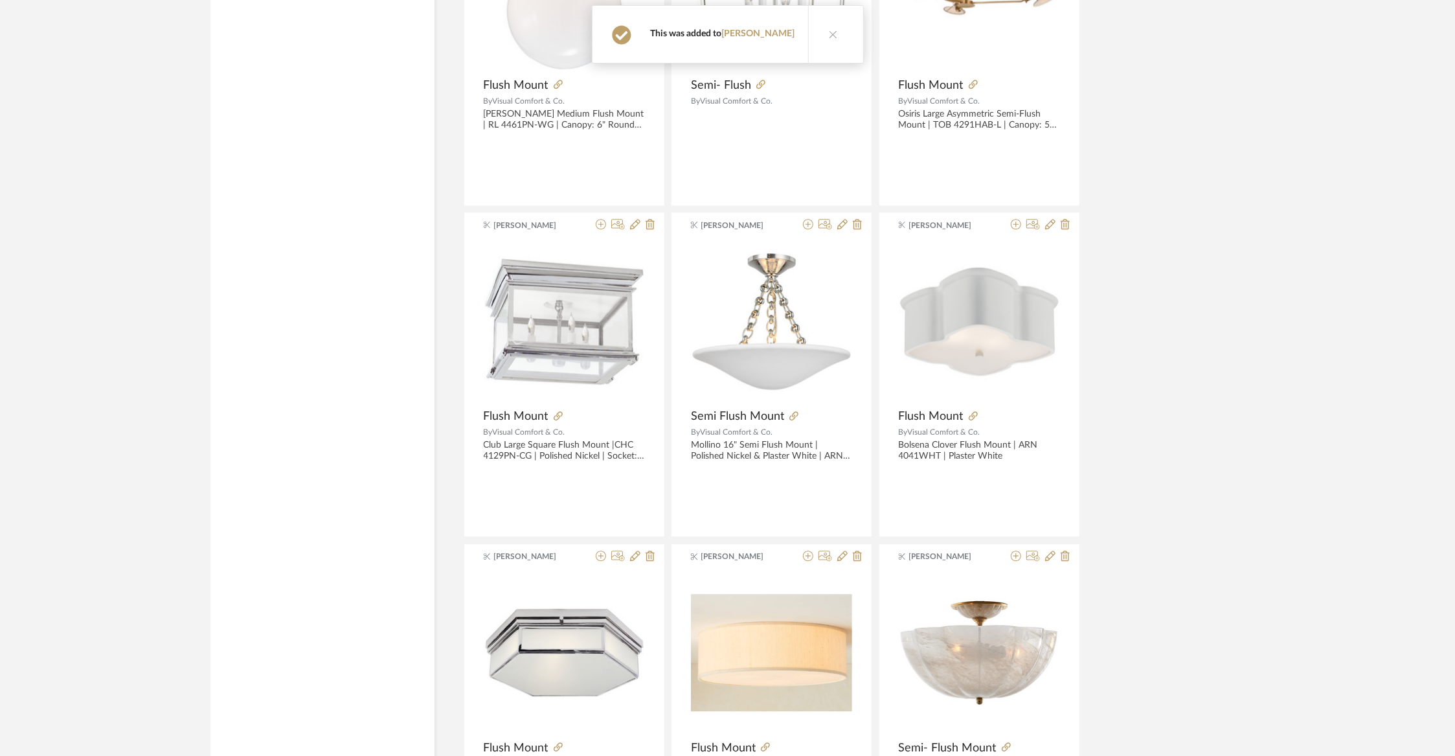
scroll to position [7600, 0]
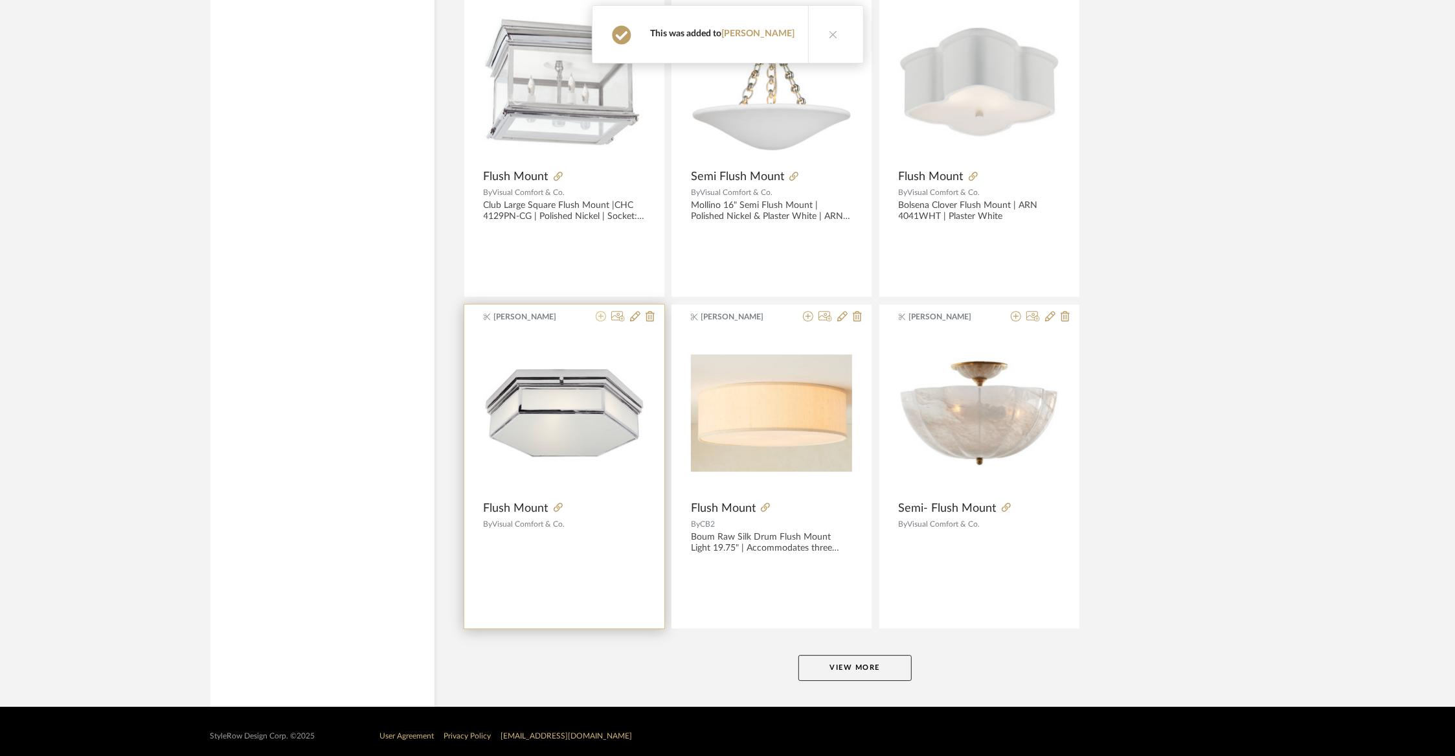
click at [599, 311] on icon at bounding box center [601, 316] width 10 height 10
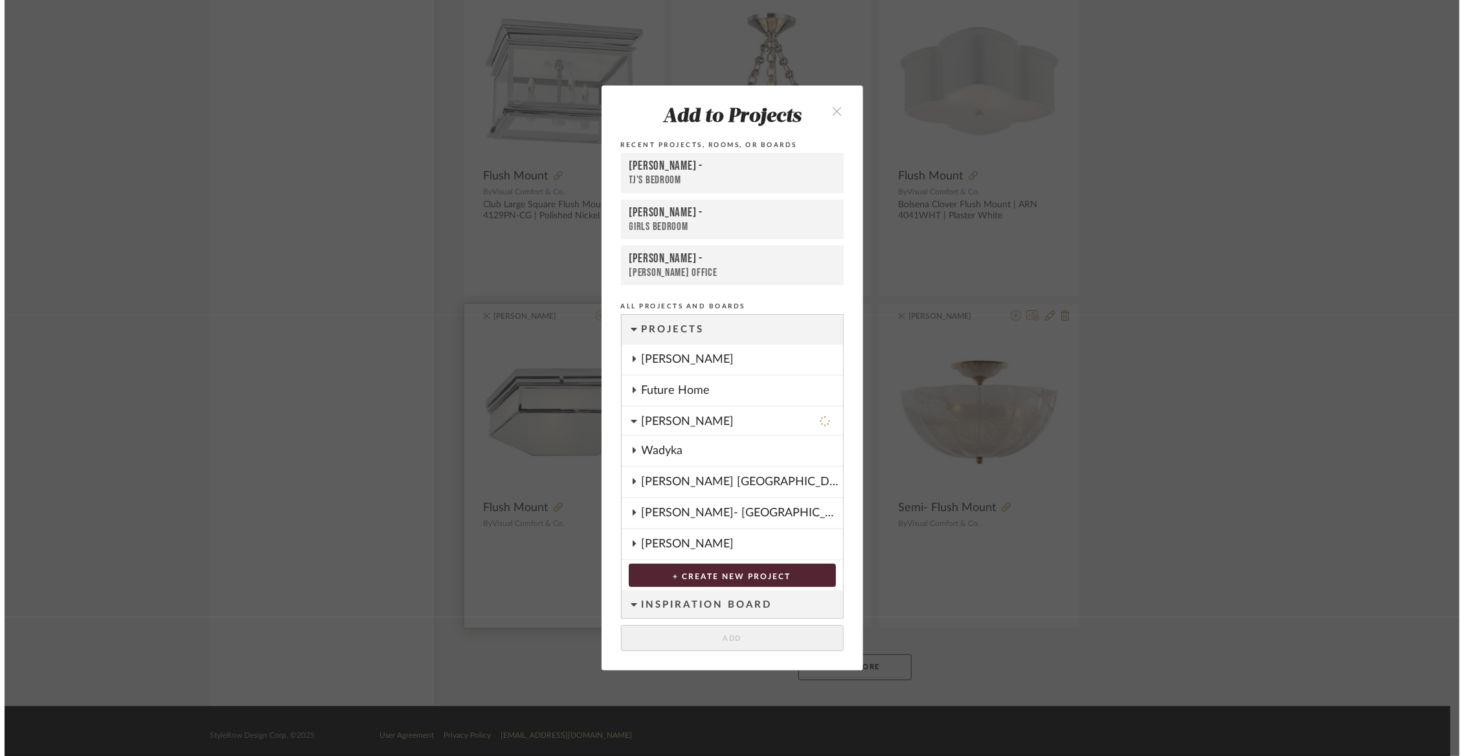
scroll to position [0, 0]
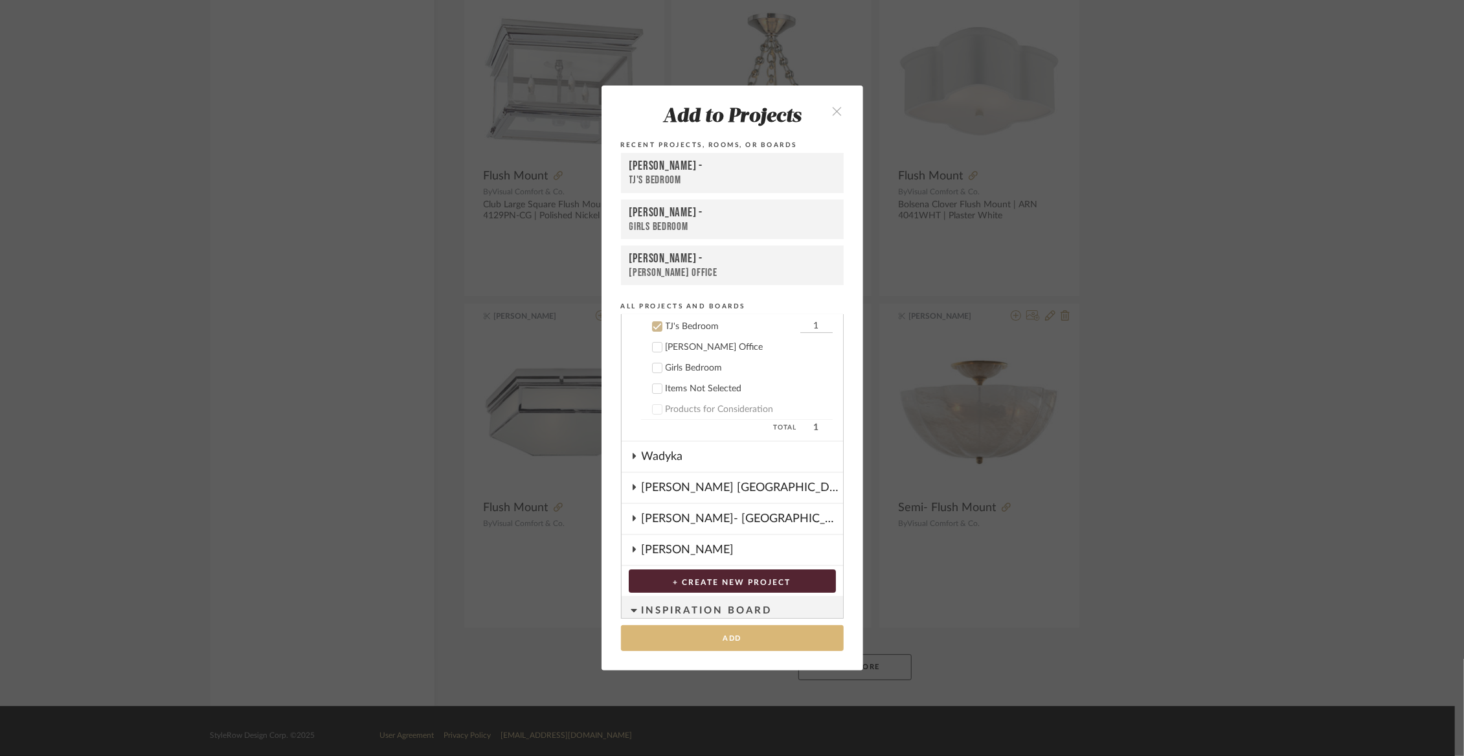
click at [720, 639] on button "Add" at bounding box center [732, 638] width 223 height 27
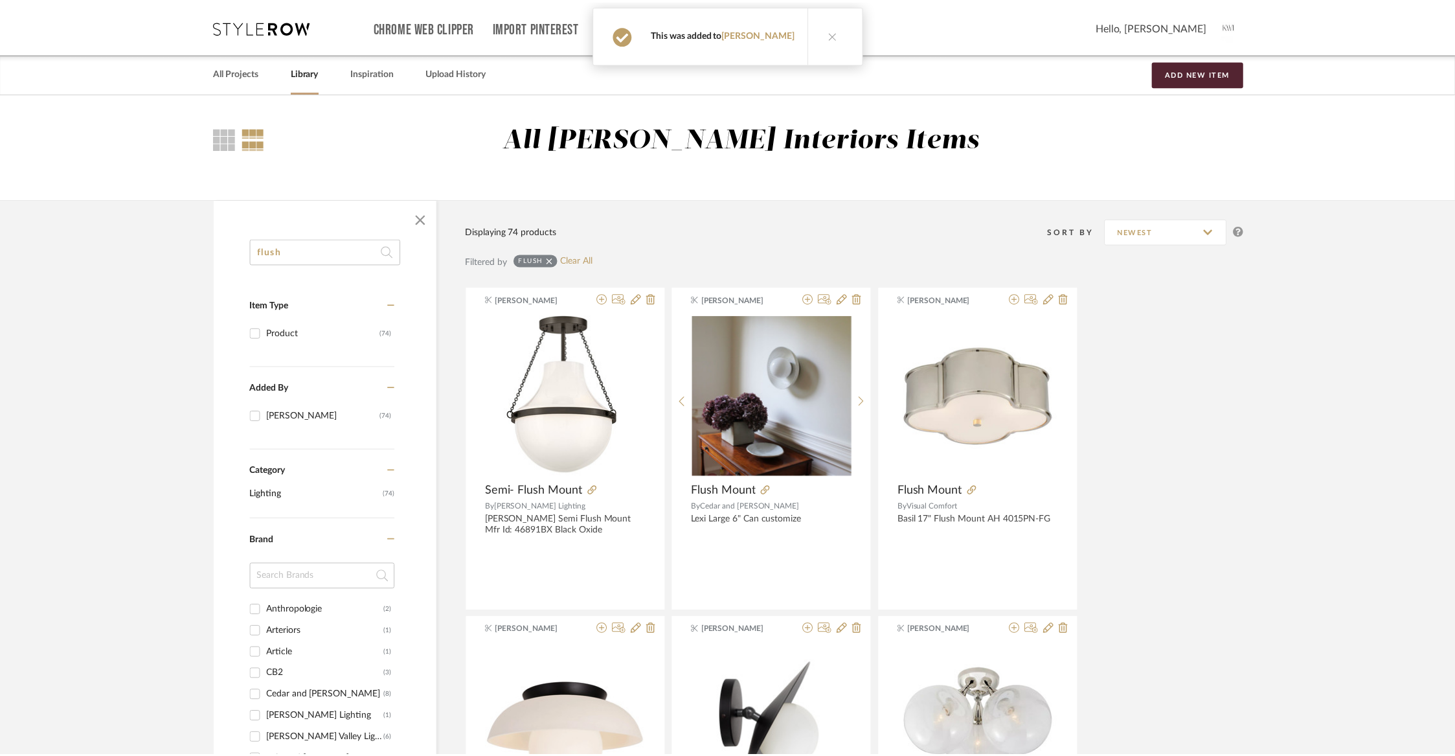
scroll to position [7600, 0]
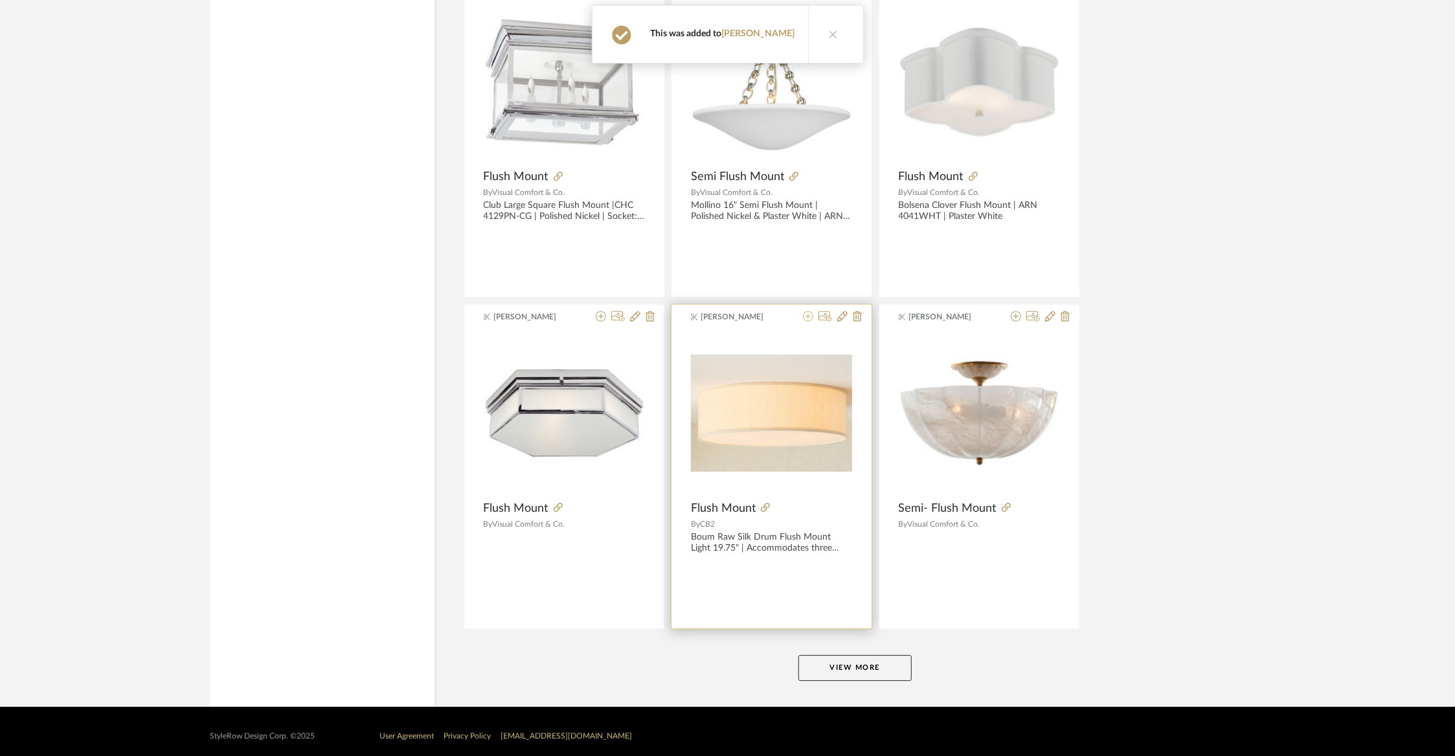
click at [806, 311] on icon at bounding box center [808, 316] width 10 height 10
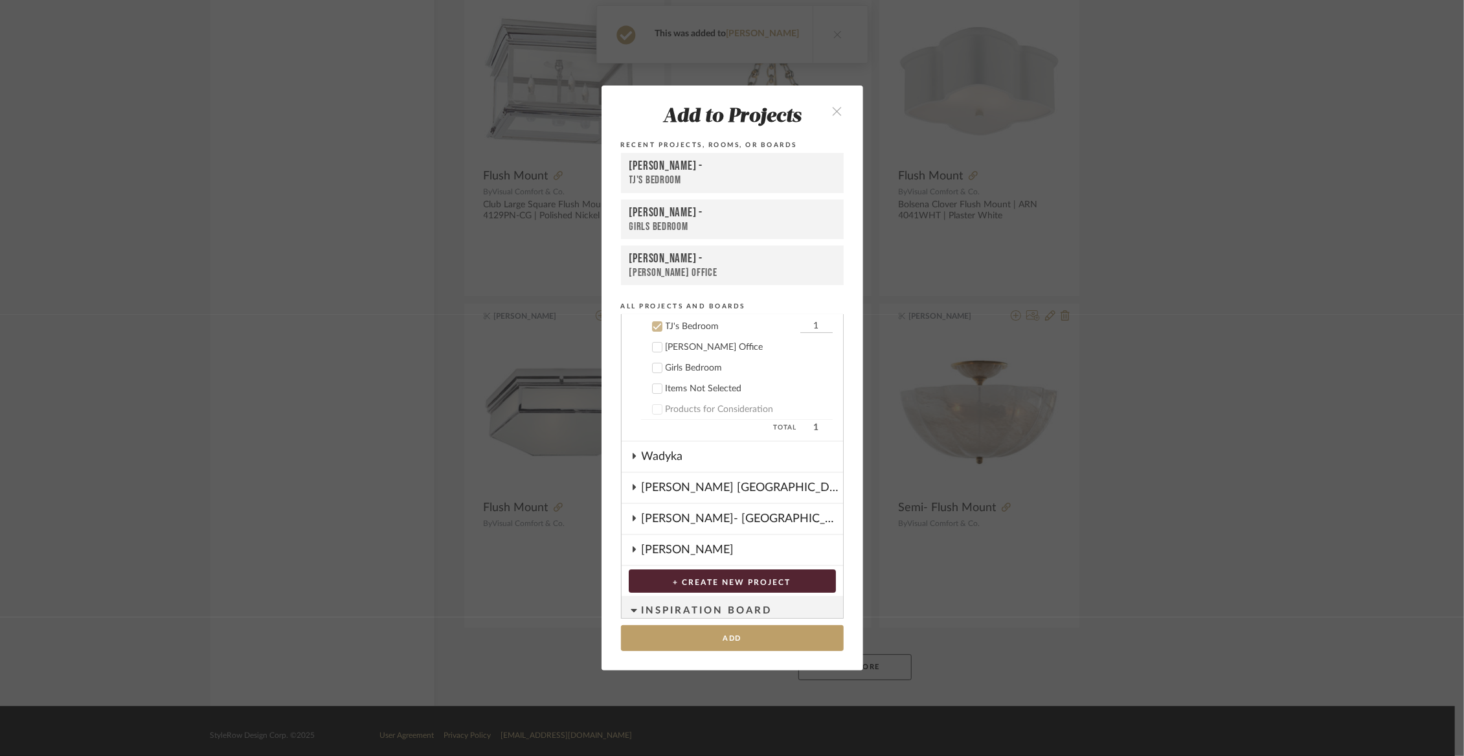
scroll to position [114, 0]
click at [699, 632] on button "Add" at bounding box center [732, 638] width 223 height 27
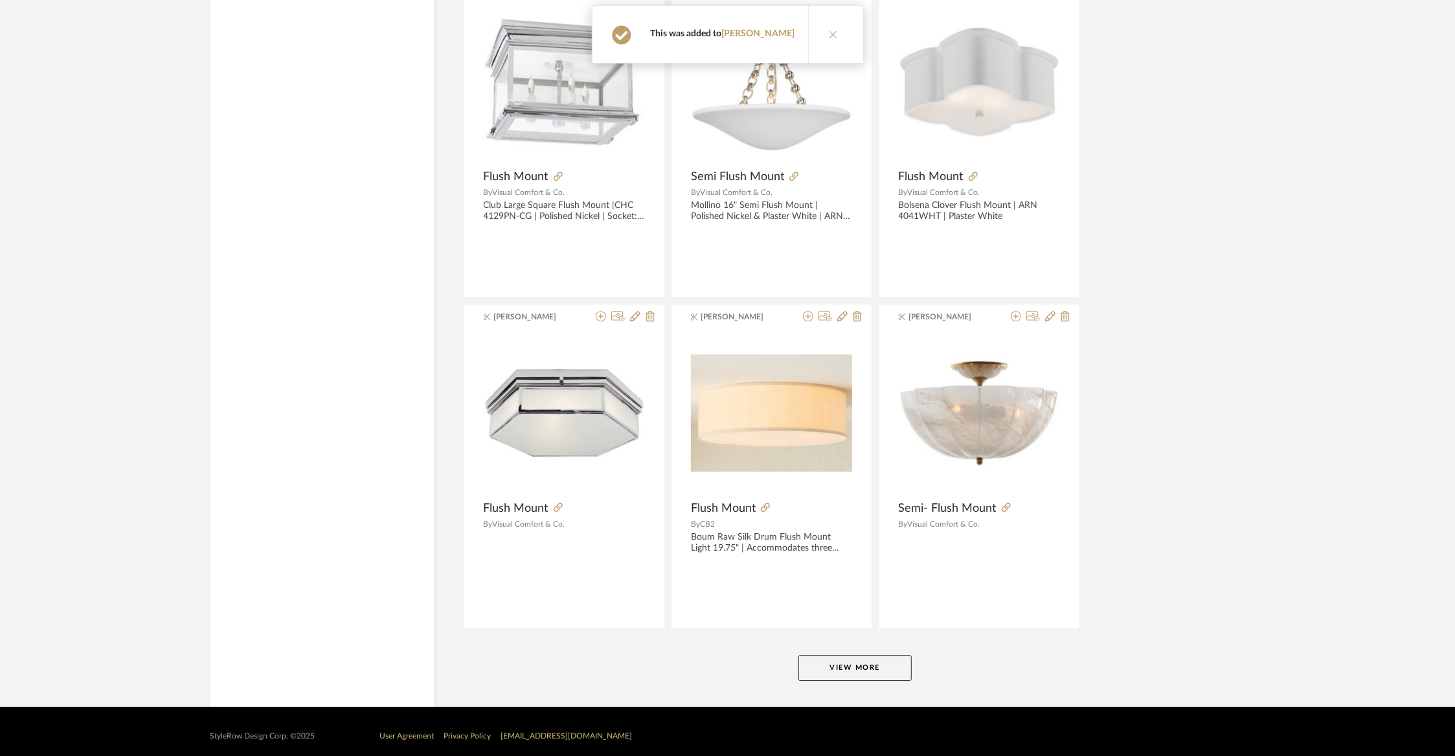
click at [818, 655] on button "View More" at bounding box center [854, 668] width 113 height 26
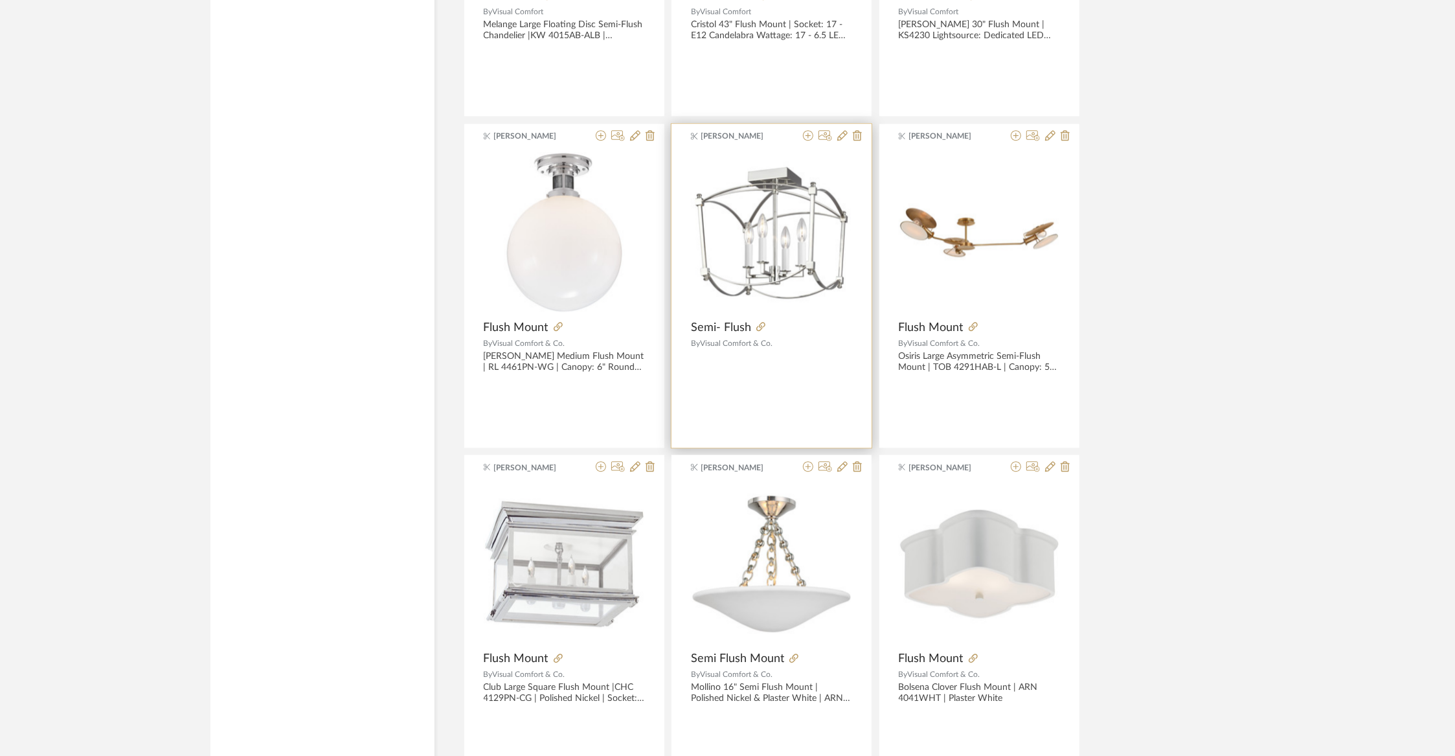
scroll to position [7112, 0]
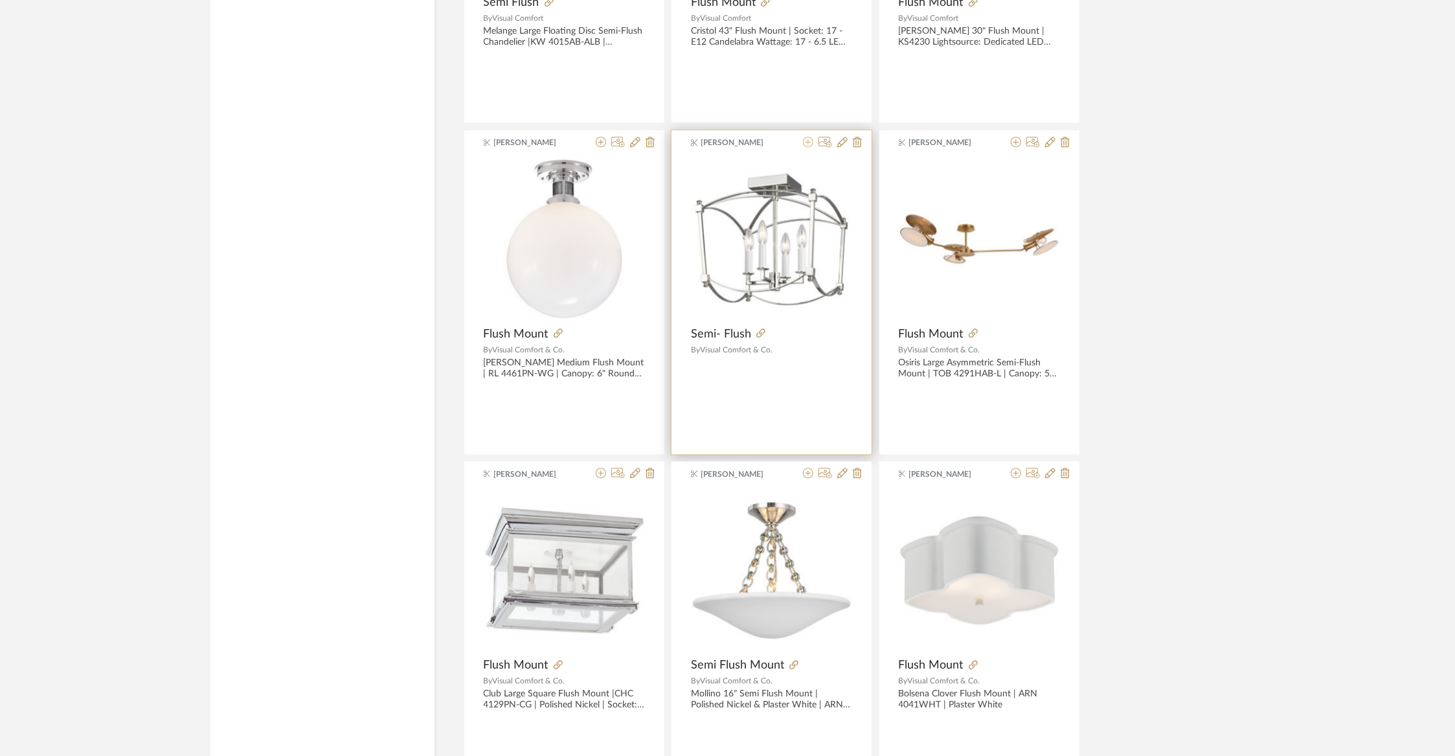
click at [805, 137] on icon at bounding box center [808, 142] width 10 height 10
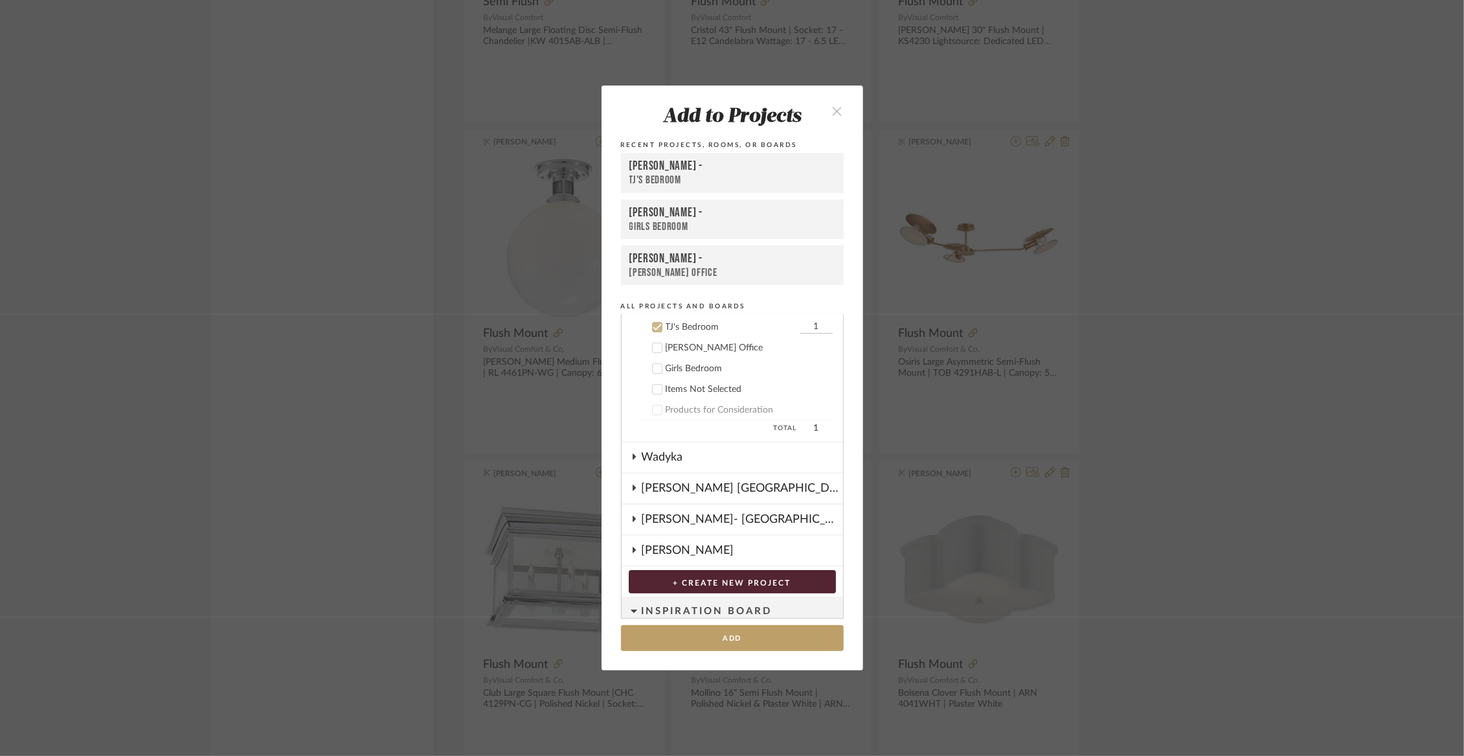
scroll to position [114, 0]
click at [693, 363] on div "Girls Bedroom" at bounding box center [749, 368] width 167 height 11
click at [686, 329] on div "TJ's Bedroom" at bounding box center [731, 326] width 131 height 11
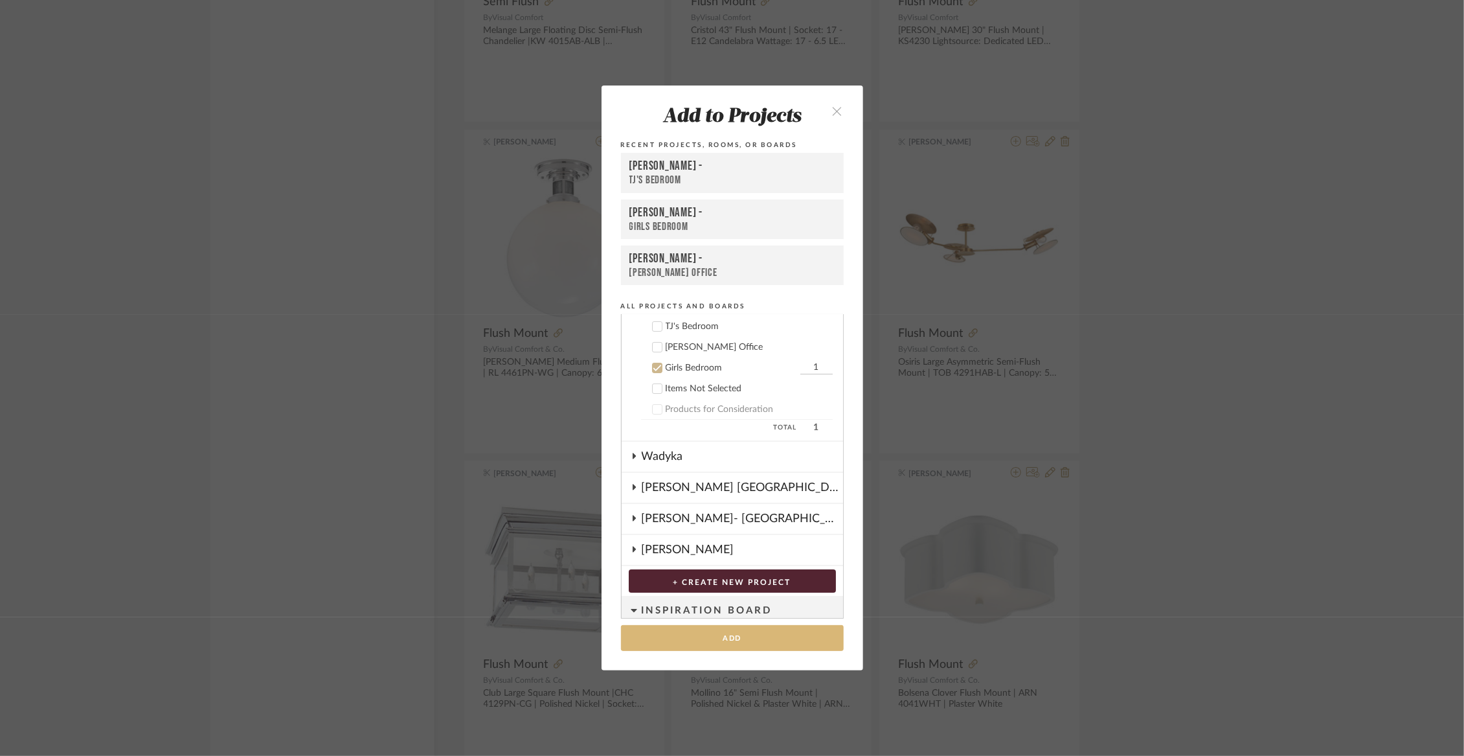
click at [723, 636] on button "Add" at bounding box center [732, 638] width 223 height 27
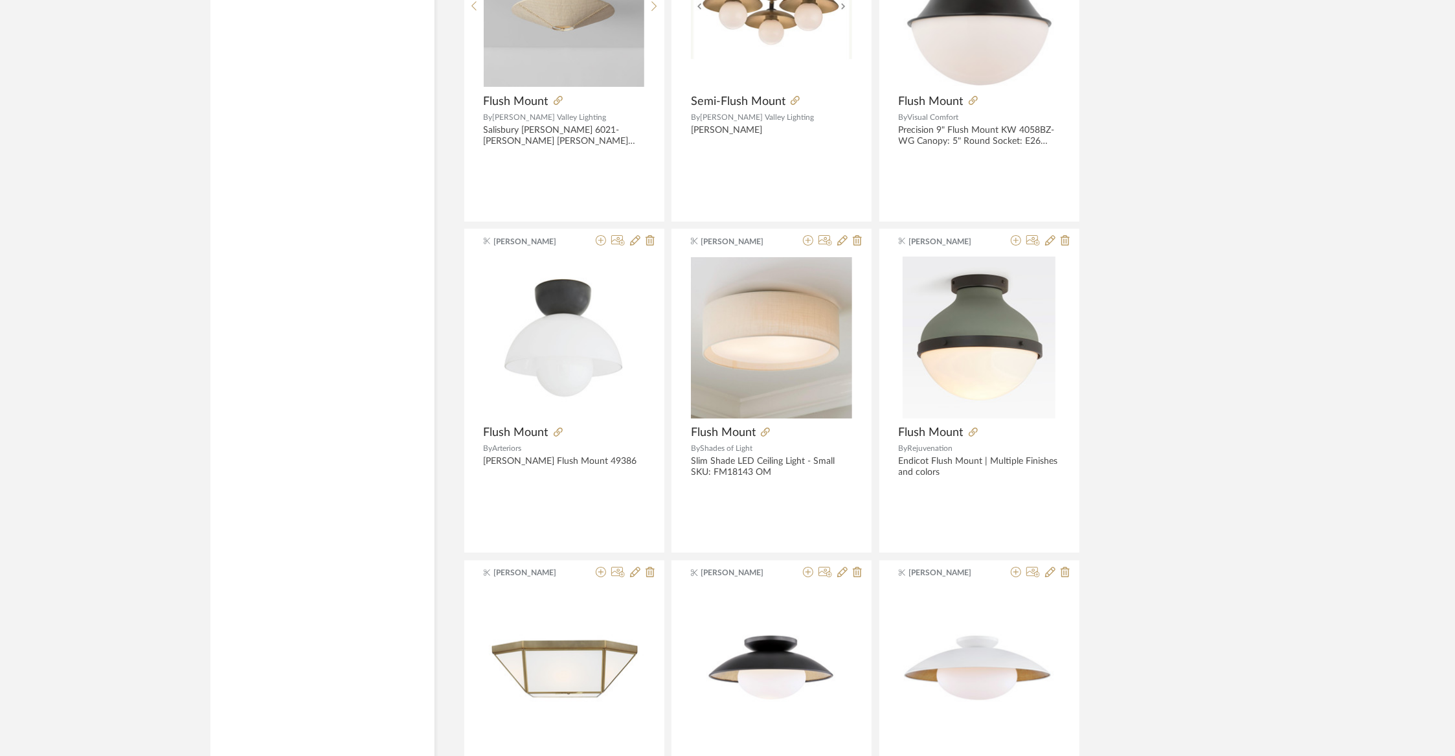
scroll to position [3987, 0]
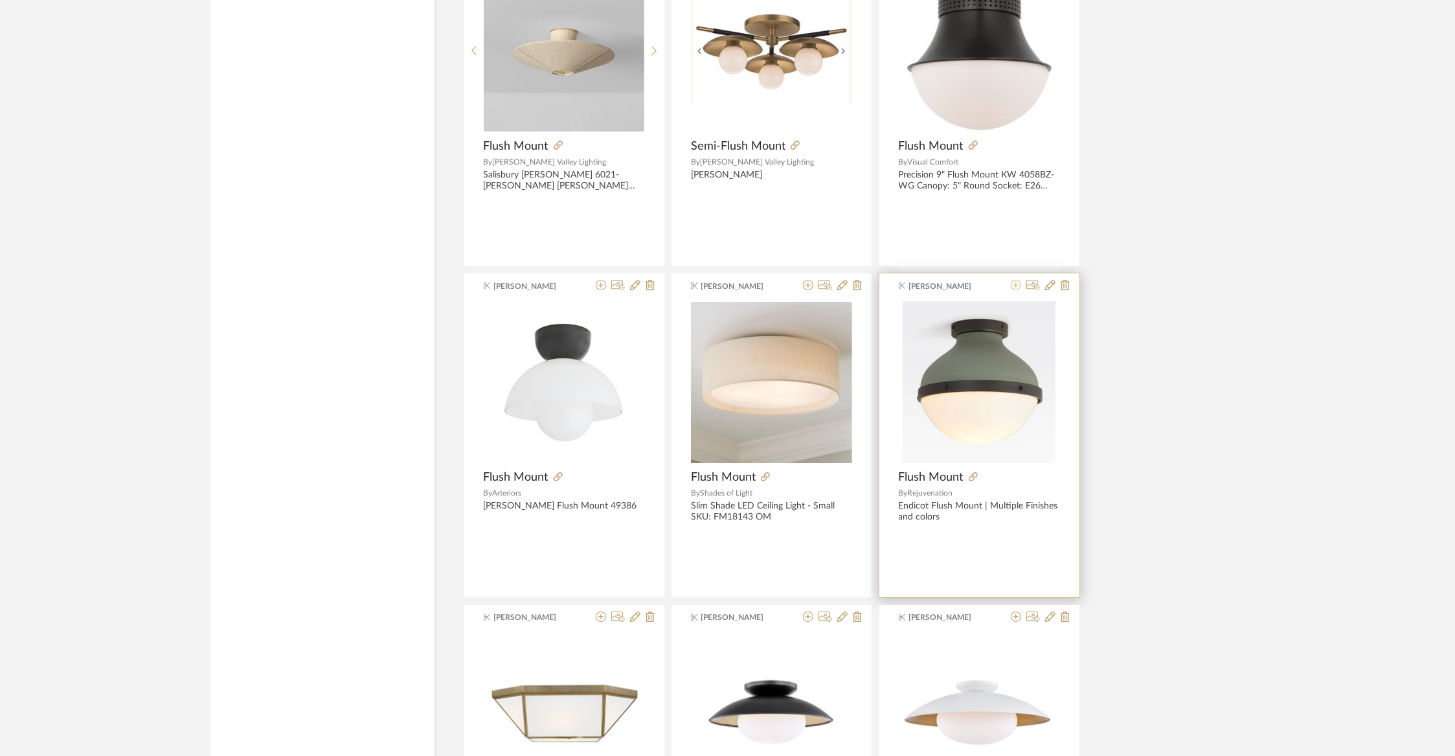
click at [1015, 281] on icon at bounding box center [1016, 285] width 10 height 10
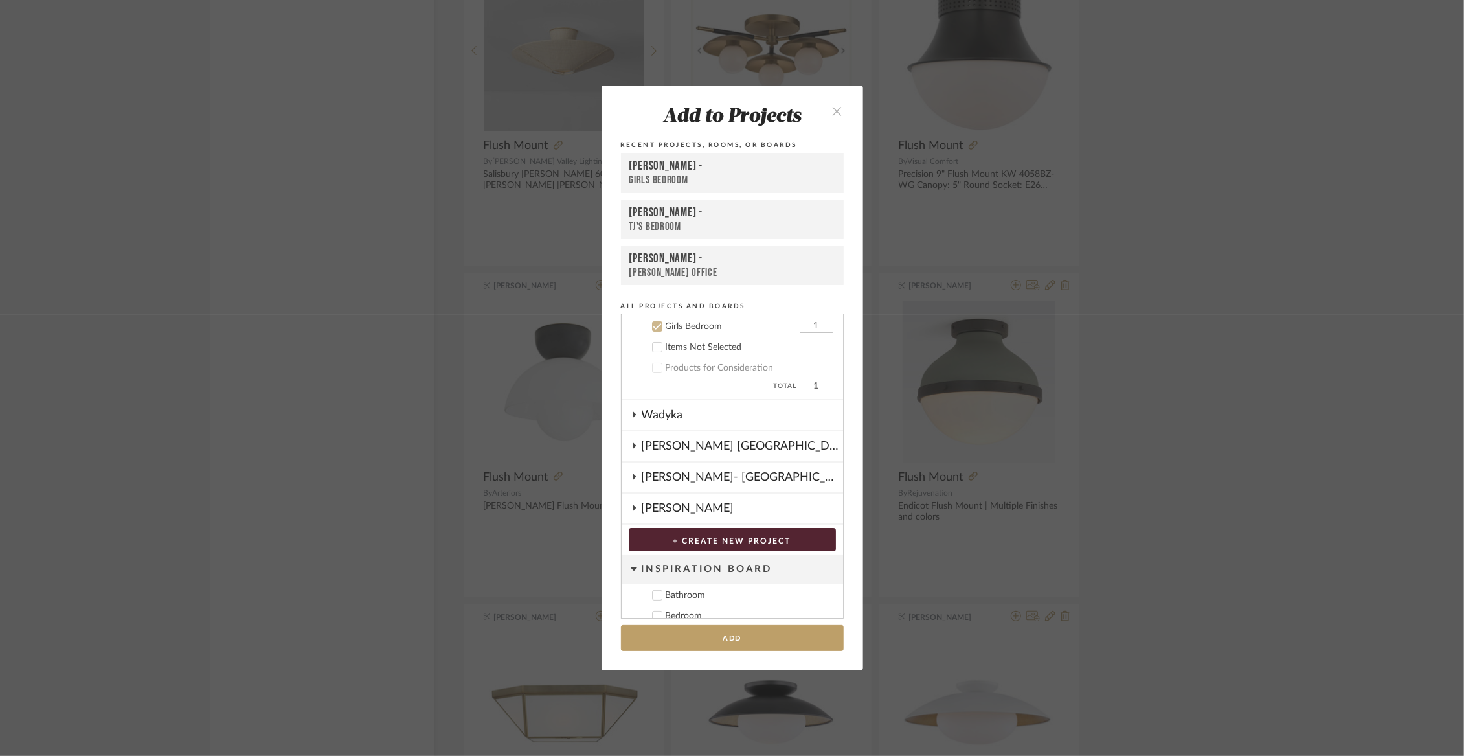
scroll to position [85, 0]
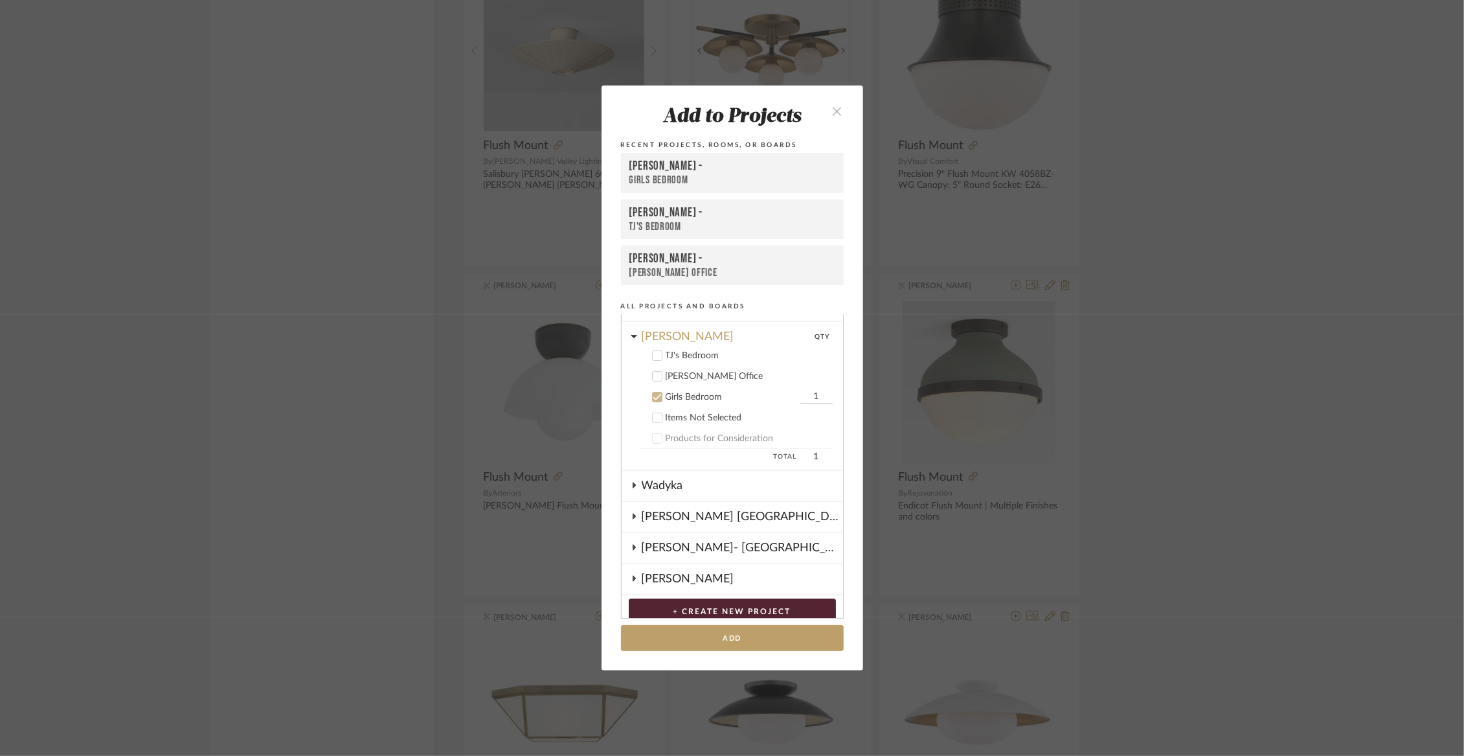
click at [703, 356] on div "TJ's Bedroom" at bounding box center [749, 355] width 167 height 11
click at [690, 400] on div "Girls Bedroom" at bounding box center [731, 397] width 131 height 11
click at [707, 638] on button "Add" at bounding box center [732, 638] width 223 height 27
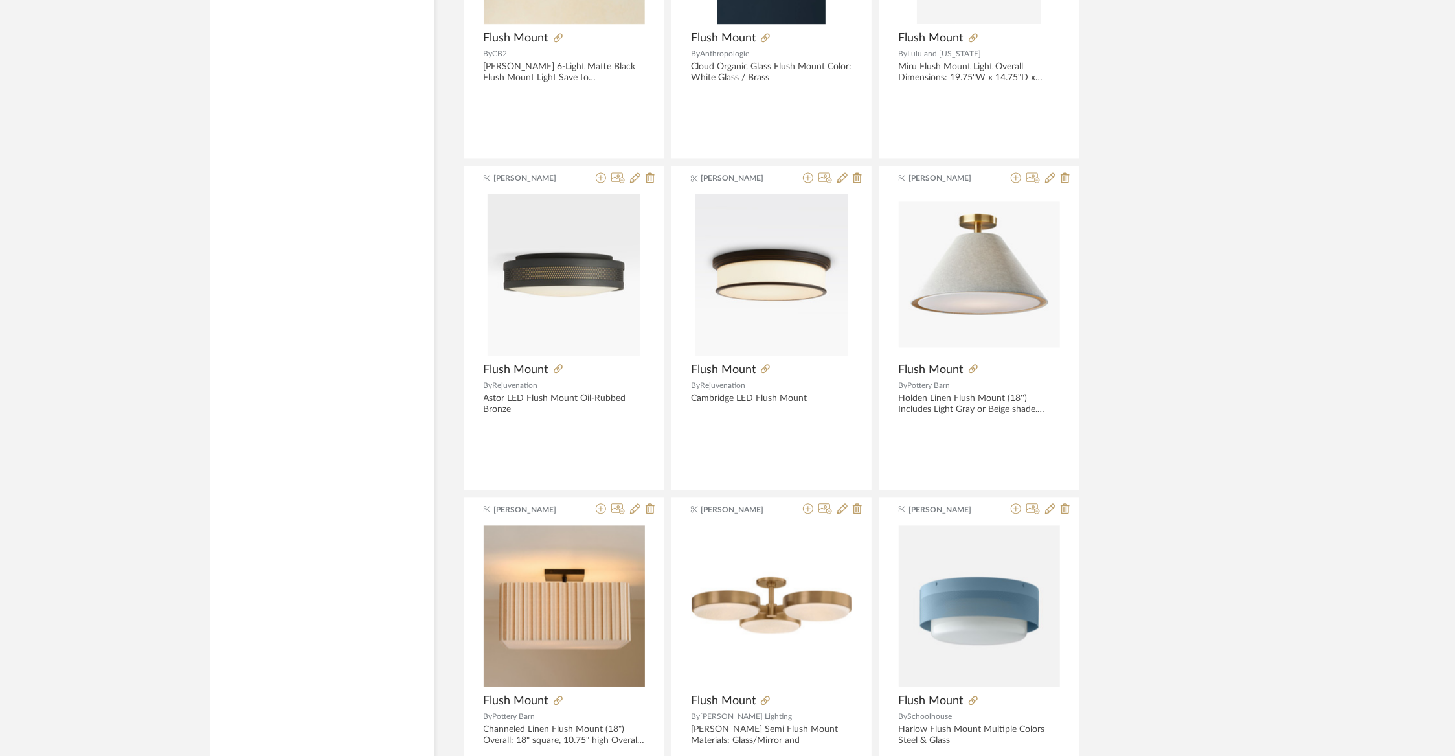
scroll to position [2387, 0]
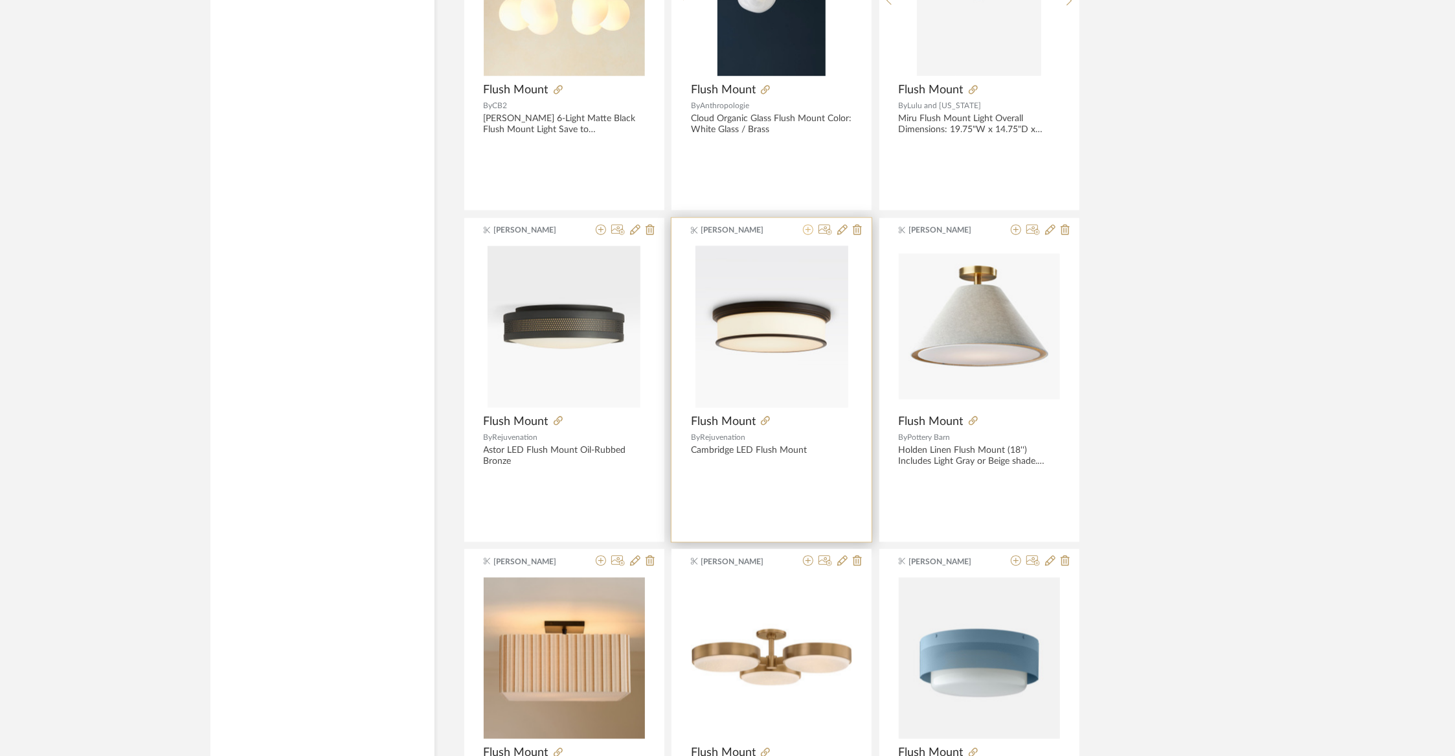
click at [807, 227] on icon at bounding box center [808, 229] width 10 height 10
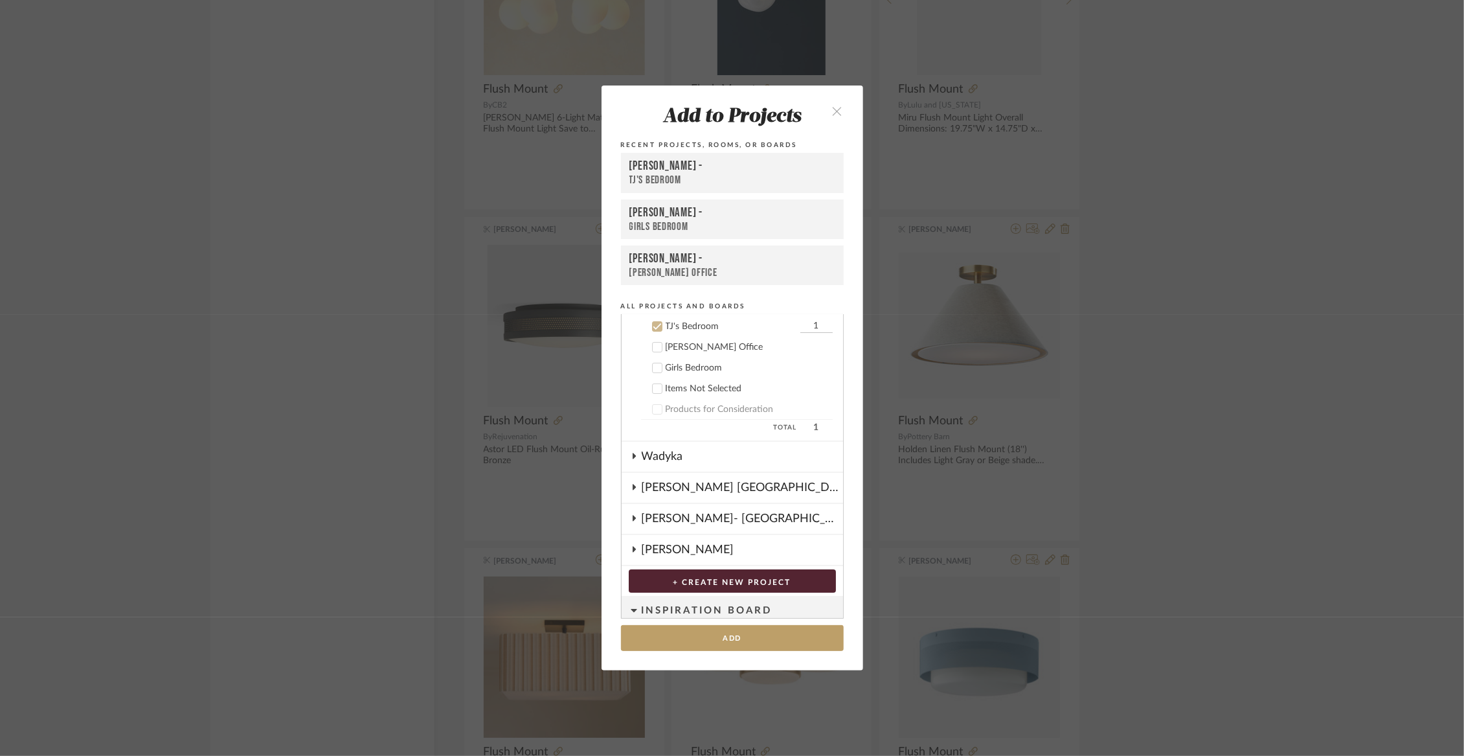
scroll to position [115, 0]
click at [713, 631] on button "Add" at bounding box center [732, 638] width 223 height 27
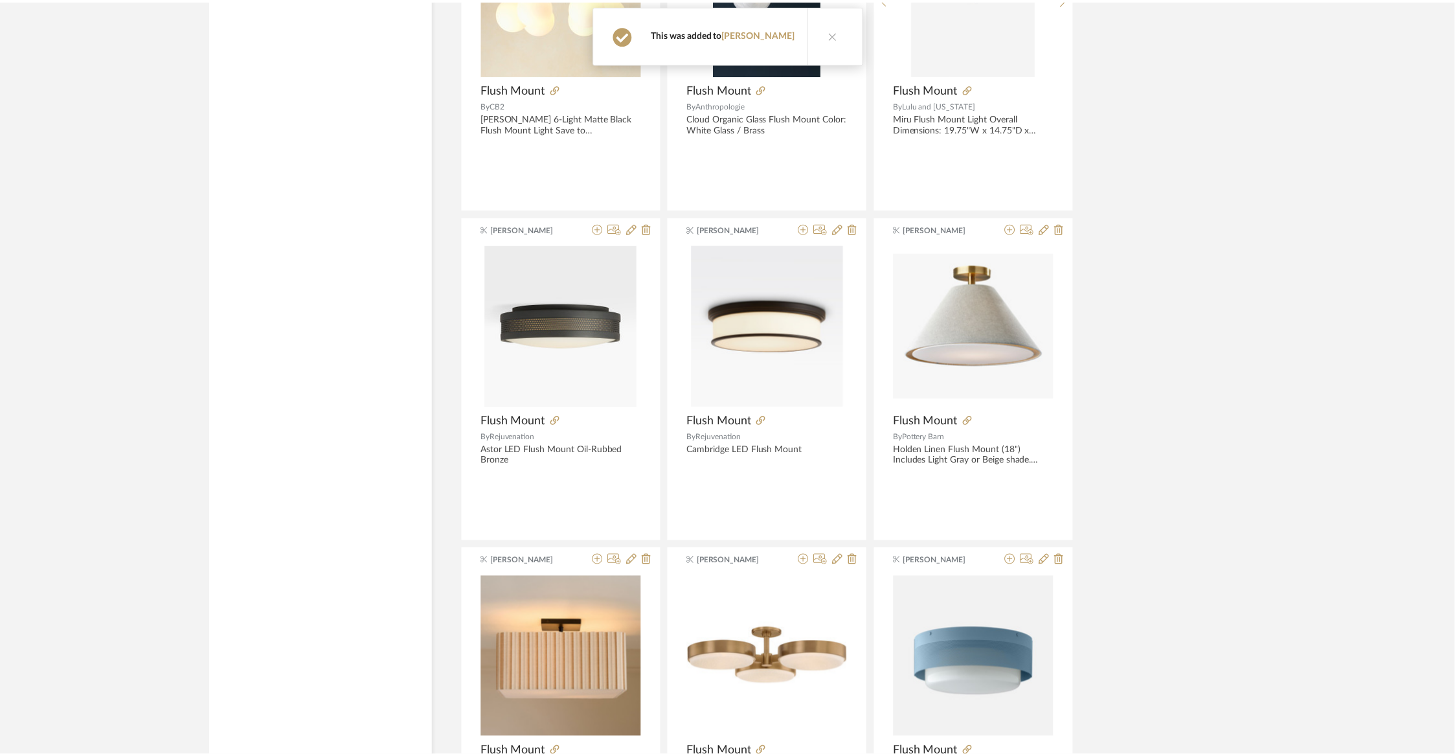
scroll to position [2387, 0]
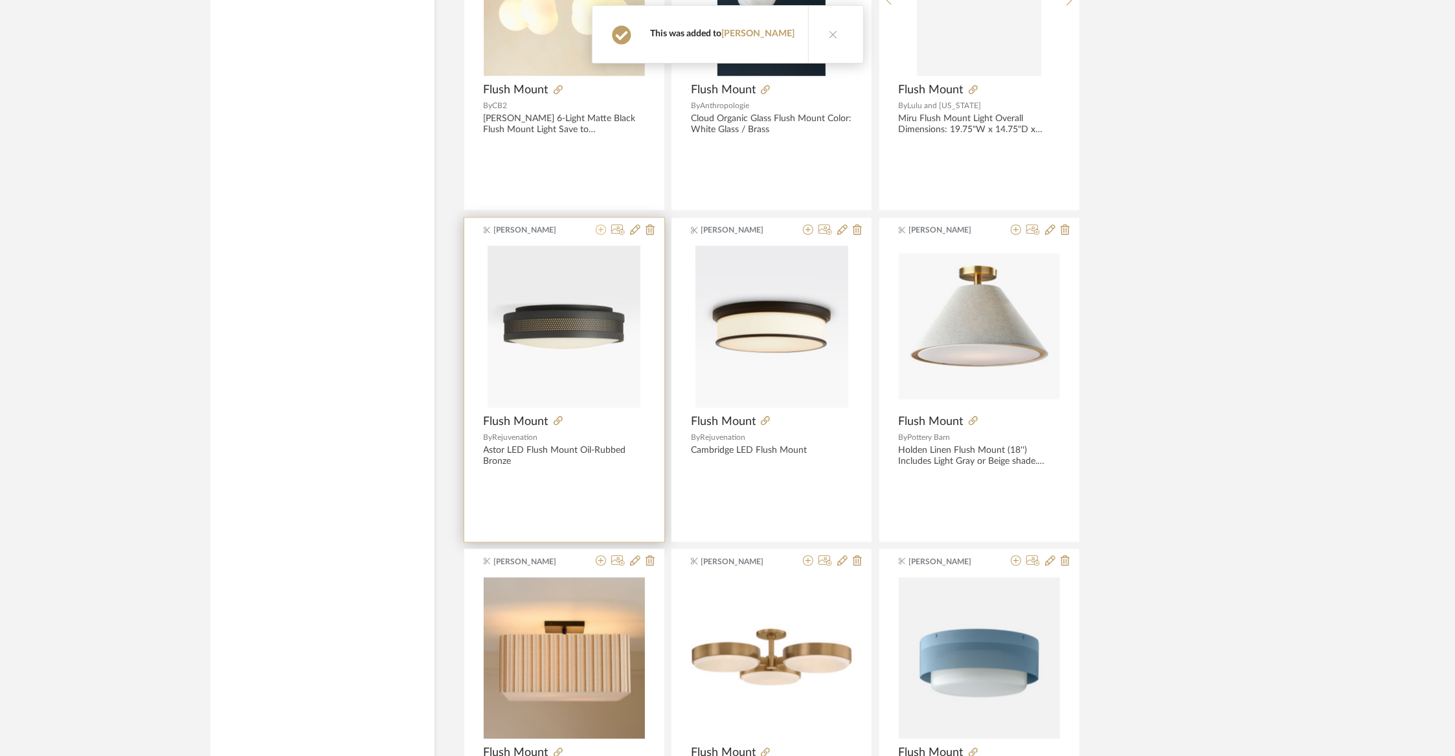
click at [600, 225] on icon at bounding box center [601, 229] width 10 height 10
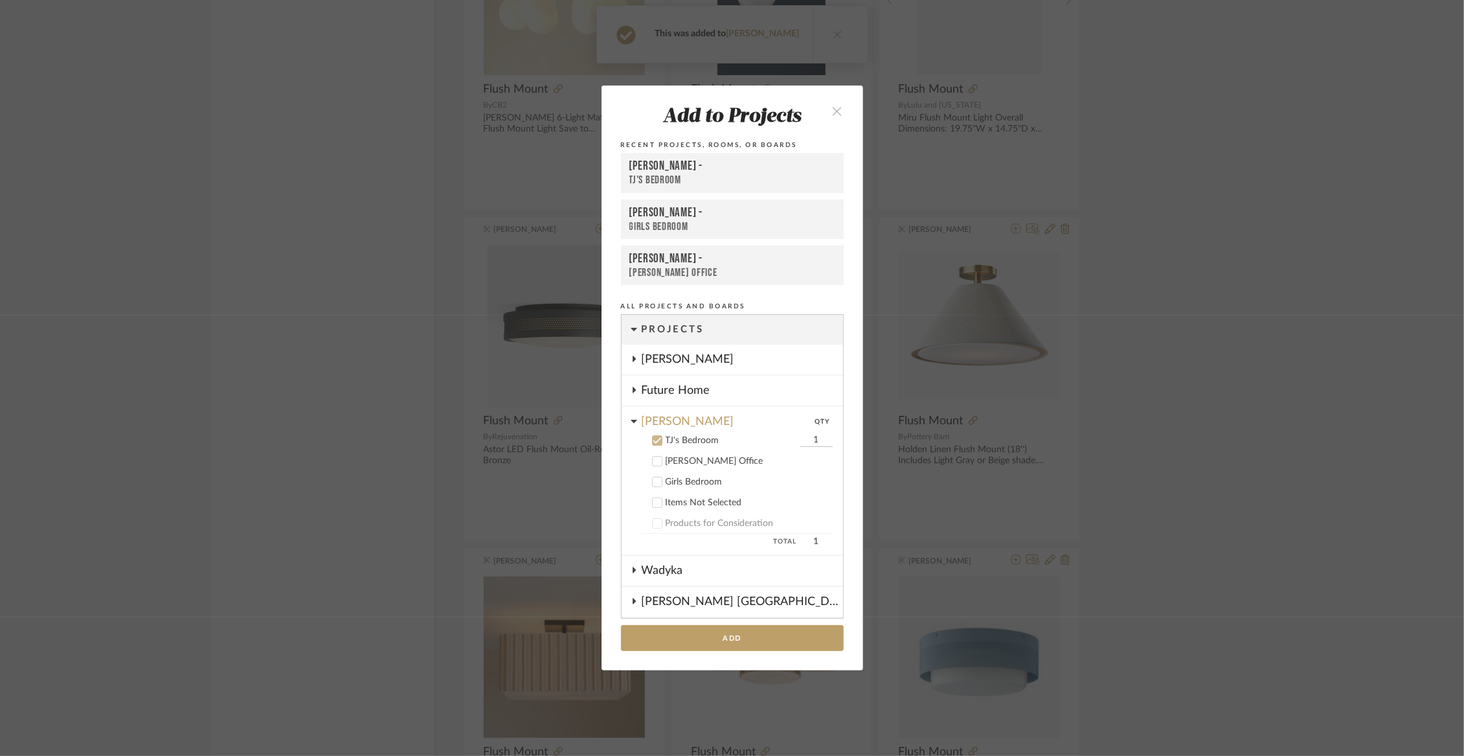
scroll to position [114, 0]
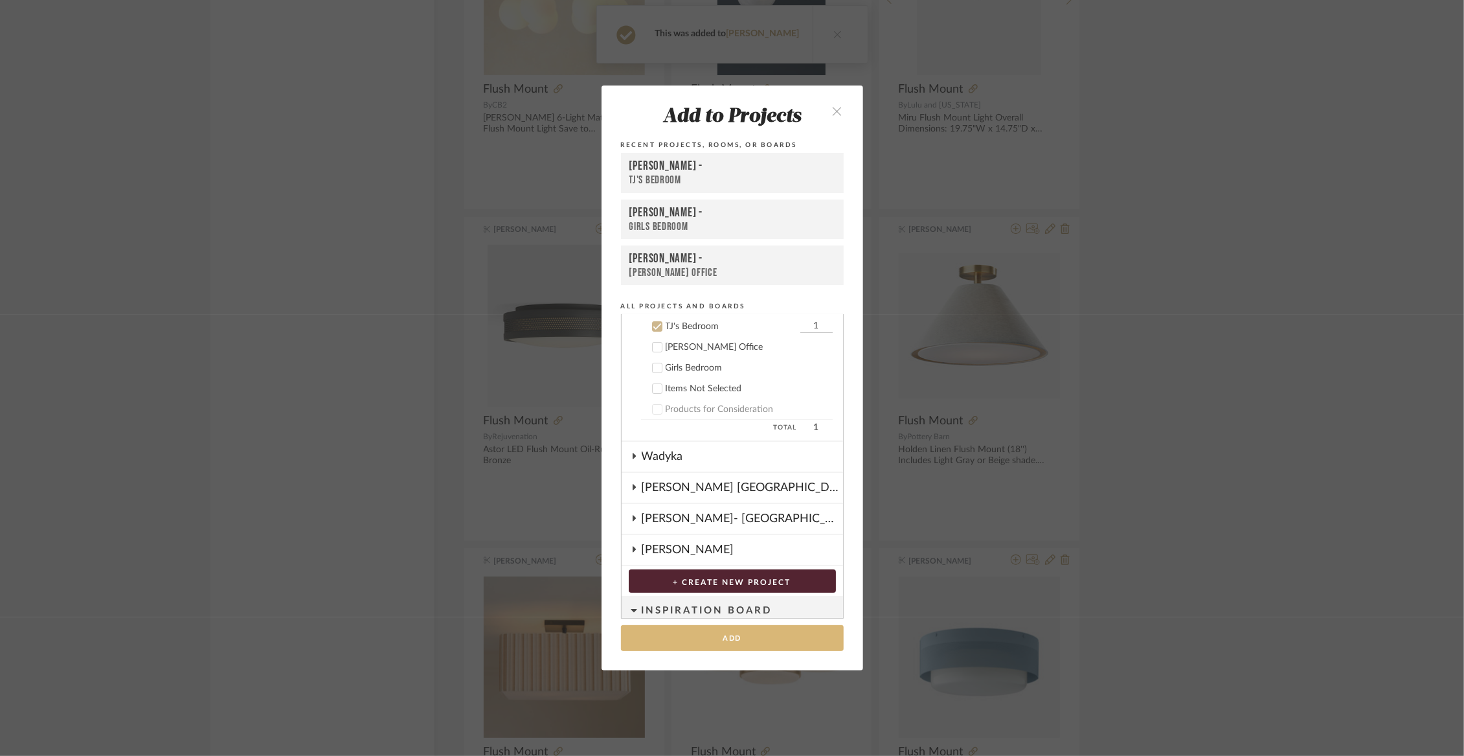
click at [683, 642] on button "Add" at bounding box center [732, 638] width 223 height 27
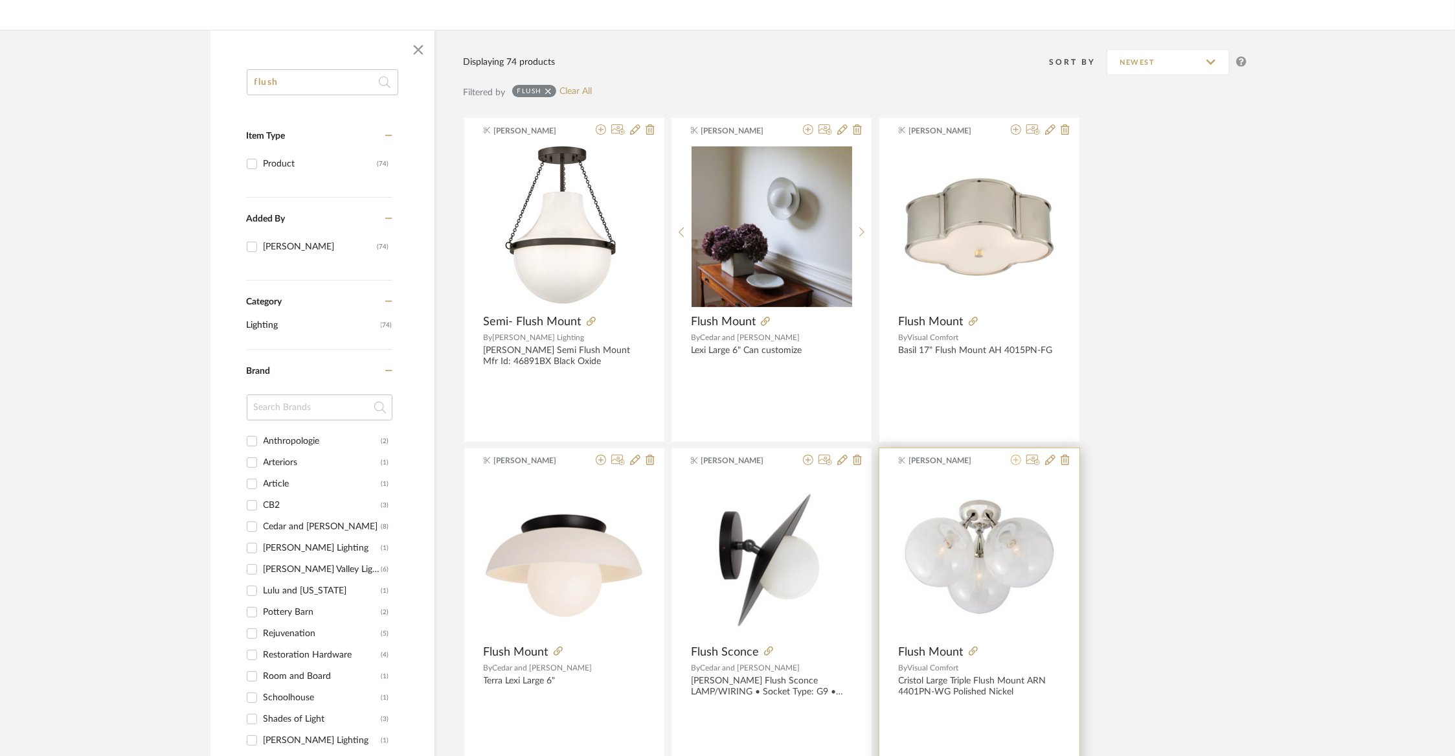
scroll to position [0, 0]
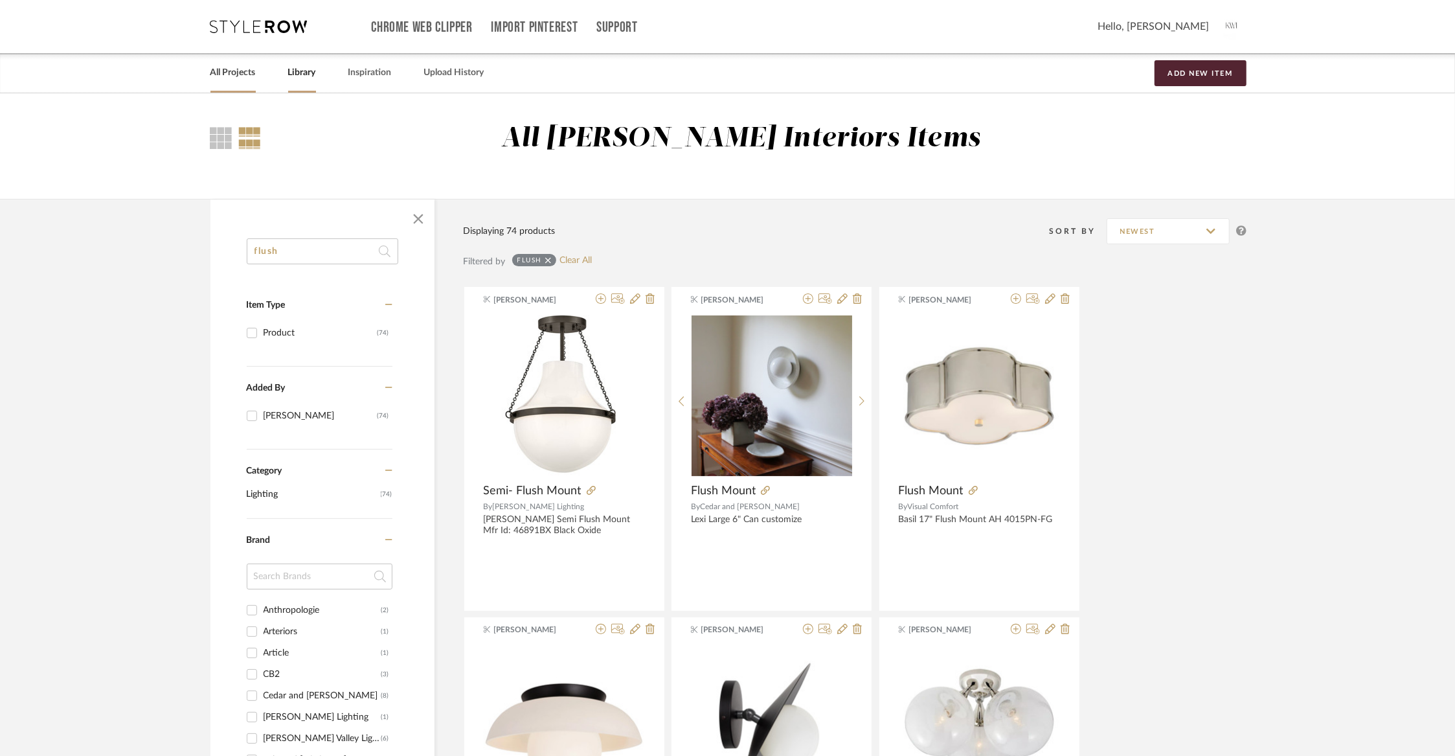
click at [232, 67] on link "All Projects" at bounding box center [232, 72] width 45 height 17
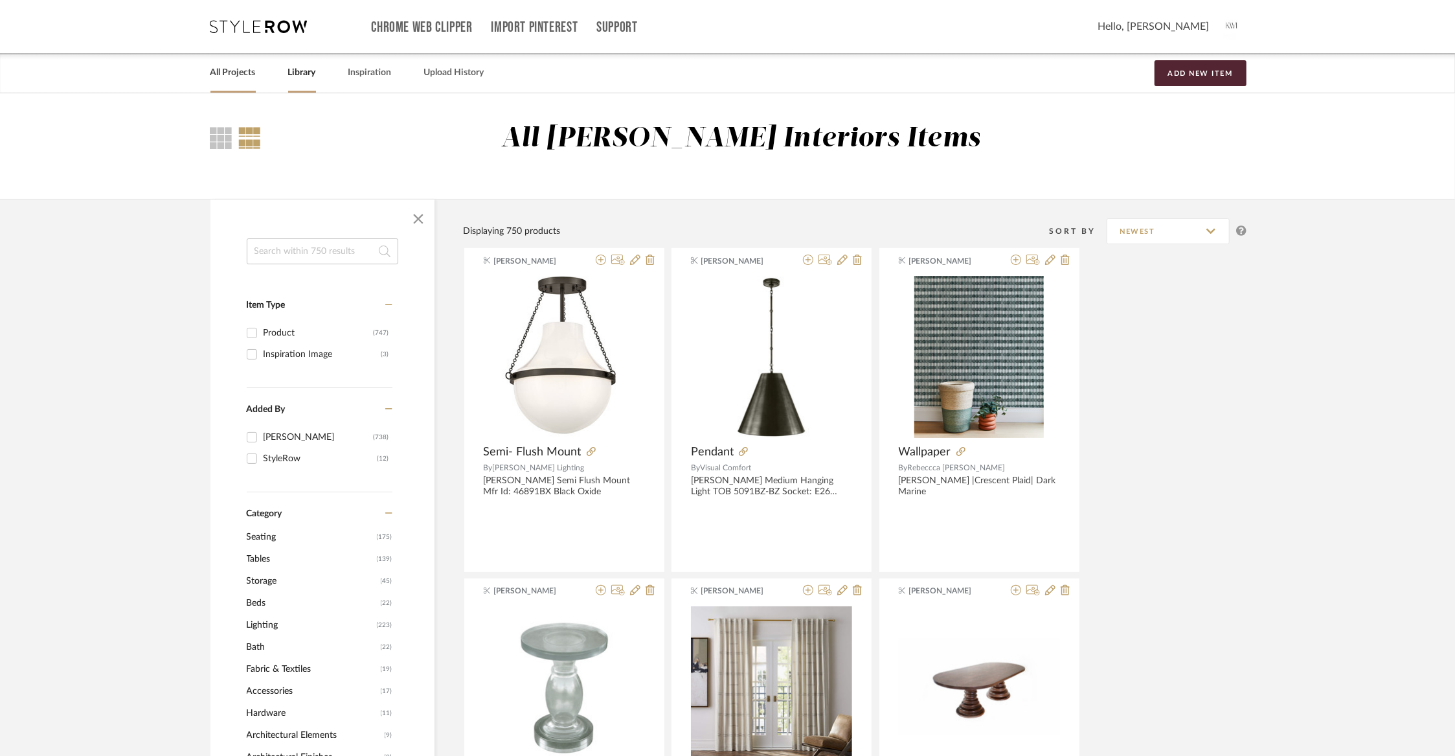
click at [242, 73] on link "All Projects" at bounding box center [232, 72] width 45 height 17
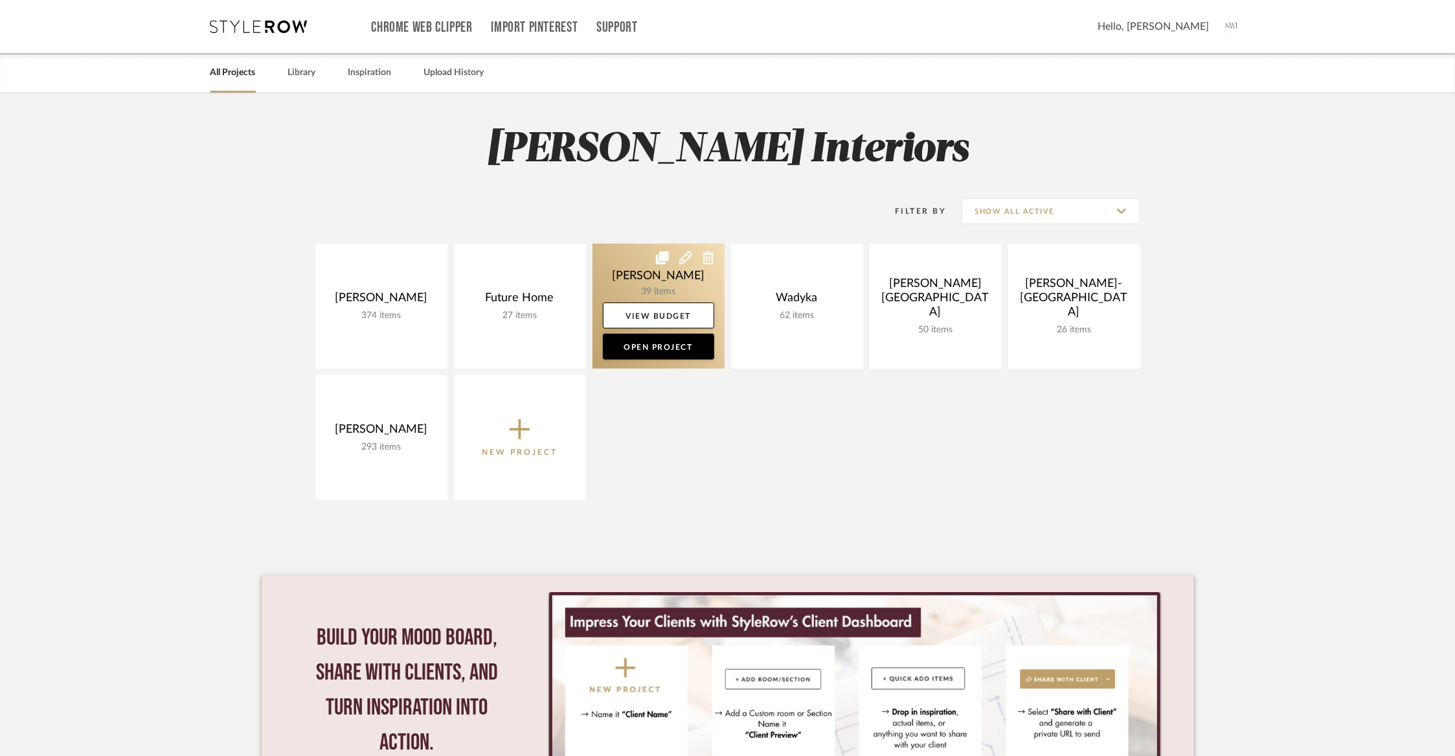
click at [669, 273] on link at bounding box center [659, 305] width 132 height 125
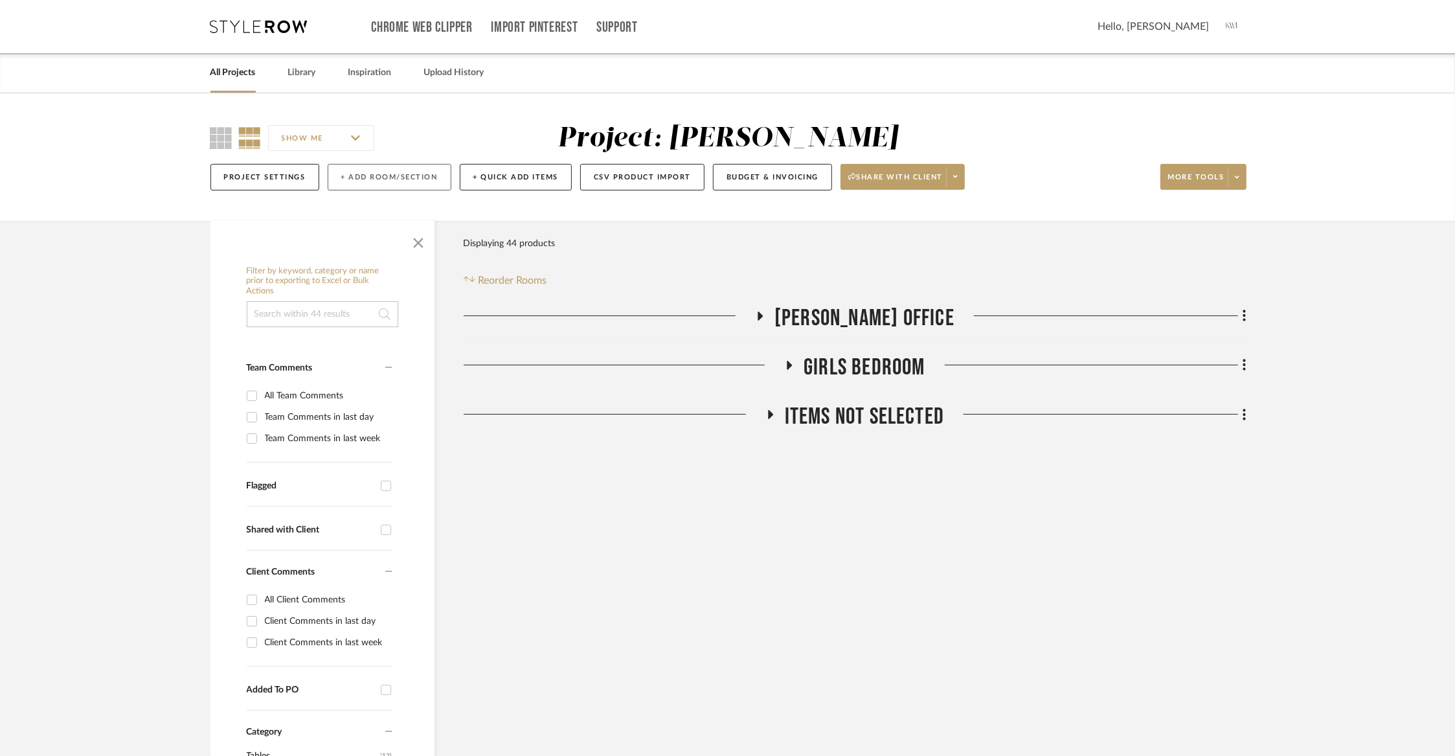
click at [381, 171] on button "+ Add Room/Section" at bounding box center [390, 177] width 124 height 27
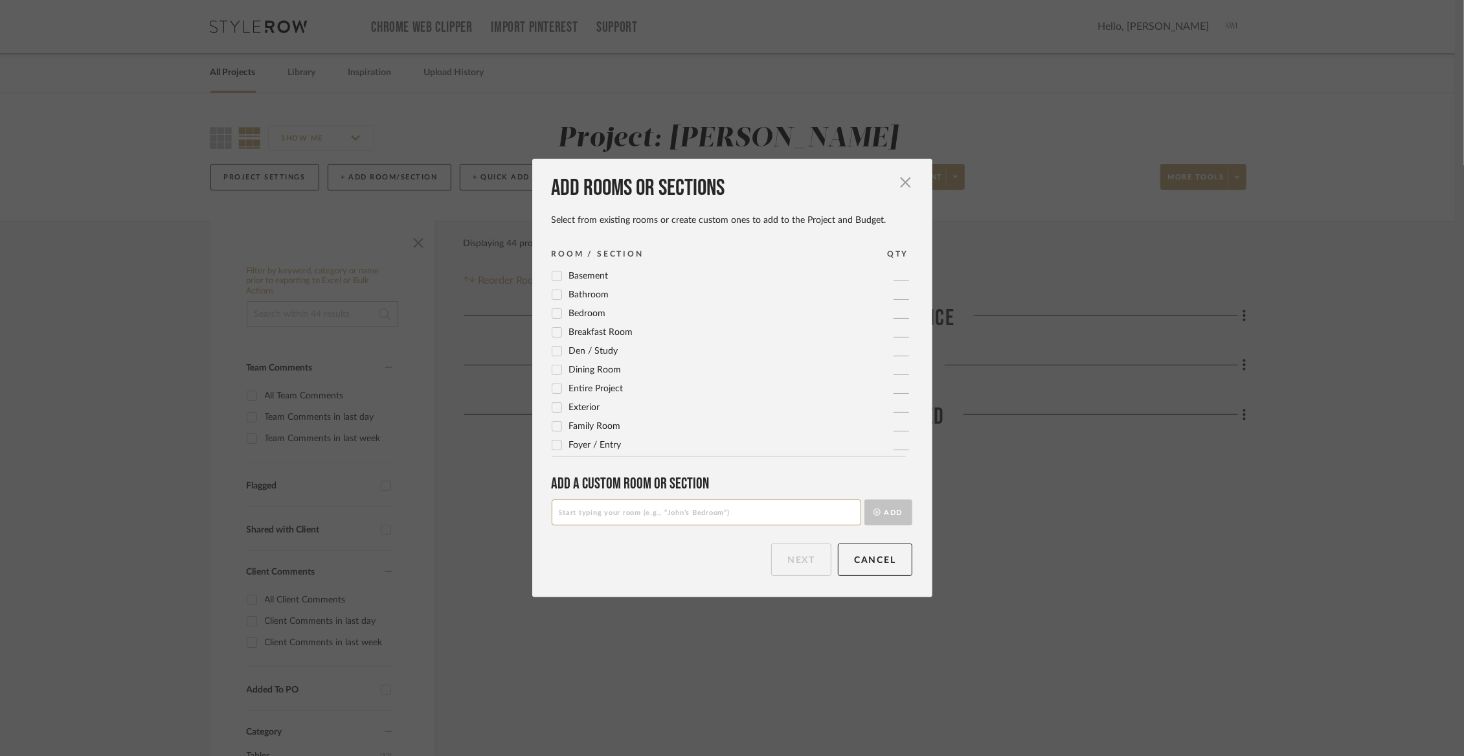
click at [615, 517] on input at bounding box center [707, 512] width 310 height 26
type input "TJ's Bedroom"
click at [898, 509] on button "Add" at bounding box center [889, 512] width 48 height 26
click at [771, 555] on button "Next" at bounding box center [801, 559] width 60 height 32
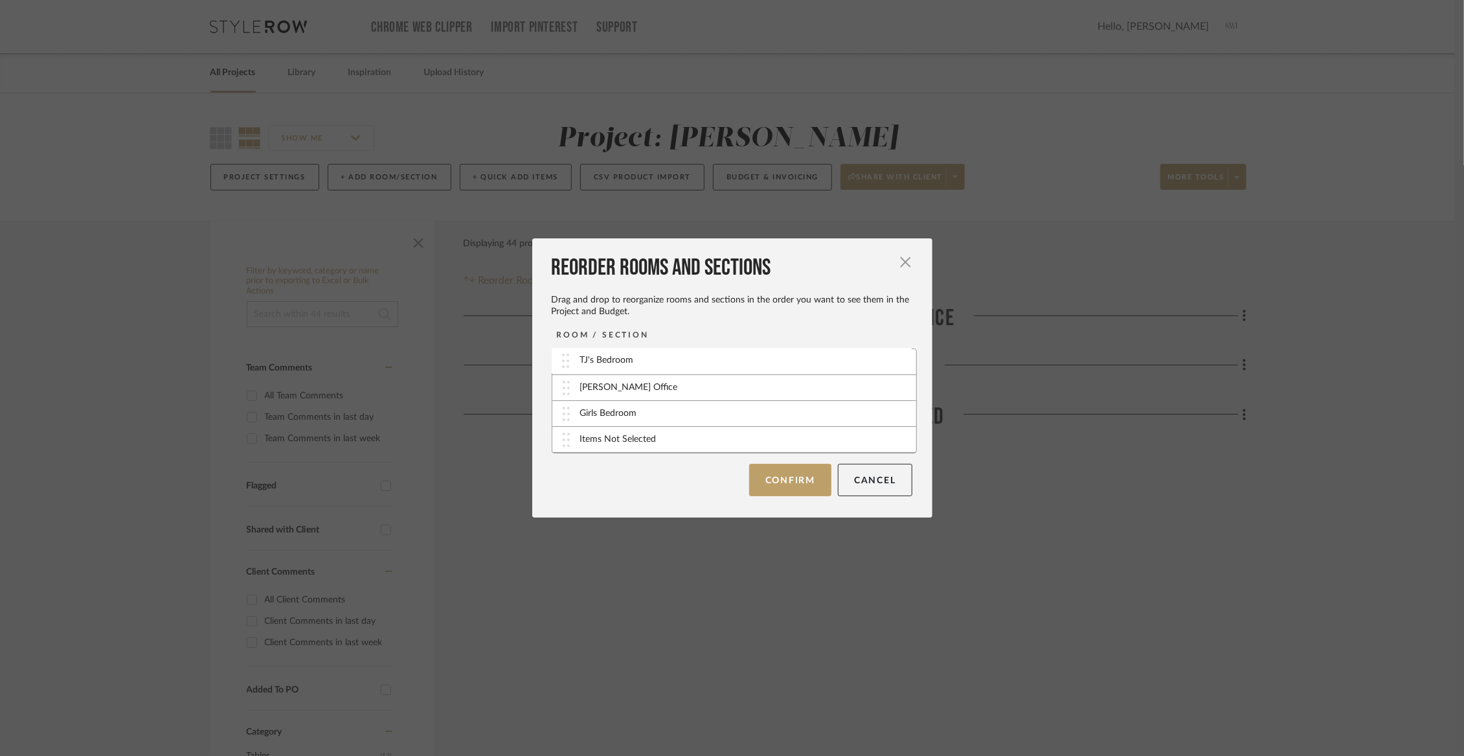
drag, startPoint x: 558, startPoint y: 440, endPoint x: 563, endPoint y: 353, distance: 86.9
click at [793, 471] on button "Confirm" at bounding box center [790, 479] width 82 height 32
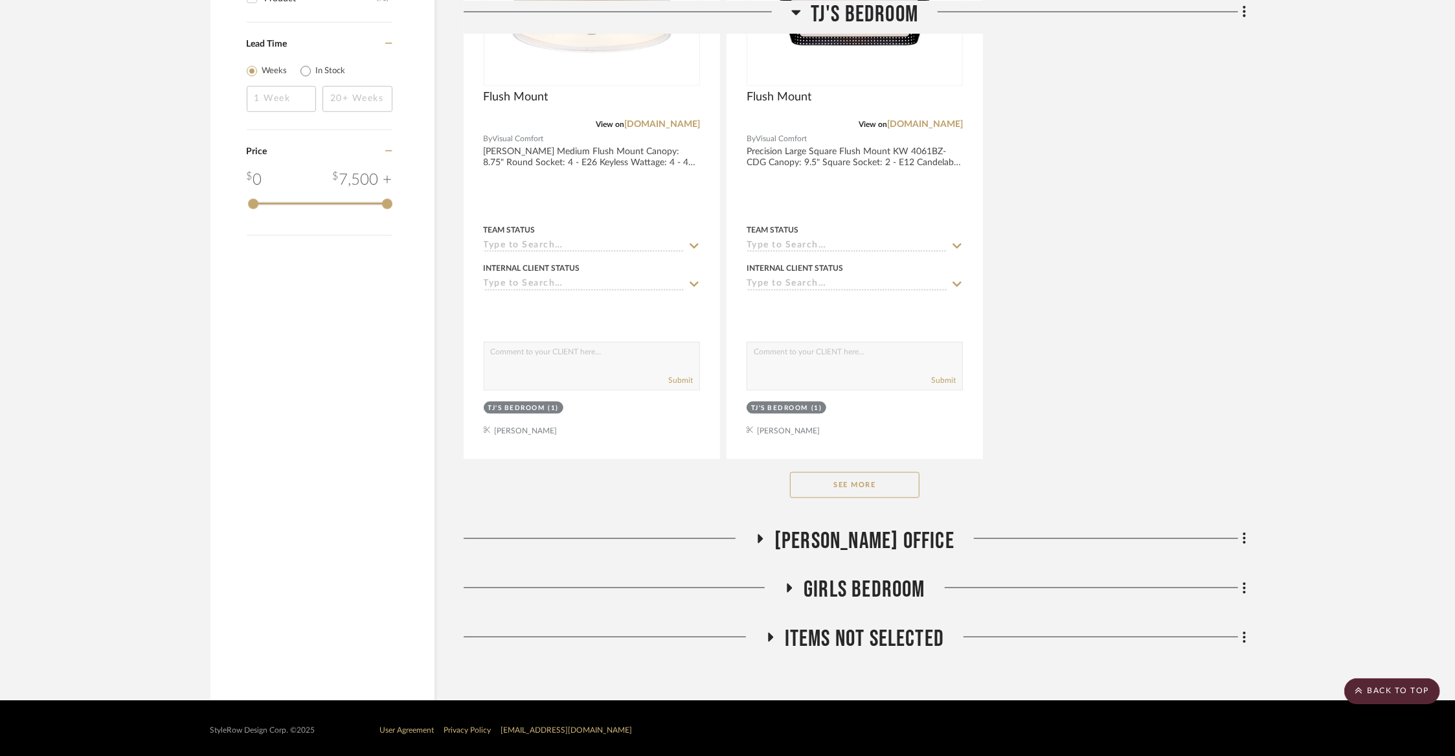
scroll to position [1612, 0]
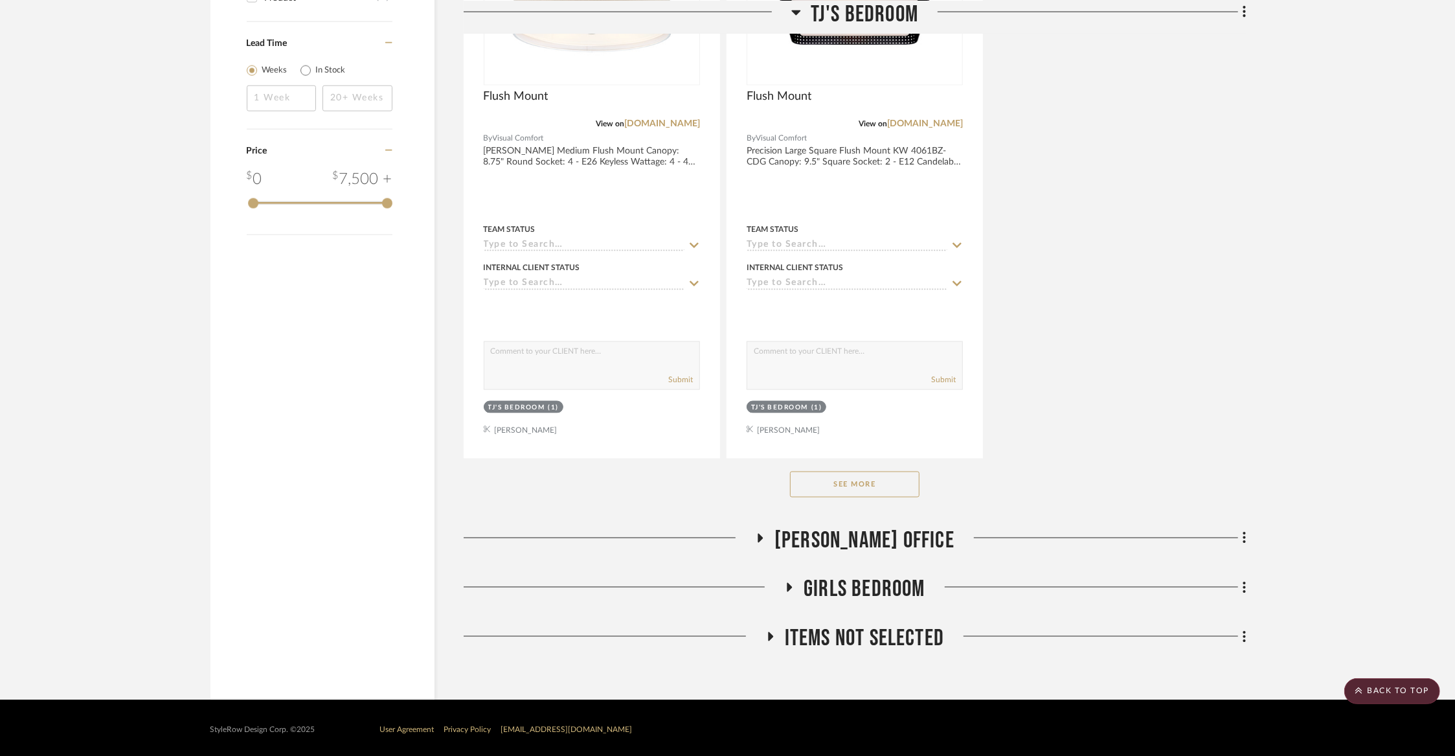
click at [833, 477] on button "See More" at bounding box center [855, 484] width 130 height 26
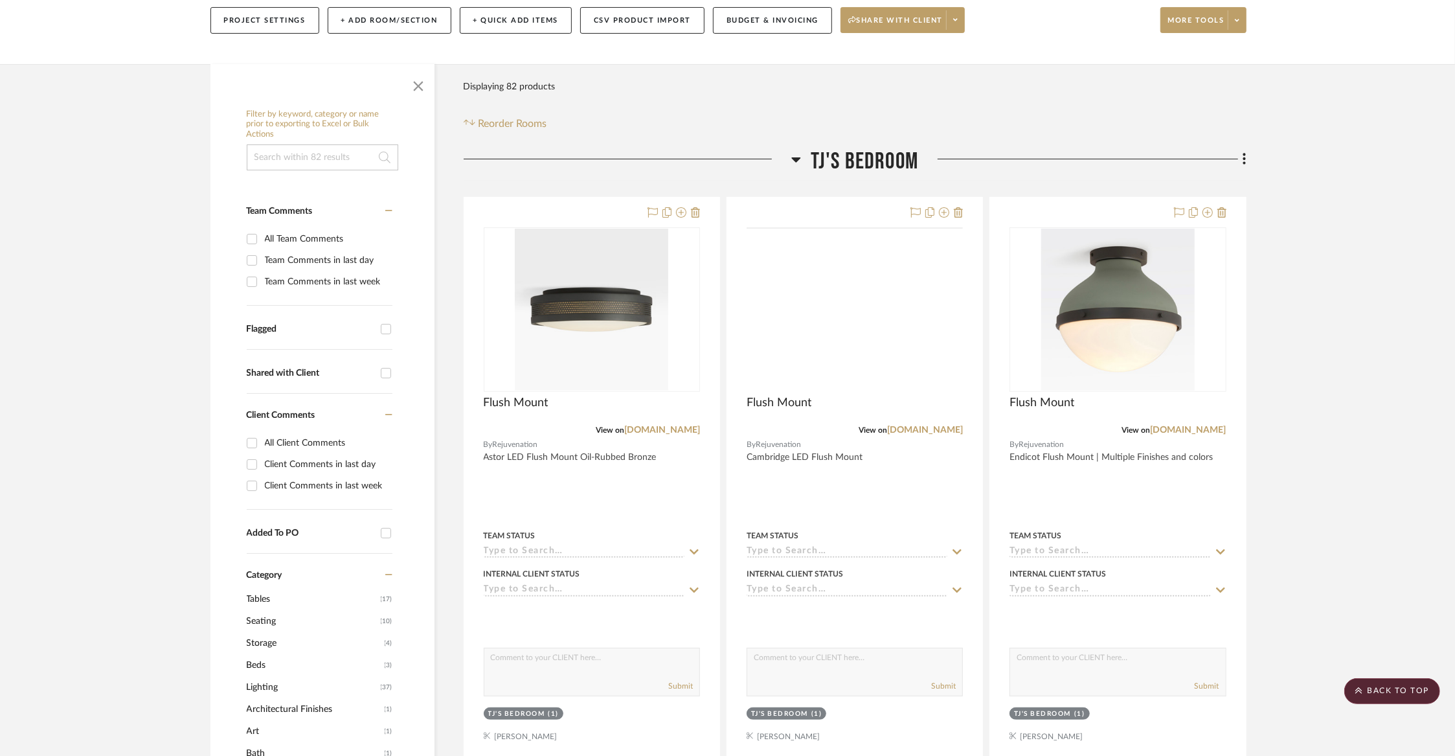
scroll to position [0, 0]
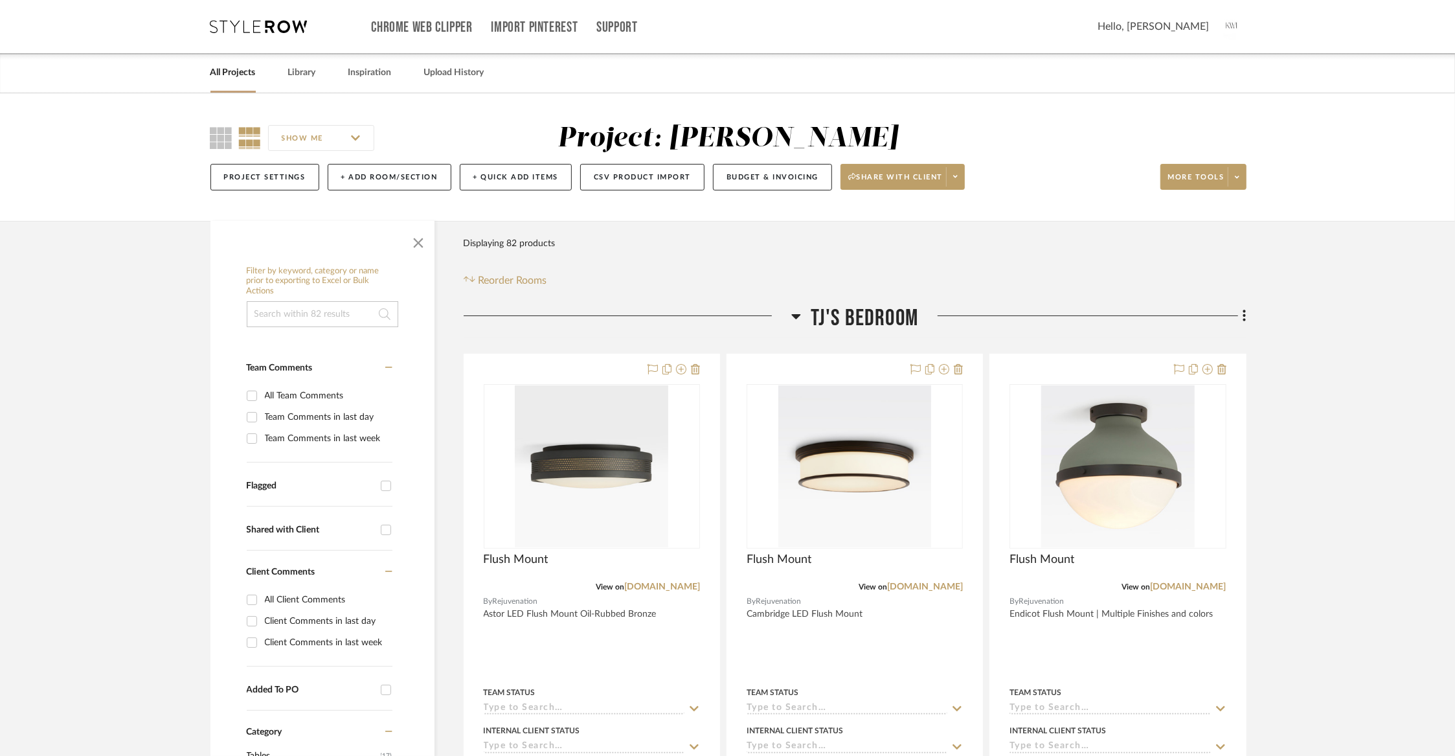
click at [855, 319] on span "TJ's Bedroom" at bounding box center [864, 318] width 107 height 28
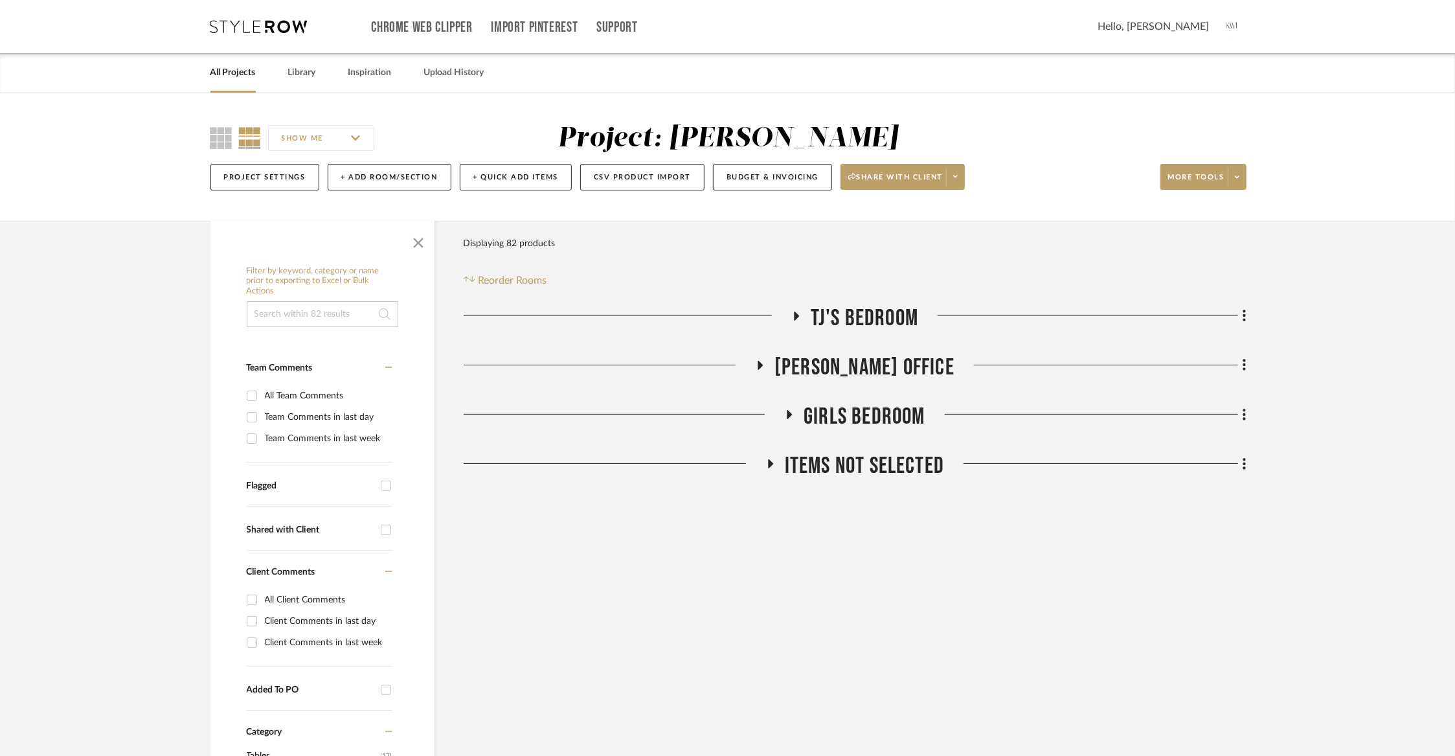
click at [840, 362] on span "[PERSON_NAME] Office" at bounding box center [865, 368] width 180 height 28
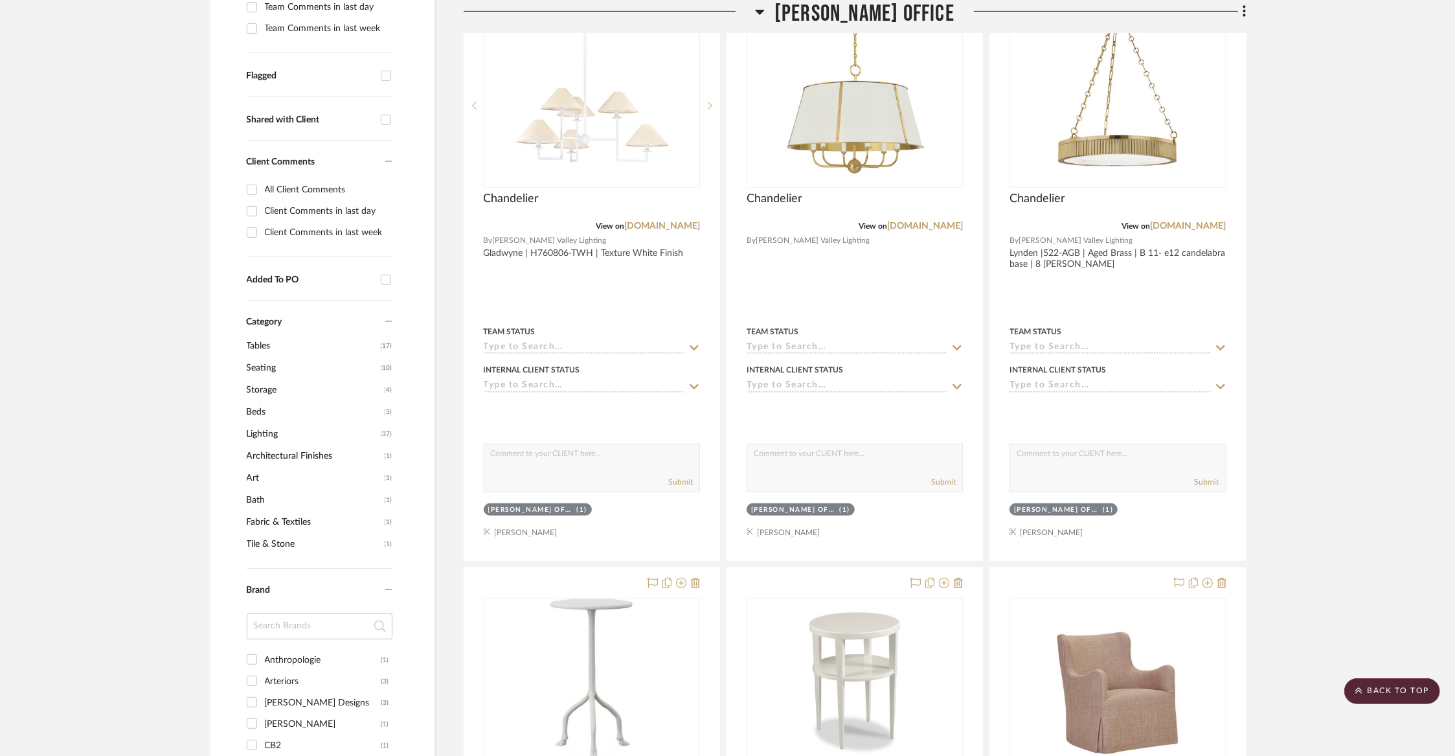
scroll to position [348, 0]
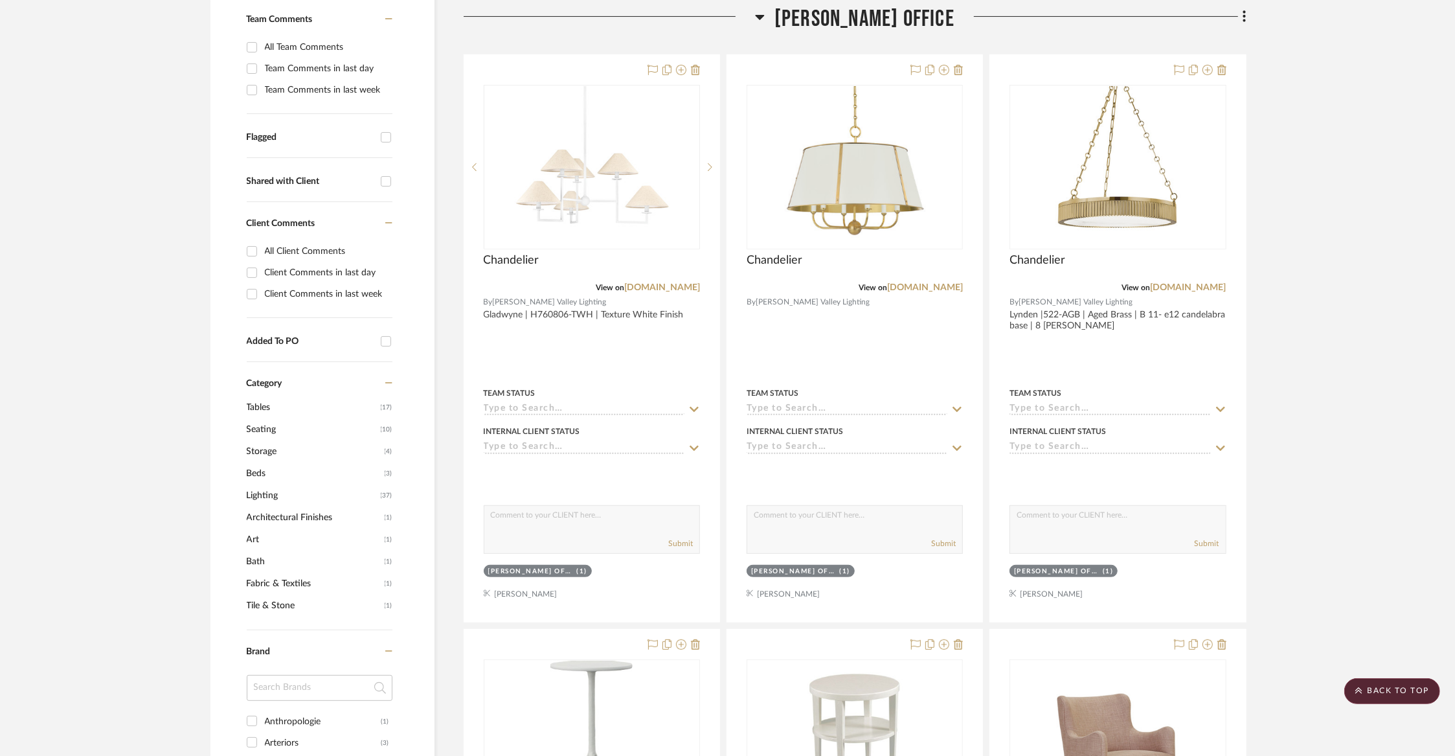
click at [885, 11] on span "[PERSON_NAME] Office" at bounding box center [865, 19] width 180 height 28
